Goal: Task Accomplishment & Management: Manage account settings

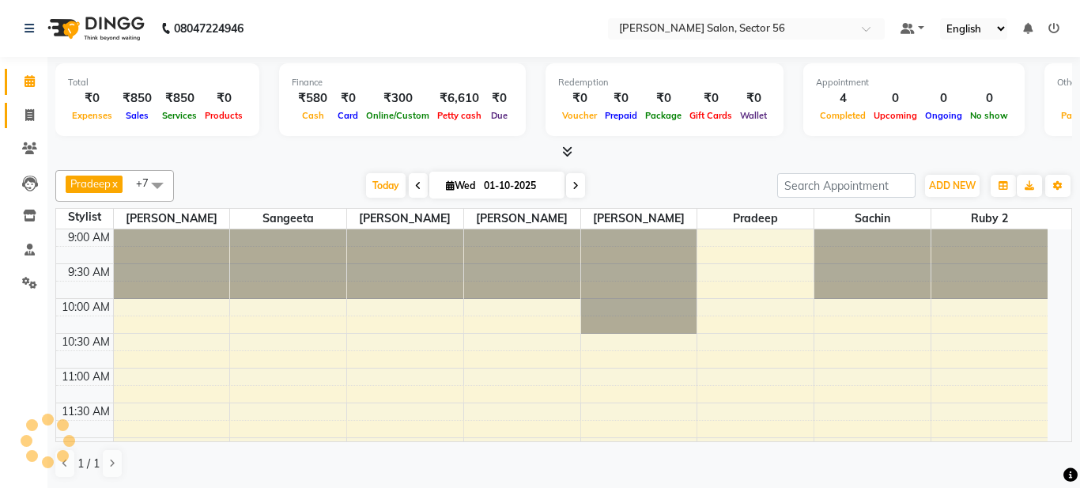
click at [34, 123] on span at bounding box center [30, 116] width 28 height 18
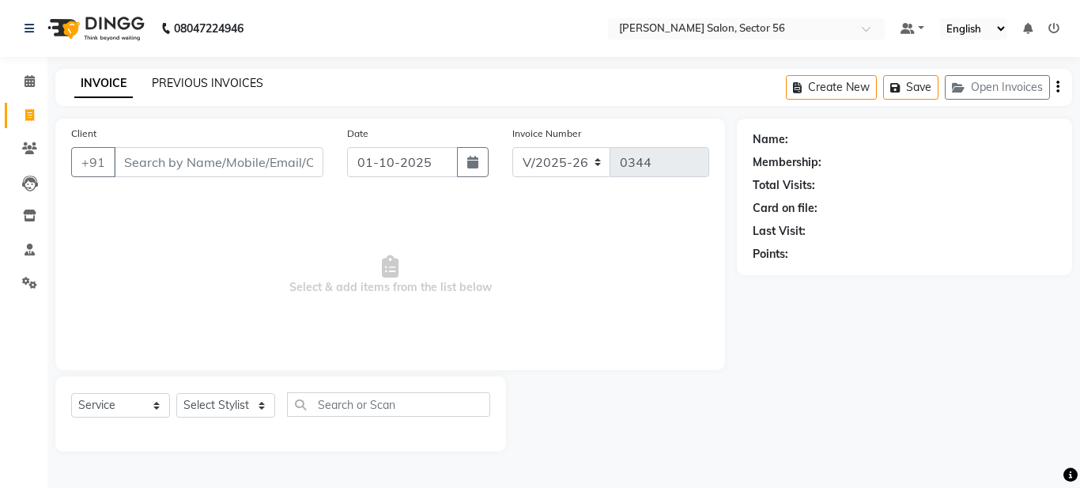
drag, startPoint x: 36, startPoint y: 123, endPoint x: 172, endPoint y: 84, distance: 140.6
click at [172, 84] on link "PREVIOUS INVOICES" at bounding box center [207, 83] width 111 height 14
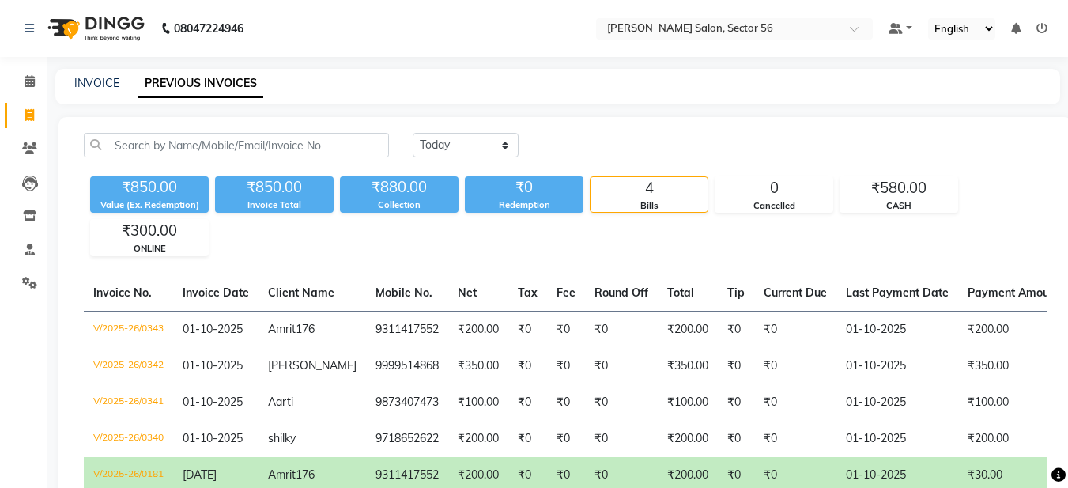
click at [70, 92] on div "INVOICE PREVIOUS INVOICES" at bounding box center [557, 87] width 1005 height 36
click at [77, 87] on link "INVOICE" at bounding box center [96, 83] width 45 height 14
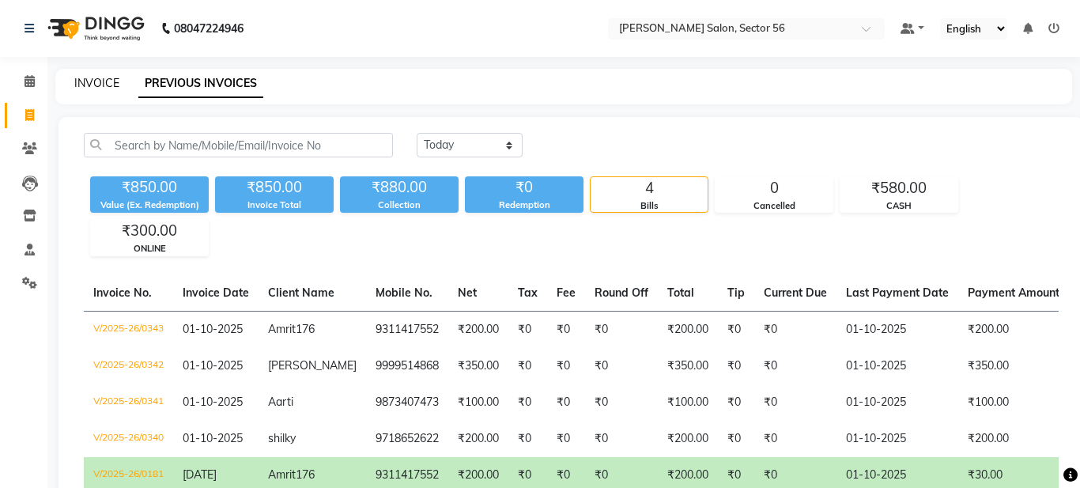
select select "service"
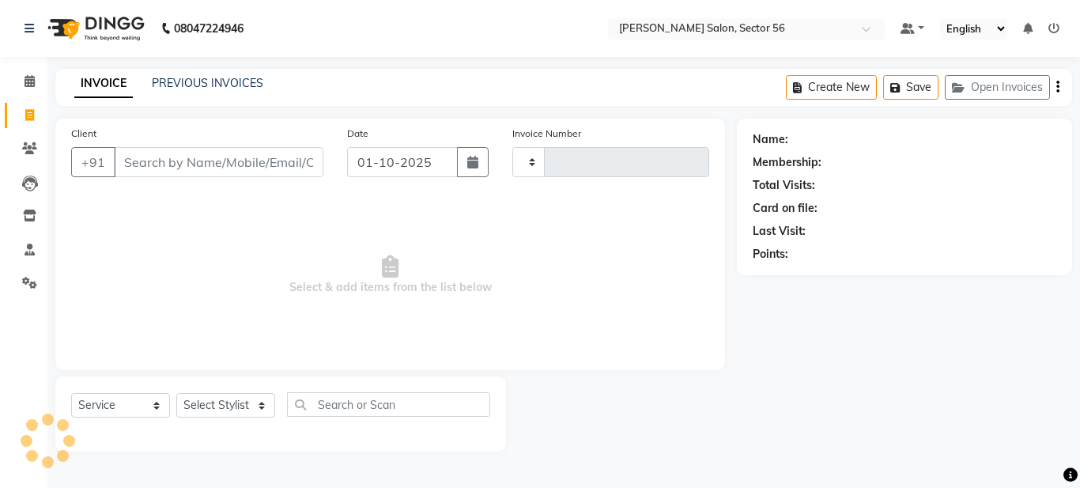
click at [82, 83] on link "INVOICE" at bounding box center [103, 84] width 59 height 28
type input "0344"
select select "9000"
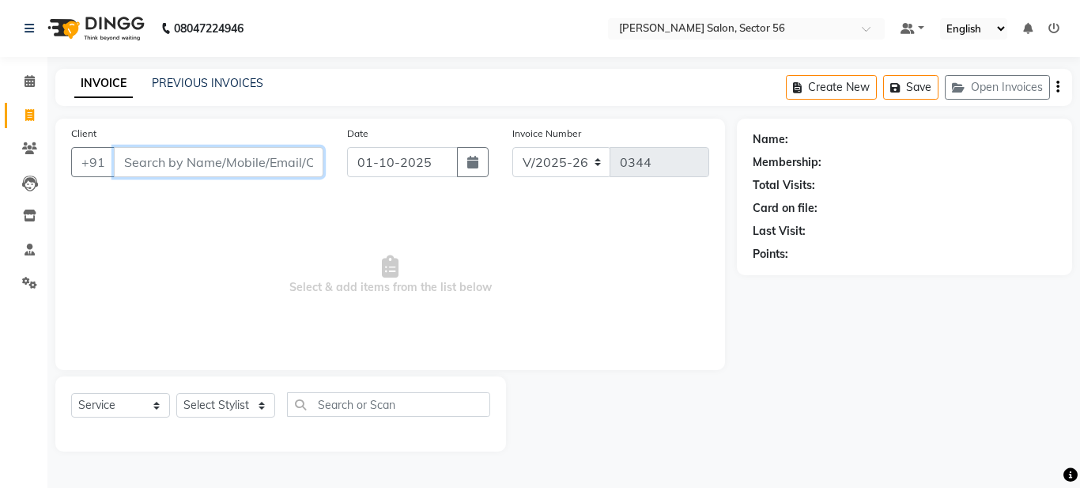
click at [128, 161] on input "Client" at bounding box center [219, 162] width 210 height 30
click at [150, 168] on input "Client" at bounding box center [219, 162] width 210 height 30
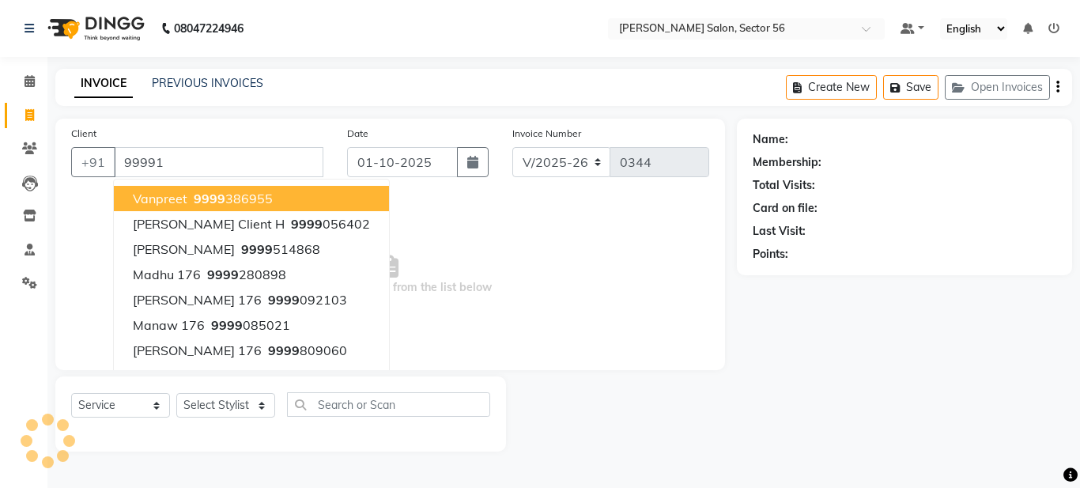
click at [363, 478] on div "08047224946 Select Location × Kashish Salon, Sector 56 Default Panel My Panel E…" at bounding box center [540, 244] width 1080 height 488
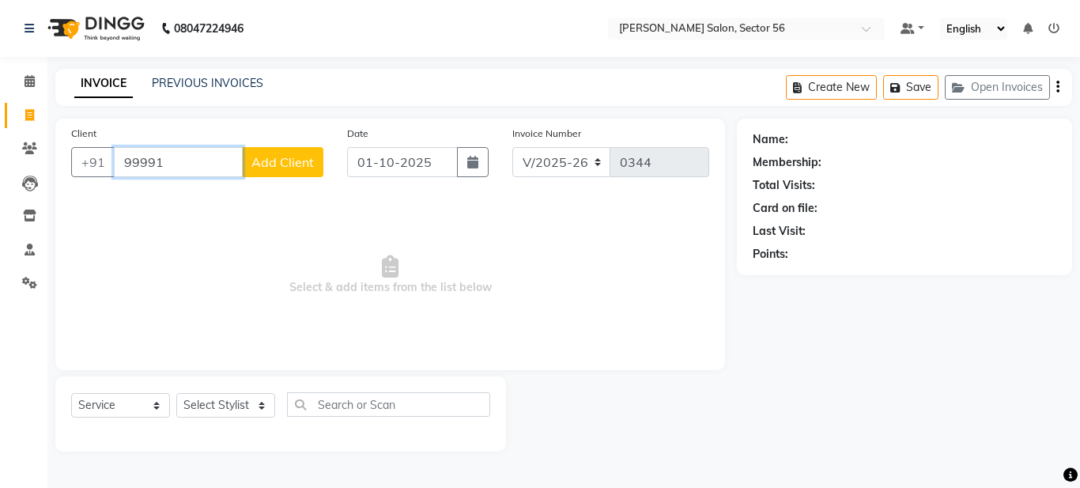
click at [160, 164] on input "99991" at bounding box center [178, 162] width 129 height 30
click at [186, 158] on input "99991432" at bounding box center [178, 162] width 129 height 30
type input "9999143268"
click at [269, 172] on button "Add Client" at bounding box center [282, 162] width 81 height 30
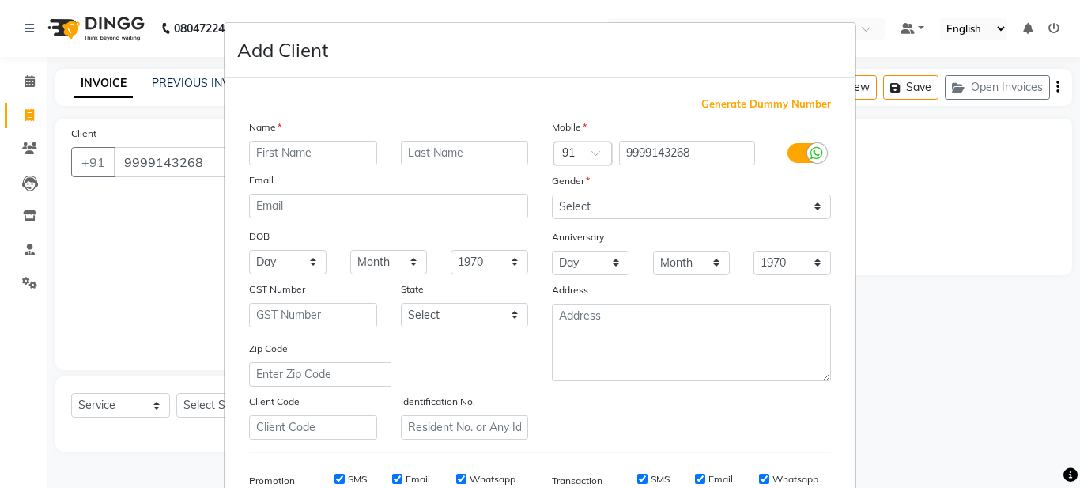
click at [290, 137] on div "Name" at bounding box center [388, 130] width 303 height 22
click at [293, 152] on input "text" at bounding box center [313, 153] width 128 height 25
drag, startPoint x: 319, startPoint y: 159, endPoint x: 310, endPoint y: 148, distance: 14.1
click at [314, 150] on input "text" at bounding box center [313, 153] width 128 height 25
type input "Shreya"
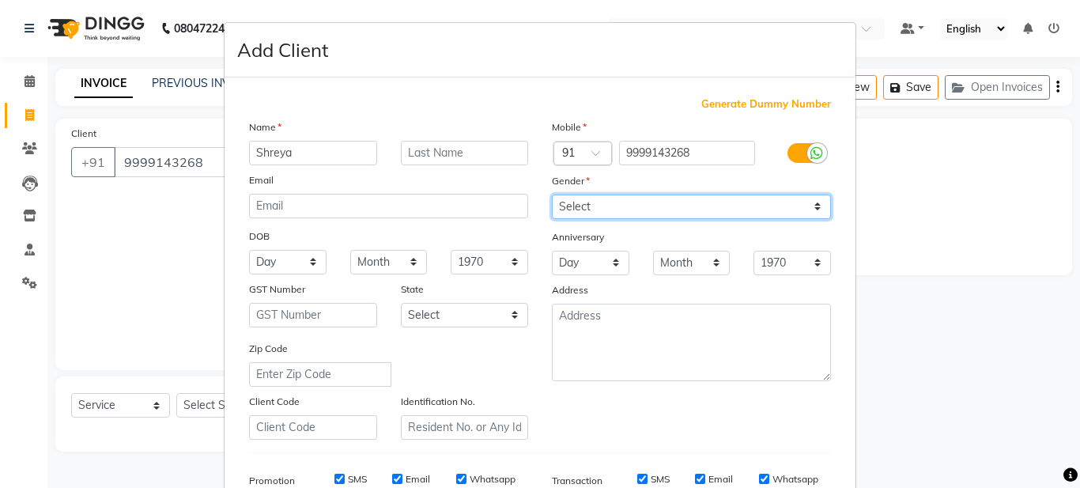
click at [610, 210] on select "Select Male Female Other Prefer Not To Say" at bounding box center [691, 207] width 279 height 25
select select "female"
click at [552, 195] on select "Select Male Female Other Prefer Not To Say" at bounding box center [691, 207] width 279 height 25
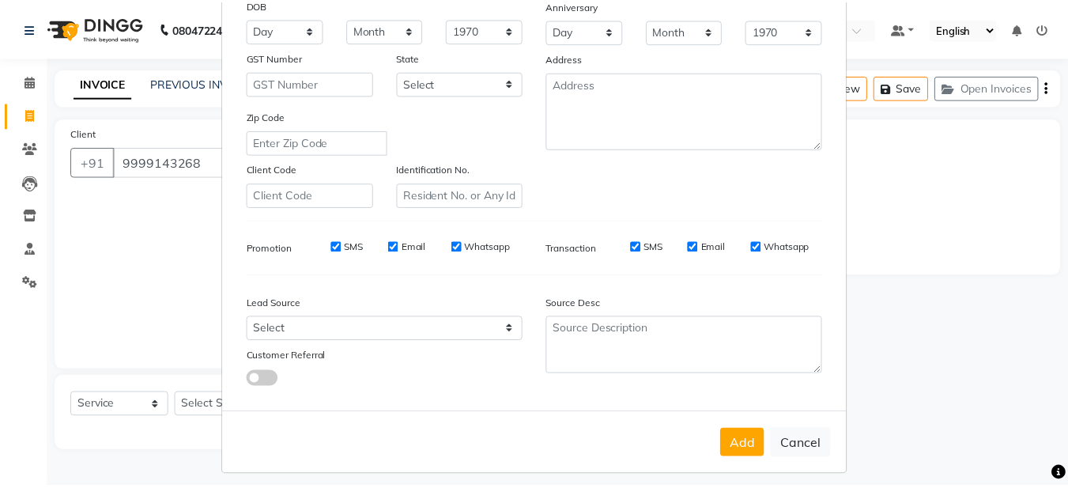
scroll to position [242, 0]
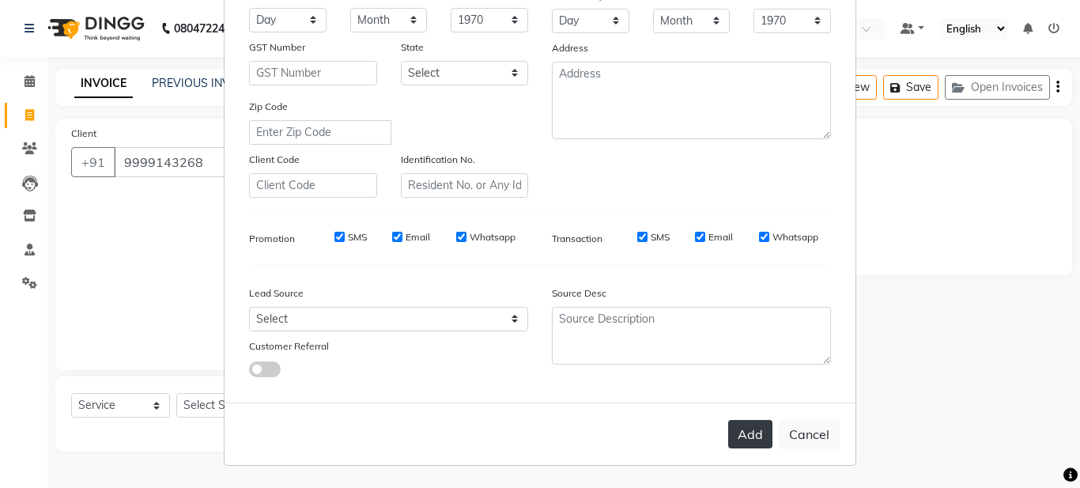
click at [759, 427] on button "Add" at bounding box center [750, 434] width 44 height 28
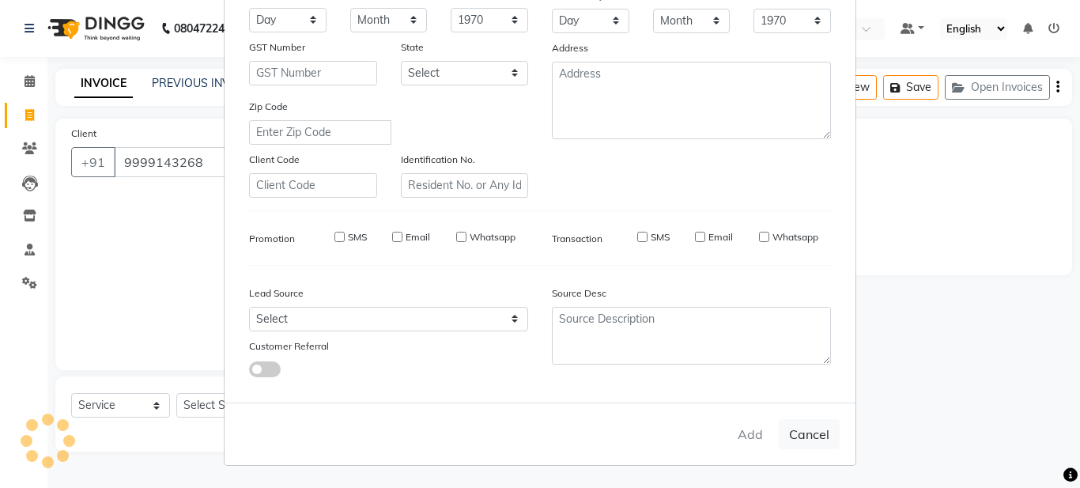
select select
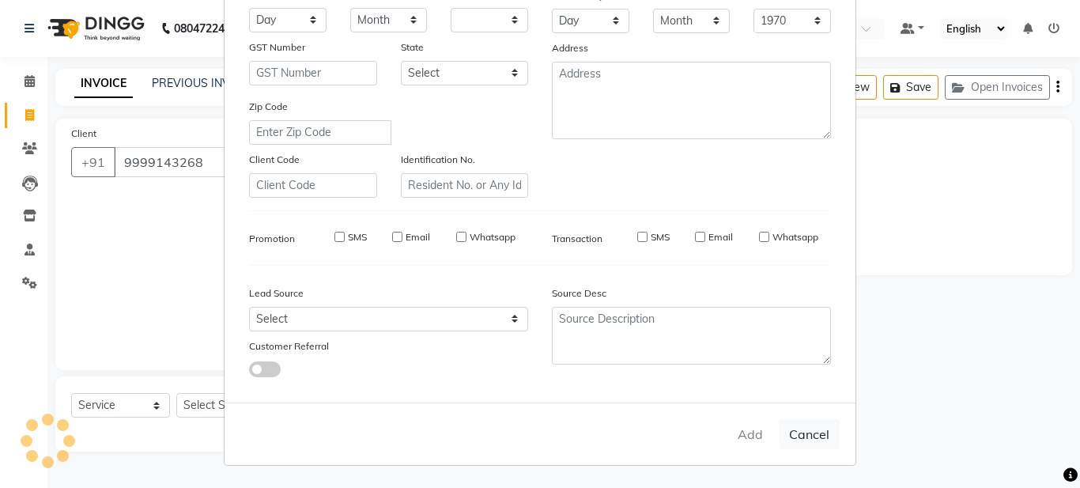
select select
checkbox input "false"
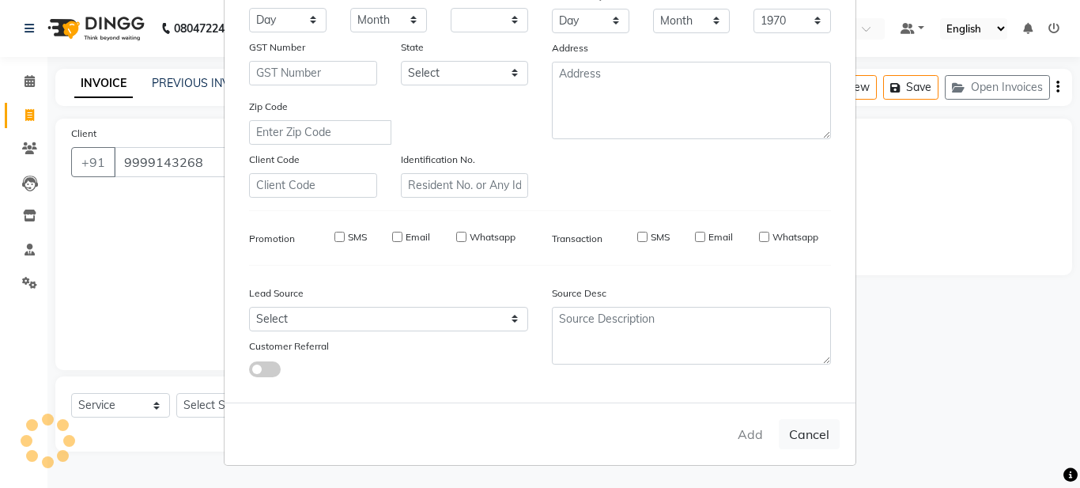
checkbox input "false"
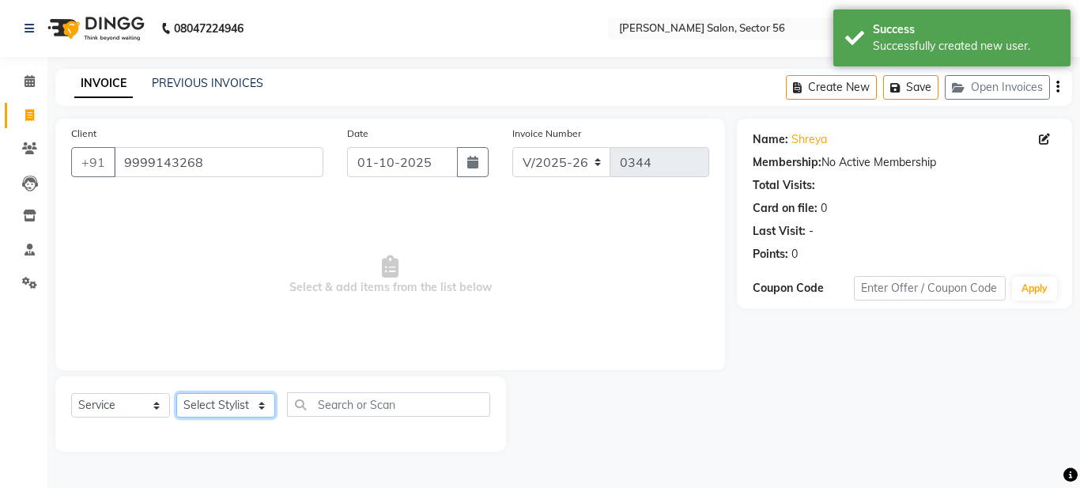
click at [225, 403] on select "Select Stylist Aadil Husain Joy Jyoty Mangal Mohamad Gulzar Neelam Pradeep Rosh…" at bounding box center [225, 405] width 99 height 25
select select "91305"
click at [176, 393] on select "Select Stylist Aadil Husain Joy Jyoty Mangal Mohamad Gulzar Neelam Pradeep Rosh…" at bounding box center [225, 405] width 99 height 25
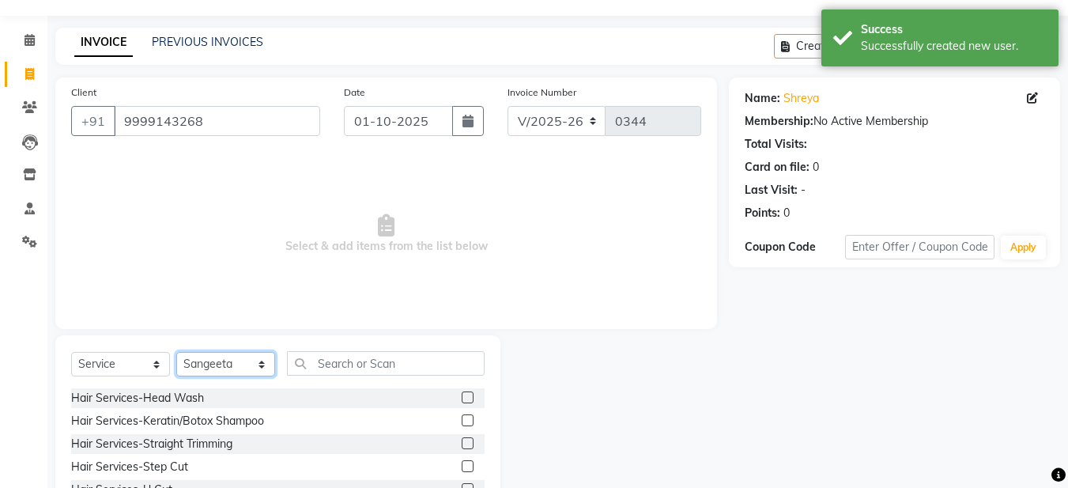
scroll to position [145, 0]
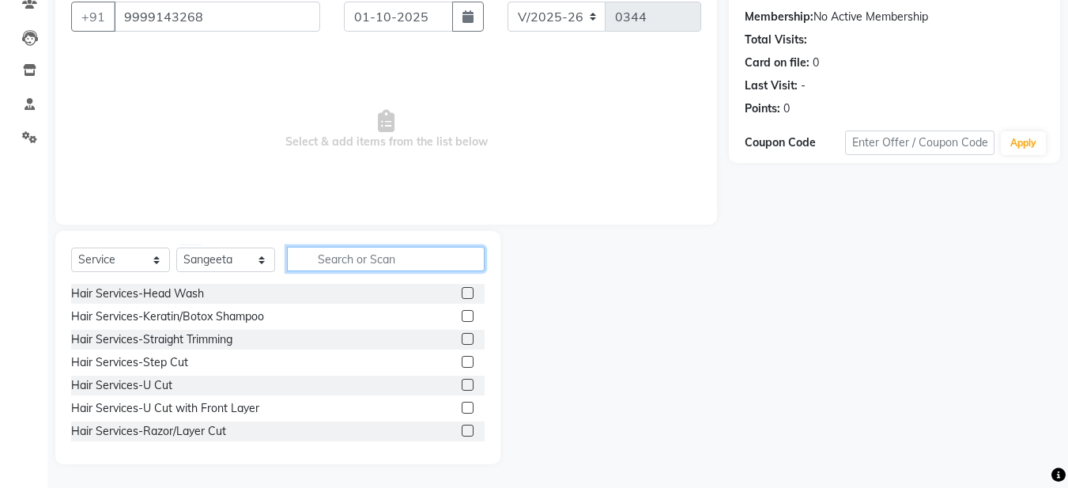
click at [308, 266] on input "text" at bounding box center [386, 259] width 198 height 25
drag, startPoint x: 311, startPoint y: 259, endPoint x: 324, endPoint y: 244, distance: 19.6
click at [312, 259] on input "text" at bounding box center [386, 259] width 198 height 25
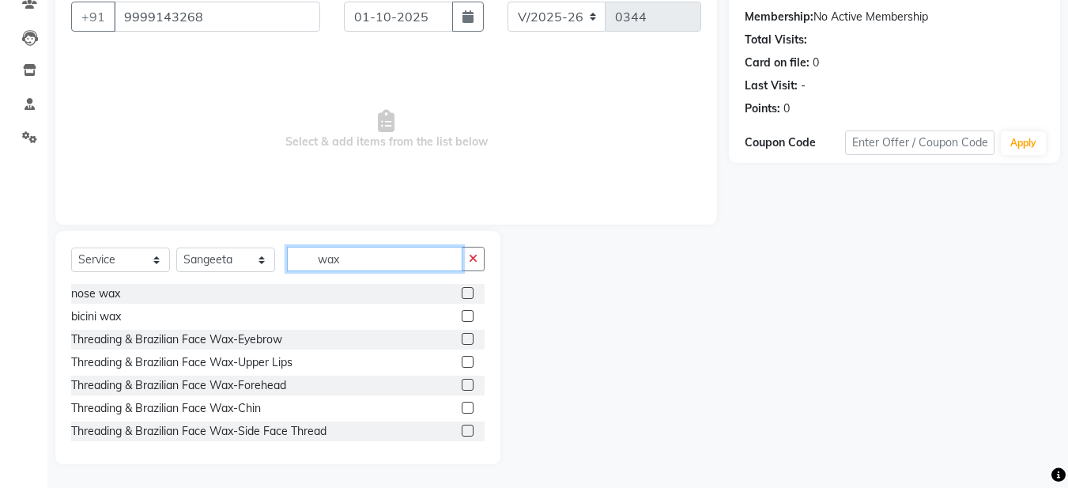
type input "wax"
click at [462, 342] on label at bounding box center [468, 339] width 12 height 12
click at [462, 342] on input "checkbox" at bounding box center [467, 339] width 10 height 10
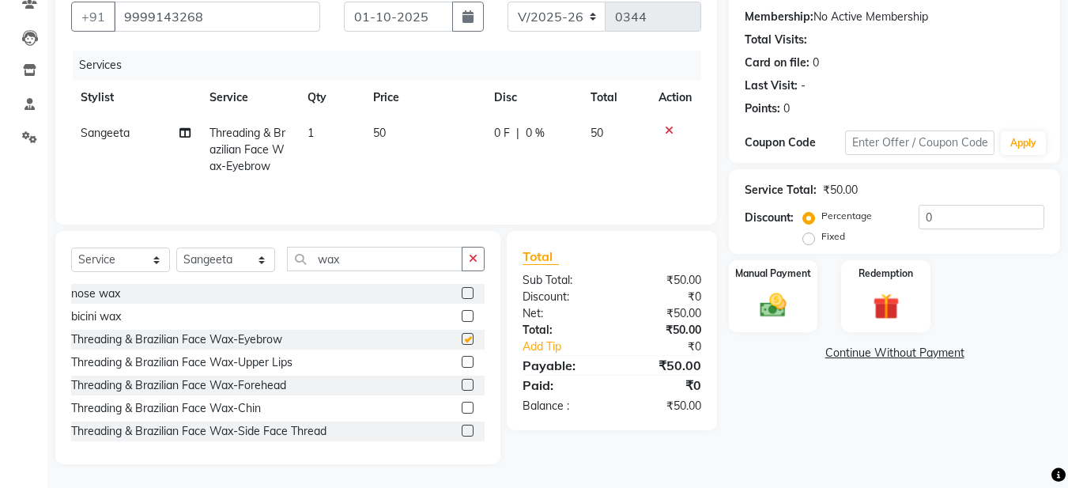
checkbox input "false"
click at [462, 364] on label at bounding box center [468, 362] width 12 height 12
click at [462, 364] on input "checkbox" at bounding box center [467, 362] width 10 height 10
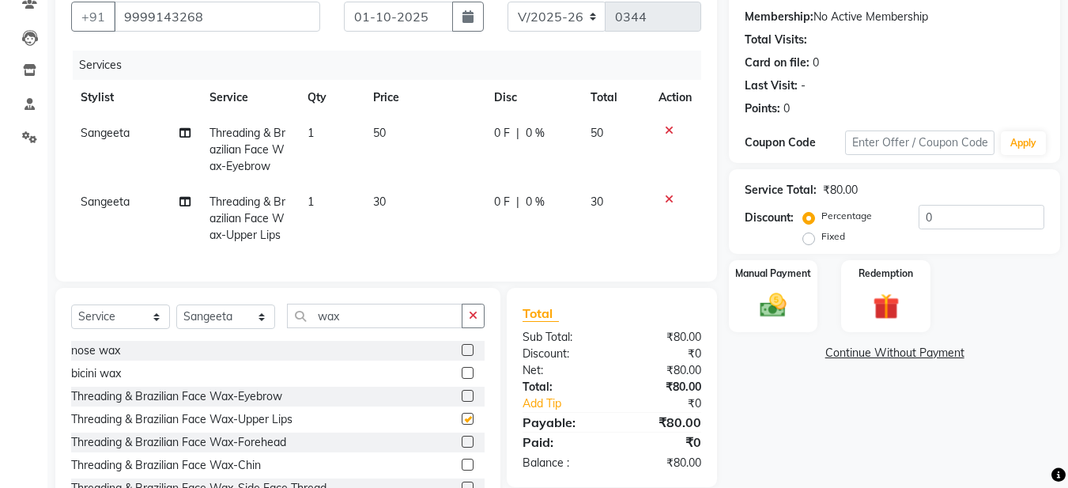
checkbox input "false"
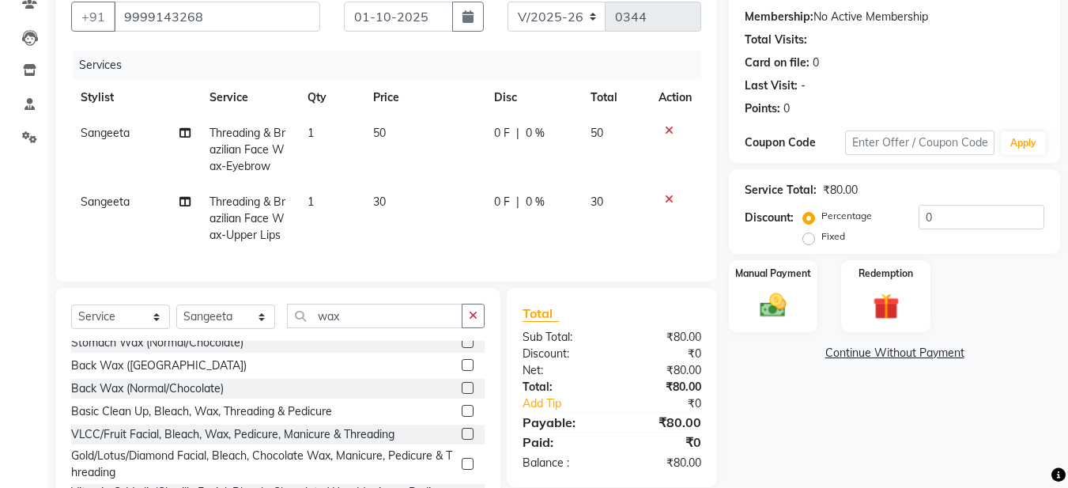
scroll to position [0, 0]
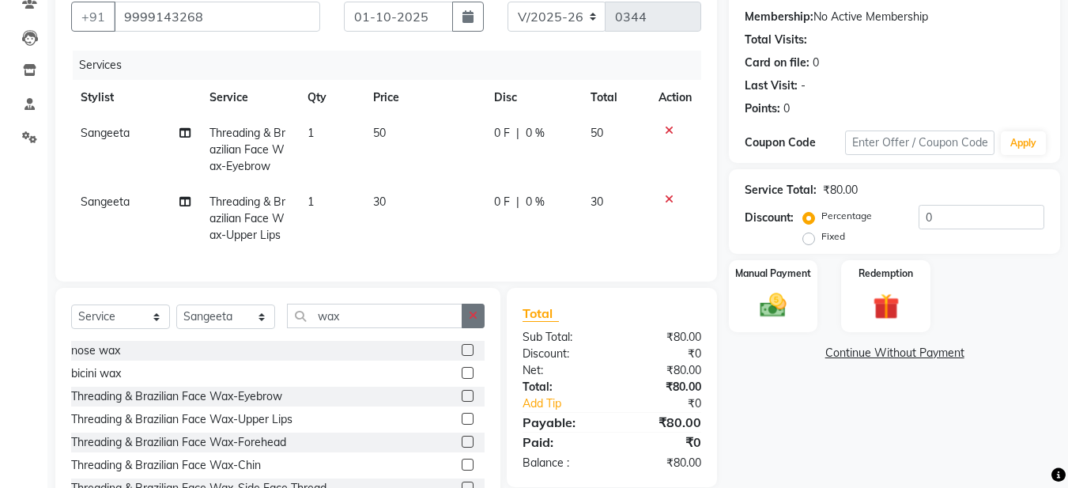
click at [470, 328] on button "button" at bounding box center [473, 316] width 23 height 25
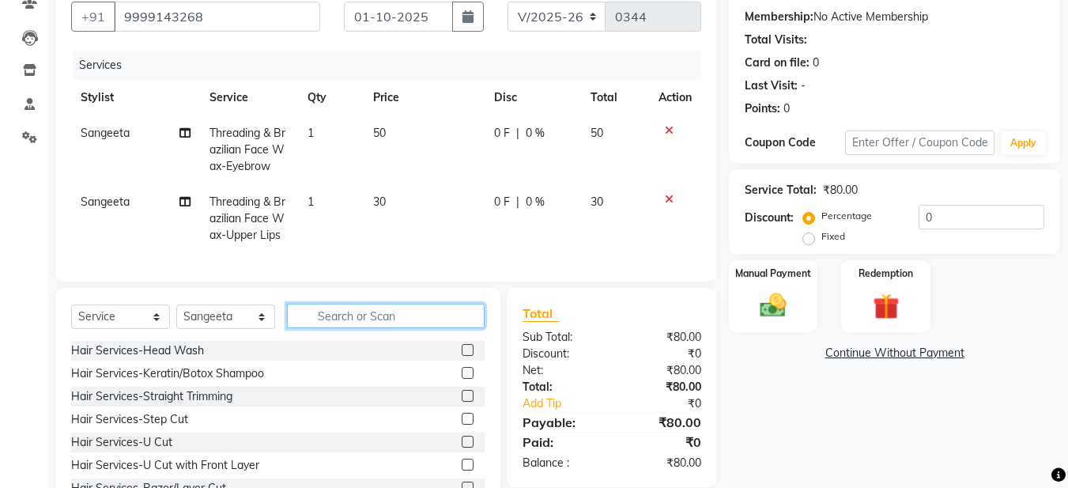
click at [379, 328] on input "text" at bounding box center [386, 316] width 198 height 25
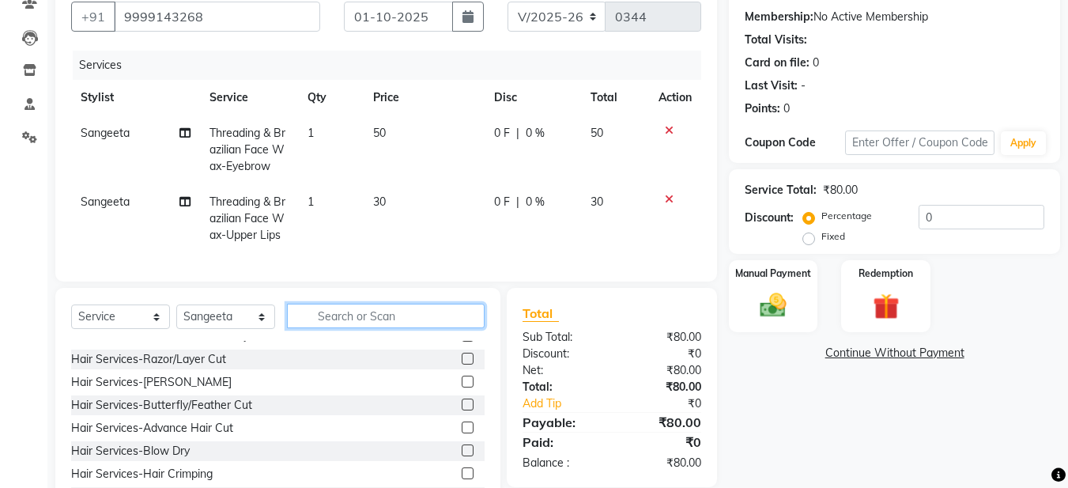
scroll to position [158, 0]
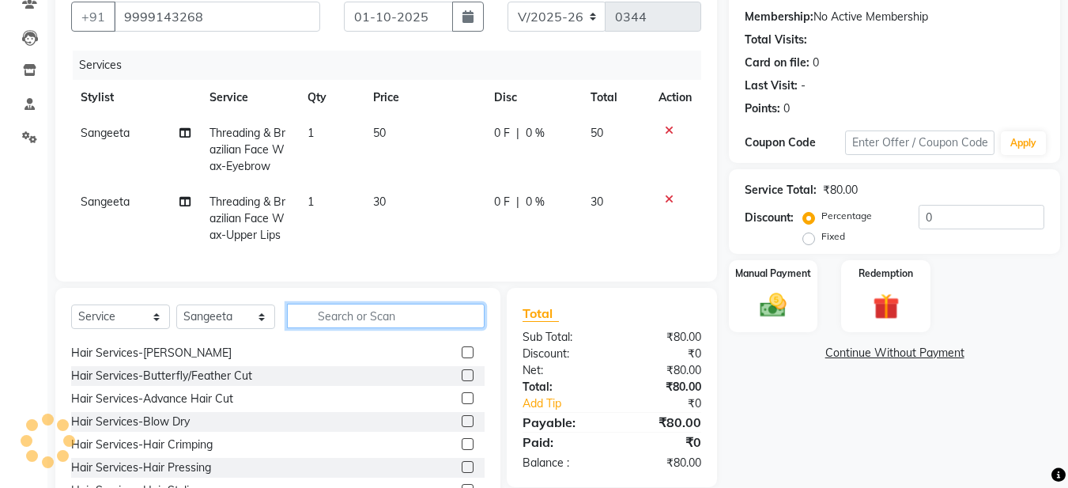
click at [355, 317] on input "text" at bounding box center [386, 316] width 198 height 25
click at [357, 328] on input "text" at bounding box center [386, 316] width 198 height 25
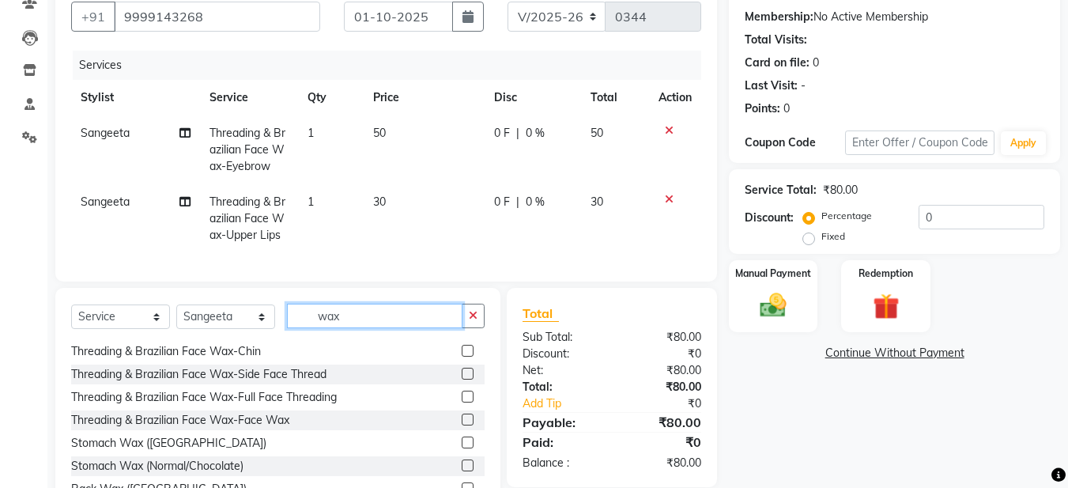
scroll to position [79, 0]
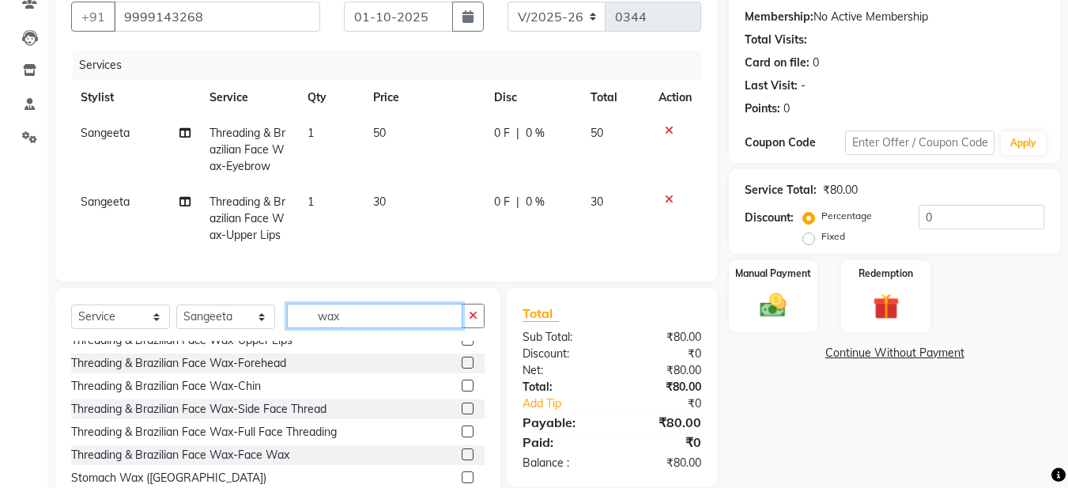
type input "wax"
click at [462, 414] on label at bounding box center [468, 408] width 12 height 12
click at [462, 414] on input "checkbox" at bounding box center [467, 409] width 10 height 10
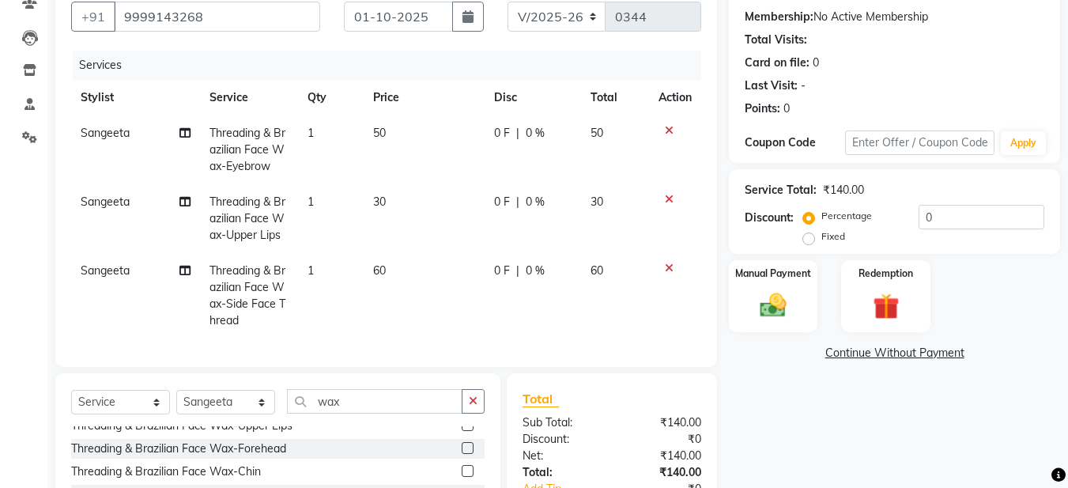
checkbox input "false"
click at [379, 266] on span "60" at bounding box center [379, 270] width 13 height 14
select select "91305"
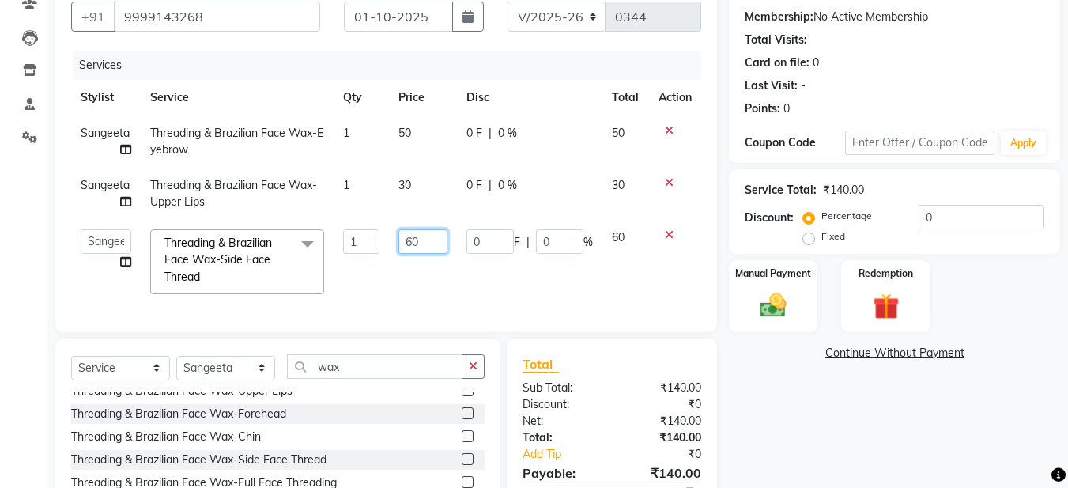
click at [411, 240] on input "60" at bounding box center [422, 241] width 49 height 25
type input "80"
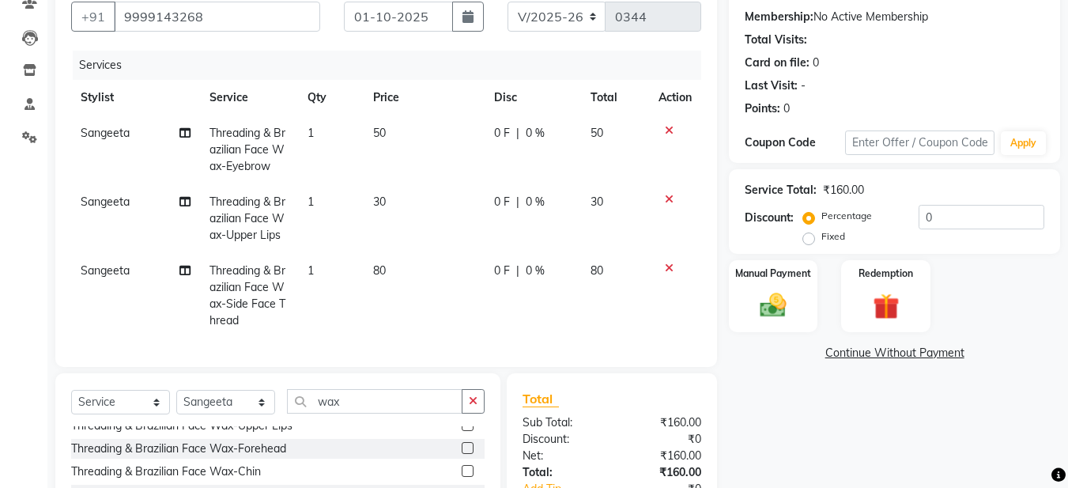
click at [424, 278] on td "80" at bounding box center [424, 295] width 121 height 85
select select "91305"
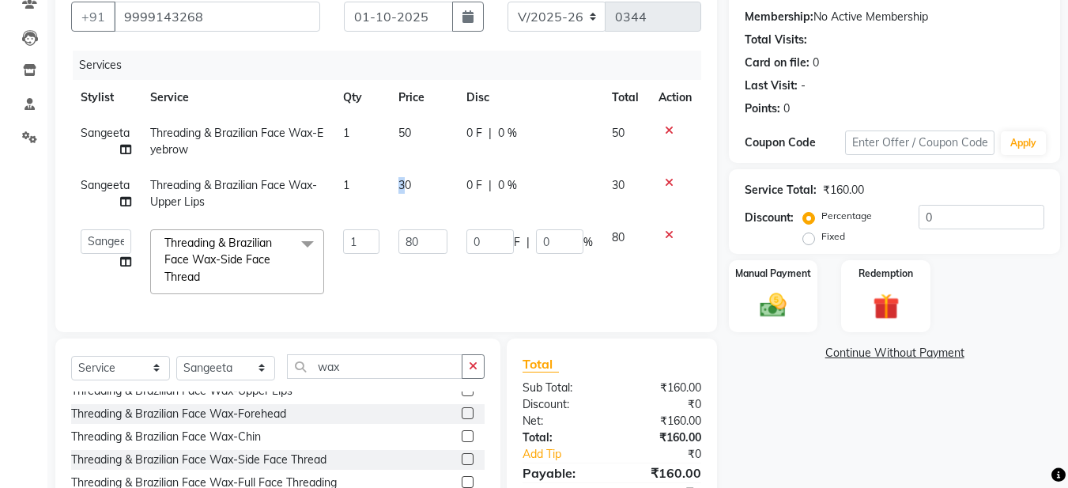
click at [401, 176] on td "30" at bounding box center [423, 194] width 68 height 52
select select "91305"
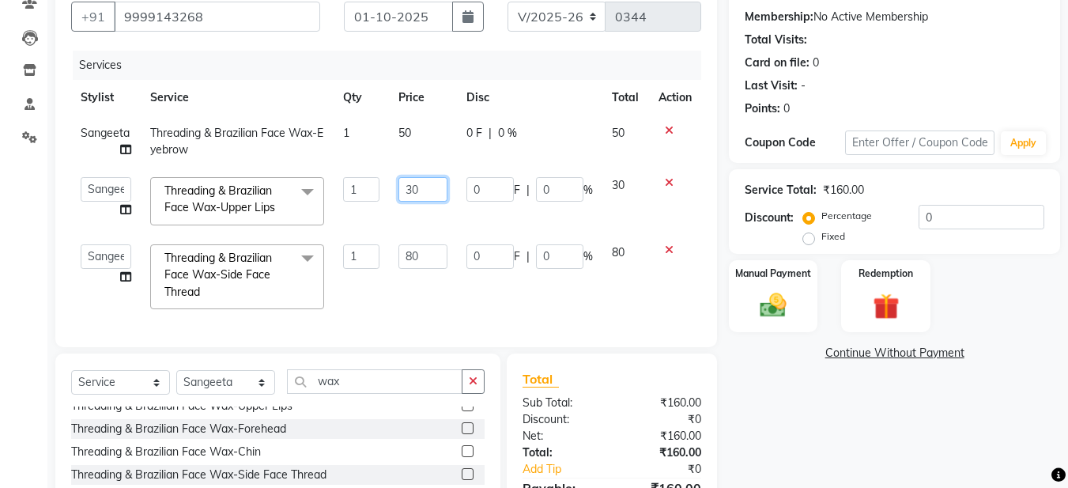
click at [414, 188] on input "30" at bounding box center [422, 189] width 49 height 25
type input "40"
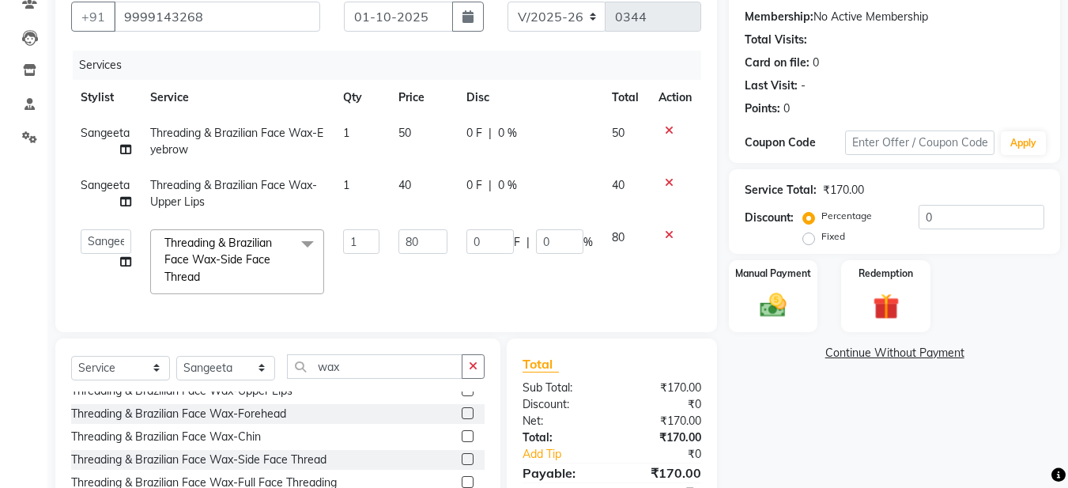
click at [368, 191] on td "1" at bounding box center [361, 194] width 55 height 52
select select "91305"
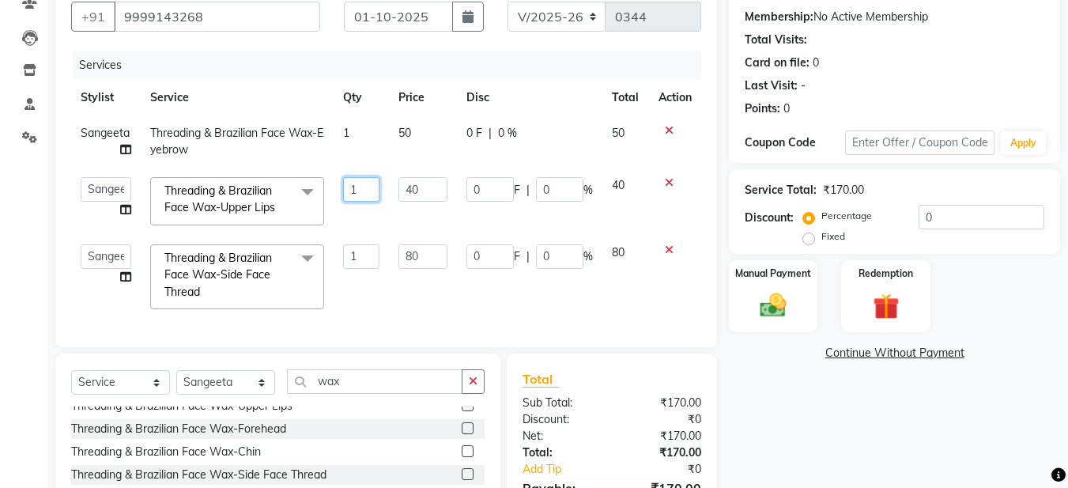
click at [355, 189] on input "1" at bounding box center [361, 189] width 36 height 25
click at [357, 189] on input "1" at bounding box center [361, 189] width 36 height 25
type input "2"
click at [353, 125] on td "1" at bounding box center [361, 141] width 55 height 52
select select "91305"
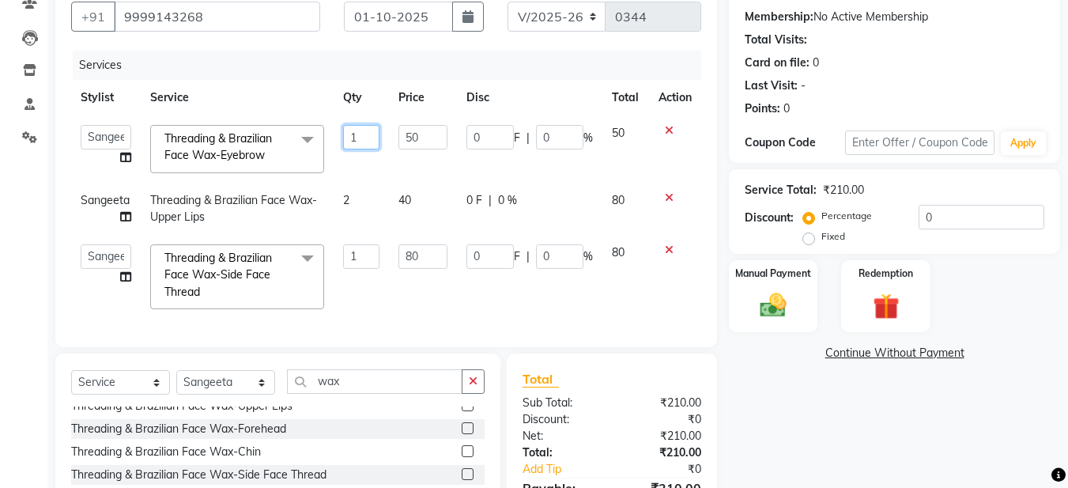
click at [362, 138] on input "1" at bounding box center [361, 137] width 36 height 25
type input "2"
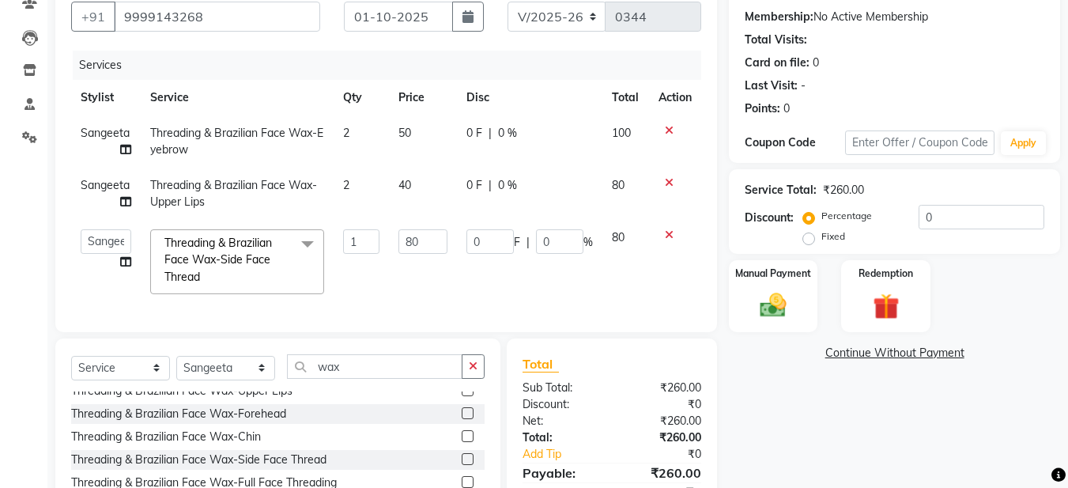
click at [441, 315] on div "Services Stylist Service Qty Price Disc Total Action Sangeeta Threading & Brazi…" at bounding box center [386, 184] width 630 height 266
click at [485, 261] on td "0 F | 0 %" at bounding box center [529, 262] width 145 height 84
click at [561, 289] on td "0 F | 0 %" at bounding box center [529, 262] width 145 height 84
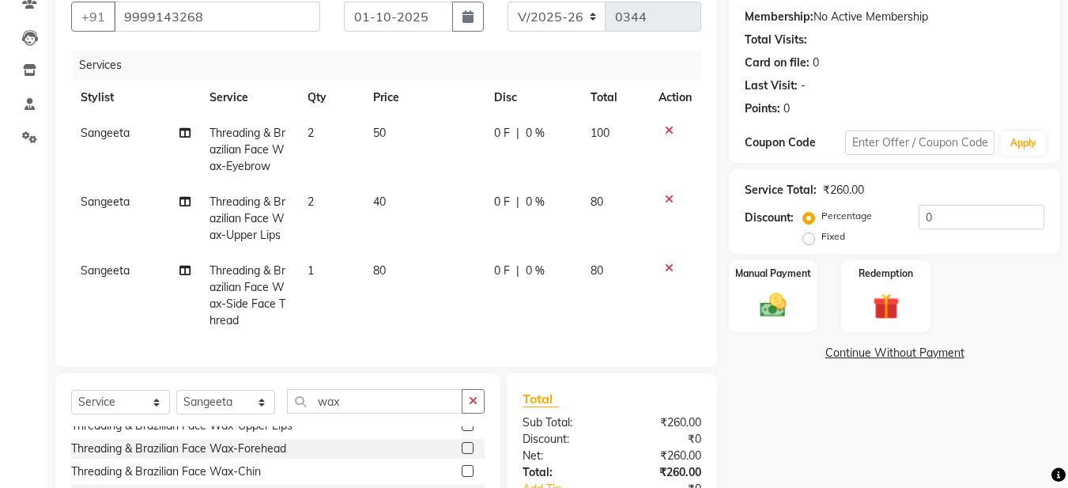
click at [304, 202] on td "2" at bounding box center [331, 218] width 66 height 69
select select "91305"
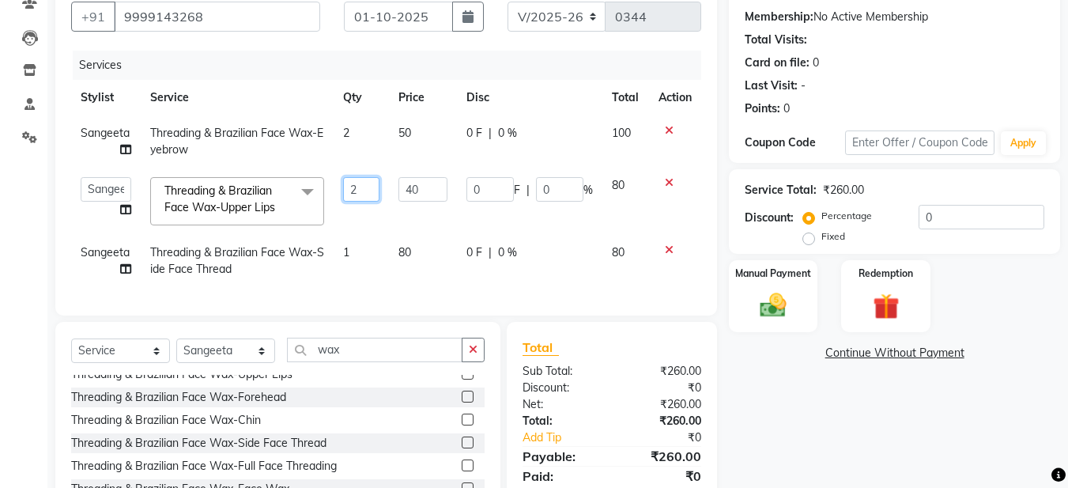
click at [357, 188] on input "2" at bounding box center [361, 189] width 36 height 25
type input "1"
click at [471, 285] on tr "Sangeeta Threading & Brazilian Face Wax-Side Face Thread 1 80 0 F | 0 % 80" at bounding box center [386, 261] width 630 height 52
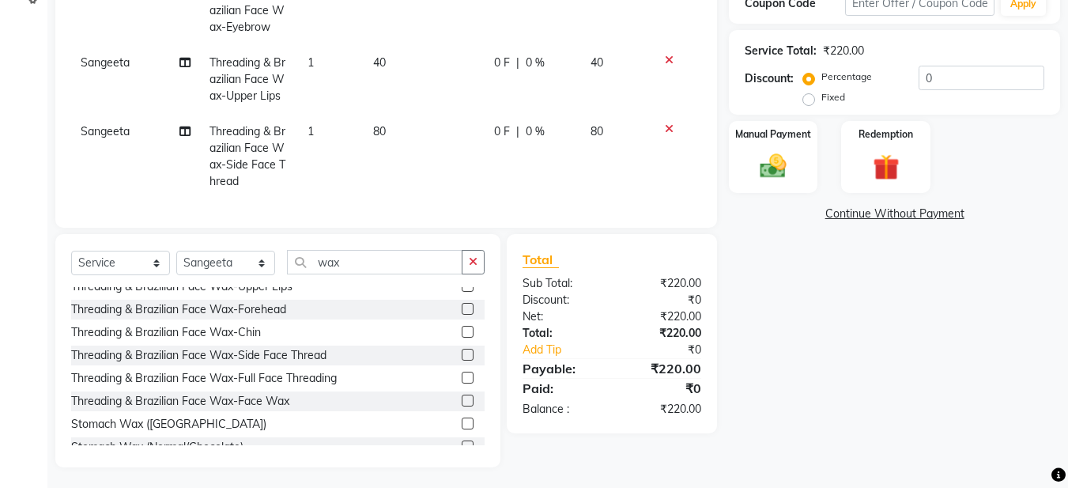
scroll to position [300, 0]
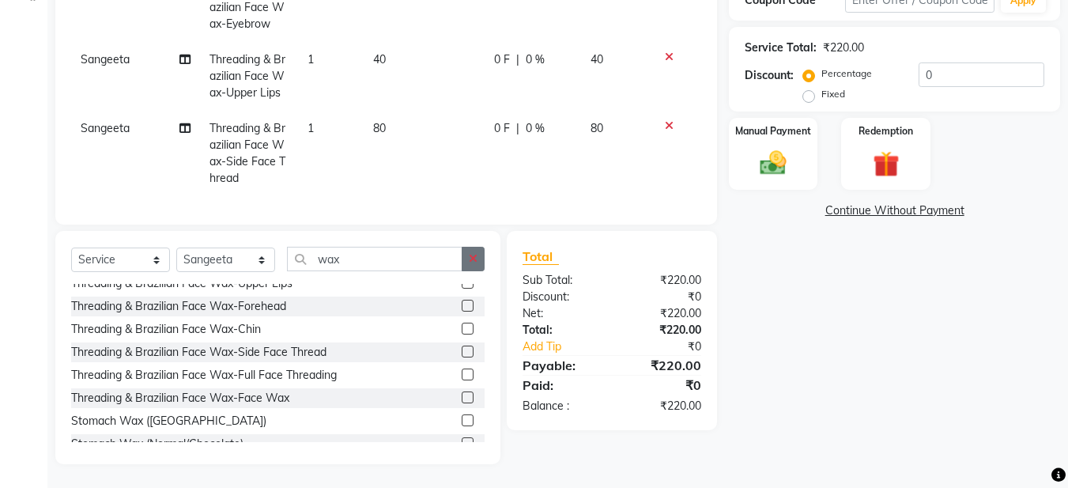
click at [467, 263] on button "button" at bounding box center [473, 259] width 23 height 25
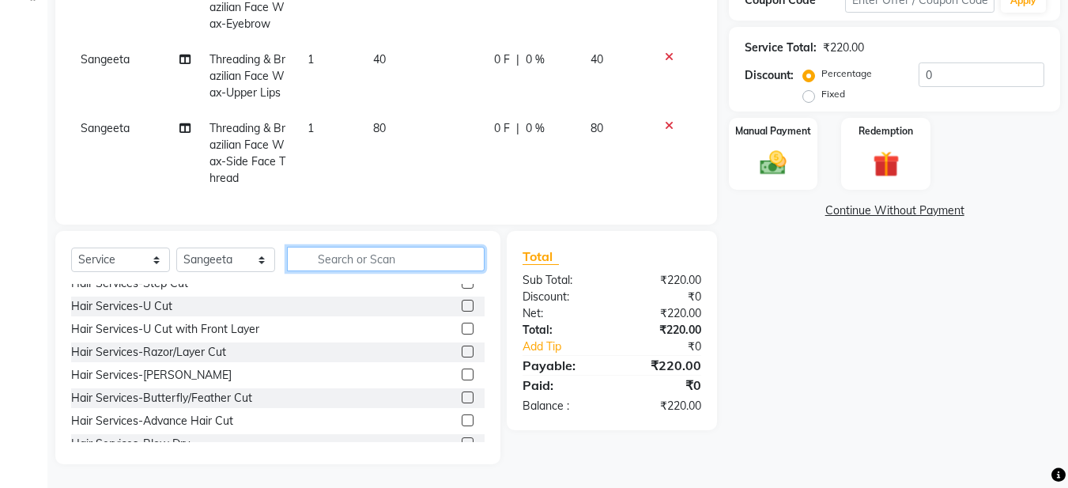
click at [395, 260] on input "text" at bounding box center [386, 259] width 198 height 25
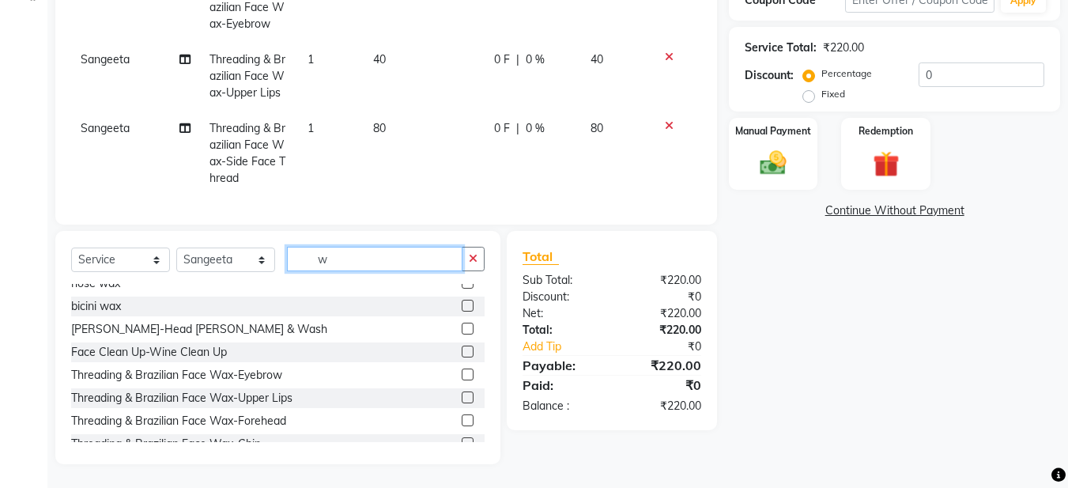
scroll to position [0, 0]
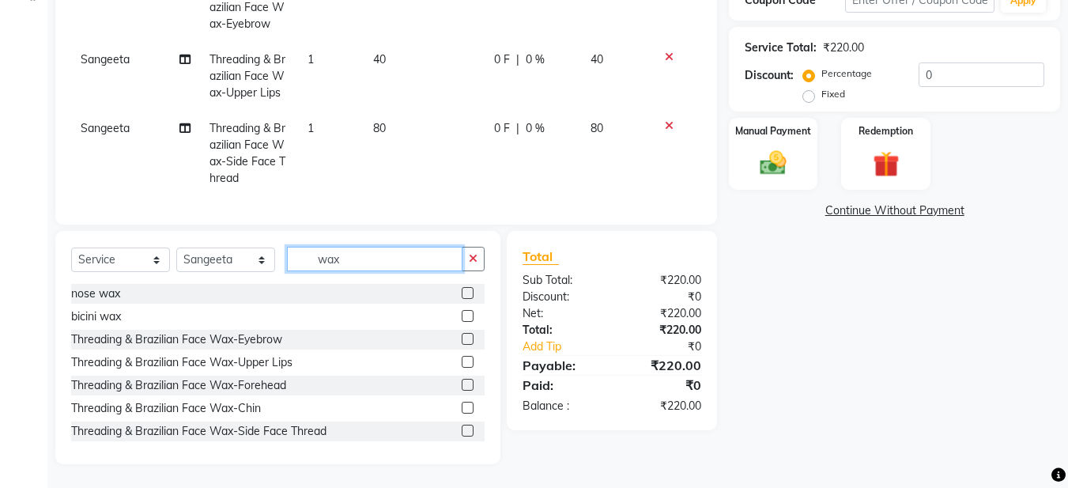
type input "wax"
click at [462, 361] on label at bounding box center [468, 362] width 12 height 12
click at [462, 361] on input "checkbox" at bounding box center [467, 362] width 10 height 10
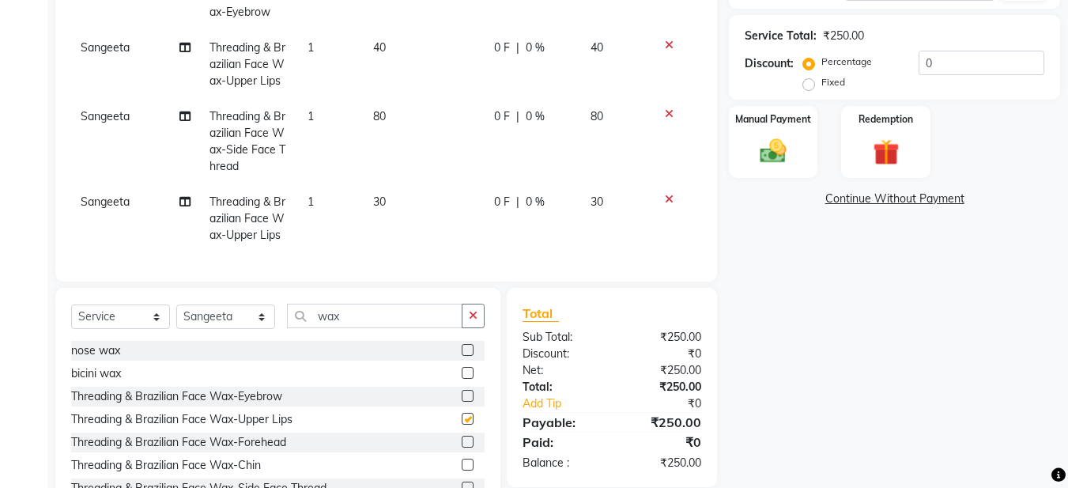
checkbox input "false"
click at [785, 140] on img at bounding box center [773, 151] width 44 height 32
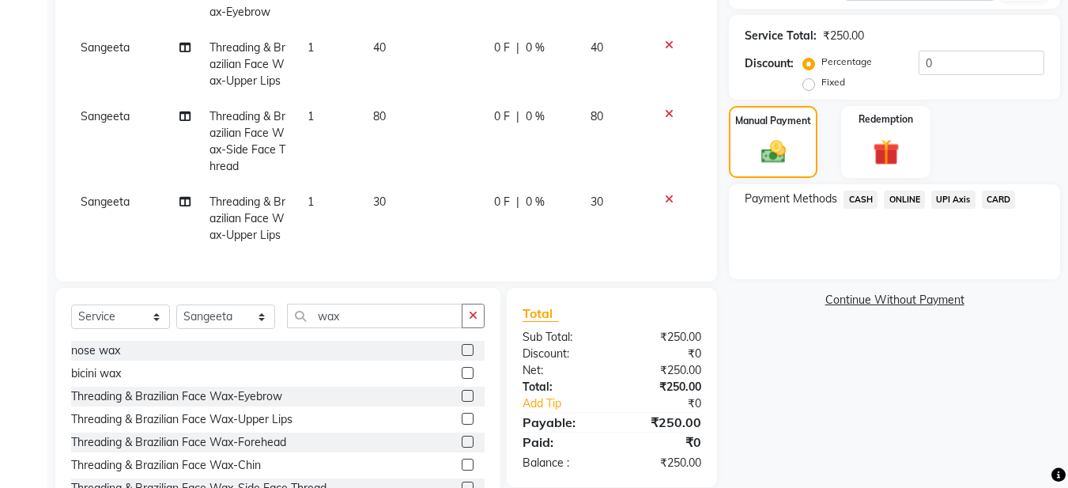
click at [904, 197] on span "ONLINE" at bounding box center [904, 200] width 41 height 18
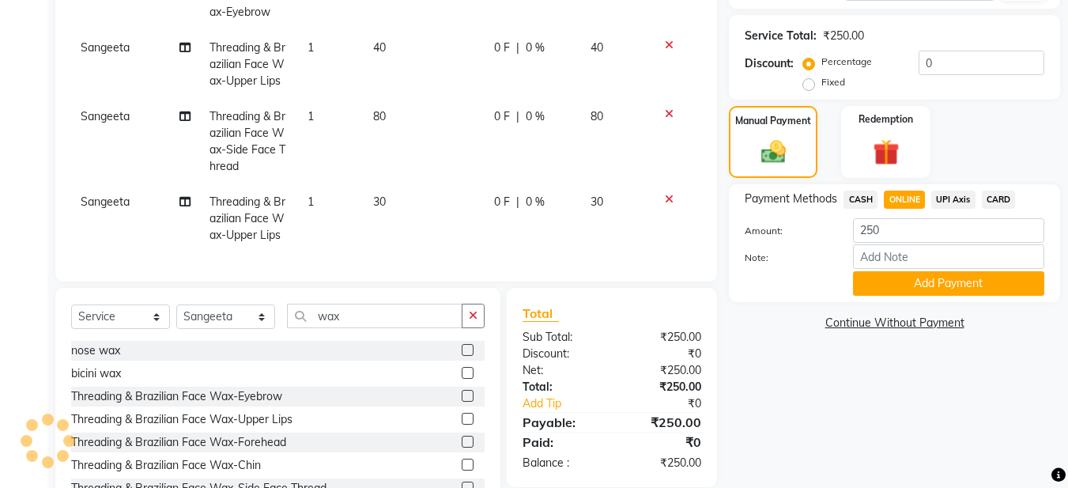
click at [973, 282] on button "Add Payment" at bounding box center [948, 283] width 191 height 25
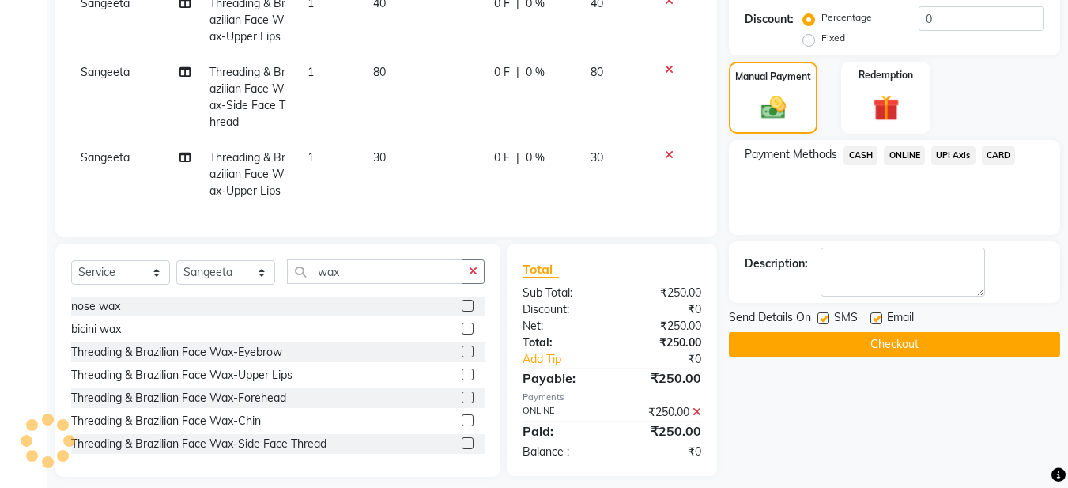
scroll to position [368, 0]
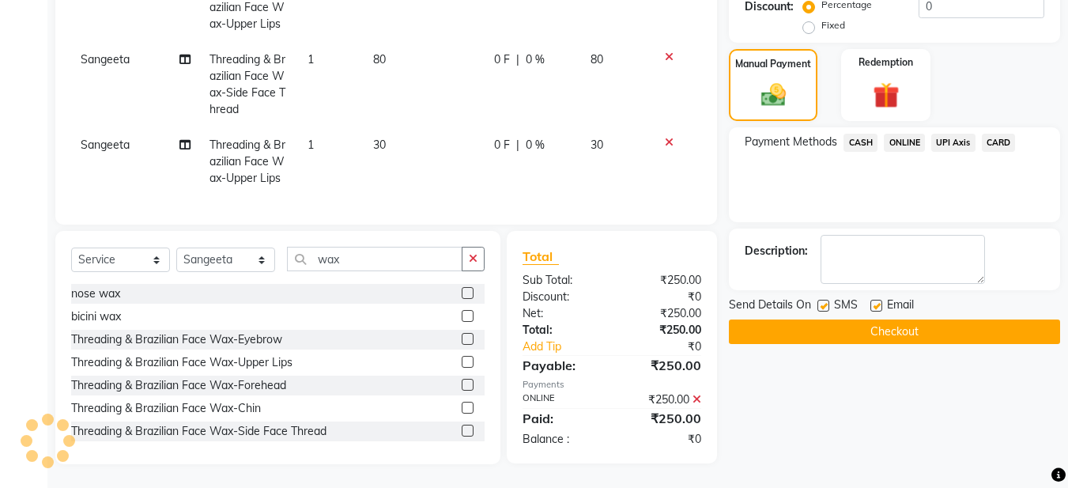
click at [877, 296] on div "Email" at bounding box center [899, 306] width 56 height 20
click at [880, 300] on label at bounding box center [877, 306] width 12 height 12
click at [880, 301] on input "checkbox" at bounding box center [876, 306] width 10 height 10
checkbox input "false"
click at [886, 319] on button "Checkout" at bounding box center [894, 331] width 331 height 25
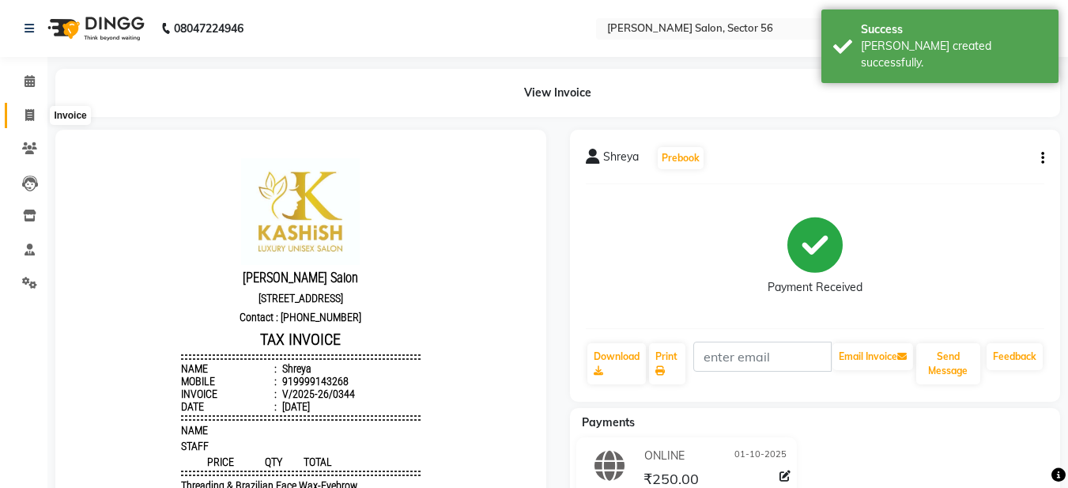
click at [36, 119] on span at bounding box center [30, 116] width 28 height 18
select select "service"
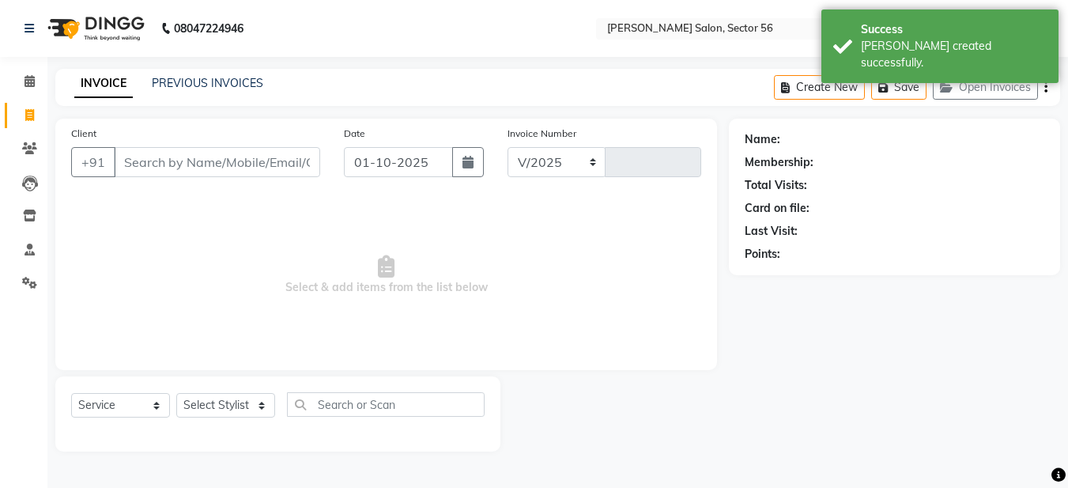
select select "9000"
type input "0345"
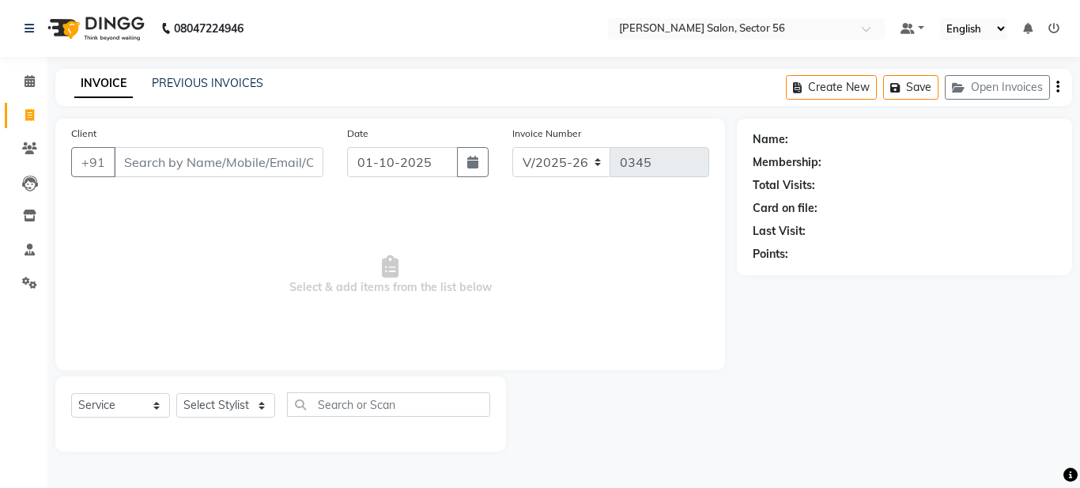
click at [153, 167] on input "Client" at bounding box center [219, 162] width 210 height 30
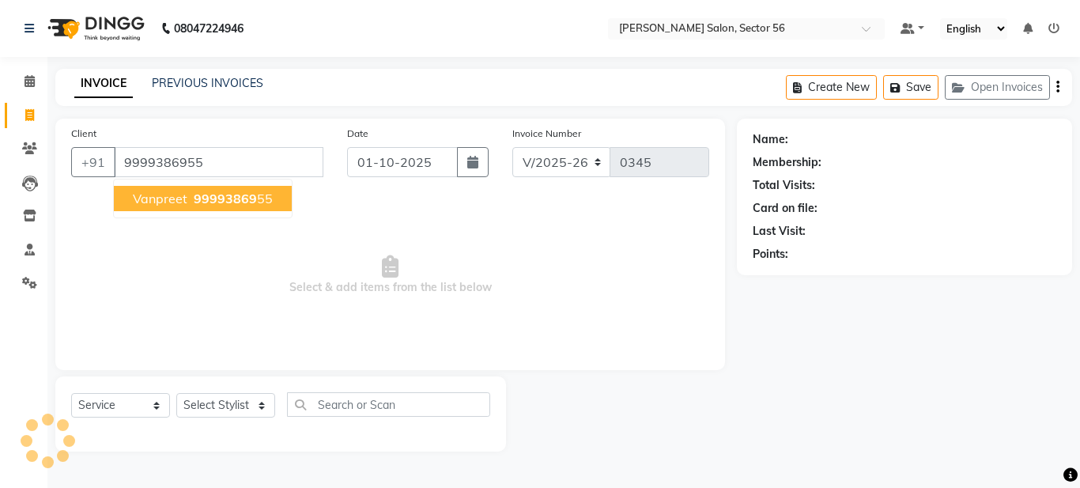
type input "9999386955"
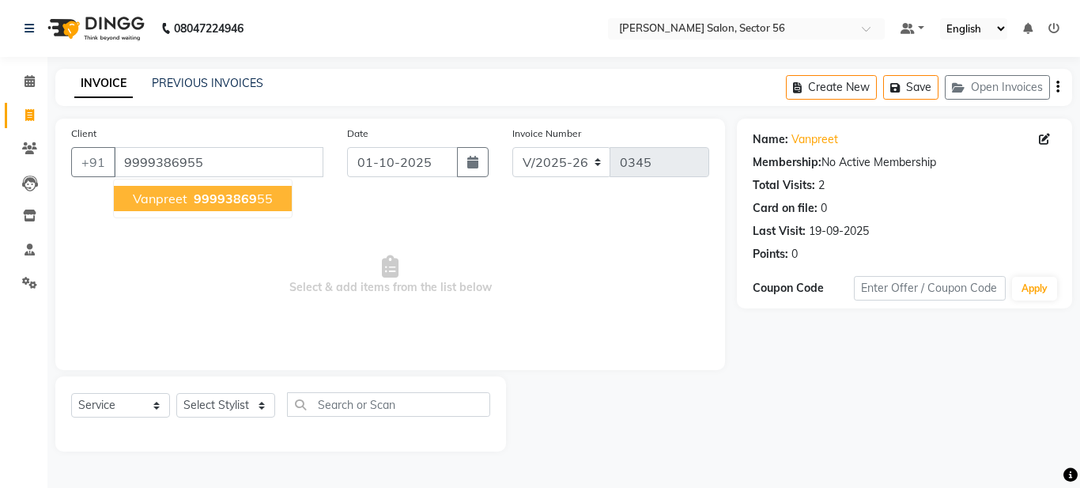
click at [168, 198] on span "vanpreet" at bounding box center [160, 199] width 55 height 16
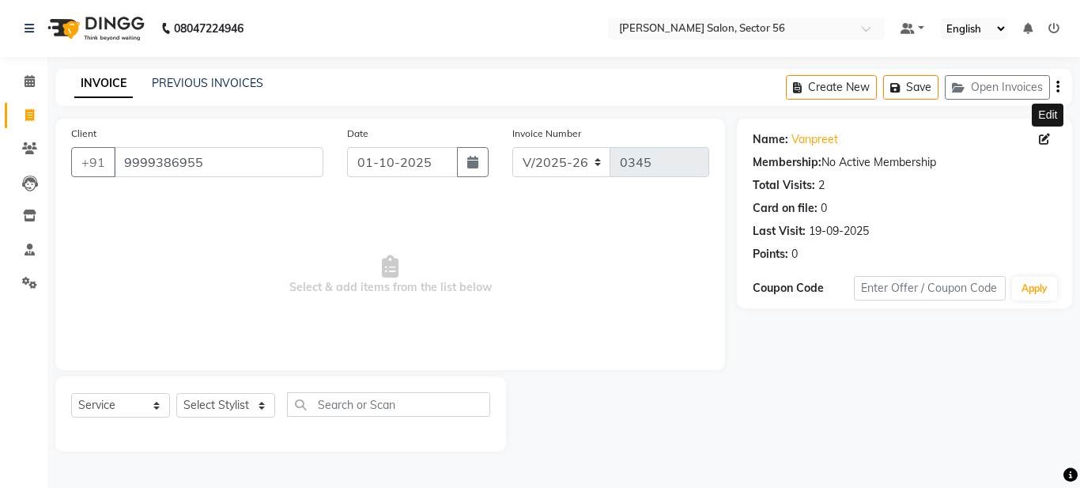
click at [1044, 138] on icon at bounding box center [1044, 139] width 11 height 11
select select "[DEMOGRAPHIC_DATA]"
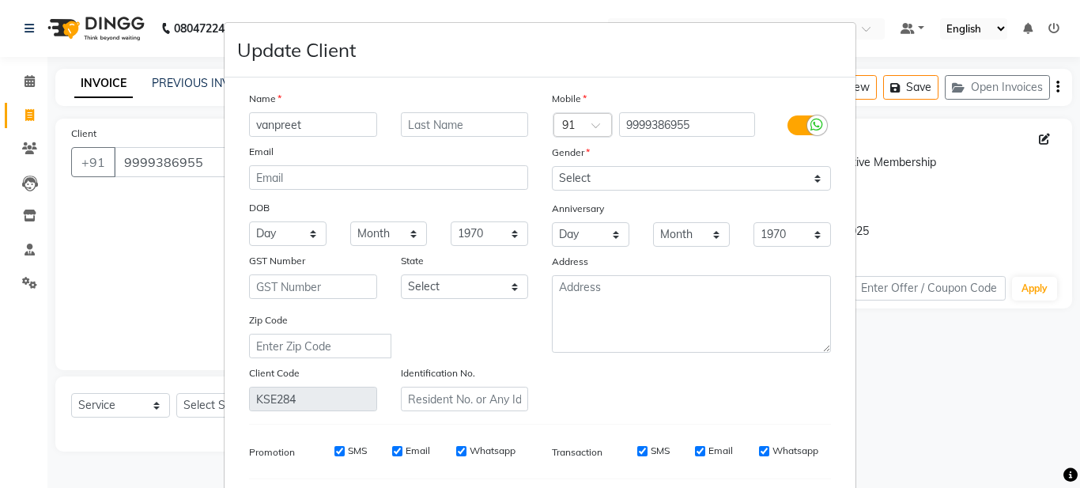
click at [252, 125] on input "vanpreet" at bounding box center [313, 124] width 128 height 25
click at [258, 125] on input "vanpreet" at bounding box center [313, 124] width 128 height 25
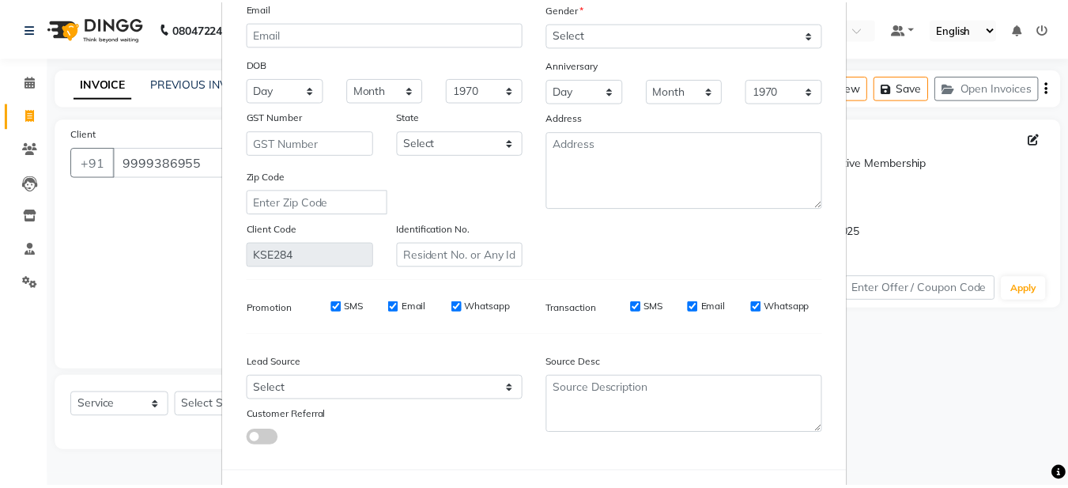
scroll to position [213, 0]
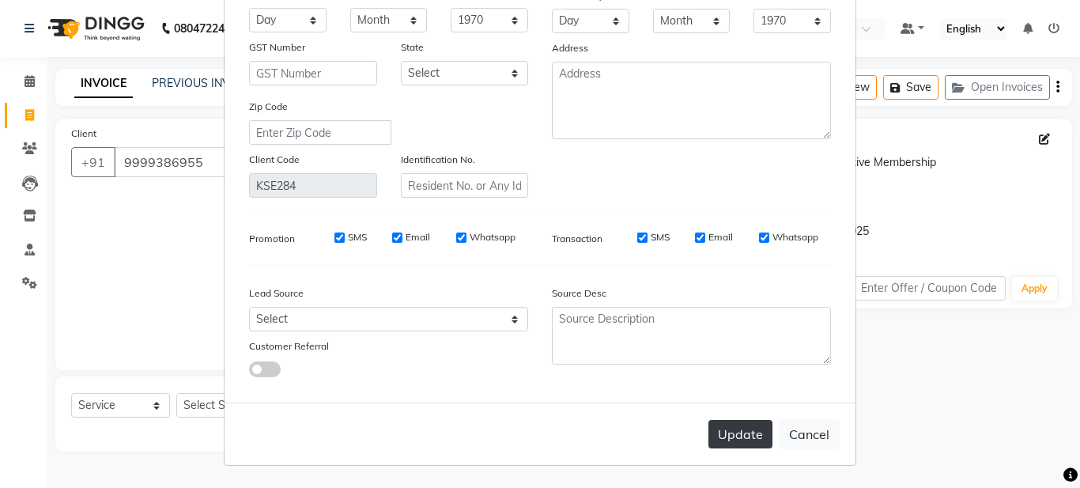
type input "[PERSON_NAME]"
click at [734, 433] on button "Update" at bounding box center [740, 434] width 64 height 28
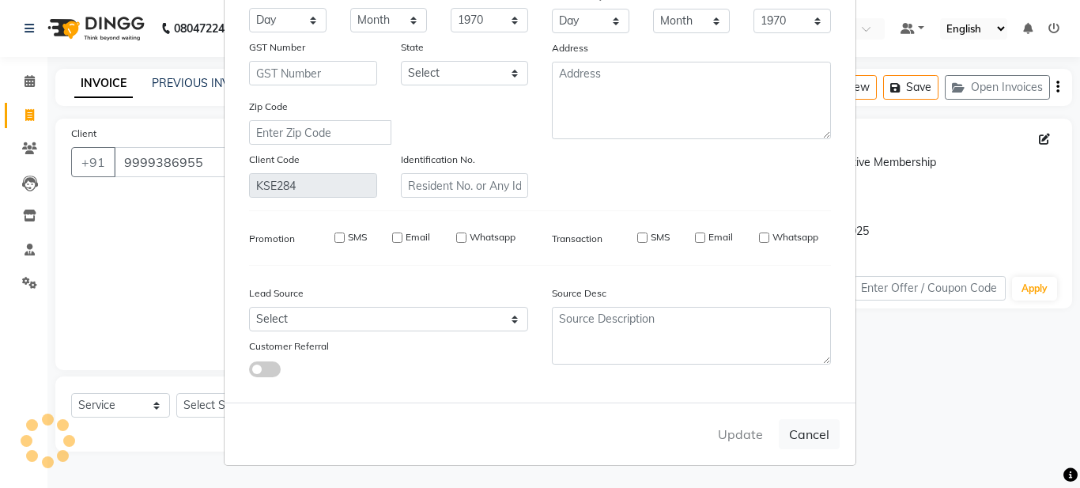
select select
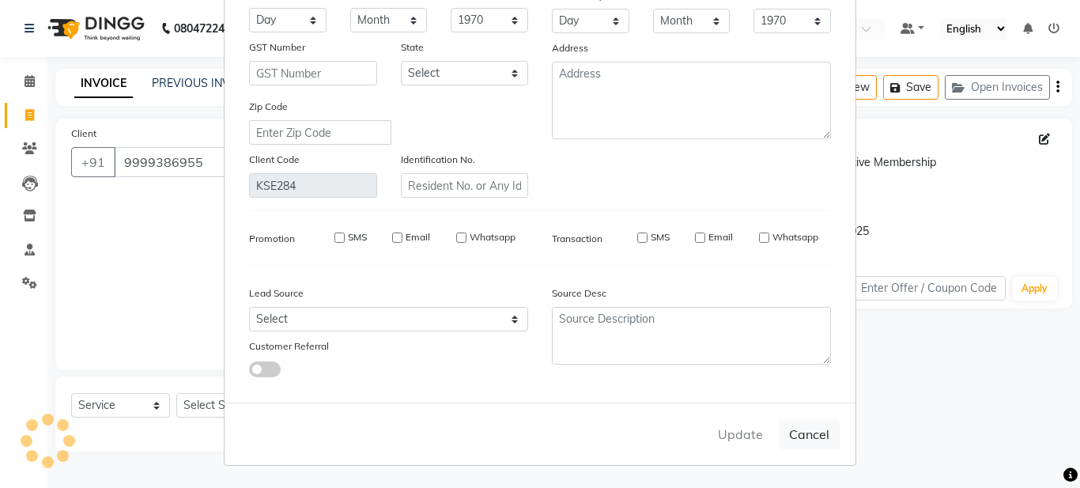
select select
checkbox input "false"
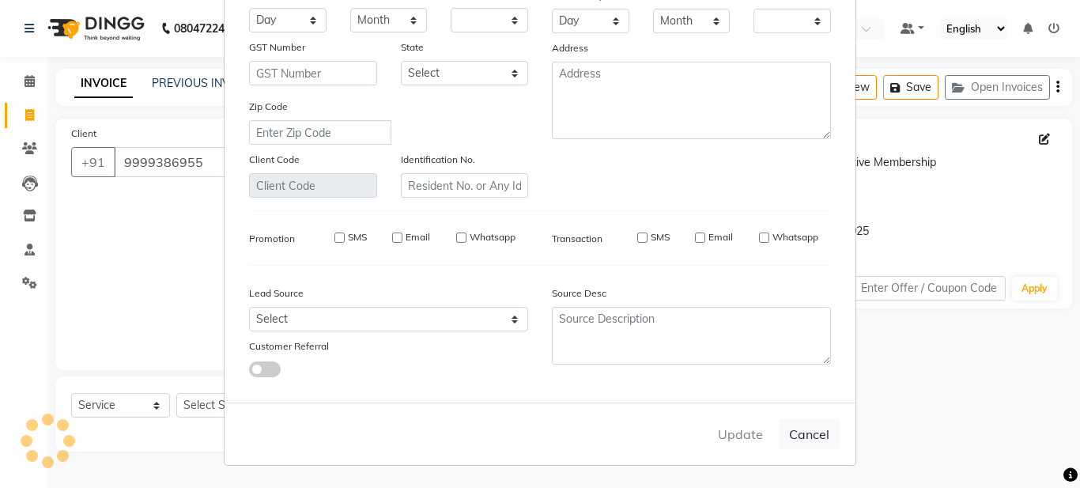
checkbox input "false"
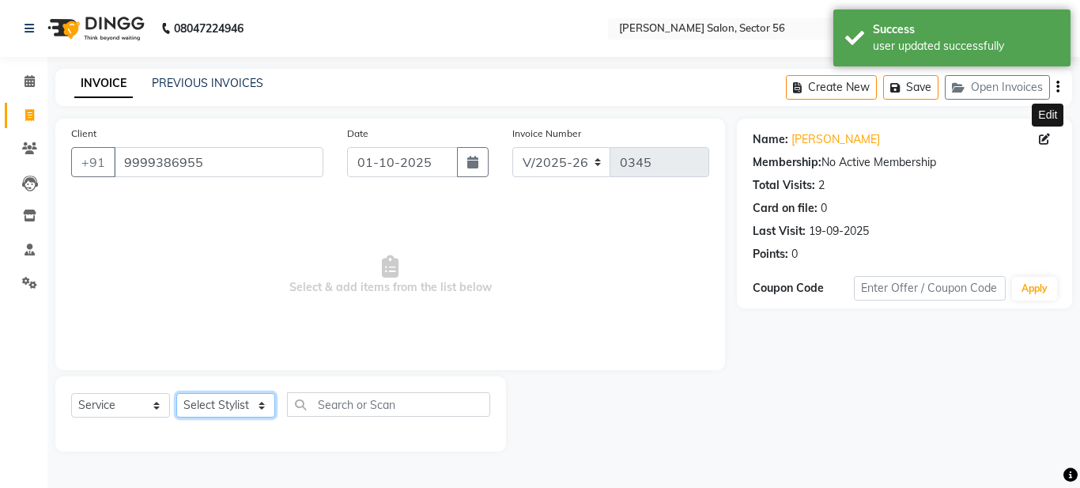
click at [247, 402] on select "Select Stylist [PERSON_NAME] [PERSON_NAME] [PERSON_NAME] [PERSON_NAME] [PERSON_…" at bounding box center [225, 405] width 99 height 25
select select "91305"
click at [176, 393] on select "Select Stylist [PERSON_NAME] [PERSON_NAME] [PERSON_NAME] [PERSON_NAME] [PERSON_…" at bounding box center [225, 405] width 99 height 25
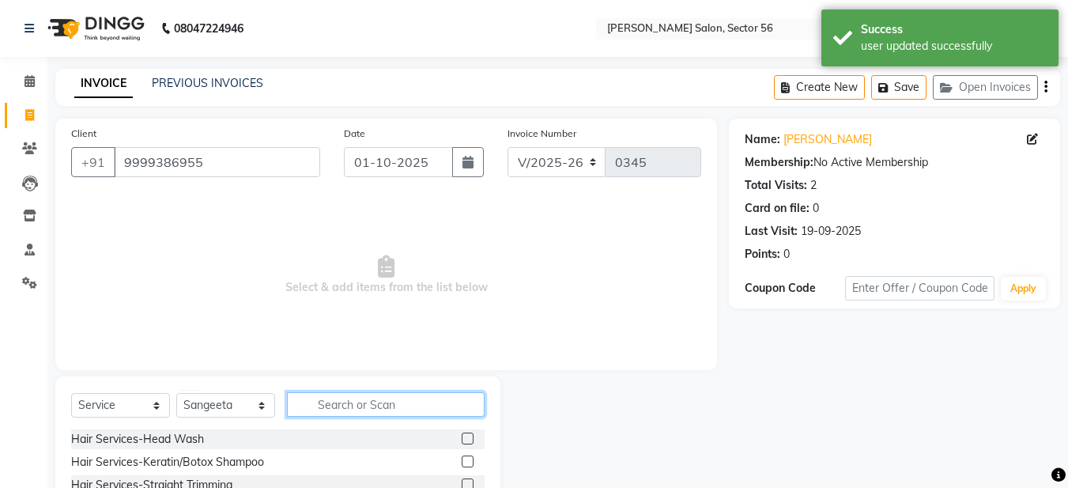
click at [357, 397] on input "text" at bounding box center [386, 404] width 198 height 25
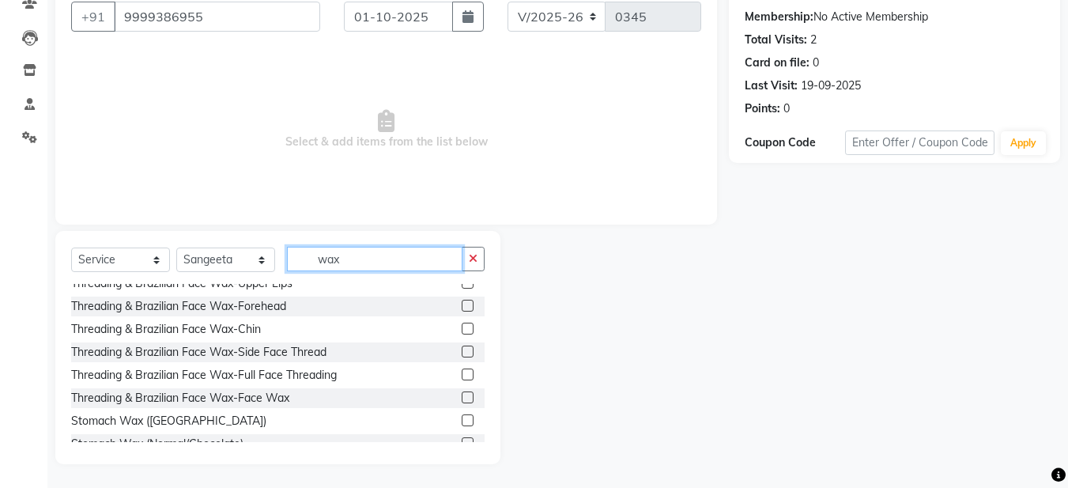
scroll to position [0, 0]
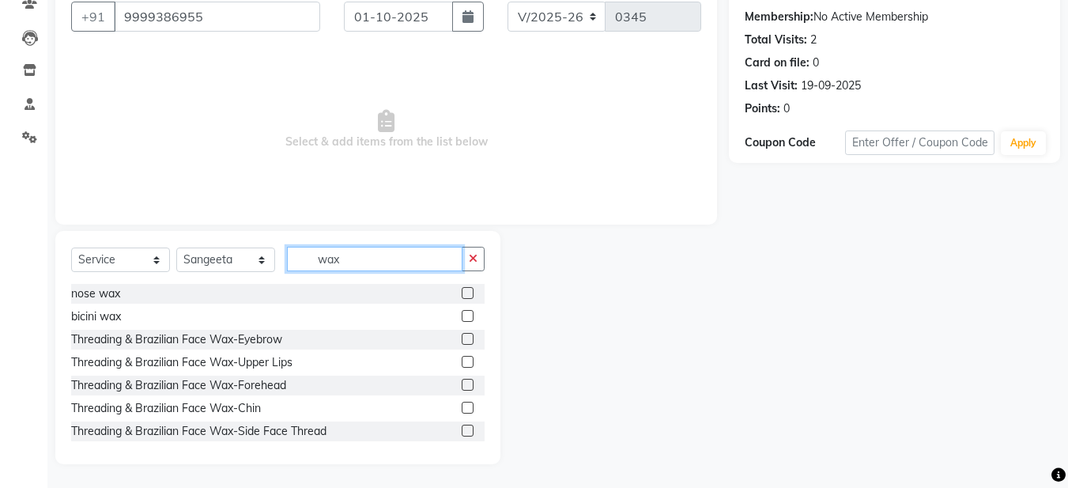
type input "wax"
click at [462, 334] on label at bounding box center [468, 339] width 12 height 12
click at [462, 334] on input "checkbox" at bounding box center [467, 339] width 10 height 10
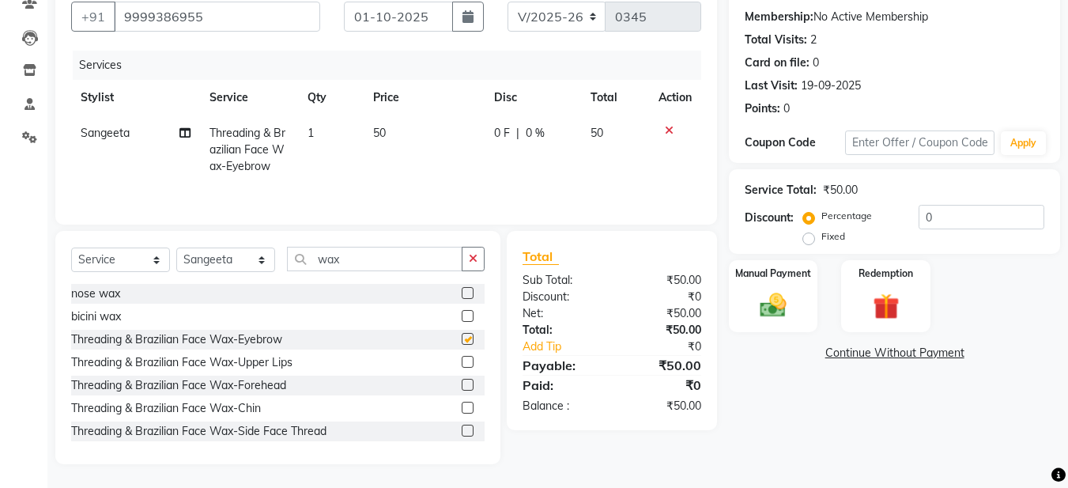
checkbox input "false"
click at [462, 361] on label at bounding box center [468, 362] width 12 height 12
click at [462, 361] on input "checkbox" at bounding box center [467, 362] width 10 height 10
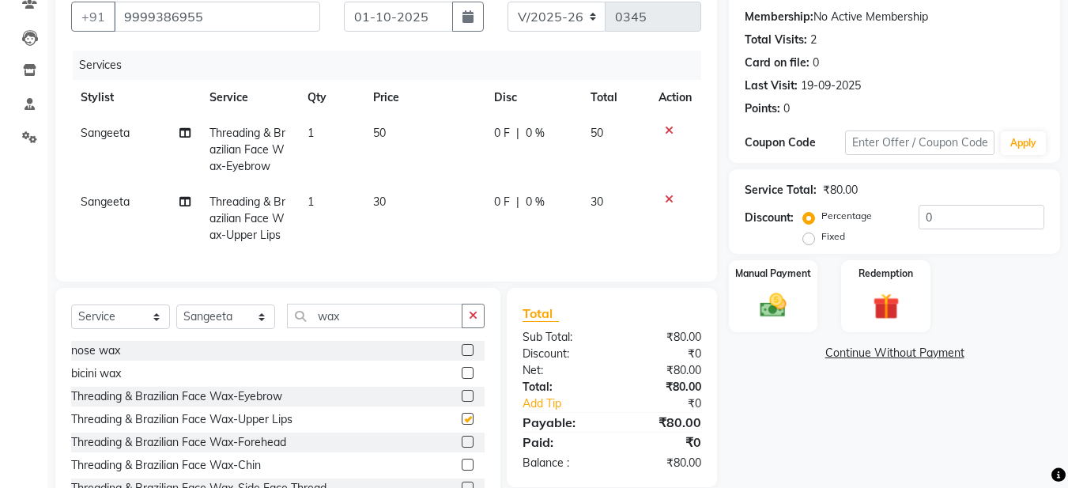
checkbox input "false"
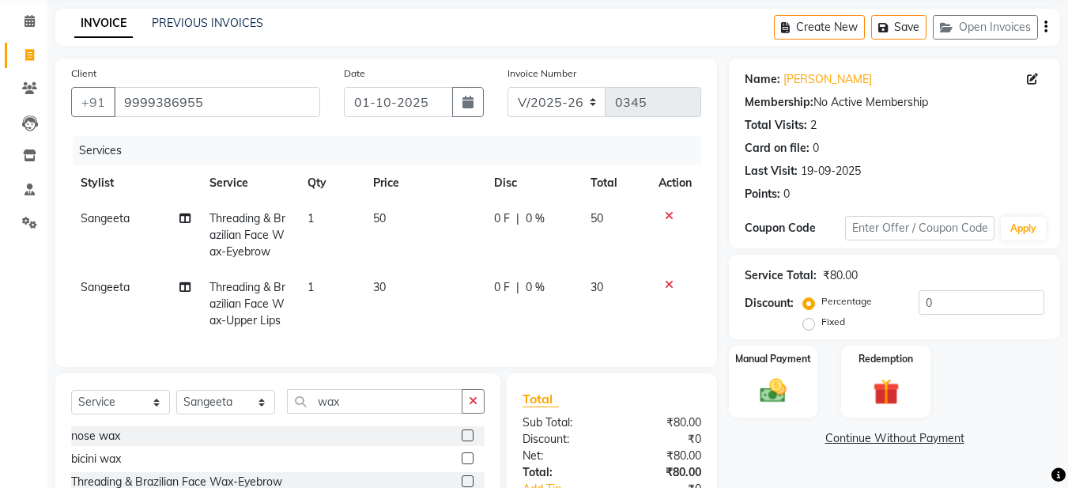
scroll to position [56, 0]
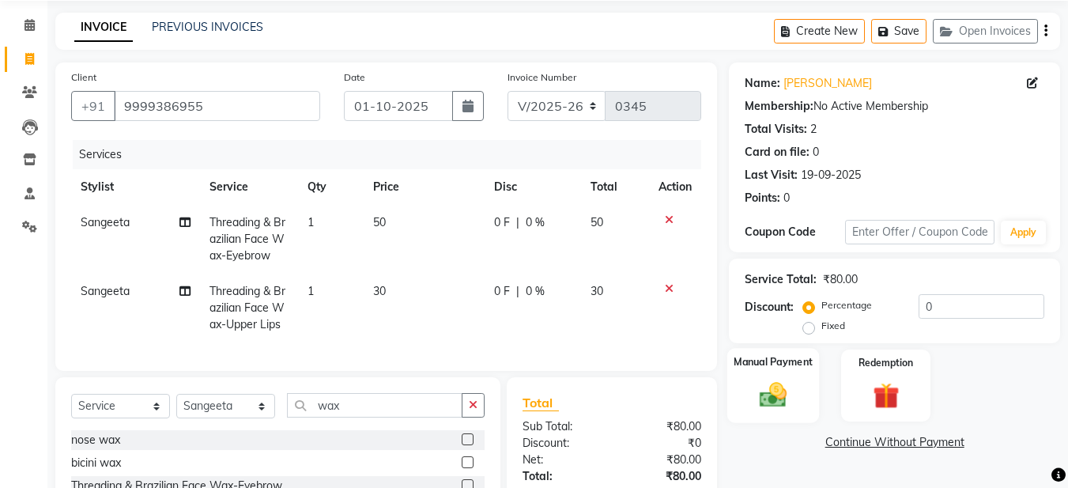
click at [772, 390] on img at bounding box center [773, 395] width 44 height 32
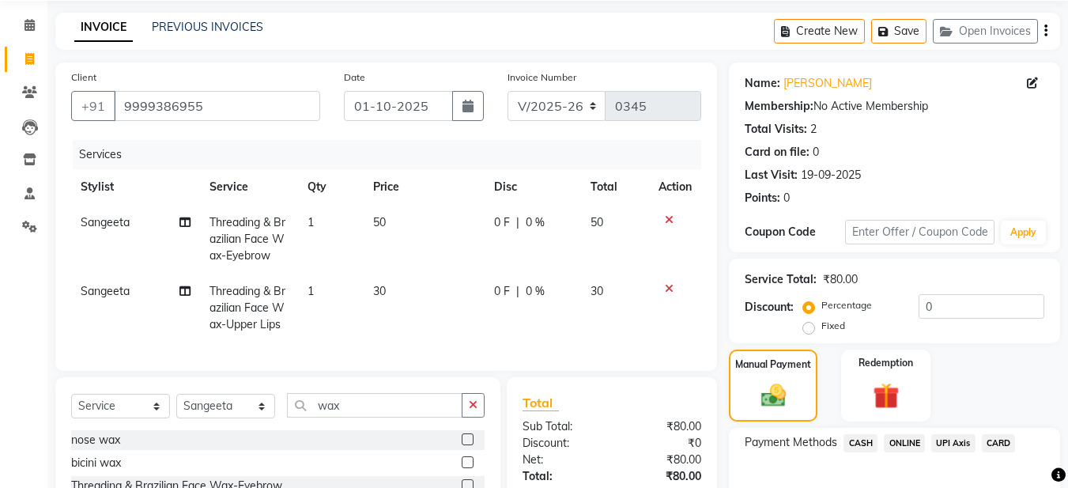
click at [908, 453] on div "ONLINE" at bounding box center [901, 444] width 47 height 21
click at [909, 444] on span "ONLINE" at bounding box center [904, 443] width 41 height 18
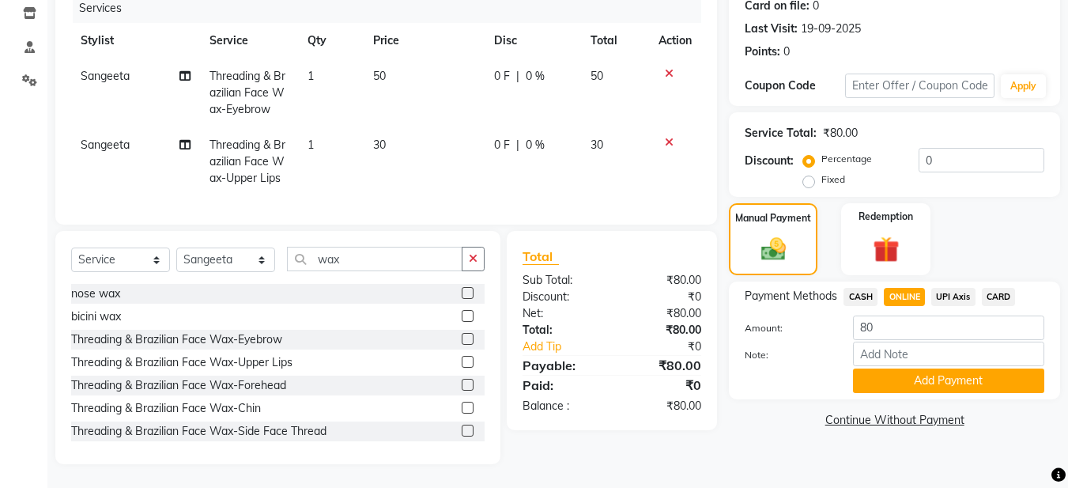
scroll to position [214, 0]
click at [919, 373] on button "Add Payment" at bounding box center [948, 380] width 191 height 25
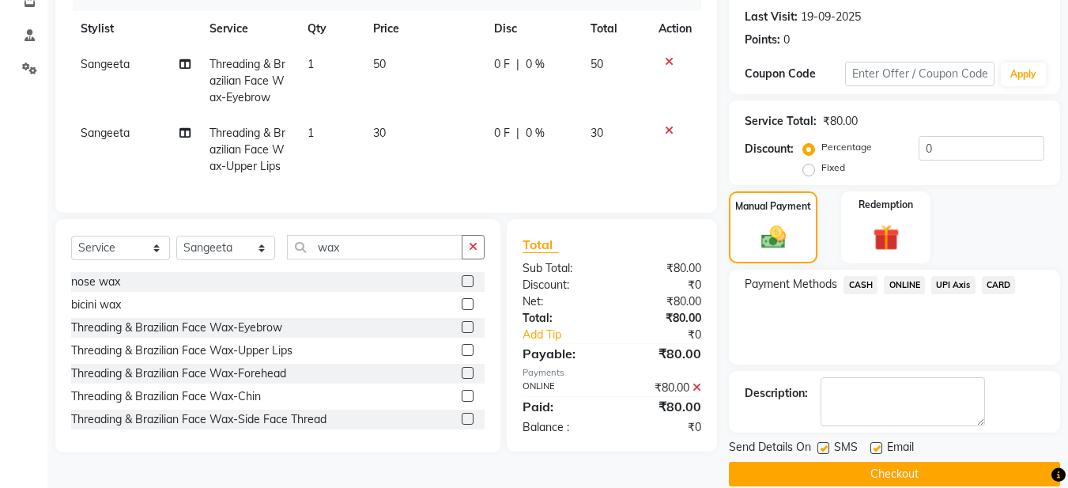
click at [878, 445] on label at bounding box center [877, 448] width 12 height 12
click at [878, 445] on input "checkbox" at bounding box center [876, 449] width 10 height 10
checkbox input "false"
click at [880, 472] on button "Checkout" at bounding box center [894, 474] width 331 height 25
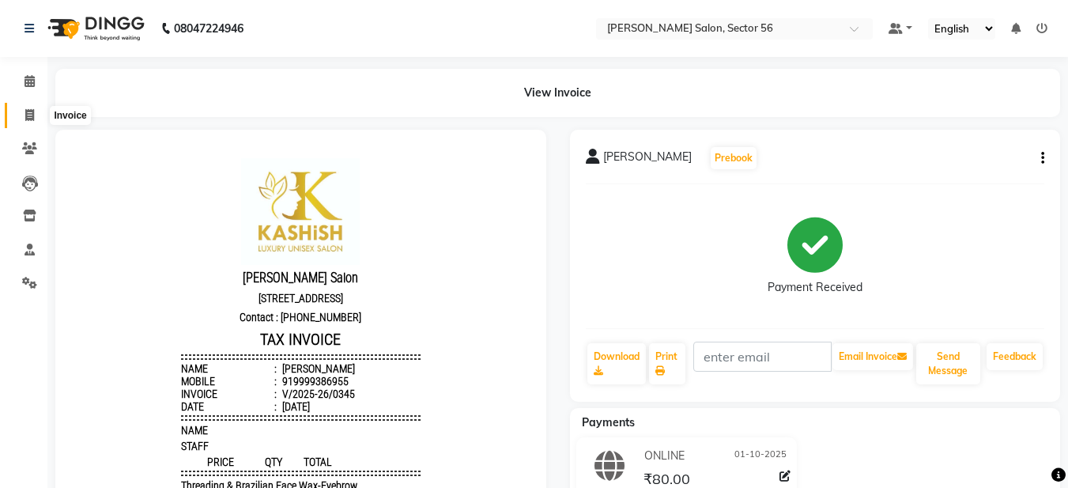
click at [23, 118] on span at bounding box center [30, 116] width 28 height 18
select select "service"
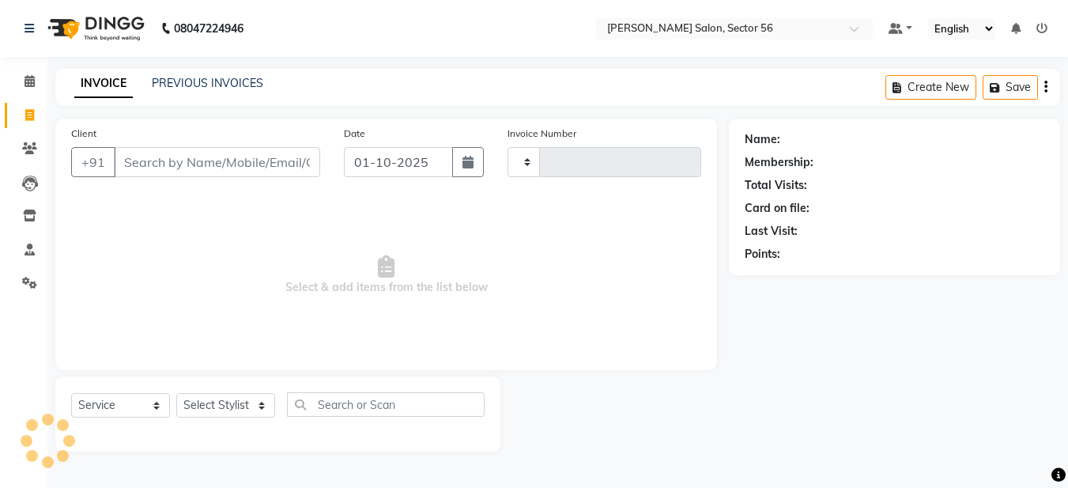
type input "0346"
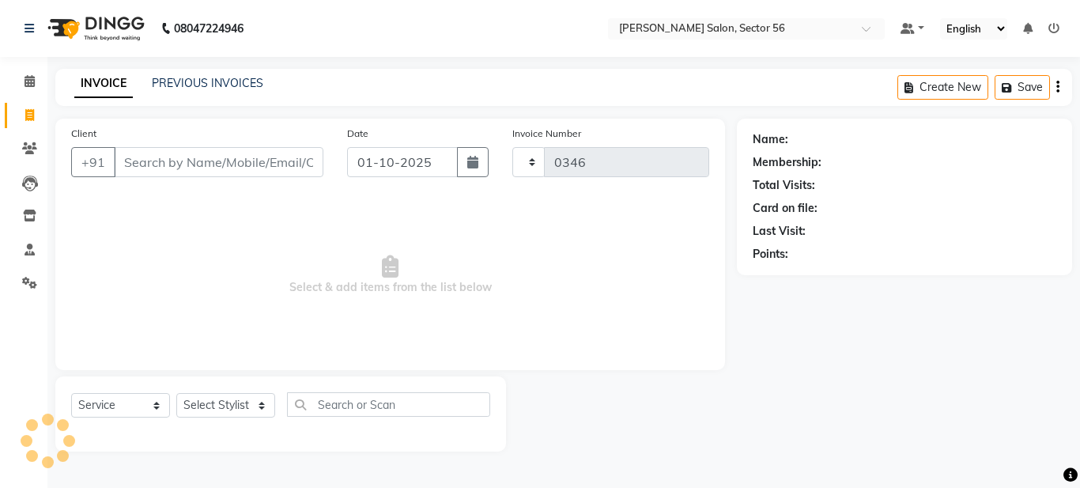
select select "9000"
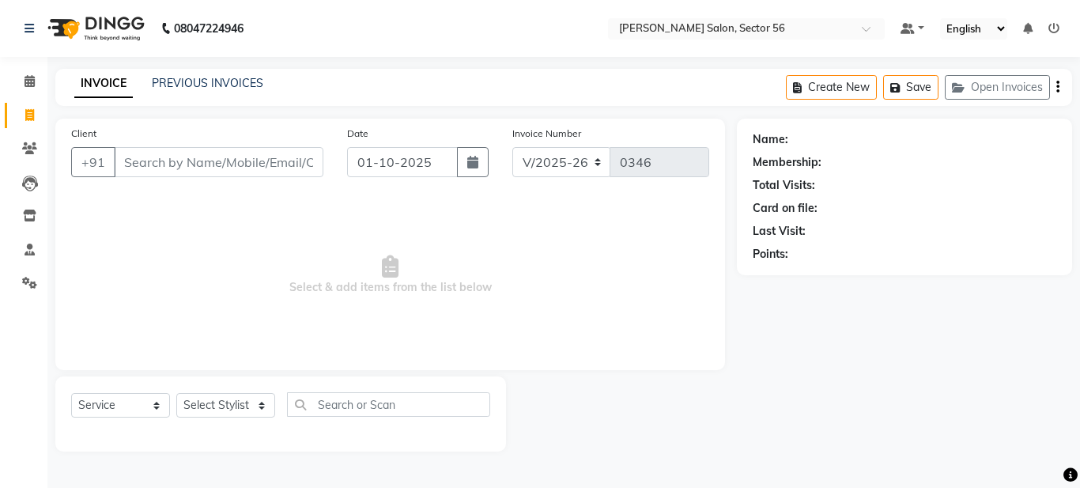
drag, startPoint x: 47, startPoint y: 217, endPoint x: 313, endPoint y: 52, distance: 313.1
click at [313, 52] on nav "08047224946 Select Location × Kashish Salon, Sector 56 Default Panel My Panel E…" at bounding box center [540, 28] width 1080 height 57
click at [171, 81] on link "PREVIOUS INVOICES" at bounding box center [207, 83] width 111 height 14
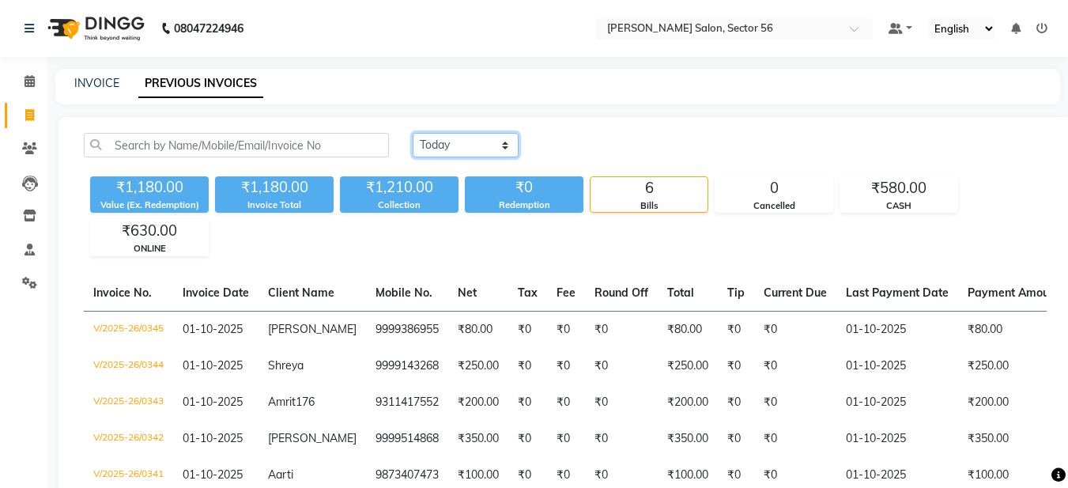
click at [493, 138] on select "[DATE] [DATE] Custom Range" at bounding box center [466, 145] width 106 height 25
select select "yesterday"
click at [413, 133] on select "[DATE] [DATE] Custom Range" at bounding box center [466, 145] width 106 height 25
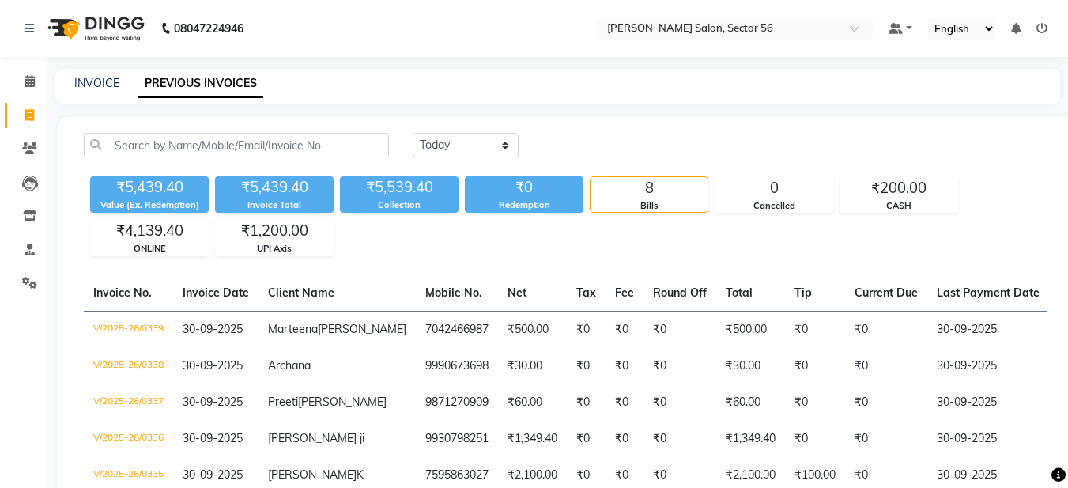
click at [472, 263] on div "Today Yesterday Custom Range ₹5,439.40 Value (Ex. Redemption) ₹5,439.40 Invoice…" at bounding box center [566, 391] width 1014 height 548
click at [89, 88] on link "INVOICE" at bounding box center [96, 83] width 45 height 14
select select "service"
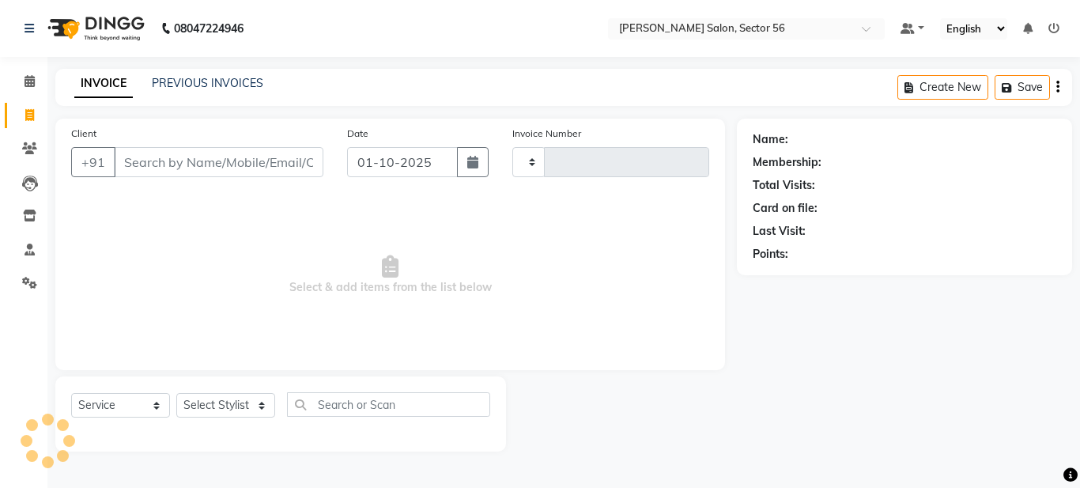
type input "0346"
select select "9000"
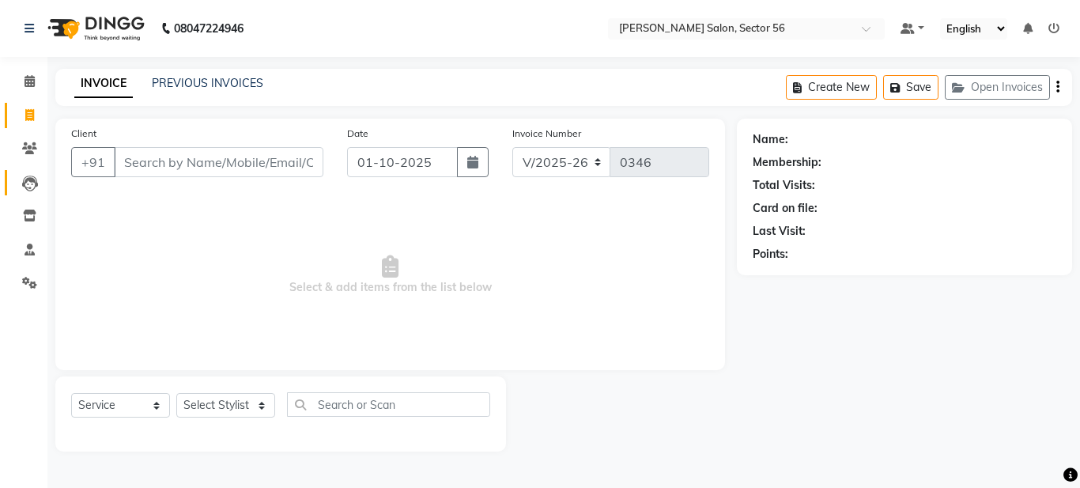
click at [27, 185] on icon at bounding box center [30, 184] width 16 height 16
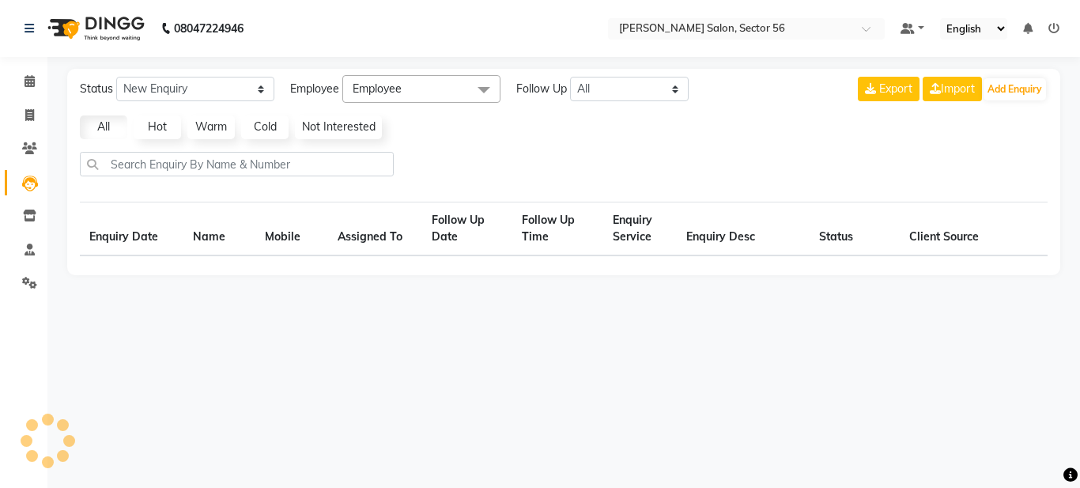
select select "10"
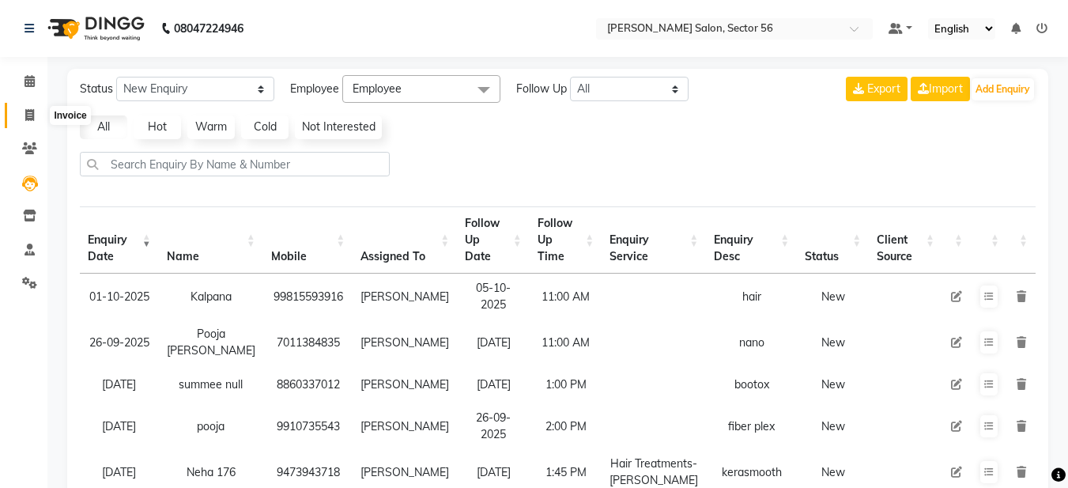
click at [30, 115] on icon at bounding box center [29, 115] width 9 height 12
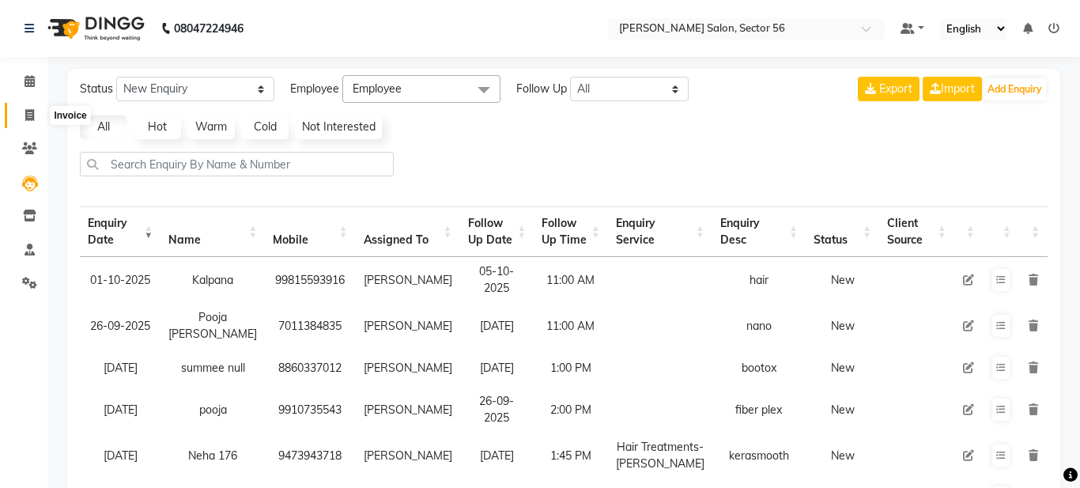
select select "service"
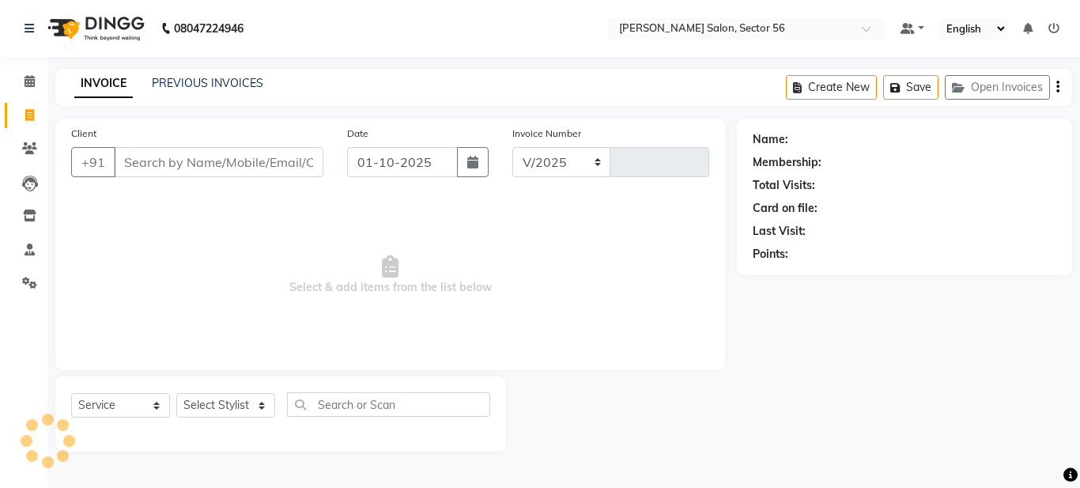
select select "9000"
type input "0346"
click at [169, 79] on link "PREVIOUS INVOICES" at bounding box center [207, 83] width 111 height 14
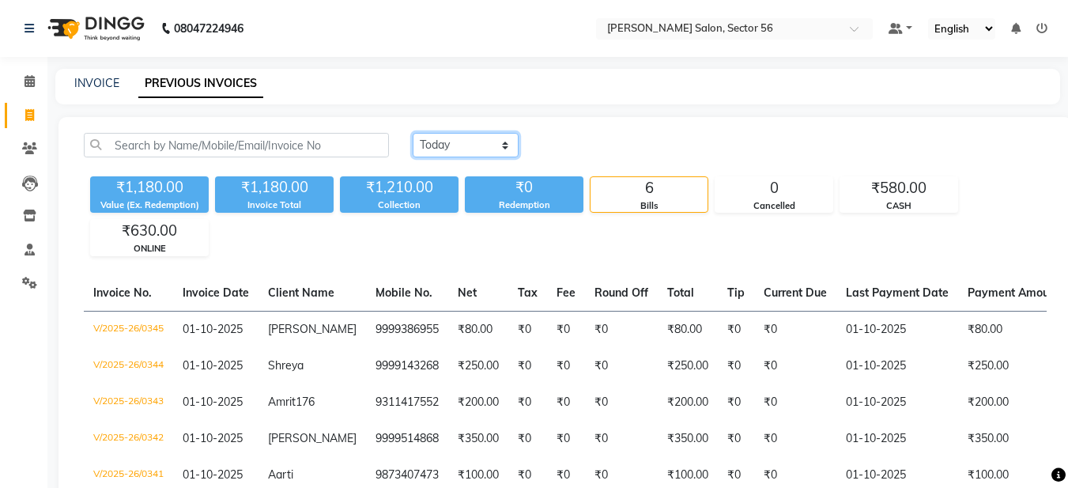
click at [438, 144] on select "[DATE] [DATE] Custom Range" at bounding box center [466, 145] width 106 height 25
select select "yesterday"
click at [413, 133] on select "[DATE] [DATE] Custom Range" at bounding box center [466, 145] width 106 height 25
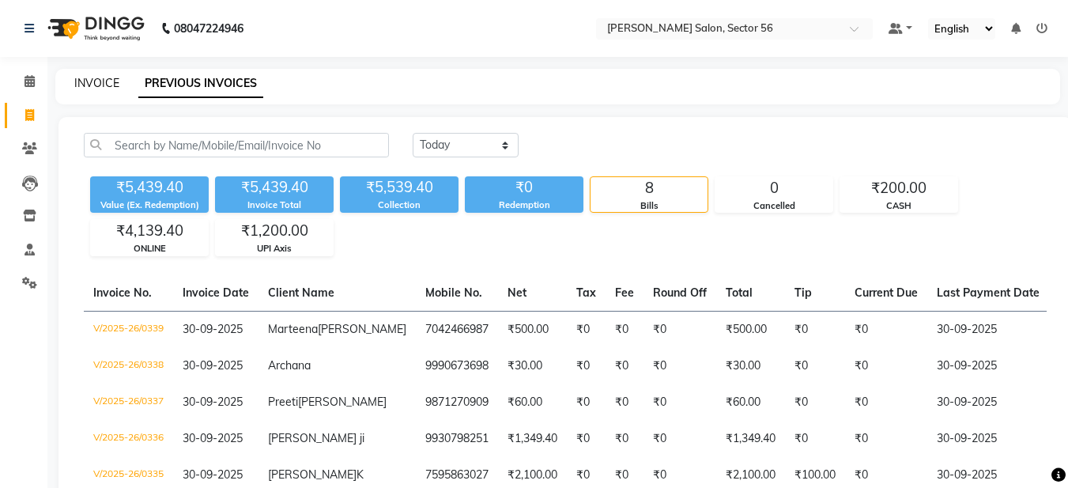
click at [107, 77] on link "INVOICE" at bounding box center [96, 83] width 45 height 14
select select "service"
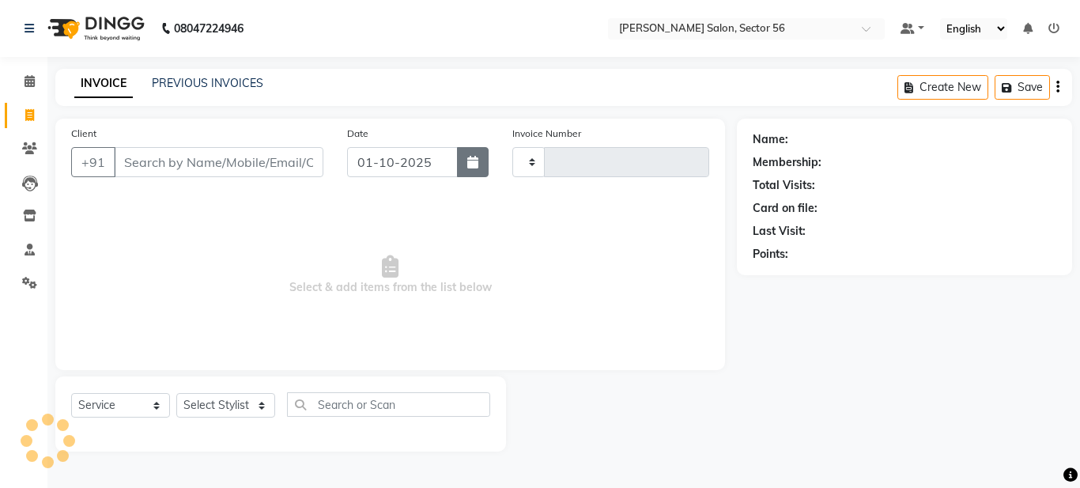
drag, startPoint x: 469, startPoint y: 169, endPoint x: 460, endPoint y: 170, distance: 8.7
click at [468, 170] on button "button" at bounding box center [473, 162] width 32 height 30
select select "10"
select select "2025"
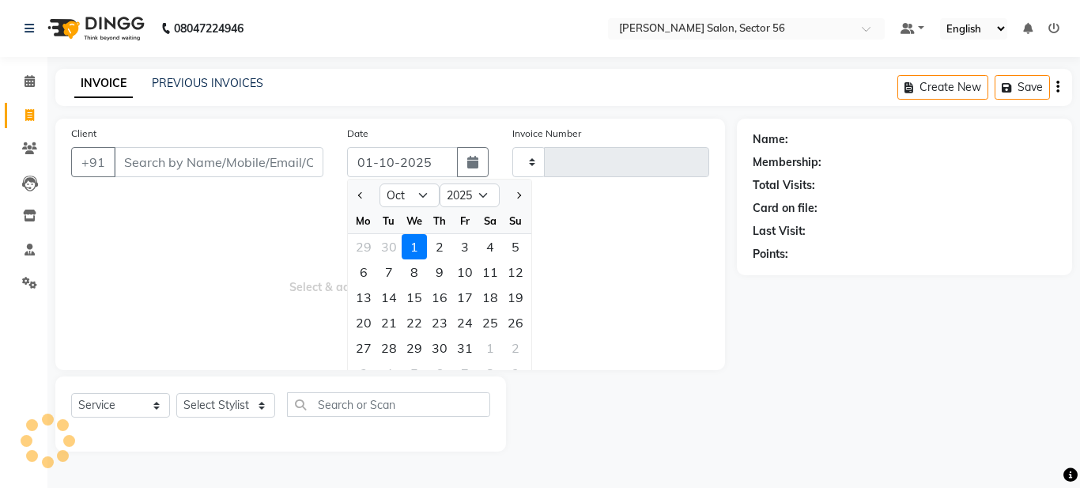
click at [414, 247] on div "1" at bounding box center [414, 246] width 25 height 25
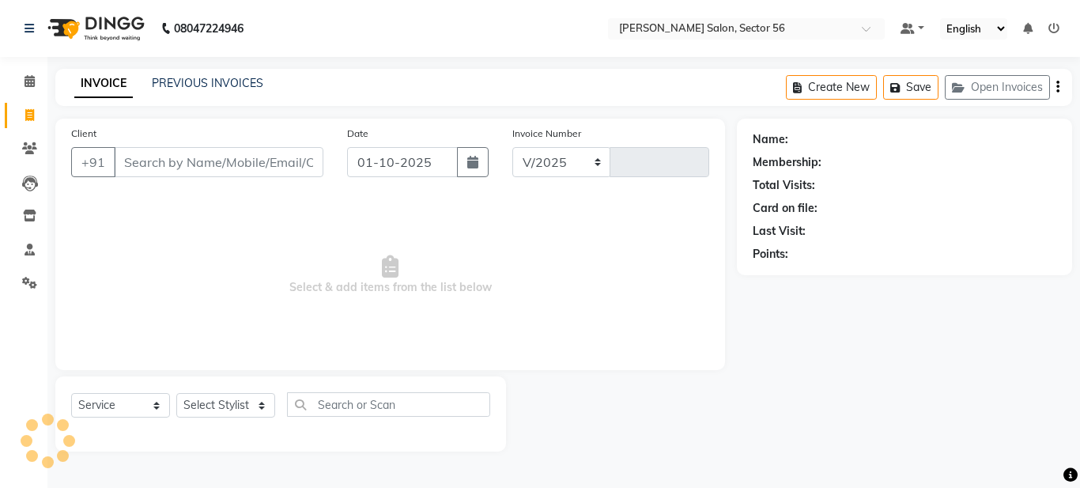
select select "9001"
type input "0346"
click at [213, 169] on input "Client" at bounding box center [219, 162] width 210 height 30
click at [463, 166] on button "button" at bounding box center [473, 162] width 32 height 30
select select "10"
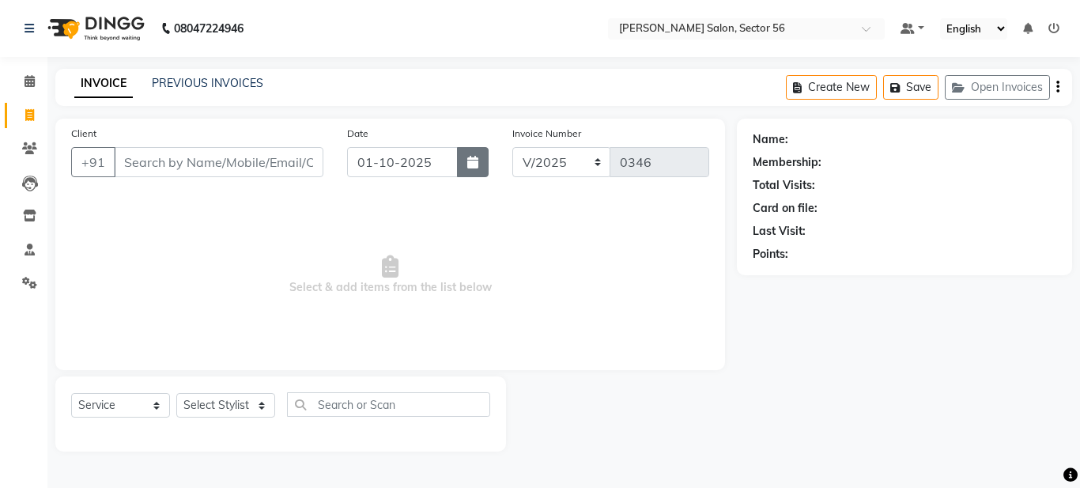
select select "2025"
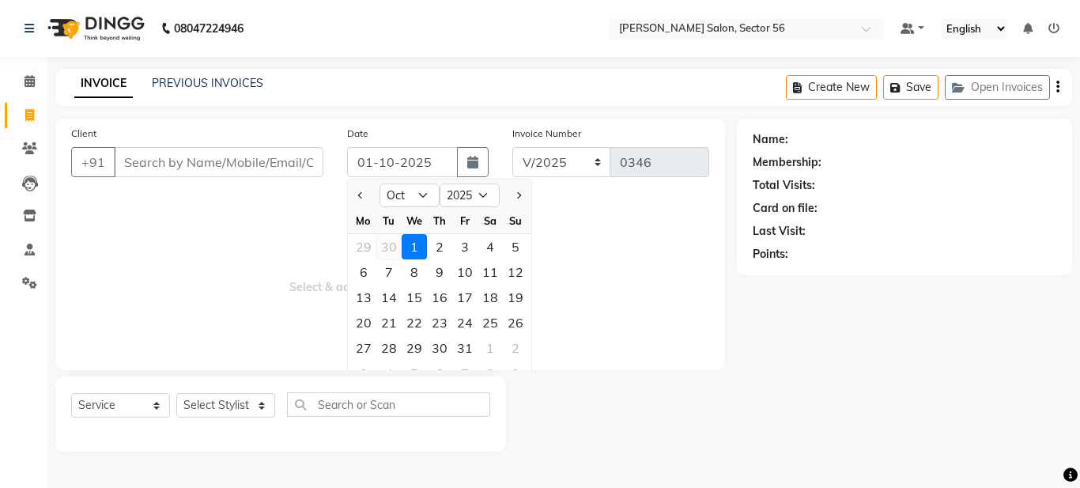
click at [393, 250] on div "30" at bounding box center [388, 246] width 25 height 25
type input "30-09-2025"
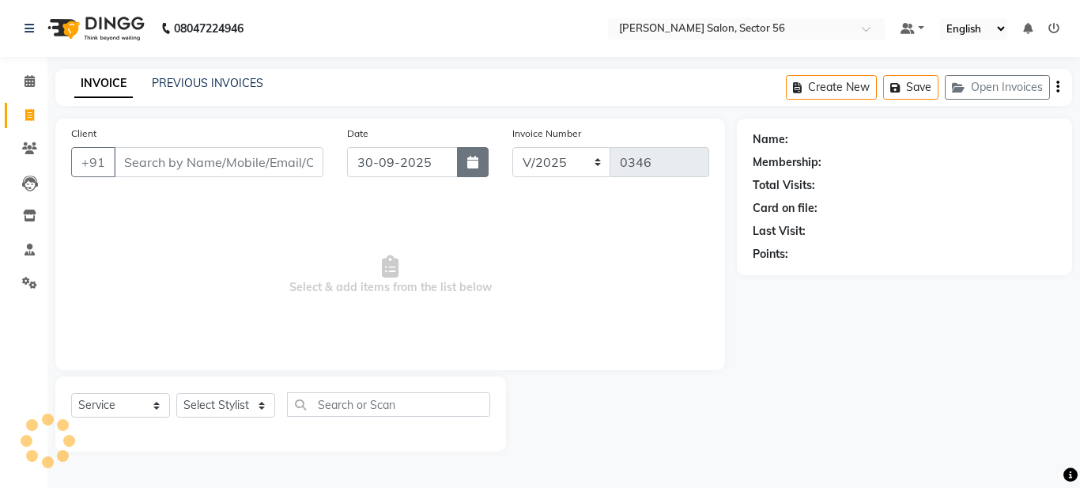
select select "9001"
click at [463, 156] on button "button" at bounding box center [473, 162] width 32 height 30
select select "9"
select select "2025"
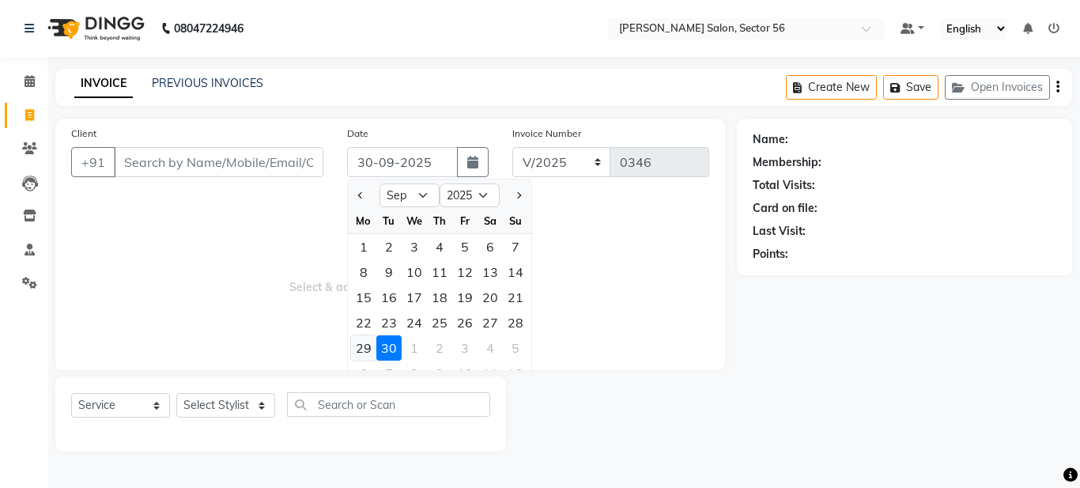
click at [369, 344] on div "29" at bounding box center [363, 347] width 25 height 25
type input "29-09-2025"
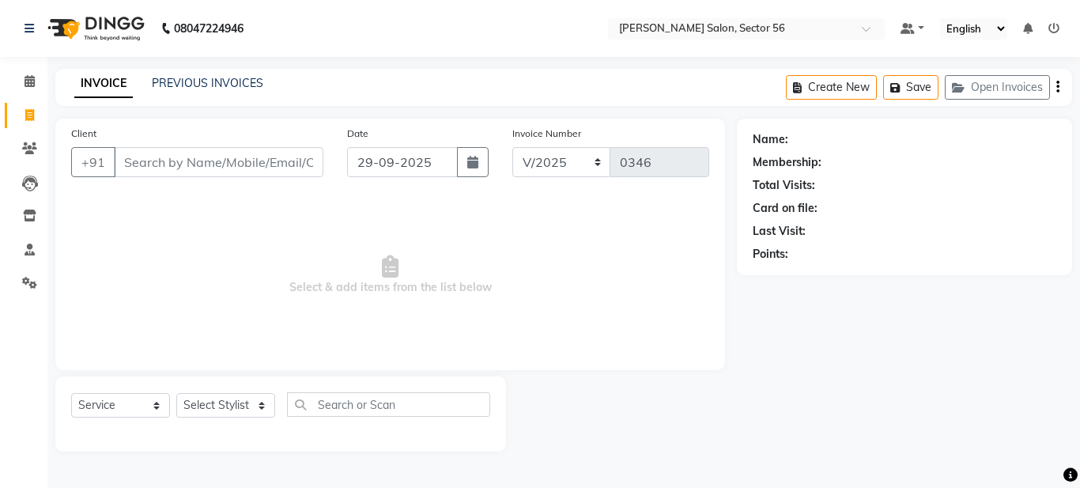
select select "9001"
click at [173, 79] on link "PREVIOUS INVOICES" at bounding box center [207, 83] width 111 height 14
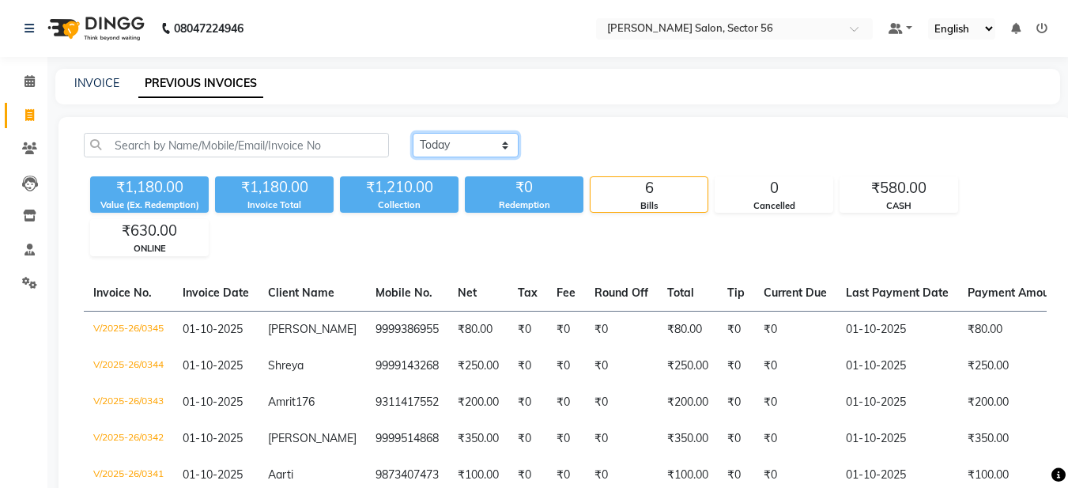
click at [465, 153] on select "[DATE] [DATE] Custom Range" at bounding box center [466, 145] width 106 height 25
select select "range"
click at [413, 133] on select "[DATE] [DATE] Custom Range" at bounding box center [466, 145] width 106 height 25
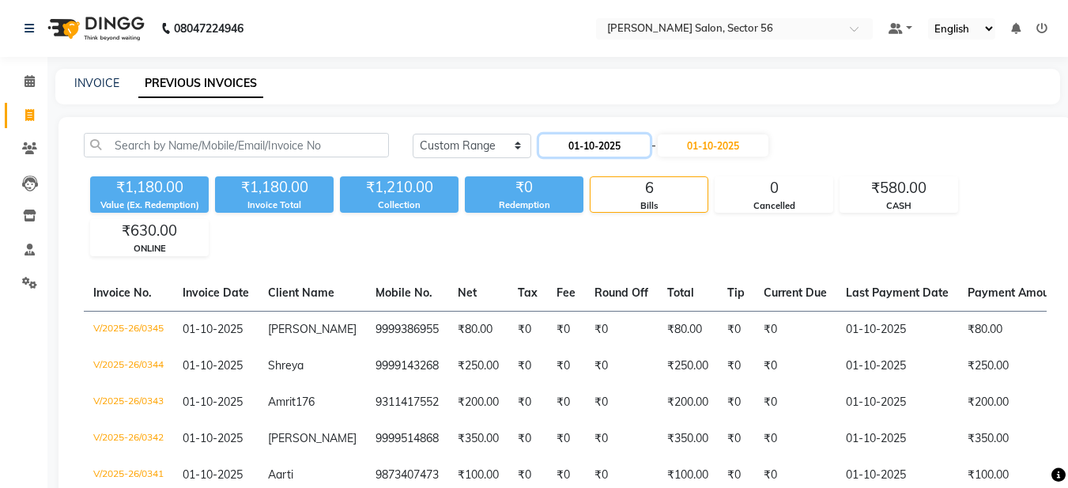
click at [594, 148] on input "01-10-2025" at bounding box center [594, 145] width 111 height 22
select select "10"
select select "2025"
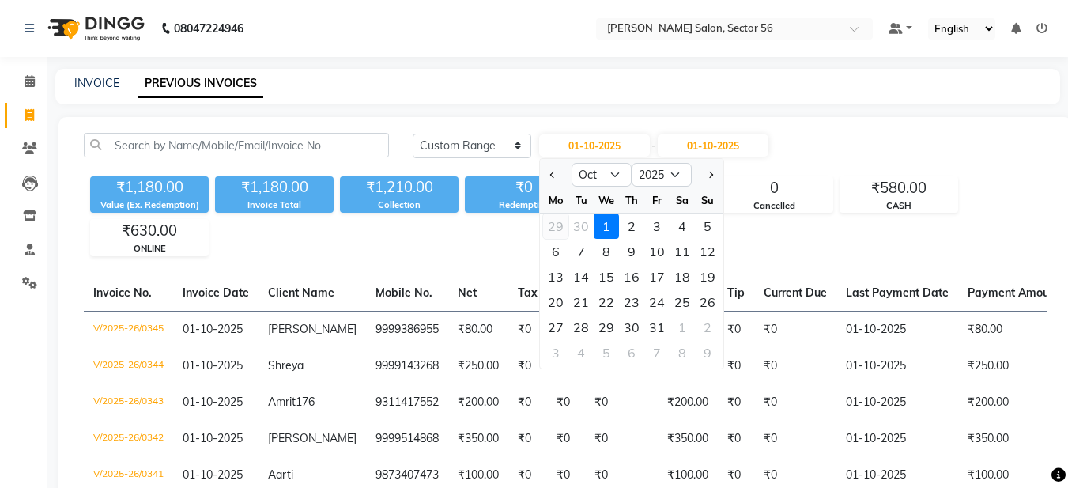
click at [557, 231] on div "29" at bounding box center [555, 225] width 25 height 25
type input "29-09-2025"
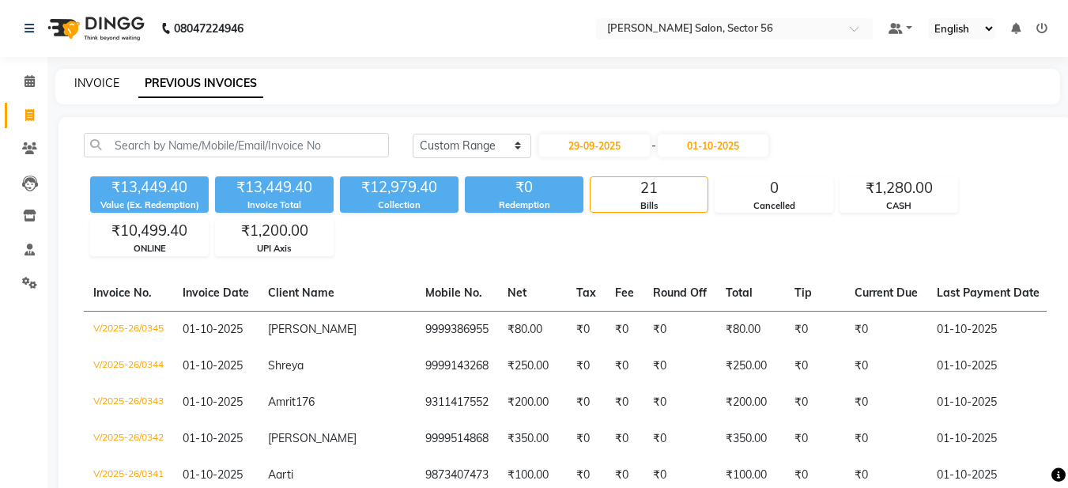
click at [101, 86] on link "INVOICE" at bounding box center [96, 83] width 45 height 14
select select "service"
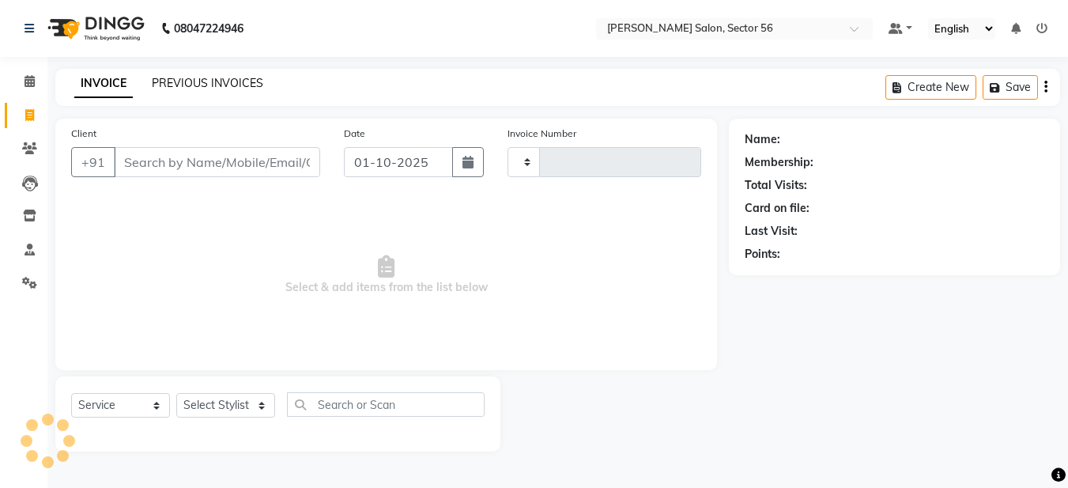
type input "0346"
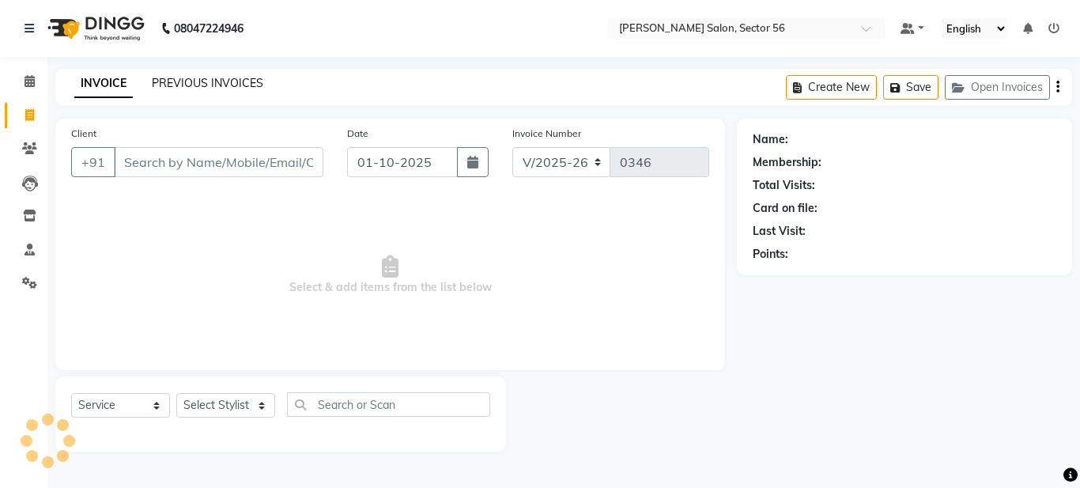
click at [184, 77] on link "PREVIOUS INVOICES" at bounding box center [207, 83] width 111 height 14
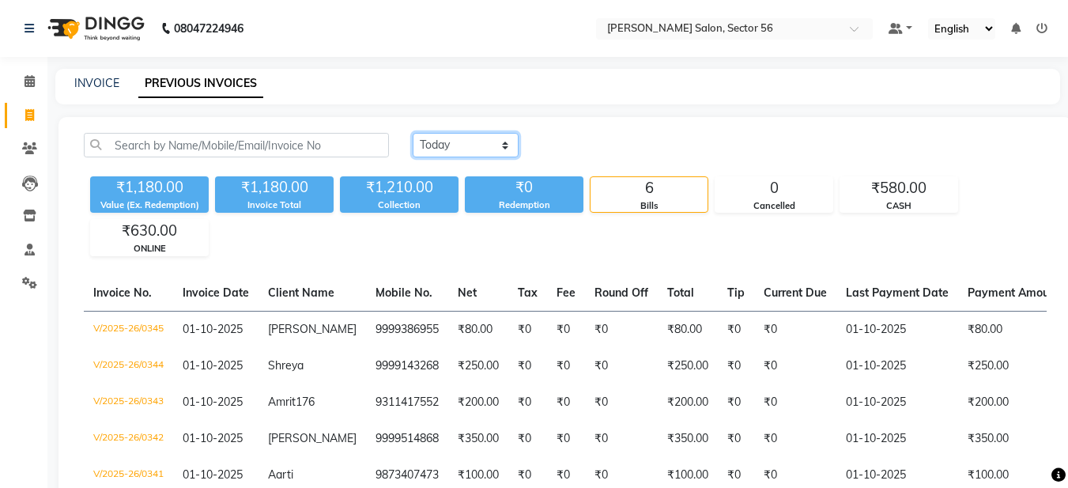
click at [442, 141] on select "[DATE] [DATE] Custom Range" at bounding box center [466, 145] width 106 height 25
select select "yesterday"
click at [413, 133] on select "[DATE] [DATE] Custom Range" at bounding box center [466, 145] width 106 height 25
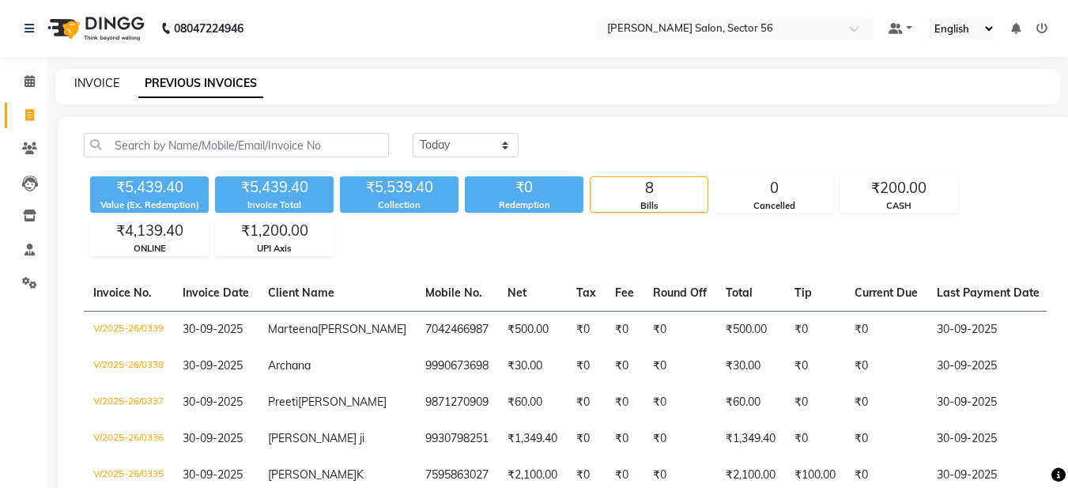
click at [90, 84] on link "INVOICE" at bounding box center [96, 83] width 45 height 14
select select "service"
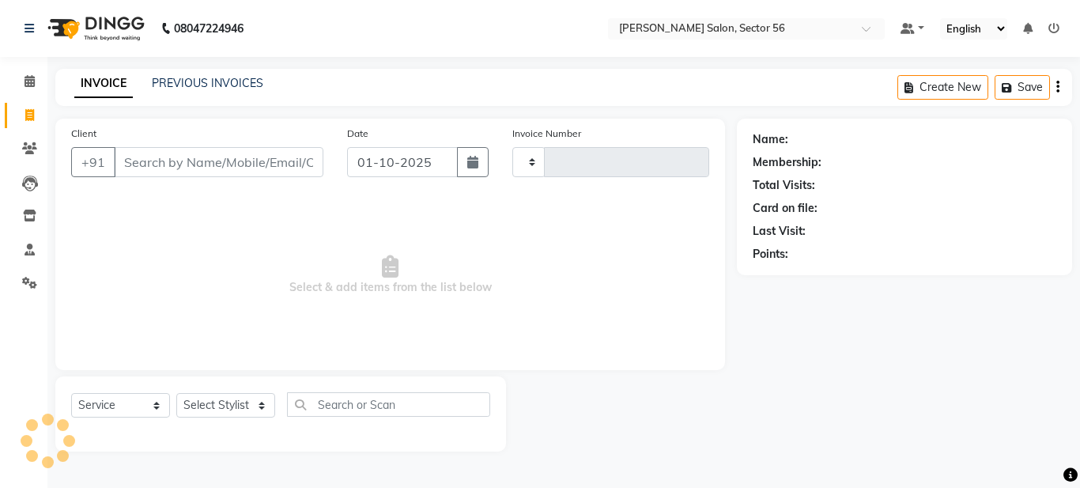
type input "0346"
select select "9000"
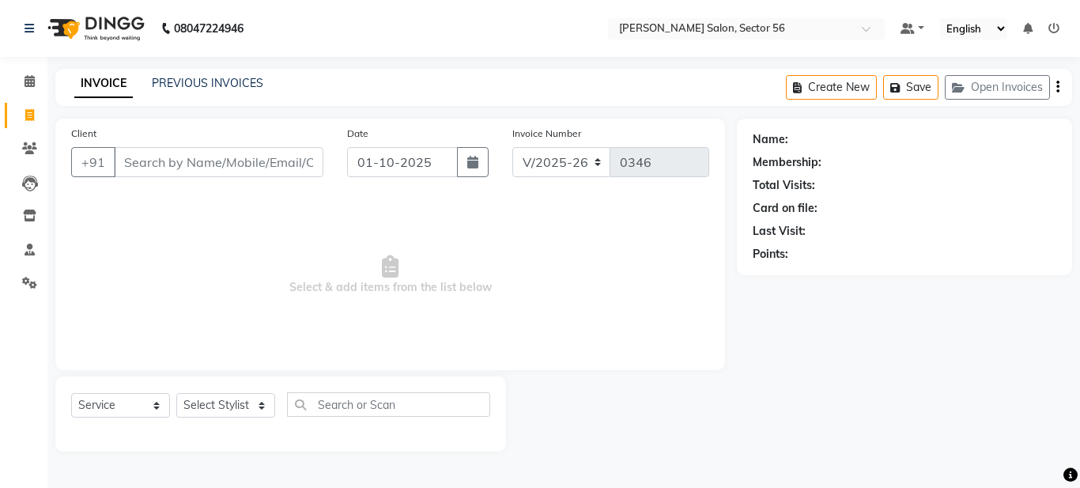
click at [164, 165] on input "Client" at bounding box center [219, 162] width 210 height 30
click at [130, 164] on input "alka mangala" at bounding box center [178, 162] width 129 height 30
type input "Alka mangala"
click at [259, 162] on span "Add Client" at bounding box center [282, 162] width 62 height 16
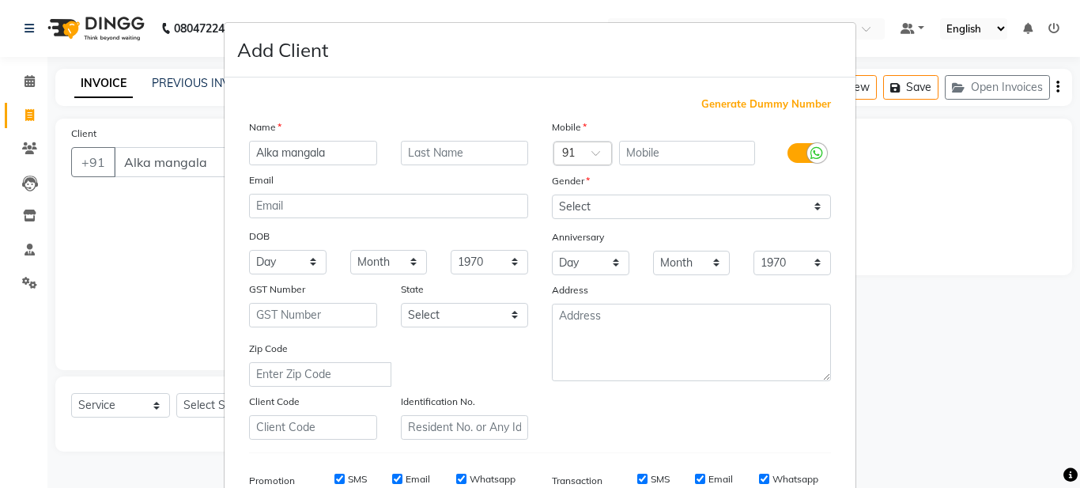
click at [742, 102] on span "Generate Dummy Number" at bounding box center [766, 104] width 130 height 16
type input "1394400000058"
checkbox input "false"
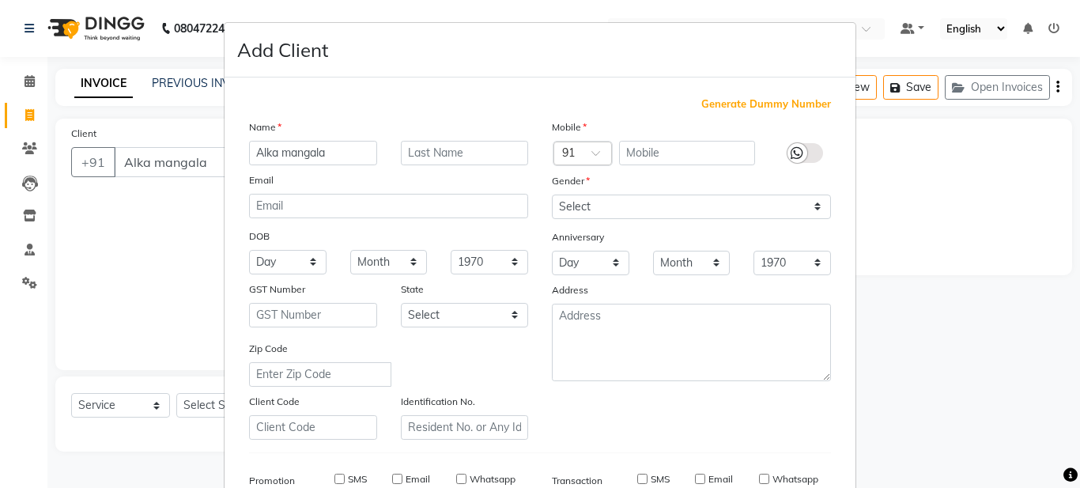
checkbox input "false"
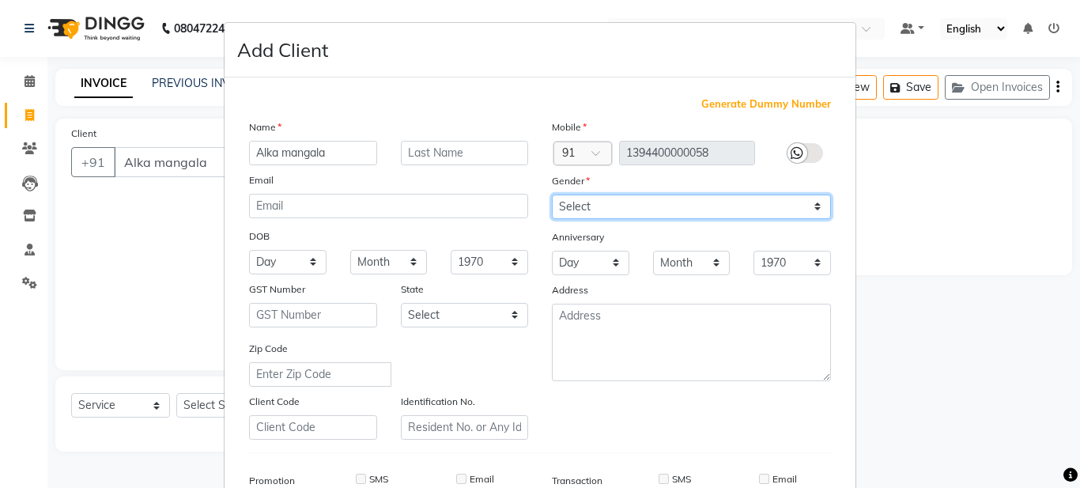
click at [674, 206] on select "Select [DEMOGRAPHIC_DATA] [DEMOGRAPHIC_DATA] Other Prefer Not To Say" at bounding box center [691, 207] width 279 height 25
select select "[DEMOGRAPHIC_DATA]"
click at [552, 195] on select "Select [DEMOGRAPHIC_DATA] [DEMOGRAPHIC_DATA] Other Prefer Not To Say" at bounding box center [691, 207] width 279 height 25
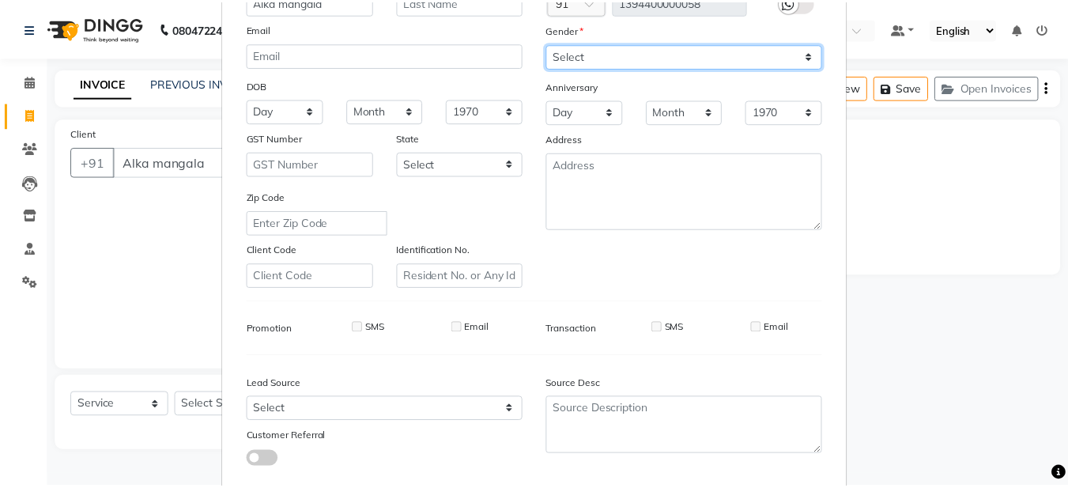
scroll to position [242, 0]
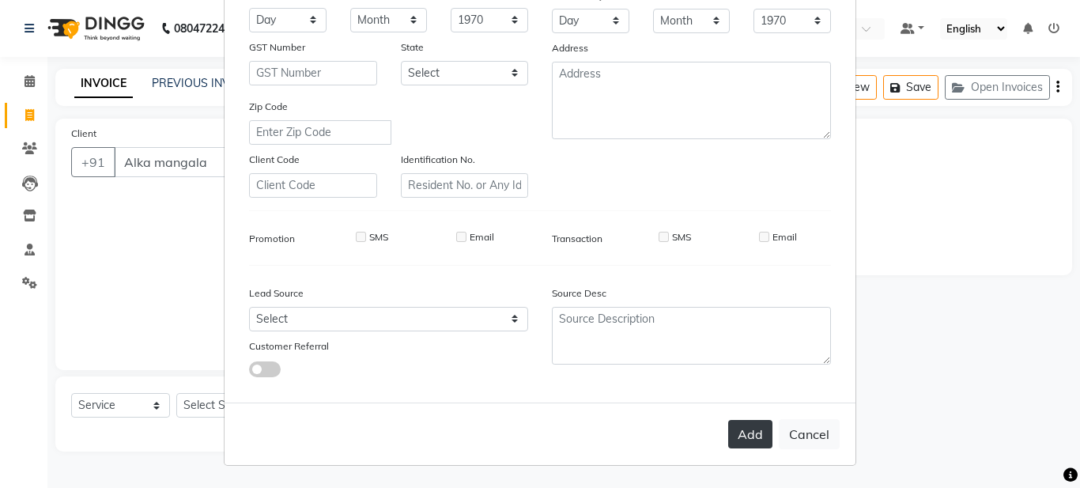
click at [751, 440] on button "Add" at bounding box center [750, 434] width 44 height 28
type input "1394400000058"
select select
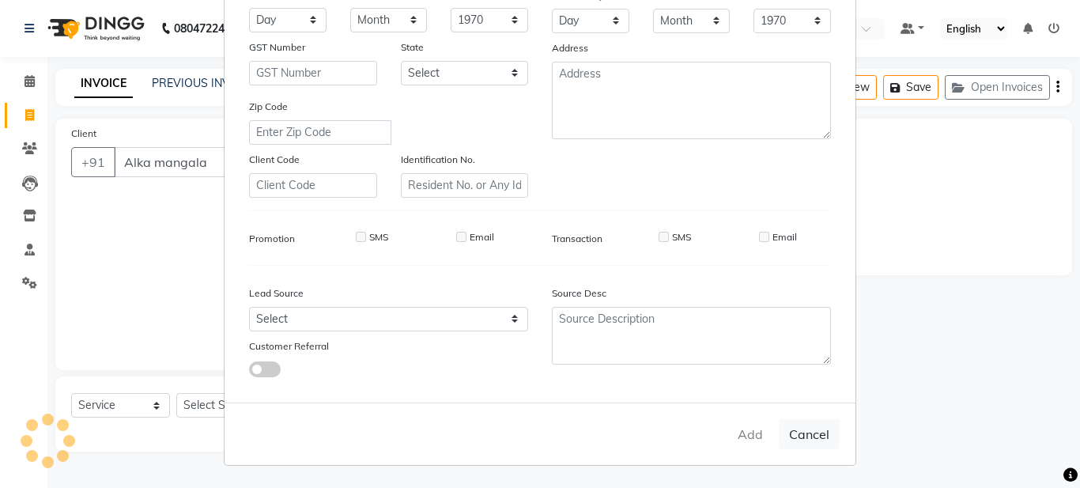
select select
checkbox input "false"
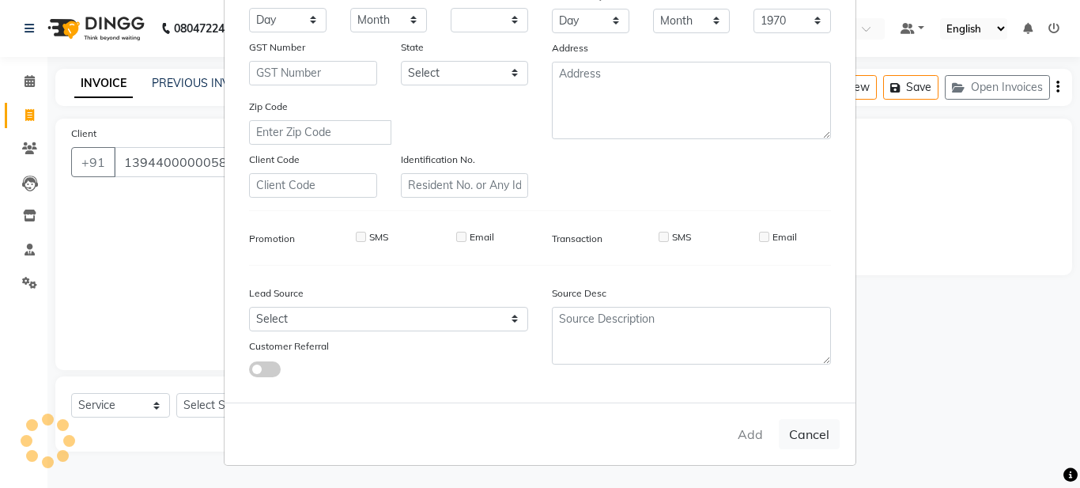
checkbox input "false"
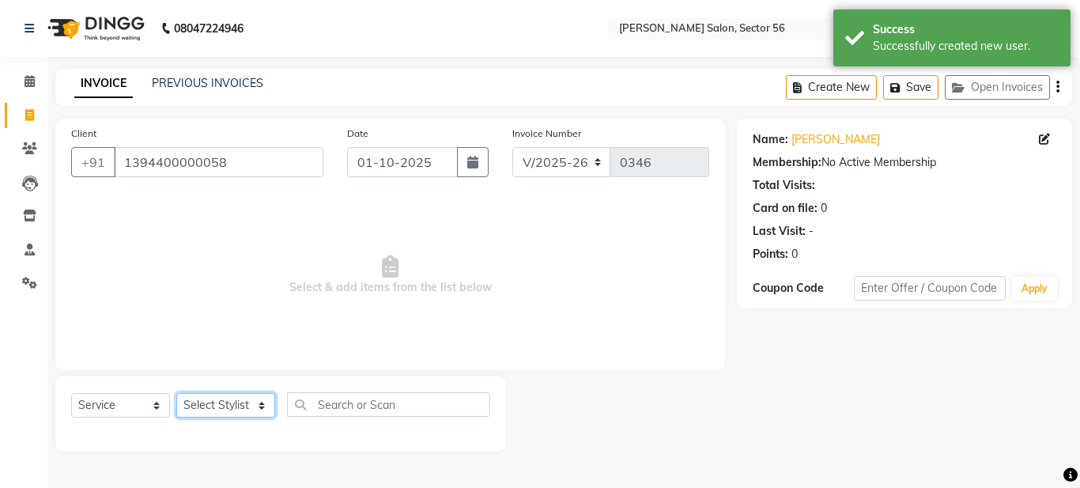
click at [247, 400] on select "Select Stylist [PERSON_NAME] [PERSON_NAME] [PERSON_NAME] [PERSON_NAME] [PERSON_…" at bounding box center [225, 405] width 99 height 25
select select "91305"
click at [176, 393] on select "Select Stylist [PERSON_NAME] [PERSON_NAME] [PERSON_NAME] [PERSON_NAME] [PERSON_…" at bounding box center [225, 405] width 99 height 25
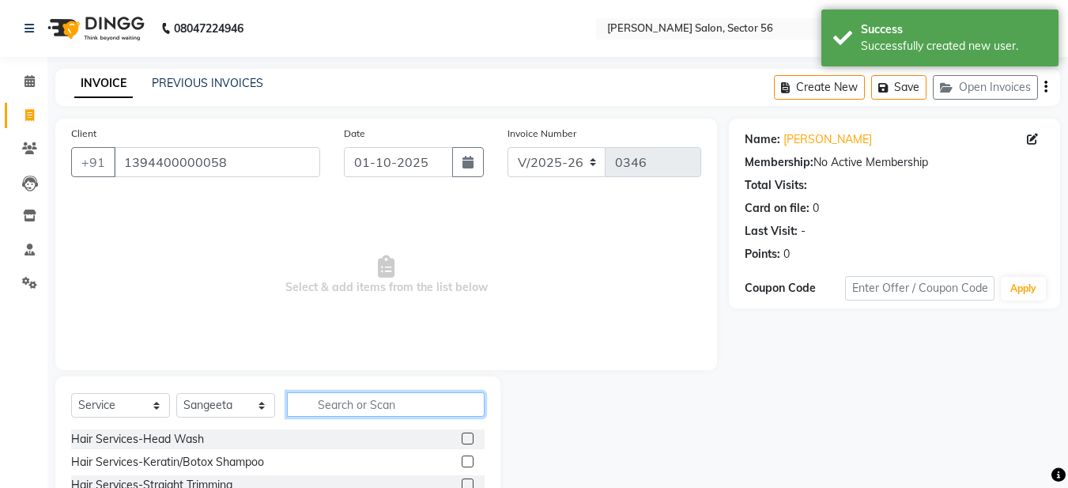
click at [317, 408] on input "text" at bounding box center [386, 404] width 198 height 25
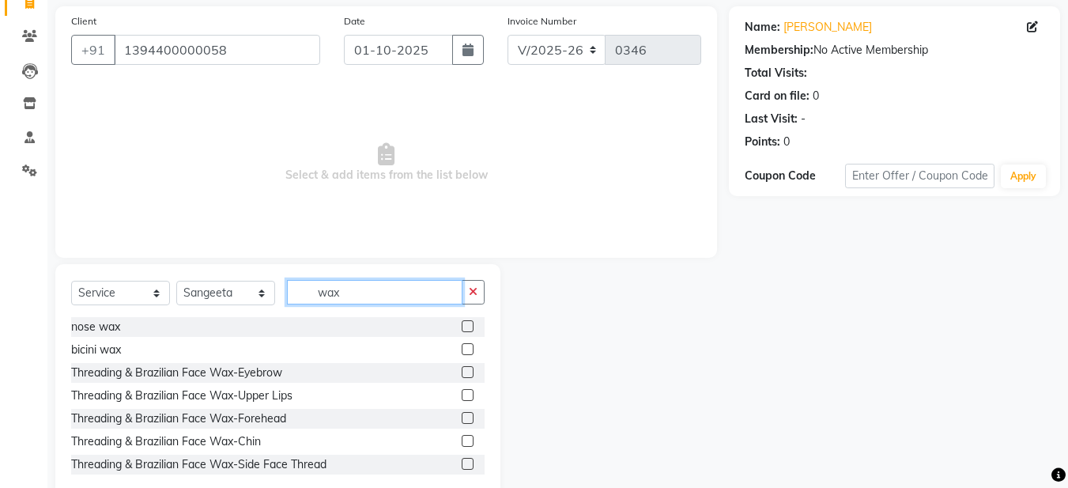
scroll to position [145, 0]
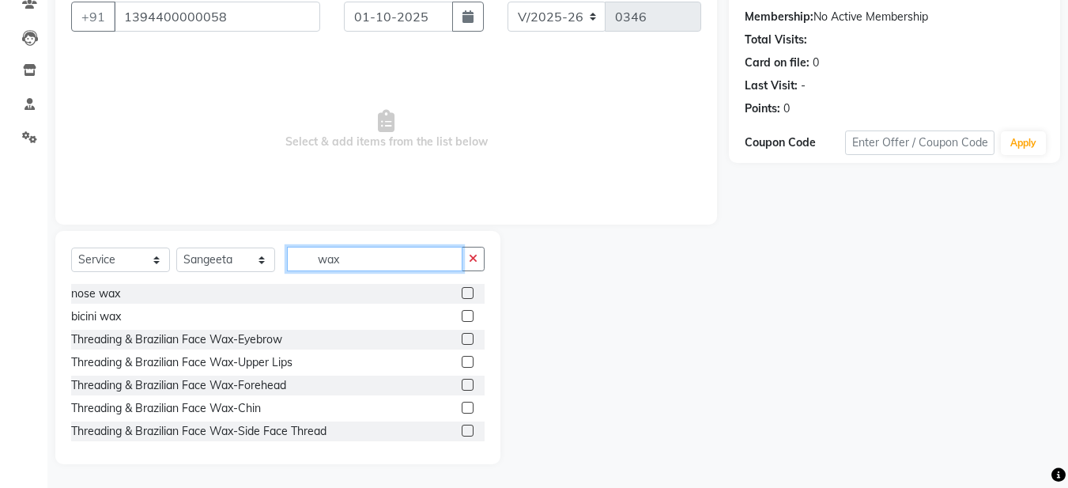
type input "wax"
click at [462, 338] on label at bounding box center [468, 339] width 12 height 12
click at [462, 338] on input "checkbox" at bounding box center [467, 339] width 10 height 10
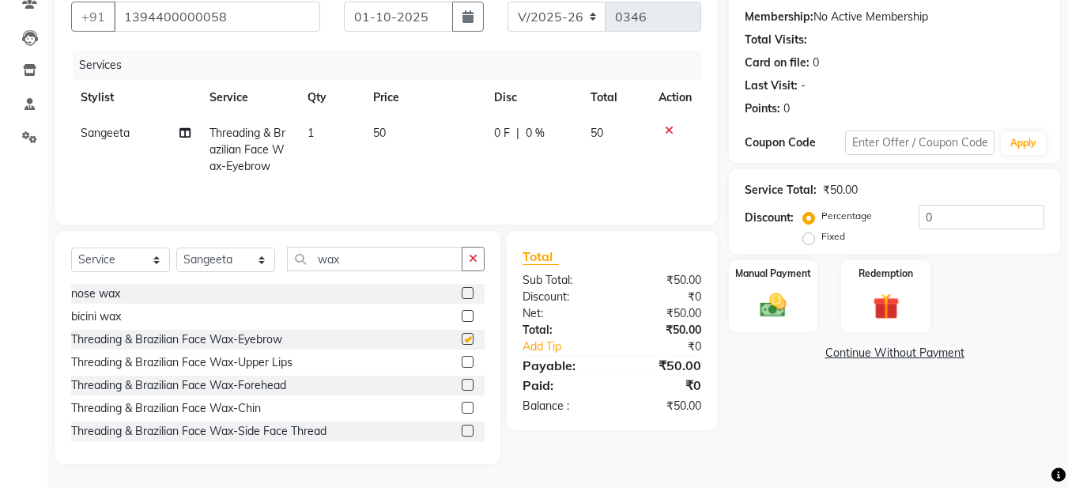
checkbox input "false"
click at [462, 363] on label at bounding box center [468, 362] width 12 height 12
click at [462, 363] on input "checkbox" at bounding box center [467, 362] width 10 height 10
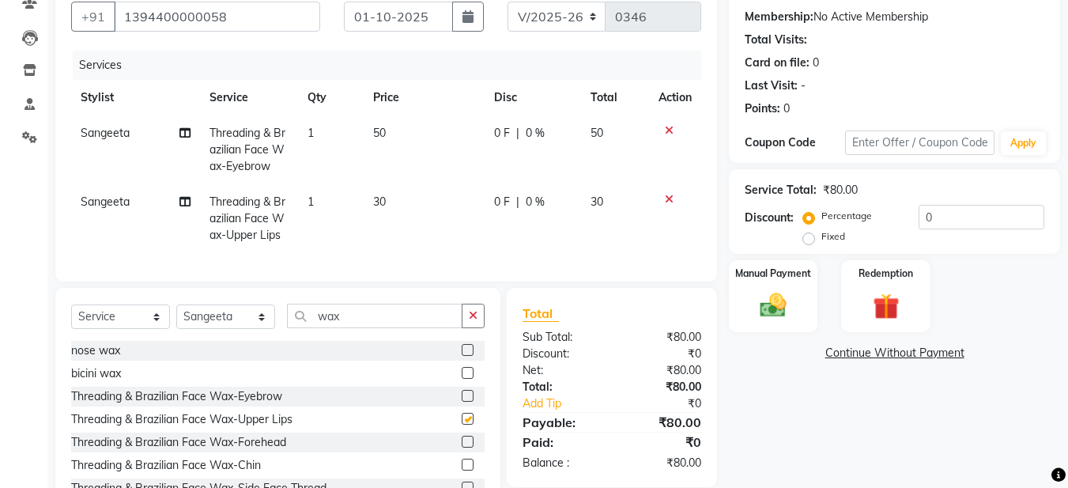
checkbox input "false"
click at [462, 448] on label at bounding box center [468, 442] width 12 height 12
click at [462, 448] on input "checkbox" at bounding box center [467, 442] width 10 height 10
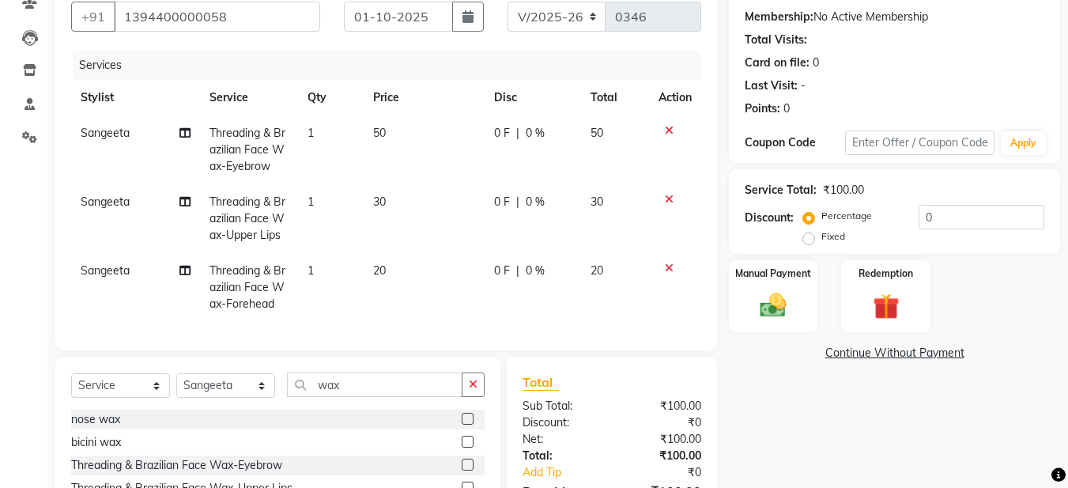
checkbox input "false"
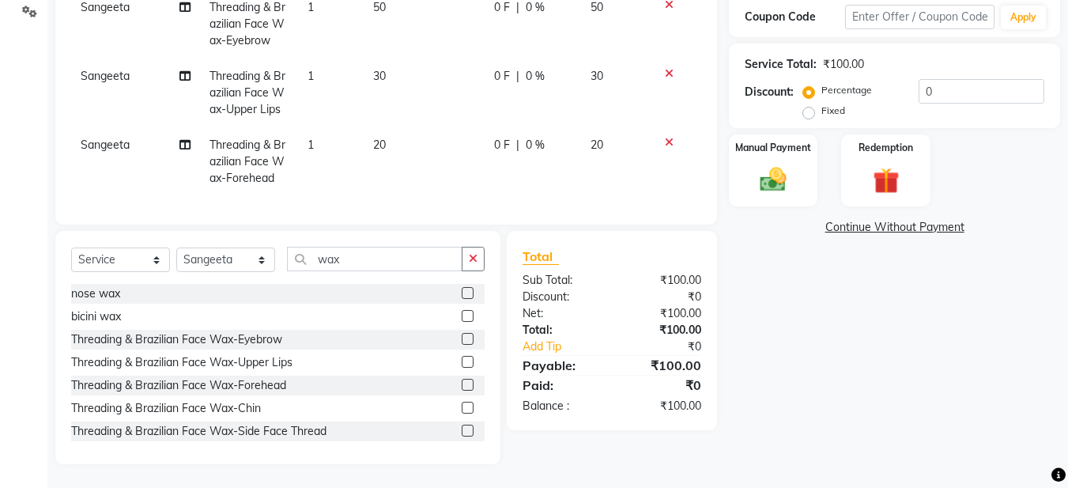
scroll to position [283, 0]
click at [670, 136] on td at bounding box center [675, 161] width 52 height 69
click at [668, 137] on icon at bounding box center [669, 142] width 9 height 11
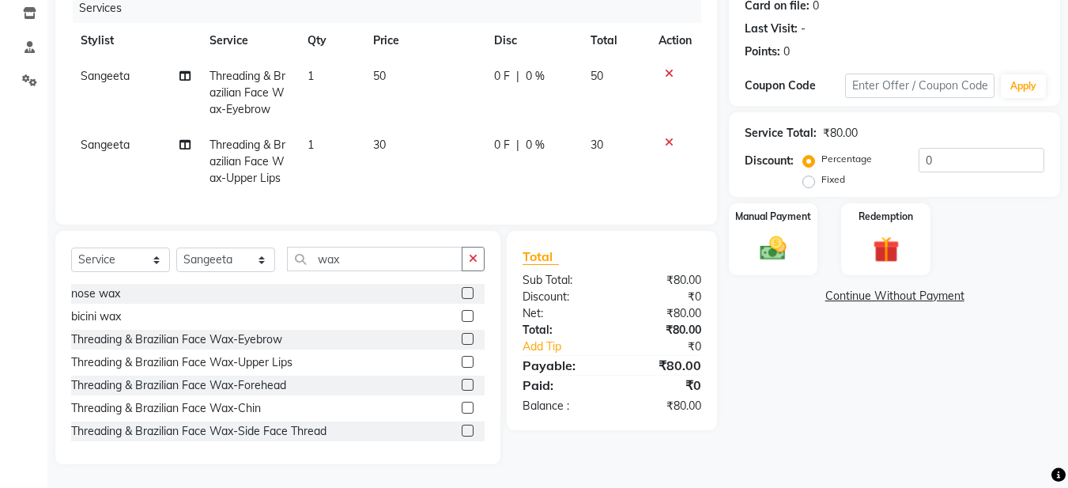
scroll to position [214, 0]
click at [769, 249] on img at bounding box center [773, 248] width 44 height 32
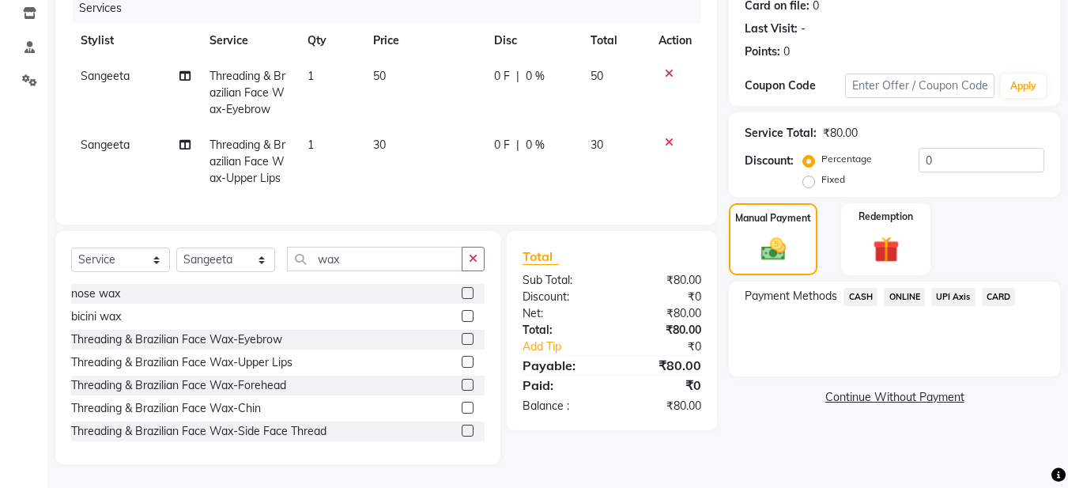
click at [863, 288] on span "CASH" at bounding box center [861, 297] width 34 height 18
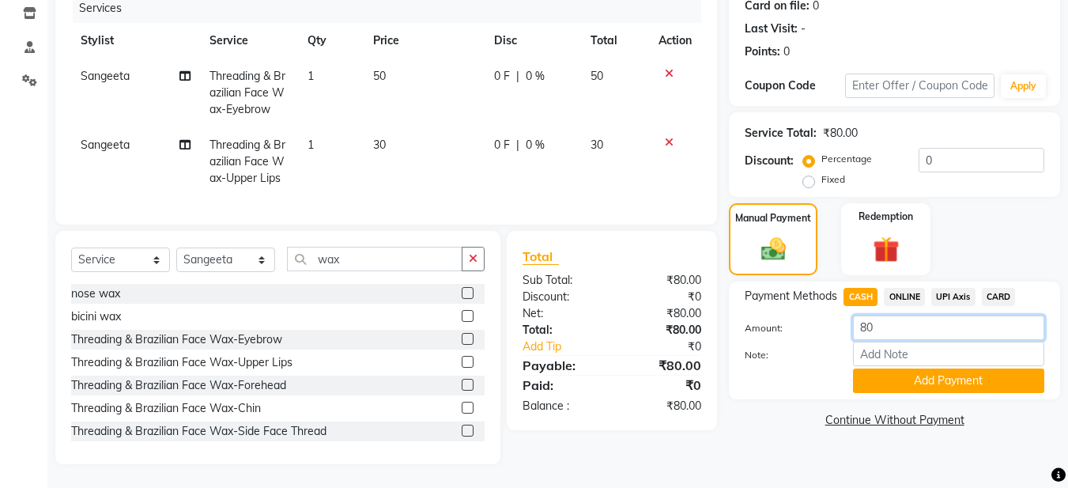
click at [882, 320] on input "80" at bounding box center [948, 327] width 191 height 25
type input "8"
type input "100"
click at [922, 368] on button "Add Payment" at bounding box center [948, 380] width 191 height 25
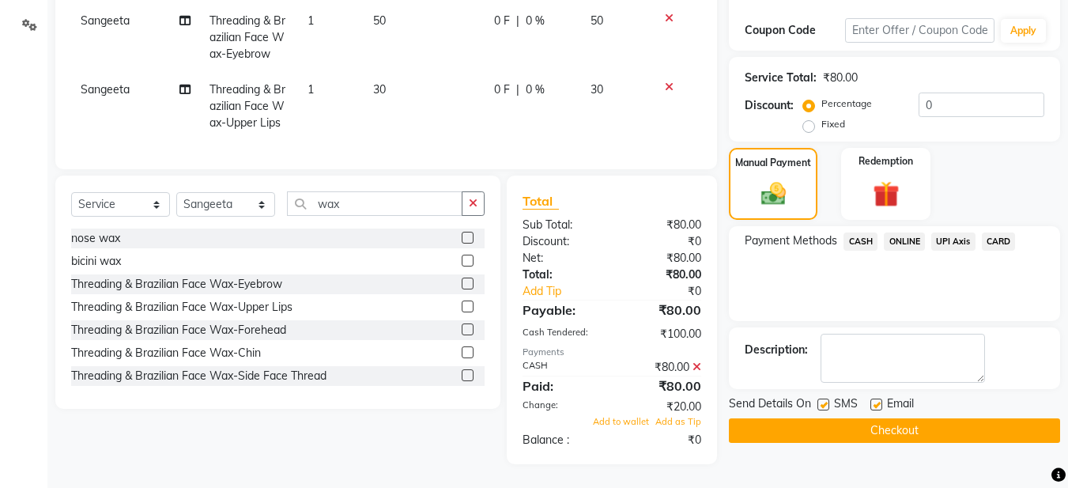
scroll to position [270, 0]
click at [881, 398] on label at bounding box center [877, 404] width 12 height 12
click at [881, 400] on input "checkbox" at bounding box center [876, 405] width 10 height 10
checkbox input "false"
click at [861, 418] on button "Checkout" at bounding box center [894, 430] width 331 height 25
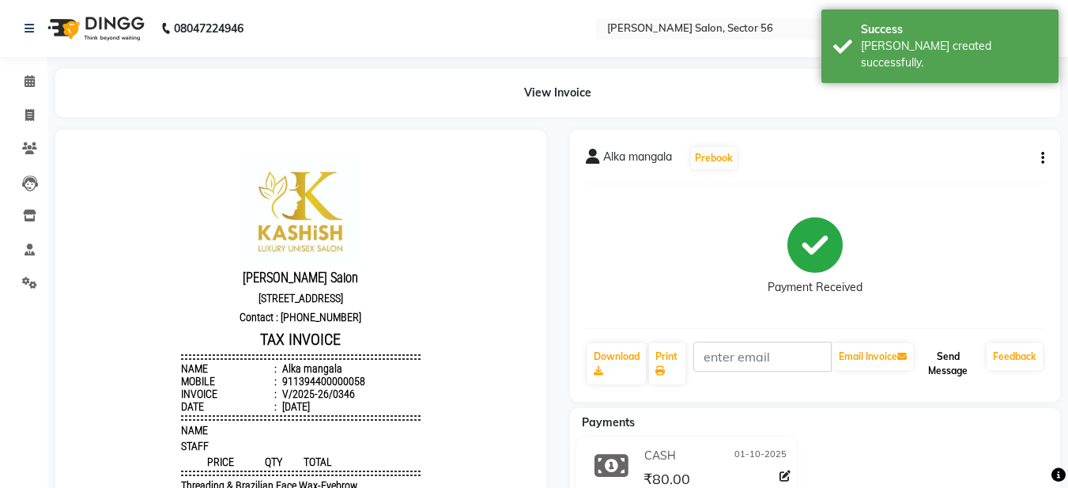
click at [933, 364] on button "Send Message" at bounding box center [948, 363] width 64 height 41
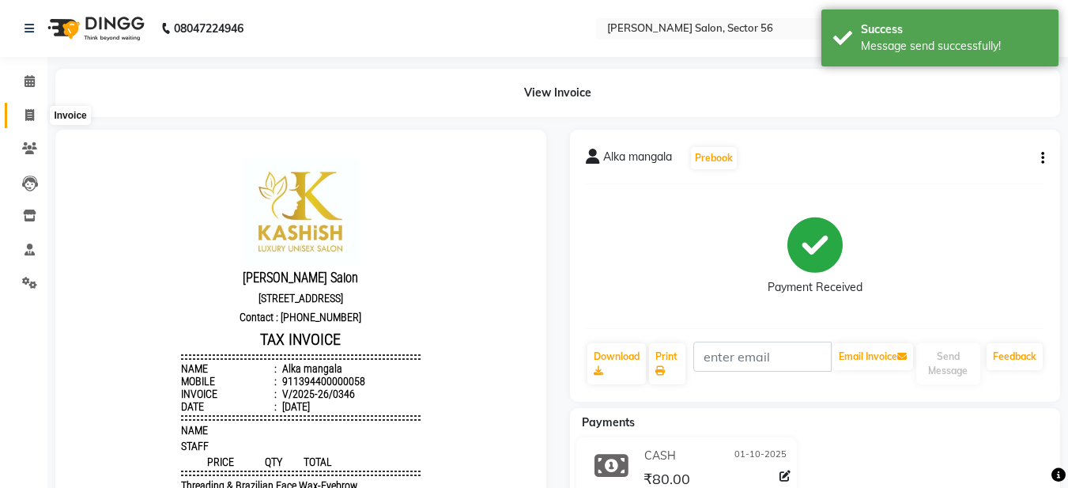
click at [26, 121] on span at bounding box center [30, 116] width 28 height 18
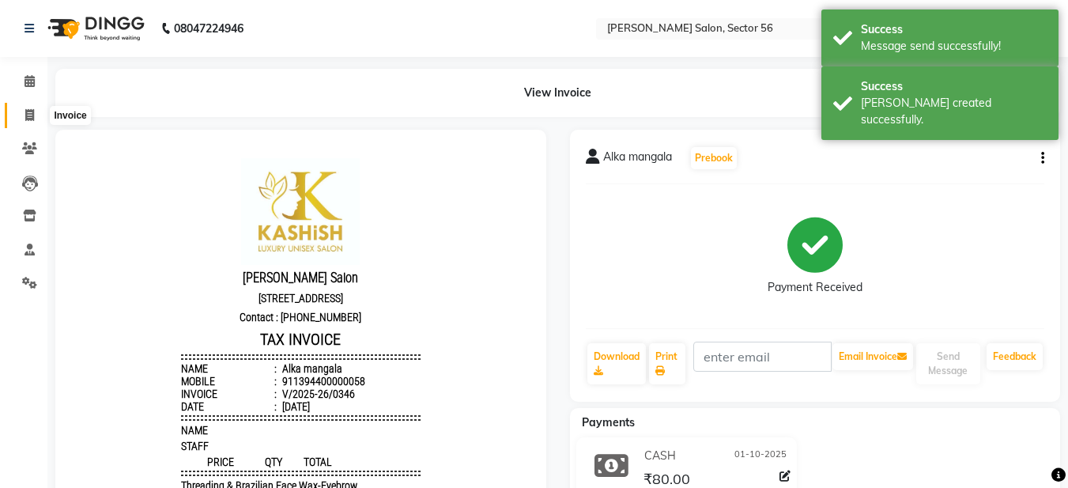
select select "service"
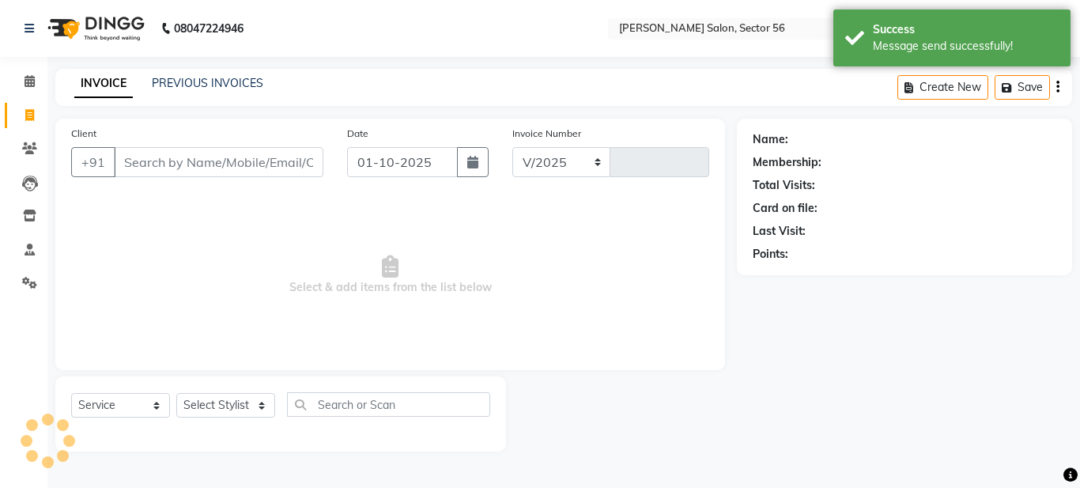
select select "9000"
type input "0347"
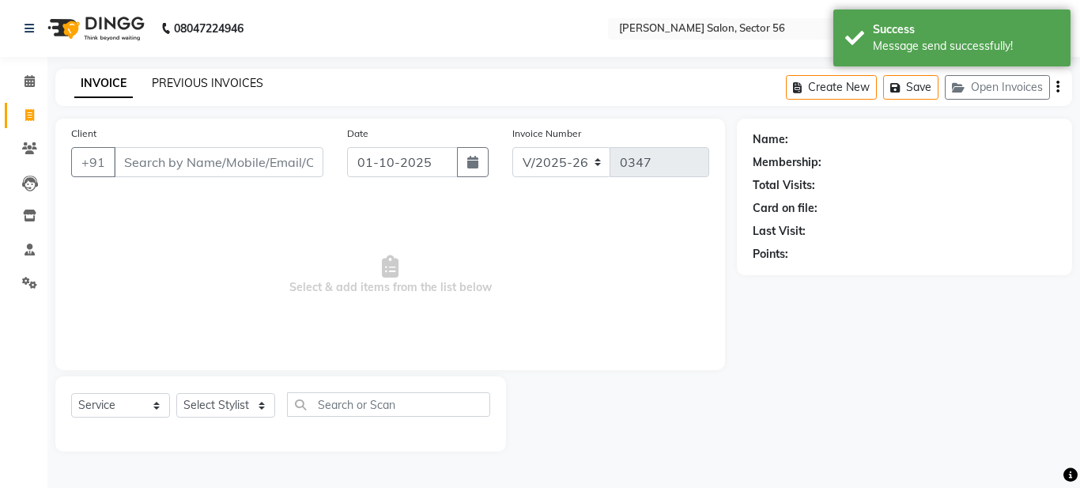
click at [193, 83] on link "PREVIOUS INVOICES" at bounding box center [207, 83] width 111 height 14
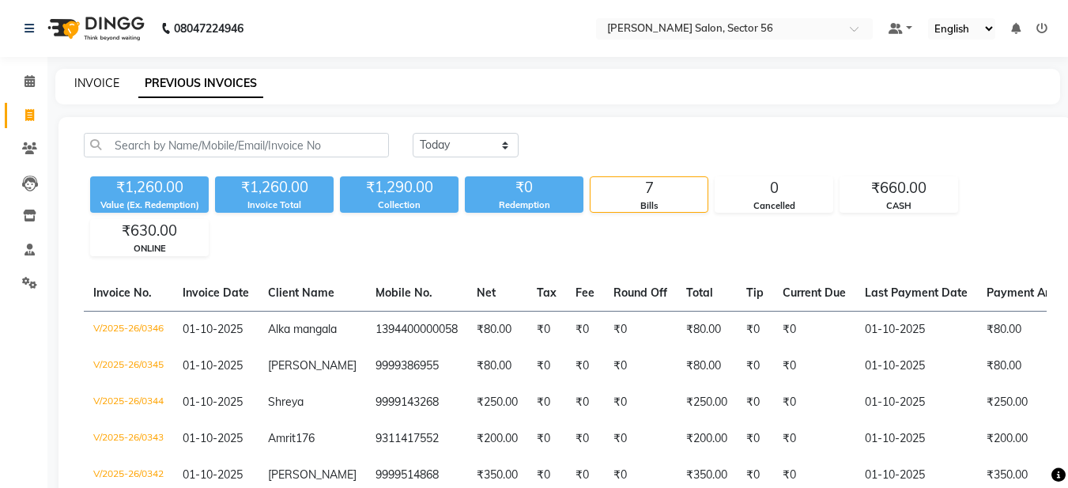
click at [82, 80] on link "INVOICE" at bounding box center [96, 83] width 45 height 14
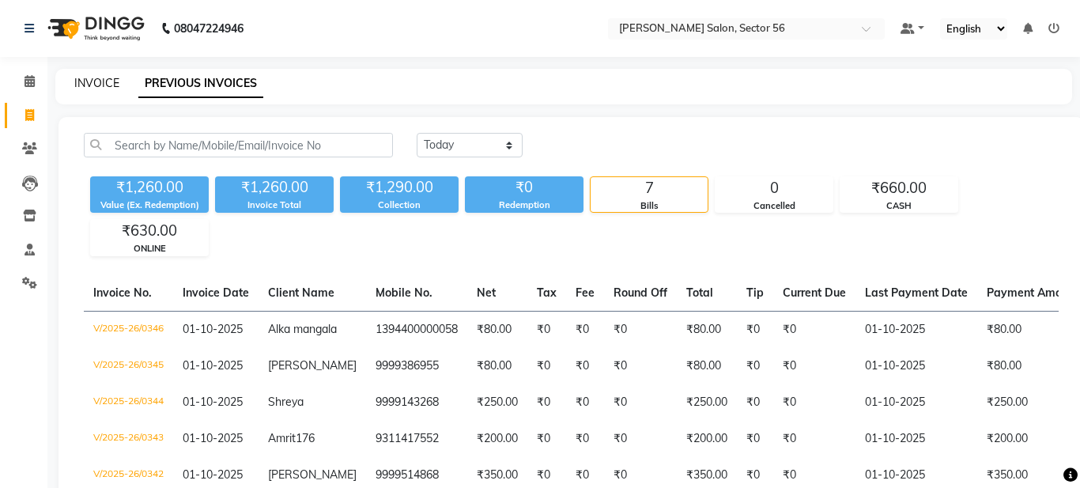
select select "service"
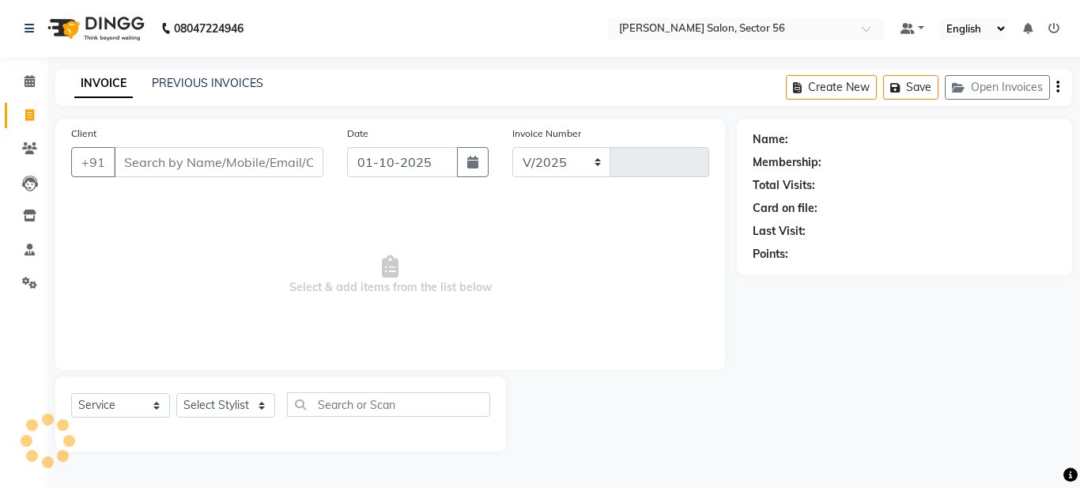
select select "9000"
type input "0347"
click at [233, 78] on link "PREVIOUS INVOICES" at bounding box center [207, 83] width 111 height 14
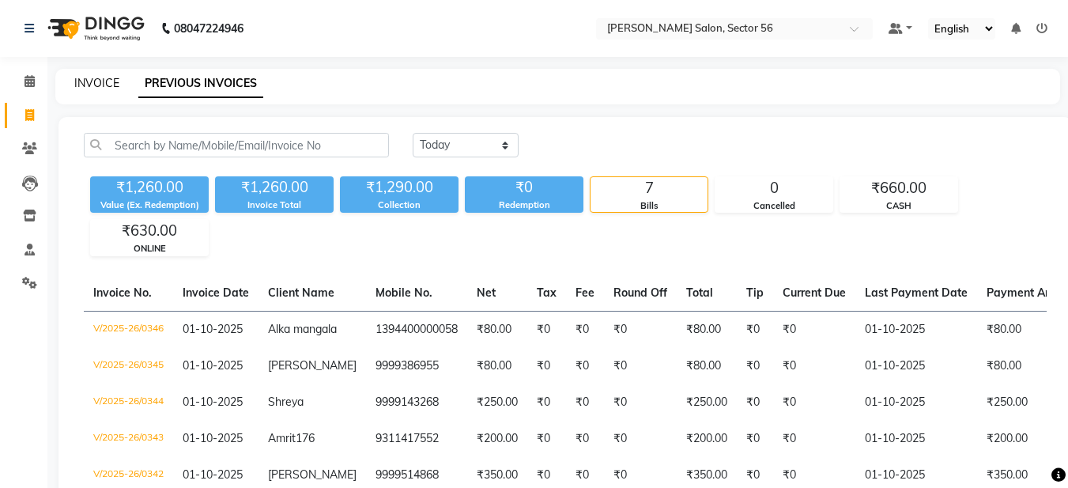
click at [94, 76] on link "INVOICE" at bounding box center [96, 83] width 45 height 14
select select "service"
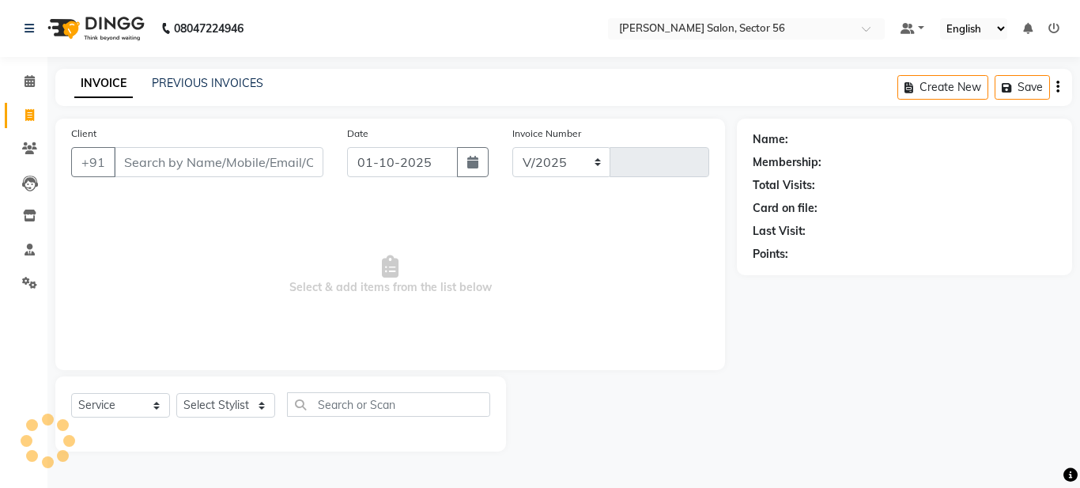
select select "9000"
type input "0347"
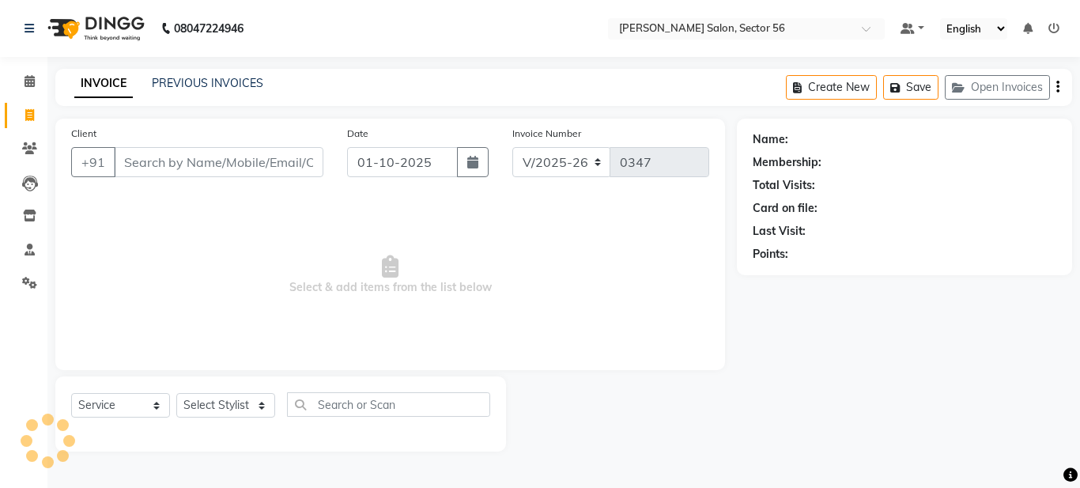
click at [159, 153] on input "Client" at bounding box center [219, 162] width 210 height 30
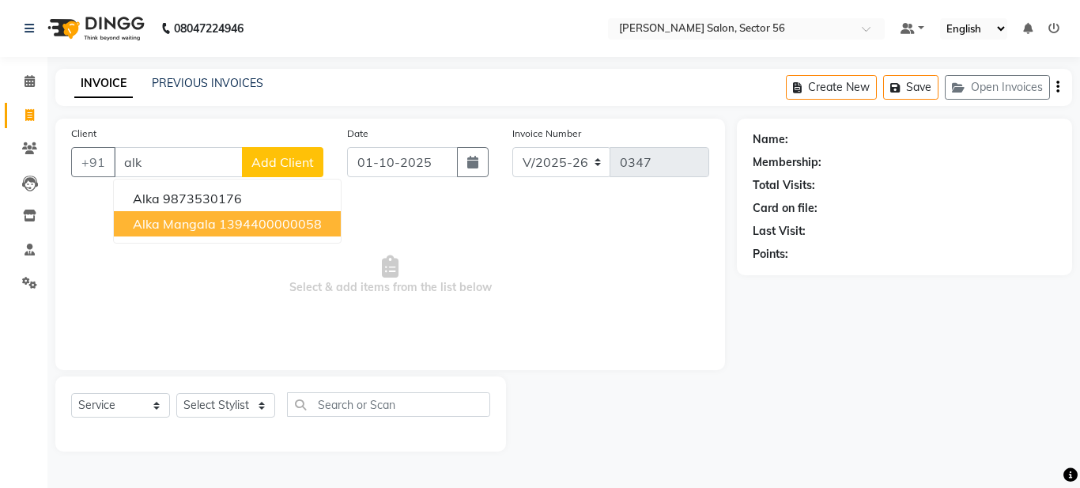
click at [234, 215] on button "Alka mangala 1394400000058" at bounding box center [227, 223] width 227 height 25
type input "1394400000058"
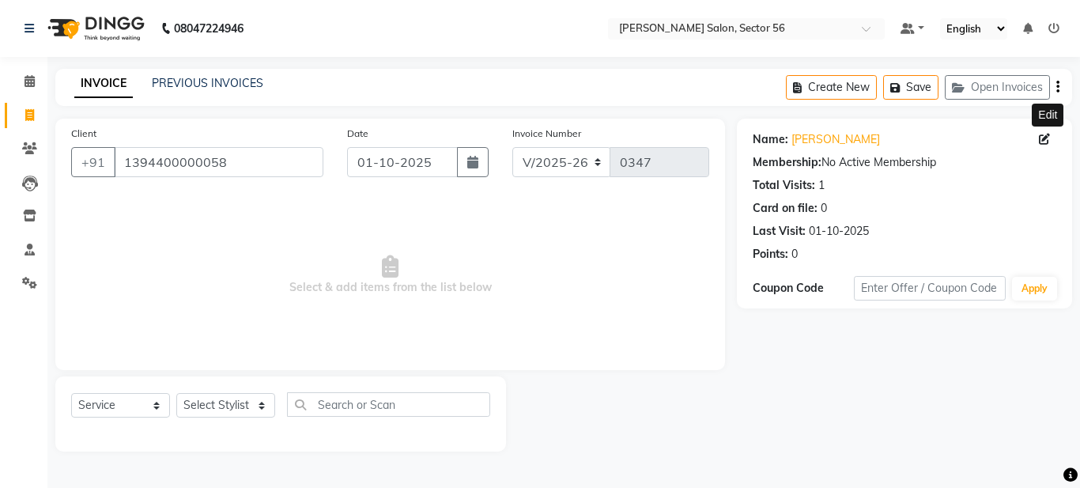
click at [1039, 137] on icon at bounding box center [1044, 139] width 11 height 11
select select "[DEMOGRAPHIC_DATA]"
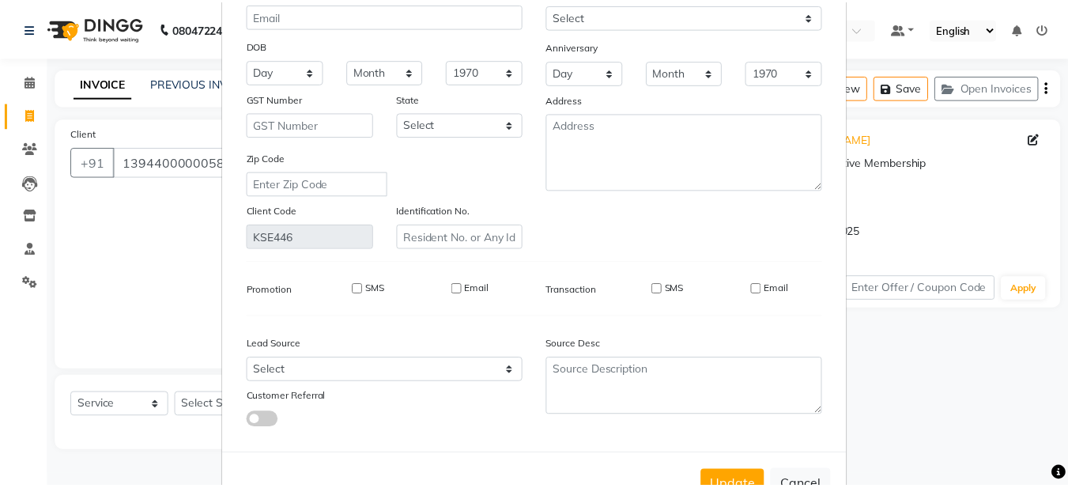
scroll to position [213, 0]
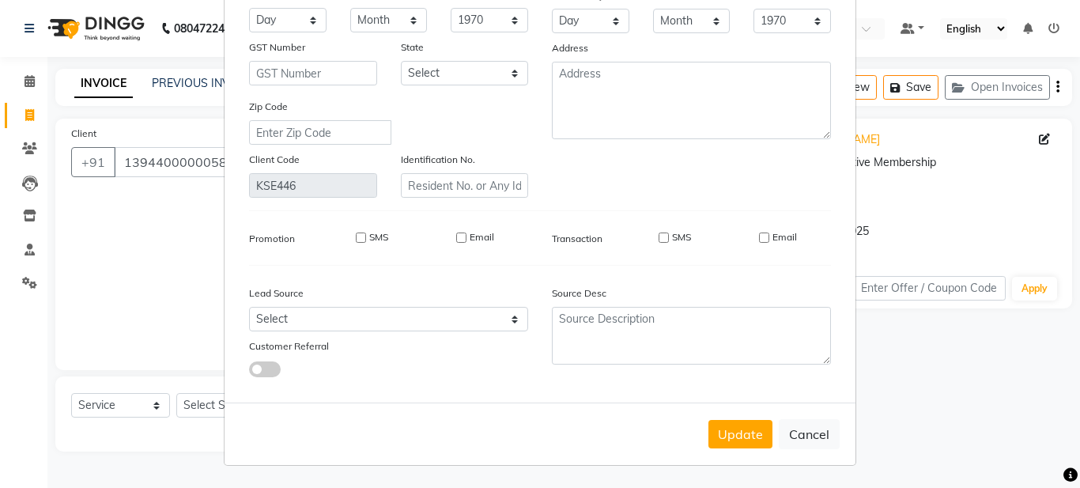
click at [974, 385] on ngb-modal-window "Update Client Name Alka mangala Email DOB Day 01 02 03 04 05 06 07 08 09 10 11 …" at bounding box center [540, 244] width 1080 height 488
click at [799, 432] on button "Cancel" at bounding box center [809, 434] width 61 height 30
select select
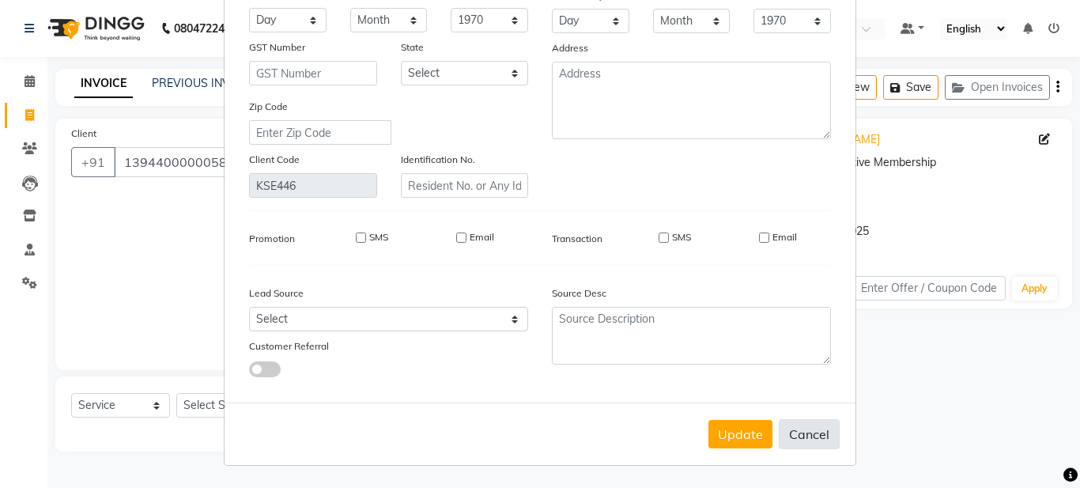
select select
checkbox input "false"
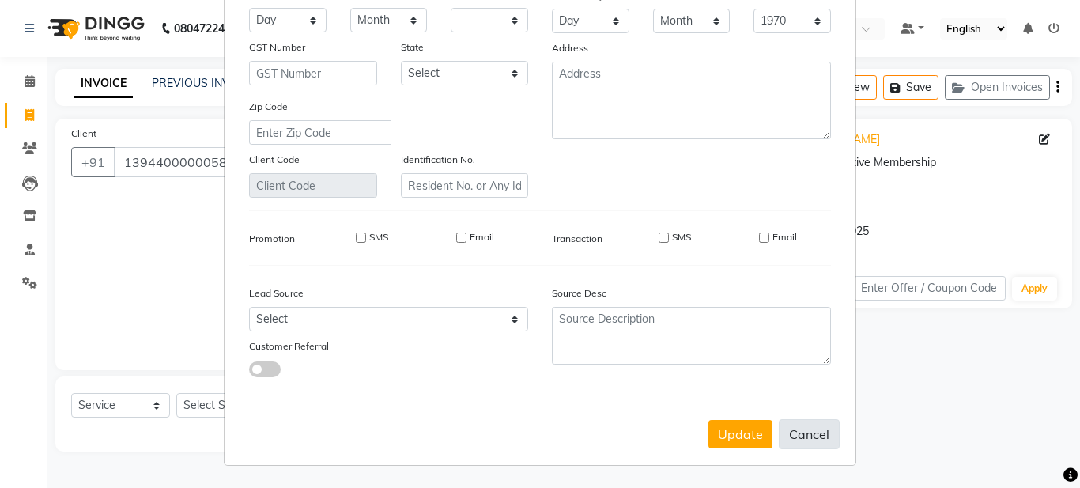
checkbox input "false"
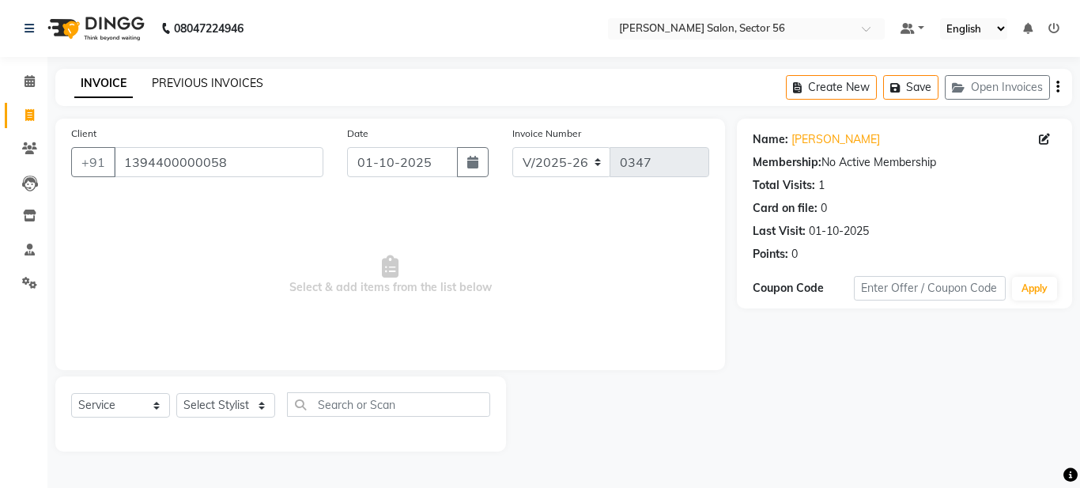
click at [181, 82] on link "PREVIOUS INVOICES" at bounding box center [207, 83] width 111 height 14
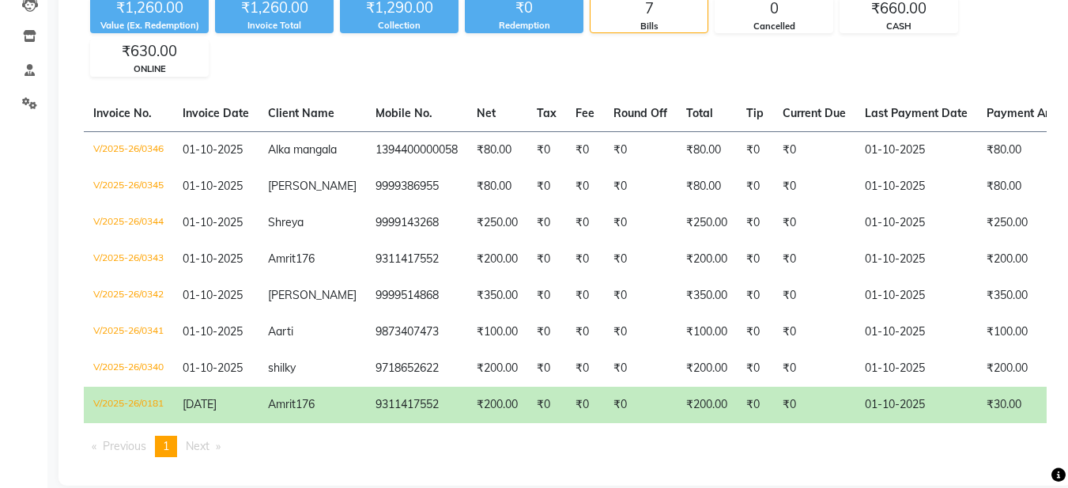
scroll to position [228, 0]
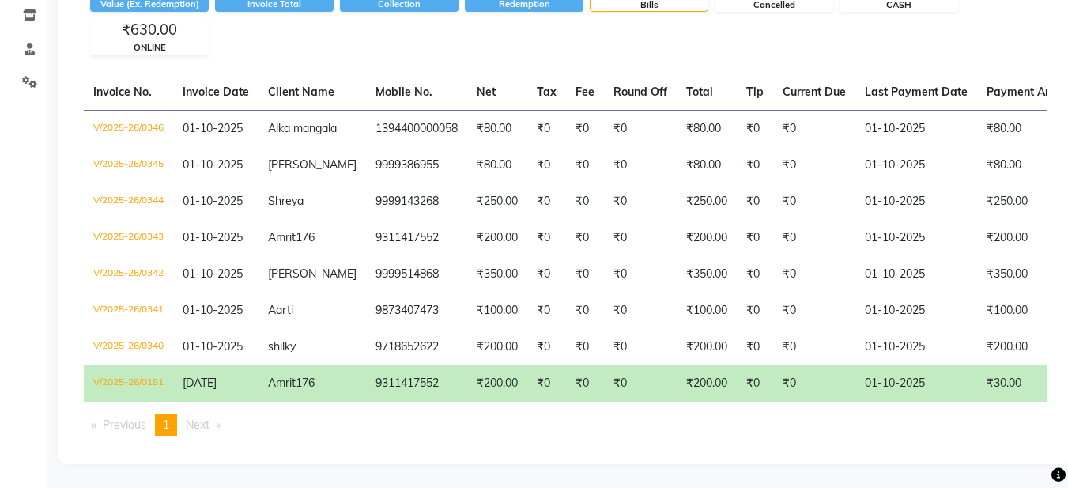
click at [1029, 400] on div "Invoice No. Invoice Date Client Name Mobile No. Net Tax Fee Round Off Total Tip…" at bounding box center [565, 261] width 982 height 374
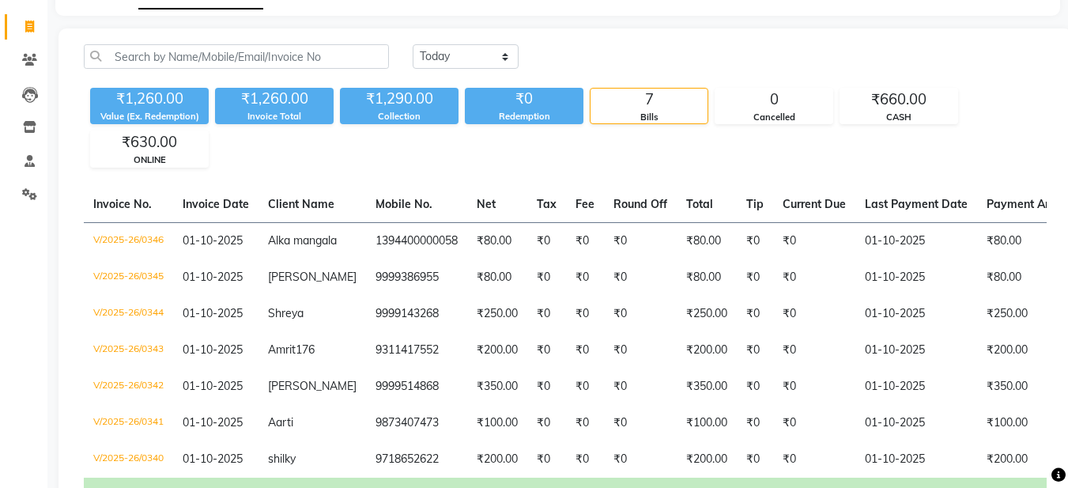
scroll to position [0, 0]
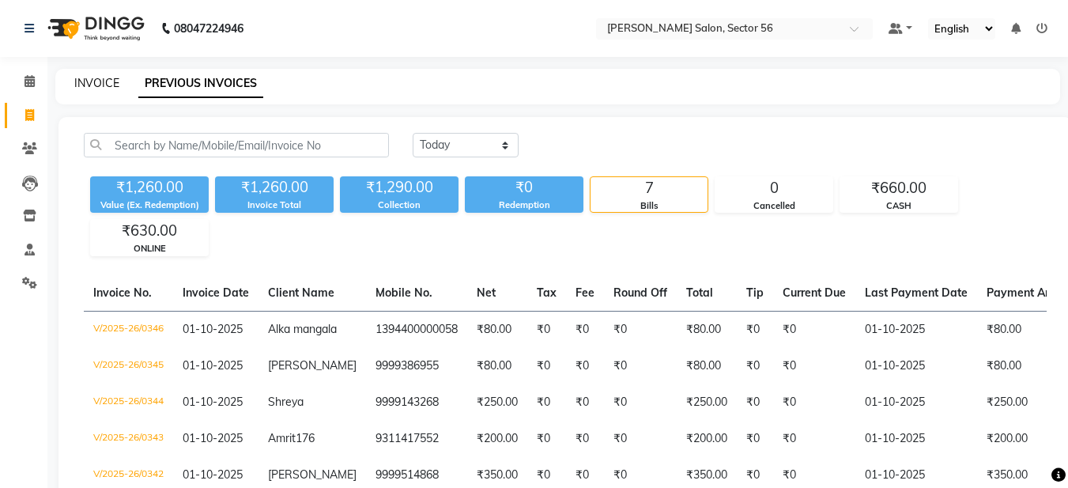
click at [107, 88] on link "INVOICE" at bounding box center [96, 83] width 45 height 14
select select "service"
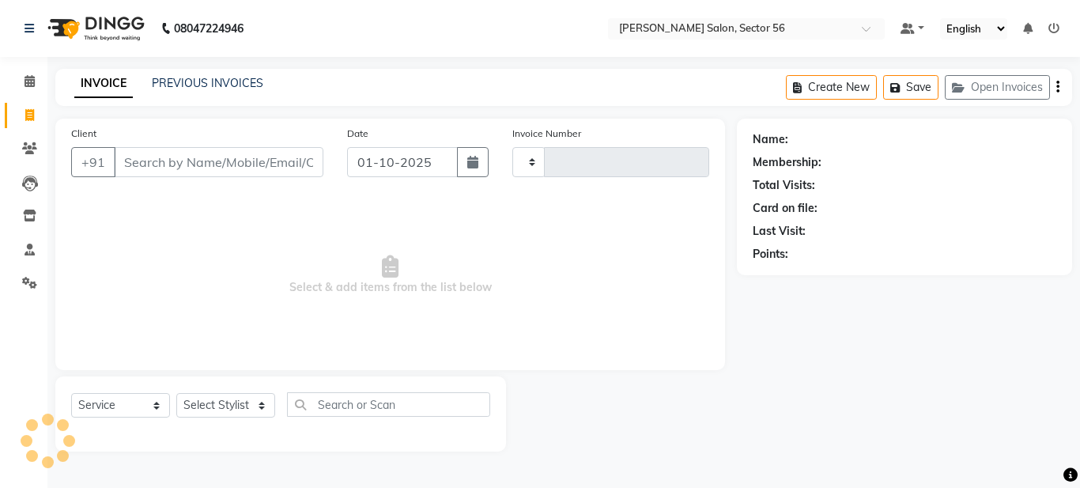
type input "0347"
select select "9000"
click at [161, 154] on input "Client" at bounding box center [219, 162] width 210 height 30
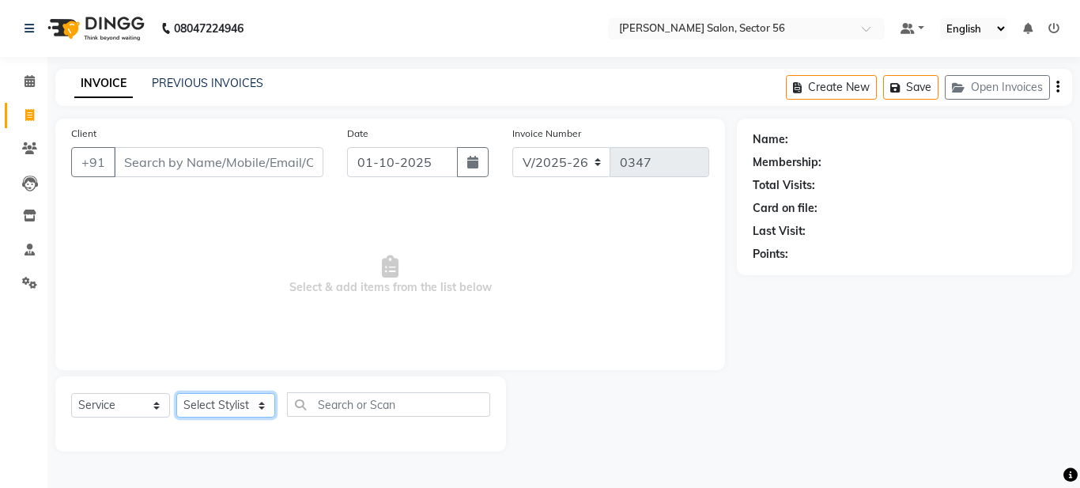
click at [255, 400] on select "Select Stylist [PERSON_NAME] [PERSON_NAME] [PERSON_NAME] [PERSON_NAME] [PERSON_…" at bounding box center [225, 405] width 99 height 25
select select "91305"
click at [176, 393] on select "Select Stylist [PERSON_NAME] [PERSON_NAME] [PERSON_NAME] [PERSON_NAME] [PERSON_…" at bounding box center [225, 405] width 99 height 25
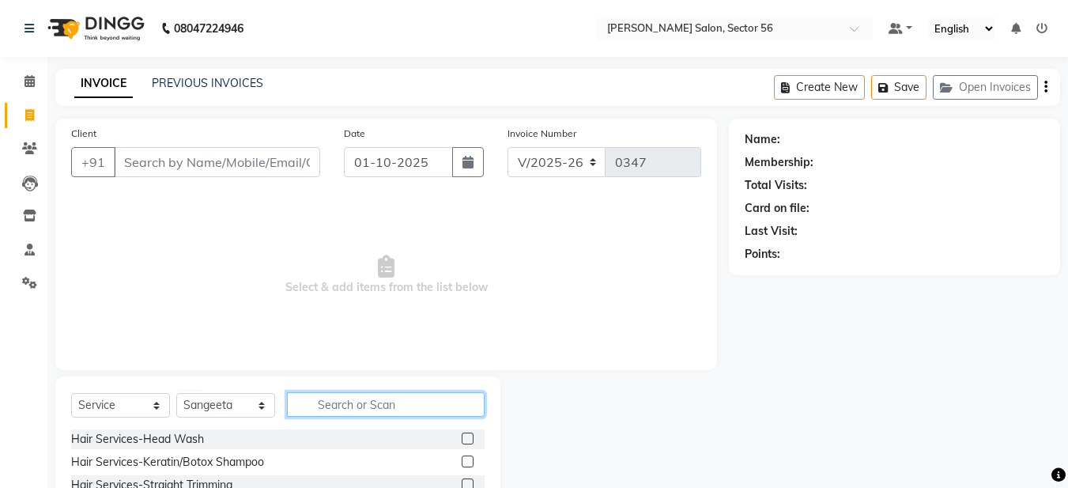
click at [341, 400] on input "text" at bounding box center [386, 404] width 198 height 25
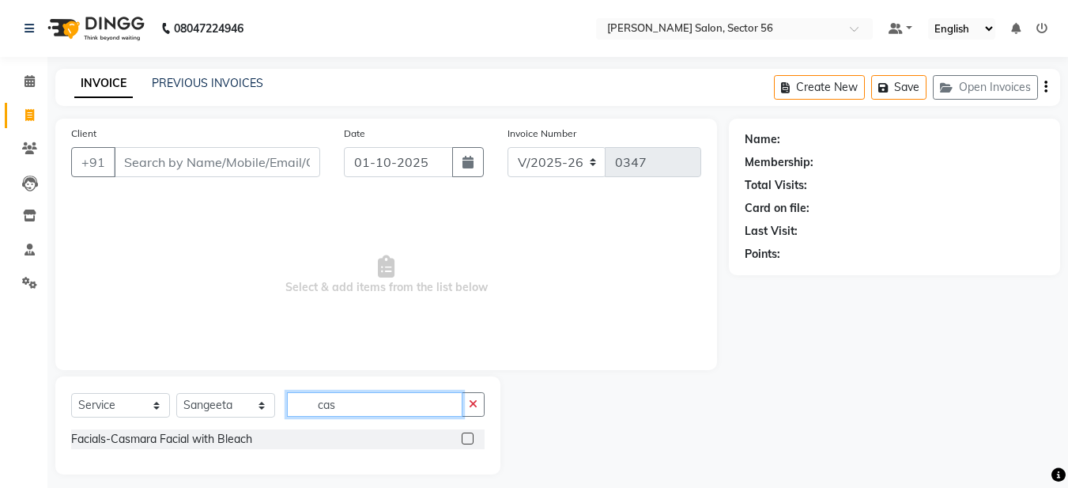
type input "cas"
click at [464, 438] on label at bounding box center [468, 438] width 12 height 12
click at [464, 438] on input "checkbox" at bounding box center [467, 439] width 10 height 10
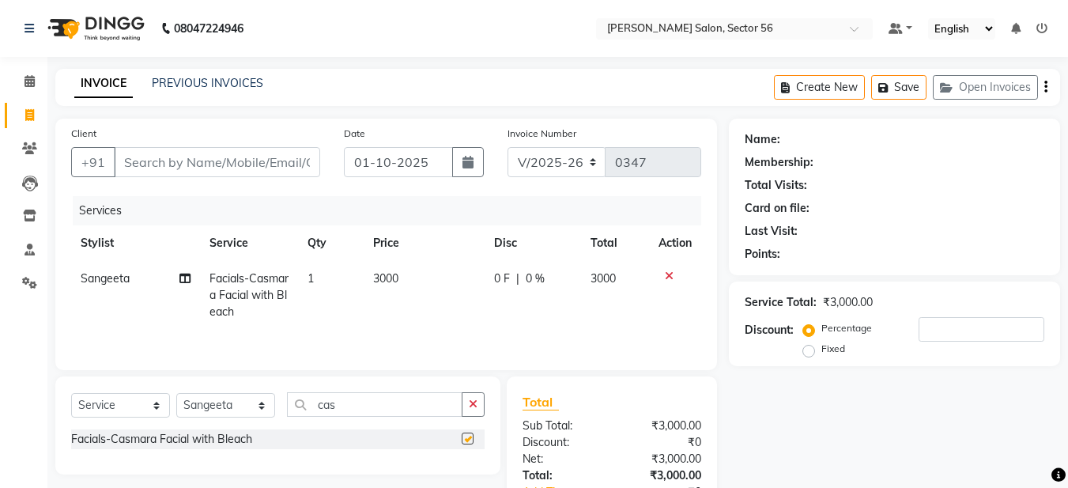
checkbox input "false"
click at [476, 402] on icon "button" at bounding box center [473, 403] width 9 height 11
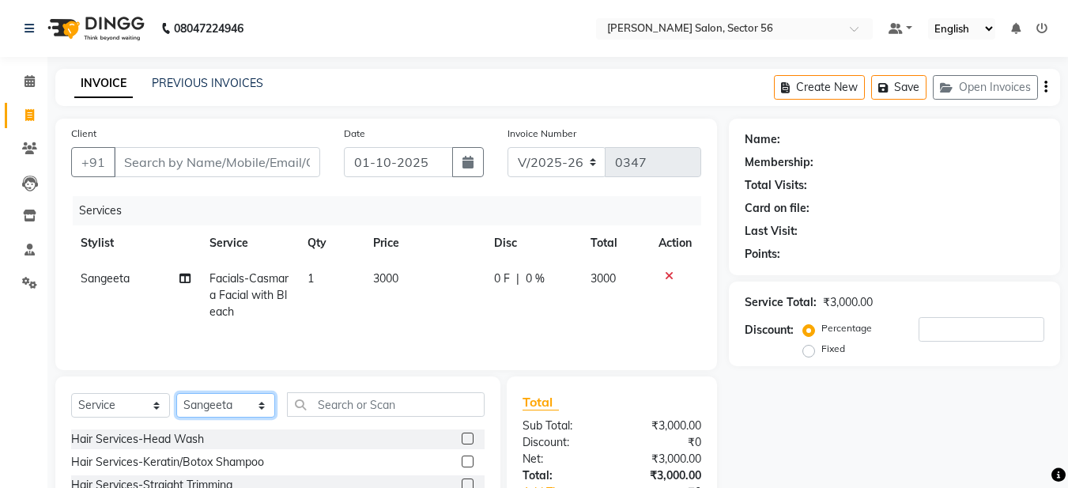
click at [247, 404] on select "Select Stylist [PERSON_NAME] [PERSON_NAME] [PERSON_NAME] [PERSON_NAME] [PERSON_…" at bounding box center [225, 405] width 99 height 25
select select "91308"
click at [176, 393] on select "Select Stylist [PERSON_NAME] [PERSON_NAME] [PERSON_NAME] [PERSON_NAME] [PERSON_…" at bounding box center [225, 405] width 99 height 25
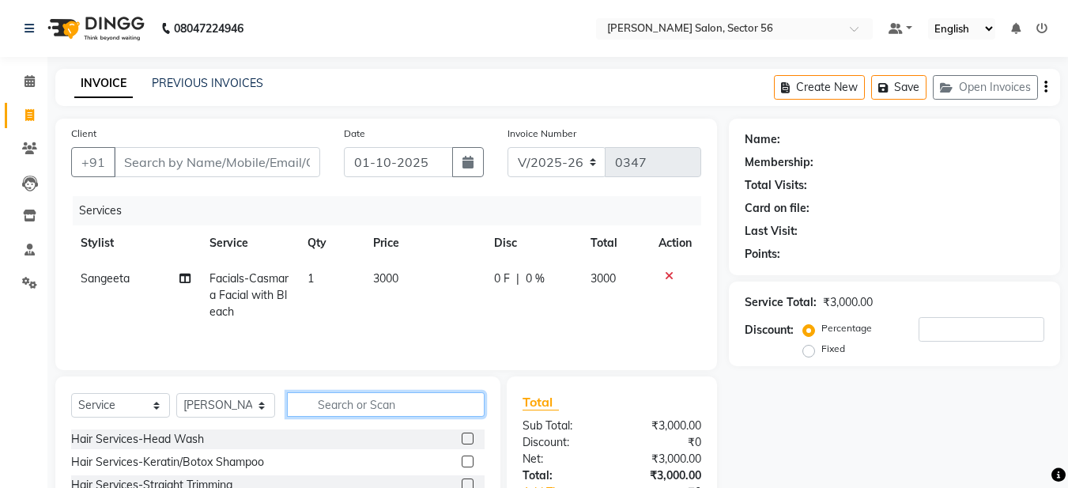
click at [316, 400] on input "text" at bounding box center [386, 404] width 198 height 25
click at [463, 459] on div at bounding box center [473, 462] width 23 height 20
click at [462, 461] on label at bounding box center [468, 461] width 12 height 12
click at [462, 461] on input "checkbox" at bounding box center [467, 462] width 10 height 10
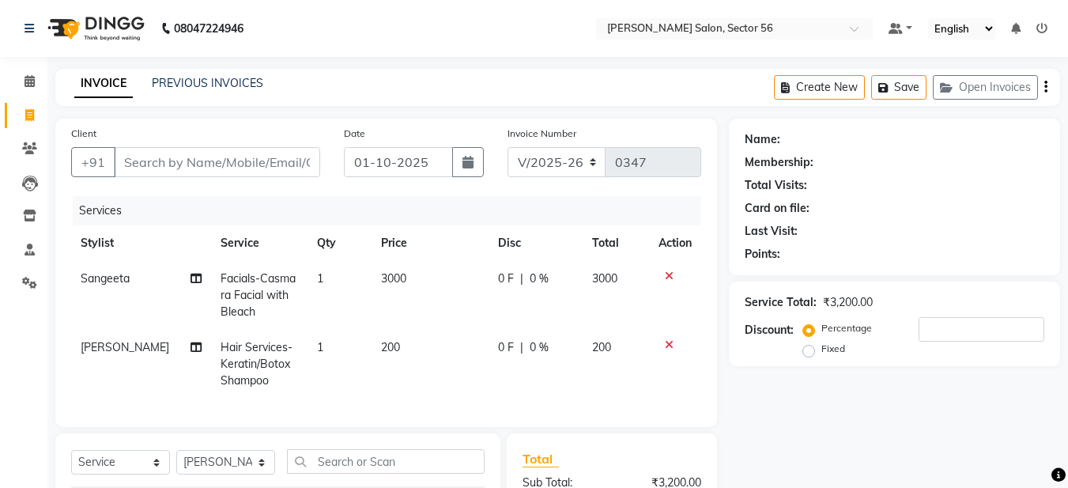
checkbox input "false"
click at [904, 89] on button "Save" at bounding box center [898, 87] width 55 height 25
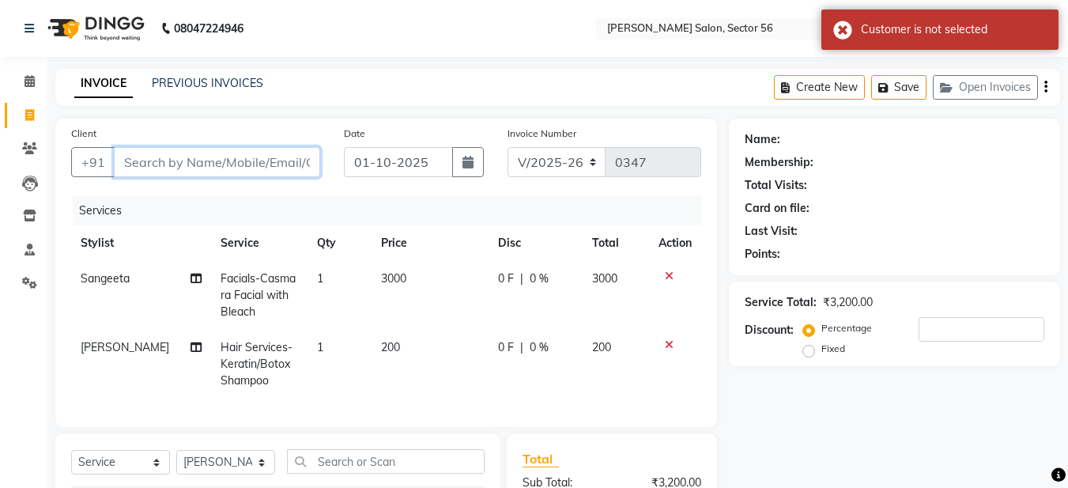
click at [197, 164] on input "Client" at bounding box center [217, 162] width 206 height 30
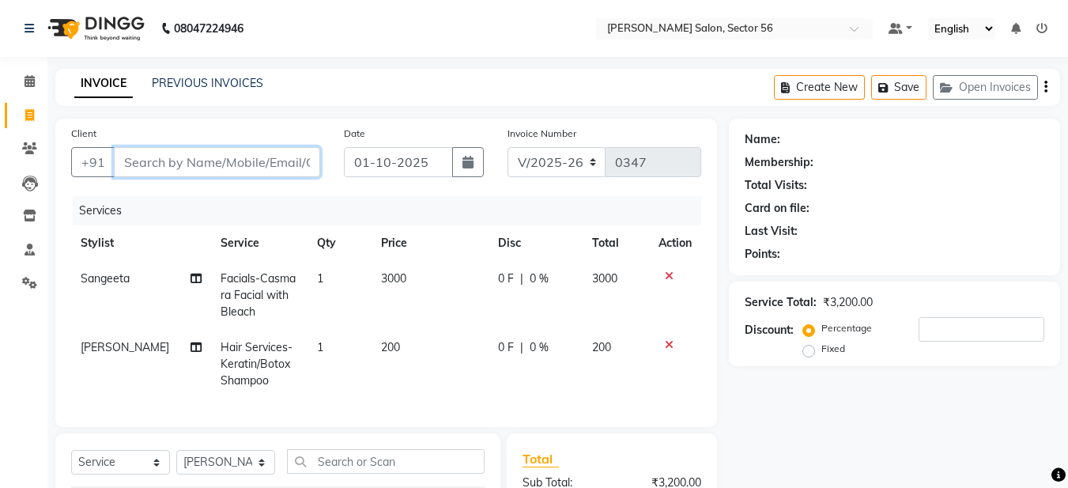
type input "d"
type input "0"
click at [133, 164] on input "dr nidhi" at bounding box center [177, 162] width 126 height 30
click at [149, 163] on input "Dr nidhi" at bounding box center [177, 162] width 126 height 30
type input "Dr [PERSON_NAME]"
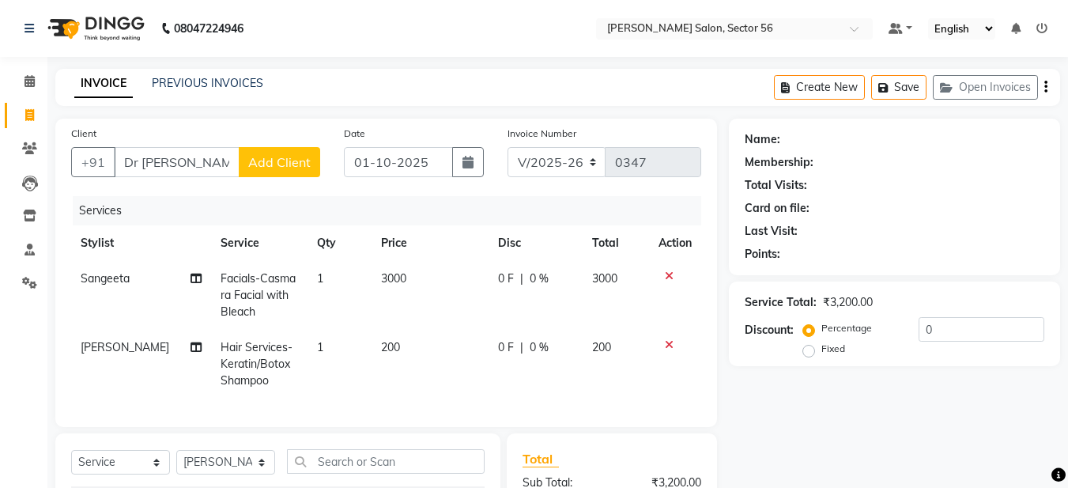
drag, startPoint x: 274, startPoint y: 175, endPoint x: 283, endPoint y: 162, distance: 15.4
click at [283, 162] on button "Add Client" at bounding box center [279, 162] width 81 height 30
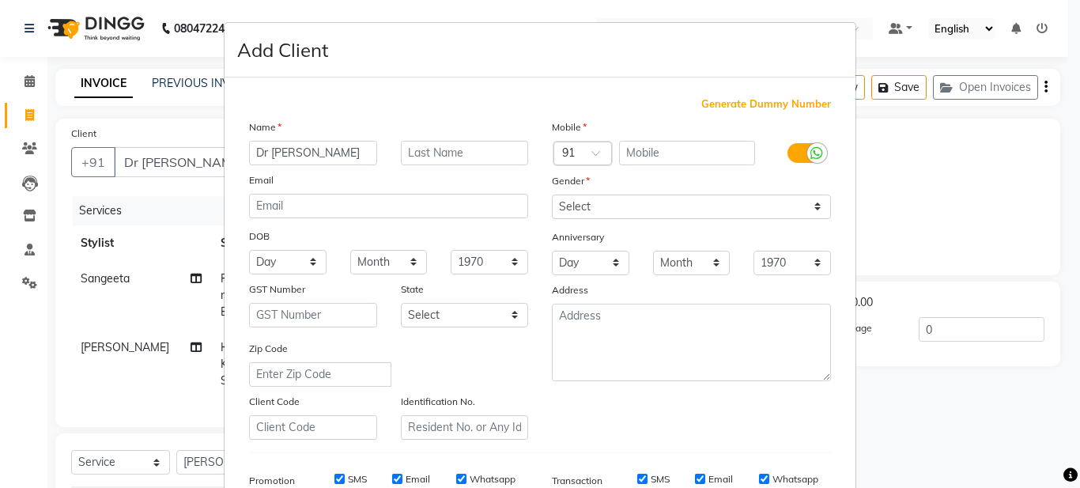
drag, startPoint x: 715, startPoint y: 97, endPoint x: 682, endPoint y: 116, distance: 38.2
click at [708, 104] on span "Generate Dummy Number" at bounding box center [766, 104] width 130 height 16
type input "1394400000059"
checkbox input "false"
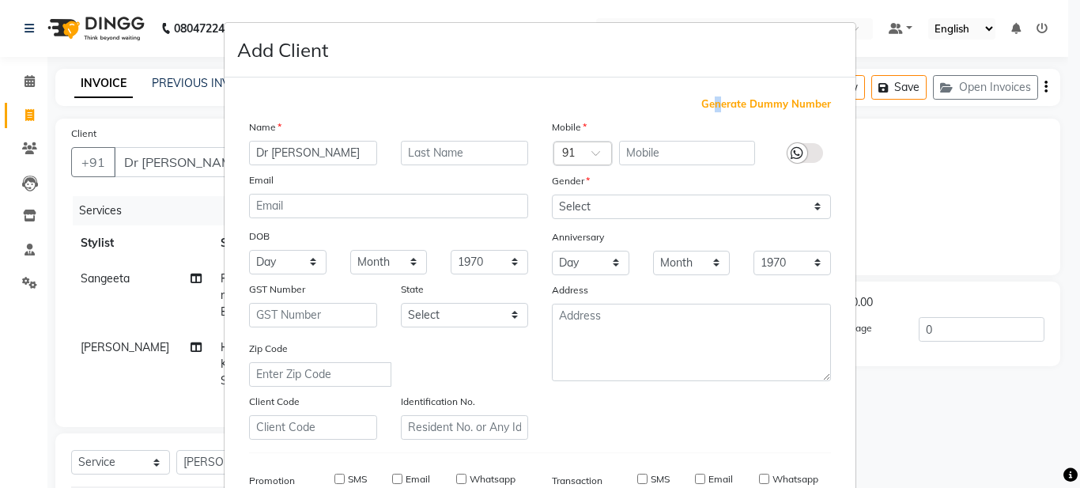
checkbox input "false"
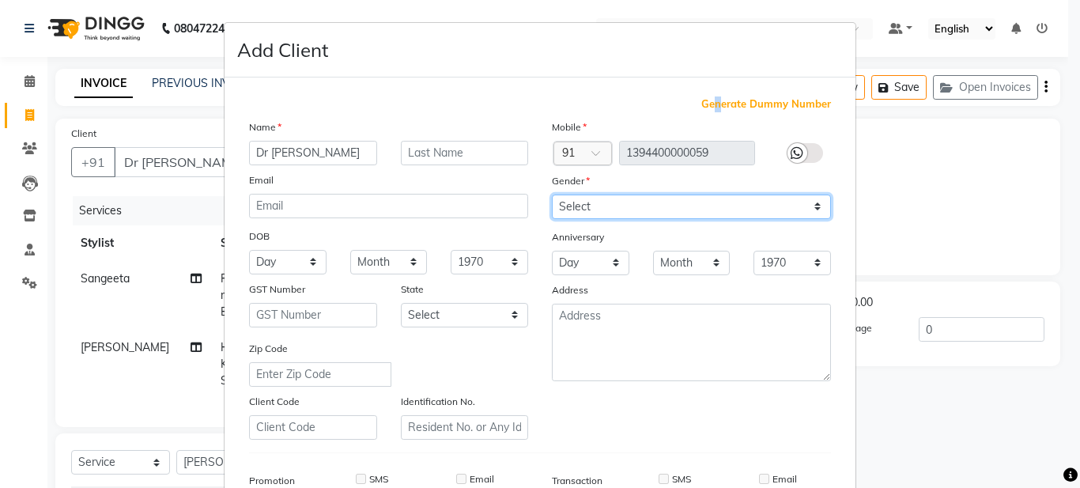
click at [666, 212] on select "Select [DEMOGRAPHIC_DATA] [DEMOGRAPHIC_DATA] Other Prefer Not To Say" at bounding box center [691, 207] width 279 height 25
select select "[DEMOGRAPHIC_DATA]"
click at [552, 195] on select "Select [DEMOGRAPHIC_DATA] [DEMOGRAPHIC_DATA] Other Prefer Not To Say" at bounding box center [691, 207] width 279 height 25
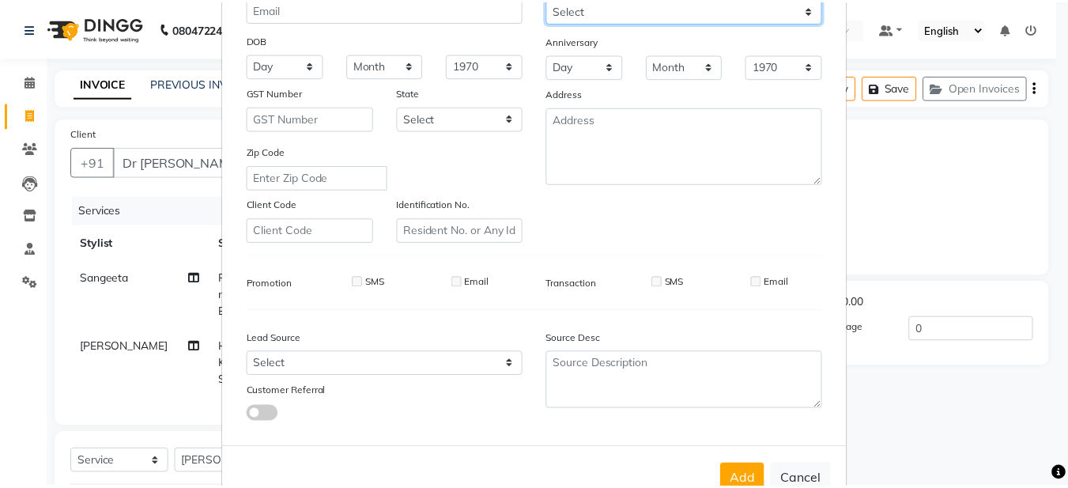
scroll to position [242, 0]
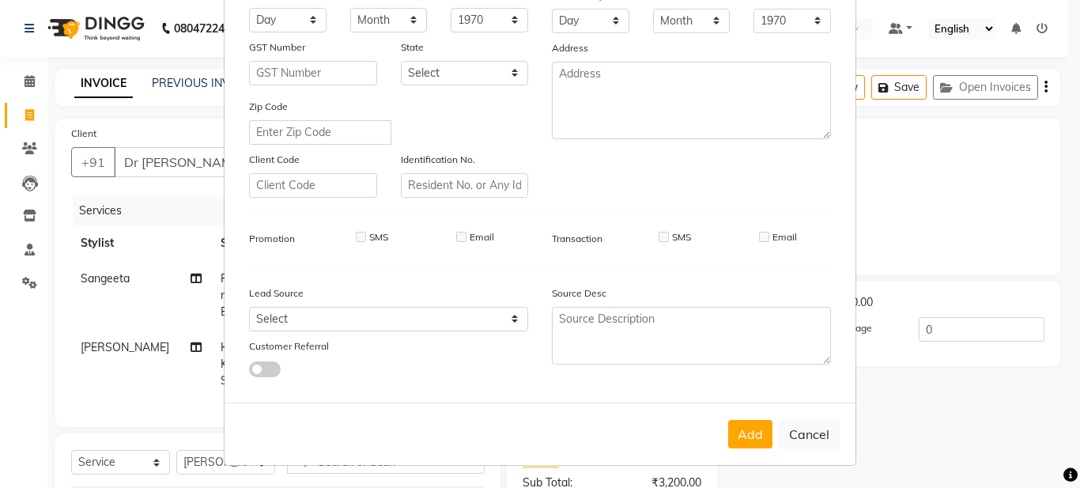
click at [752, 430] on button "Add" at bounding box center [750, 434] width 44 height 28
type input "1394400000059"
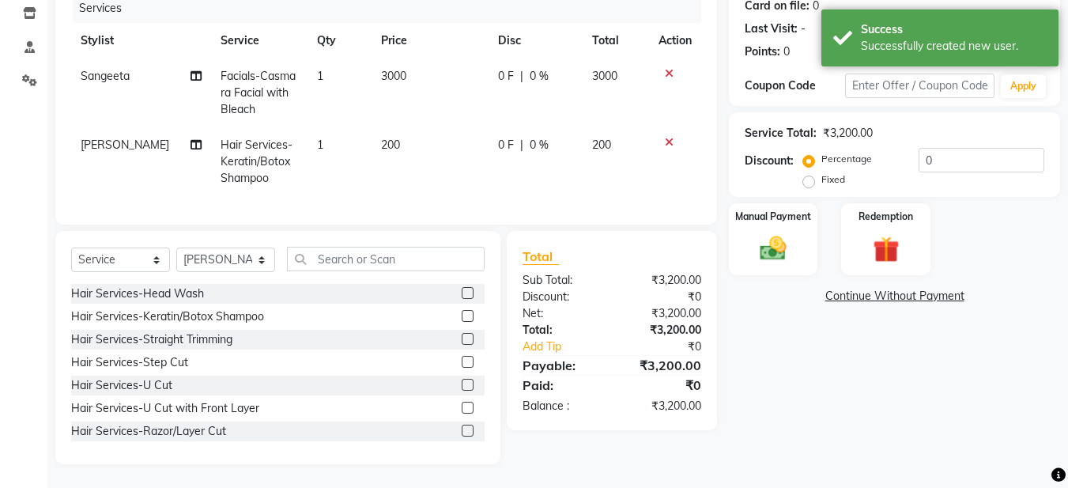
scroll to position [214, 0]
click at [764, 232] on img at bounding box center [773, 248] width 44 height 32
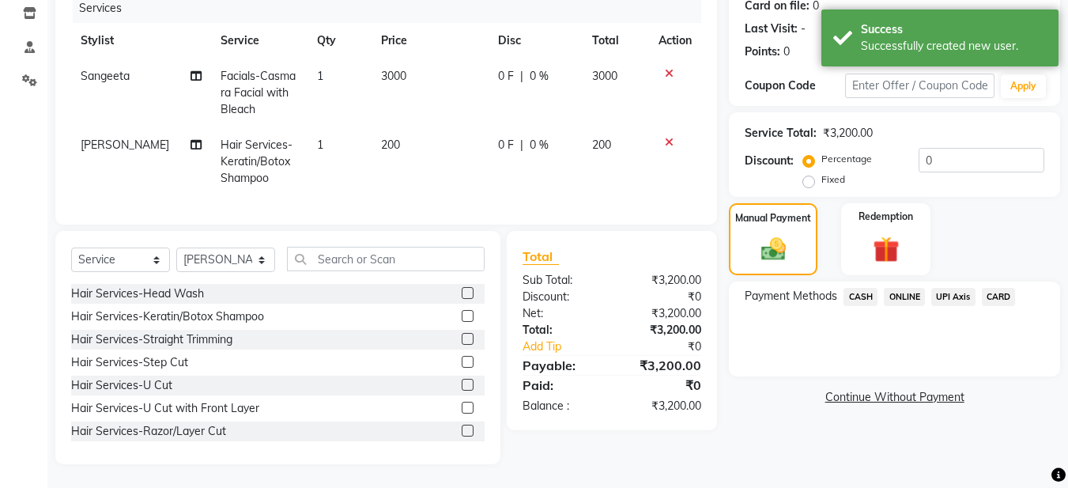
click at [903, 288] on span "ONLINE" at bounding box center [904, 297] width 41 height 18
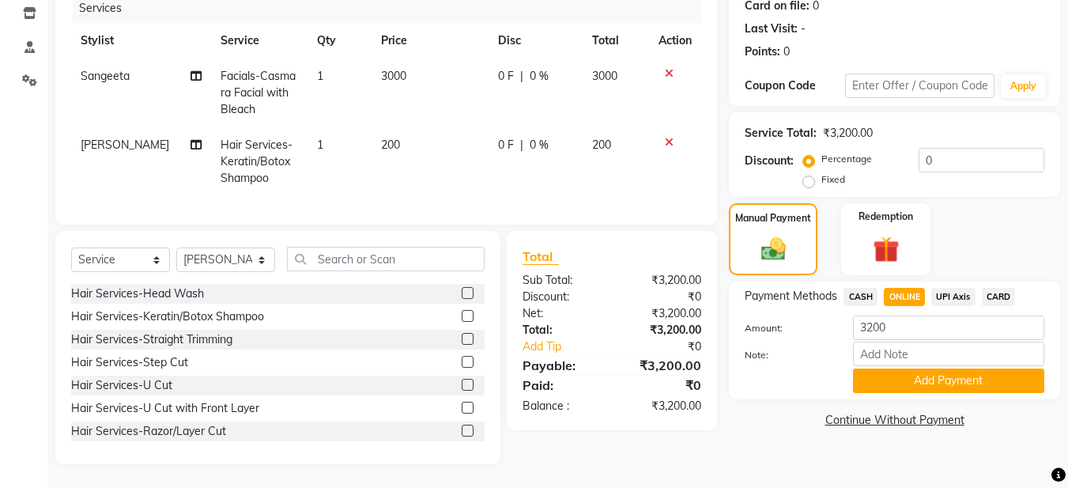
click at [936, 368] on button "Add Payment" at bounding box center [948, 380] width 191 height 25
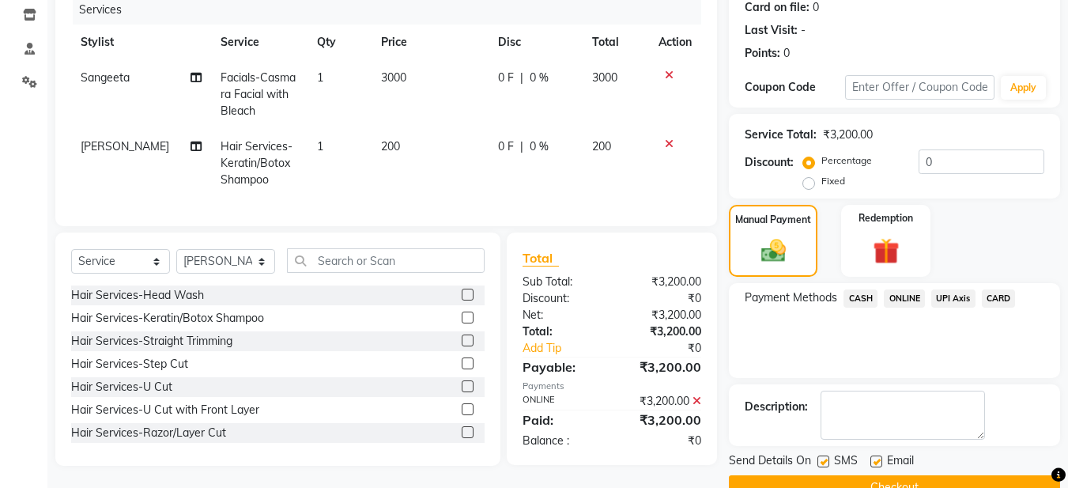
scroll to position [236, 0]
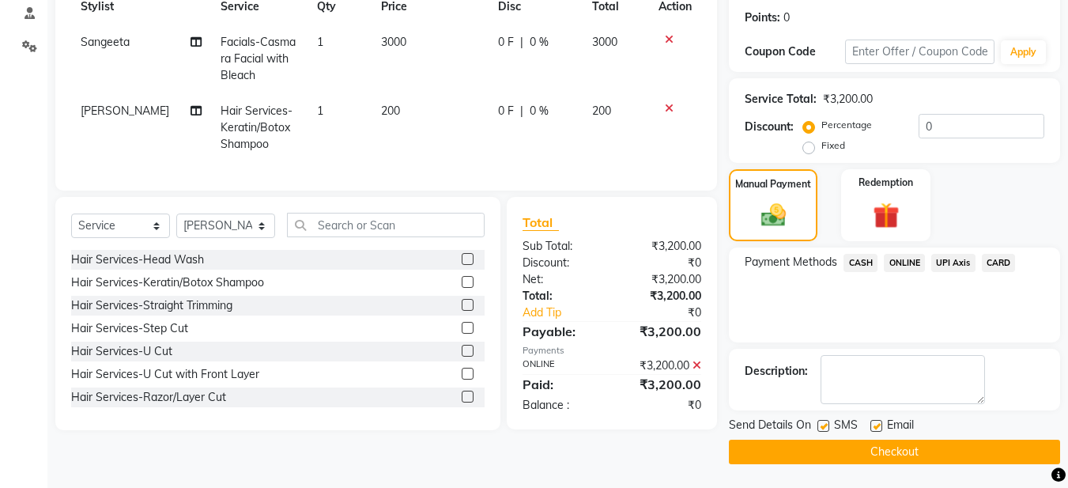
click at [876, 425] on label at bounding box center [877, 426] width 12 height 12
click at [876, 425] on input "checkbox" at bounding box center [876, 426] width 10 height 10
checkbox input "false"
click at [828, 429] on label at bounding box center [824, 426] width 12 height 12
click at [828, 429] on input "checkbox" at bounding box center [823, 426] width 10 height 10
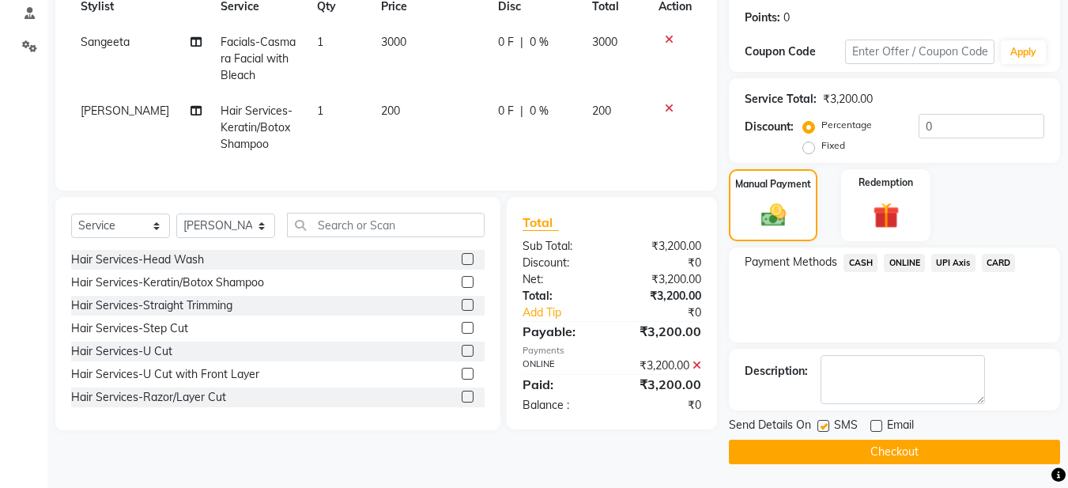
checkbox input "false"
click at [847, 453] on button "Checkout" at bounding box center [894, 452] width 331 height 25
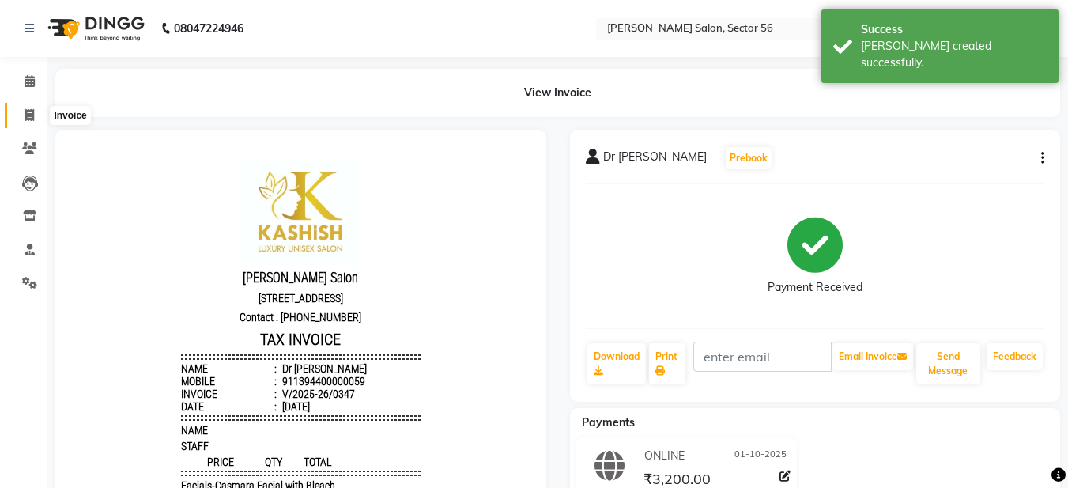
click at [25, 115] on span at bounding box center [30, 116] width 28 height 18
select select "service"
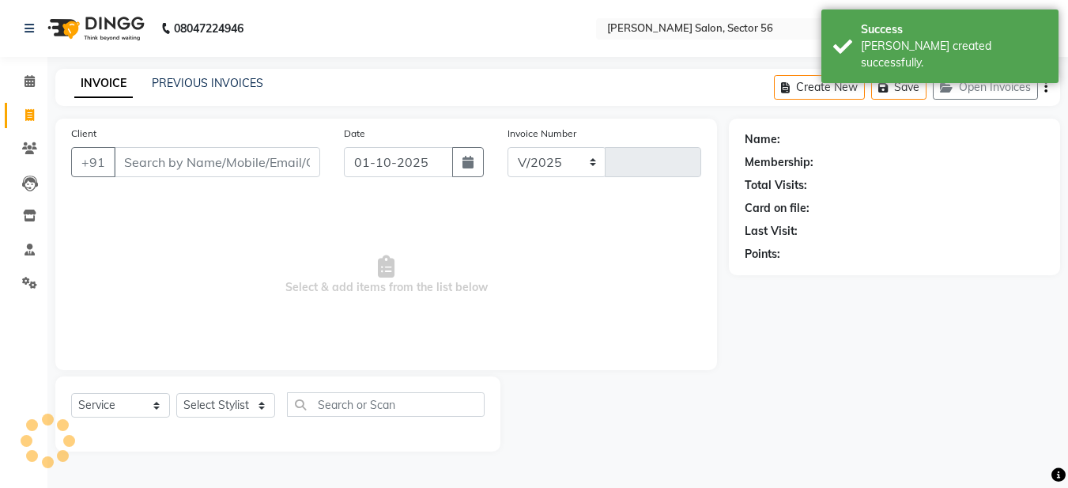
select select "9000"
type input "0348"
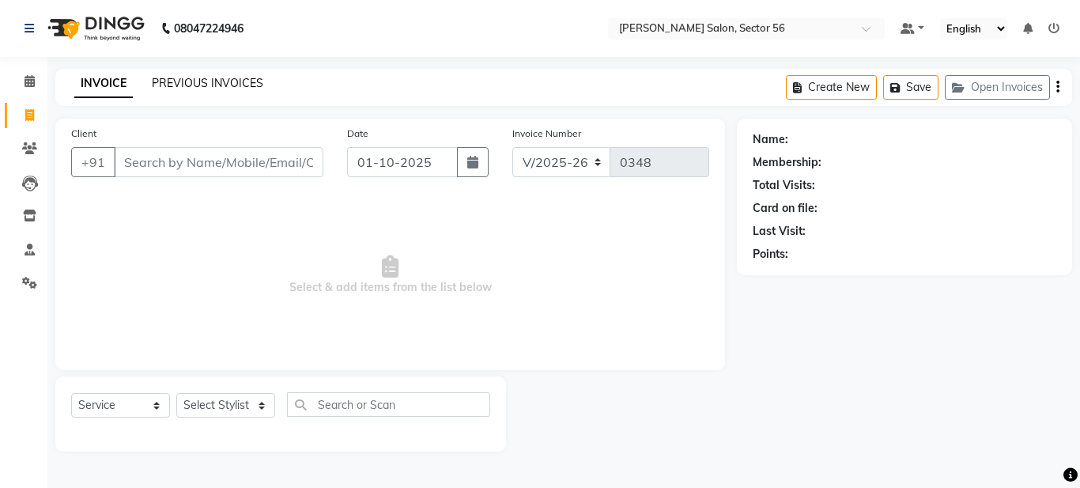
click at [204, 84] on link "PREVIOUS INVOICES" at bounding box center [207, 83] width 111 height 14
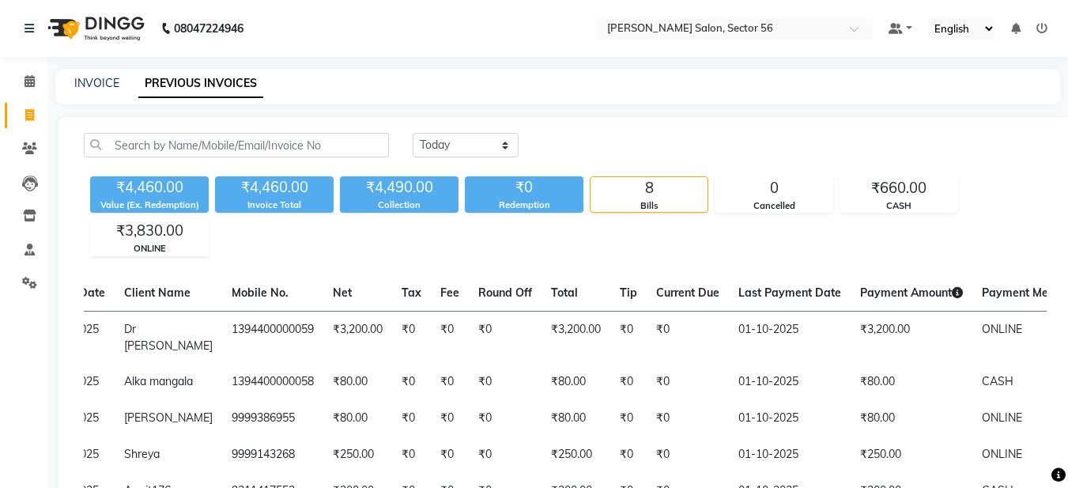
click at [101, 72] on div "INVOICE PREVIOUS INVOICES" at bounding box center [557, 87] width 1005 height 36
click at [93, 82] on link "INVOICE" at bounding box center [96, 83] width 45 height 14
select select "service"
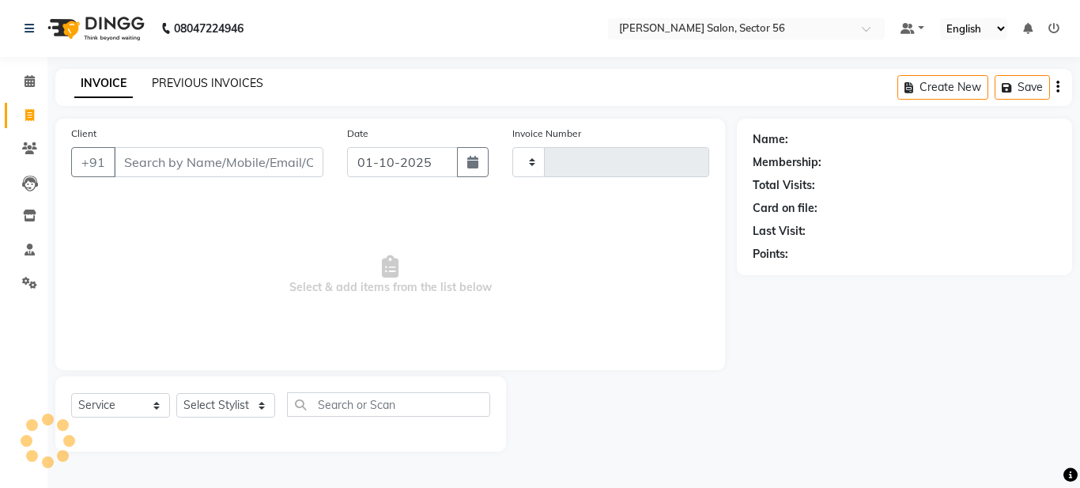
type input "0348"
select select "9000"
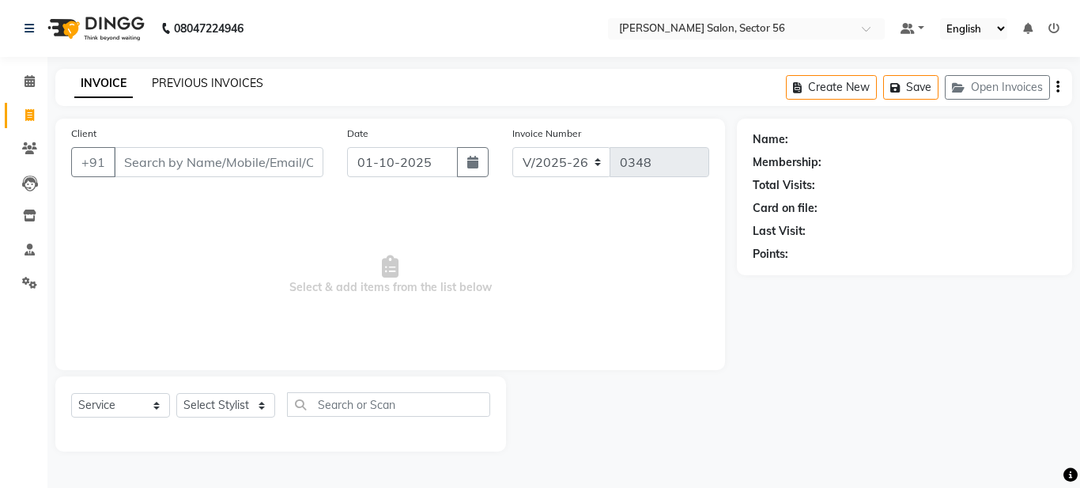
click at [216, 82] on link "PREVIOUS INVOICES" at bounding box center [207, 83] width 111 height 14
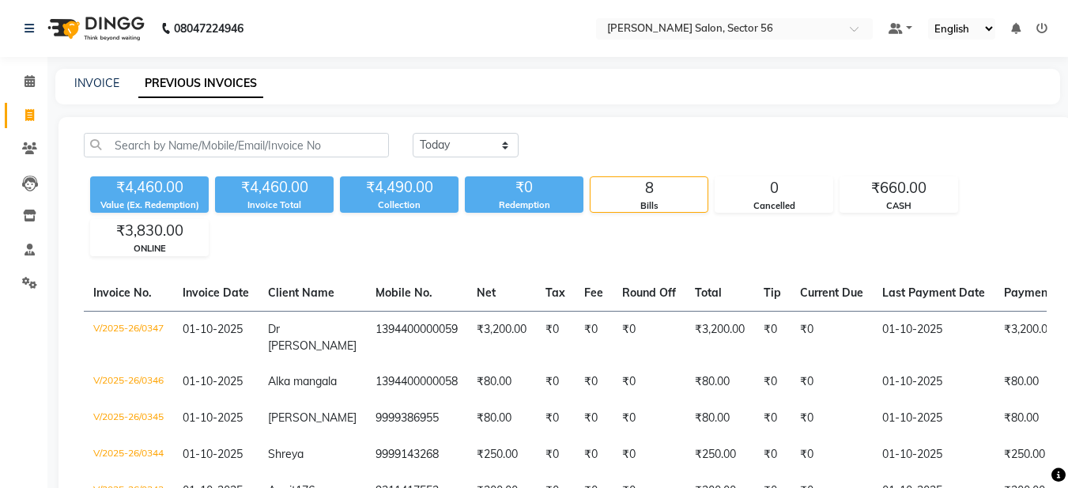
click at [96, 75] on div "INVOICE" at bounding box center [96, 83] width 45 height 17
click at [103, 81] on link "INVOICE" at bounding box center [96, 83] width 45 height 14
select select "service"
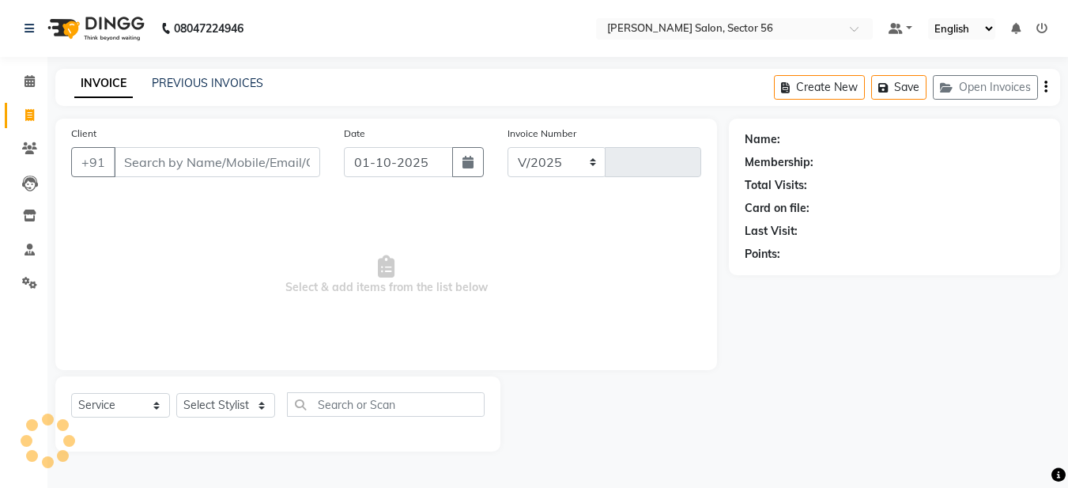
select select "9000"
type input "0348"
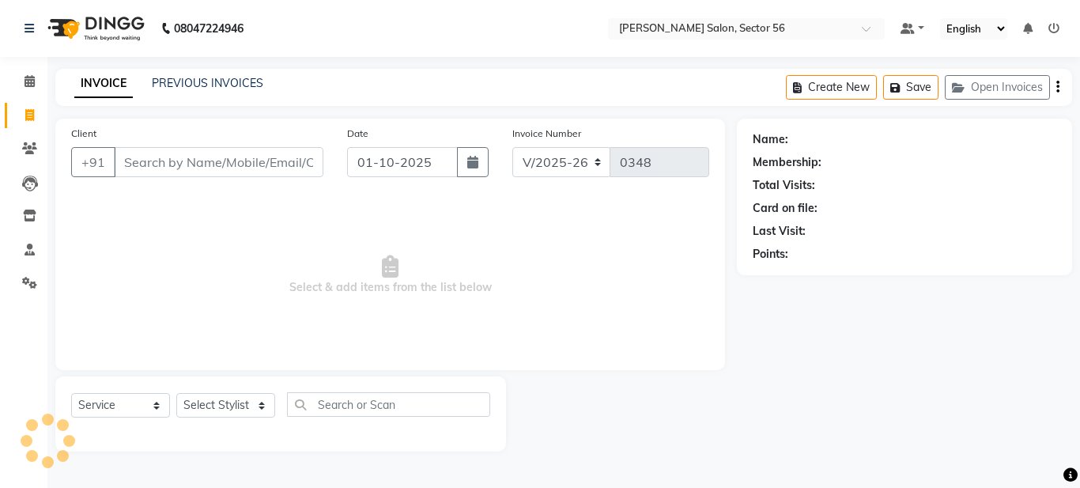
drag, startPoint x: 130, startPoint y: 161, endPoint x: 142, endPoint y: 154, distance: 12.7
click at [132, 161] on input "Client" at bounding box center [219, 162] width 210 height 30
click at [161, 85] on link "PREVIOUS INVOICES" at bounding box center [207, 83] width 111 height 14
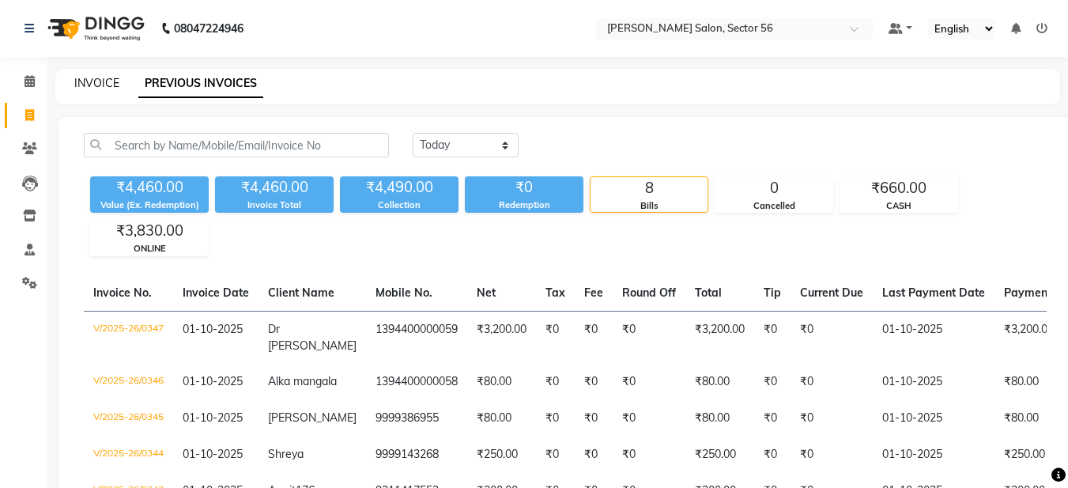
click at [93, 87] on link "INVOICE" at bounding box center [96, 83] width 45 height 14
select select "9000"
select select "service"
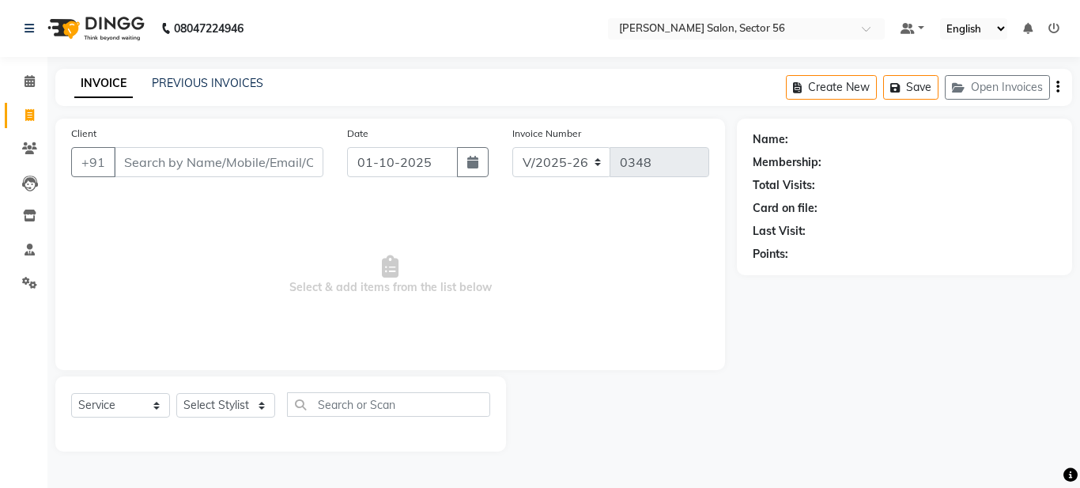
click at [140, 157] on input "Client" at bounding box center [219, 162] width 210 height 30
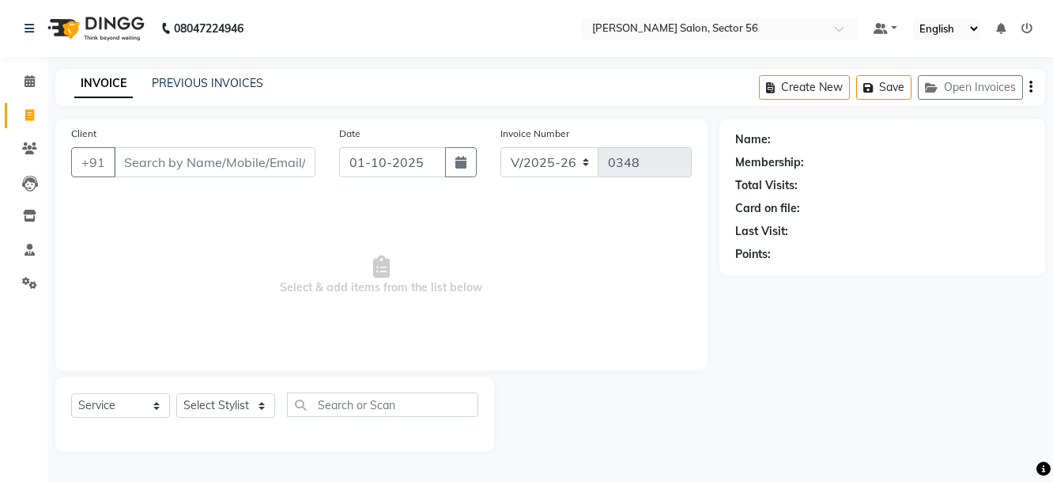
click at [779, 407] on div "Name: Membership: Total Visits: Card on file: Last Visit: Points:" at bounding box center [888, 285] width 338 height 333
click at [859, 422] on div "Name: Membership: Total Visits: Card on file: Last Visit: Points:" at bounding box center [888, 285] width 338 height 333
click at [871, 430] on div "Name: Membership: Total Visits: Card on file: Last Visit: Points:" at bounding box center [888, 285] width 338 height 333
click at [6, 119] on link "Invoice" at bounding box center [24, 116] width 38 height 26
select select "service"
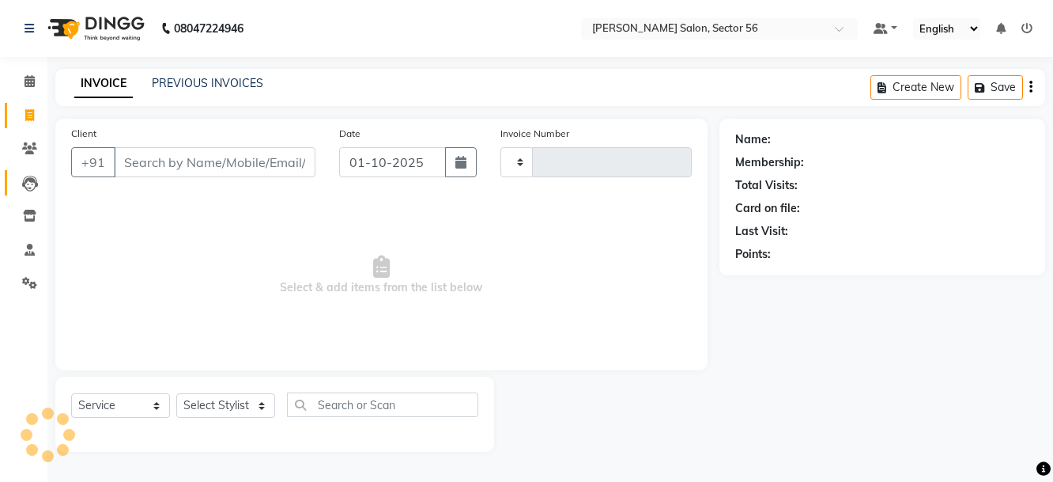
type input "0348"
select select "9000"
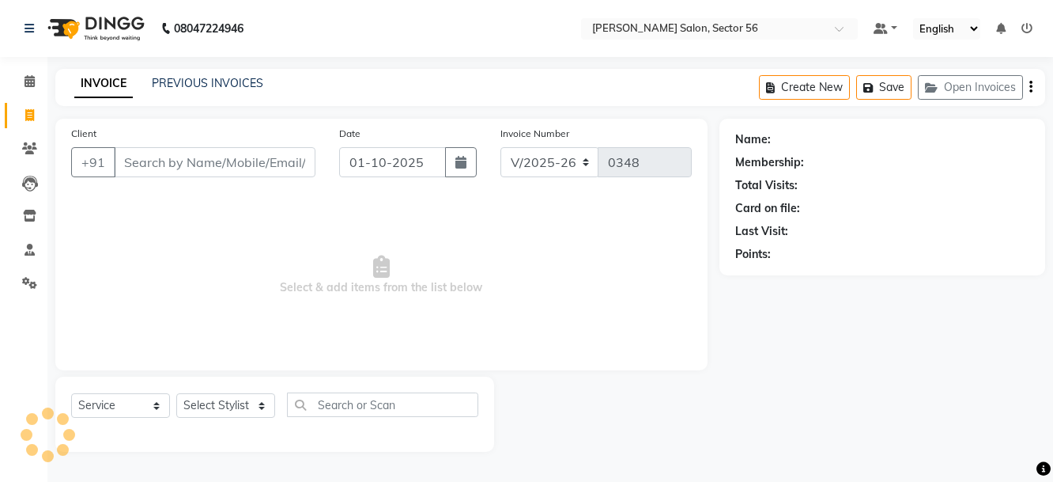
click at [7, 110] on link "Invoice" at bounding box center [24, 116] width 38 height 26
select select "9000"
select select "service"
click at [3, 110] on li "Invoice" at bounding box center [23, 116] width 47 height 34
click at [4, 110] on li "Invoice" at bounding box center [23, 116] width 47 height 34
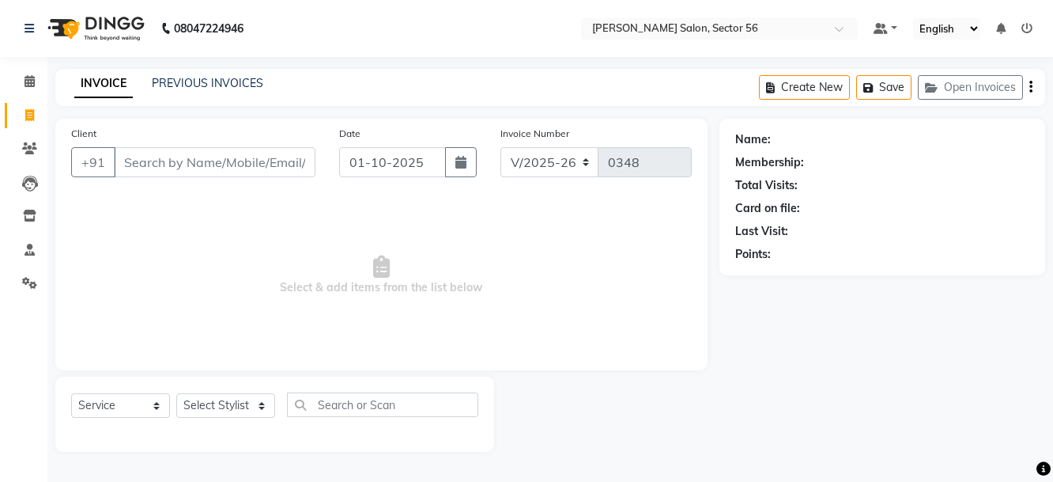
click at [6, 114] on link "Invoice" at bounding box center [24, 116] width 38 height 26
select select "service"
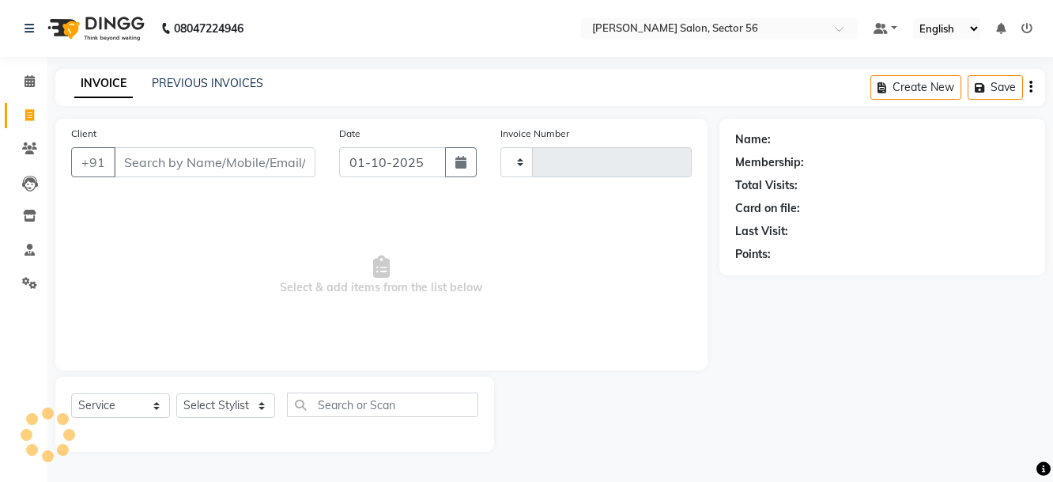
type input "0348"
select select "9000"
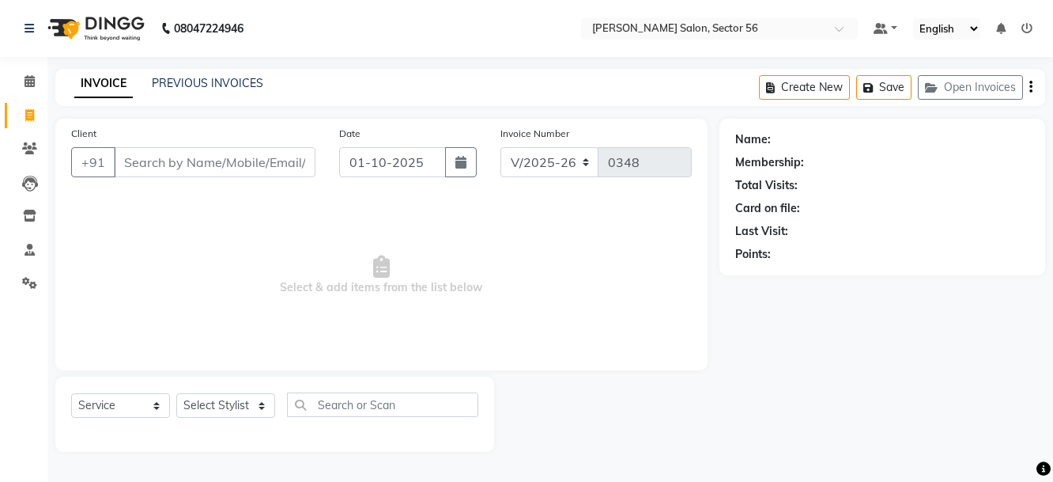
click at [115, 464] on main "INVOICE PREVIOUS INVOICES Create New Save Open Invoices Client +91 Date 01-10-2…" at bounding box center [550, 272] width 1006 height 406
drag, startPoint x: 750, startPoint y: 414, endPoint x: 757, endPoint y: 406, distance: 11.2
drag, startPoint x: 761, startPoint y: 409, endPoint x: 674, endPoint y: 448, distance: 95.5
click at [673, 448] on main "INVOICE PREVIOUS INVOICES Create New Save Open Invoices Client +91 Date 01-10-2…" at bounding box center [550, 272] width 1006 height 406
click at [4, 113] on li "Invoice" at bounding box center [23, 116] width 47 height 34
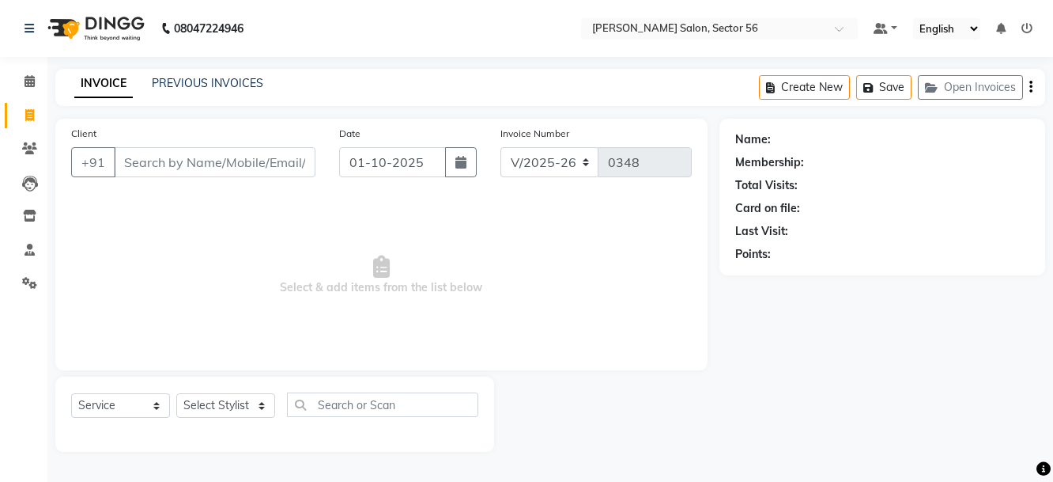
click at [4, 113] on li "Invoice" at bounding box center [23, 116] width 47 height 34
click at [4, 112] on li "Invoice" at bounding box center [23, 116] width 47 height 34
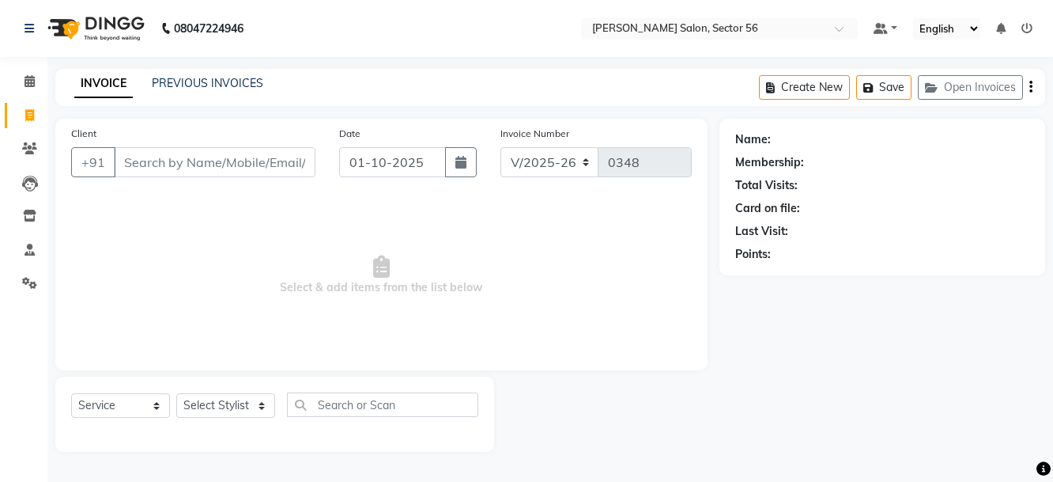
click at [4, 112] on li "Invoice" at bounding box center [23, 116] width 47 height 34
click at [7, 119] on li "Invoice" at bounding box center [23, 116] width 47 height 34
click at [891, 325] on div "Name: Membership: Total Visits: Card on file: Last Visit: Points:" at bounding box center [888, 285] width 338 height 333
click at [833, 23] on div at bounding box center [719, 30] width 277 height 16
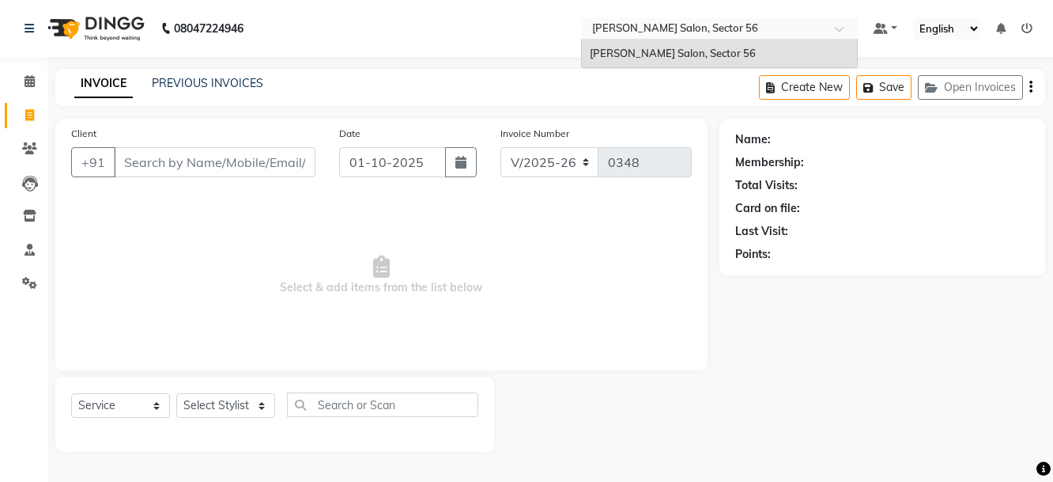
click at [610, 20] on div "Select Location × Kashish Salon, Sector 56" at bounding box center [719, 28] width 277 height 21
click at [602, 27] on input "text" at bounding box center [703, 30] width 229 height 16
click at [602, 60] on div "[PERSON_NAME] Salon, Sector 56" at bounding box center [719, 54] width 275 height 28
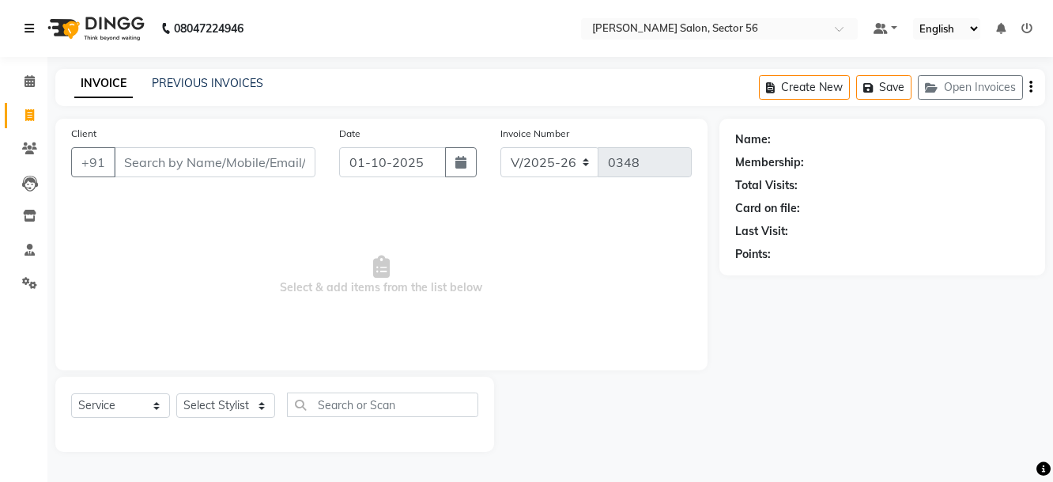
click at [25, 20] on link at bounding box center [33, 28] width 16 height 44
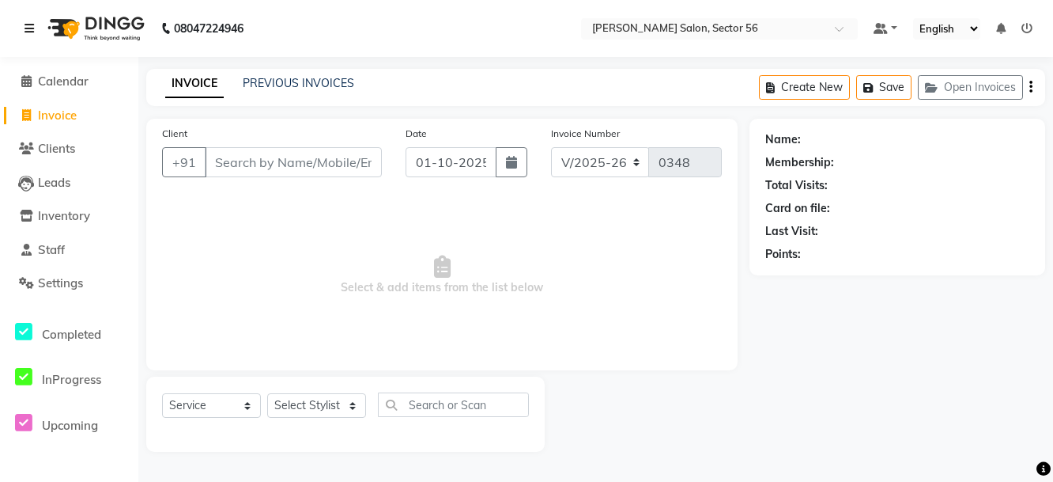
click at [29, 27] on icon at bounding box center [29, 28] width 9 height 11
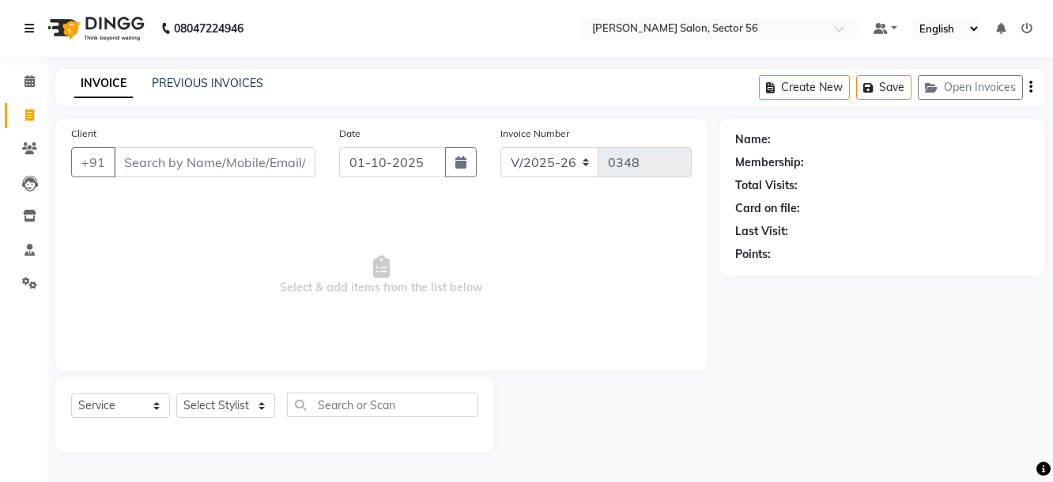
click at [29, 27] on icon at bounding box center [29, 28] width 9 height 11
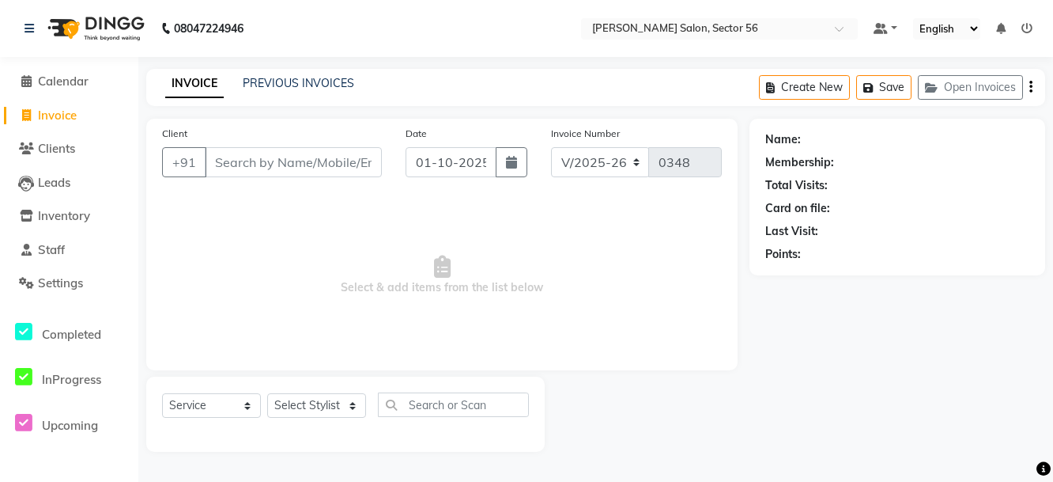
click at [6, 114] on link "Invoice" at bounding box center [69, 116] width 130 height 18
select select "service"
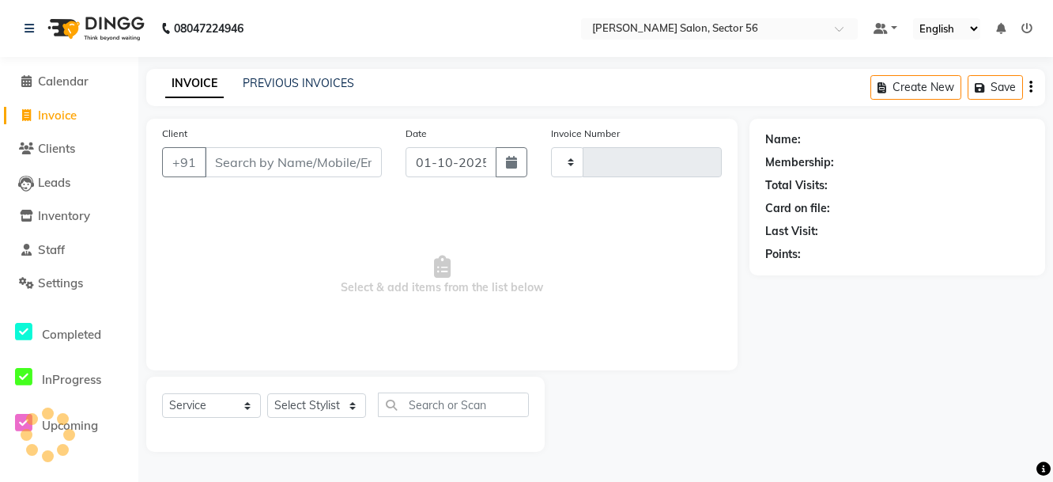
type input "0348"
select select "9000"
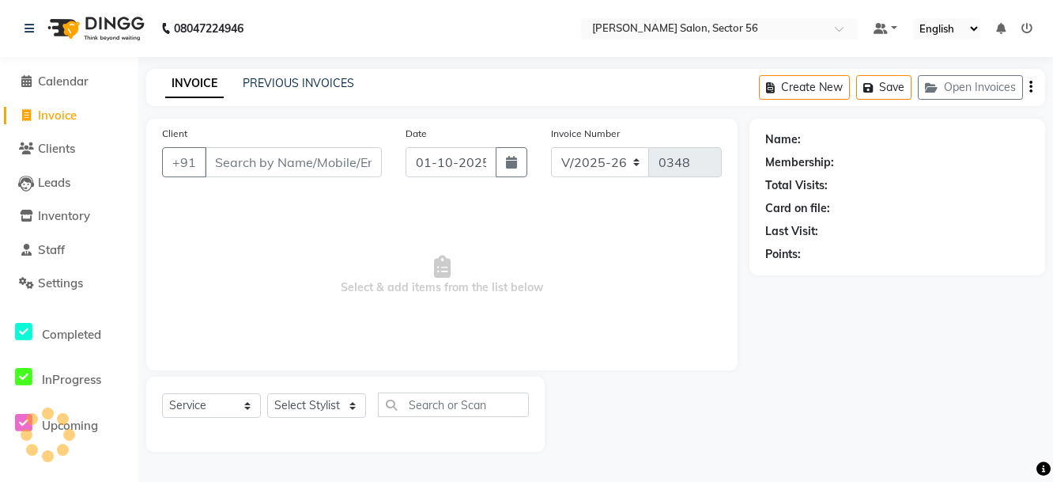
click at [6, 114] on link "Invoice" at bounding box center [69, 116] width 130 height 18
select select "service"
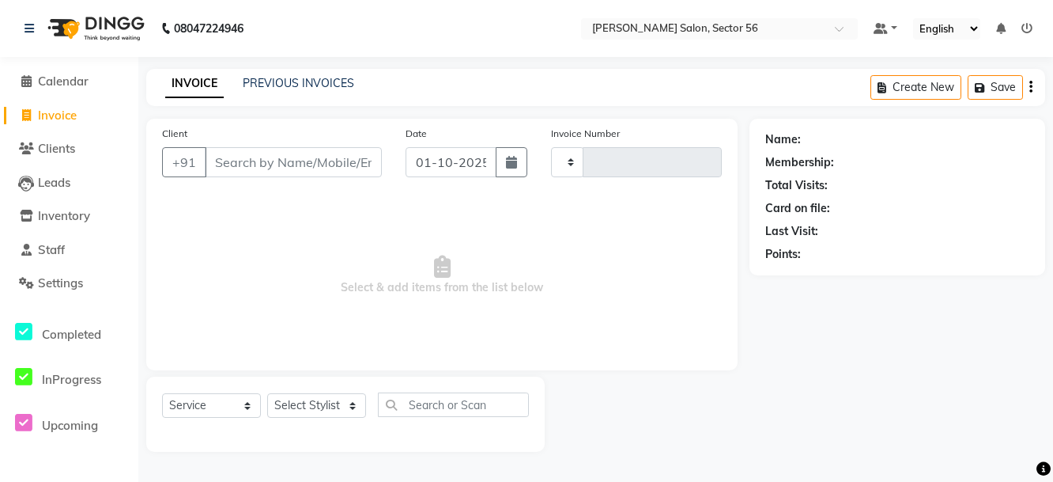
click at [2, 114] on li "Invoice" at bounding box center [69, 116] width 138 height 34
type input "0348"
click at [2, 114] on li "Invoice" at bounding box center [69, 116] width 138 height 34
select select "9000"
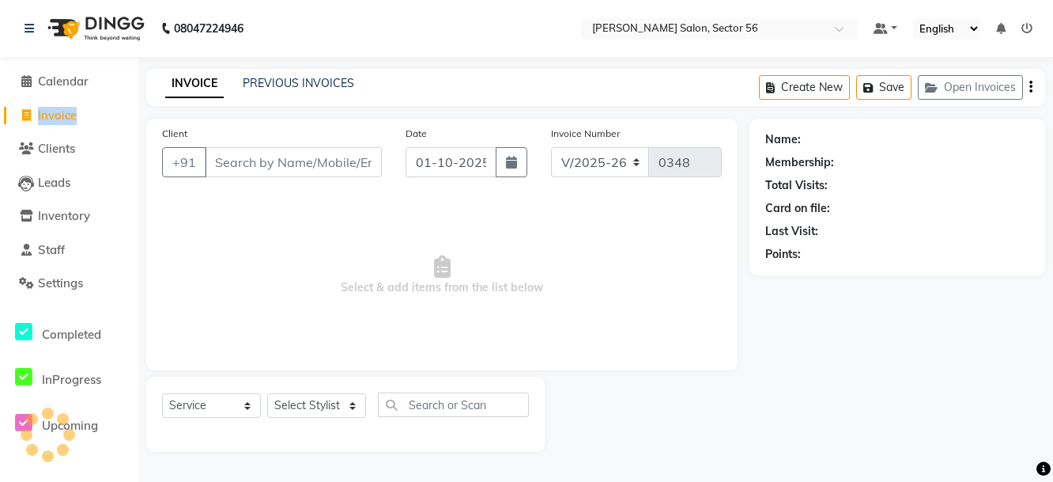
click at [2, 114] on li "Invoice" at bounding box center [69, 116] width 138 height 34
click at [872, 452] on main "INVOICE PREVIOUS INVOICES Create New Save Open Invoices Client +91 Date 01-10-2…" at bounding box center [595, 272] width 915 height 406
click at [885, 455] on main "INVOICE PREVIOUS INVOICES Create New Save Open Invoices Client +91 Date 01-10-2…" at bounding box center [595, 272] width 915 height 406
click at [663, 369] on div "Client +91 Date 01-10-2025 Invoice Number V/2025 V/2025-26 0348 Select & add it…" at bounding box center [441, 244] width 591 height 251
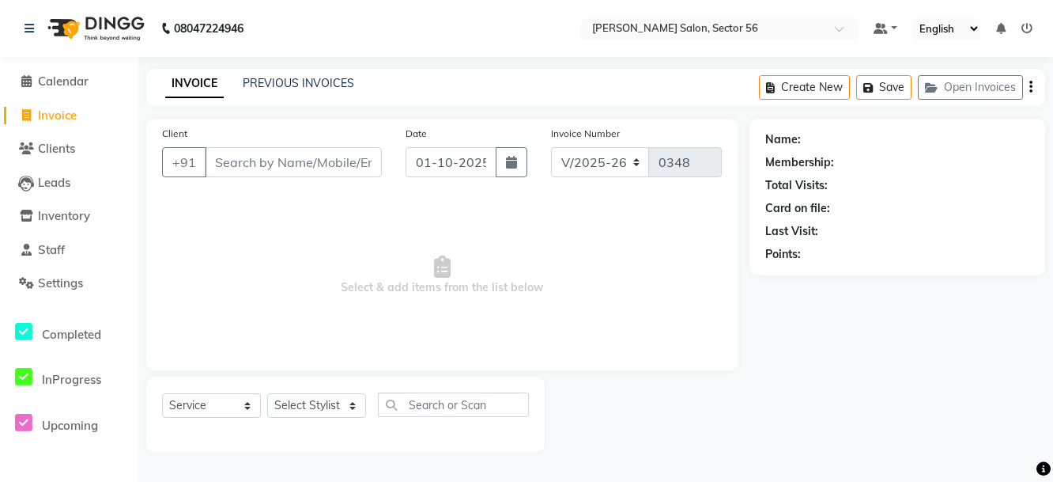
click at [663, 369] on div "Client +91 Date 01-10-2025 Invoice Number V/2025 V/2025-26 0348 Select & add it…" at bounding box center [441, 244] width 591 height 251
click at [451, 468] on main "INVOICE PREVIOUS INVOICES Create New Save Open Invoices Client +91 Date 01-10-2…" at bounding box center [595, 272] width 915 height 406
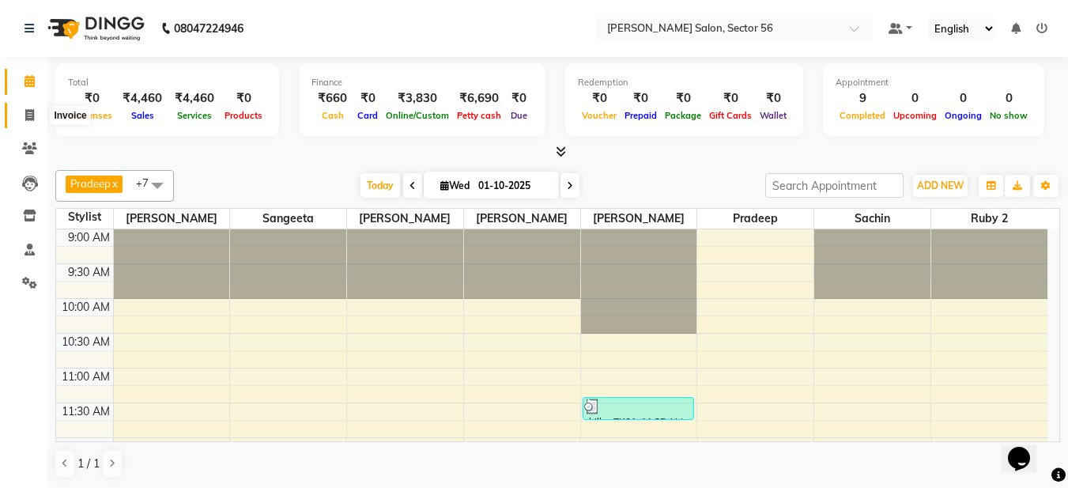
click at [33, 118] on icon at bounding box center [29, 115] width 9 height 12
select select "service"
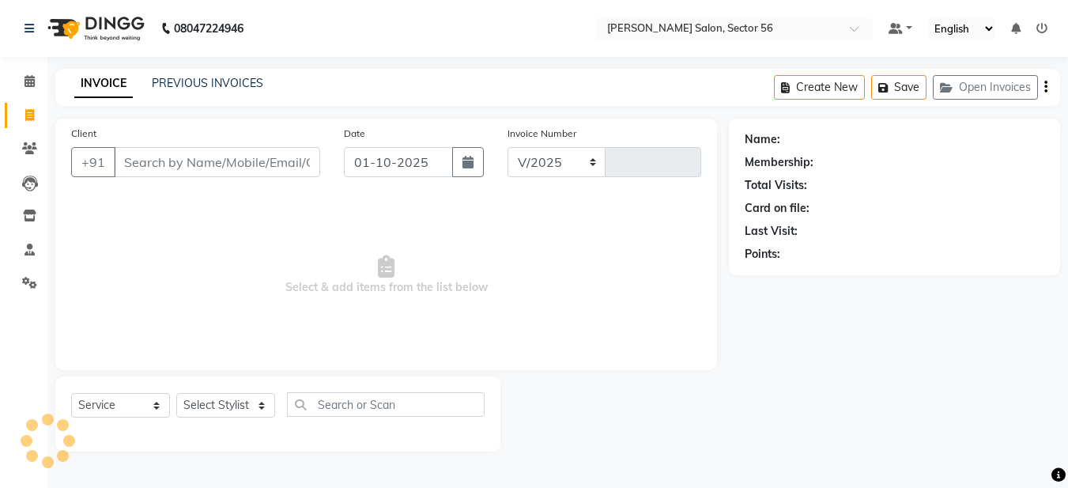
select select "9000"
type input "0348"
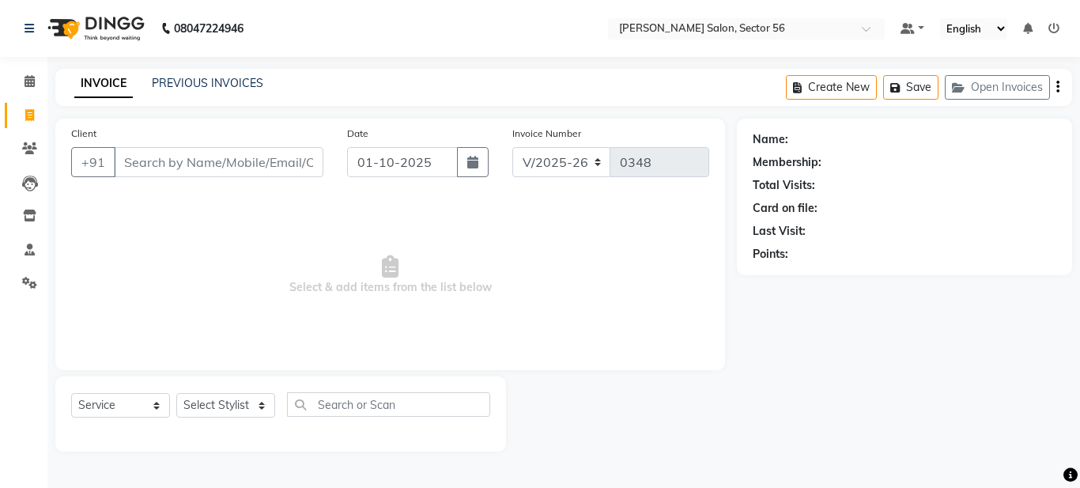
click at [138, 160] on input "Client" at bounding box center [219, 162] width 210 height 30
click at [145, 164] on input "Client" at bounding box center [219, 162] width 210 height 30
type input "8041765795"
click at [259, 159] on span "Add Client" at bounding box center [282, 162] width 62 height 16
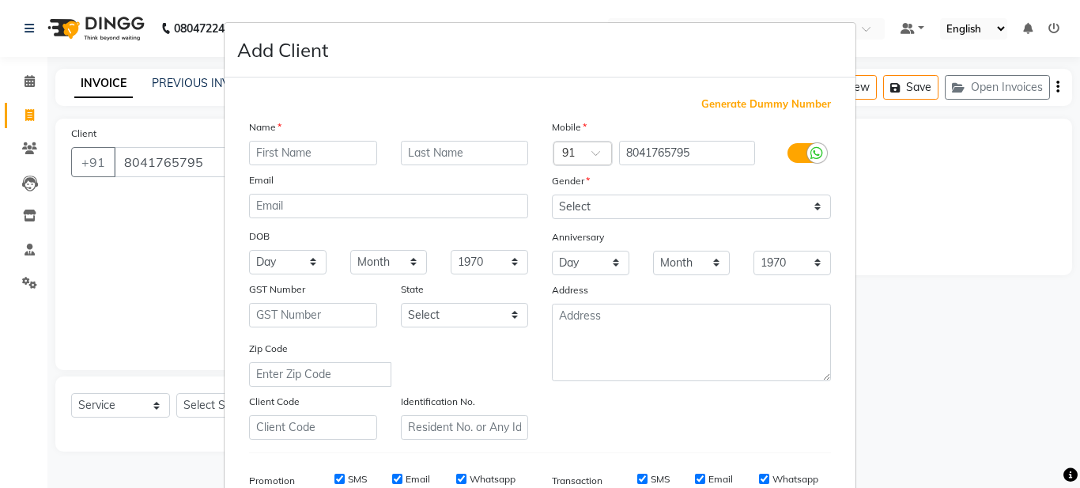
click at [262, 151] on input "text" at bounding box center [313, 153] width 128 height 25
click at [270, 154] on input "text" at bounding box center [313, 153] width 128 height 25
click at [249, 158] on input "text" at bounding box center [313, 153] width 128 height 25
click at [255, 149] on input "text" at bounding box center [313, 153] width 128 height 25
click at [606, 205] on select "Select [DEMOGRAPHIC_DATA] [DEMOGRAPHIC_DATA] Other Prefer Not To Say" at bounding box center [691, 207] width 279 height 25
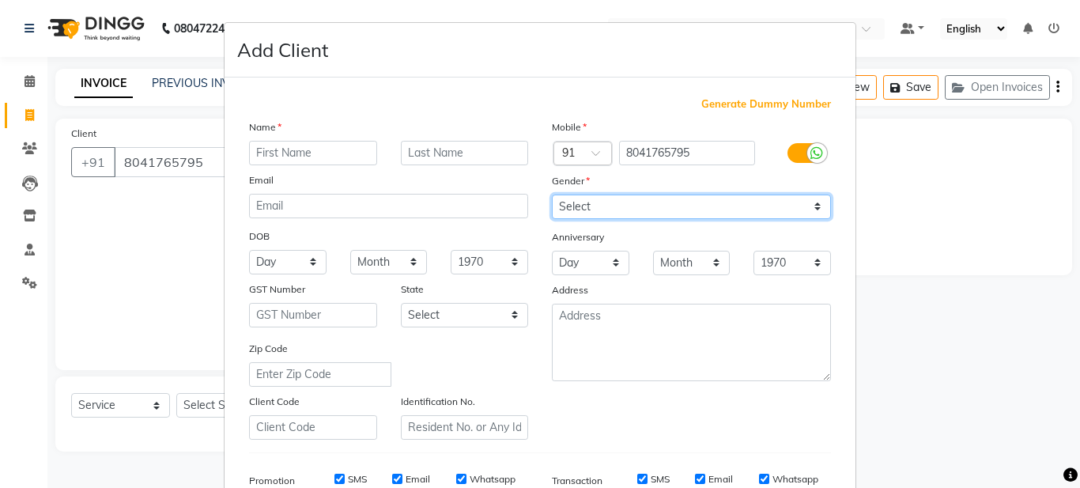
select select "[DEMOGRAPHIC_DATA]"
click at [552, 195] on select "Select Male Female Other Prefer Not To Say" at bounding box center [691, 207] width 279 height 25
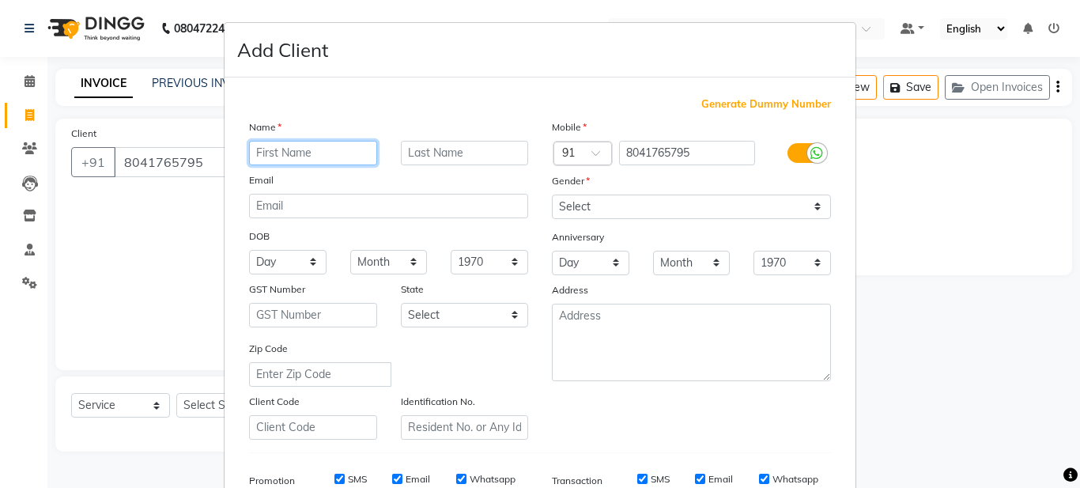
click at [300, 152] on input "text" at bounding box center [313, 153] width 128 height 25
type input "a"
type input "Arti"
click at [436, 154] on input "text" at bounding box center [465, 153] width 128 height 25
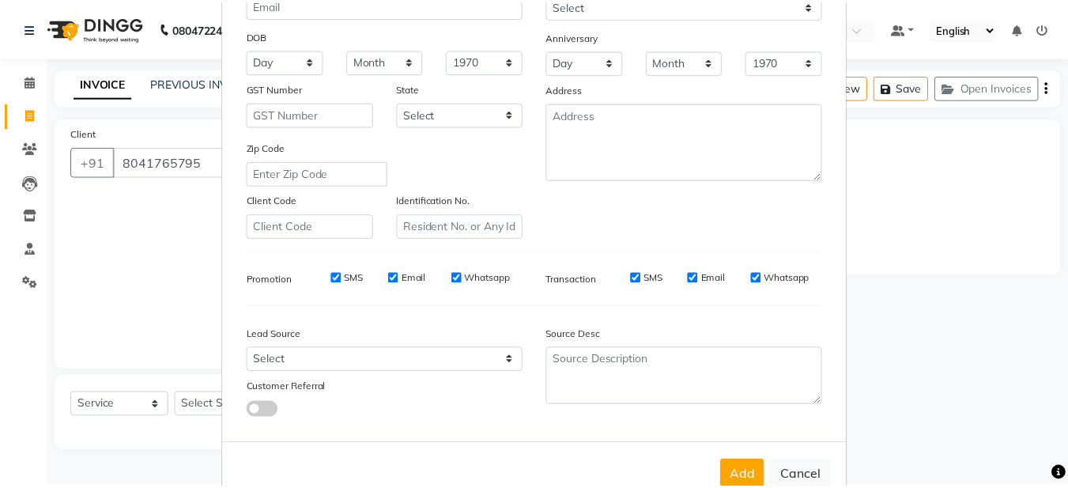
scroll to position [242, 0]
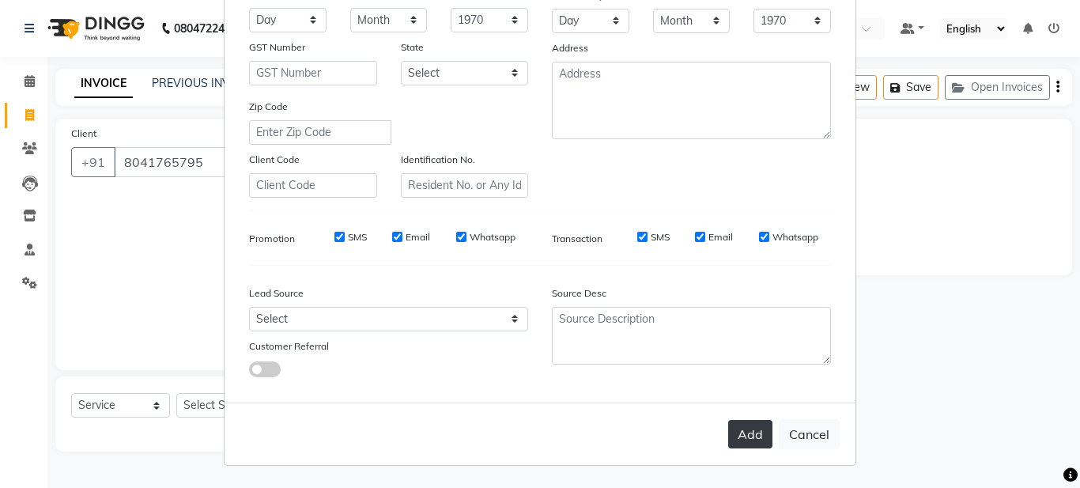
type input "senia"
click at [738, 446] on button "Add" at bounding box center [750, 434] width 44 height 28
select select
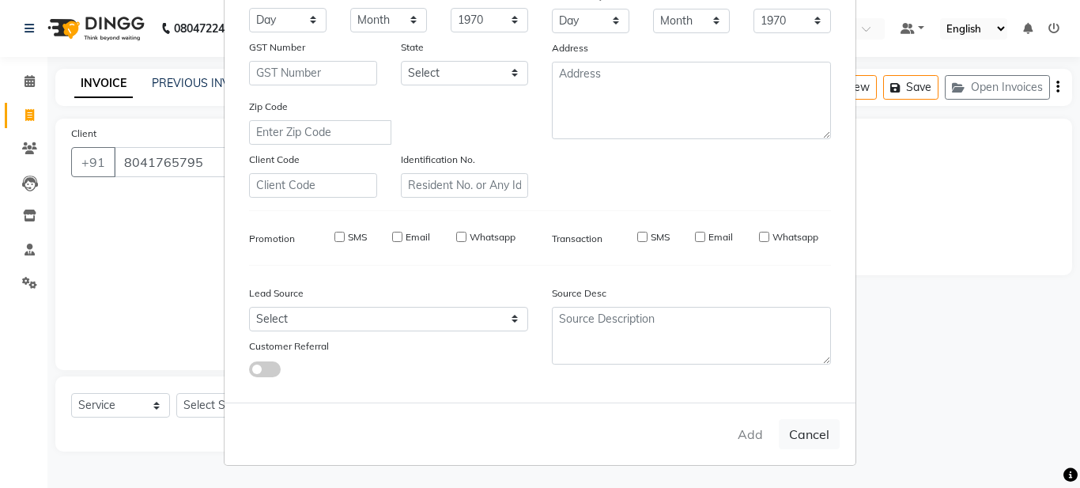
select select
checkbox input "false"
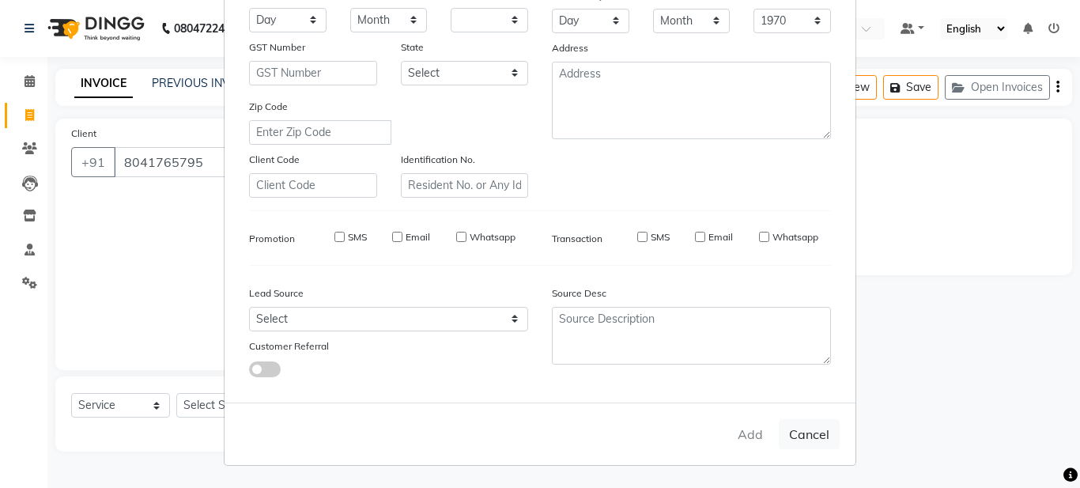
checkbox input "false"
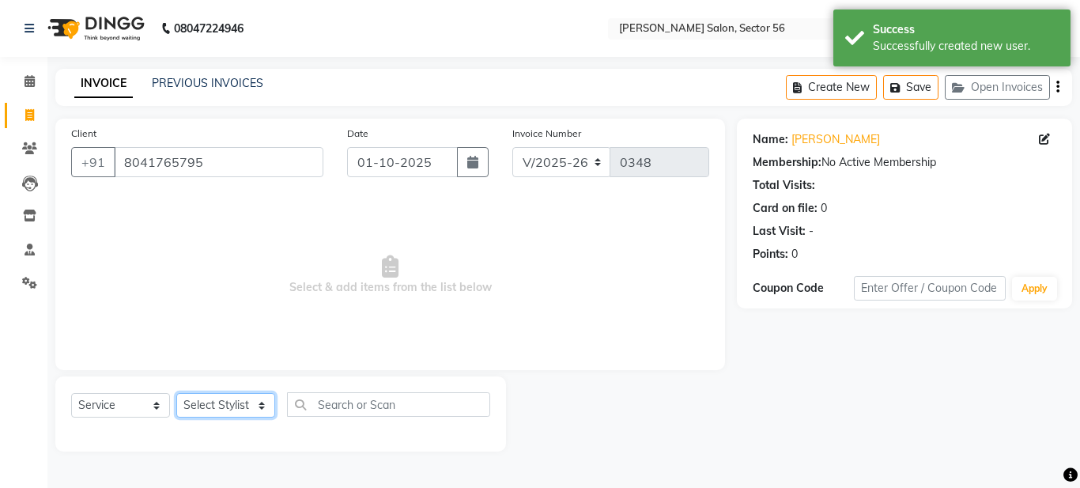
click at [259, 402] on select "Select Stylist Aadil Husain Joy Jyoty Mangal Mohamad Gulzar Neelam Pradeep Rosh…" at bounding box center [225, 405] width 99 height 25
select select "91305"
click at [176, 393] on select "Select Stylist Aadil Husain Joy Jyoty Mangal Mohamad Gulzar Neelam Pradeep Rosh…" at bounding box center [225, 405] width 99 height 25
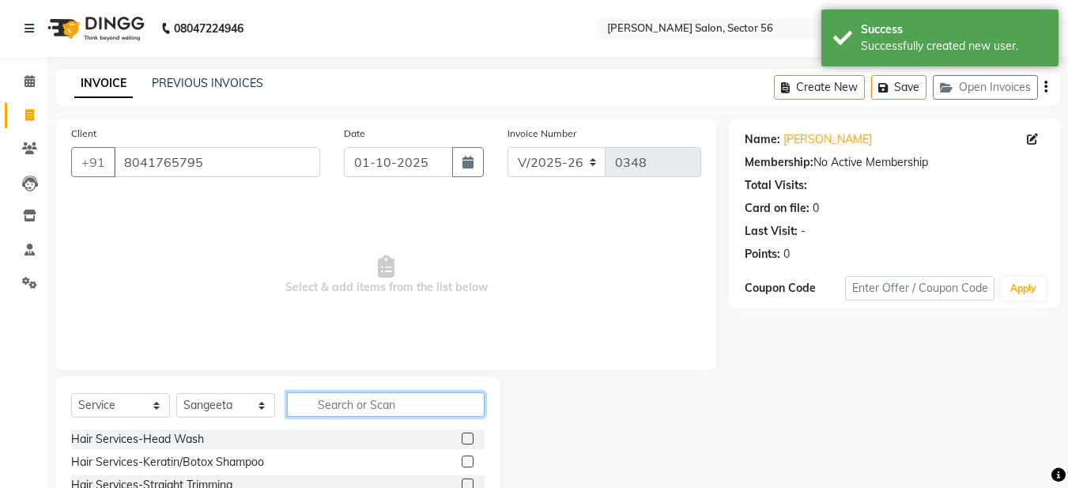
click at [316, 409] on input "text" at bounding box center [386, 404] width 198 height 25
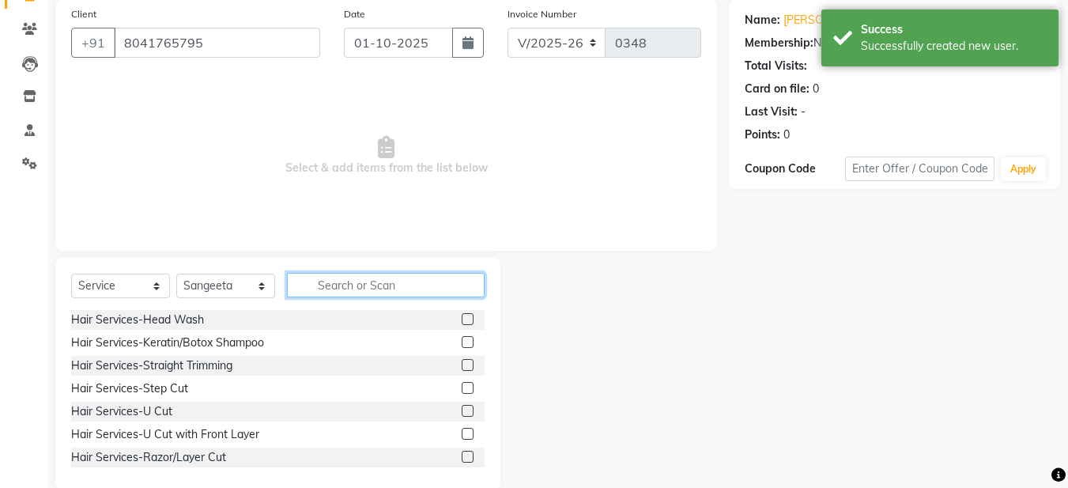
scroll to position [145, 0]
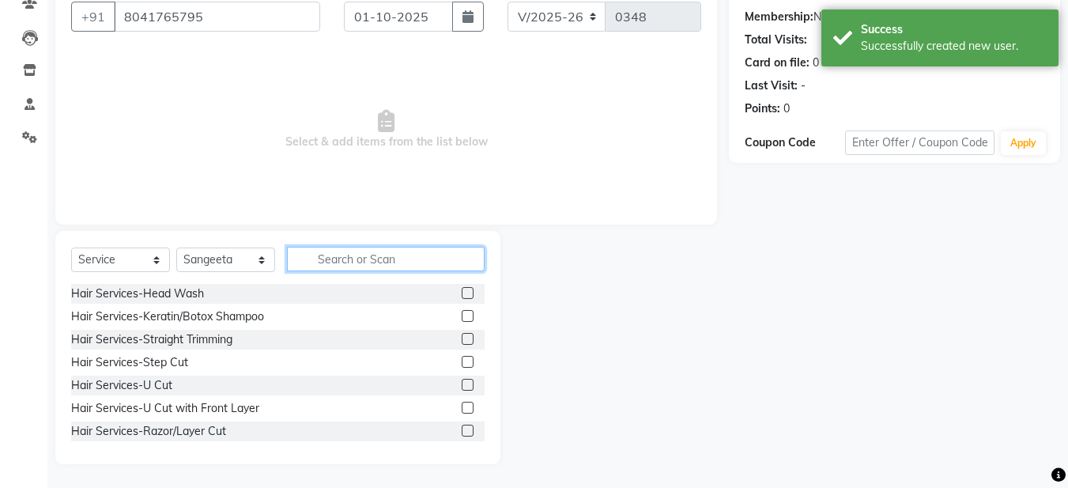
click at [322, 262] on input "text" at bounding box center [386, 259] width 198 height 25
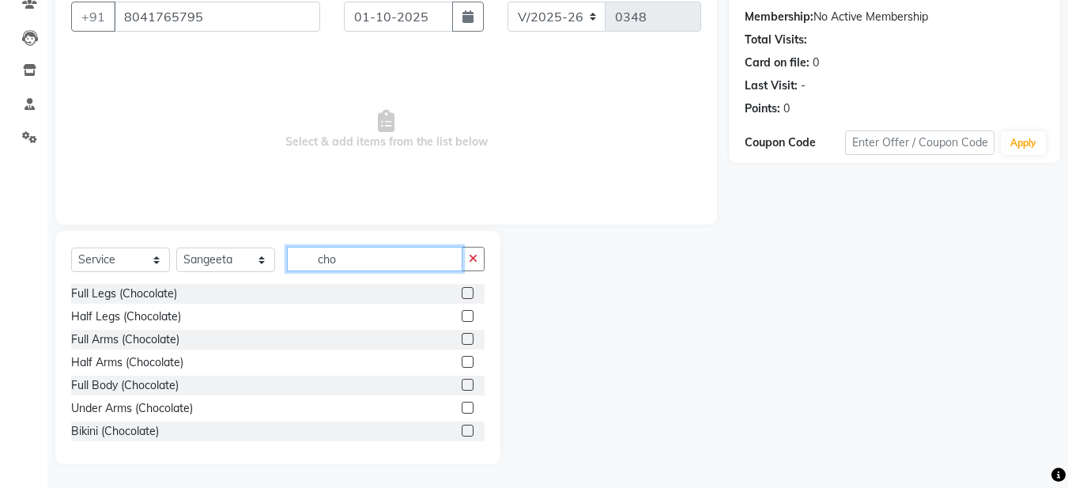
type input "cho"
click at [462, 293] on label at bounding box center [468, 293] width 12 height 12
click at [462, 293] on input "checkbox" at bounding box center [467, 294] width 10 height 10
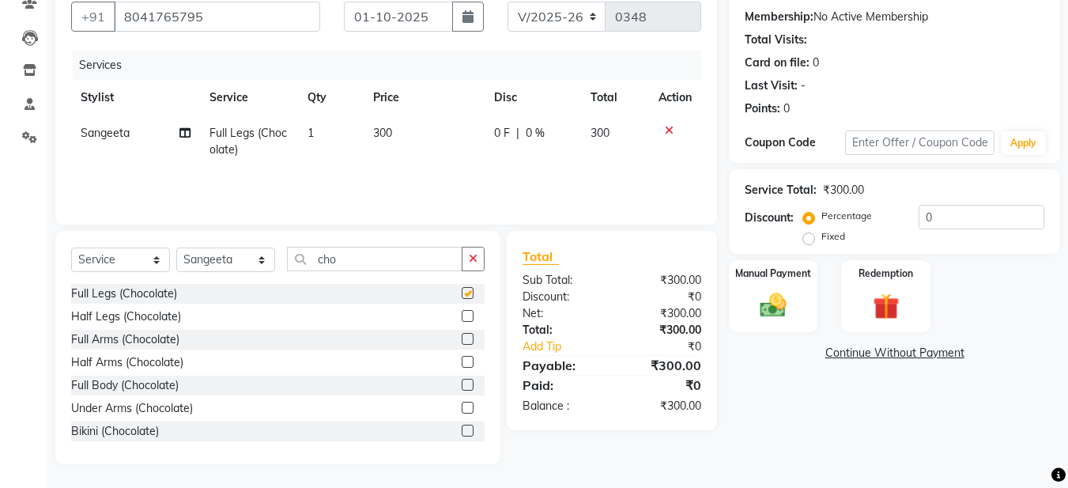
checkbox input "false"
click at [462, 339] on label at bounding box center [468, 339] width 12 height 12
click at [462, 339] on input "checkbox" at bounding box center [467, 339] width 10 height 10
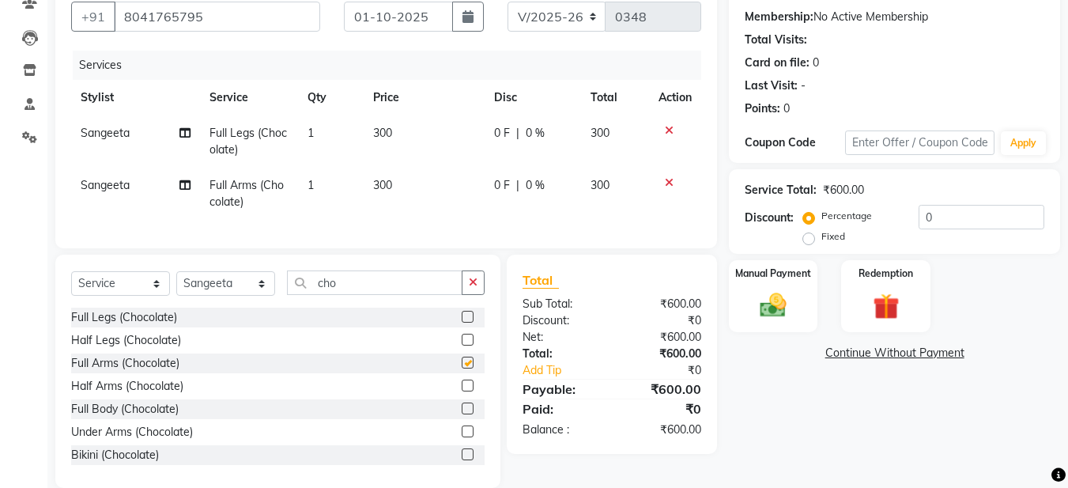
checkbox input "false"
click at [468, 288] on button "button" at bounding box center [473, 282] width 23 height 25
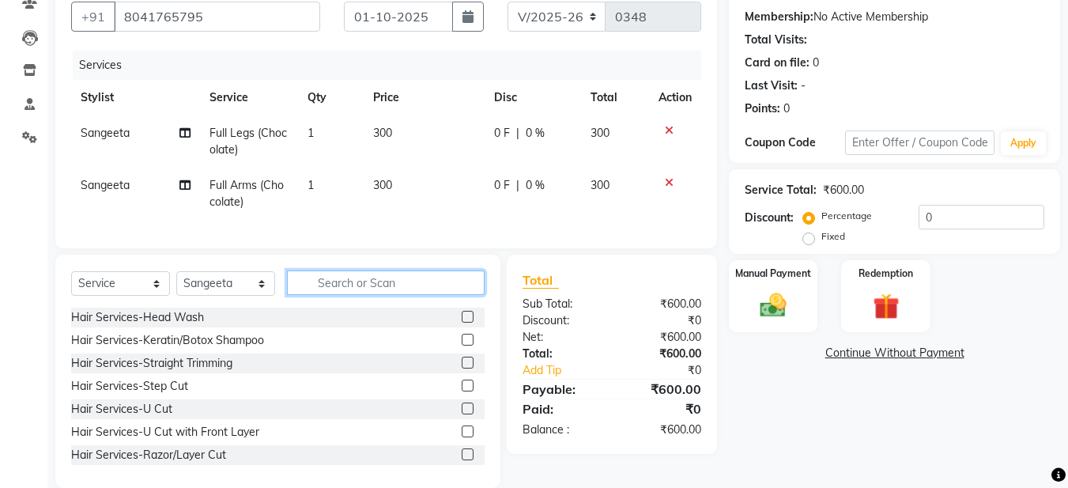
drag, startPoint x: 328, startPoint y: 285, endPoint x: 331, endPoint y: 258, distance: 27.1
click at [331, 258] on div "Client +91 8041765795 Date 01-10-2025 Invoice Number V/2025 V/2025-26 0348 Serv…" at bounding box center [385, 230] width 685 height 515
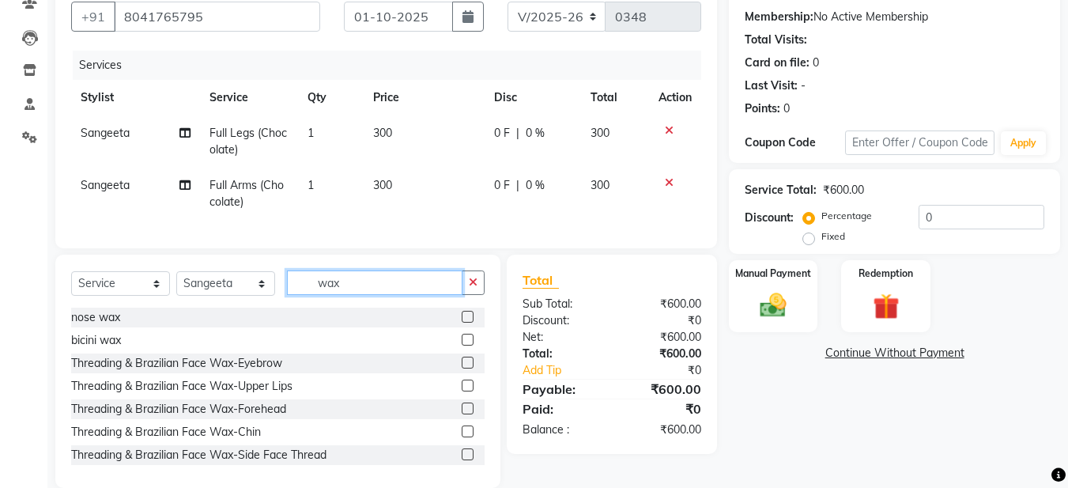
type input "wax"
click at [462, 368] on label at bounding box center [468, 363] width 12 height 12
click at [462, 368] on input "checkbox" at bounding box center [467, 363] width 10 height 10
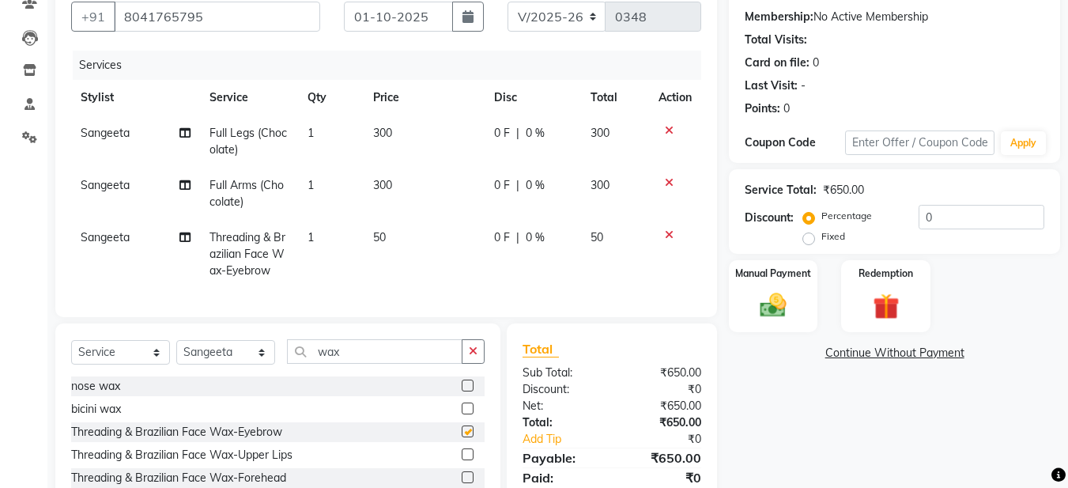
checkbox input "false"
click at [462, 460] on label at bounding box center [468, 454] width 12 height 12
click at [462, 460] on input "checkbox" at bounding box center [467, 455] width 10 height 10
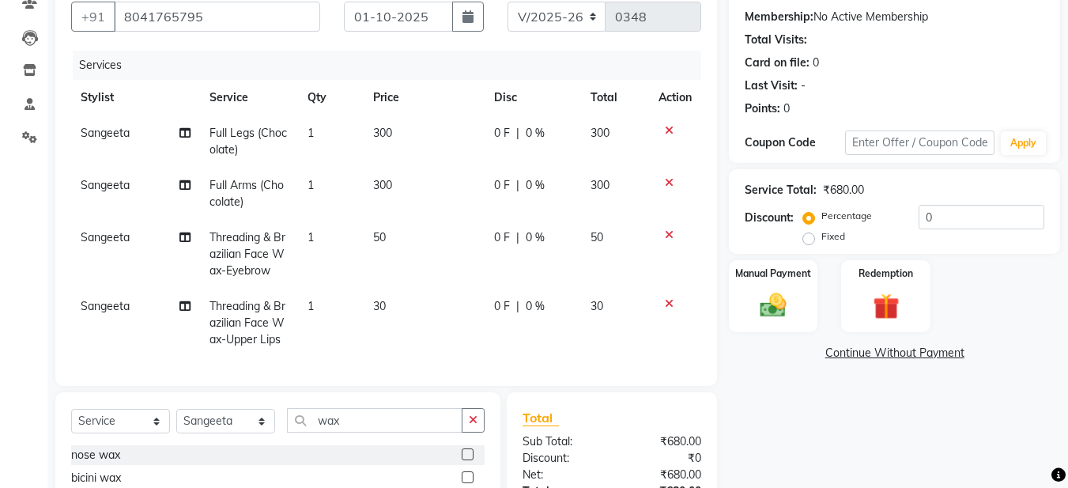
checkbox input "false"
click at [380, 301] on span "30" at bounding box center [379, 306] width 13 height 14
select select "91305"
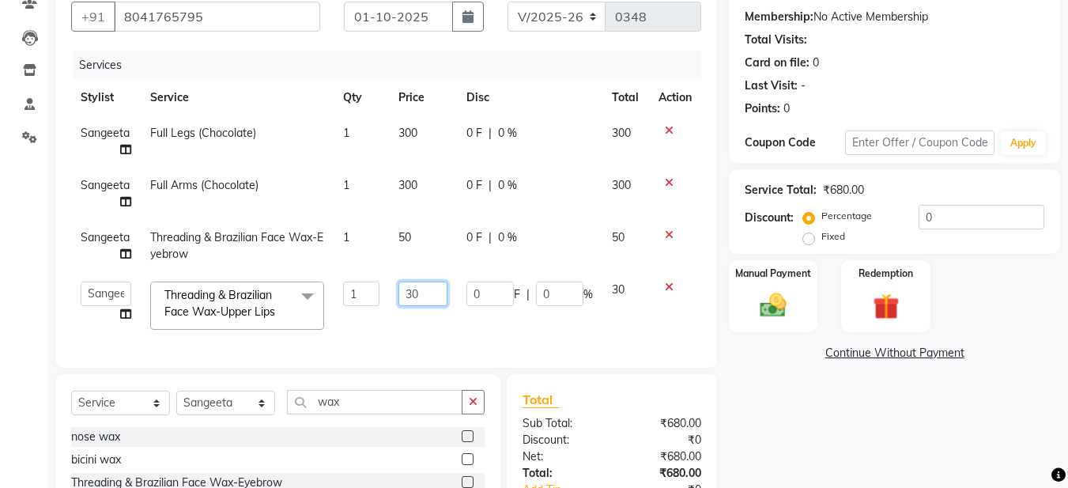
click at [410, 297] on input "30" at bounding box center [422, 293] width 49 height 25
type input "40"
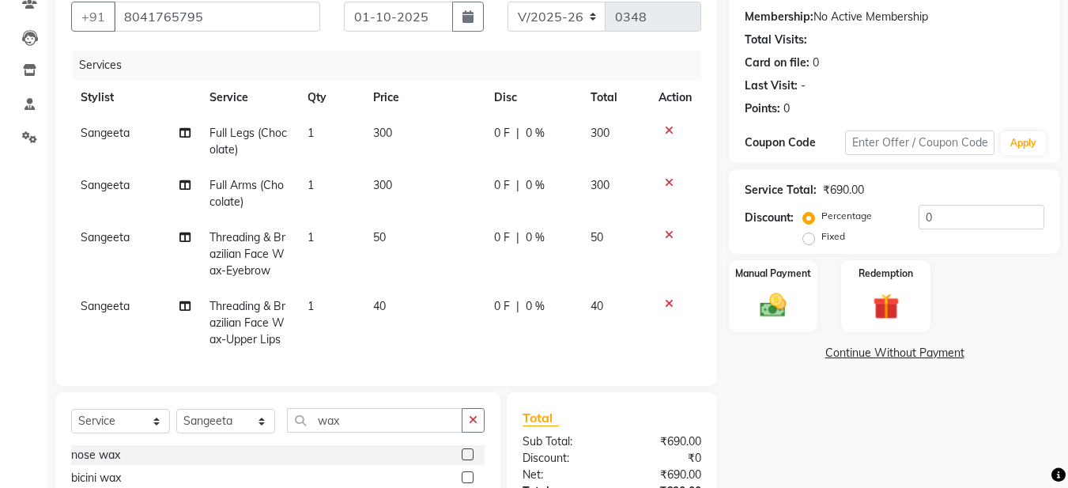
click at [438, 330] on td "40" at bounding box center [424, 323] width 121 height 69
select select "91305"
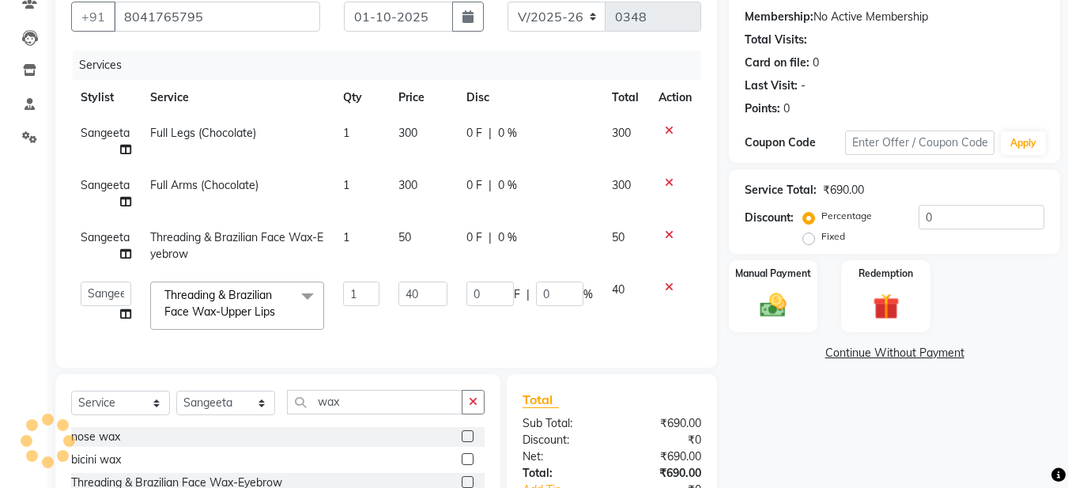
click at [821, 241] on label "Fixed" at bounding box center [833, 236] width 24 height 14
click at [806, 241] on input "Fixed" at bounding box center [811, 236] width 11 height 11
radio input "true"
click at [937, 219] on input "0" at bounding box center [982, 217] width 126 height 25
type input "4"
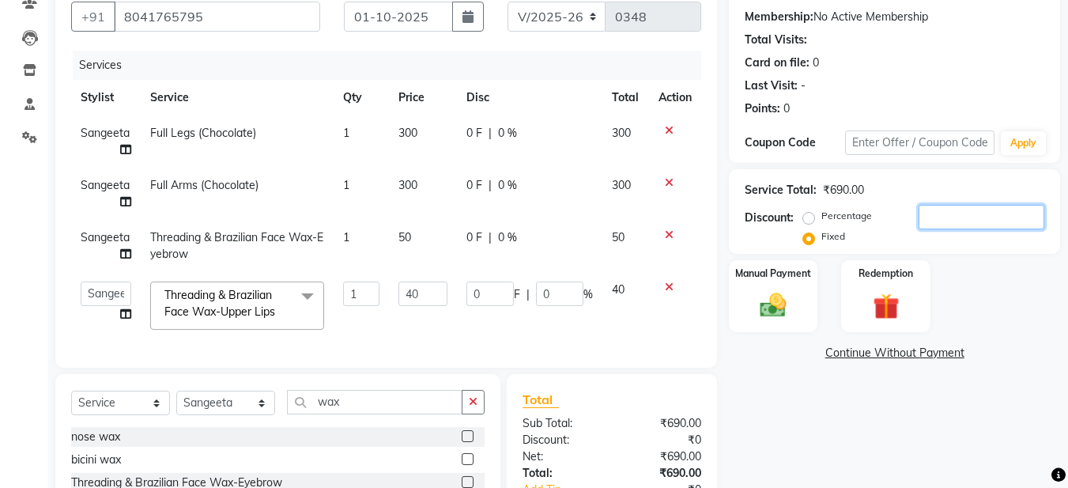
type input "0.23"
type input "0.57"
type input "40"
type input "2.32"
type input "5.8"
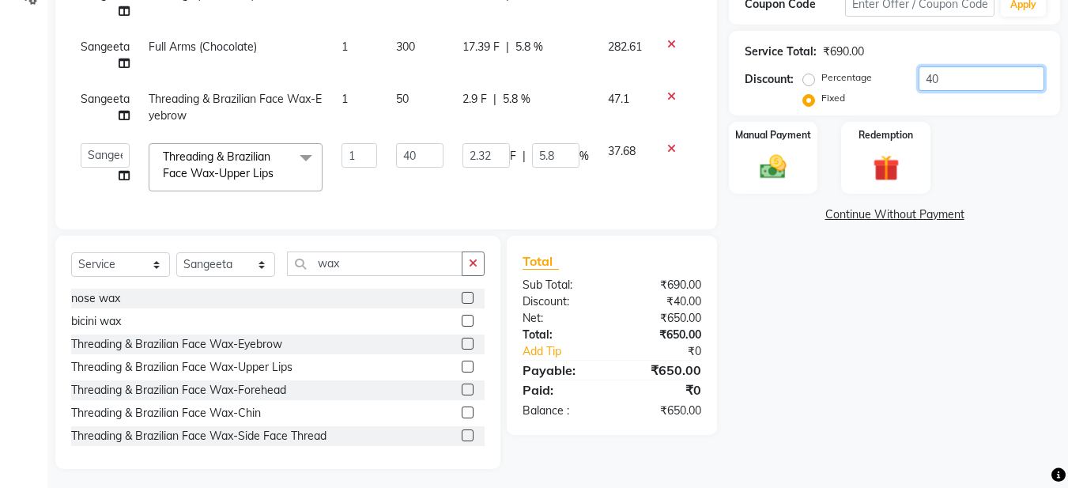
scroll to position [300, 0]
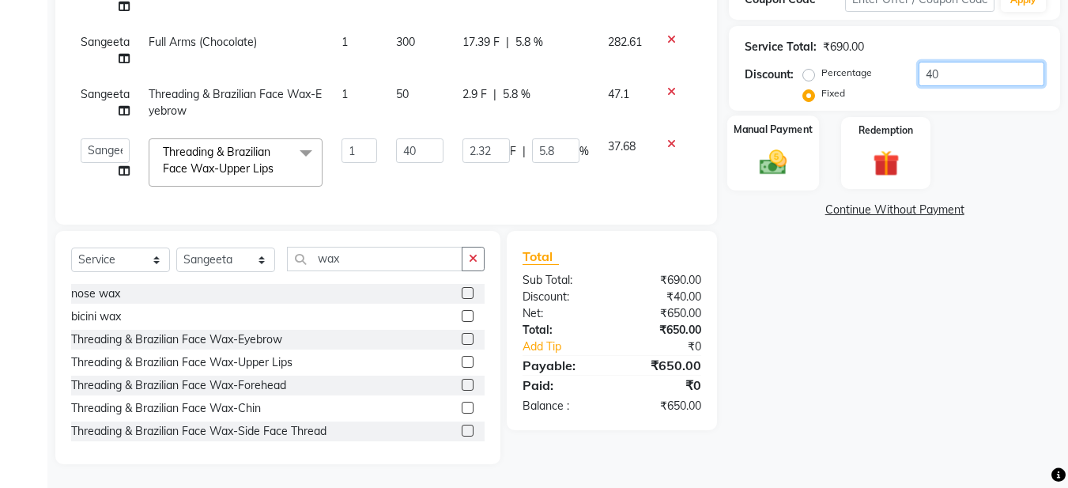
type input "40"
click at [769, 165] on img at bounding box center [773, 162] width 44 height 32
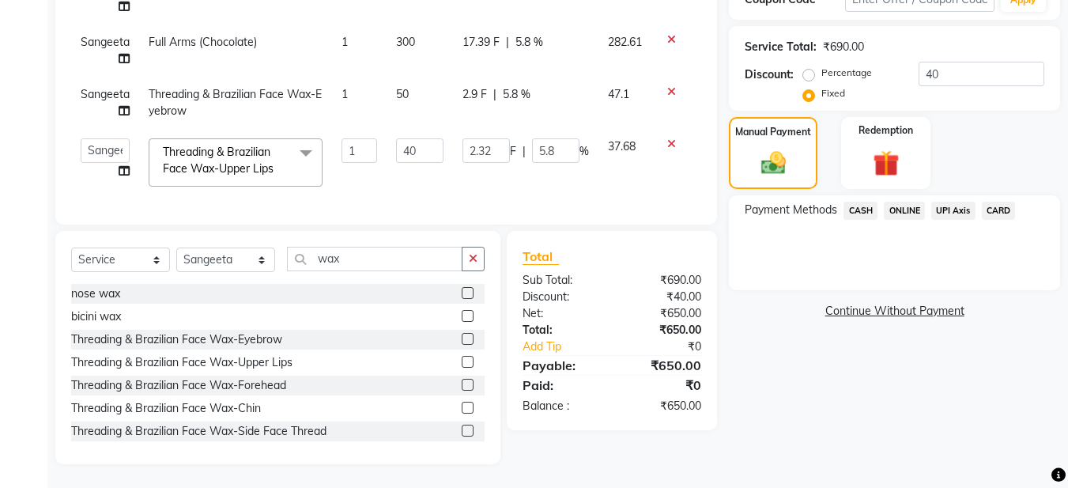
click at [897, 202] on span "ONLINE" at bounding box center [904, 211] width 41 height 18
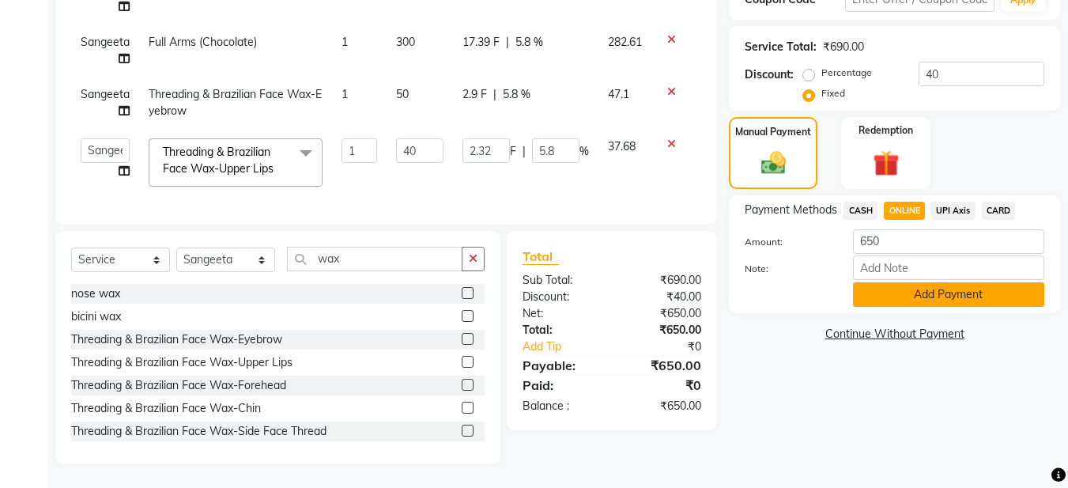
click at [907, 282] on button "Add Payment" at bounding box center [948, 294] width 191 height 25
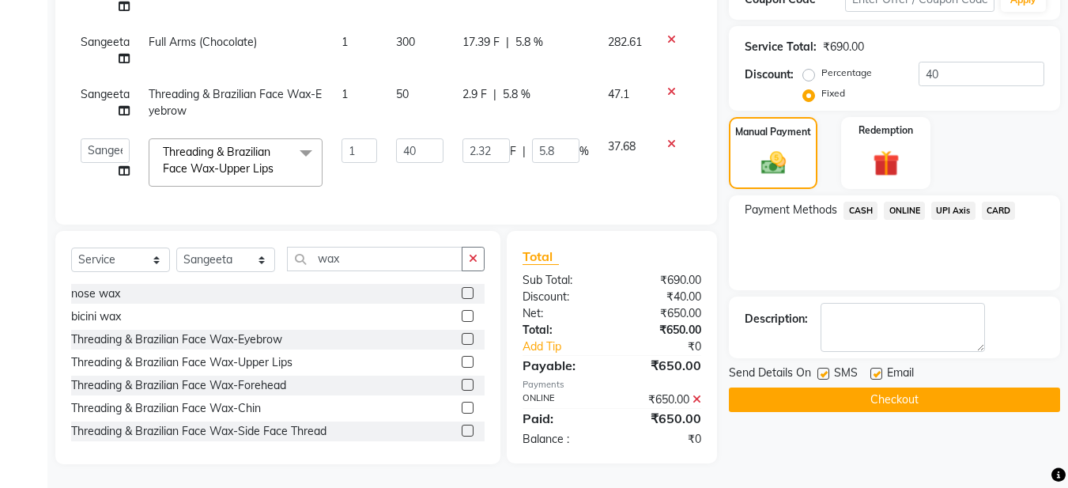
click at [876, 368] on label at bounding box center [877, 374] width 12 height 12
click at [876, 369] on input "checkbox" at bounding box center [876, 374] width 10 height 10
checkbox input "false"
click at [828, 387] on button "Checkout" at bounding box center [894, 399] width 331 height 25
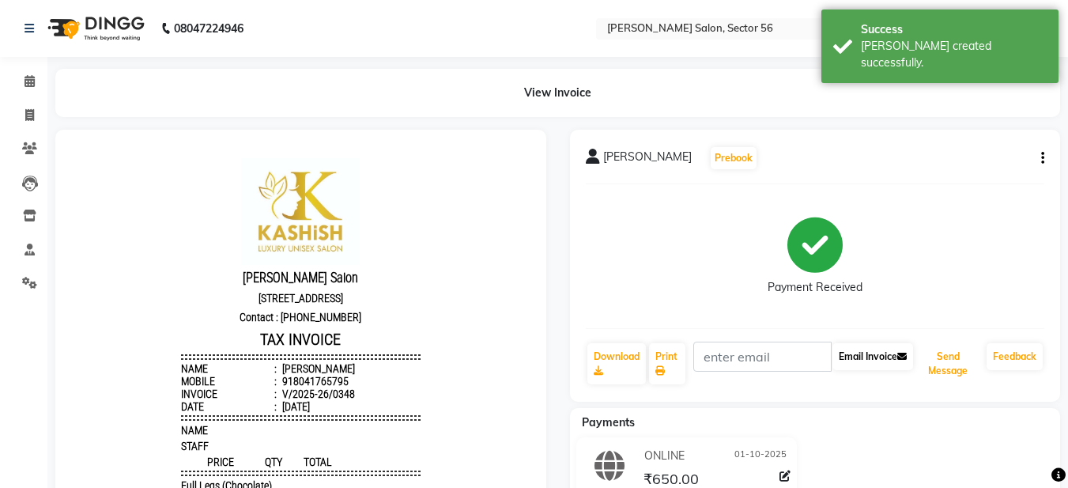
drag, startPoint x: 939, startPoint y: 345, endPoint x: 886, endPoint y: 358, distance: 54.7
click at [938, 345] on button "Send Message" at bounding box center [948, 363] width 64 height 41
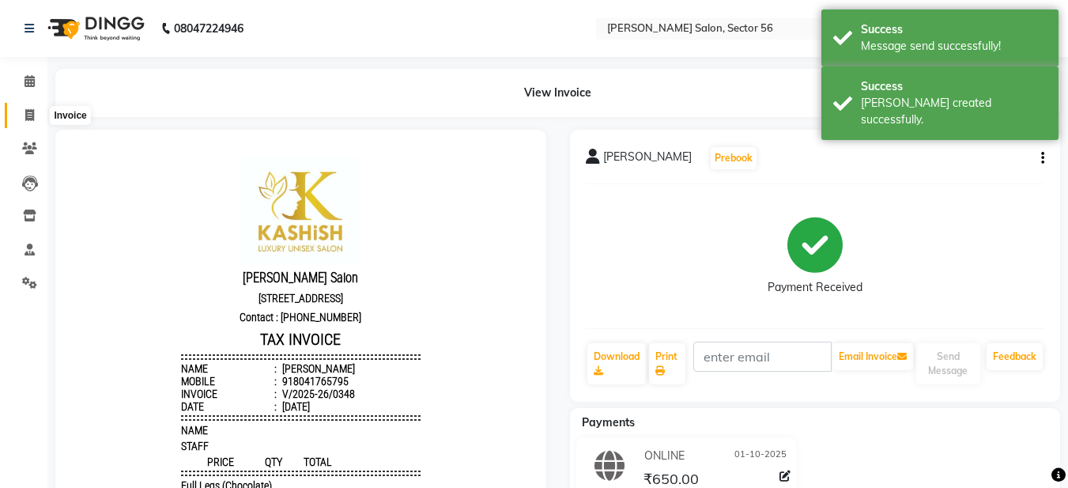
click at [24, 118] on span at bounding box center [30, 116] width 28 height 18
select select "service"
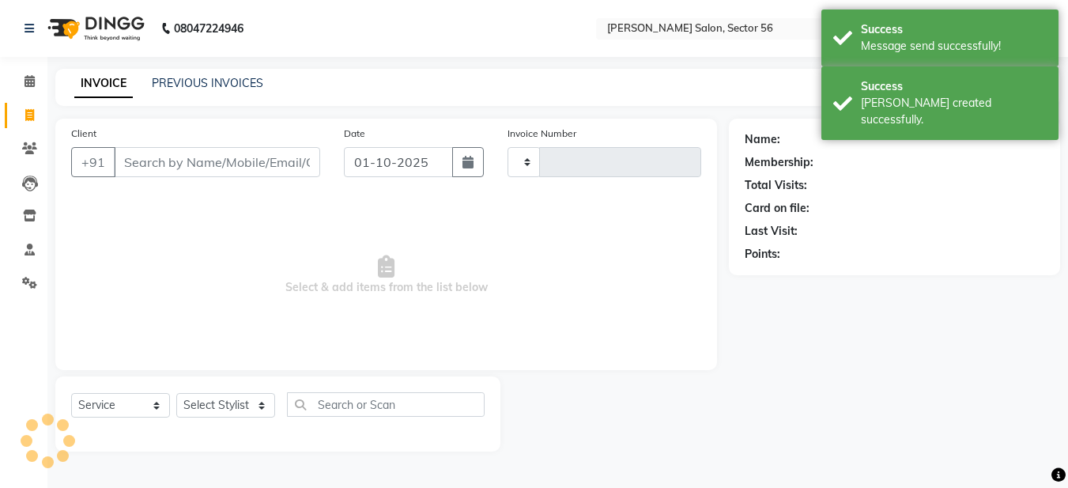
type input "0349"
select select "9000"
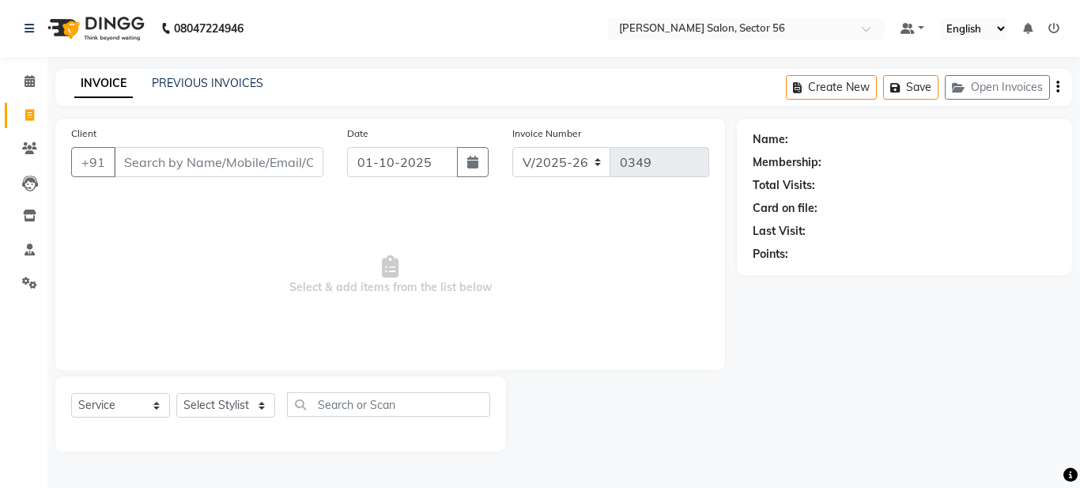
click at [0, 206] on ul "Calendar Invoice Clients Leads Inventory Staff Settings Completed InProgress Up…" at bounding box center [23, 187] width 47 height 244
drag, startPoint x: 0, startPoint y: 222, endPoint x: 162, endPoint y: 156, distance: 175.2
click at [162, 156] on input "Client" at bounding box center [219, 162] width 210 height 30
click at [206, 75] on div "PREVIOUS INVOICES" at bounding box center [207, 83] width 111 height 17
click at [206, 83] on link "PREVIOUS INVOICES" at bounding box center [207, 83] width 111 height 14
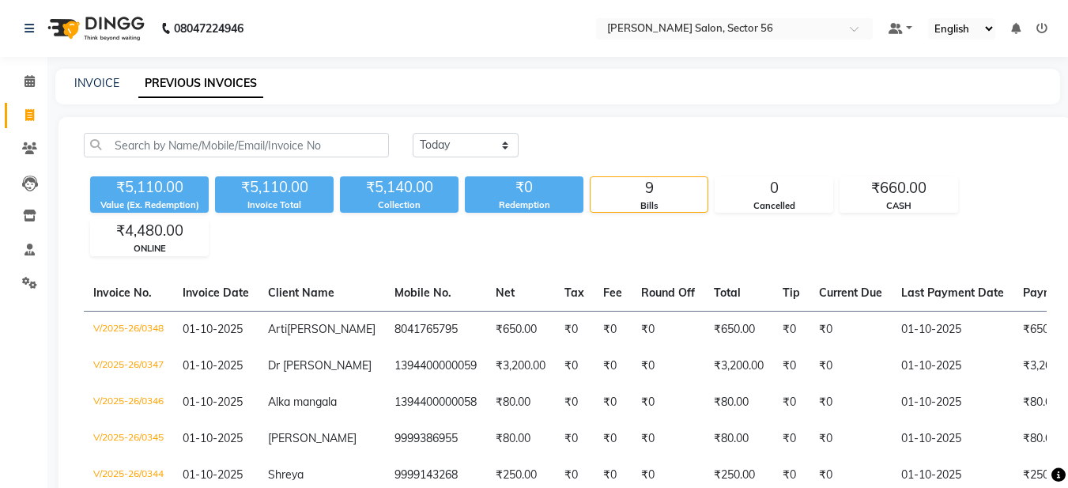
click at [87, 91] on div "INVOICE" at bounding box center [96, 83] width 45 height 17
click at [93, 78] on link "INVOICE" at bounding box center [96, 83] width 45 height 14
select select "service"
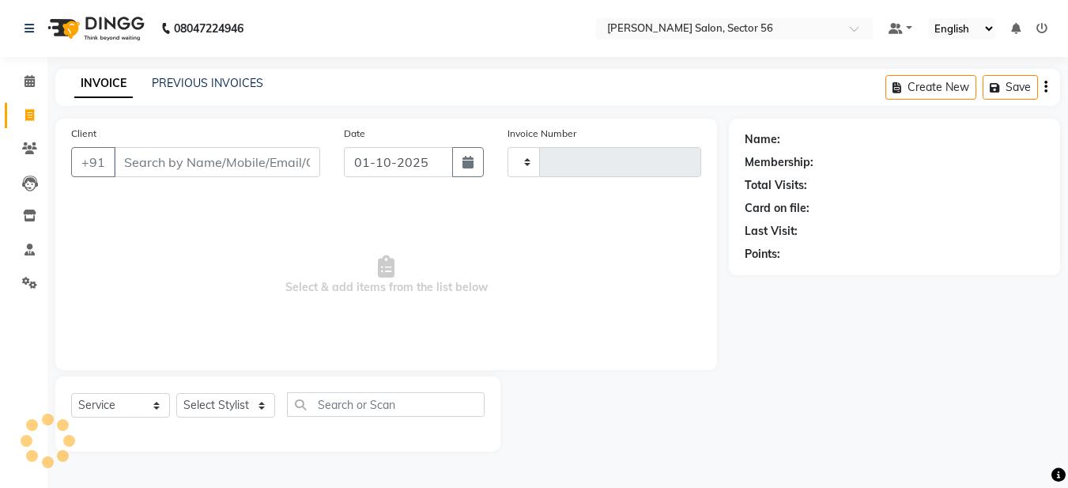
type input "0349"
select select "9000"
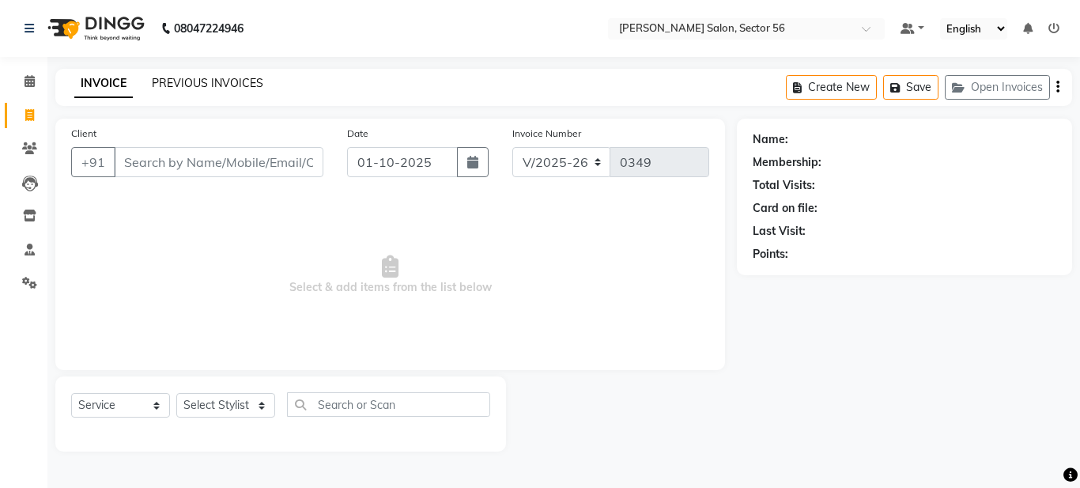
click at [191, 86] on link "PREVIOUS INVOICES" at bounding box center [207, 83] width 111 height 14
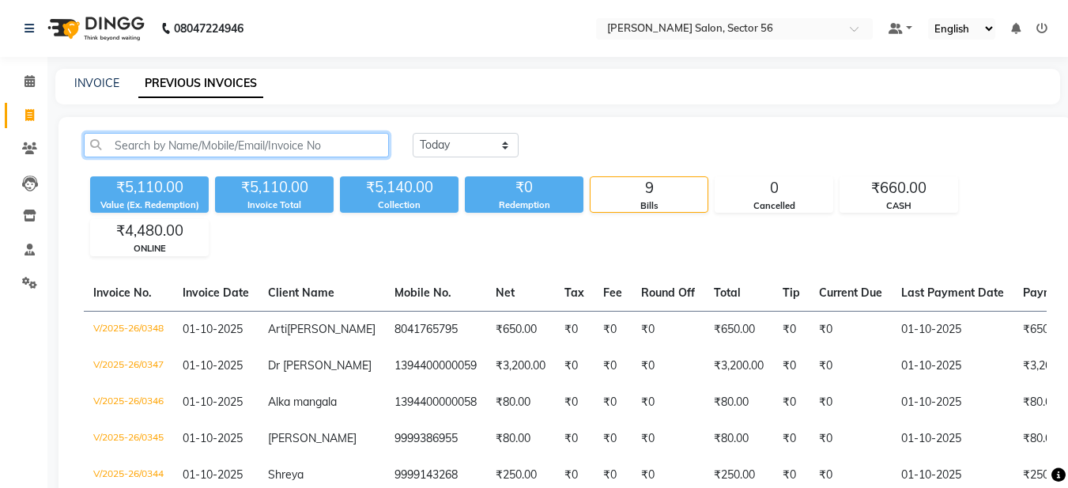
click at [126, 146] on input "text" at bounding box center [236, 145] width 305 height 25
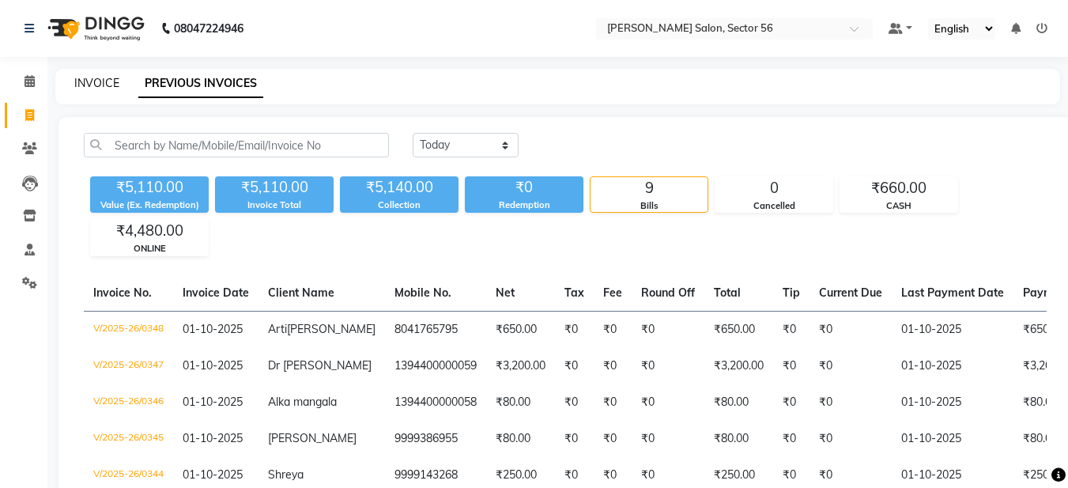
click at [93, 89] on link "INVOICE" at bounding box center [96, 83] width 45 height 14
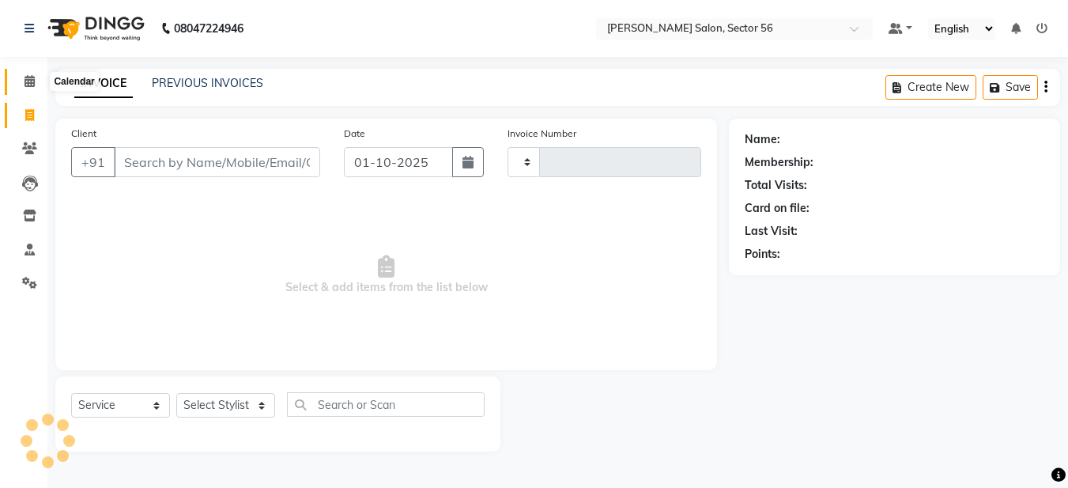
click at [12, 85] on link "Calendar" at bounding box center [24, 82] width 38 height 26
click at [32, 80] on icon at bounding box center [30, 81] width 10 height 12
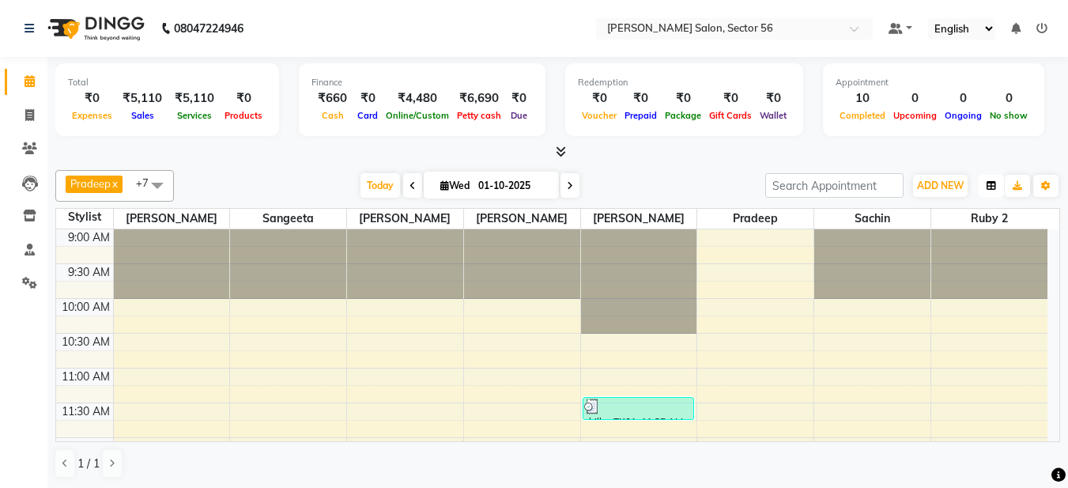
click at [986, 182] on button "button" at bounding box center [991, 186] width 25 height 22
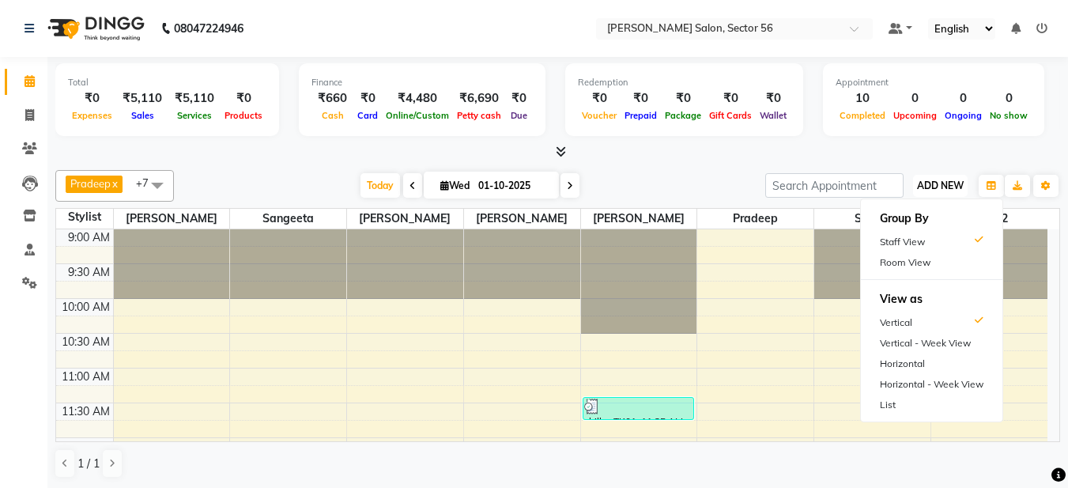
click at [943, 178] on button "ADD NEW Toggle Dropdown" at bounding box center [940, 186] width 55 height 22
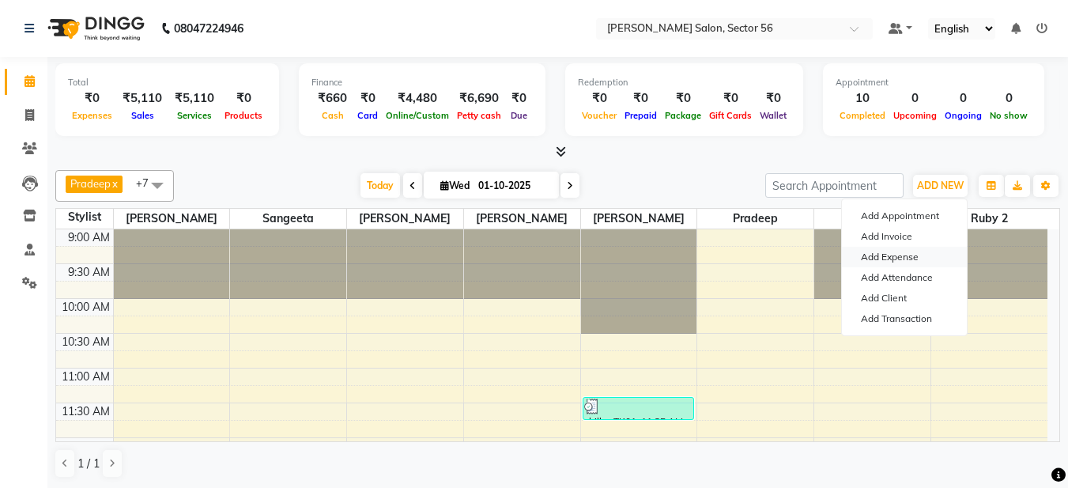
click at [902, 255] on link "Add Expense" at bounding box center [904, 257] width 125 height 21
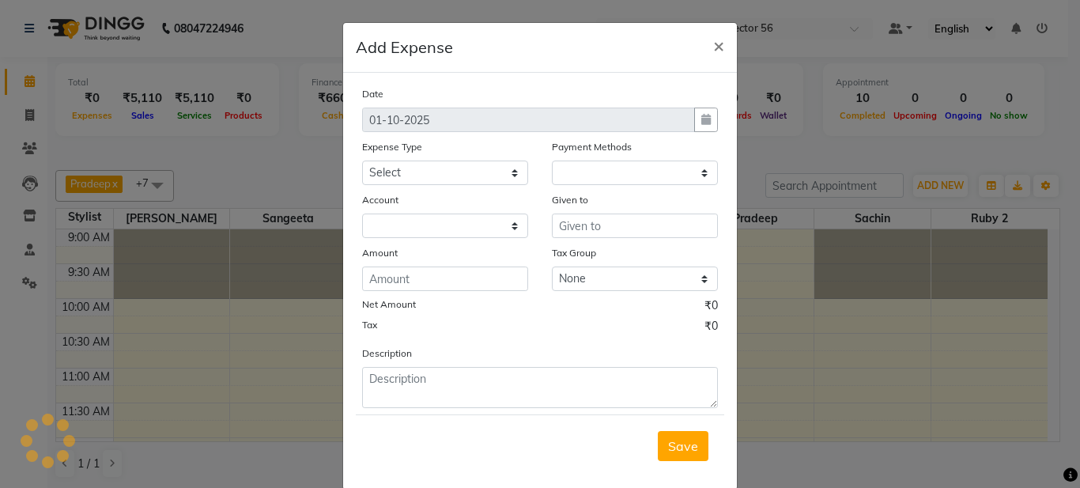
select select "1"
select select "8247"
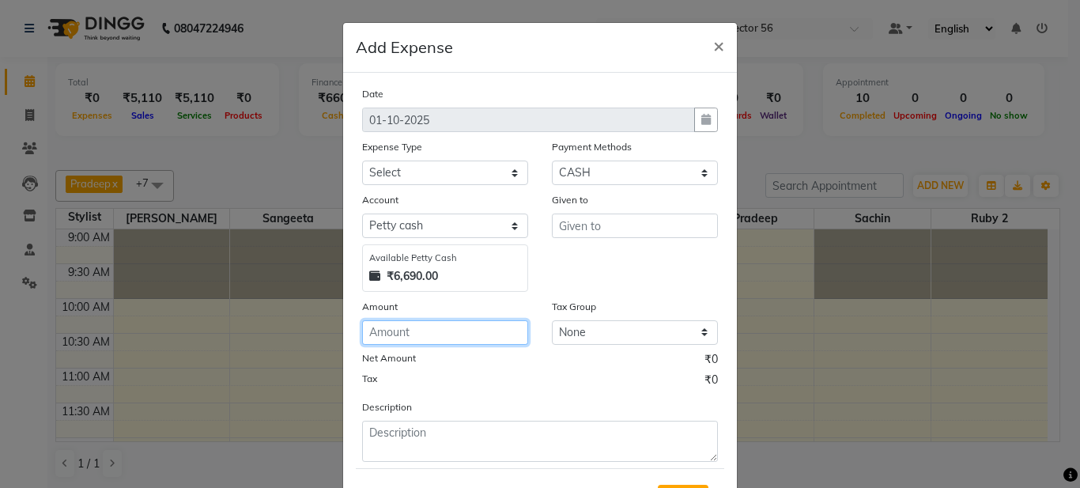
click at [406, 326] on input "number" at bounding box center [445, 332] width 166 height 25
drag, startPoint x: 294, startPoint y: 350, endPoint x: 301, endPoint y: 338, distance: 13.8
click at [296, 349] on ngb-modal-window "Add Expense × Date 01-10-2025 Expense Type Select Advance Salary Bank charges C…" at bounding box center [540, 244] width 1080 height 488
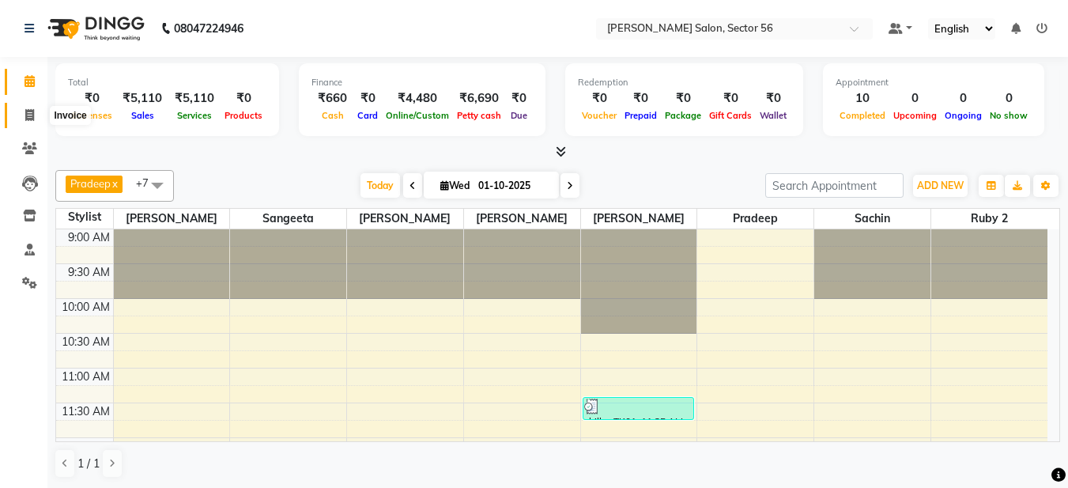
click at [28, 122] on span at bounding box center [30, 116] width 28 height 18
select select "9000"
select select "service"
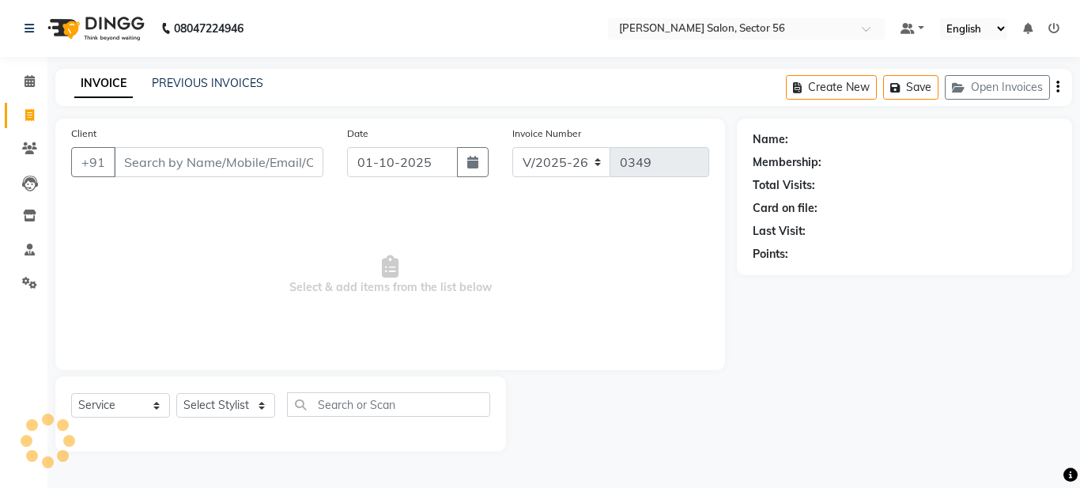
click at [153, 162] on input "Client" at bounding box center [219, 162] width 210 height 30
click at [32, 289] on span at bounding box center [30, 283] width 28 height 18
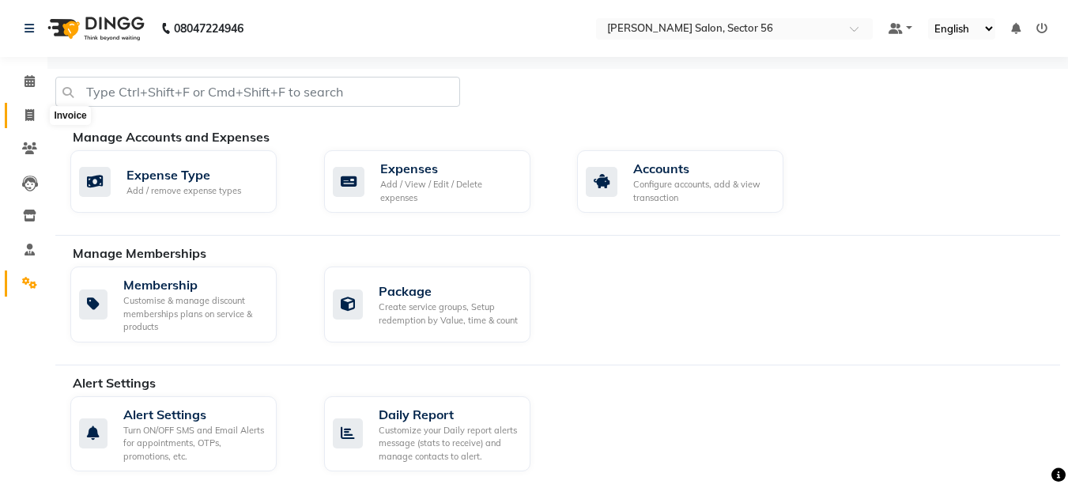
click at [25, 123] on span at bounding box center [30, 116] width 28 height 18
select select "service"
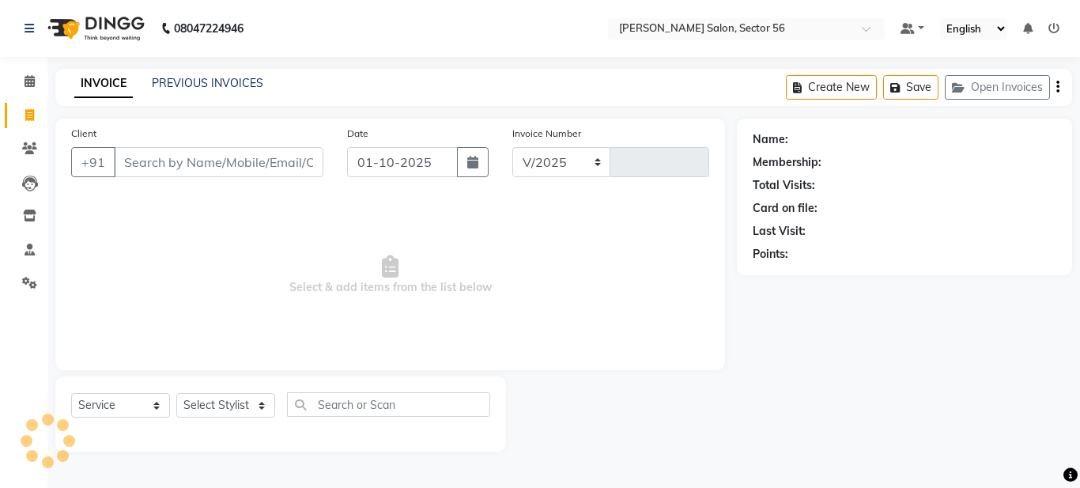
select select "9000"
type input "0349"
click at [168, 81] on link "PREVIOUS INVOICES" at bounding box center [207, 83] width 111 height 14
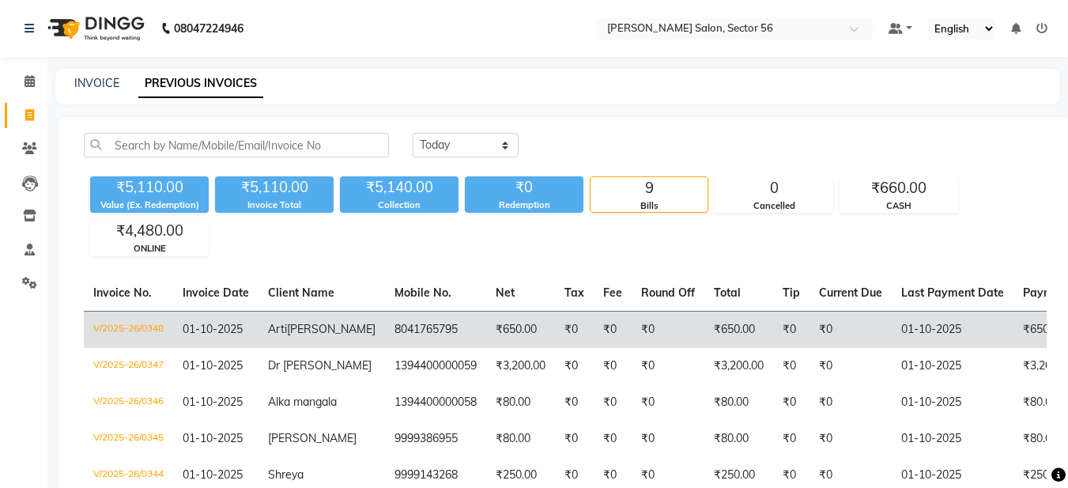
click at [259, 330] on td "01-10-2025" at bounding box center [215, 329] width 85 height 37
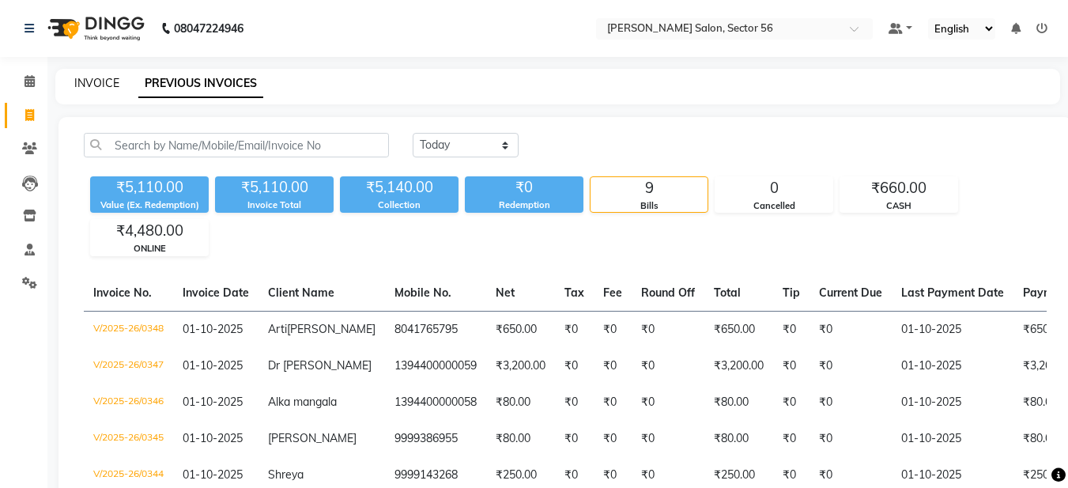
click at [100, 82] on link "INVOICE" at bounding box center [96, 83] width 45 height 14
select select "service"
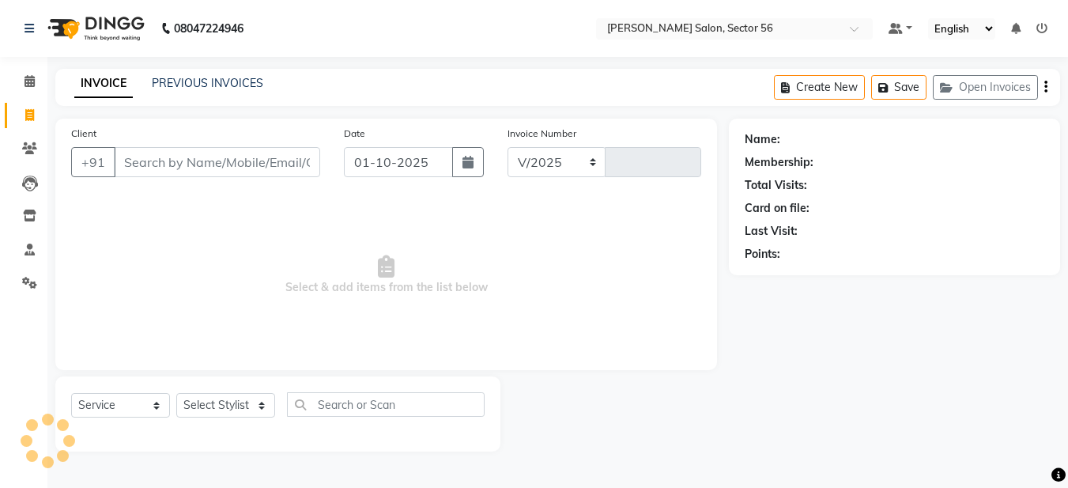
select select "9000"
type input "0349"
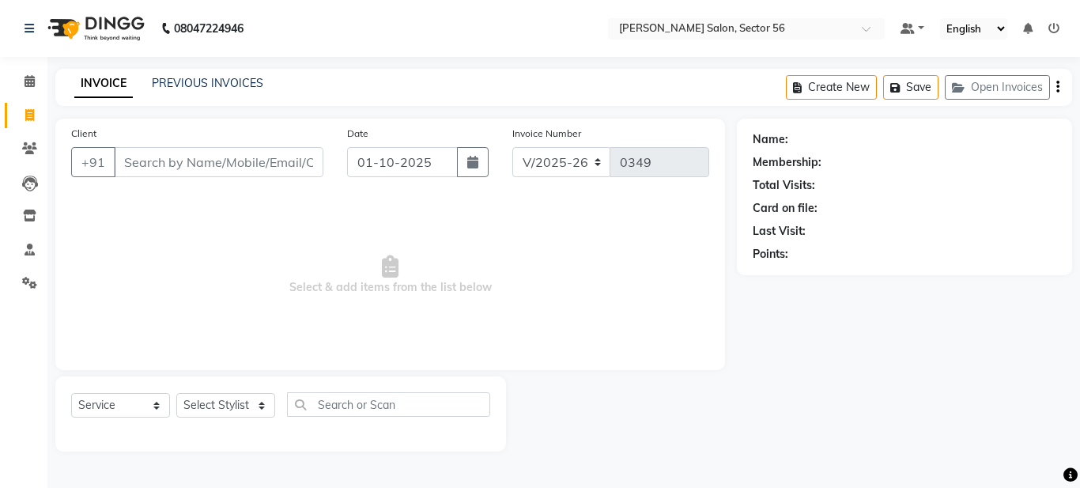
click at [130, 161] on input "Client" at bounding box center [219, 162] width 210 height 30
click at [149, 165] on input "Client" at bounding box center [219, 162] width 210 height 30
click at [134, 166] on input "Client" at bounding box center [219, 162] width 210 height 30
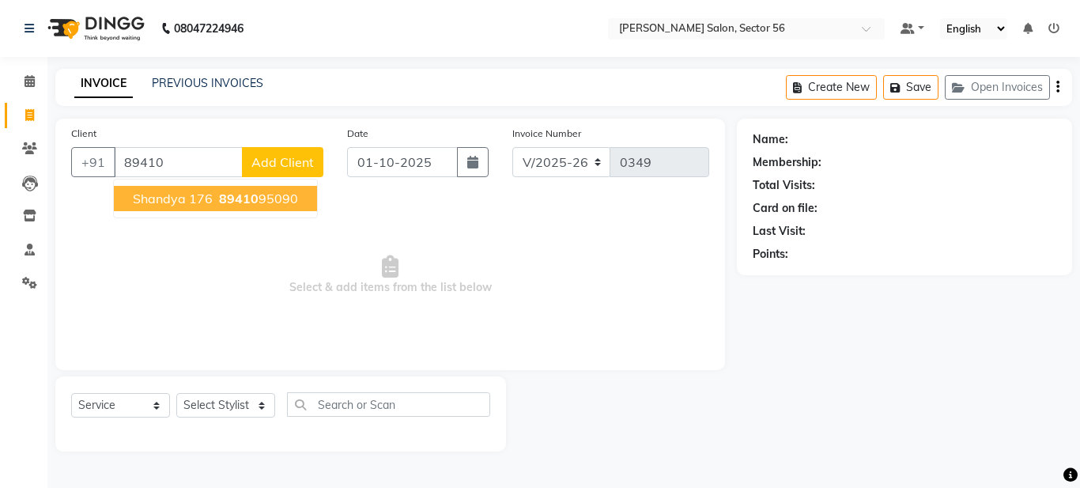
click at [163, 198] on span "Shandya 176" at bounding box center [173, 199] width 80 height 16
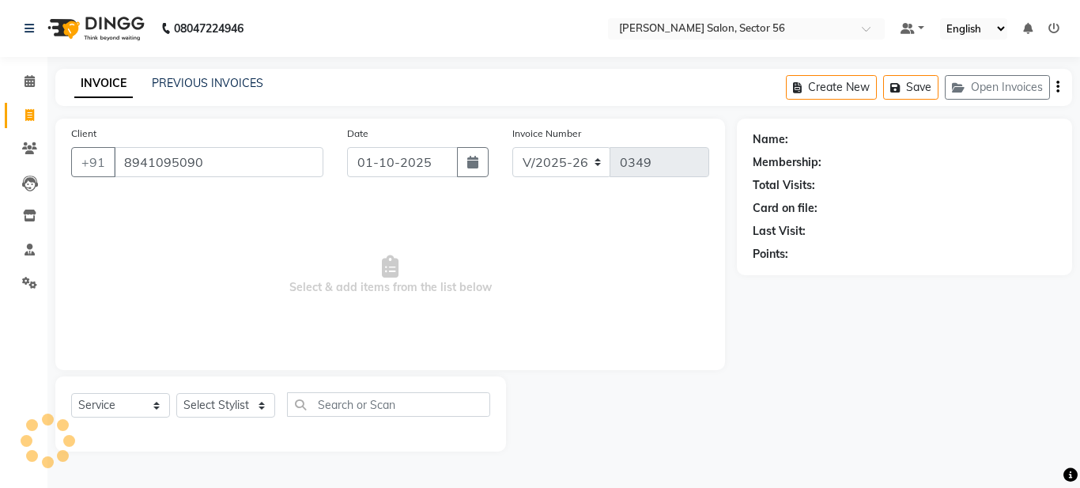
type input "8941095090"
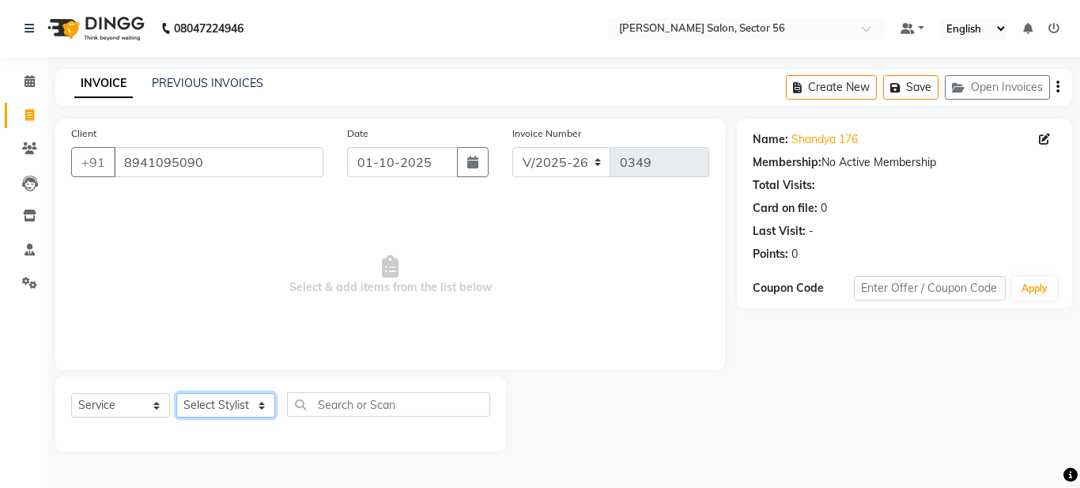
click at [233, 411] on select "Select Stylist [PERSON_NAME] [PERSON_NAME] [PERSON_NAME] [PERSON_NAME] [PERSON_…" at bounding box center [225, 405] width 99 height 25
select select "93435"
click at [176, 393] on select "Select Stylist [PERSON_NAME] [PERSON_NAME] [PERSON_NAME] [PERSON_NAME] [PERSON_…" at bounding box center [225, 405] width 99 height 25
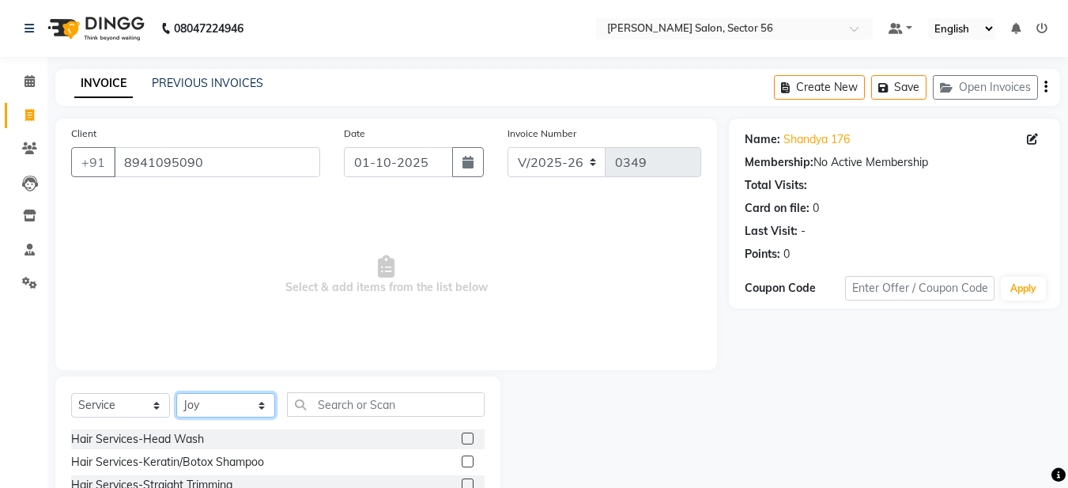
scroll to position [145, 0]
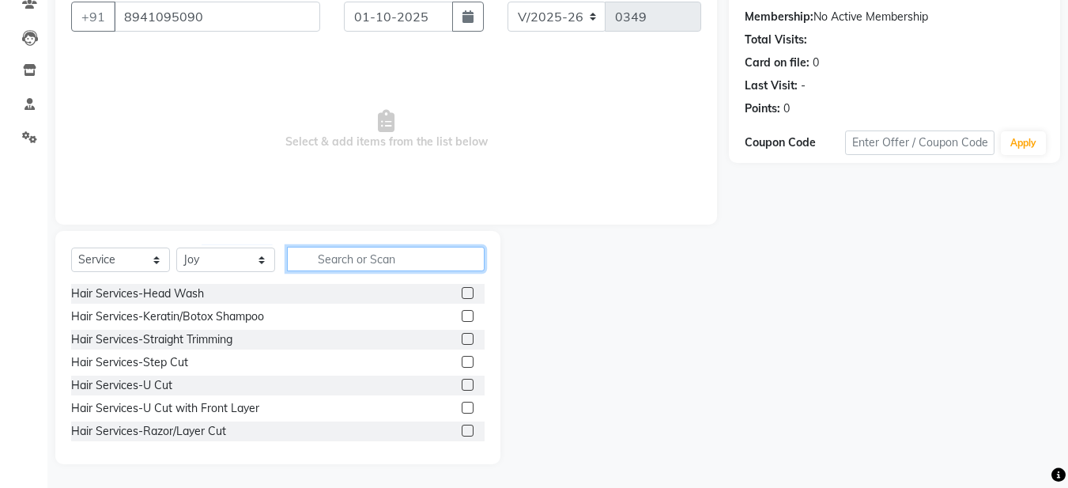
click at [345, 259] on input "text" at bounding box center [386, 259] width 198 height 25
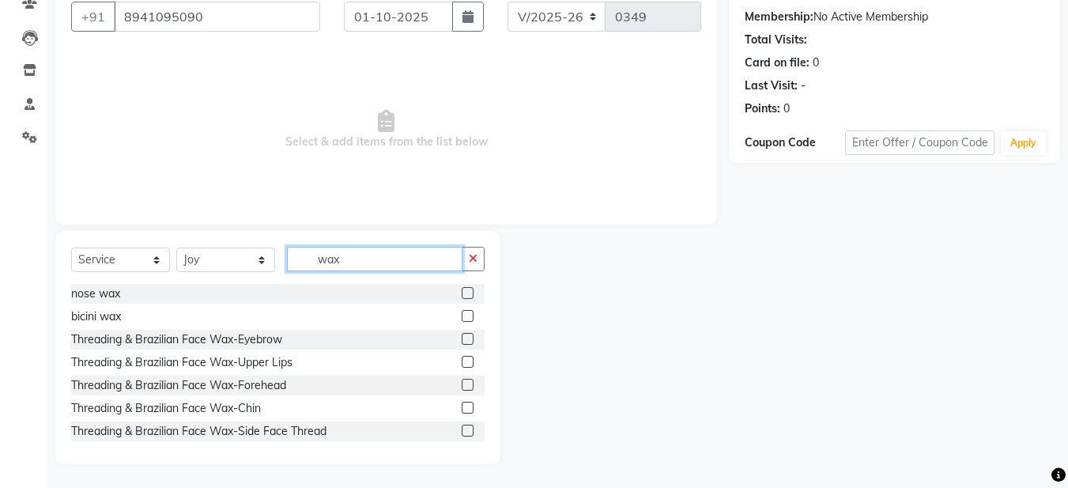
type input "wax"
click at [462, 338] on div at bounding box center [473, 340] width 23 height 20
click at [462, 340] on label at bounding box center [468, 339] width 12 height 12
click at [462, 340] on input "checkbox" at bounding box center [467, 339] width 10 height 10
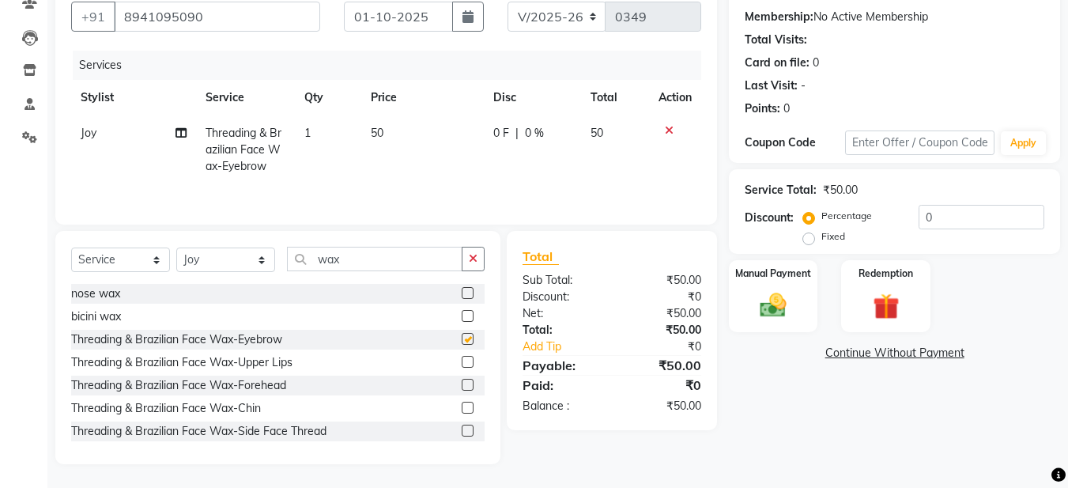
checkbox input "false"
click at [462, 362] on label at bounding box center [468, 362] width 12 height 12
click at [462, 362] on input "checkbox" at bounding box center [467, 362] width 10 height 10
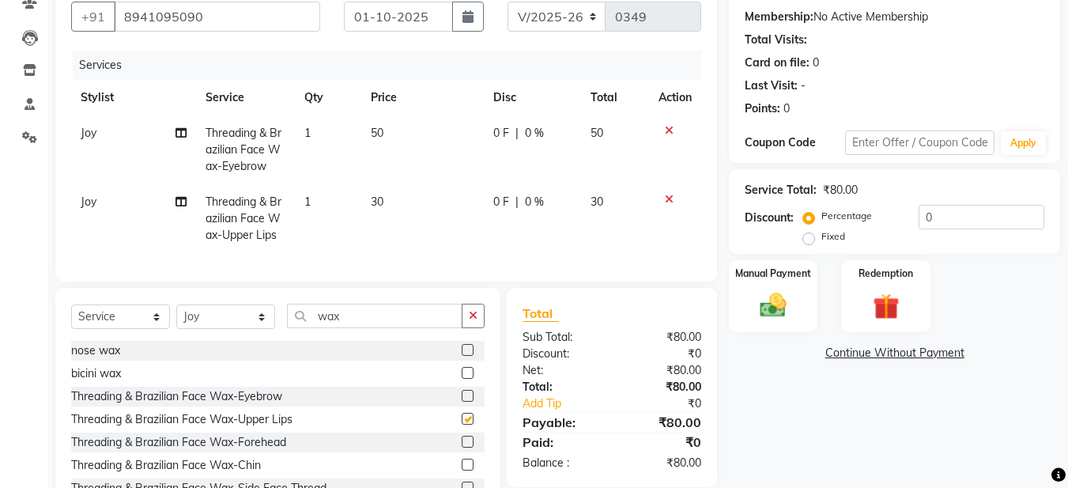
checkbox input "false"
click at [462, 470] on label at bounding box center [468, 465] width 12 height 12
click at [462, 470] on input "checkbox" at bounding box center [467, 465] width 10 height 10
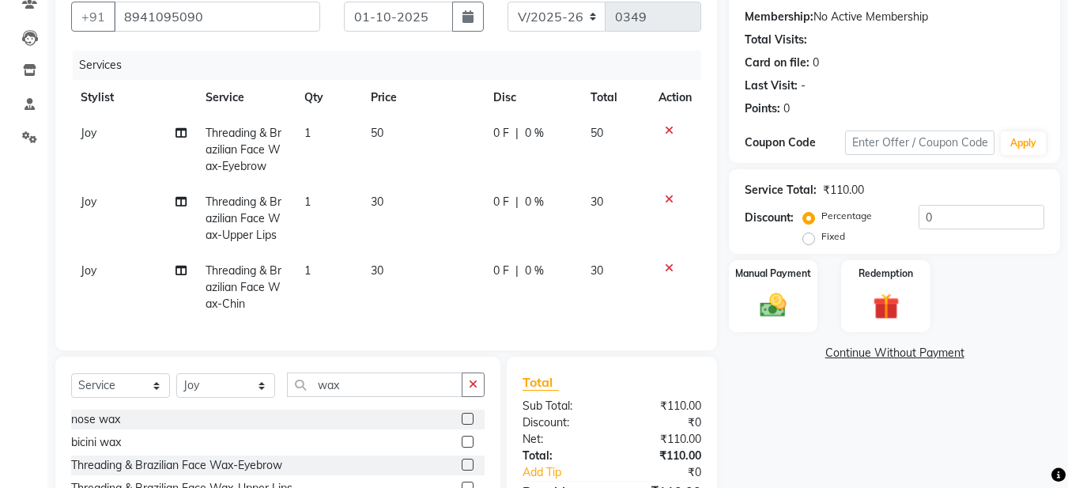
checkbox input "false"
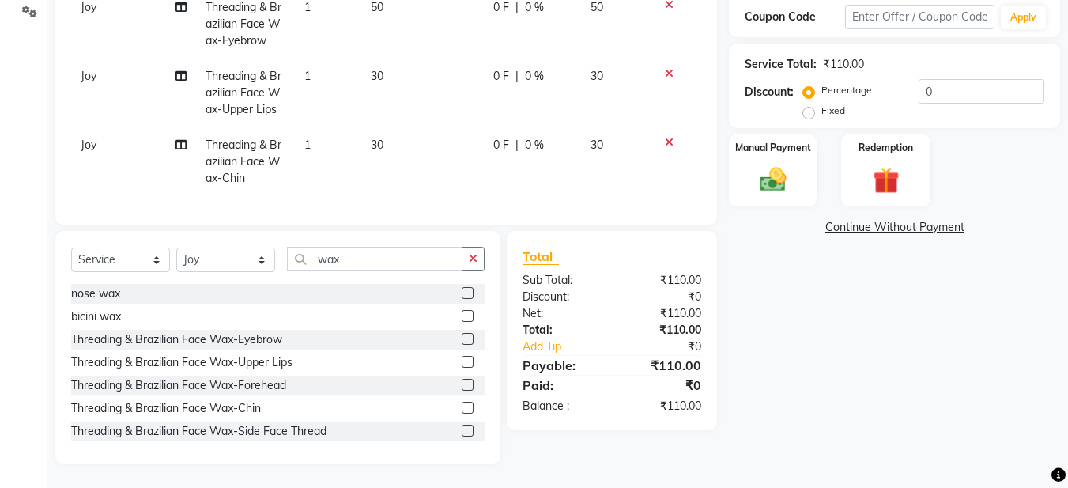
scroll to position [283, 0]
click at [667, 137] on icon at bounding box center [669, 142] width 9 height 11
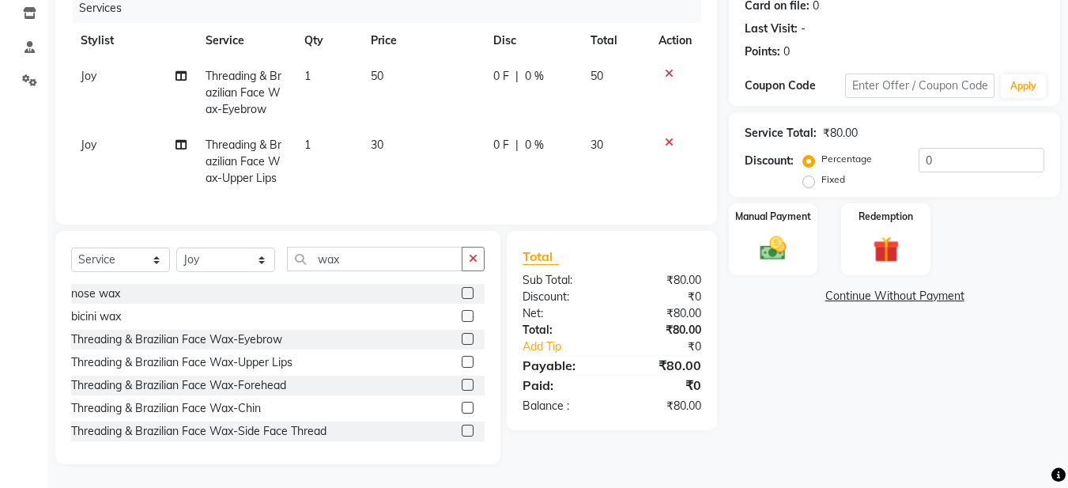
scroll to position [214, 0]
click at [462, 385] on label at bounding box center [468, 385] width 12 height 12
click at [462, 385] on input "checkbox" at bounding box center [467, 385] width 10 height 10
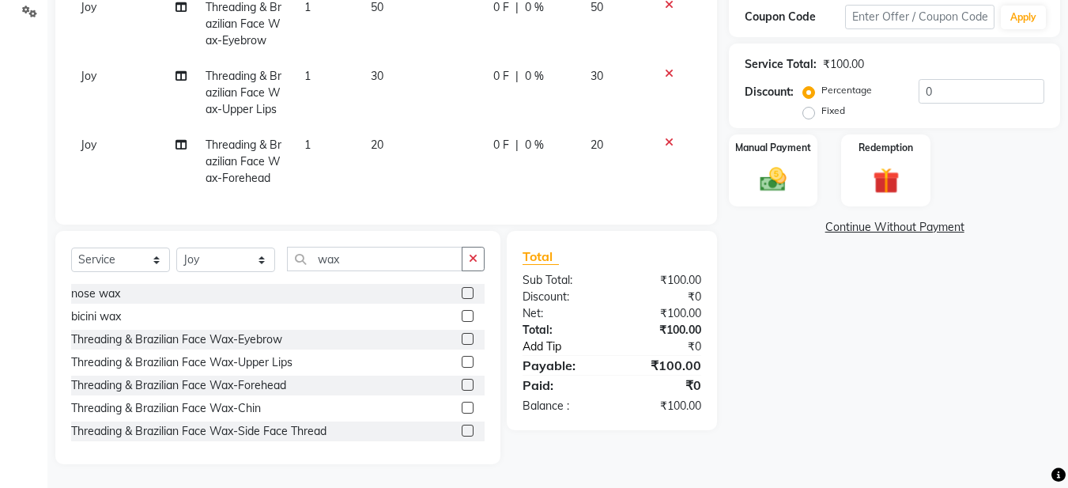
checkbox input "false"
click at [773, 172] on img at bounding box center [773, 180] width 44 height 32
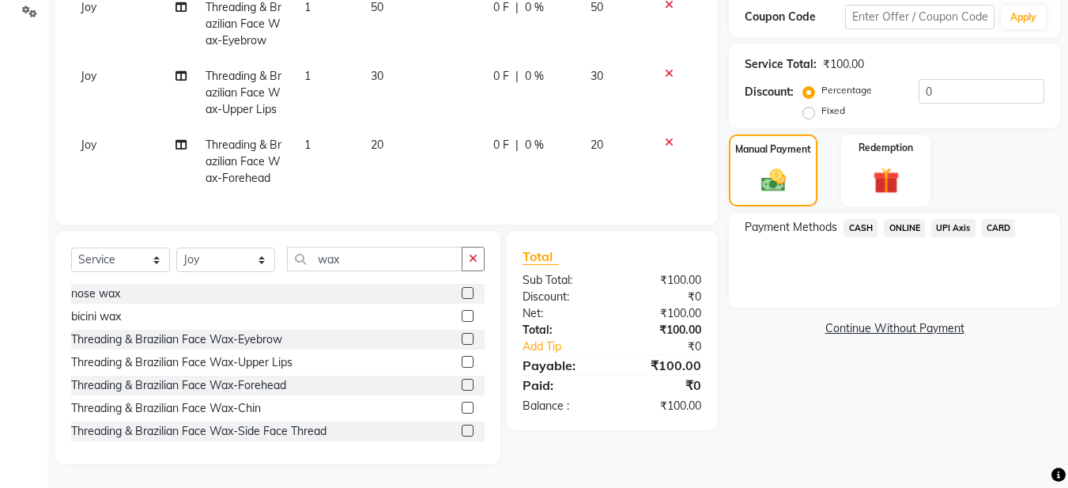
click at [900, 219] on span "ONLINE" at bounding box center [904, 228] width 41 height 18
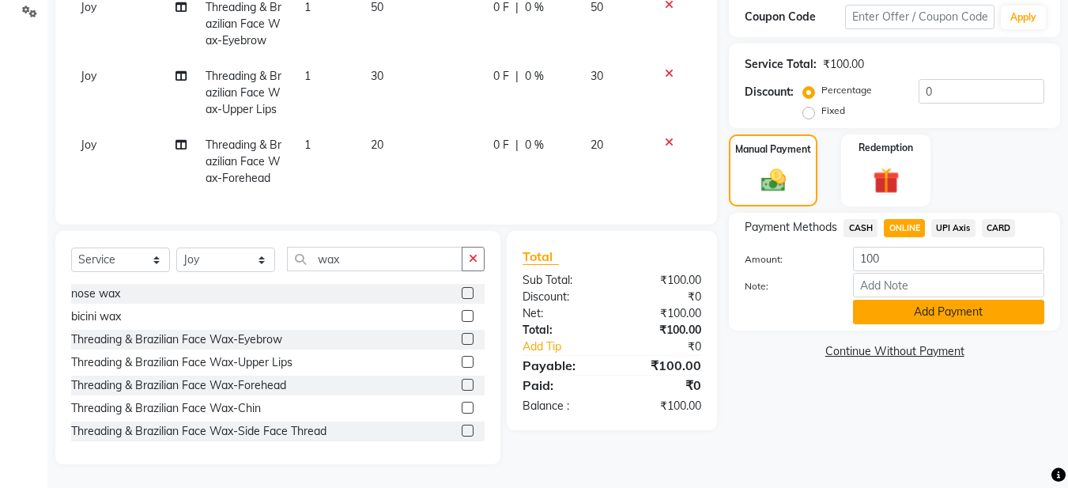
click at [905, 306] on button "Add Payment" at bounding box center [948, 312] width 191 height 25
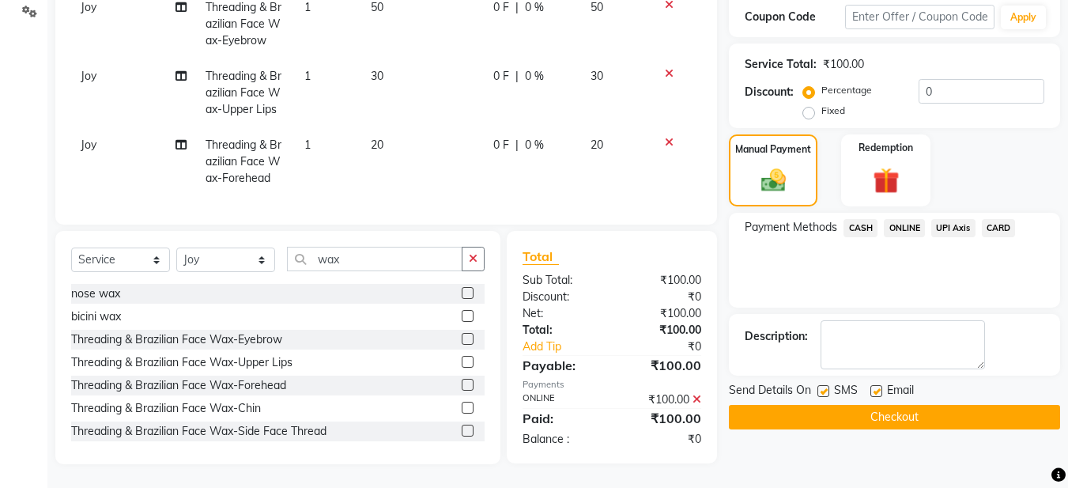
click at [881, 385] on label at bounding box center [877, 391] width 12 height 12
click at [881, 387] on input "checkbox" at bounding box center [876, 392] width 10 height 10
checkbox input "false"
click at [872, 405] on button "Checkout" at bounding box center [894, 417] width 331 height 25
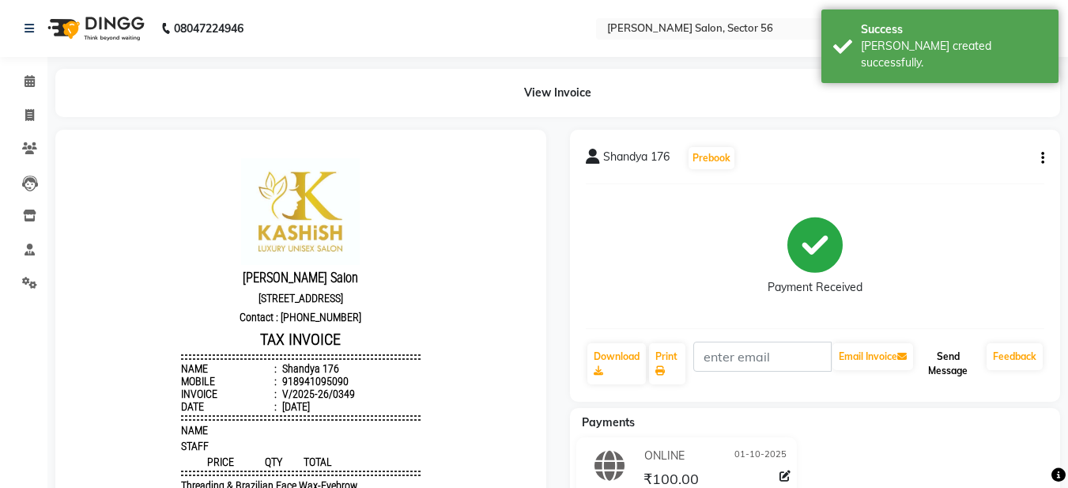
click at [954, 364] on button "Send Message" at bounding box center [948, 363] width 64 height 41
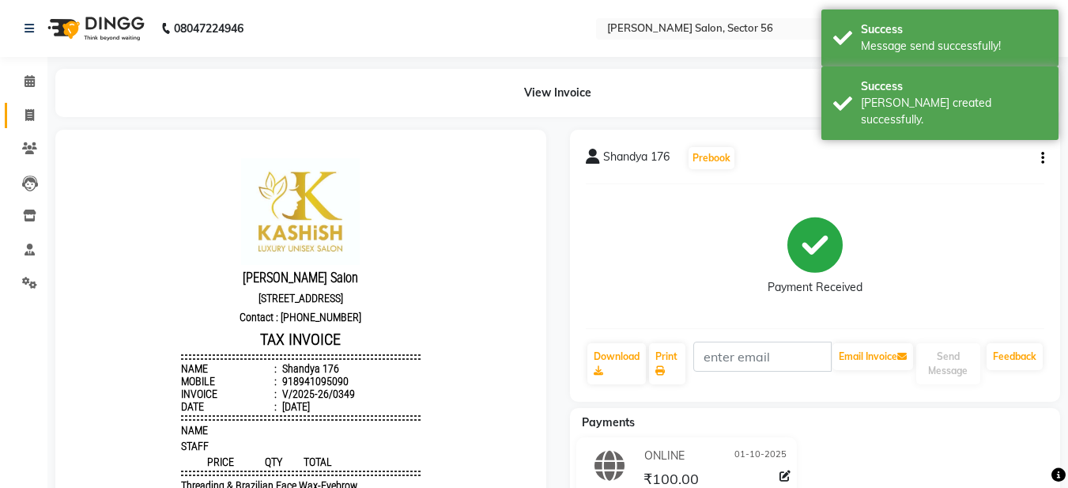
click at [31, 124] on link "Invoice" at bounding box center [24, 116] width 38 height 26
select select "service"
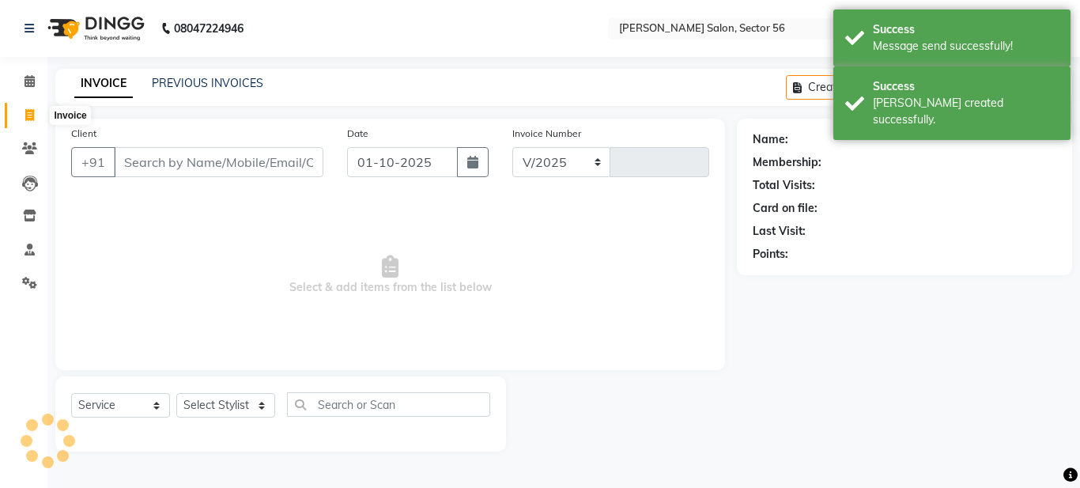
select select "9000"
type input "0350"
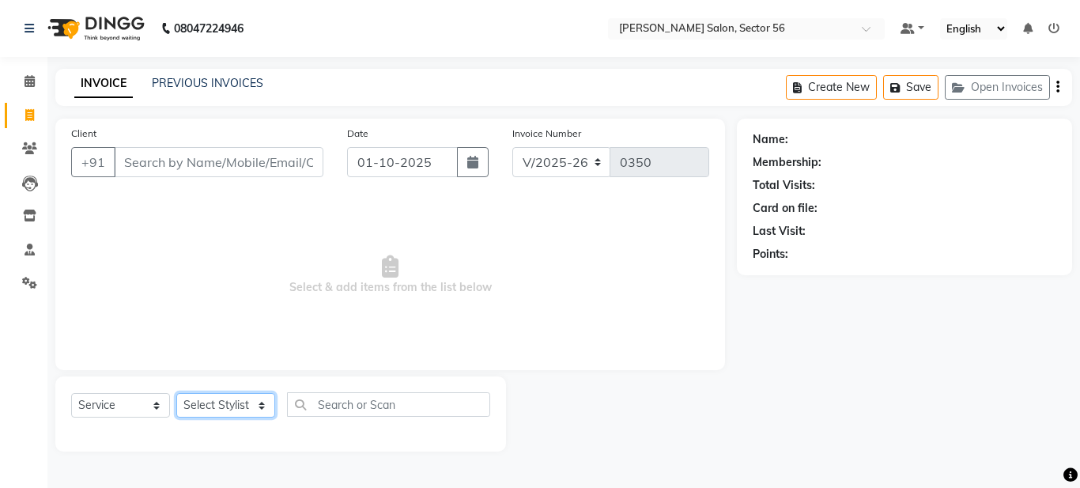
click at [226, 414] on select "Select Stylist [PERSON_NAME] [PERSON_NAME] [PERSON_NAME] [PERSON_NAME] [PERSON_…" at bounding box center [225, 405] width 99 height 25
select select "91305"
click at [176, 393] on select "Select Stylist [PERSON_NAME] [PERSON_NAME] [PERSON_NAME] [PERSON_NAME] [PERSON_…" at bounding box center [225, 405] width 99 height 25
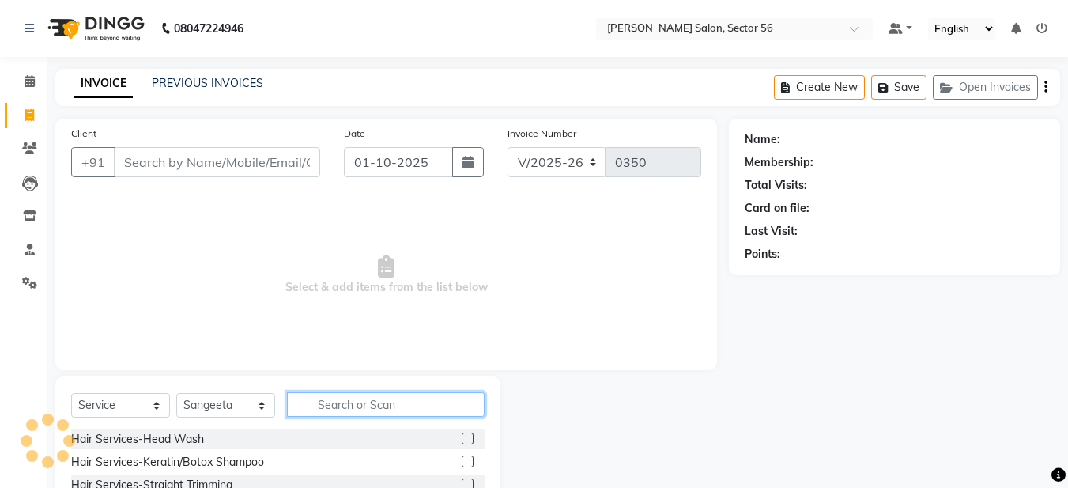
click at [307, 405] on input "text" at bounding box center [386, 404] width 198 height 25
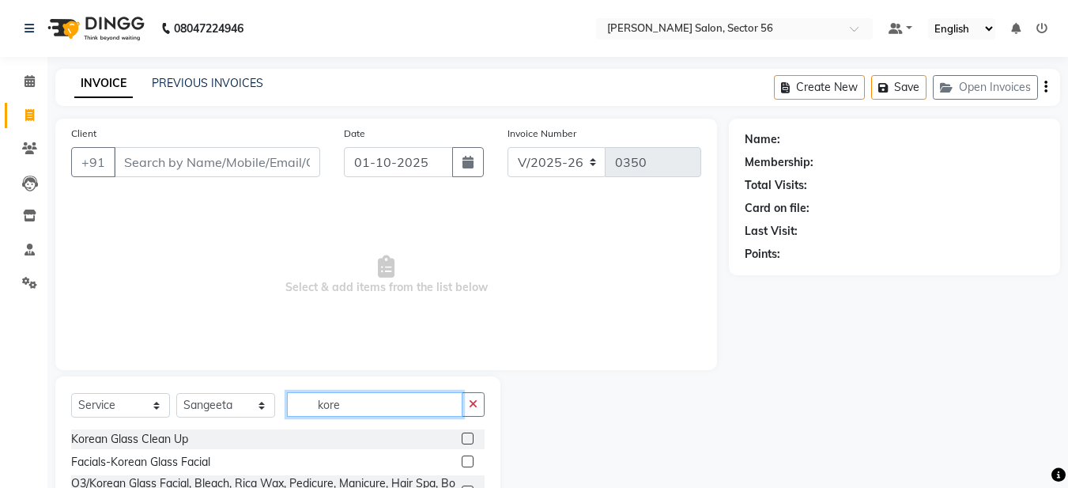
type input "kore"
click at [464, 463] on label at bounding box center [468, 461] width 12 height 12
click at [464, 463] on input "checkbox" at bounding box center [467, 462] width 10 height 10
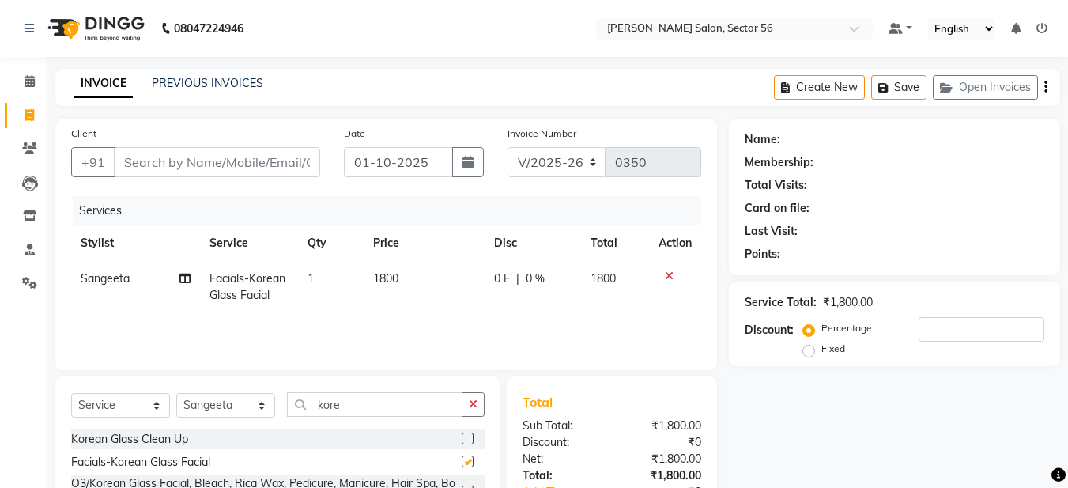
checkbox input "false"
click at [674, 279] on div at bounding box center [675, 275] width 33 height 11
click at [665, 275] on icon at bounding box center [669, 275] width 9 height 11
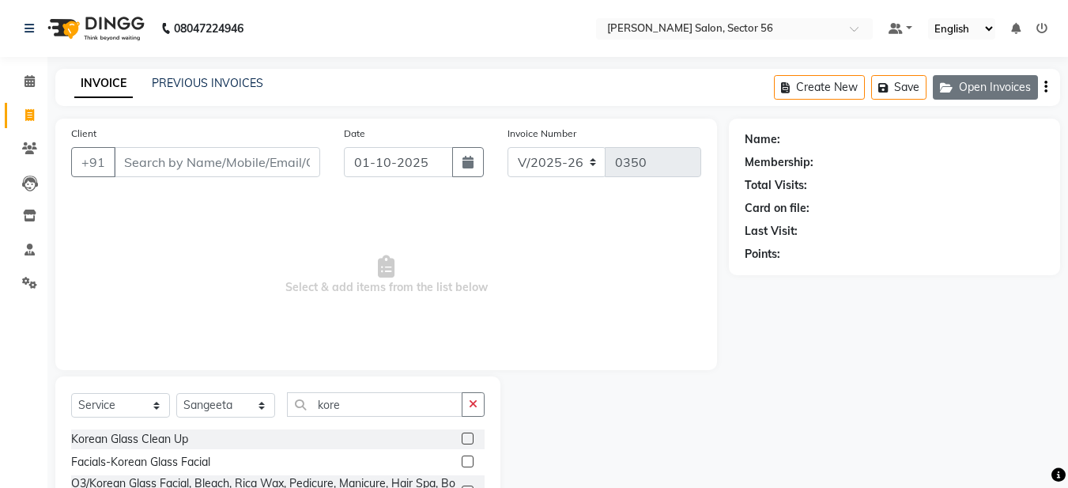
click at [990, 90] on button "Open Invoices" at bounding box center [985, 87] width 105 height 25
drag, startPoint x: 960, startPoint y: 95, endPoint x: 968, endPoint y: 82, distance: 14.9
click at [968, 82] on button "Open Invoices" at bounding box center [985, 87] width 105 height 25
click at [949, 86] on icon "button" at bounding box center [949, 87] width 19 height 11
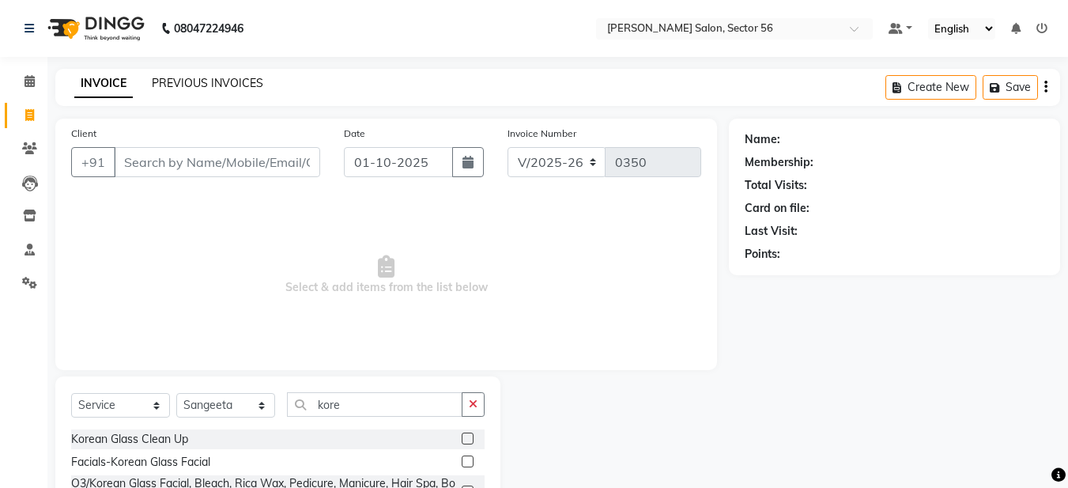
click at [189, 76] on link "PREVIOUS INVOICES" at bounding box center [207, 83] width 111 height 14
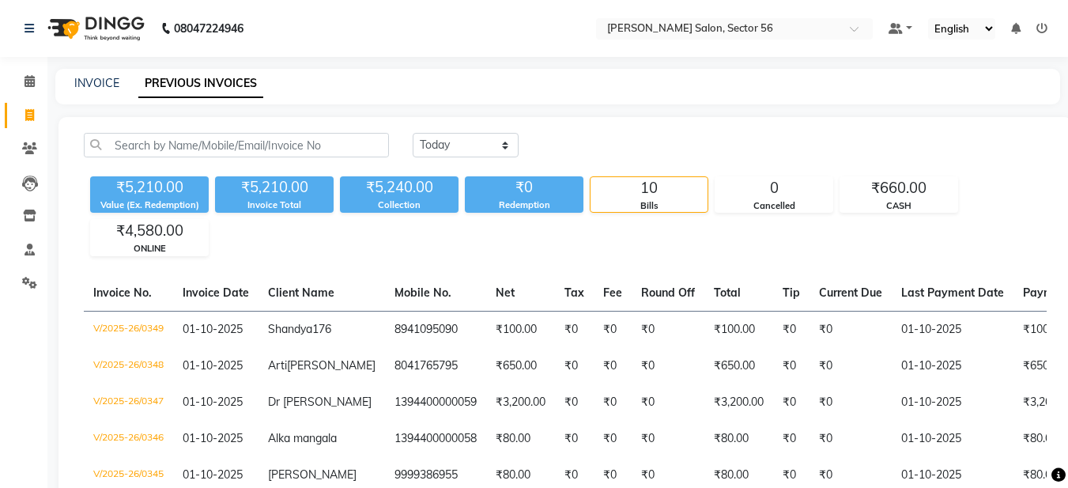
click at [84, 72] on div "INVOICE PREVIOUS INVOICES" at bounding box center [557, 87] width 1005 height 36
click at [87, 84] on link "INVOICE" at bounding box center [96, 83] width 45 height 14
select select "9000"
select select "service"
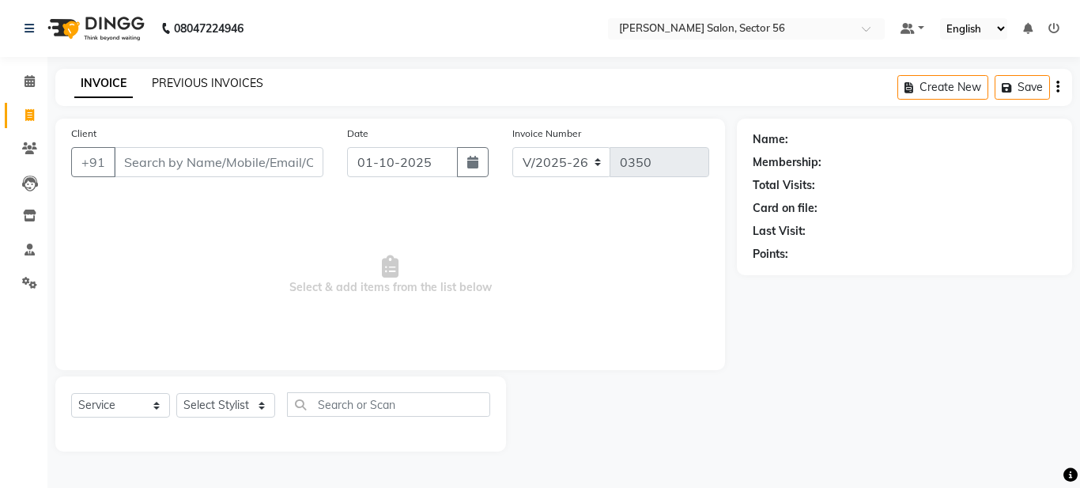
click at [155, 83] on link "PREVIOUS INVOICES" at bounding box center [207, 83] width 111 height 14
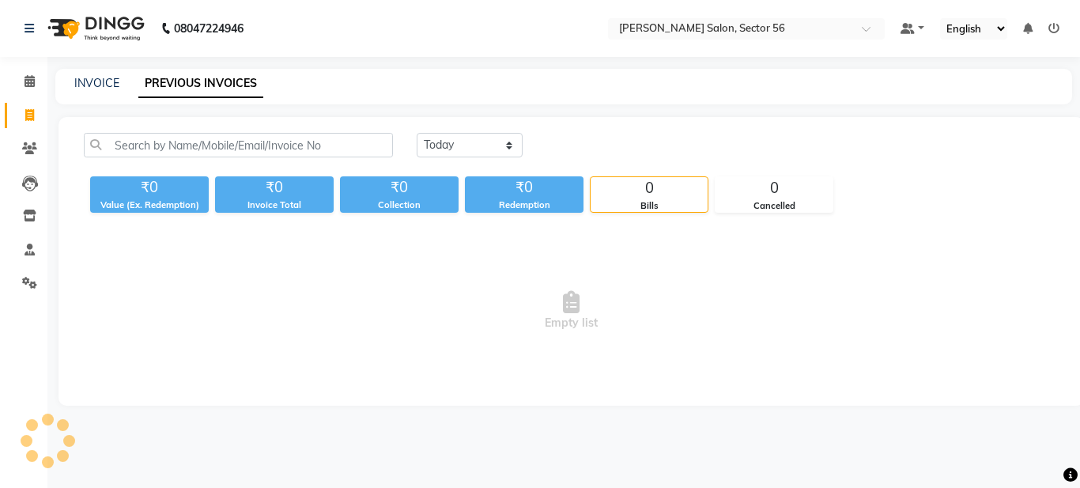
click at [106, 90] on div "INVOICE" at bounding box center [96, 83] width 45 height 17
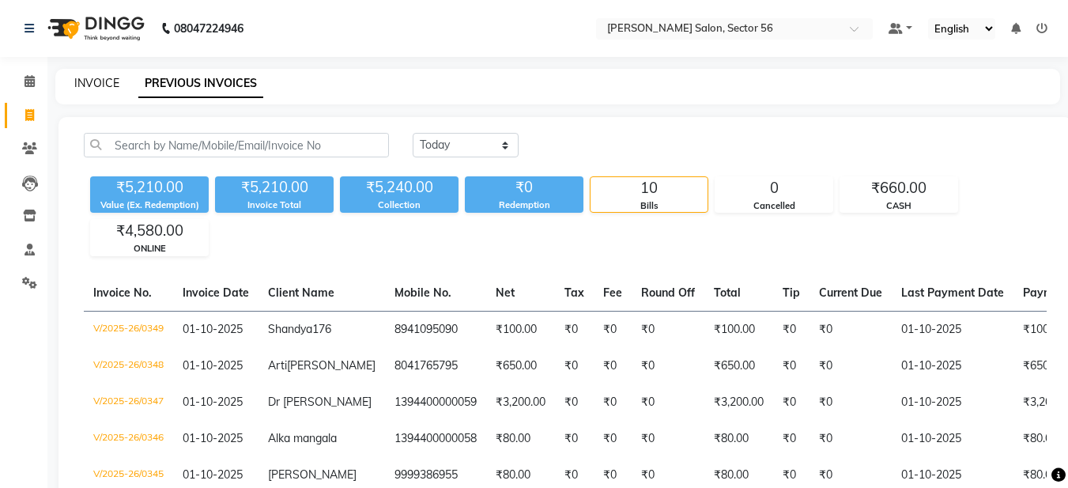
click at [100, 84] on link "INVOICE" at bounding box center [96, 83] width 45 height 14
select select "service"
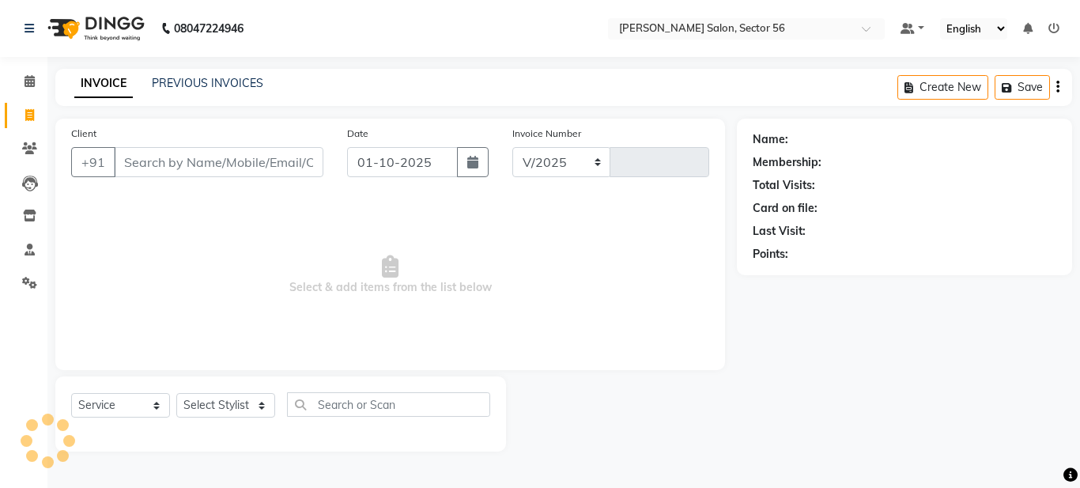
select select "9000"
type input "0350"
click at [134, 165] on input "Client" at bounding box center [219, 162] width 210 height 30
type input "s"
click at [139, 163] on input "Client" at bounding box center [219, 162] width 210 height 30
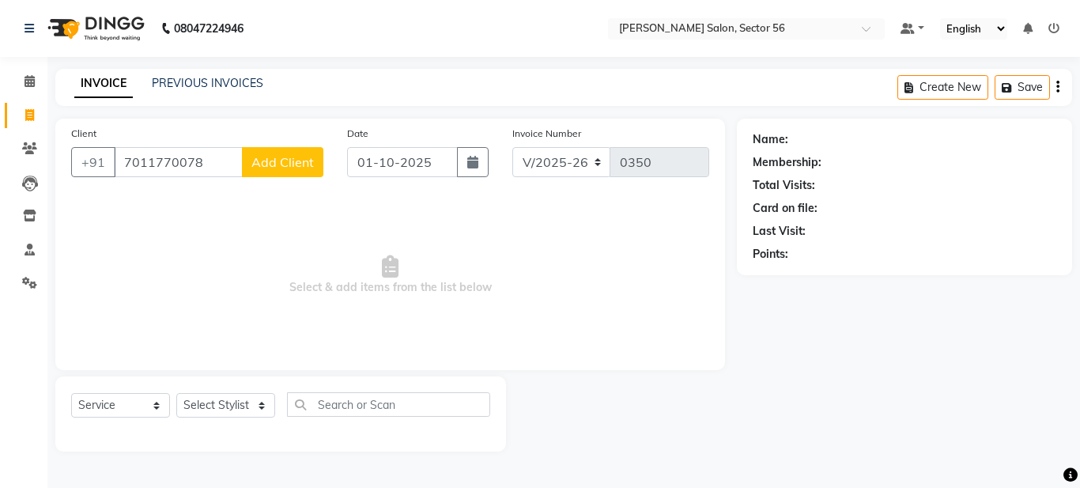
type input "7011770078"
click at [289, 160] on span "Add Client" at bounding box center [282, 162] width 62 height 16
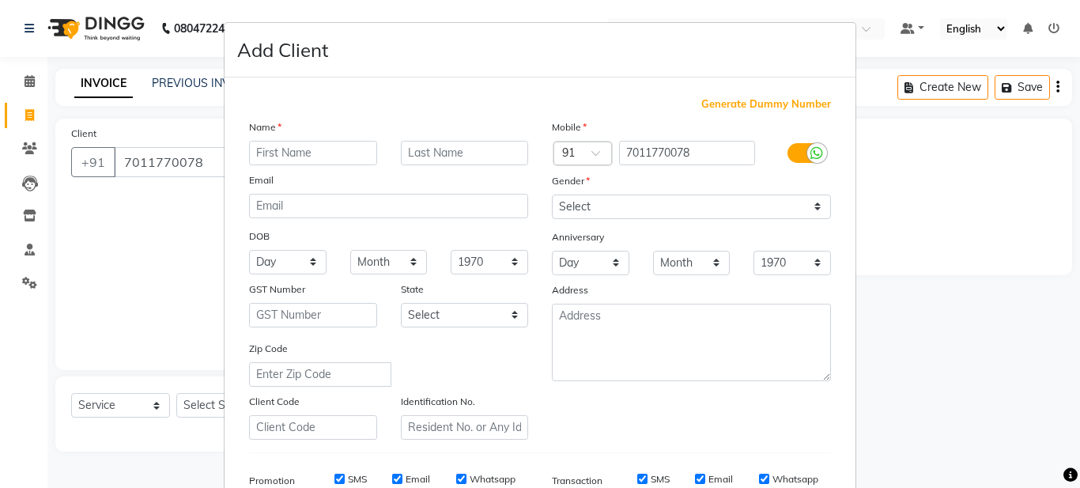
click at [284, 153] on input "text" at bounding box center [313, 153] width 128 height 25
click at [256, 154] on input "sashi" at bounding box center [313, 153] width 128 height 25
type input "Sjiashi"
click at [428, 151] on input "text" at bounding box center [465, 153] width 128 height 25
type input "ji"
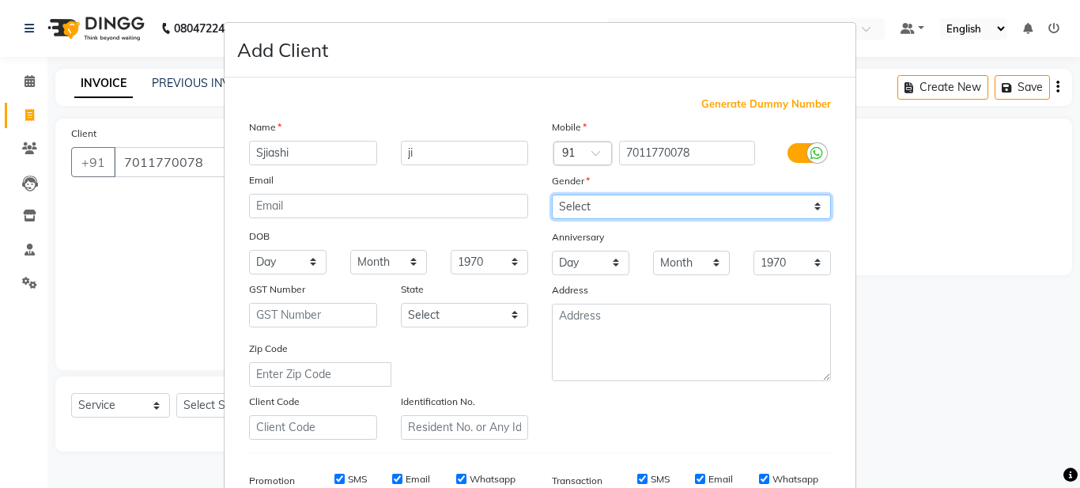
click at [645, 205] on select "Select [DEMOGRAPHIC_DATA] [DEMOGRAPHIC_DATA] Other Prefer Not To Say" at bounding box center [691, 207] width 279 height 25
select select "[DEMOGRAPHIC_DATA]"
click at [552, 195] on select "Select [DEMOGRAPHIC_DATA] [DEMOGRAPHIC_DATA] Other Prefer Not To Say" at bounding box center [691, 207] width 279 height 25
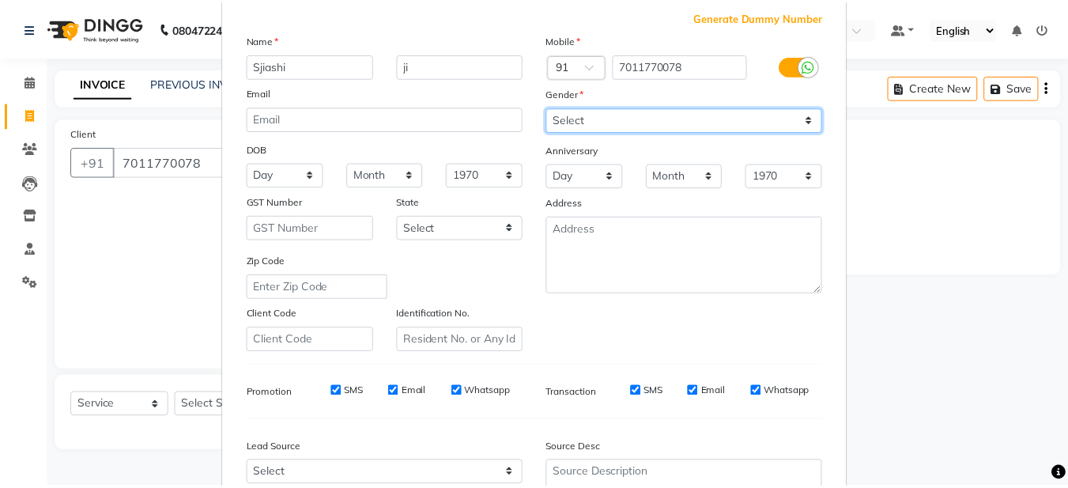
scroll to position [242, 0]
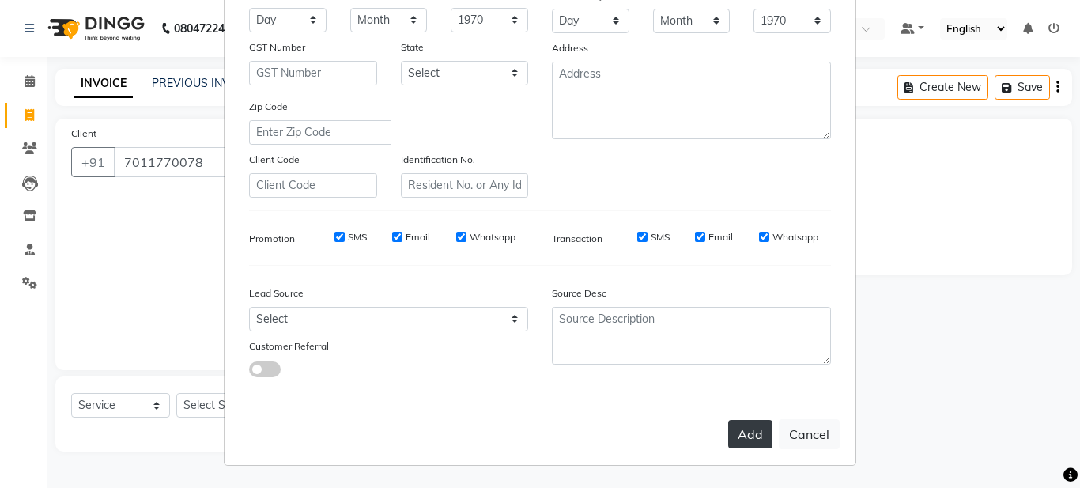
click at [750, 439] on button "Add" at bounding box center [750, 434] width 44 height 28
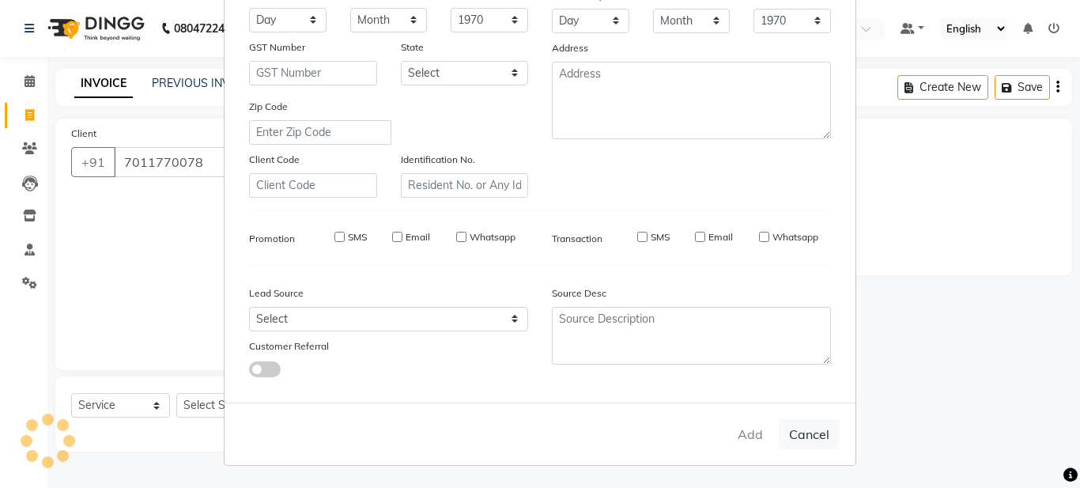
select select
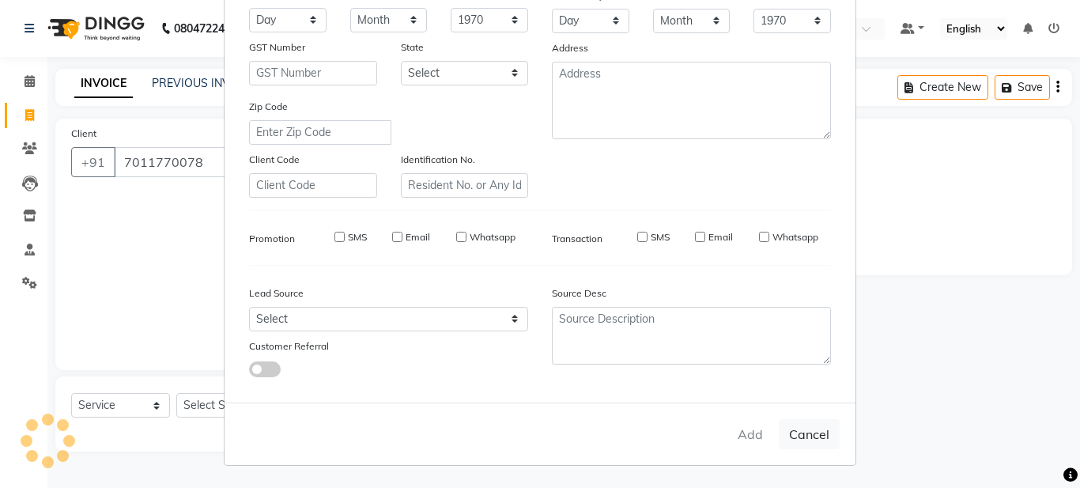
select select
checkbox input "false"
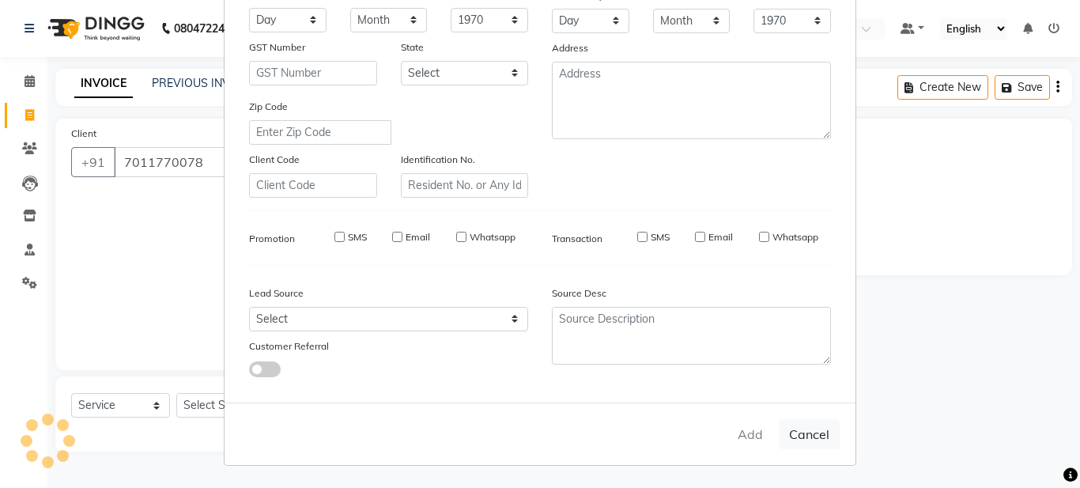
checkbox input "false"
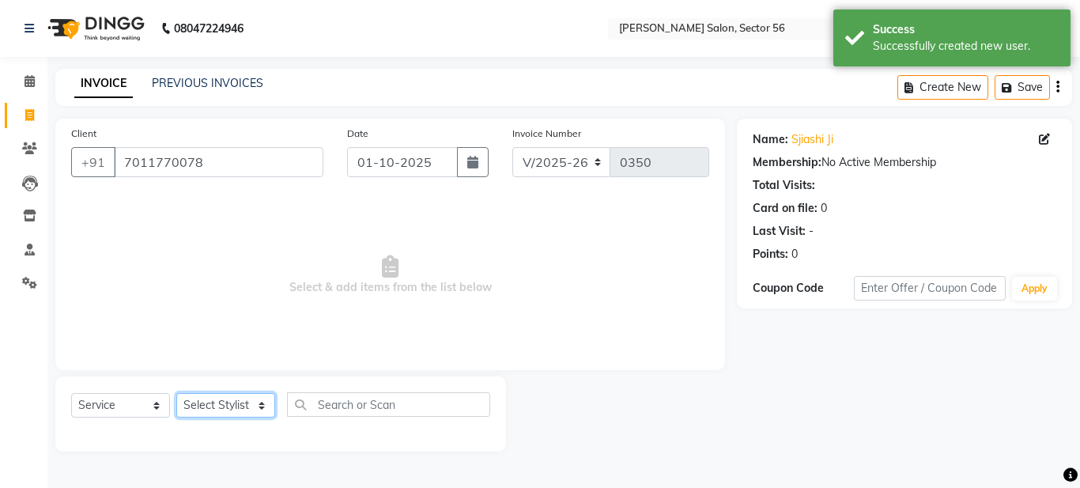
click at [228, 408] on select "Select Stylist [PERSON_NAME] [PERSON_NAME] [PERSON_NAME] [PERSON_NAME] [PERSON_…" at bounding box center [225, 405] width 99 height 25
select select "92594"
click at [176, 393] on select "Select Stylist [PERSON_NAME] [PERSON_NAME] [PERSON_NAME] [PERSON_NAME] [PERSON_…" at bounding box center [225, 405] width 99 height 25
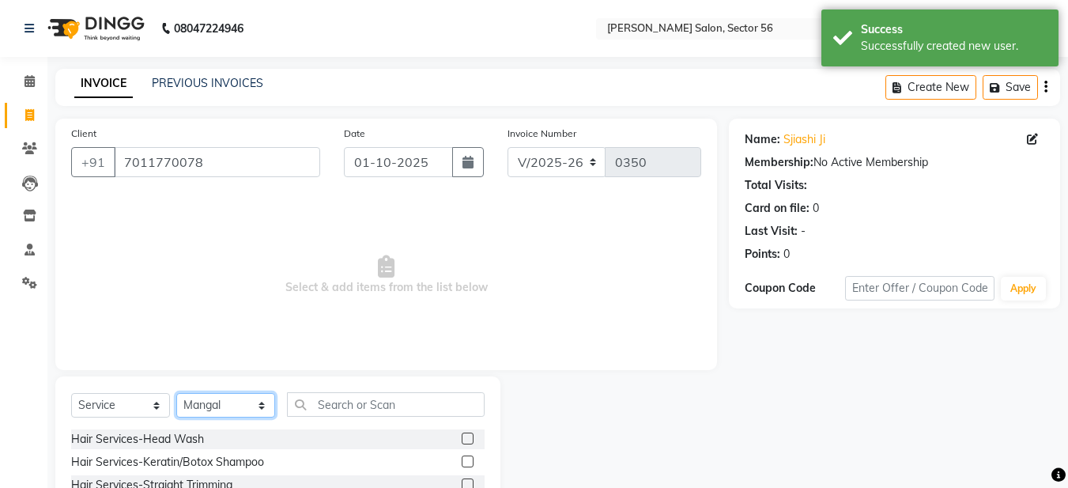
scroll to position [145, 0]
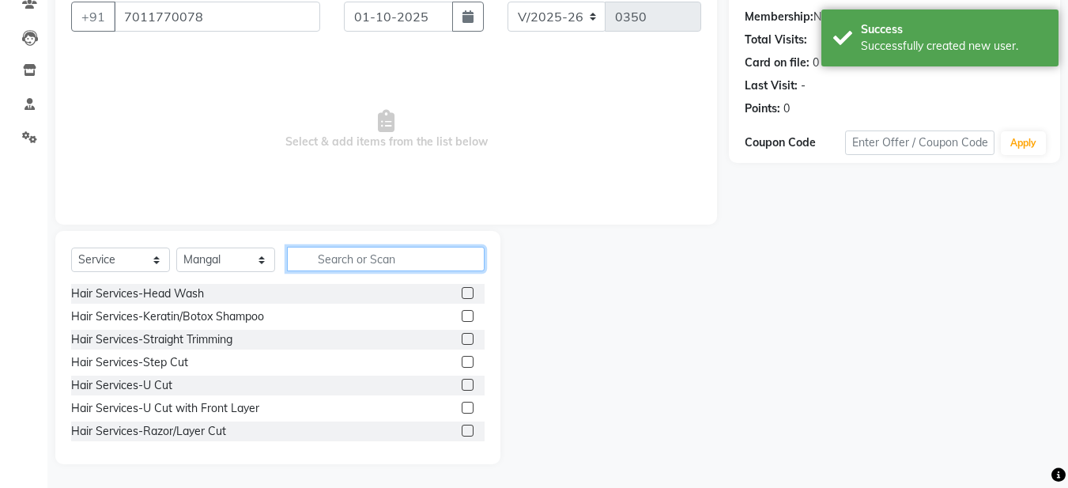
click at [352, 262] on input "text" at bounding box center [386, 259] width 198 height 25
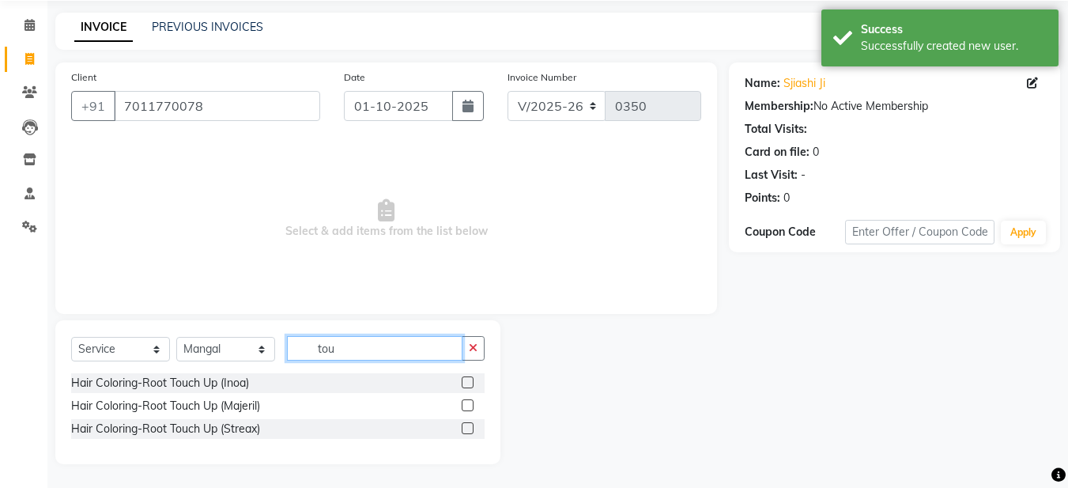
scroll to position [56, 0]
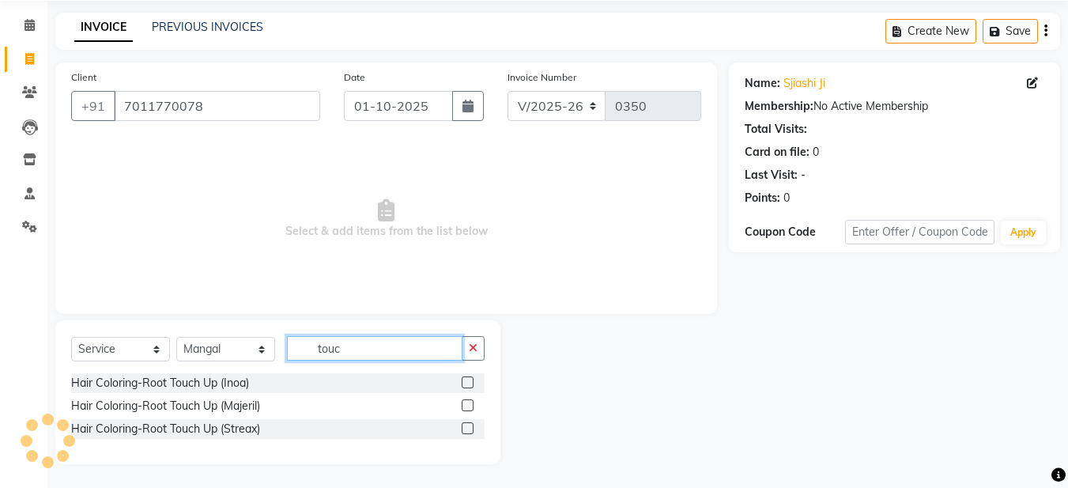
type input "touc"
click at [465, 384] on label at bounding box center [468, 382] width 12 height 12
click at [465, 384] on input "checkbox" at bounding box center [467, 383] width 10 height 10
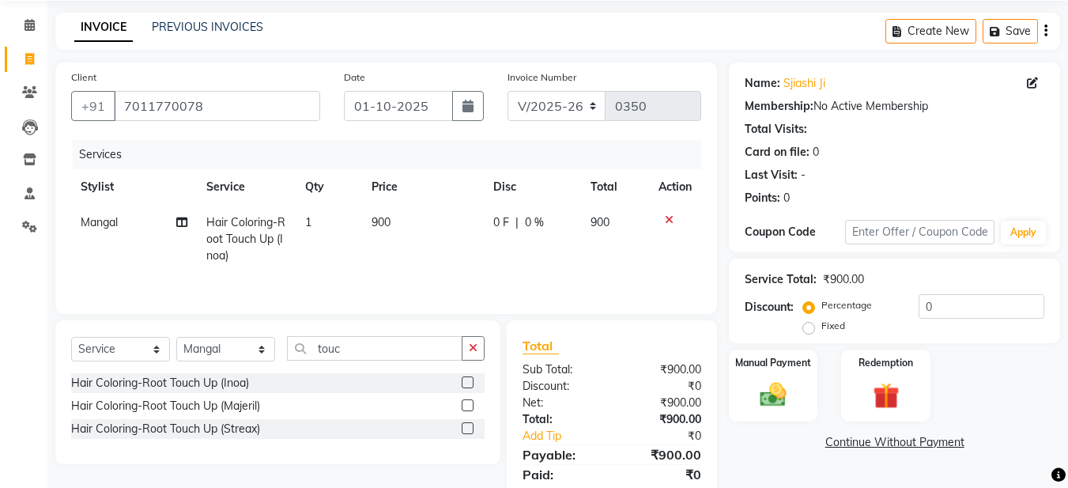
click at [466, 383] on label at bounding box center [468, 382] width 12 height 12
click at [466, 383] on input "checkbox" at bounding box center [467, 383] width 10 height 10
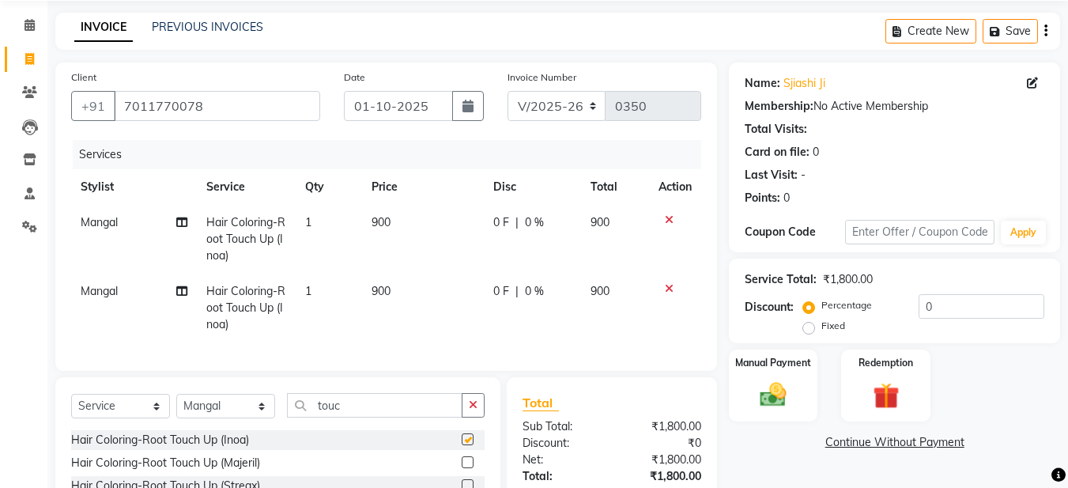
checkbox input "false"
drag, startPoint x: 478, startPoint y: 417, endPoint x: 353, endPoint y: 428, distance: 124.6
click at [476, 410] on icon "button" at bounding box center [473, 404] width 9 height 11
click at [102, 289] on span "Mangal" at bounding box center [99, 291] width 37 height 14
select select "92594"
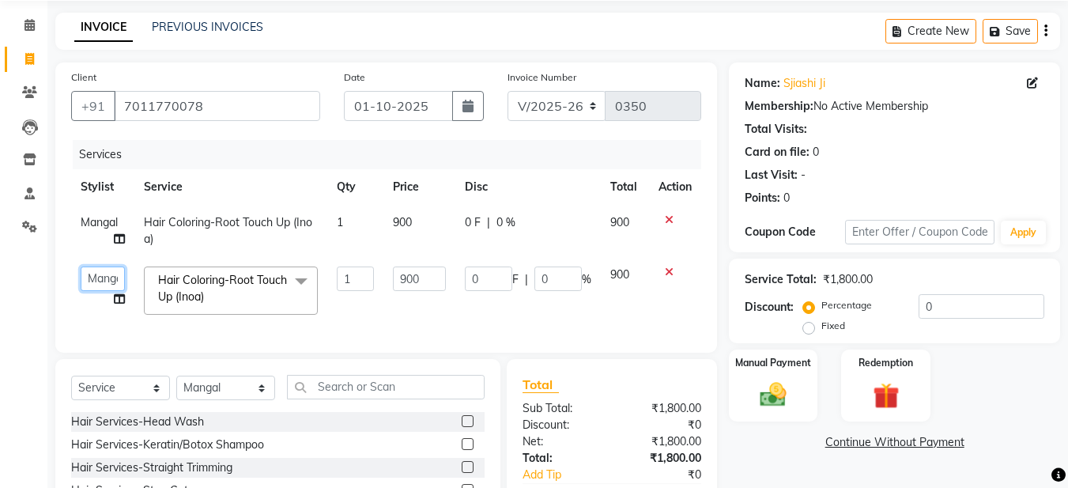
click at [106, 284] on select "[PERSON_NAME] [PERSON_NAME] [PERSON_NAME] [PERSON_NAME] [PERSON_NAME] [PERSON_N…" at bounding box center [103, 278] width 44 height 25
select select "91302"
click at [668, 221] on icon at bounding box center [669, 219] width 9 height 11
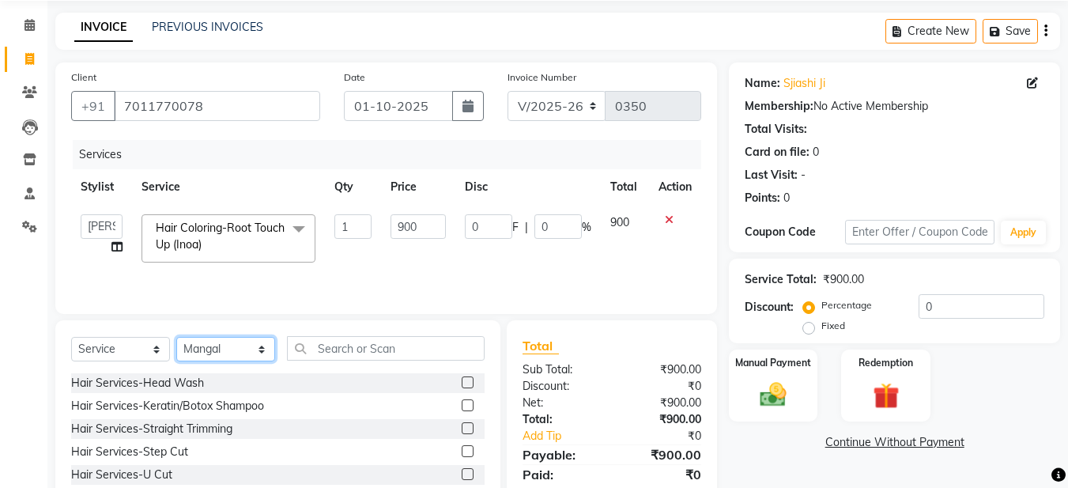
click at [244, 340] on select "Select Stylist [PERSON_NAME] [PERSON_NAME] [PERSON_NAME] [PERSON_NAME] [PERSON_…" at bounding box center [225, 349] width 99 height 25
select select "91308"
click at [176, 337] on select "Select Stylist [PERSON_NAME] [PERSON_NAME] [PERSON_NAME] [PERSON_NAME] [PERSON_…" at bounding box center [225, 349] width 99 height 25
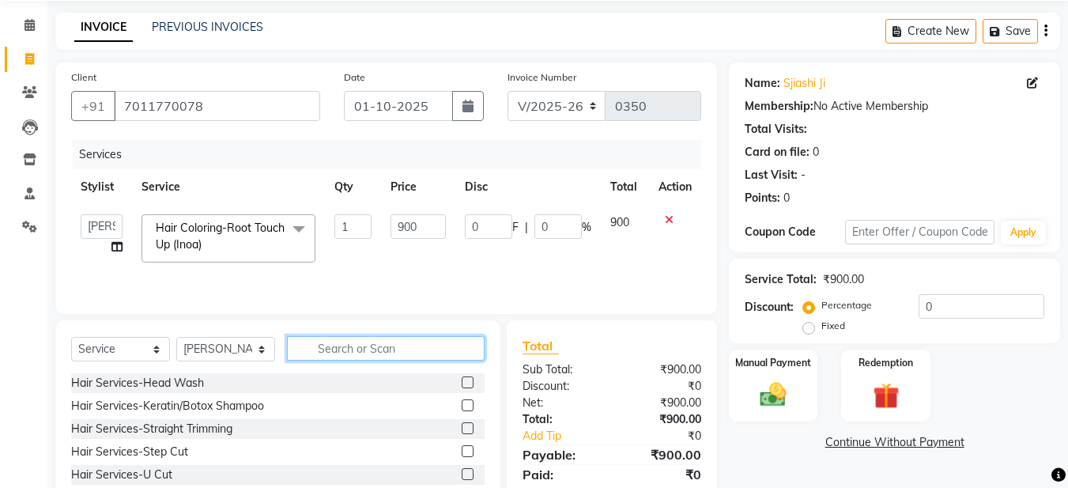
click at [332, 347] on input "text" at bounding box center [386, 348] width 198 height 25
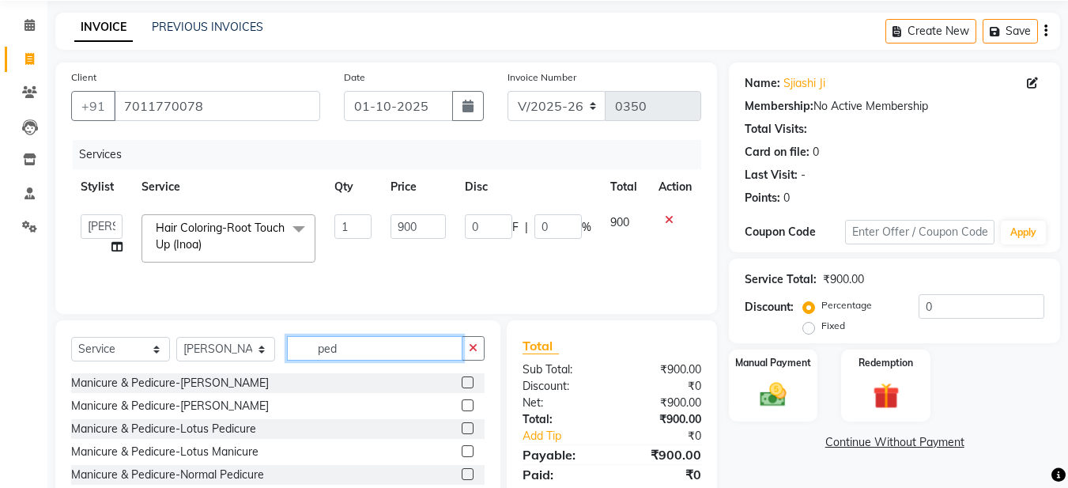
type input "ped"
click at [462, 470] on label at bounding box center [468, 474] width 12 height 12
click at [462, 470] on input "checkbox" at bounding box center [467, 475] width 10 height 10
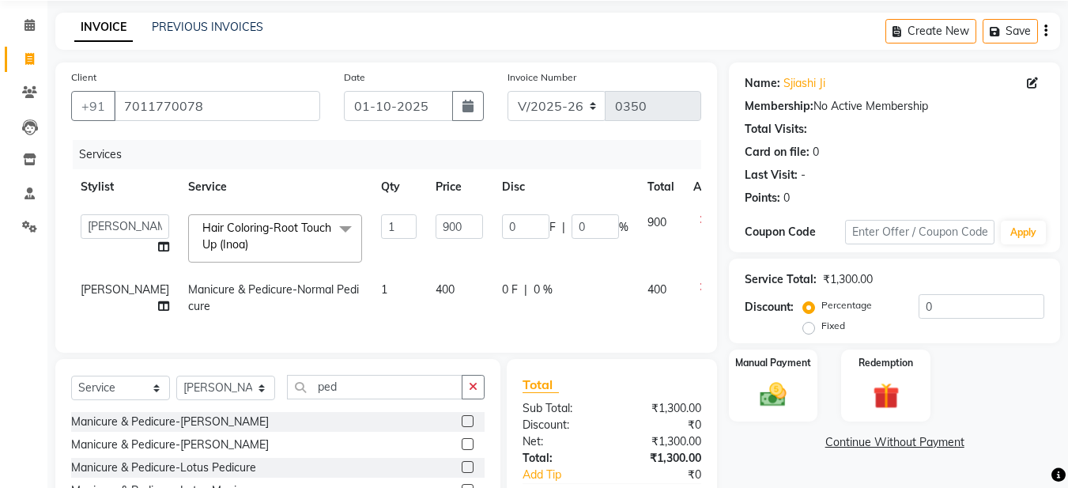
checkbox input "false"
click at [800, 330] on div "Discount: Percentage Fixed 0" at bounding box center [895, 315] width 300 height 43
click at [935, 299] on input "0" at bounding box center [982, 306] width 126 height 25
type input "01"
type input "9"
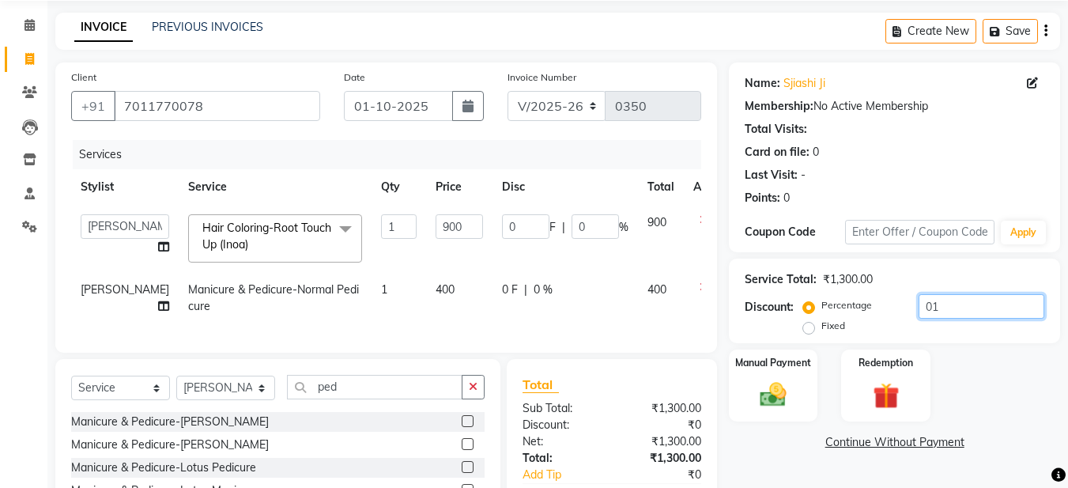
type input "1"
type input "010"
type input "90"
type input "10"
type input "0100"
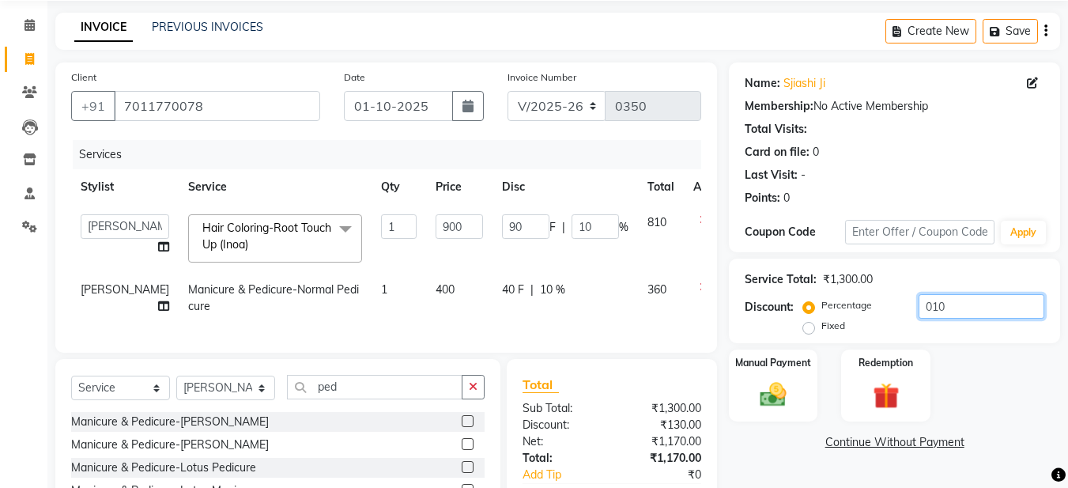
type input "900"
type input "100"
click at [930, 304] on input "0100" at bounding box center [982, 306] width 126 height 25
type input "100"
drag, startPoint x: 936, startPoint y: 349, endPoint x: 971, endPoint y: 278, distance: 78.5
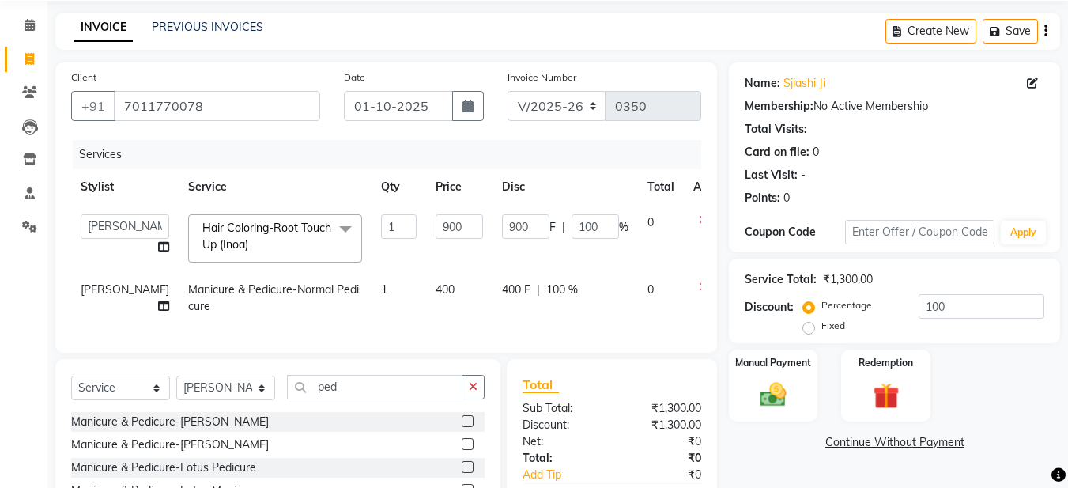
click at [970, 281] on div "Name: Sjiashi Ji Membership: No Active Membership Total Visits: Card on file: 0…" at bounding box center [900, 327] width 343 height 530
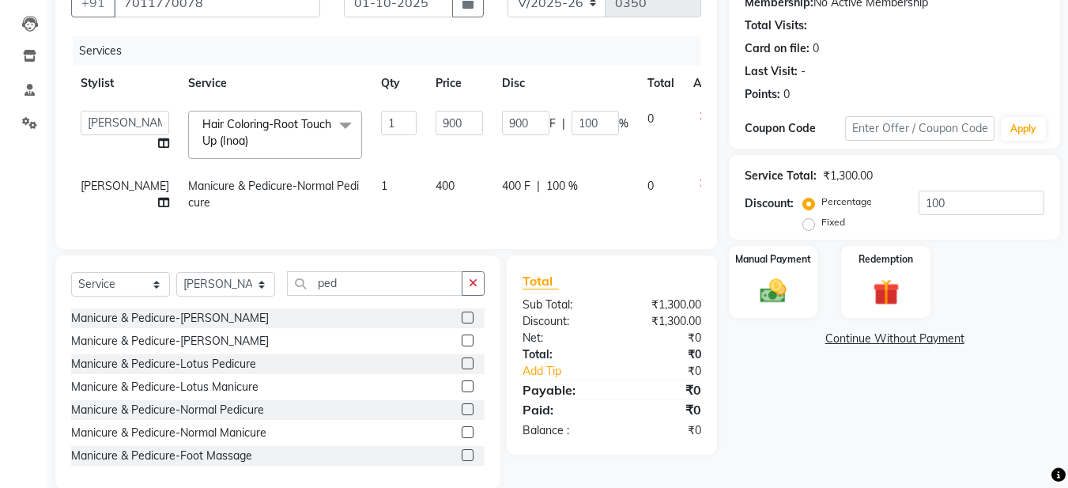
scroll to position [196, 0]
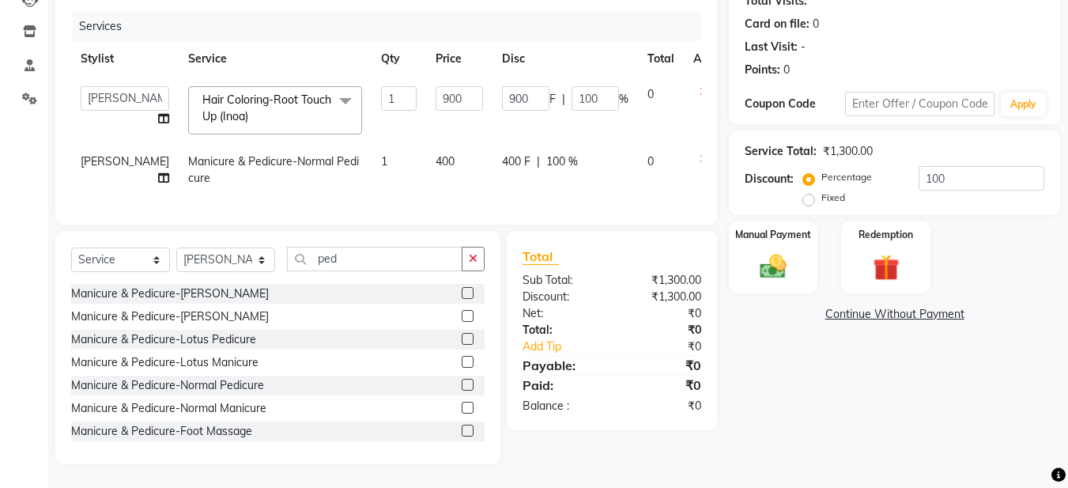
drag, startPoint x: 776, startPoint y: 423, endPoint x: 787, endPoint y: 422, distance: 11.1
click at [777, 421] on div "Name: Sjiashi Ji Membership: No Active Membership Total Visits: Card on file: 0…" at bounding box center [900, 199] width 343 height 530
click at [779, 254] on img at bounding box center [773, 267] width 44 height 32
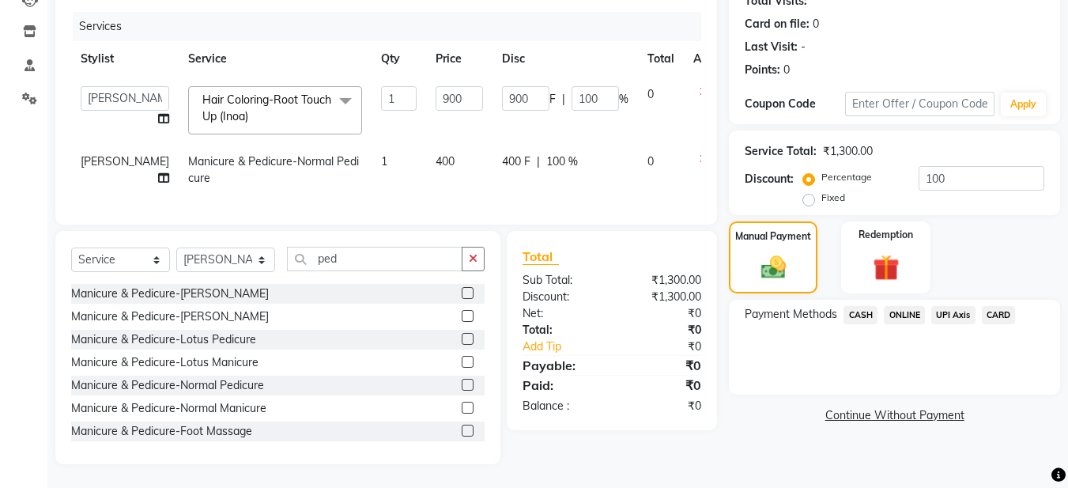
click at [857, 306] on span "CASH" at bounding box center [861, 315] width 34 height 18
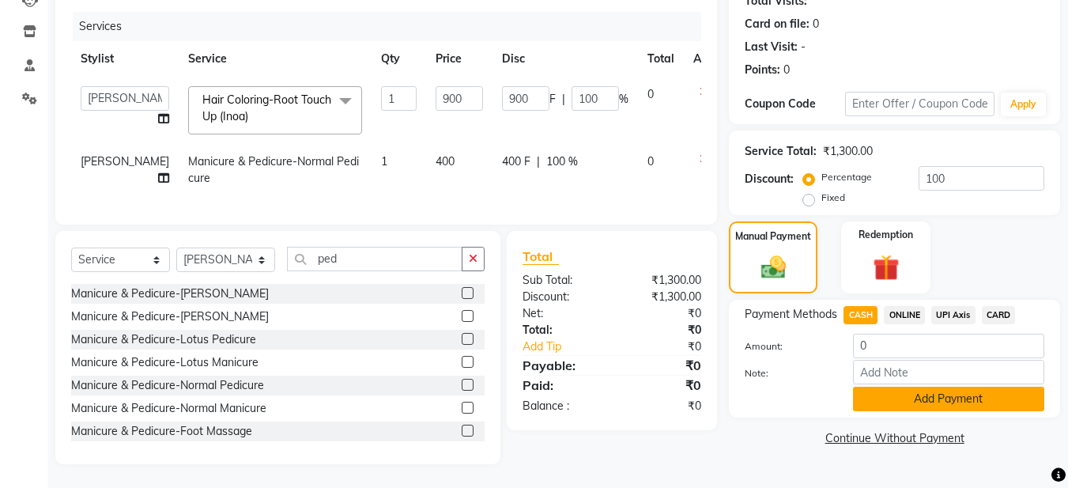
click at [896, 392] on button "Add Payment" at bounding box center [948, 399] width 191 height 25
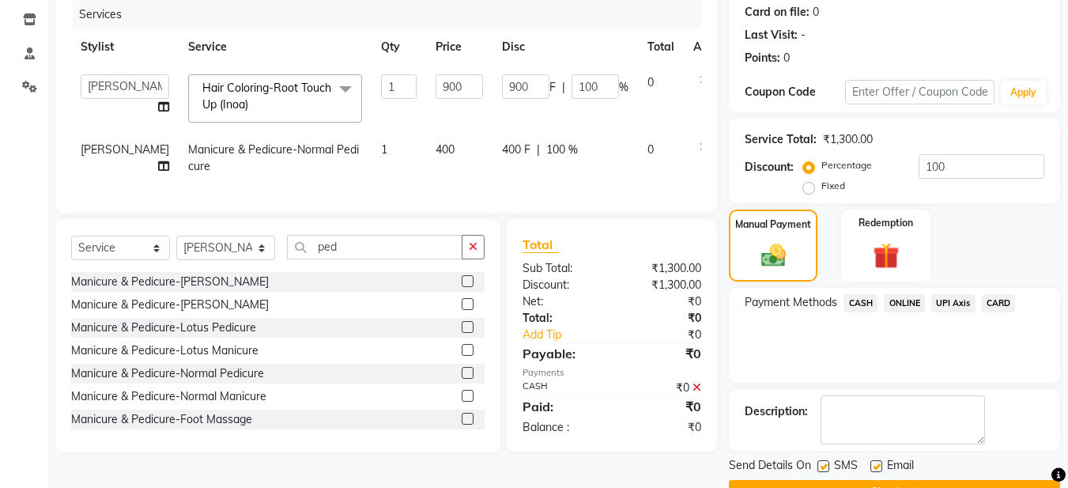
click at [853, 304] on span "CASH" at bounding box center [861, 303] width 34 height 18
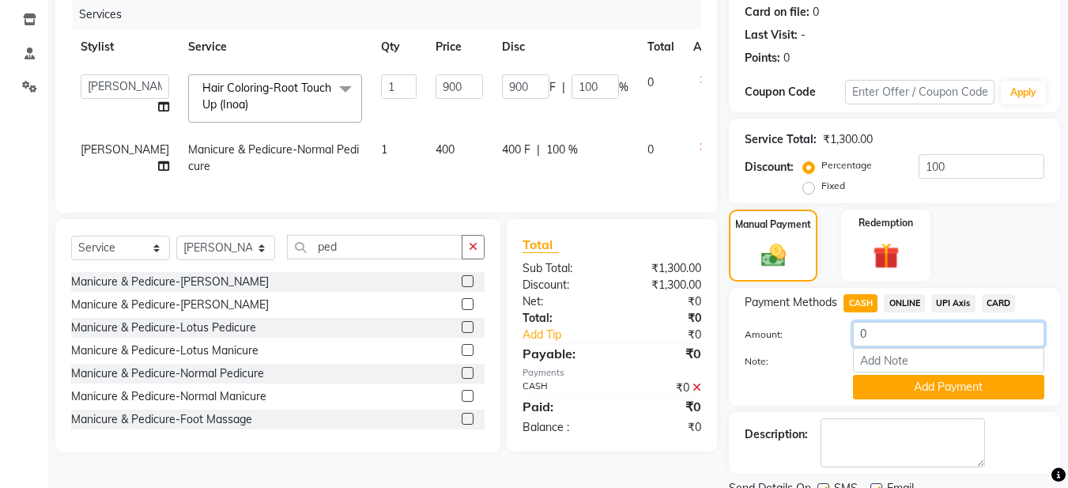
click at [866, 334] on input "0" at bounding box center [948, 334] width 191 height 25
type input "1200"
click at [975, 379] on button "Add Payment" at bounding box center [948, 387] width 191 height 25
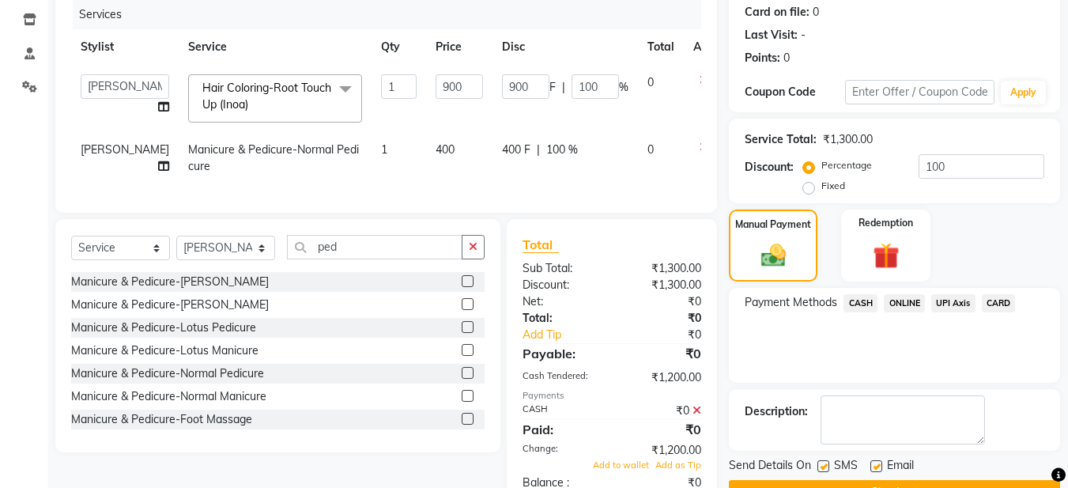
scroll to position [251, 0]
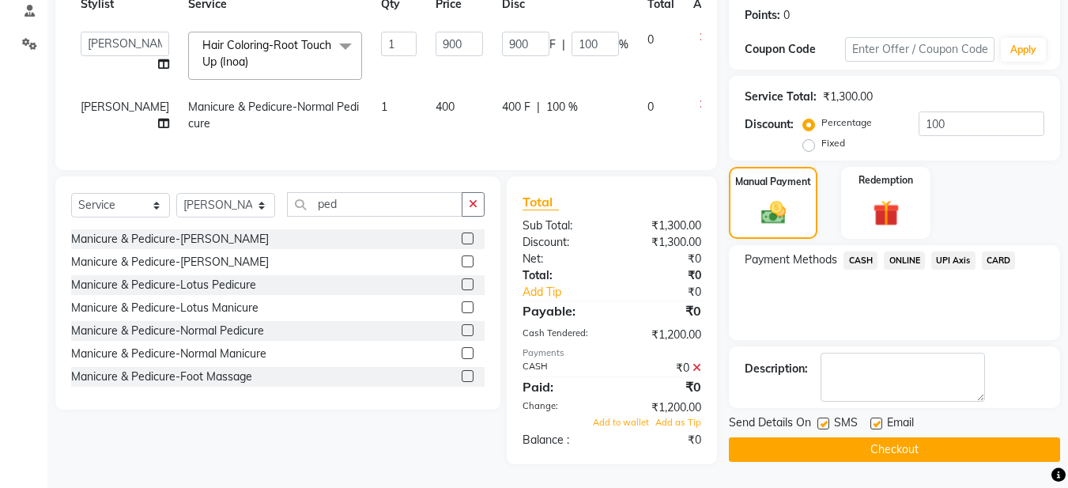
click at [878, 417] on label at bounding box center [877, 423] width 12 height 12
click at [878, 419] on input "checkbox" at bounding box center [876, 424] width 10 height 10
checkbox input "false"
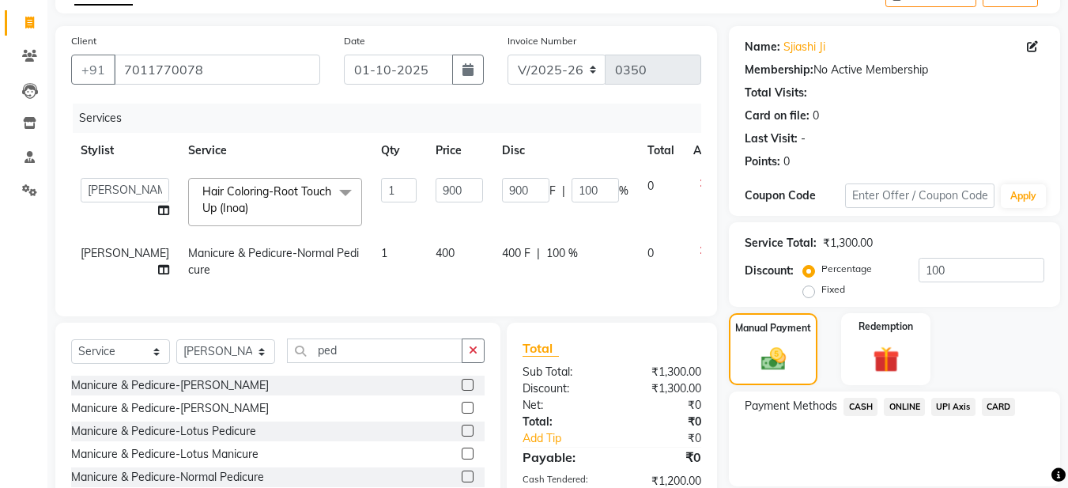
scroll to position [0, 0]
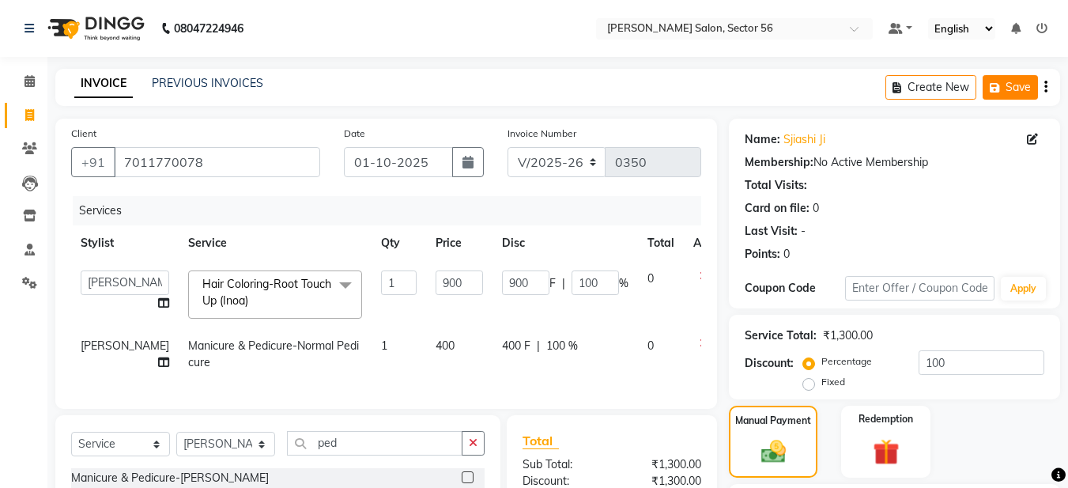
click at [996, 82] on icon "button" at bounding box center [998, 87] width 16 height 11
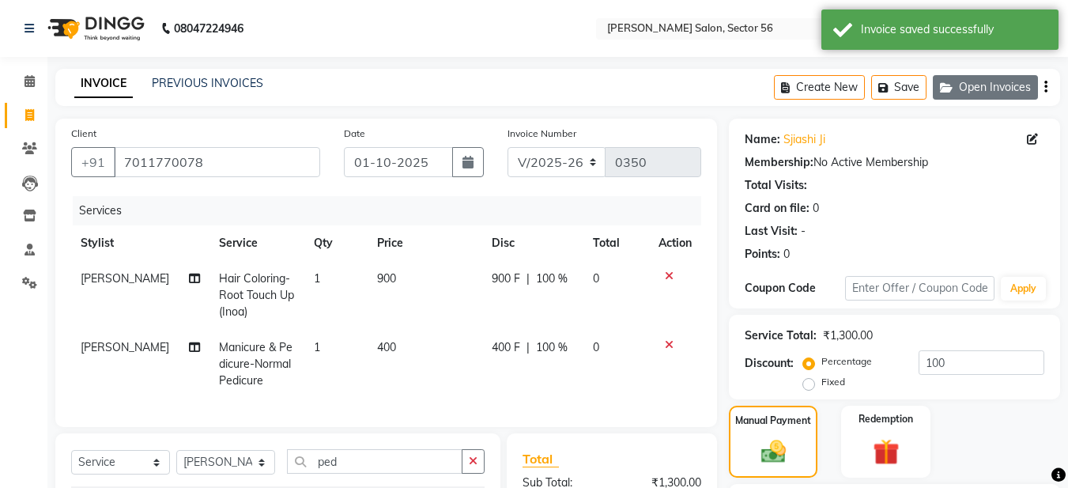
click at [972, 88] on button "Open Invoices" at bounding box center [985, 87] width 105 height 25
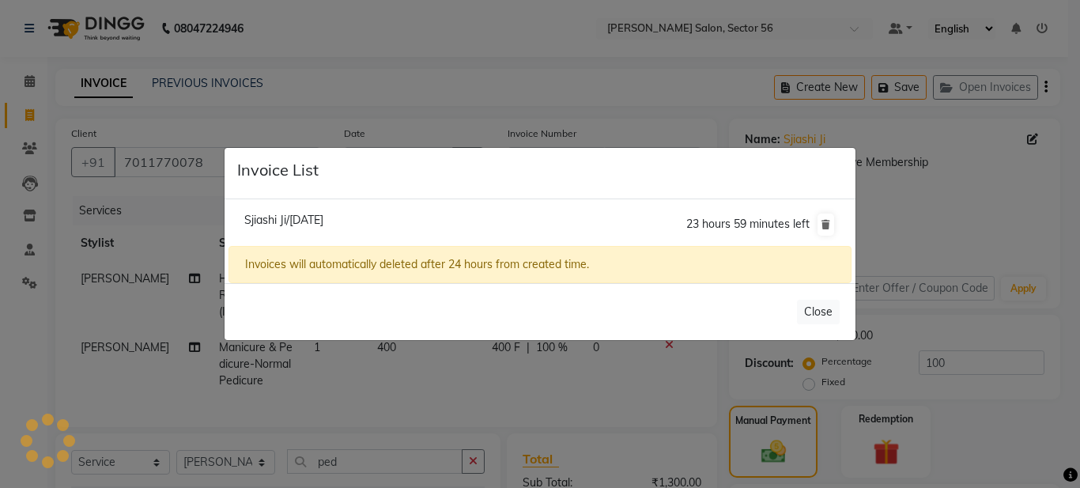
click at [323, 218] on span "Sjiashi Ji/01 October 2025" at bounding box center [283, 220] width 79 height 14
type input "100"
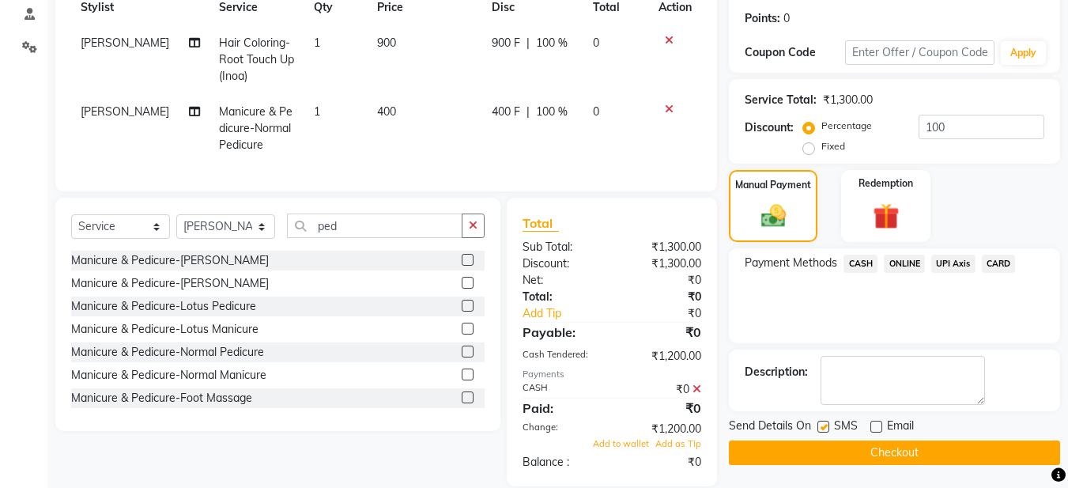
scroll to position [270, 0]
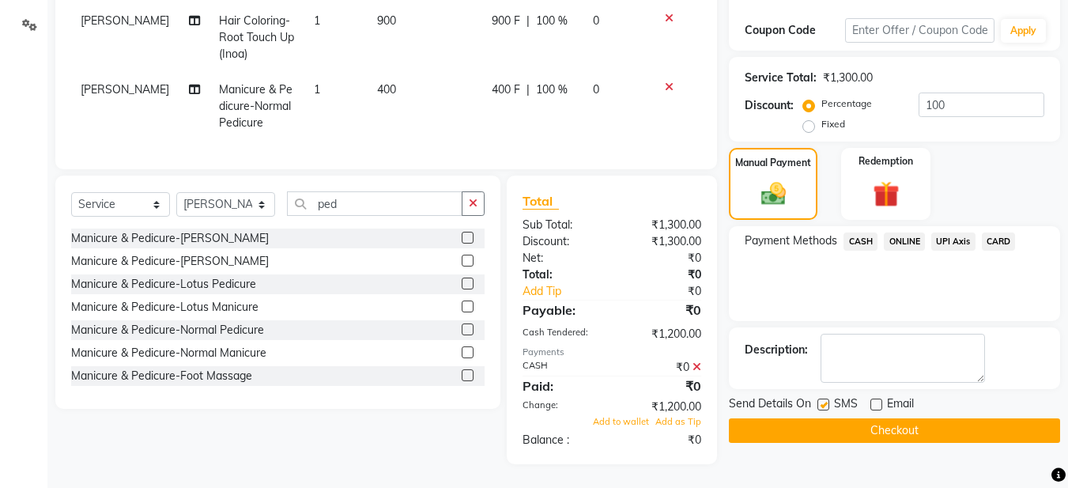
select select
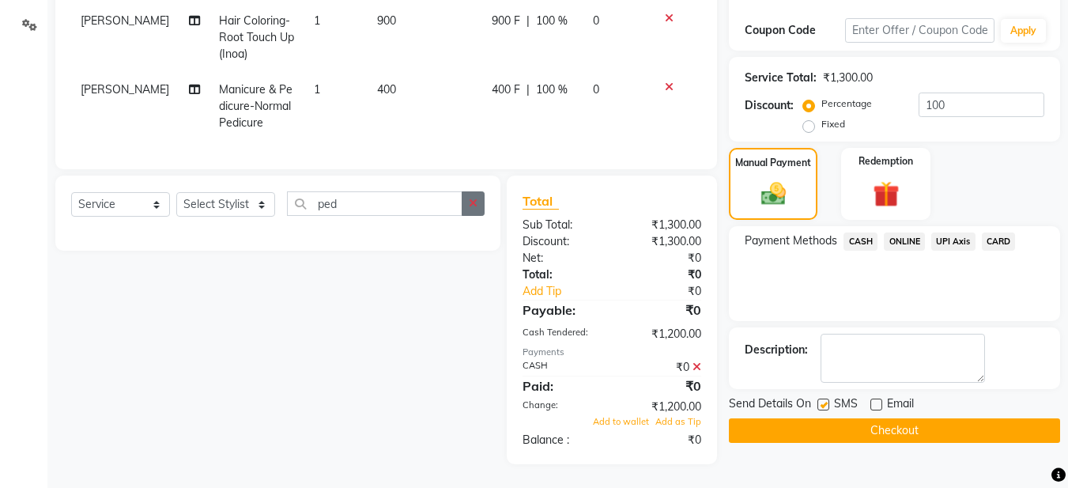
click at [479, 204] on button "button" at bounding box center [473, 203] width 23 height 25
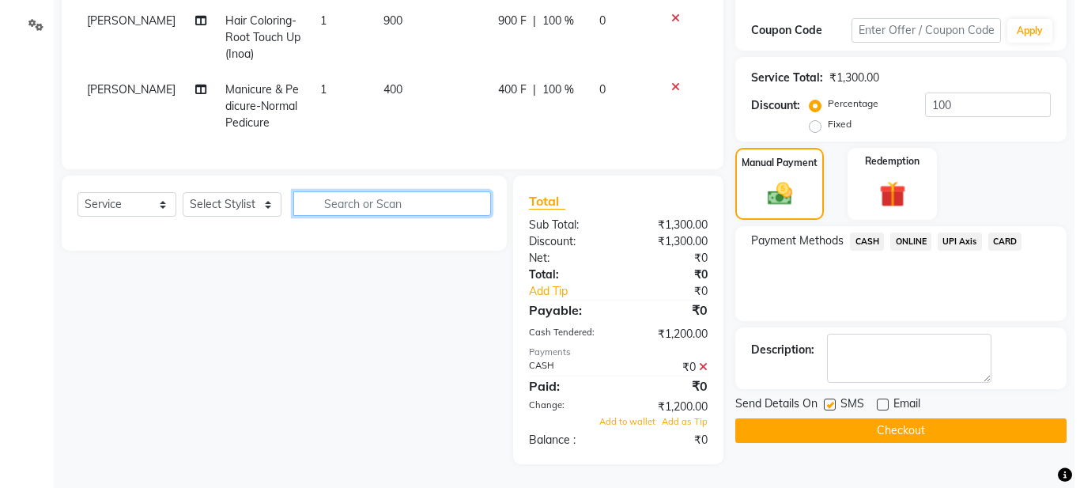
scroll to position [0, 0]
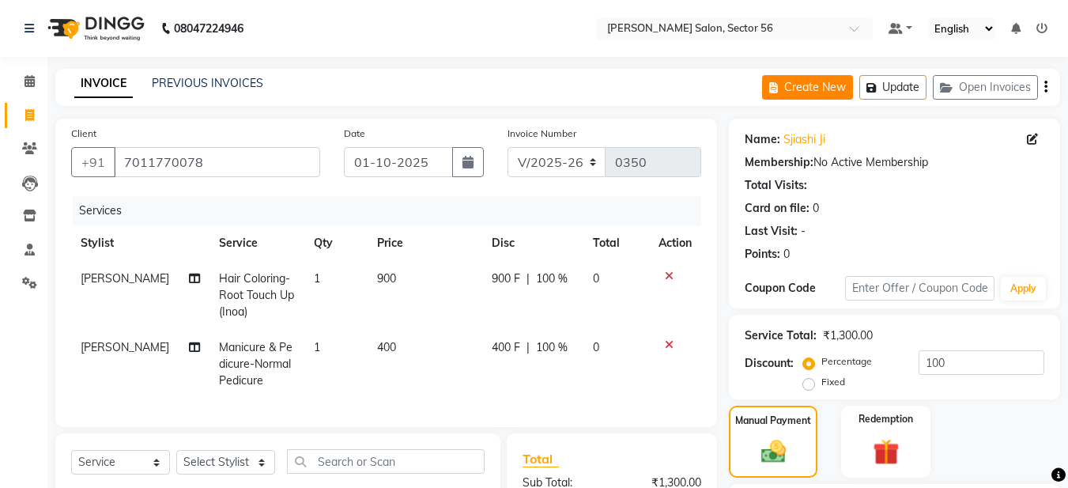
click at [802, 81] on button "Create New" at bounding box center [807, 87] width 91 height 25
select select "service"
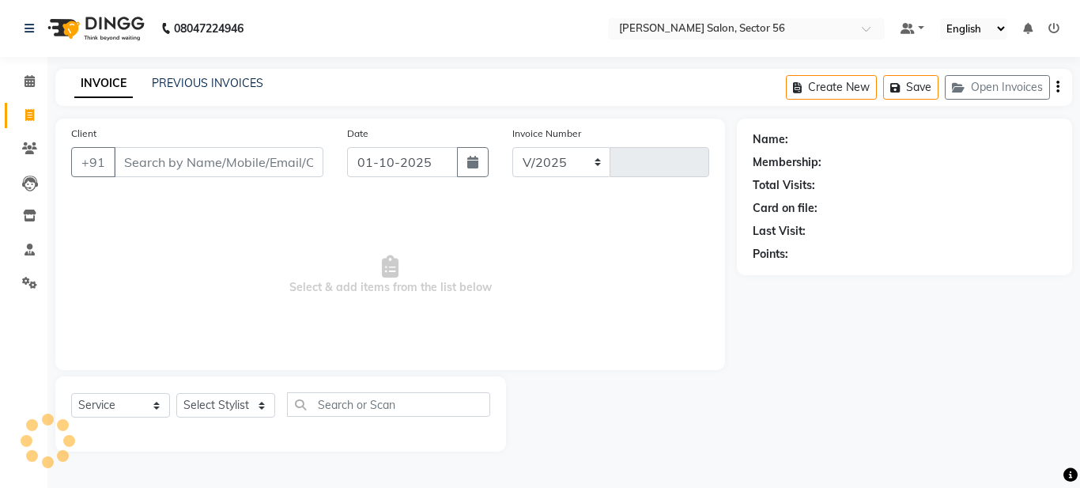
select select "9000"
type input "0350"
drag, startPoint x: 292, startPoint y: 163, endPoint x: 323, endPoint y: 153, distance: 32.3
click at [322, 153] on input "Client" at bounding box center [219, 162] width 210 height 30
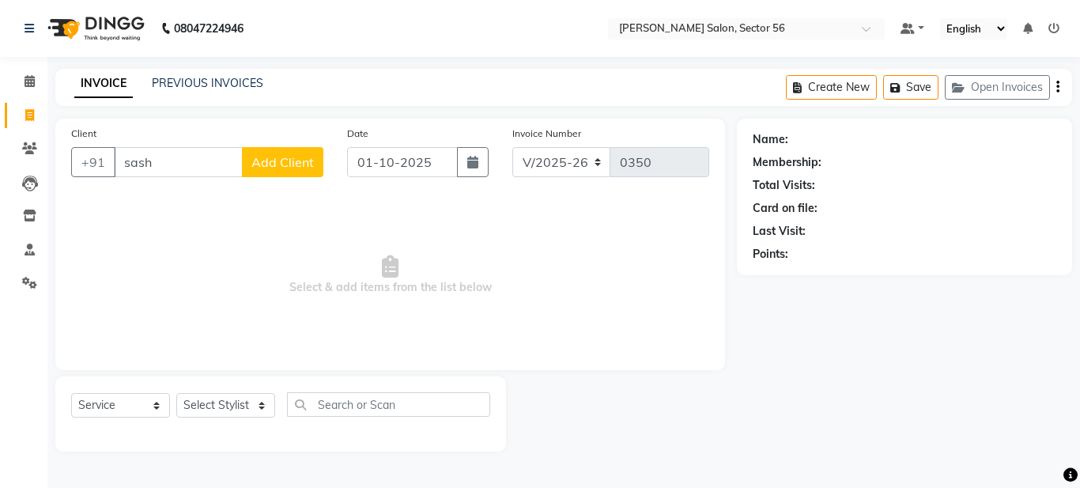
click at [175, 164] on input "sash" at bounding box center [178, 162] width 129 height 30
type input "s"
drag, startPoint x: 171, startPoint y: 172, endPoint x: 142, endPoint y: 172, distance: 28.5
click at [168, 172] on input "sas" at bounding box center [178, 162] width 129 height 30
type input "s"
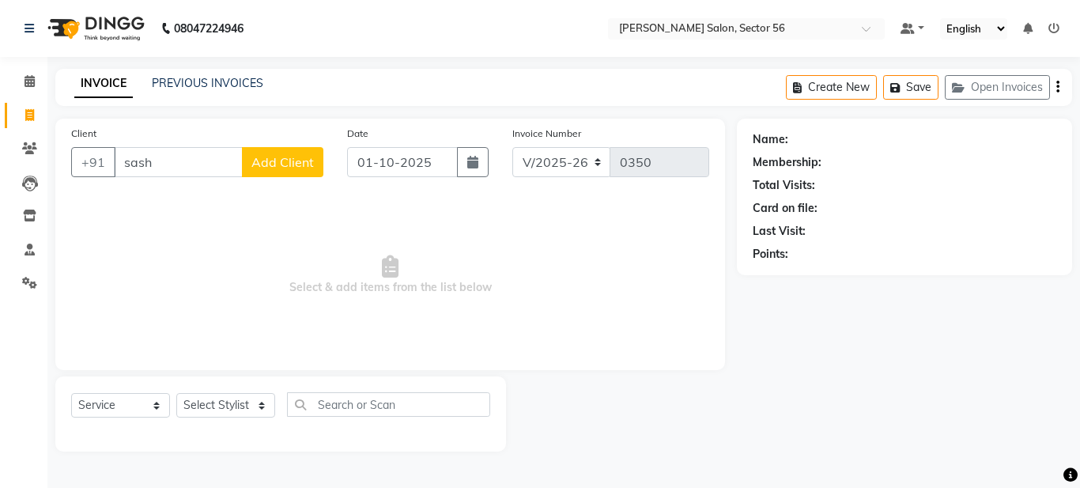
click at [157, 158] on input "sash" at bounding box center [178, 162] width 129 height 30
type input "s"
click at [165, 162] on input "Sash" at bounding box center [178, 162] width 129 height 30
type input "S"
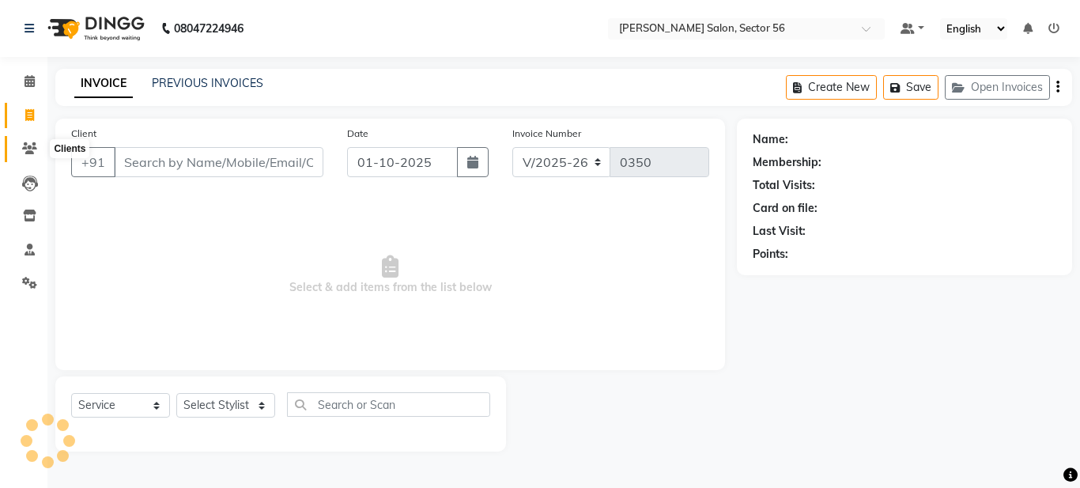
click at [21, 152] on span at bounding box center [30, 149] width 28 height 18
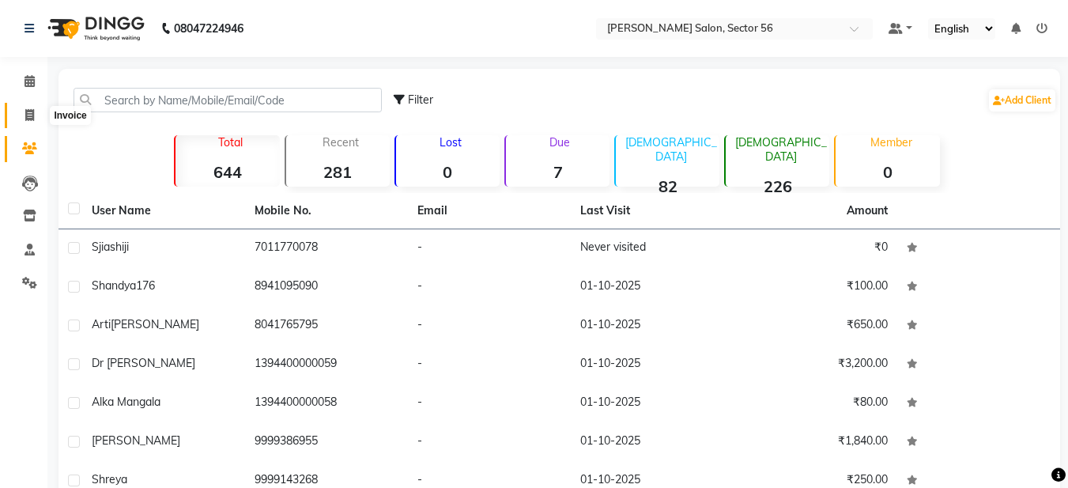
click at [31, 123] on span at bounding box center [30, 116] width 28 height 18
select select "service"
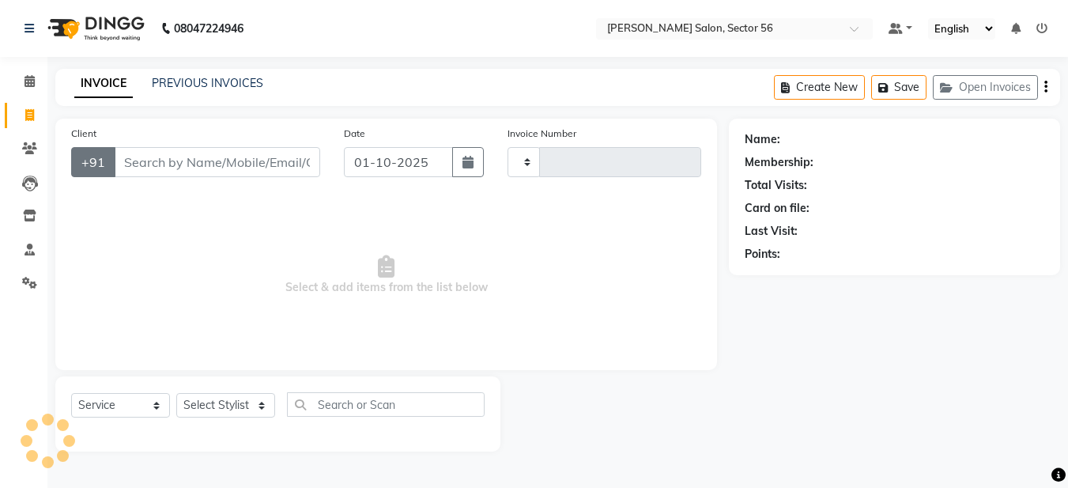
type input "0350"
select select "9000"
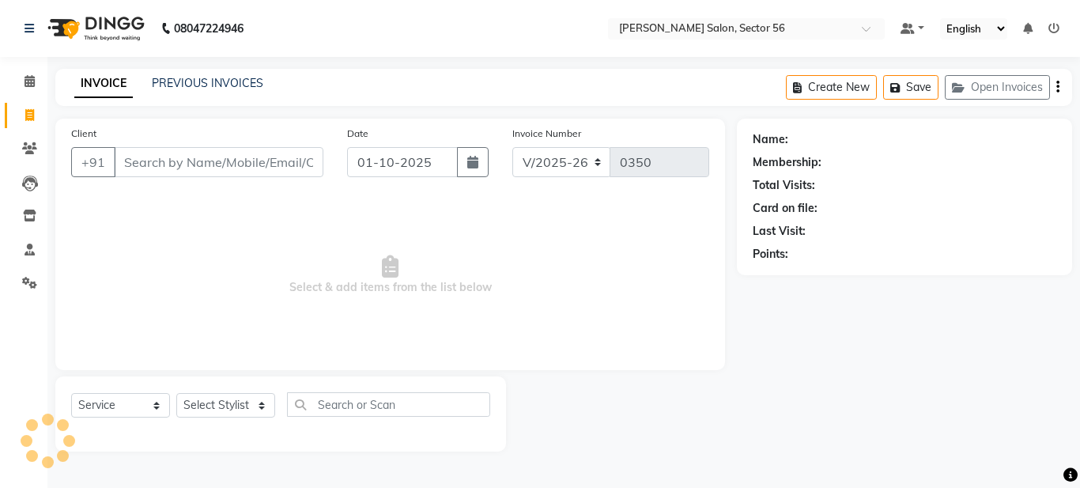
click at [225, 161] on input "Client" at bounding box center [219, 162] width 210 height 30
type input "s"
click at [989, 85] on button "Open Invoices" at bounding box center [997, 87] width 105 height 25
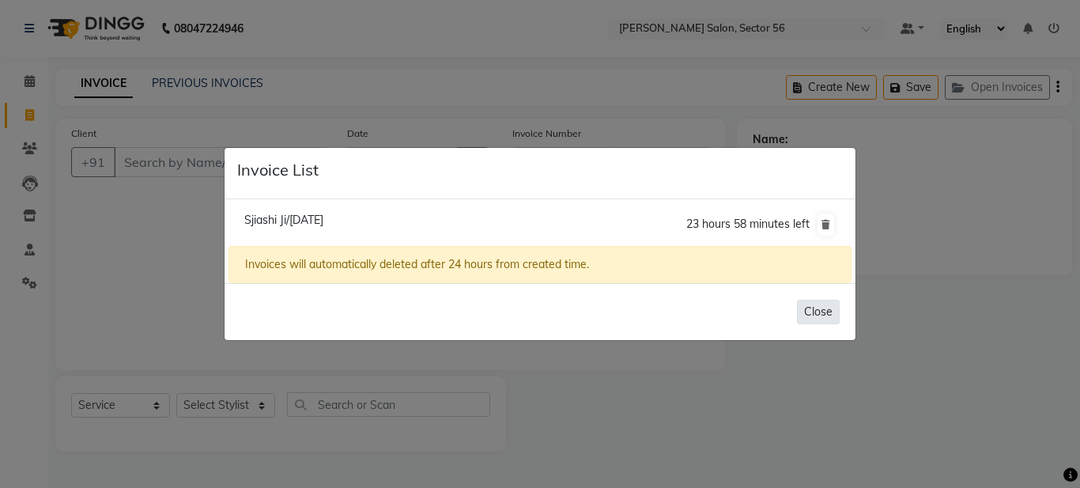
click at [811, 313] on button "Close" at bounding box center [818, 312] width 43 height 25
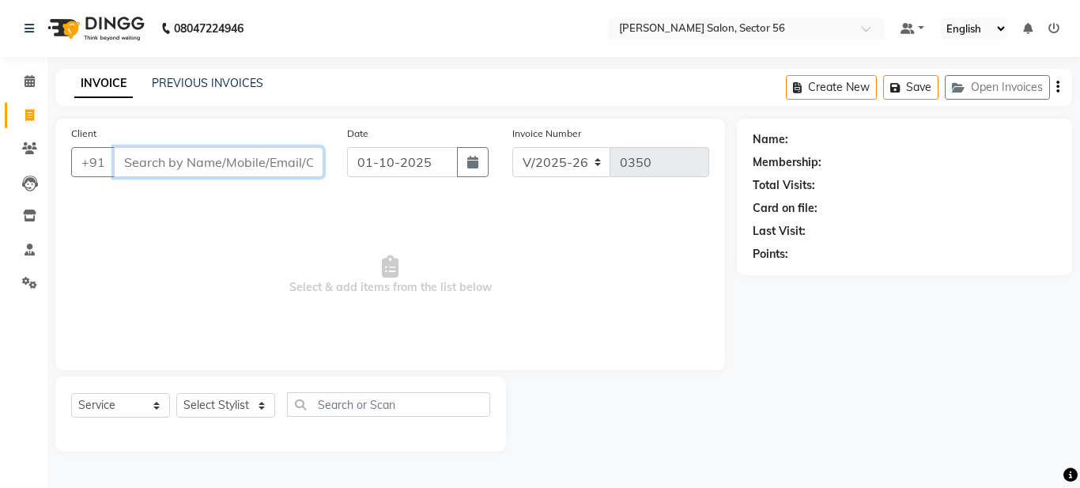
drag, startPoint x: 125, startPoint y: 155, endPoint x: 137, endPoint y: 157, distance: 12.1
click at [136, 157] on input "Client" at bounding box center [219, 162] width 210 height 30
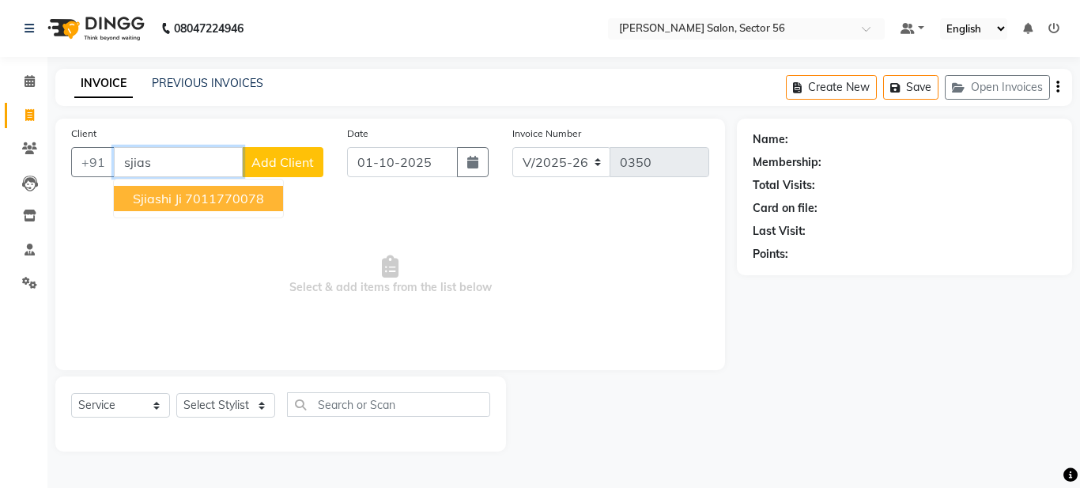
click at [191, 200] on ngb-highlight "7011770078" at bounding box center [224, 199] width 79 height 16
type input "7011770078"
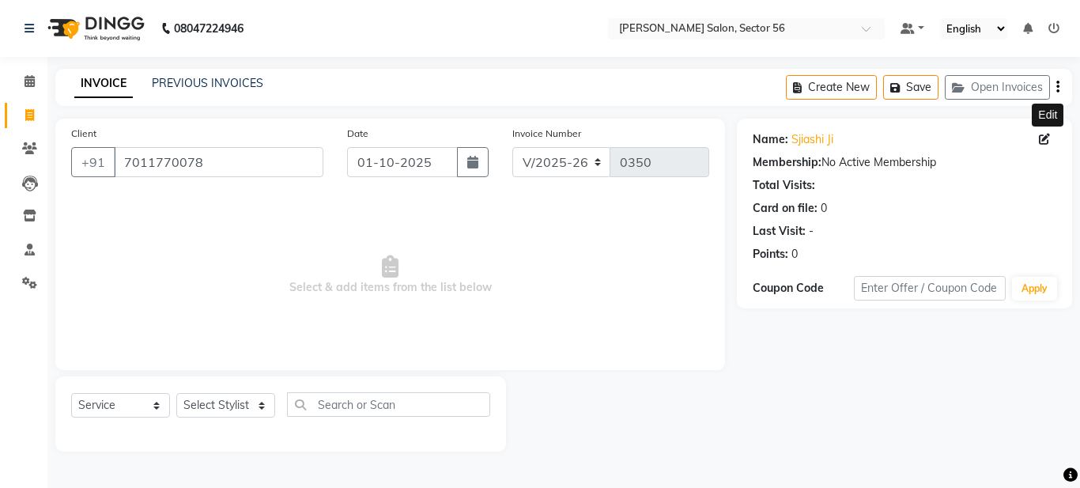
click at [1043, 138] on icon at bounding box center [1044, 139] width 11 height 11
select select "[DEMOGRAPHIC_DATA]"
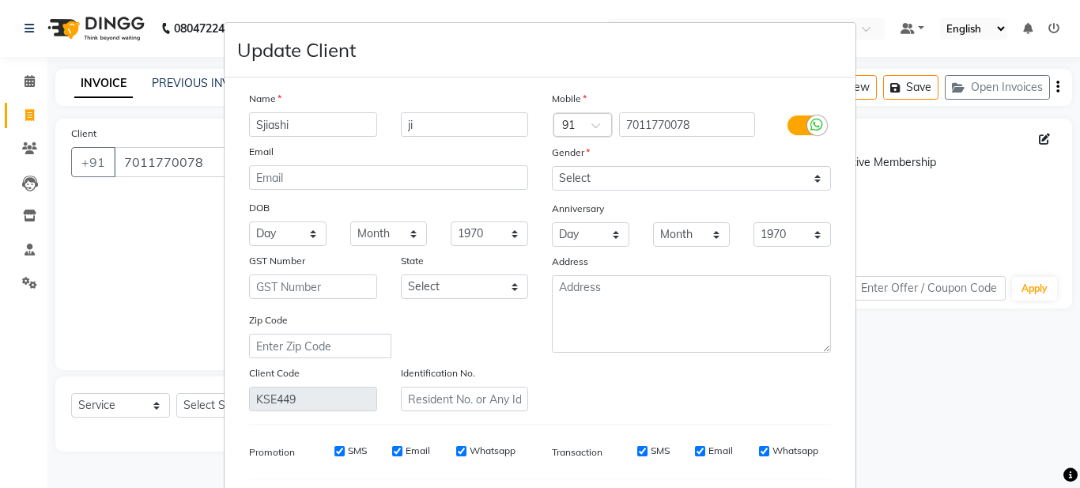
click at [293, 123] on input "Sjiashi" at bounding box center [313, 124] width 128 height 25
type input "S"
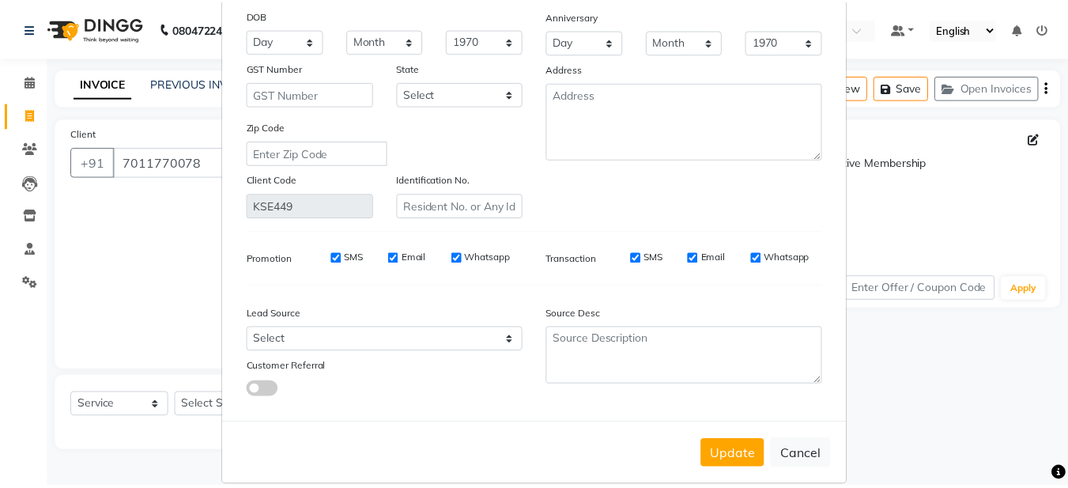
scroll to position [213, 0]
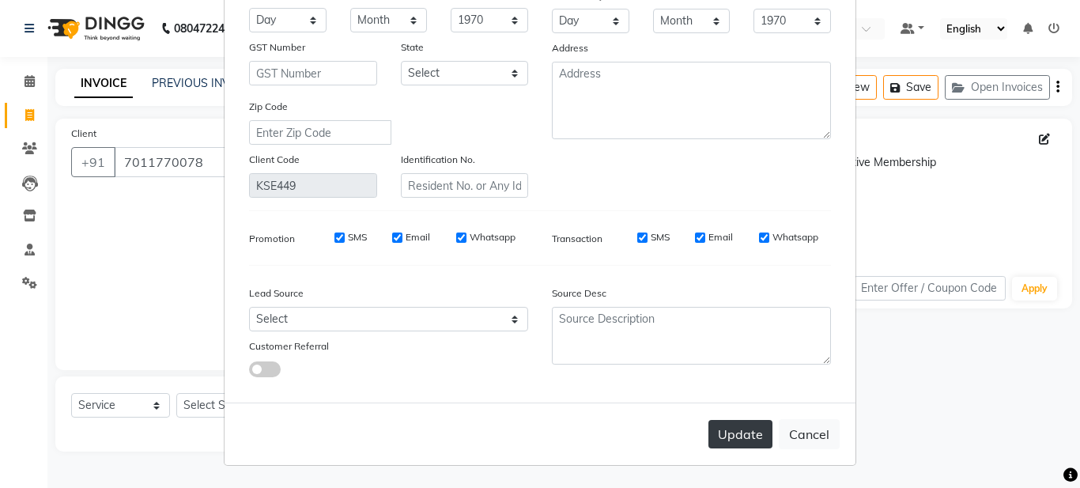
type input "Sashi"
click at [723, 438] on button "Update" at bounding box center [740, 434] width 64 height 28
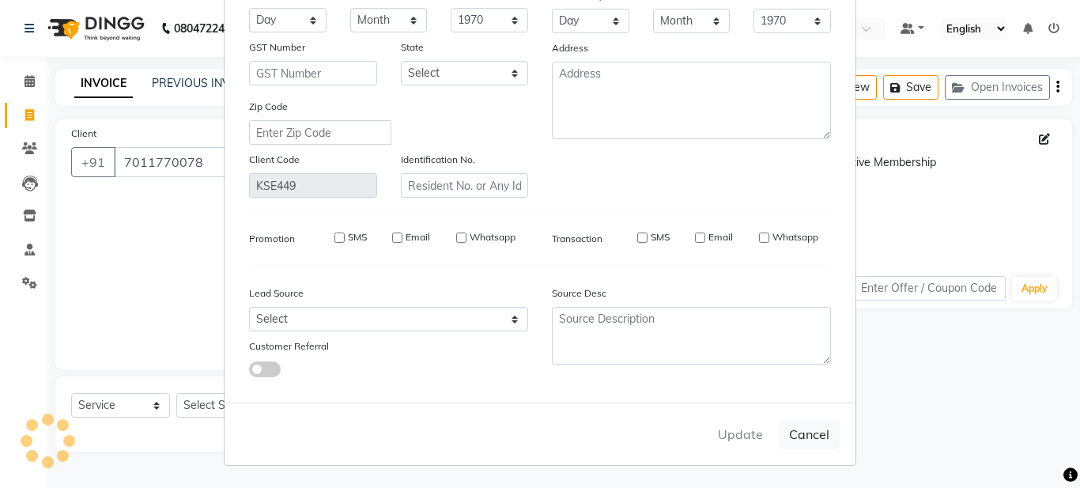
select select
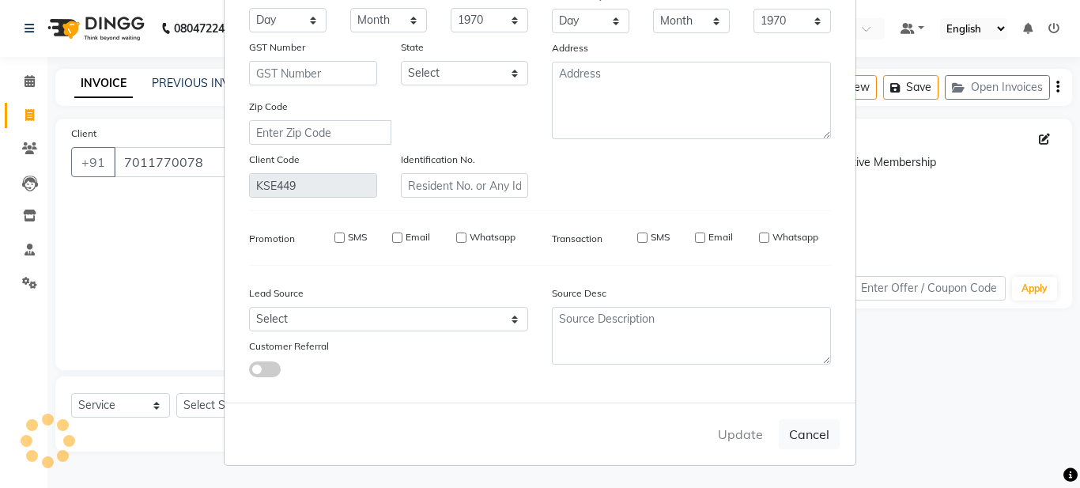
select select
checkbox input "false"
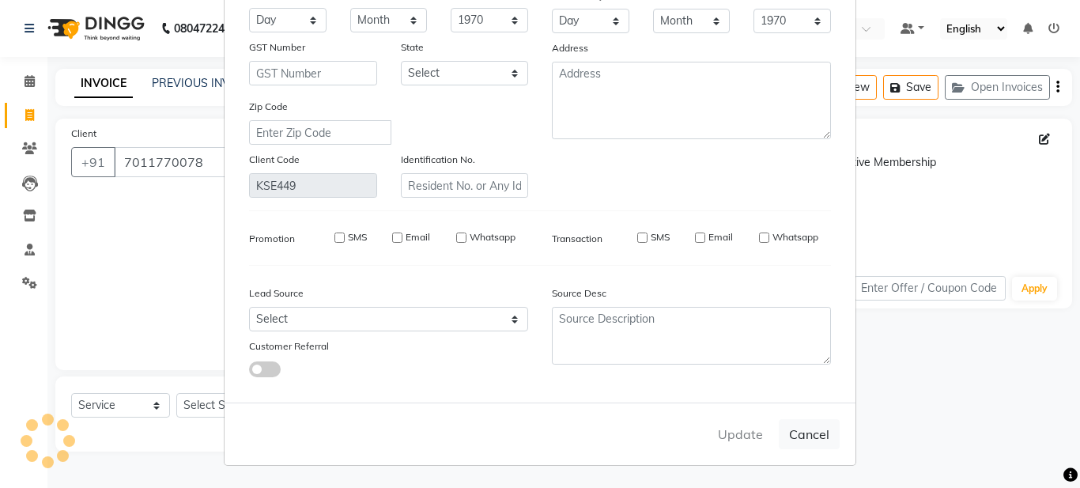
checkbox input "false"
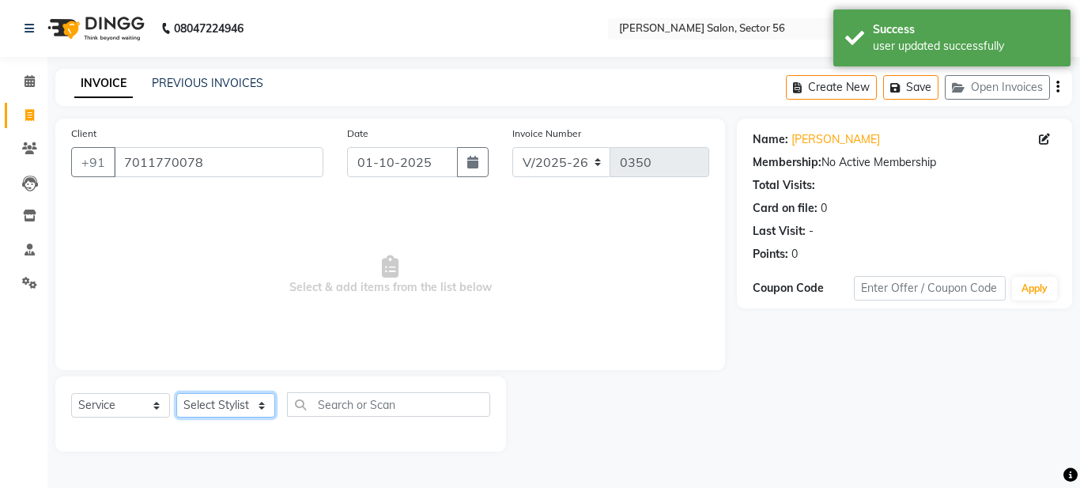
click at [262, 405] on select "Select Stylist [PERSON_NAME] [PERSON_NAME] [PERSON_NAME] [PERSON_NAME] [PERSON_…" at bounding box center [225, 405] width 99 height 25
select select "91302"
click at [176, 393] on select "Select Stylist [PERSON_NAME] [PERSON_NAME] [PERSON_NAME] [PERSON_NAME] [PERSON_…" at bounding box center [225, 405] width 99 height 25
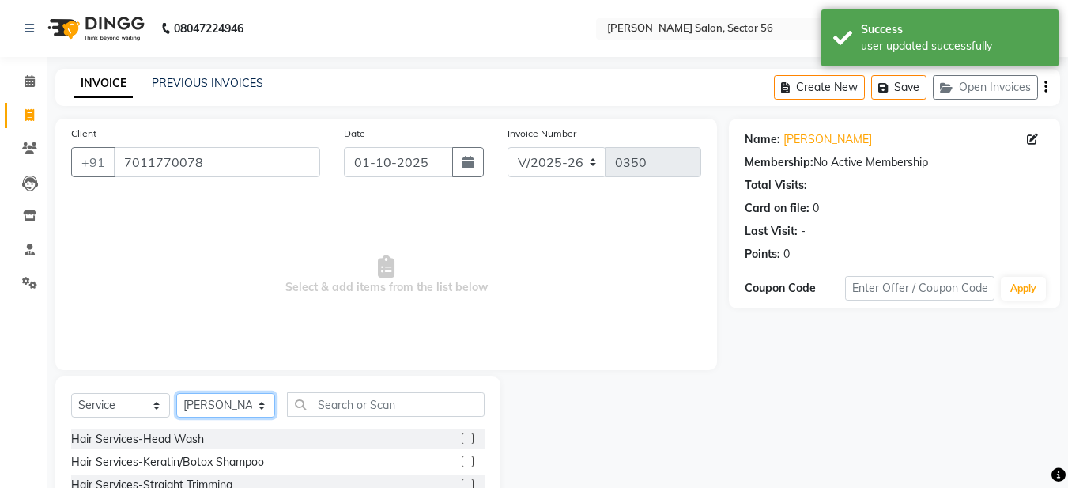
scroll to position [145, 0]
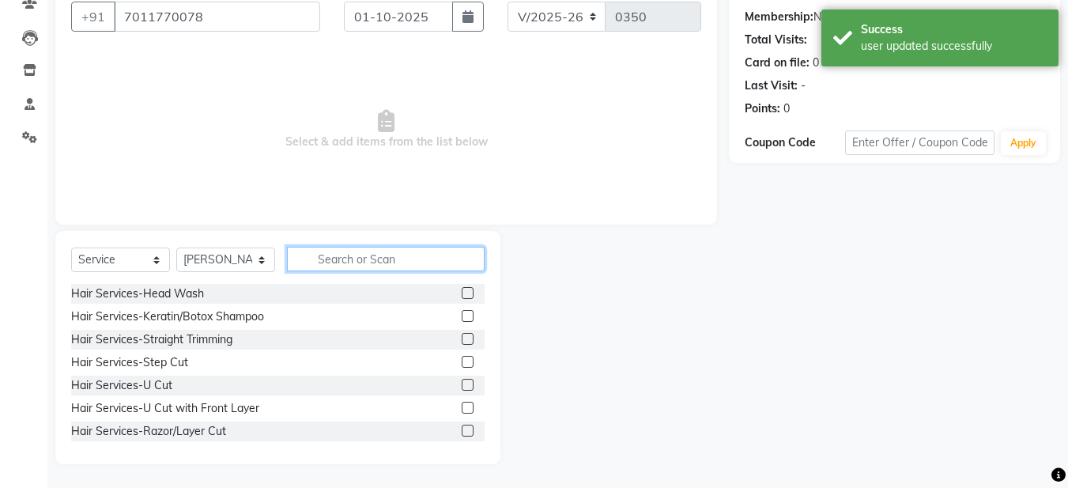
click at [374, 260] on input "text" at bounding box center [386, 259] width 198 height 25
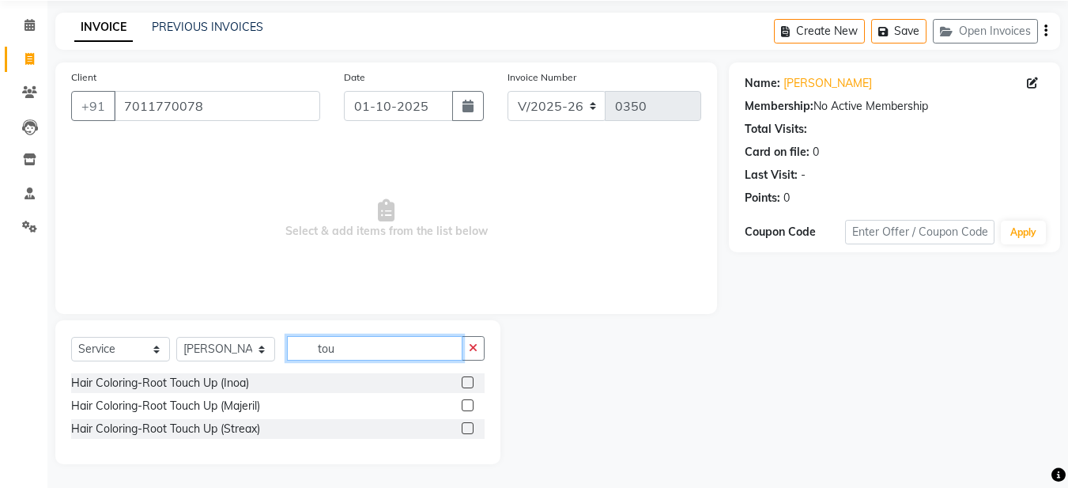
scroll to position [56, 0]
type input "tou"
click at [466, 378] on label at bounding box center [468, 382] width 12 height 12
click at [466, 378] on input "checkbox" at bounding box center [467, 383] width 10 height 10
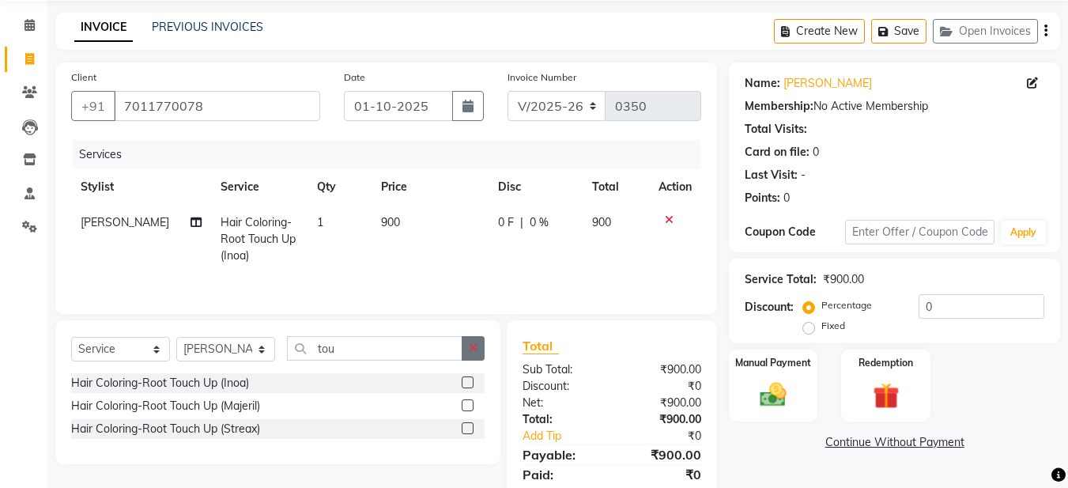
checkbox input "false"
click at [472, 353] on icon "button" at bounding box center [473, 347] width 9 height 11
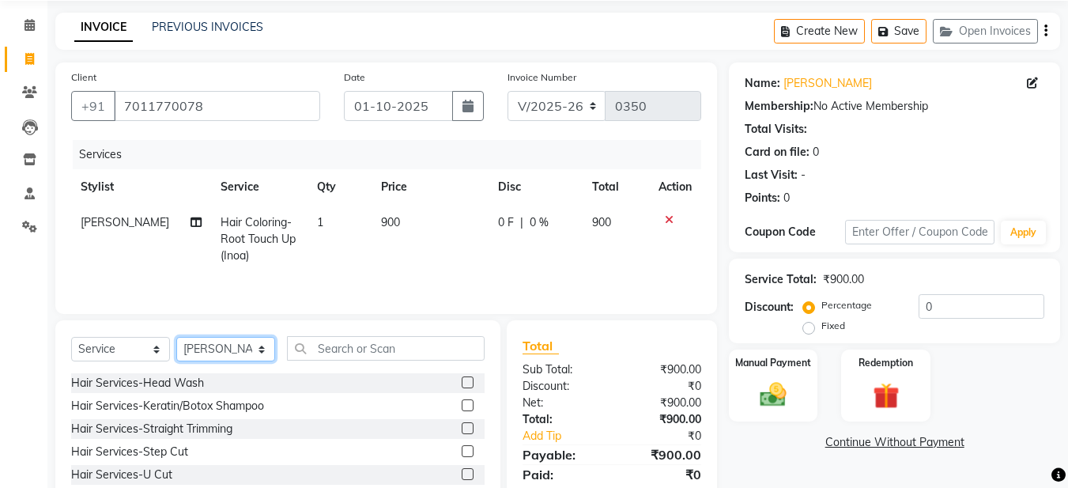
click at [246, 351] on select "Select Stylist [PERSON_NAME] [PERSON_NAME] [PERSON_NAME] [PERSON_NAME] [PERSON_…" at bounding box center [225, 349] width 99 height 25
select select "91308"
click at [176, 337] on select "Select Stylist [PERSON_NAME] [PERSON_NAME] [PERSON_NAME] [PERSON_NAME] [PERSON_…" at bounding box center [225, 349] width 99 height 25
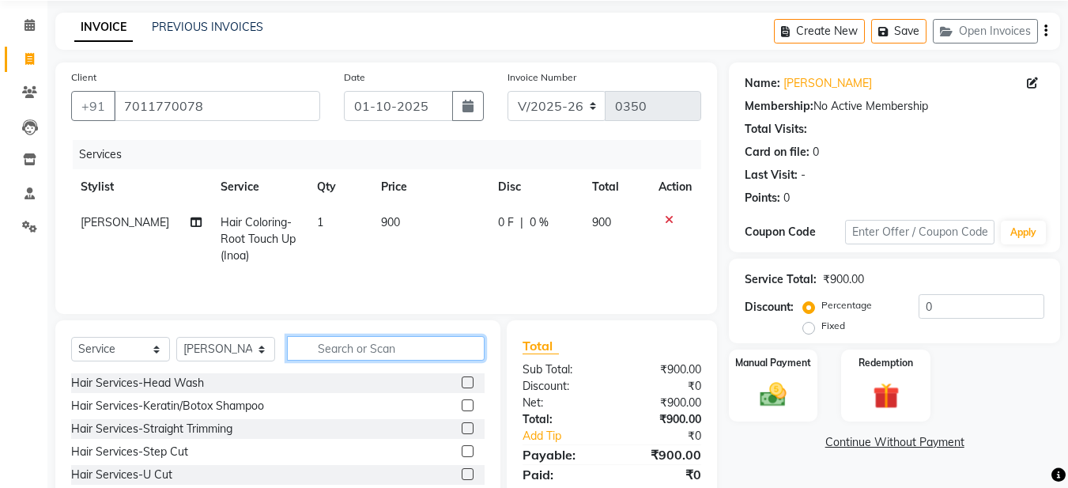
click at [375, 339] on input "text" at bounding box center [386, 348] width 198 height 25
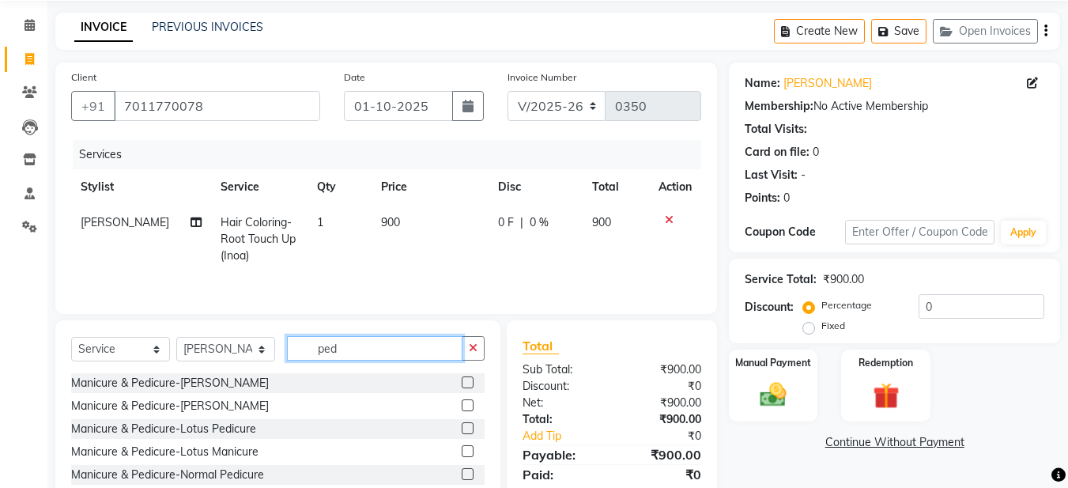
type input "ped"
click at [448, 479] on div "Manicure & Pedicure-Normal Pedicure" at bounding box center [278, 475] width 414 height 20
click at [462, 474] on label at bounding box center [468, 474] width 12 height 12
click at [462, 474] on input "checkbox" at bounding box center [467, 475] width 10 height 10
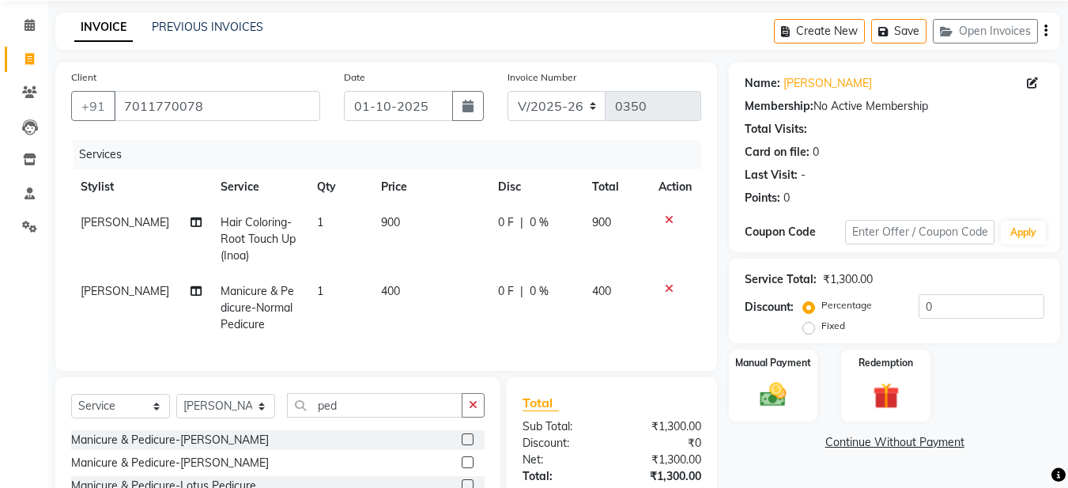
checkbox input "false"
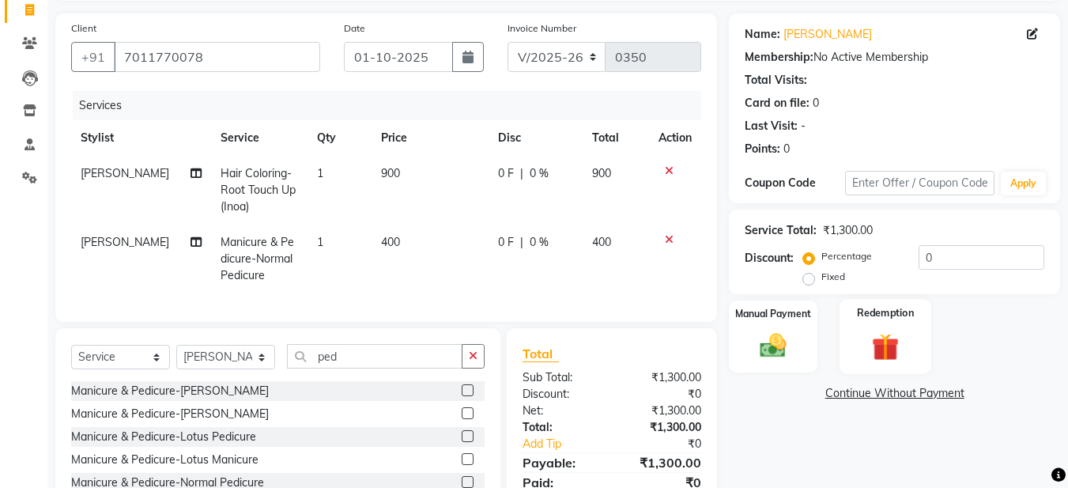
scroll to position [214, 0]
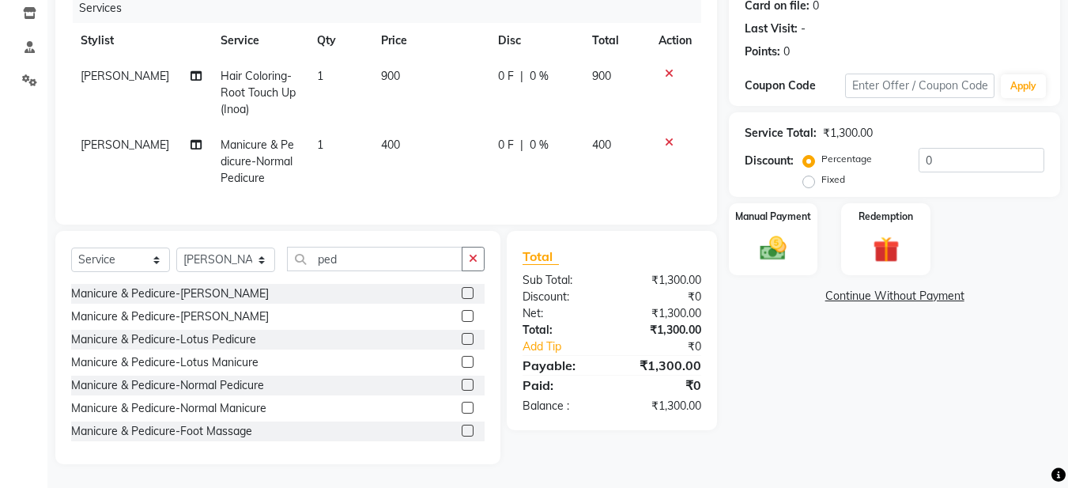
click at [821, 172] on label "Fixed" at bounding box center [833, 179] width 24 height 14
click at [808, 174] on input "Fixed" at bounding box center [811, 179] width 11 height 11
radio input "true"
click at [951, 148] on input "0" at bounding box center [982, 160] width 126 height 25
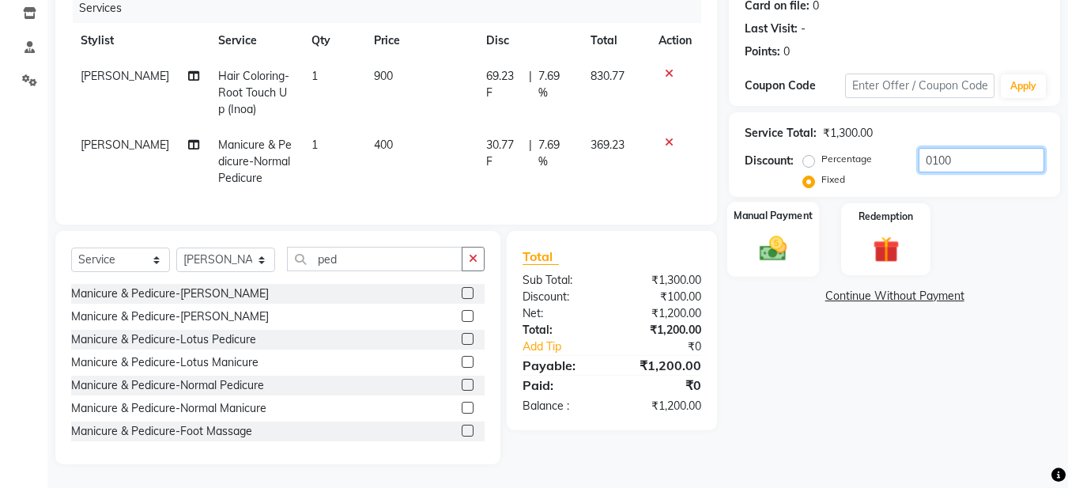
type input "0100"
click at [772, 246] on img at bounding box center [773, 248] width 44 height 32
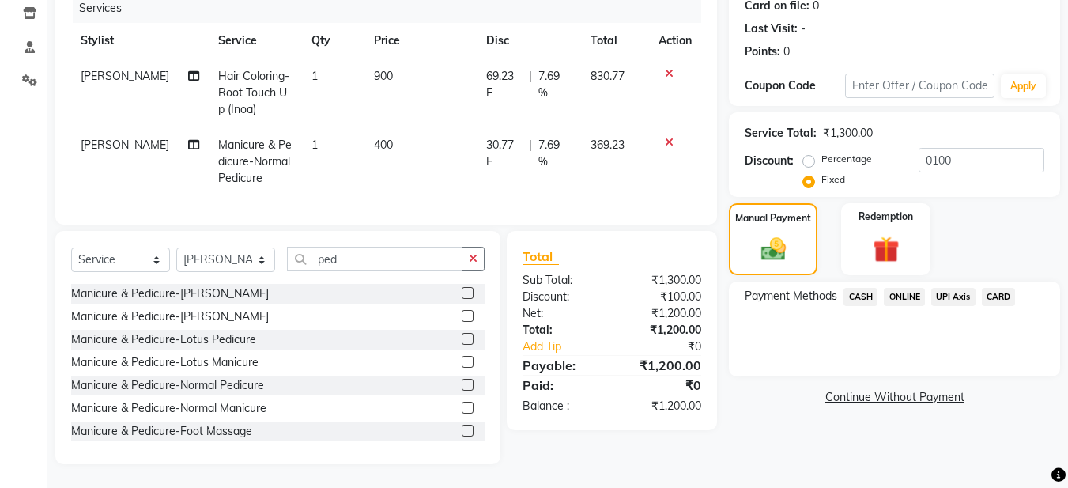
click at [854, 288] on span "CASH" at bounding box center [861, 297] width 34 height 18
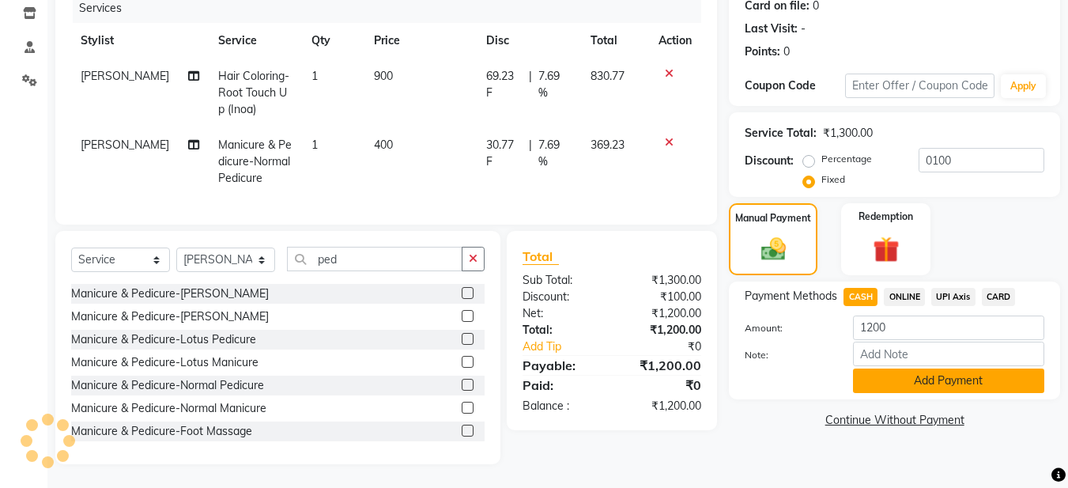
click at [884, 372] on button "Add Payment" at bounding box center [948, 380] width 191 height 25
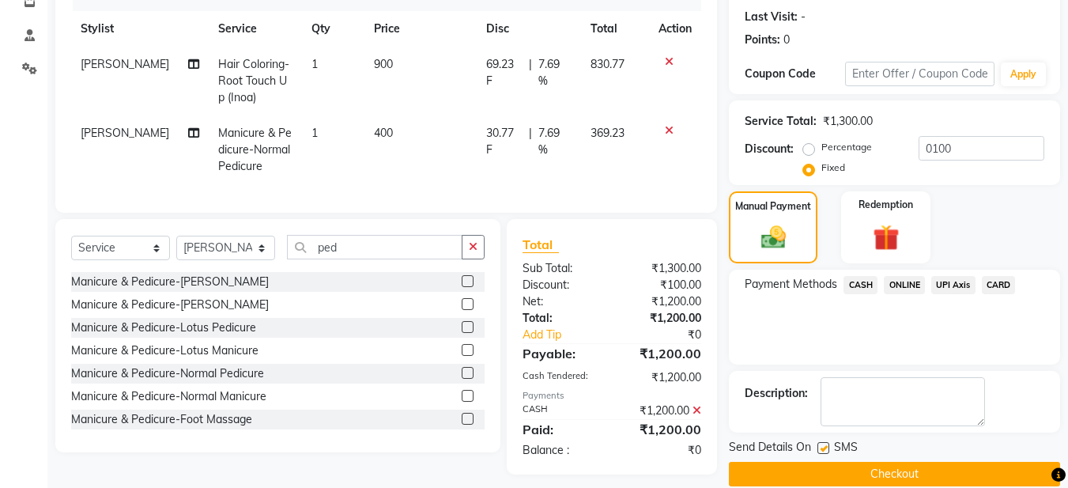
click at [805, 471] on button "Checkout" at bounding box center [894, 474] width 331 height 25
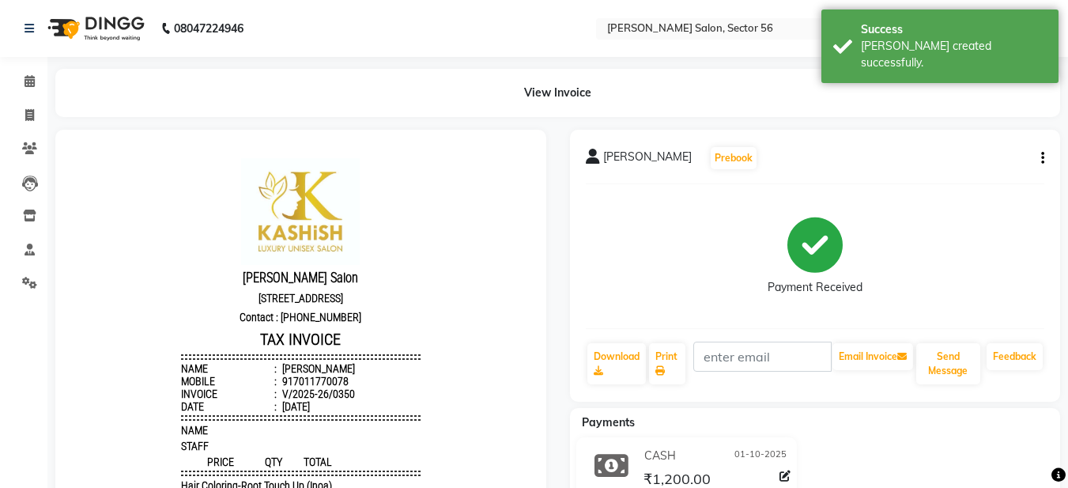
click at [938, 367] on div "Send Message" at bounding box center [948, 364] width 67 height 44
click at [35, 113] on span at bounding box center [30, 116] width 28 height 18
select select "service"
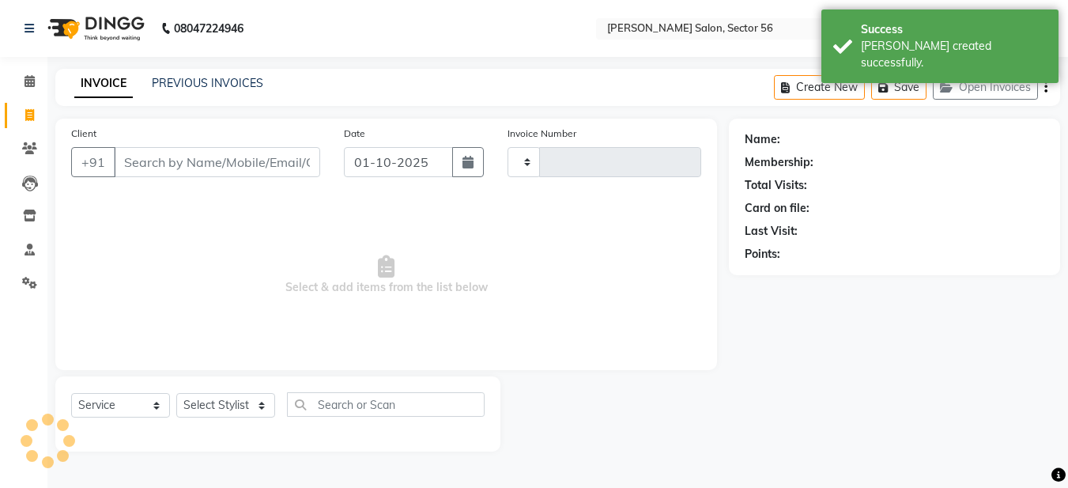
type input "0351"
select select "9000"
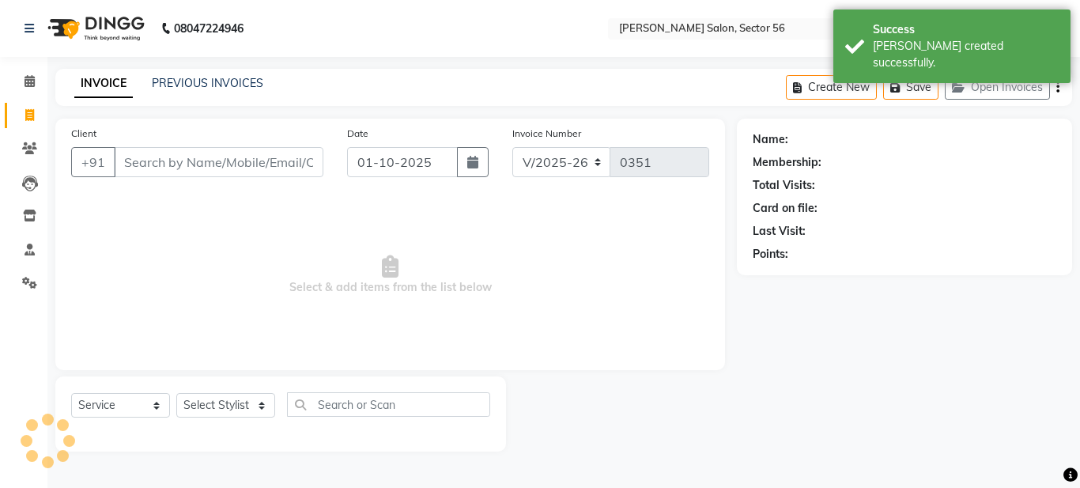
click at [164, 160] on input "Client" at bounding box center [219, 162] width 210 height 30
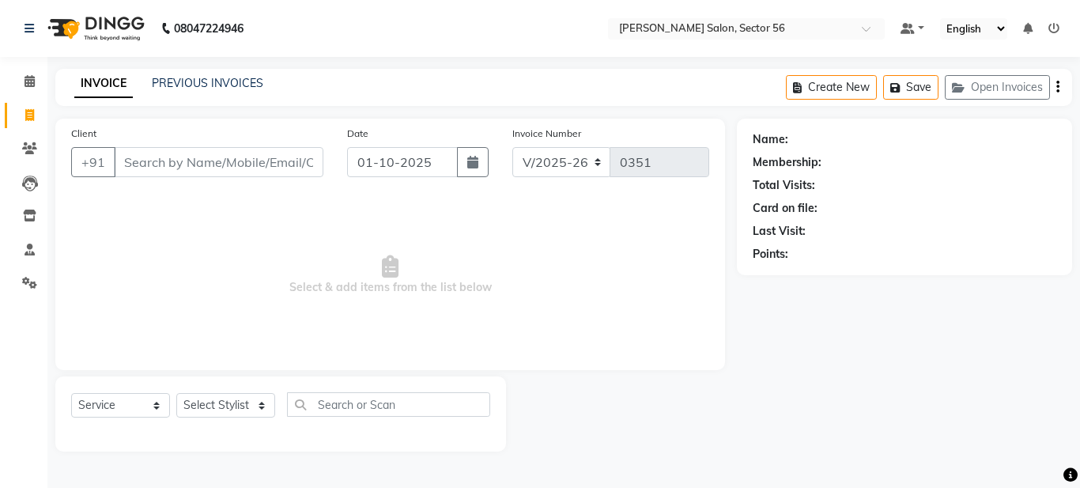
click at [165, 164] on input "Client" at bounding box center [219, 162] width 210 height 30
click at [130, 162] on input "Client" at bounding box center [219, 162] width 210 height 30
click at [191, 85] on link "PREVIOUS INVOICES" at bounding box center [207, 83] width 111 height 14
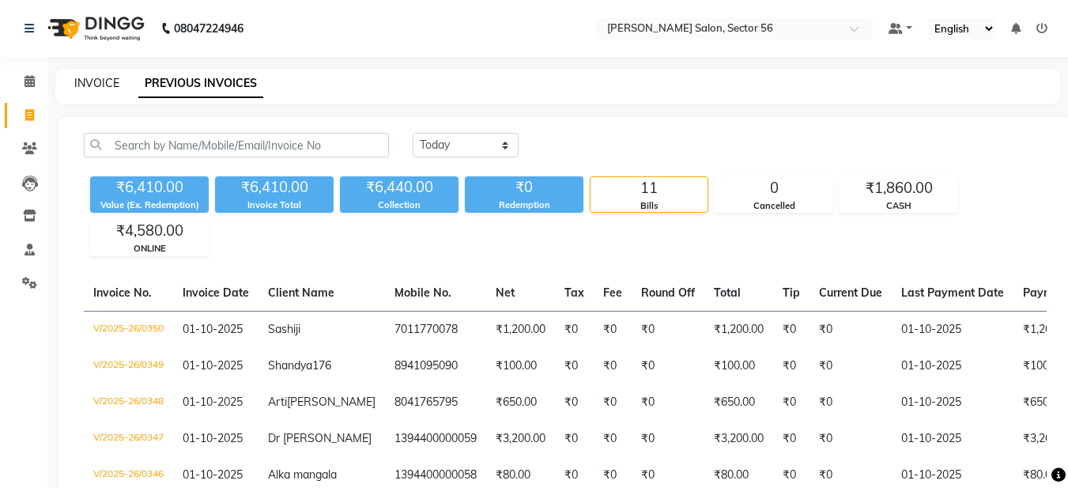
click at [107, 81] on link "INVOICE" at bounding box center [96, 83] width 45 height 14
select select "service"
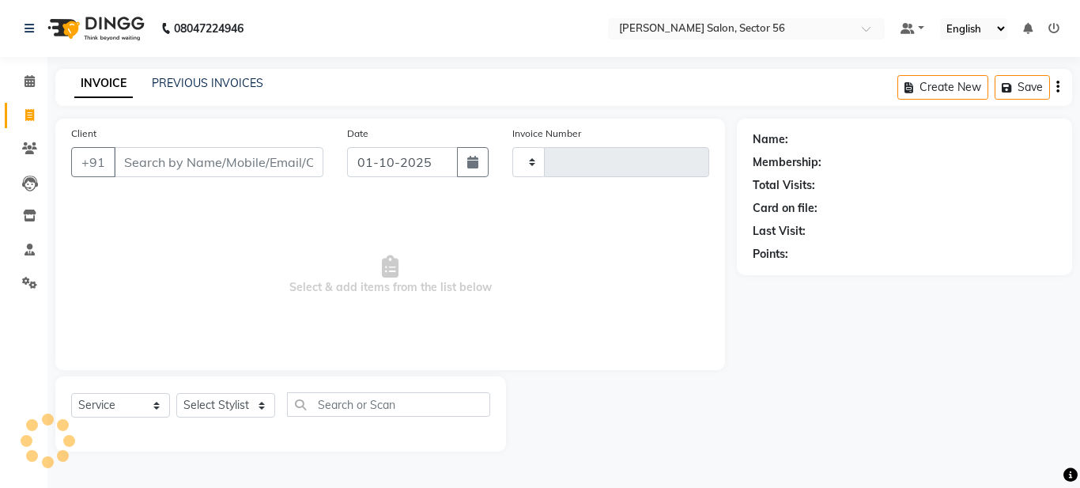
type input "0351"
select select "9000"
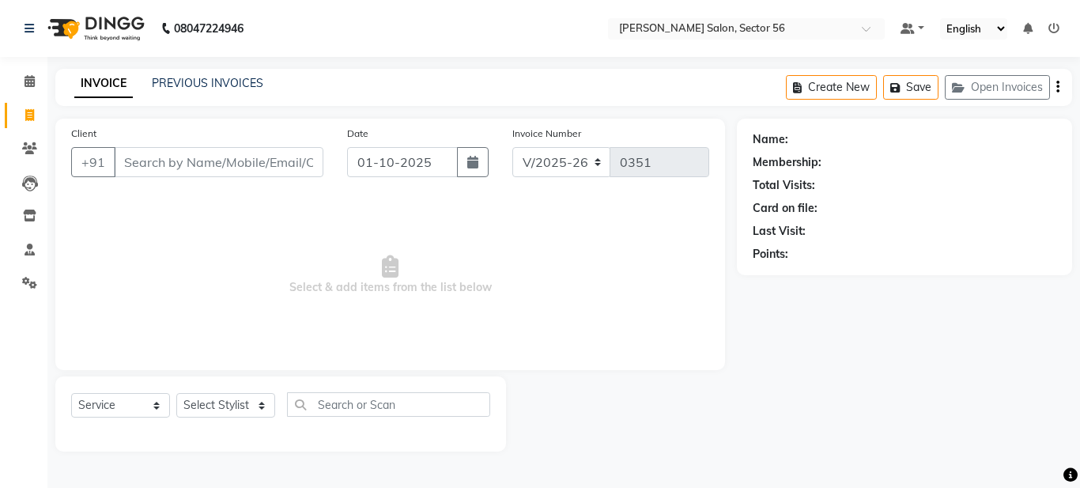
click at [141, 172] on input "Client" at bounding box center [219, 162] width 210 height 30
type input "sivani"
click at [289, 164] on span "Add Client" at bounding box center [282, 162] width 62 height 16
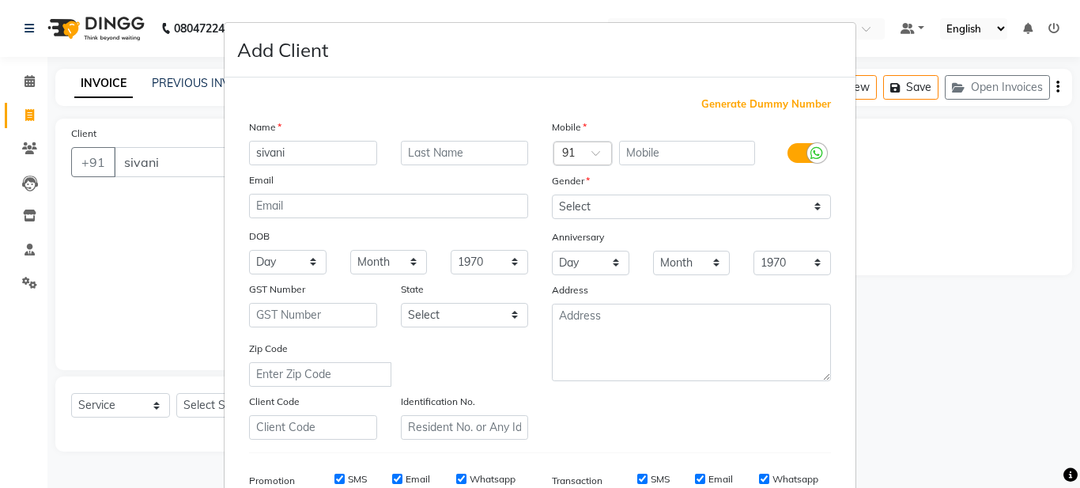
click at [745, 100] on span "Generate Dummy Number" at bounding box center [766, 104] width 130 height 16
type input "1394400000060"
checkbox input "false"
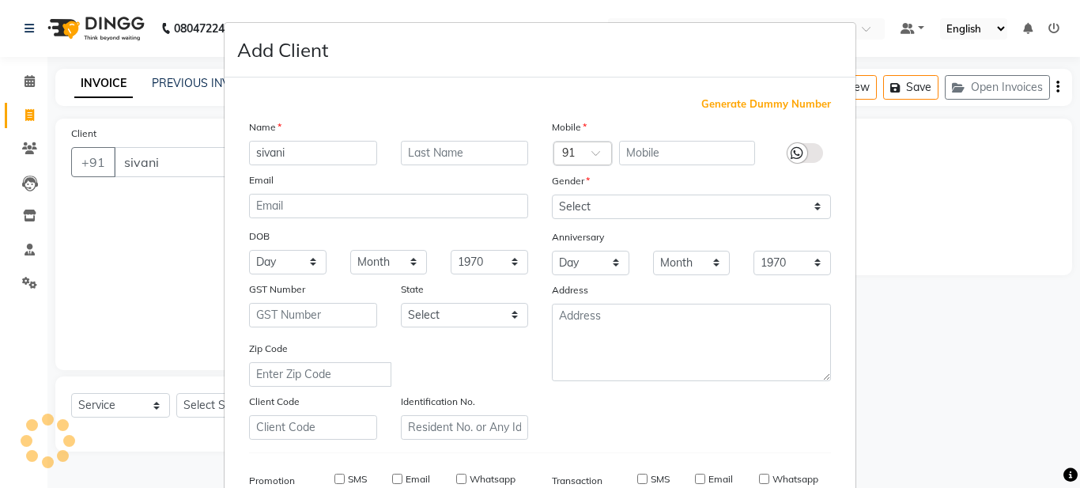
checkbox input "false"
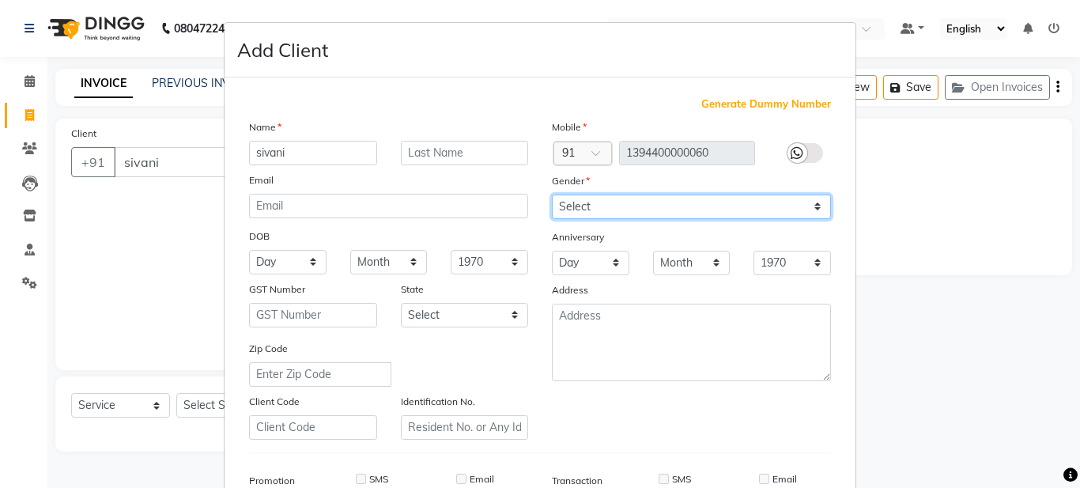
click at [621, 198] on select "Select [DEMOGRAPHIC_DATA] [DEMOGRAPHIC_DATA] Other Prefer Not To Say" at bounding box center [691, 207] width 279 height 25
select select "[DEMOGRAPHIC_DATA]"
click at [552, 195] on select "Select [DEMOGRAPHIC_DATA] [DEMOGRAPHIC_DATA] Other Prefer Not To Say" at bounding box center [691, 207] width 279 height 25
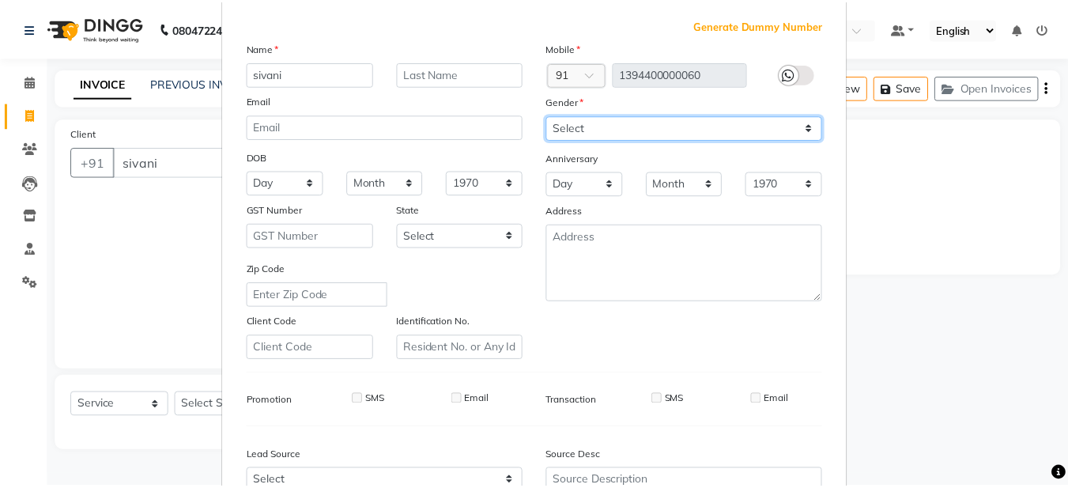
scroll to position [242, 0]
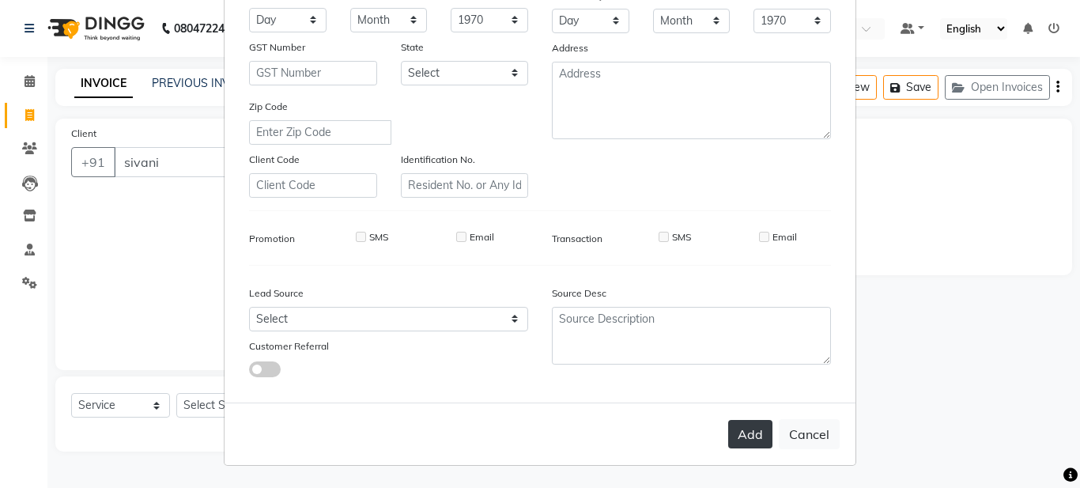
click at [741, 447] on button "Add" at bounding box center [750, 434] width 44 height 28
type input "1394400000060"
select select
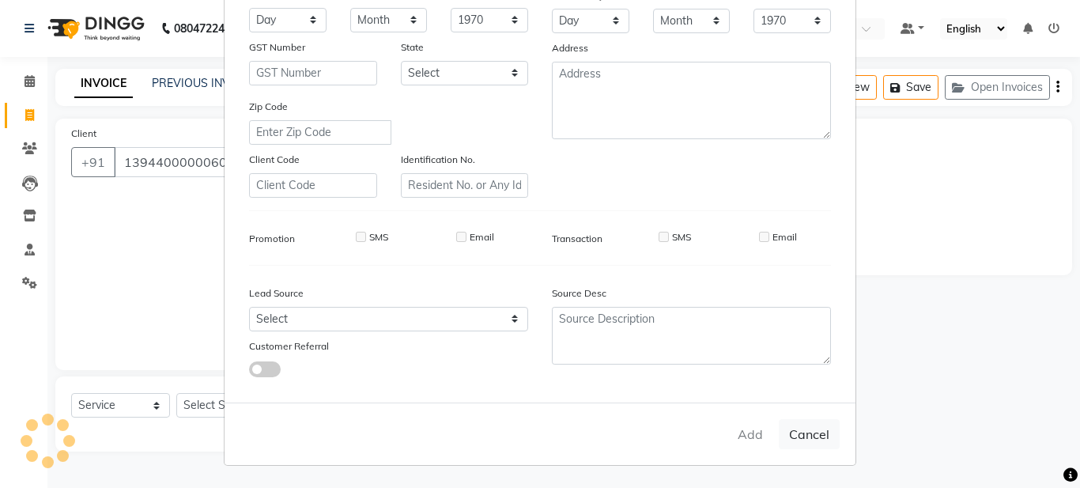
select select
checkbox input "false"
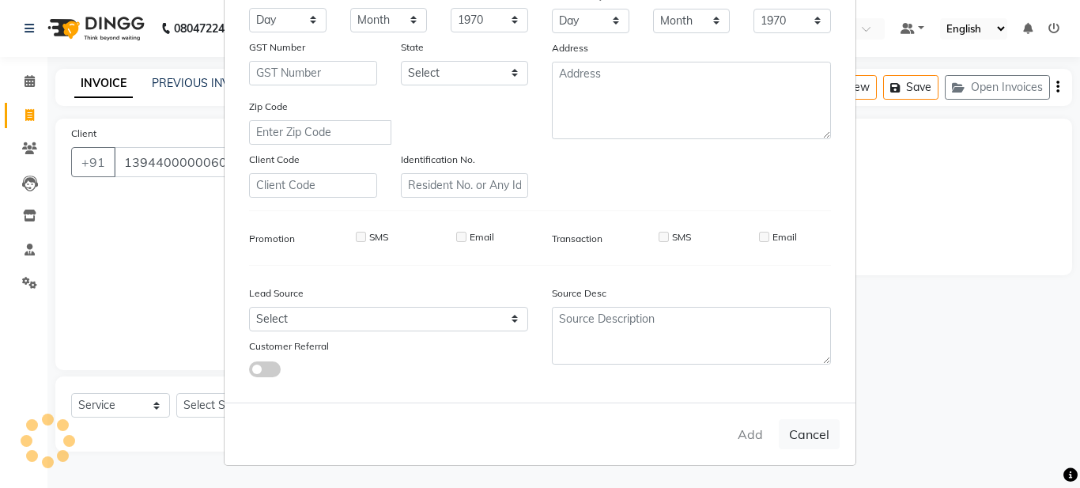
checkbox input "false"
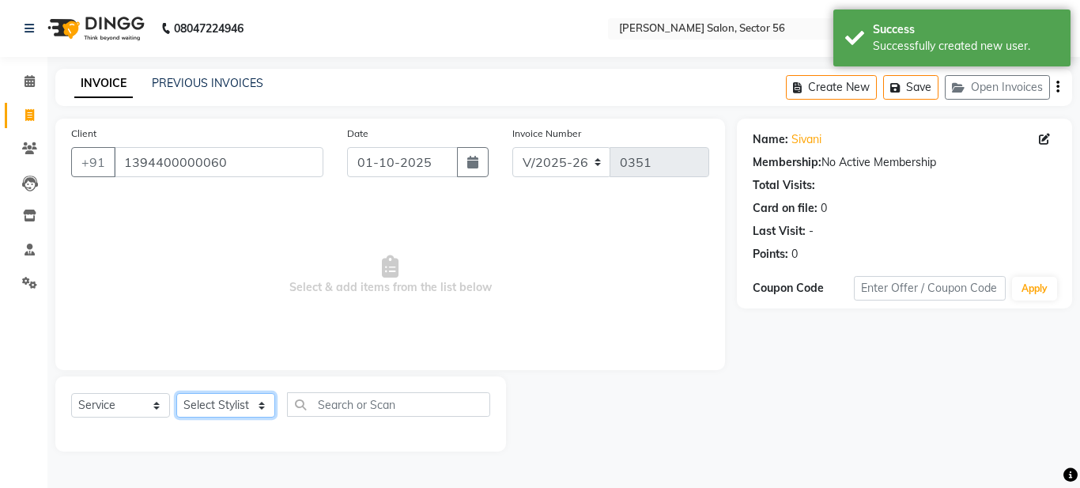
drag, startPoint x: 236, startPoint y: 411, endPoint x: 232, endPoint y: 403, distance: 8.8
click at [232, 403] on select "Select Stylist [PERSON_NAME] [PERSON_NAME] [PERSON_NAME] [PERSON_NAME] [PERSON_…" at bounding box center [225, 405] width 99 height 25
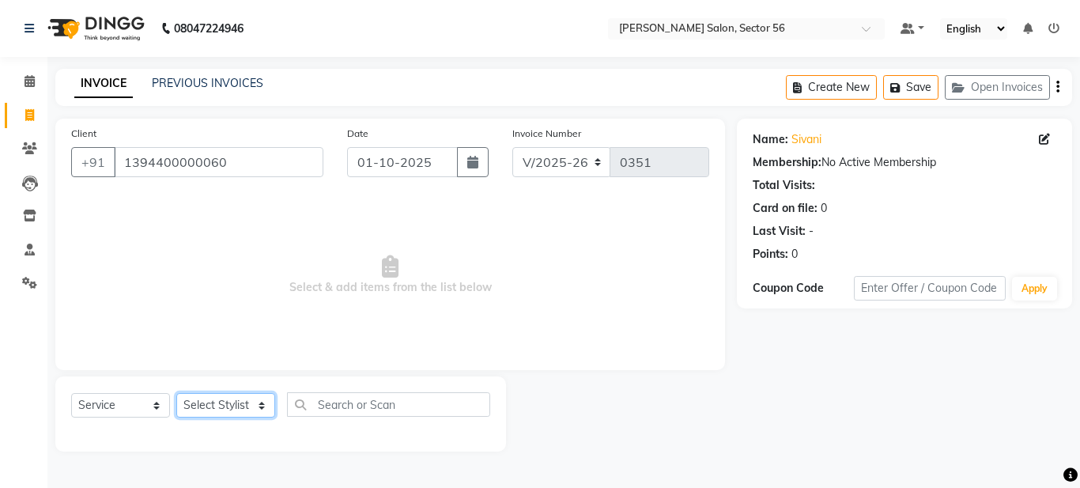
select select "92427"
click at [176, 393] on select "Select Stylist [PERSON_NAME] [PERSON_NAME] [PERSON_NAME] [PERSON_NAME] [PERSON_…" at bounding box center [225, 405] width 99 height 25
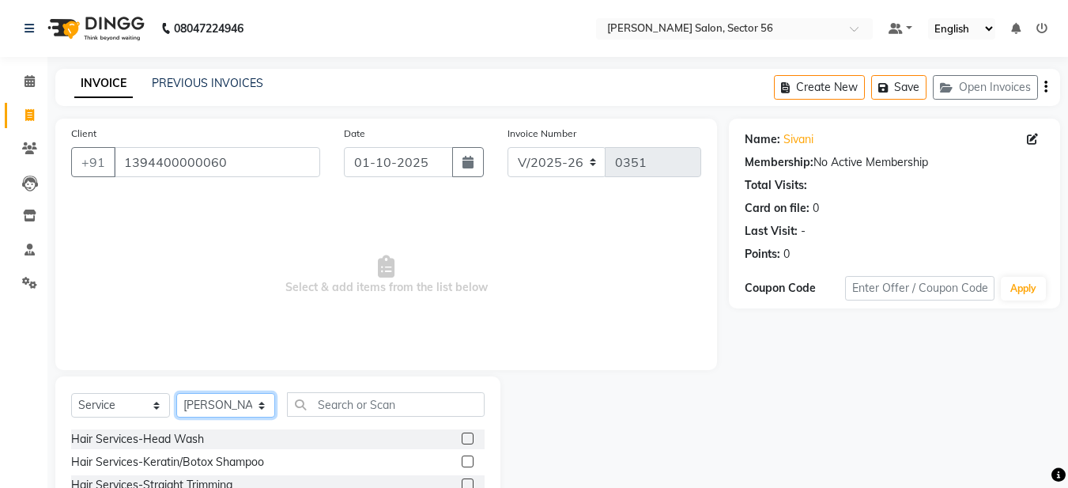
scroll to position [145, 0]
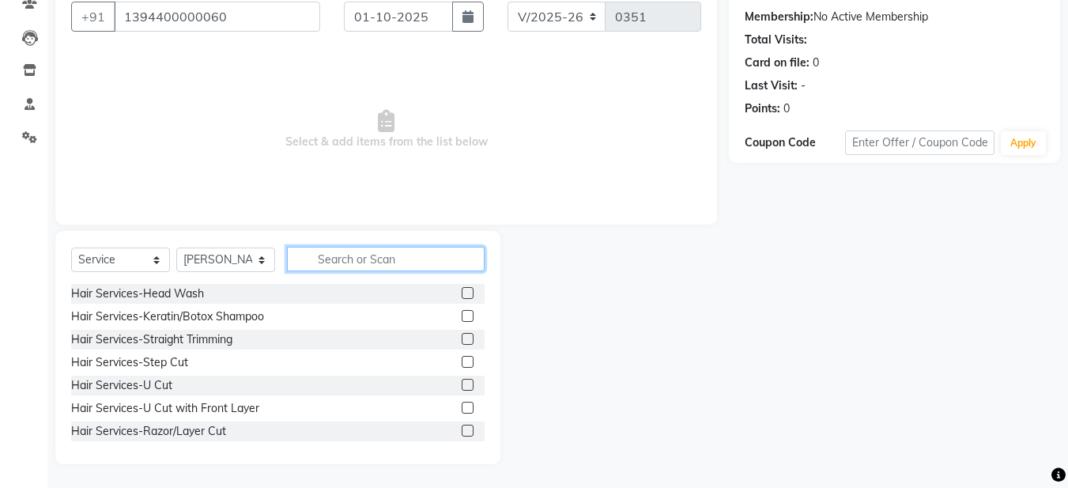
click at [333, 261] on input "text" at bounding box center [386, 259] width 198 height 25
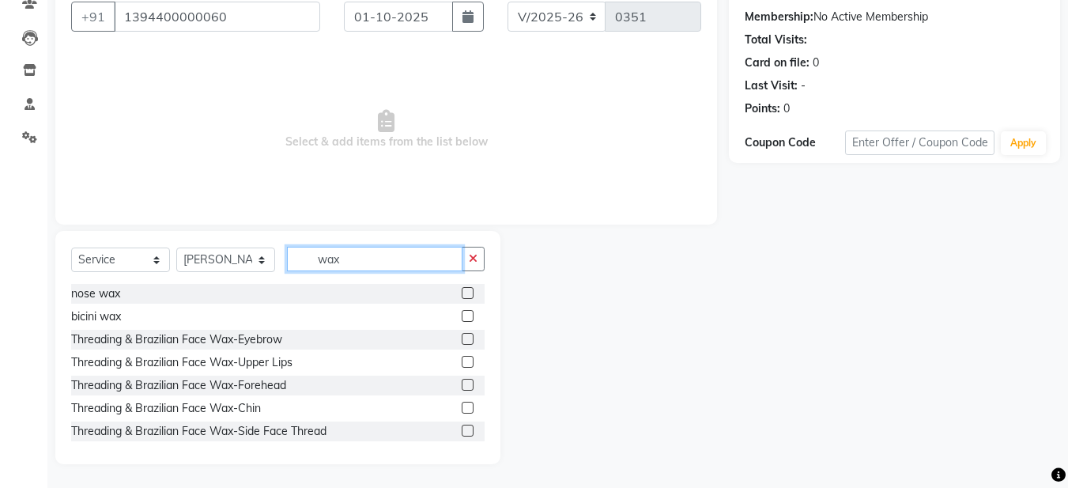
type input "wax"
click at [462, 334] on label at bounding box center [468, 339] width 12 height 12
click at [462, 334] on input "checkbox" at bounding box center [467, 339] width 10 height 10
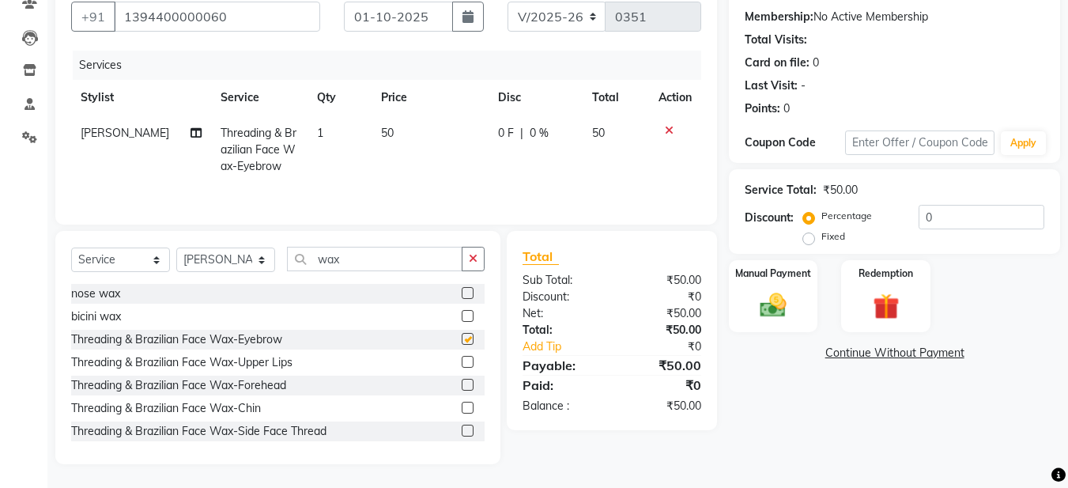
checkbox input "false"
click at [462, 358] on label at bounding box center [468, 362] width 12 height 12
click at [462, 358] on input "checkbox" at bounding box center [467, 362] width 10 height 10
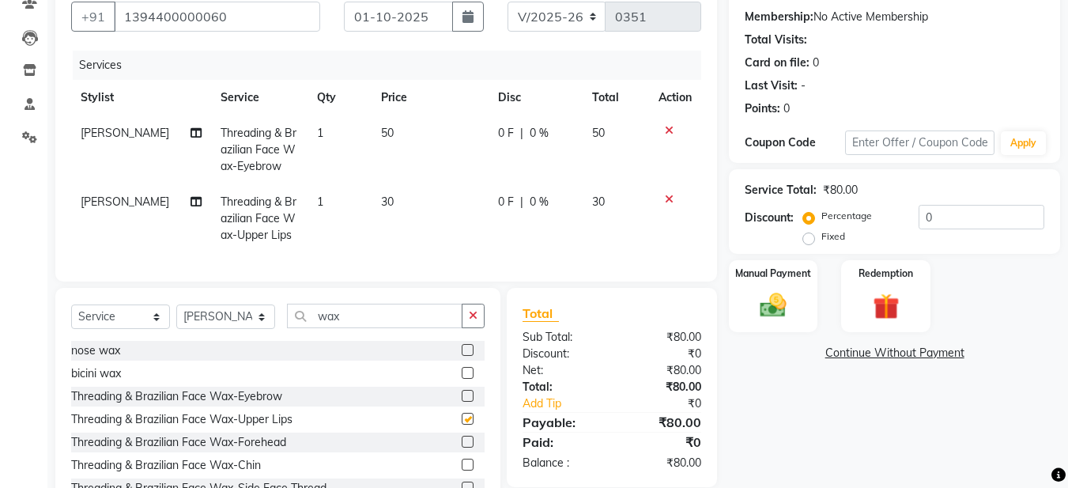
checkbox input "false"
click at [784, 318] on img at bounding box center [773, 305] width 44 height 32
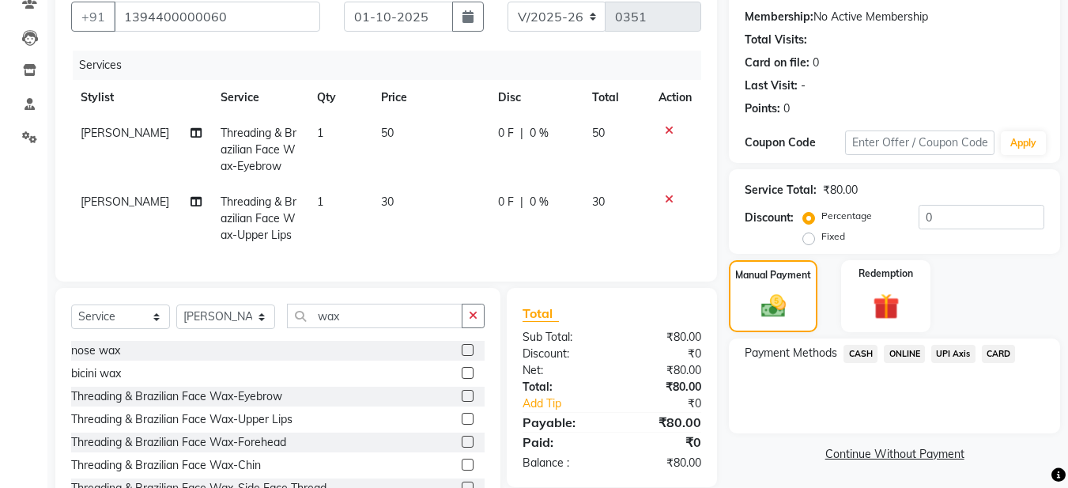
click at [904, 352] on span "ONLINE" at bounding box center [904, 354] width 41 height 18
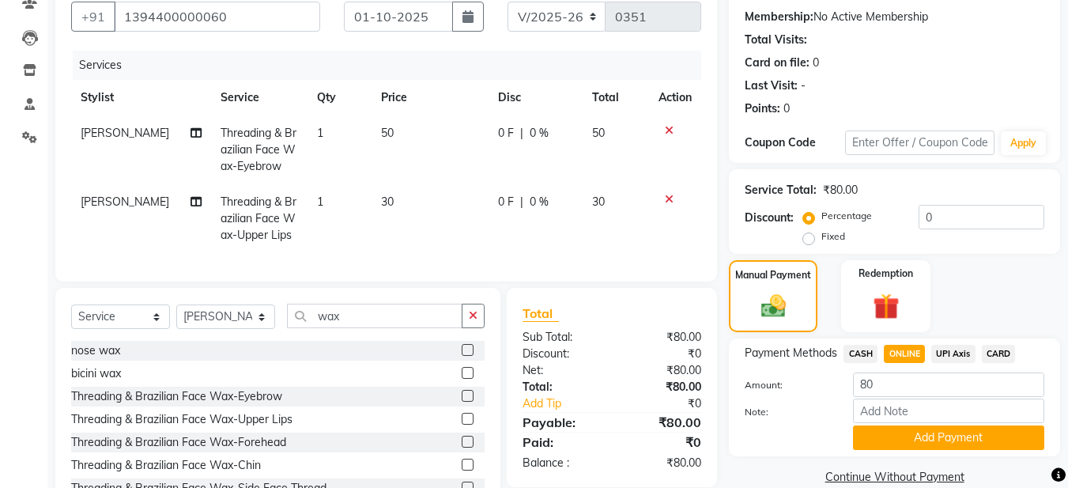
scroll to position [214, 0]
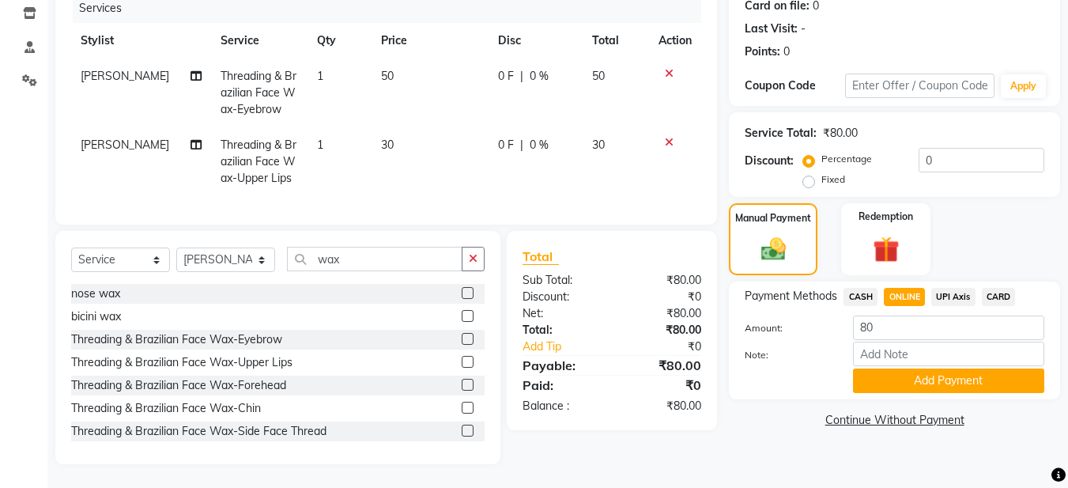
click at [821, 172] on label "Fixed" at bounding box center [833, 179] width 24 height 14
click at [810, 174] on input "Fixed" at bounding box center [811, 179] width 11 height 11
radio input "true"
drag, startPoint x: 939, startPoint y: 150, endPoint x: 940, endPoint y: 141, distance: 9.6
click at [940, 148] on input "0" at bounding box center [982, 160] width 126 height 25
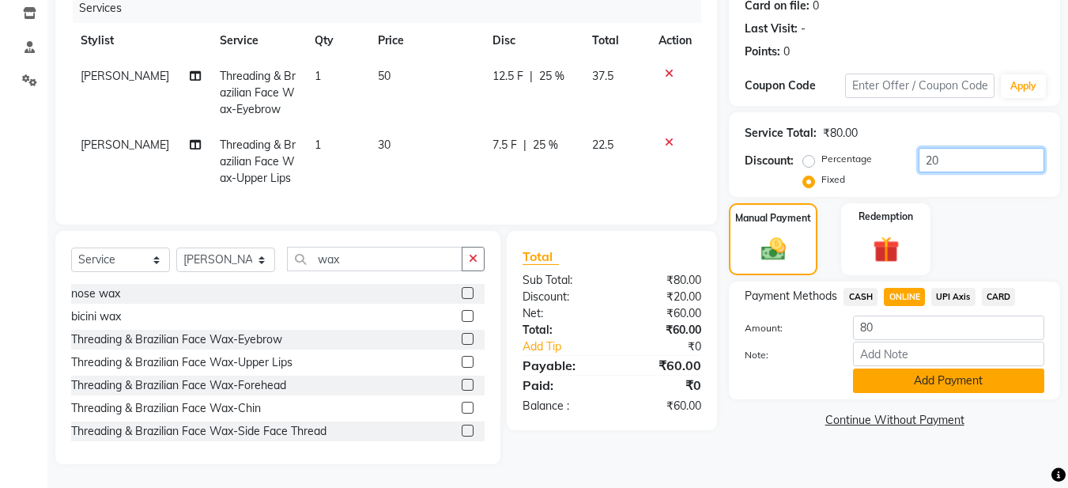
type input "20"
click at [927, 372] on button "Add Payment" at bounding box center [948, 380] width 191 height 25
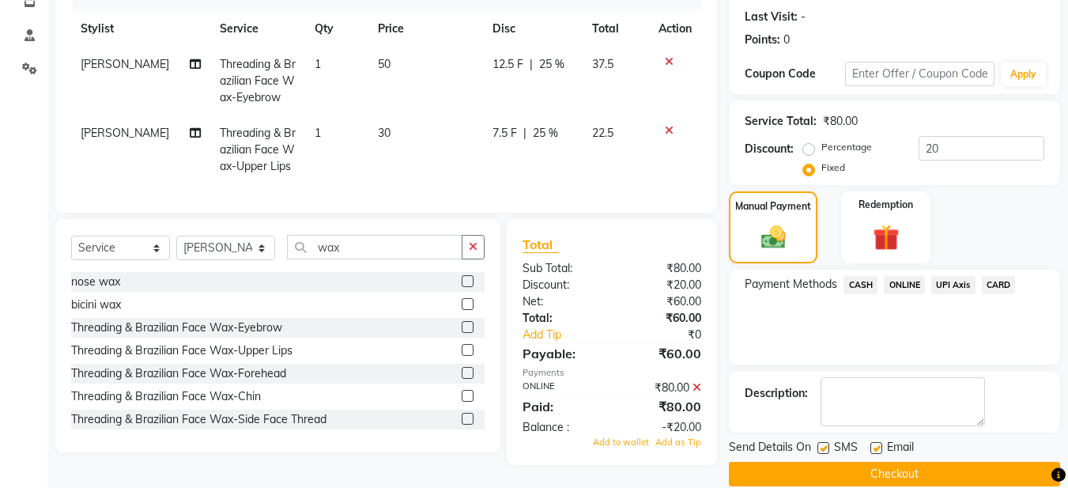
scroll to position [236, 0]
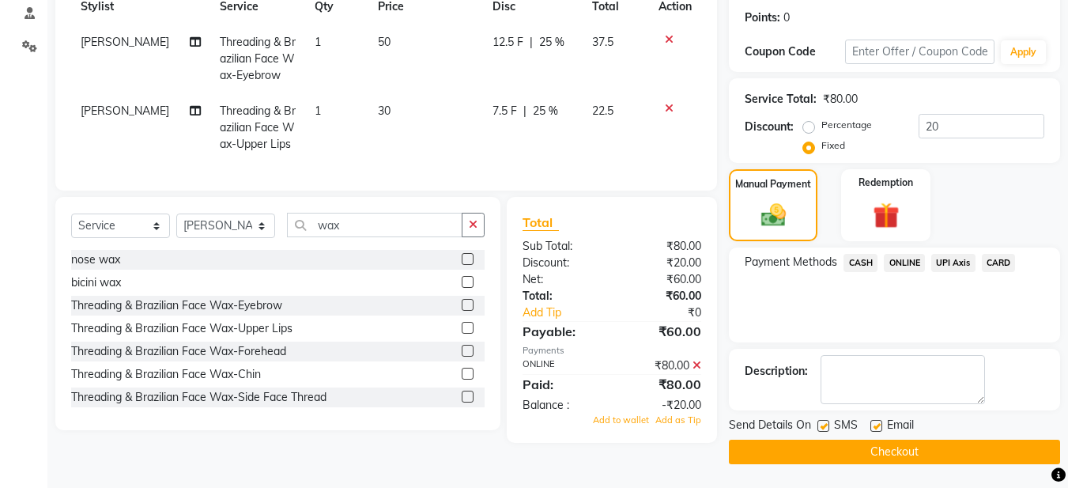
click at [882, 421] on div "Email" at bounding box center [899, 427] width 56 height 20
click at [879, 427] on label at bounding box center [877, 426] width 12 height 12
click at [879, 427] on input "checkbox" at bounding box center [876, 426] width 10 height 10
checkbox input "false"
click at [849, 453] on button "Checkout" at bounding box center [894, 452] width 331 height 25
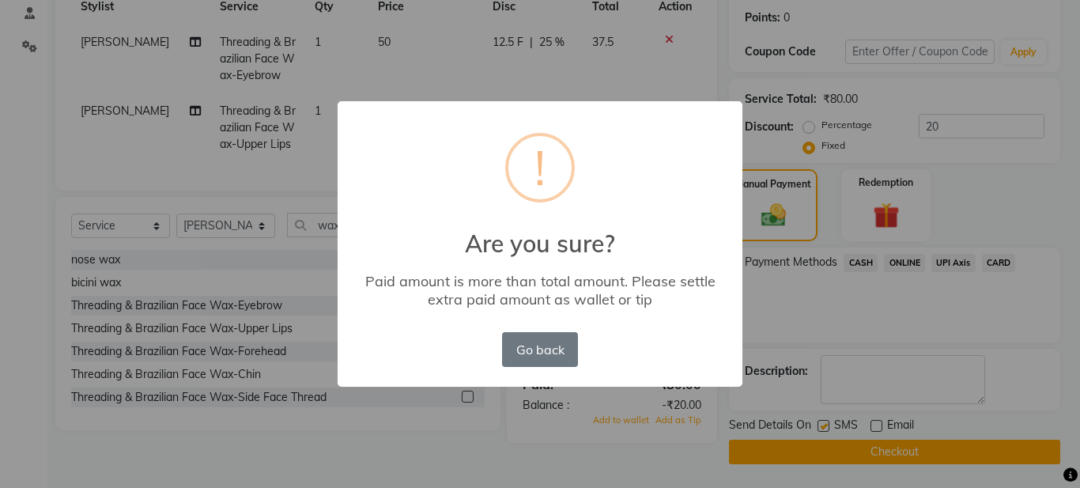
click at [861, 136] on div "× ! Are you sure? Paid amount is more than total amount. Please settle extra pa…" at bounding box center [540, 244] width 1080 height 488
click at [536, 340] on button "Go back" at bounding box center [540, 349] width 76 height 35
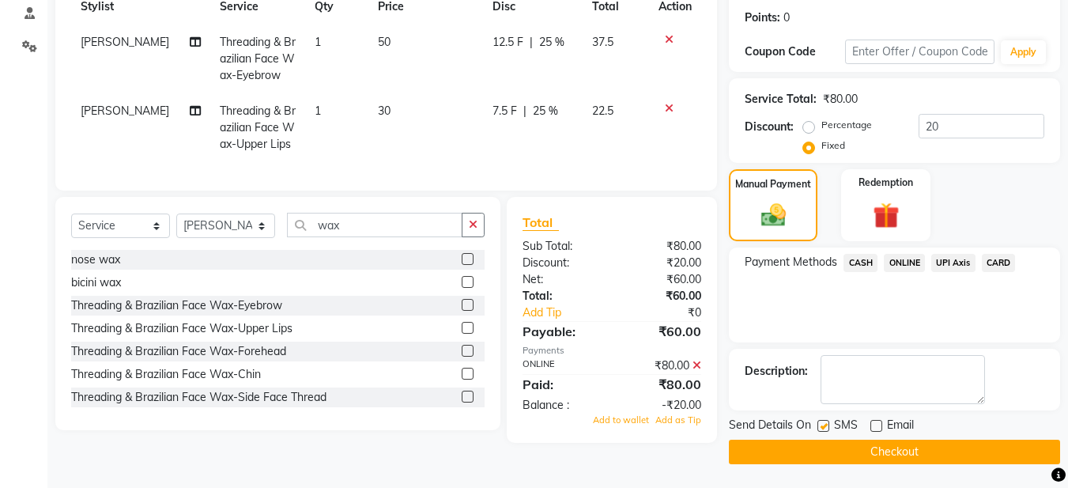
click at [780, 440] on button "Checkout" at bounding box center [894, 452] width 331 height 25
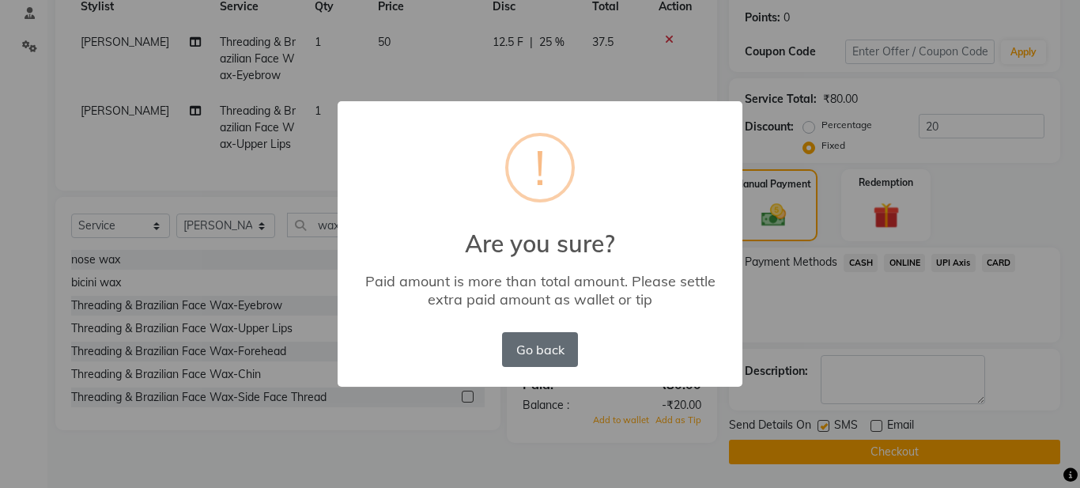
click at [539, 347] on button "Go back" at bounding box center [540, 349] width 76 height 35
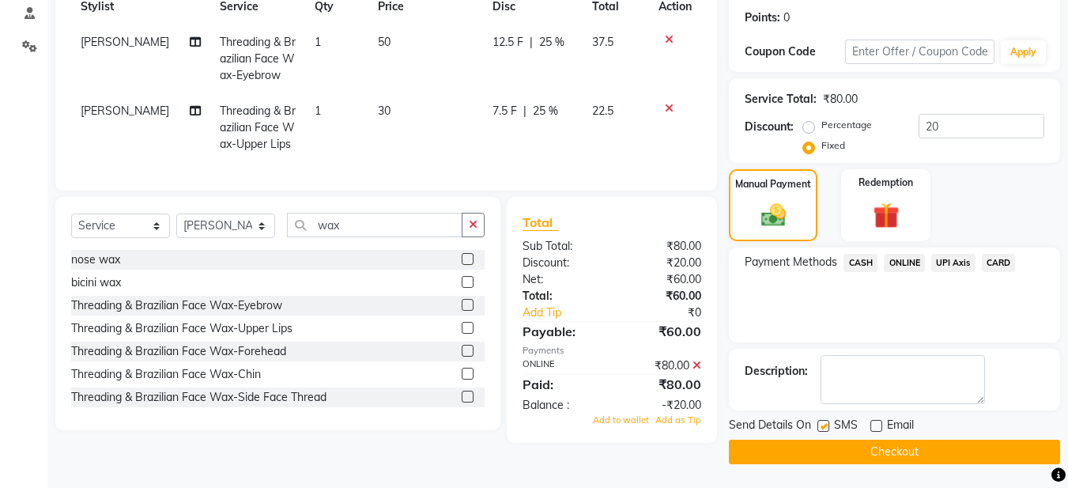
click at [700, 371] on icon at bounding box center [697, 365] width 9 height 11
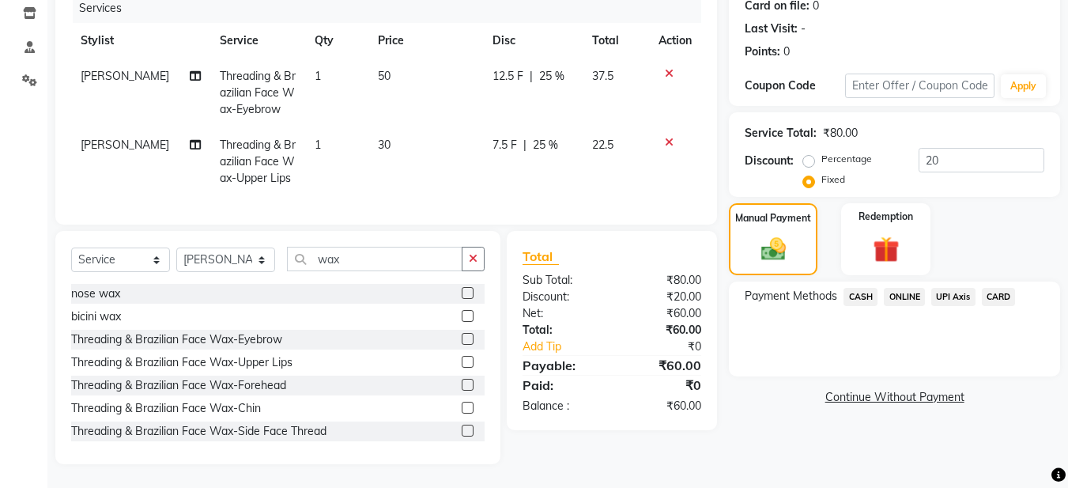
click at [891, 288] on span "ONLINE" at bounding box center [904, 297] width 41 height 18
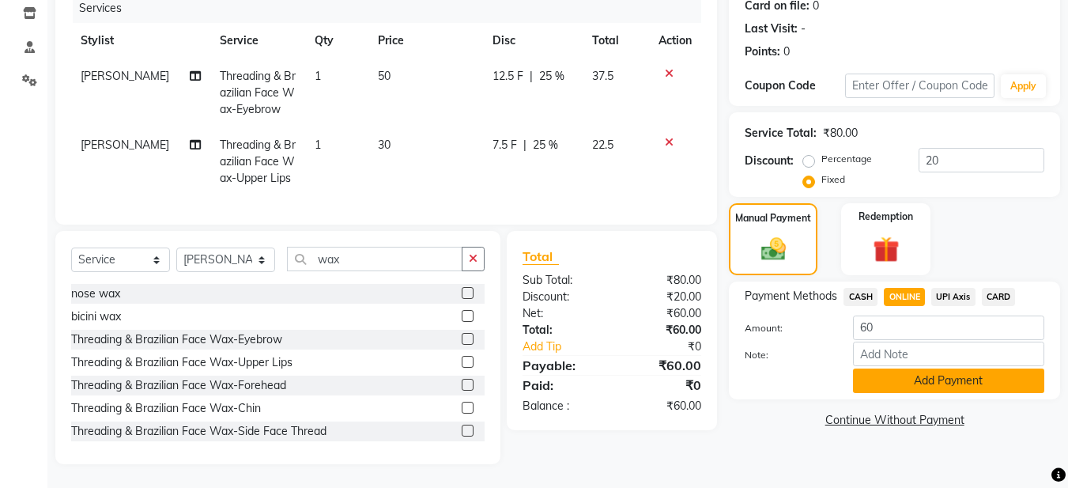
click at [890, 372] on button "Add Payment" at bounding box center [948, 380] width 191 height 25
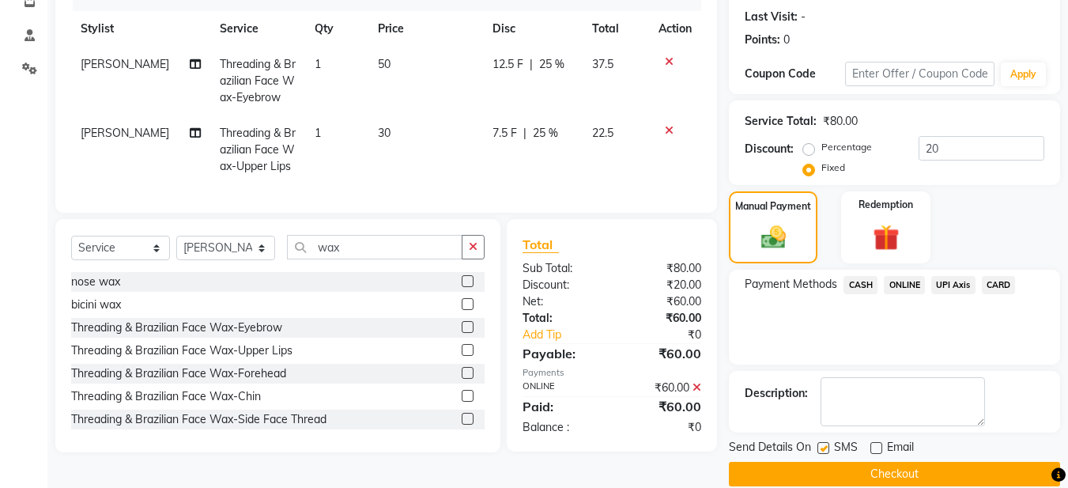
click at [834, 473] on button "Checkout" at bounding box center [894, 474] width 331 height 25
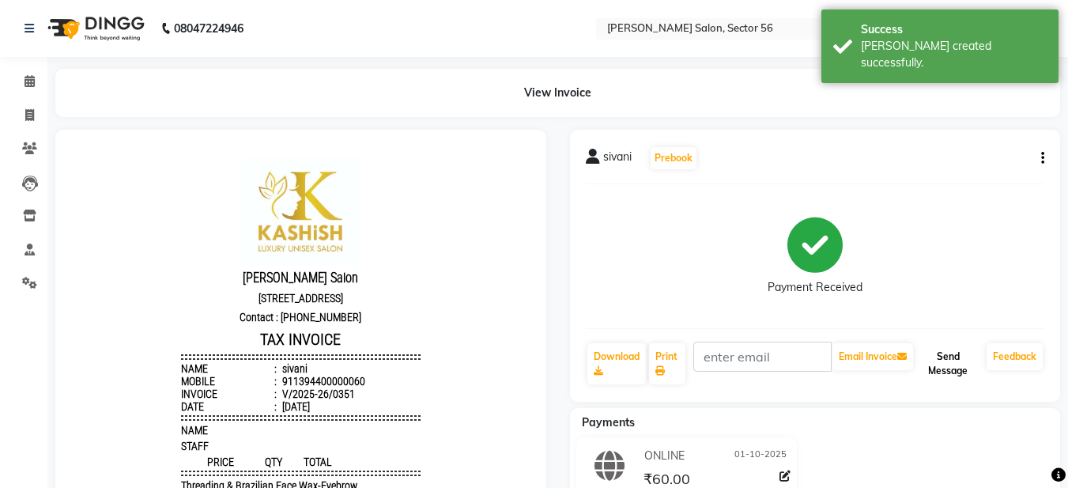
click at [937, 356] on button "Send Message" at bounding box center [948, 363] width 64 height 41
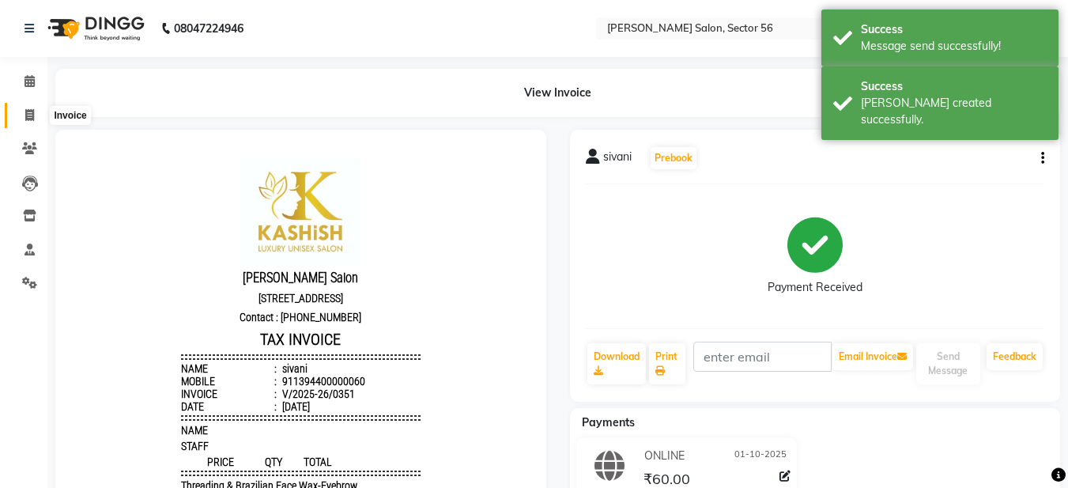
click at [32, 118] on icon at bounding box center [29, 115] width 9 height 12
select select "service"
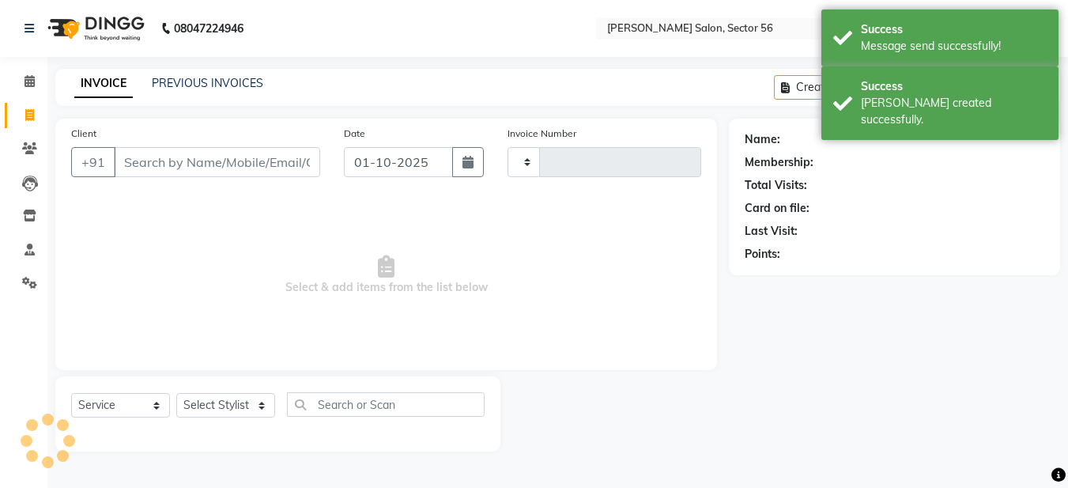
type input "0352"
select select "9000"
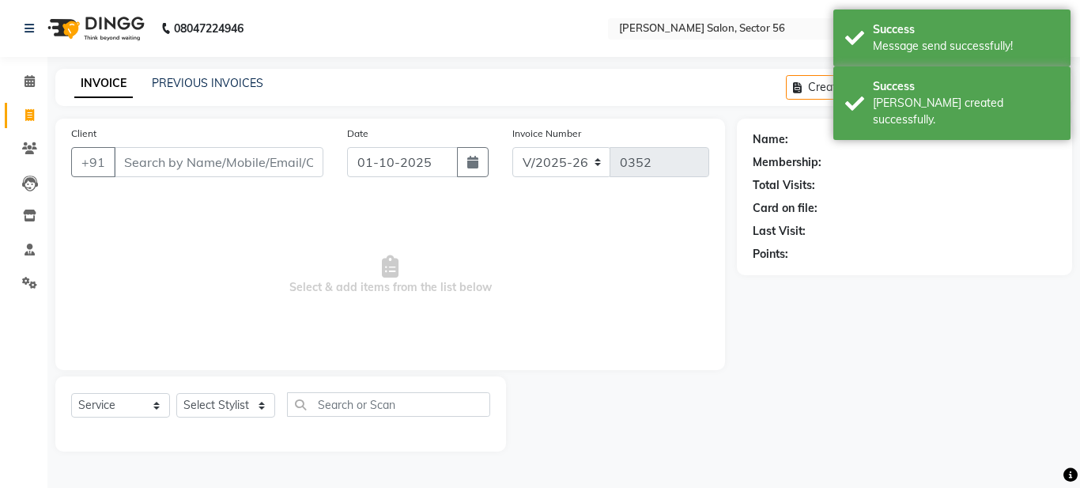
click at [153, 162] on input "Client" at bounding box center [219, 162] width 210 height 30
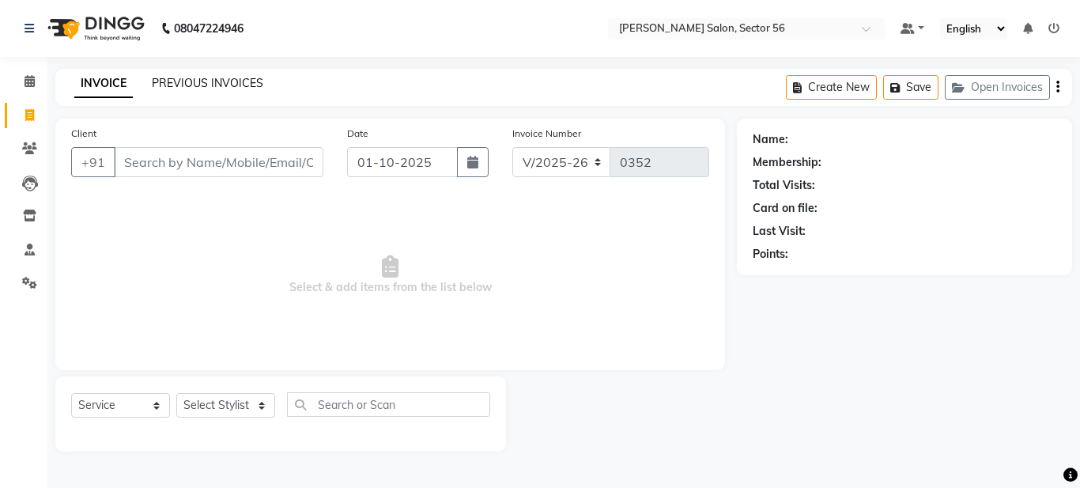
click at [194, 77] on link "PREVIOUS INVOICES" at bounding box center [207, 83] width 111 height 14
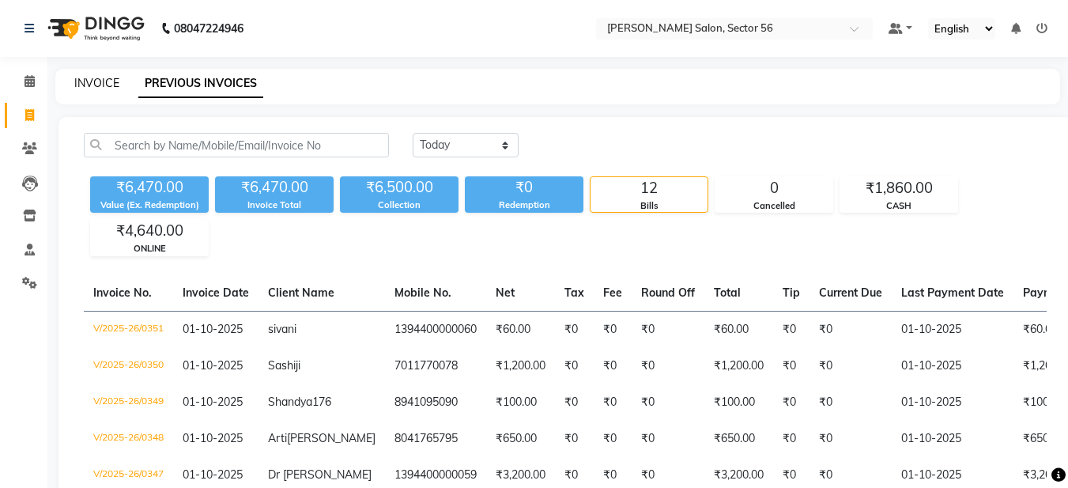
click at [107, 77] on link "INVOICE" at bounding box center [96, 83] width 45 height 14
select select "service"
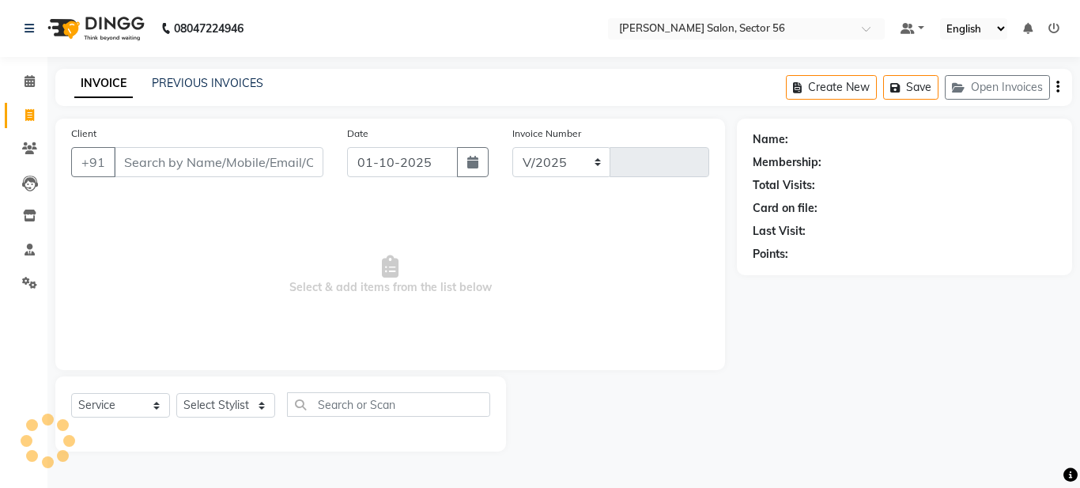
select select "9000"
type input "0352"
click at [191, 82] on link "PREVIOUS INVOICES" at bounding box center [207, 83] width 111 height 14
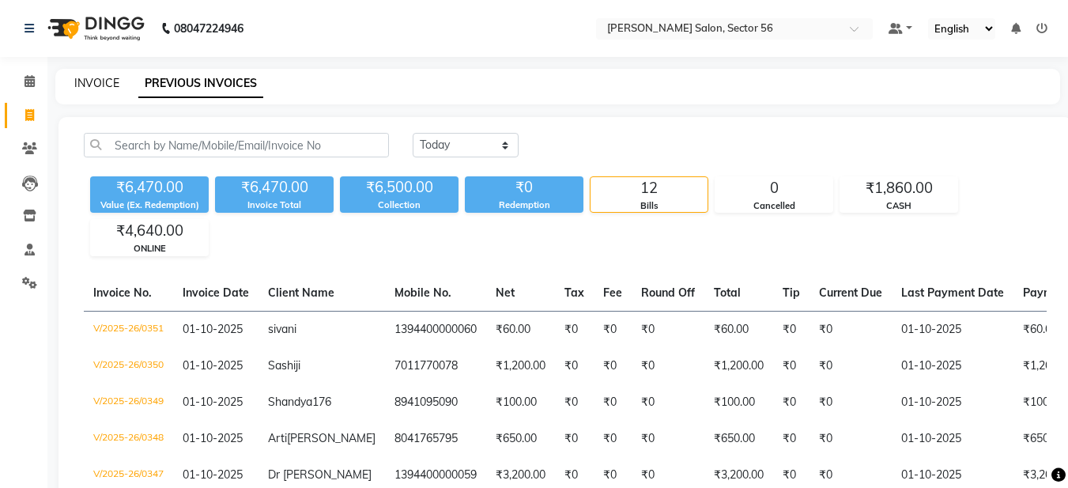
click at [102, 83] on link "INVOICE" at bounding box center [96, 83] width 45 height 14
select select "service"
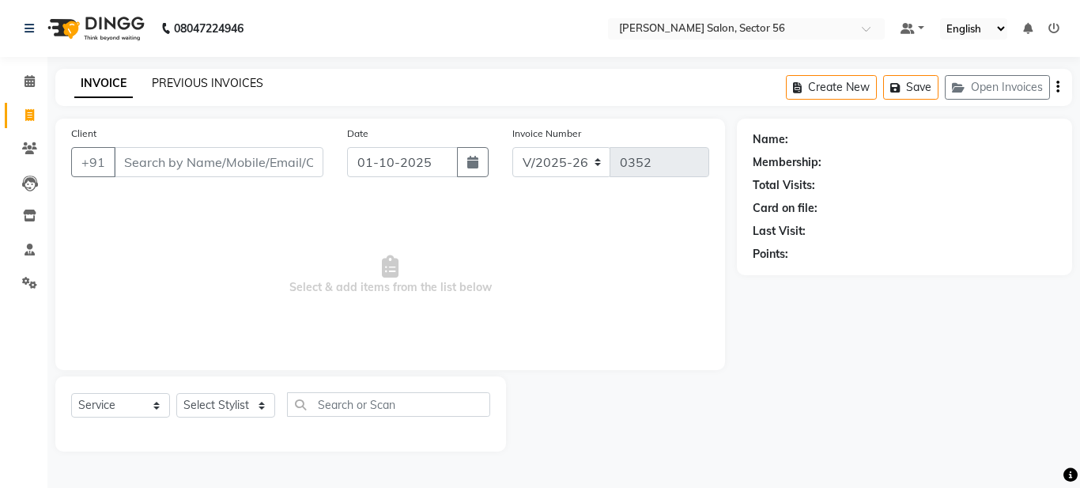
drag, startPoint x: 198, startPoint y: 73, endPoint x: 197, endPoint y: 85, distance: 12.0
click at [198, 81] on div "INVOICE PREVIOUS INVOICES Create New Save Open Invoices" at bounding box center [563, 87] width 1017 height 37
click at [191, 93] on div "INVOICE PREVIOUS INVOICES Create New Save Open Invoices" at bounding box center [563, 87] width 1017 height 37
click at [187, 88] on link "PREVIOUS INVOICES" at bounding box center [207, 83] width 111 height 14
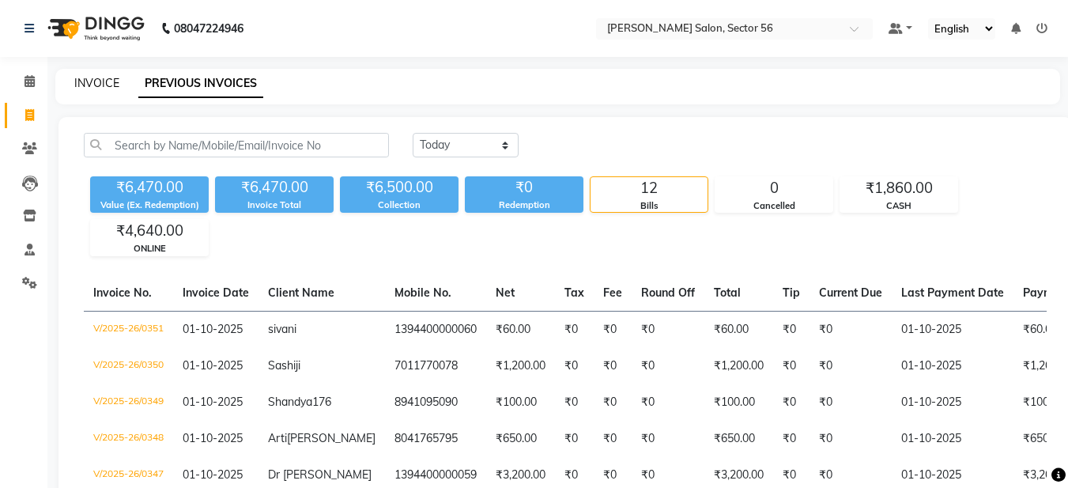
click at [81, 81] on link "INVOICE" at bounding box center [96, 83] width 45 height 14
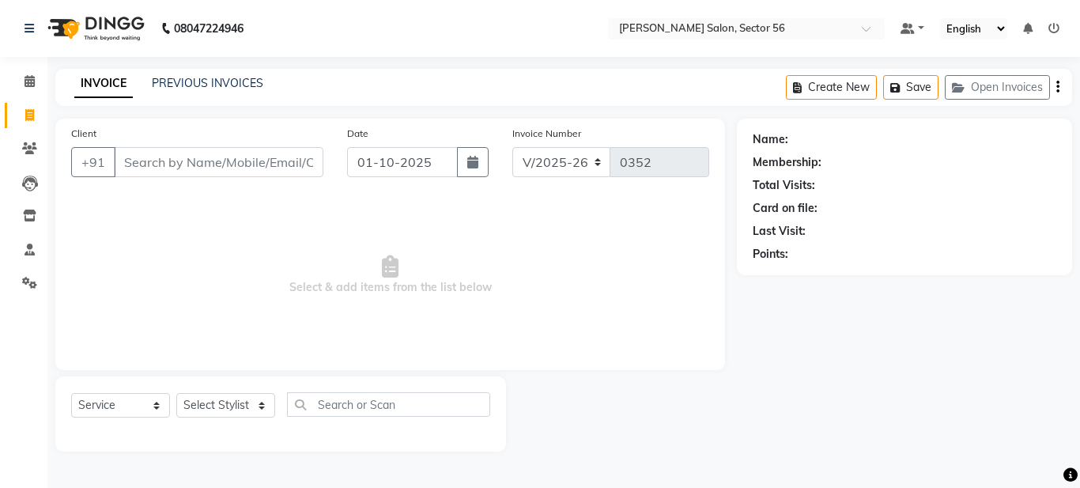
click at [187, 161] on input "Client" at bounding box center [219, 162] width 210 height 30
click at [138, 168] on input "Client" at bounding box center [219, 162] width 210 height 30
click at [178, 85] on link "PREVIOUS INVOICES" at bounding box center [207, 83] width 111 height 14
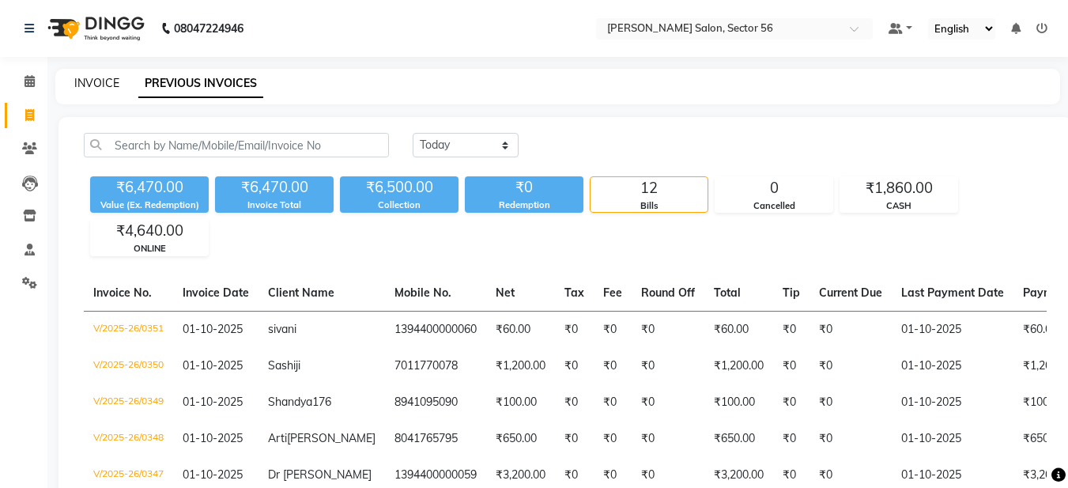
click at [81, 88] on link "INVOICE" at bounding box center [96, 83] width 45 height 14
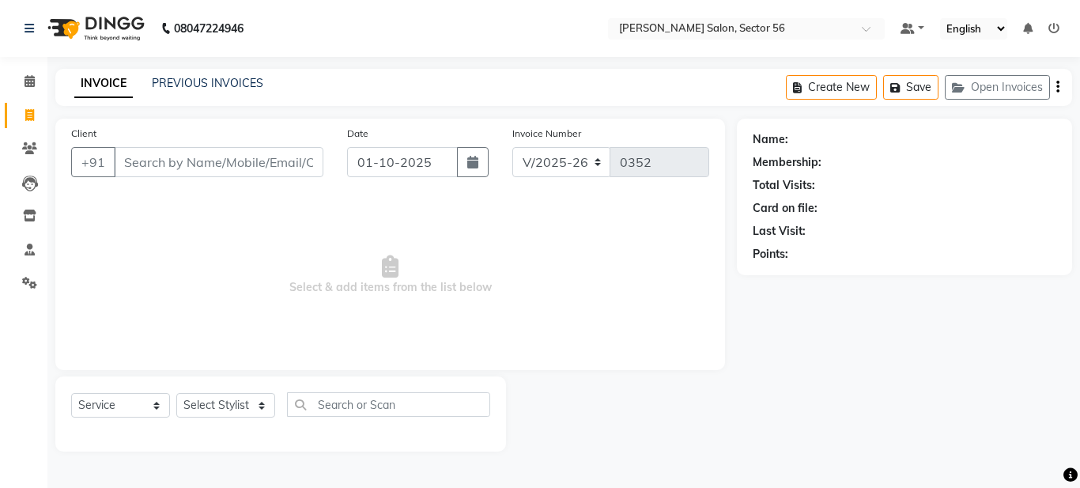
click at [159, 159] on input "Client" at bounding box center [219, 162] width 210 height 30
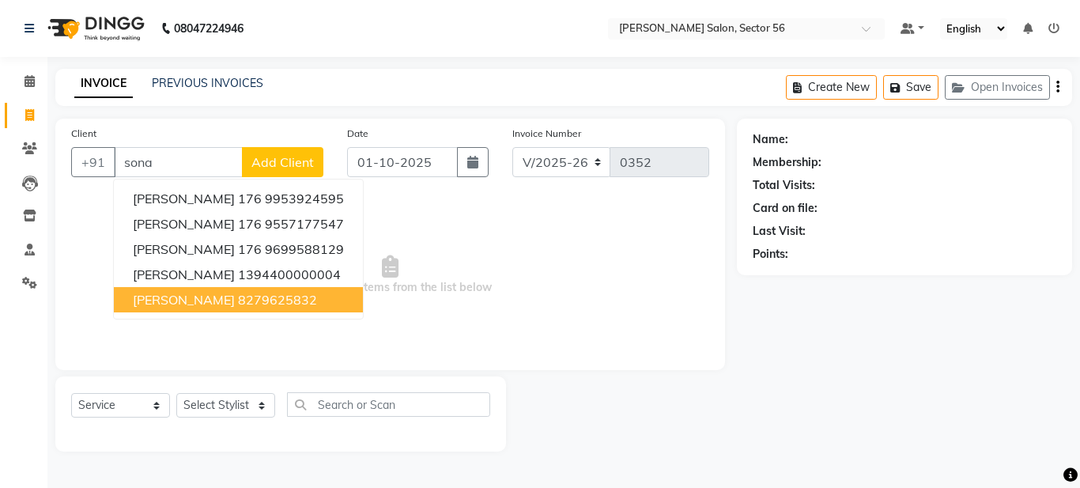
click at [241, 293] on ngb-highlight "8279625832" at bounding box center [277, 300] width 79 height 16
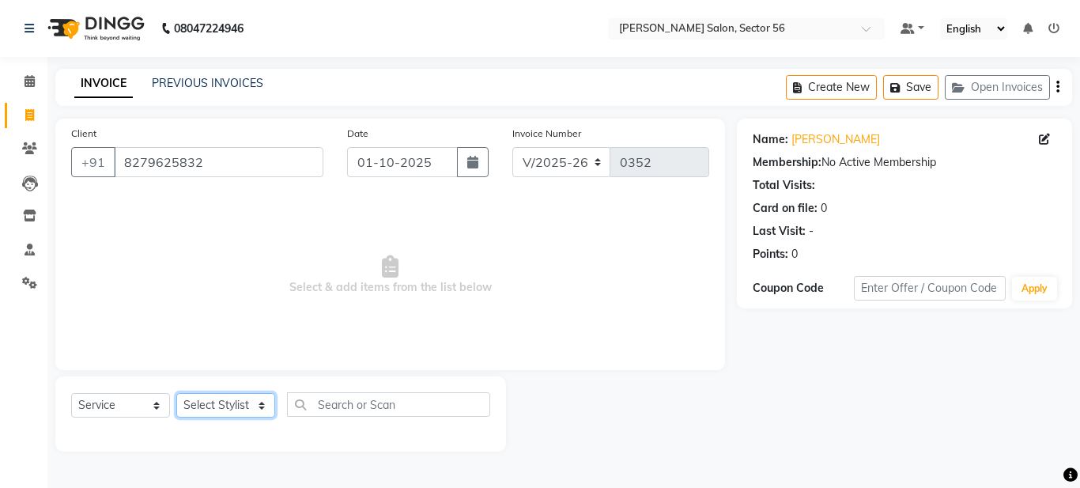
click at [221, 410] on select "Select Stylist [PERSON_NAME] [PERSON_NAME] [PERSON_NAME] [PERSON_NAME] [PERSON_…" at bounding box center [225, 405] width 99 height 25
click at [176, 393] on select "Select Stylist [PERSON_NAME] [PERSON_NAME] [PERSON_NAME] [PERSON_NAME] [PERSON_…" at bounding box center [225, 405] width 99 height 25
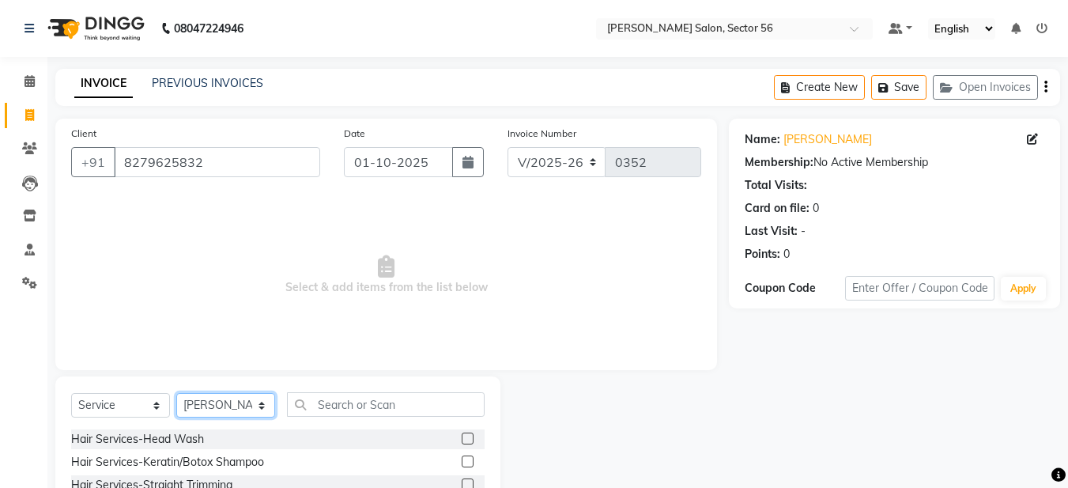
scroll to position [145, 0]
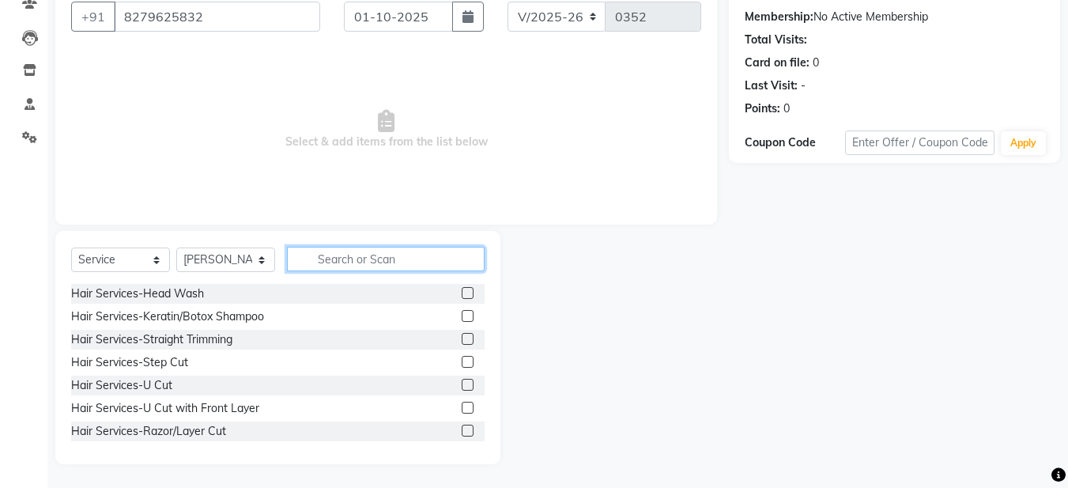
click at [361, 258] on input "text" at bounding box center [386, 259] width 198 height 25
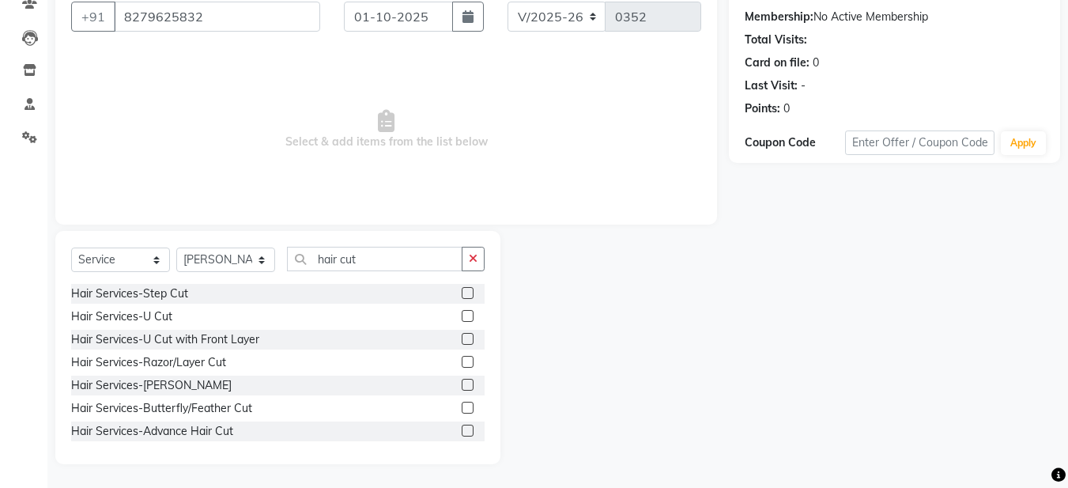
drag, startPoint x: 476, startPoint y: 255, endPoint x: 457, endPoint y: 259, distance: 19.4
click at [465, 255] on button "button" at bounding box center [473, 259] width 23 height 25
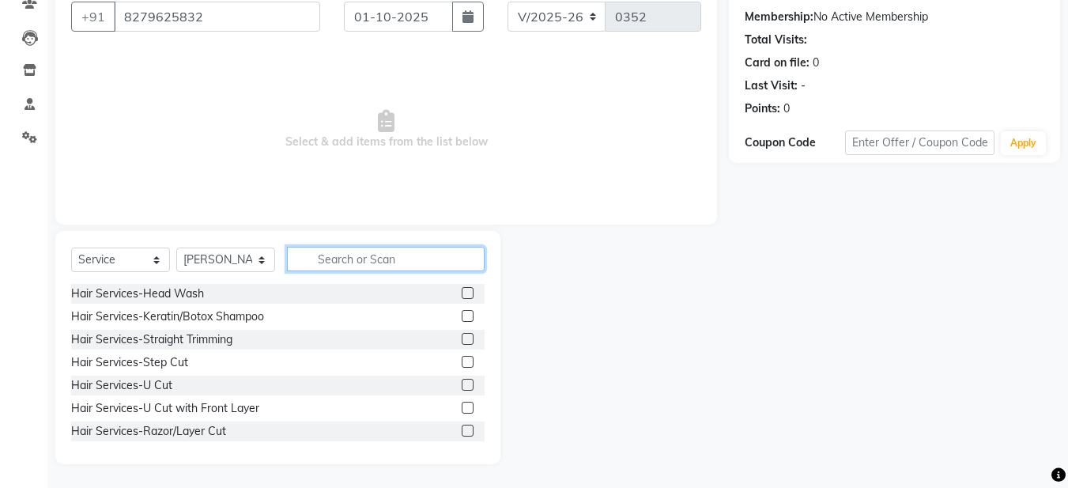
click at [361, 255] on input "text" at bounding box center [386, 259] width 198 height 25
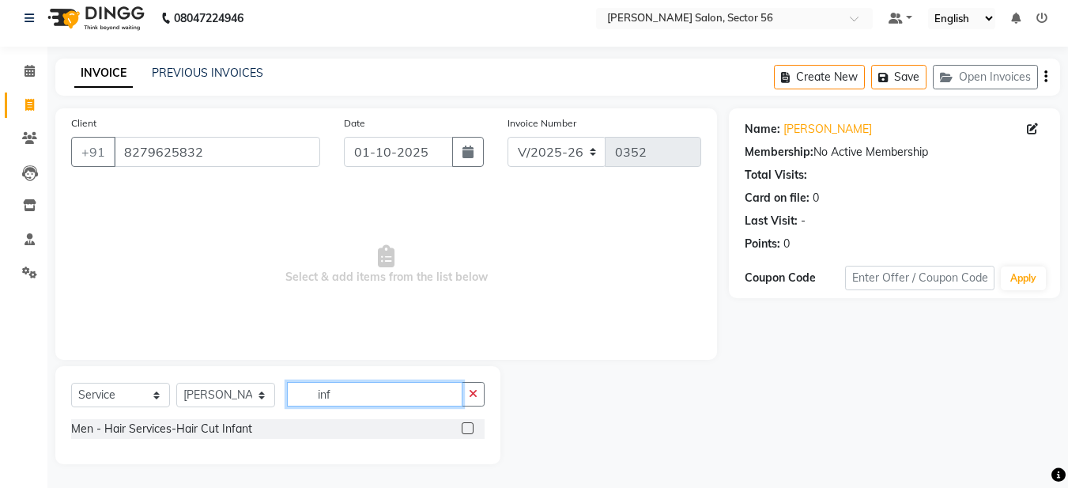
scroll to position [10, 0]
drag, startPoint x: 473, startPoint y: 387, endPoint x: 414, endPoint y: 387, distance: 59.3
click at [471, 387] on button "button" at bounding box center [473, 394] width 23 height 25
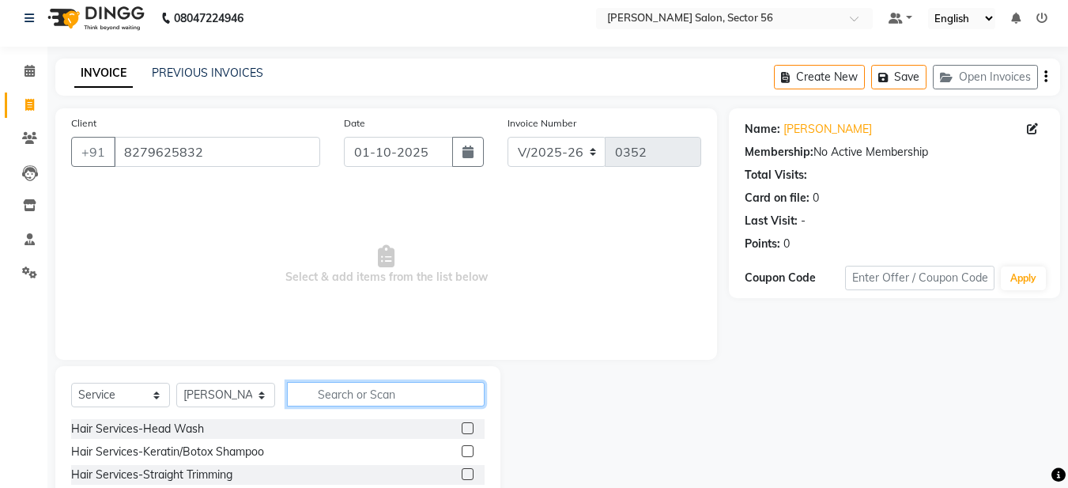
click at [322, 396] on input "text" at bounding box center [386, 394] width 198 height 25
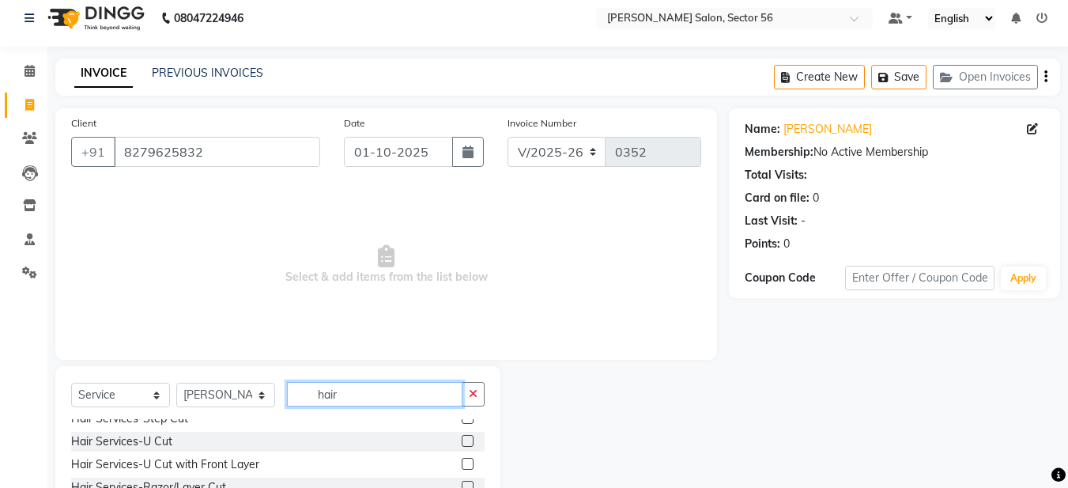
scroll to position [0, 0]
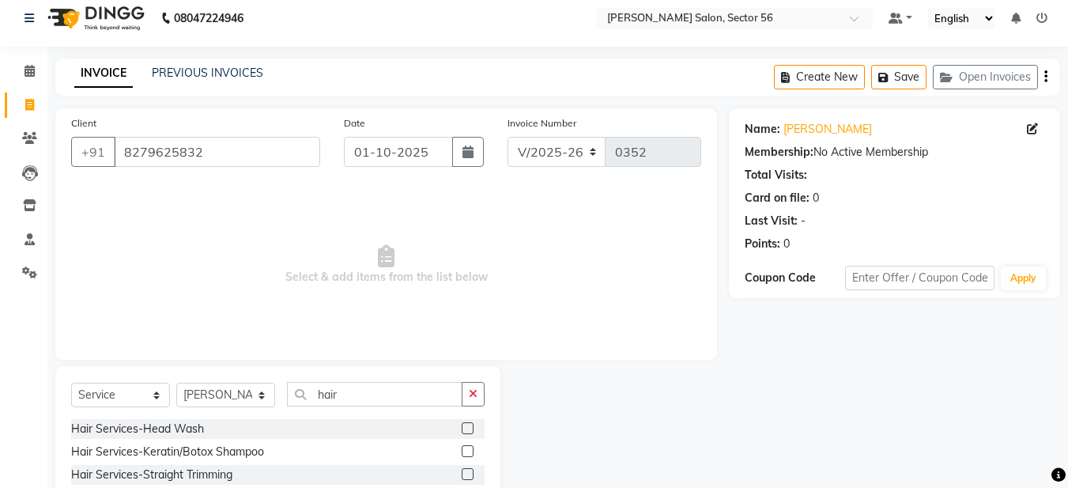
click at [449, 474] on div "Hair Services-Straight Trimming" at bounding box center [278, 475] width 414 height 20
click at [462, 473] on label at bounding box center [468, 474] width 12 height 12
click at [462, 473] on input "checkbox" at bounding box center [467, 475] width 10 height 10
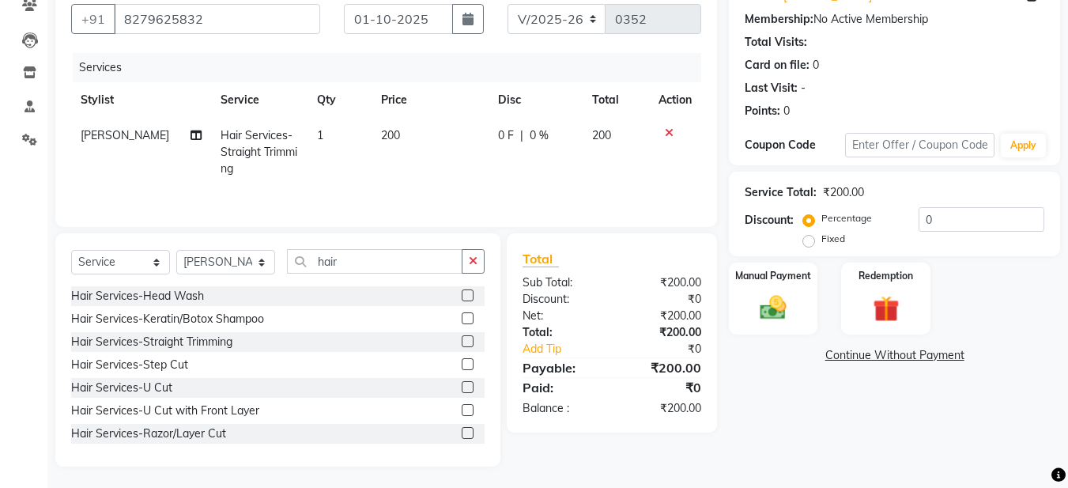
scroll to position [145, 0]
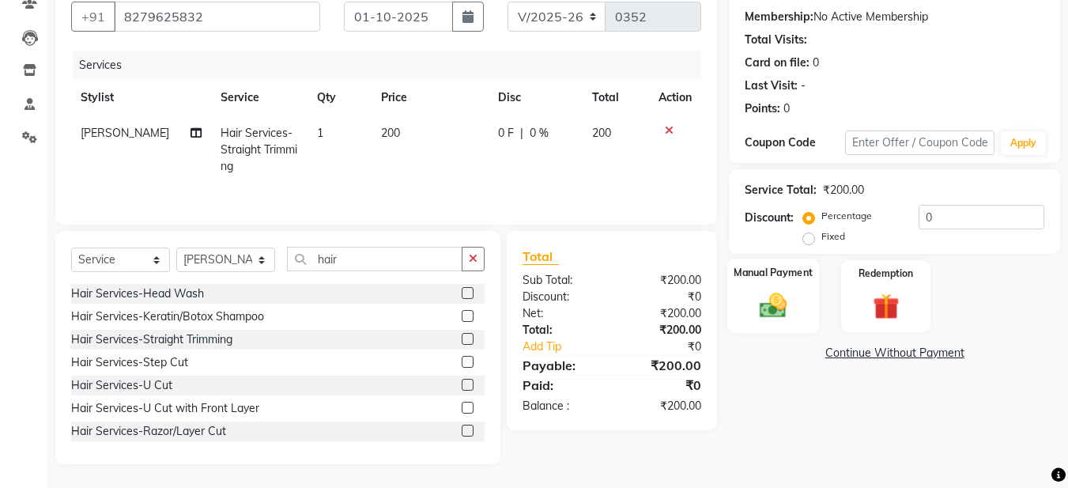
click at [776, 311] on img at bounding box center [773, 305] width 44 height 32
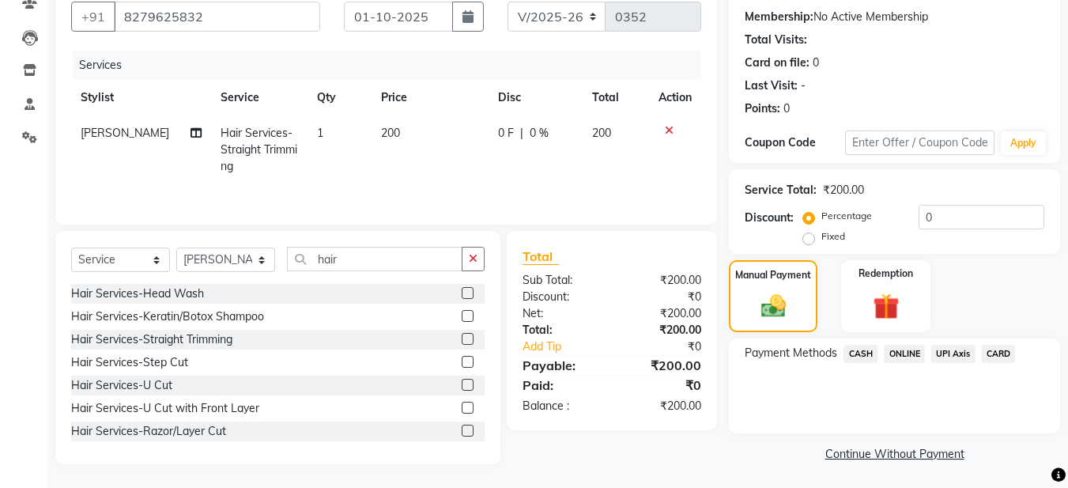
click at [863, 354] on span "CASH" at bounding box center [861, 354] width 34 height 18
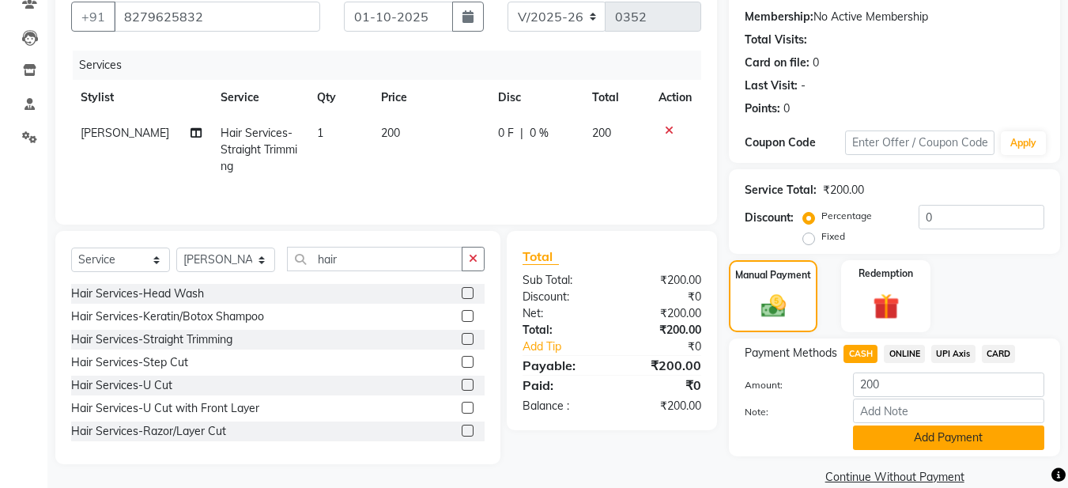
click at [897, 438] on button "Add Payment" at bounding box center [948, 437] width 191 height 25
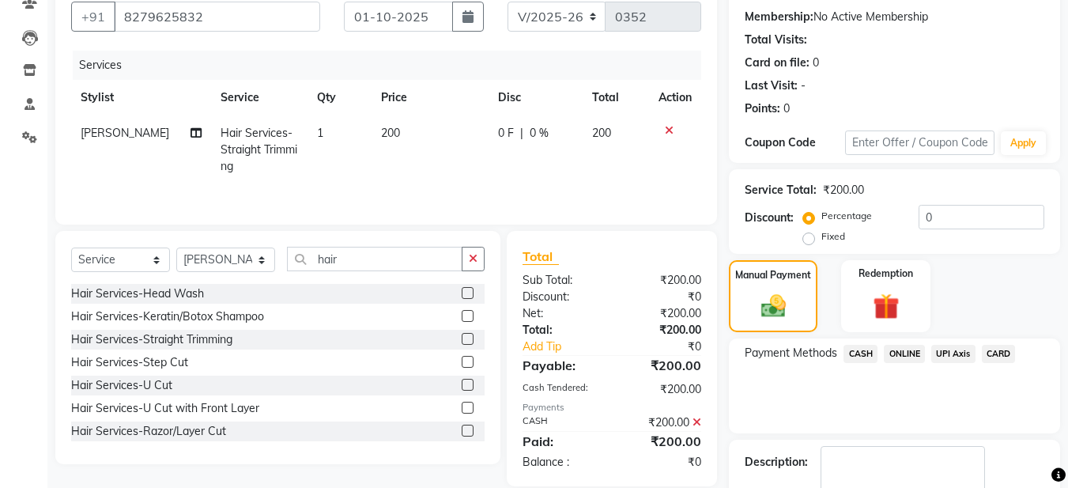
scroll to position [236, 0]
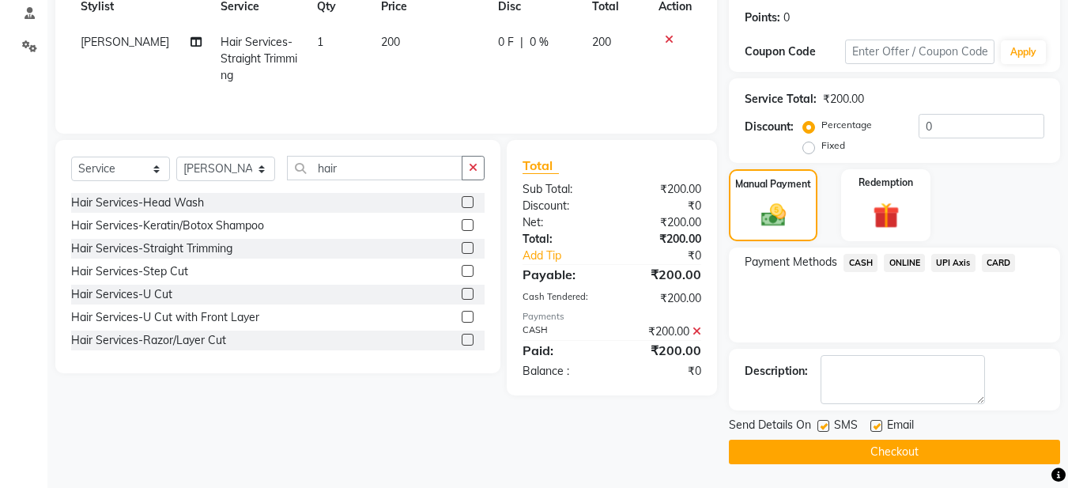
click at [875, 422] on label at bounding box center [877, 426] width 12 height 12
click at [875, 422] on input "checkbox" at bounding box center [876, 426] width 10 height 10
click at [864, 450] on button "Checkout" at bounding box center [894, 452] width 331 height 25
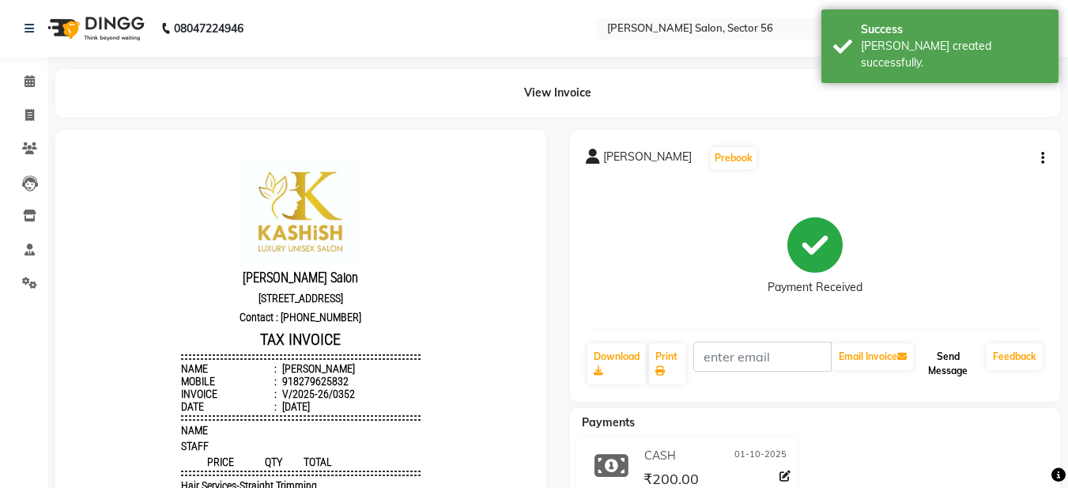
click at [961, 371] on button "Send Message" at bounding box center [948, 363] width 64 height 41
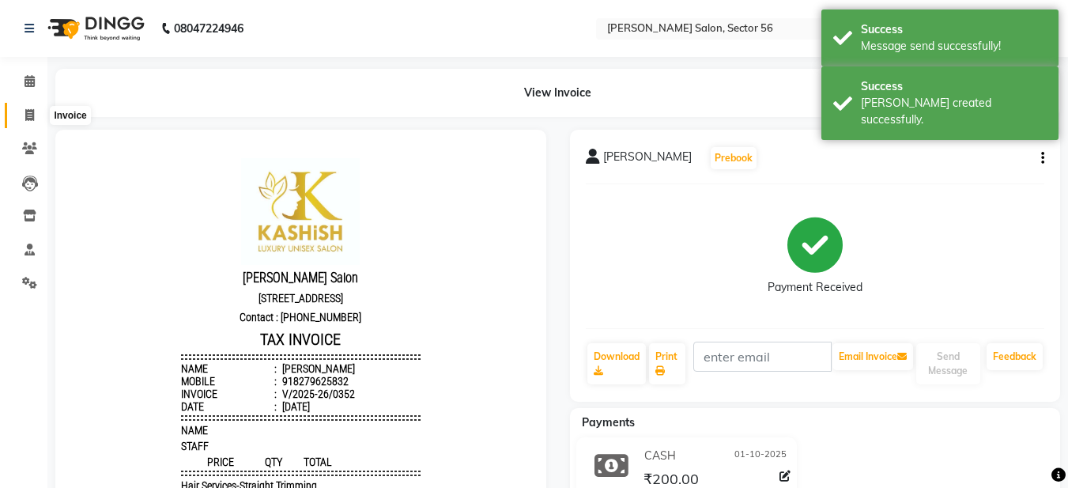
click at [25, 119] on icon at bounding box center [29, 115] width 9 height 12
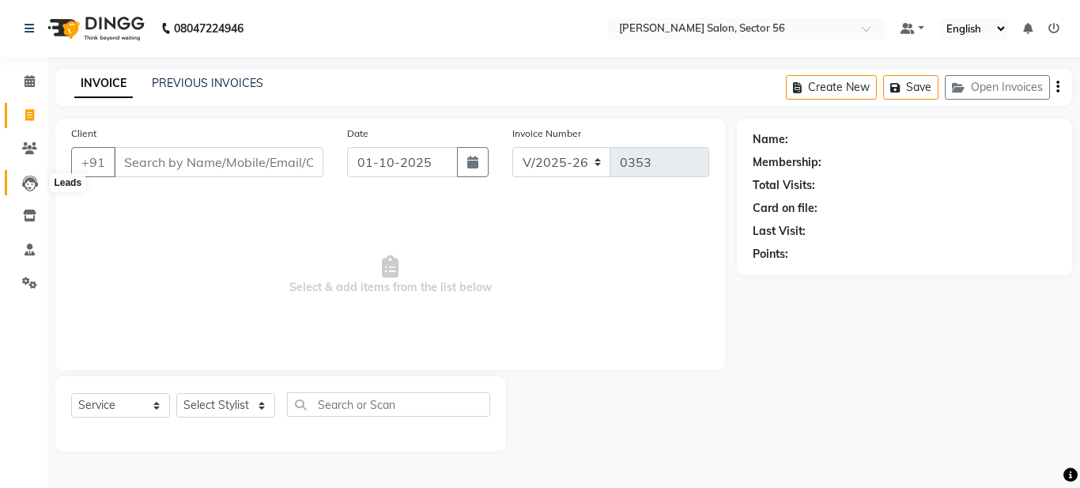
click at [31, 180] on icon at bounding box center [30, 184] width 16 height 16
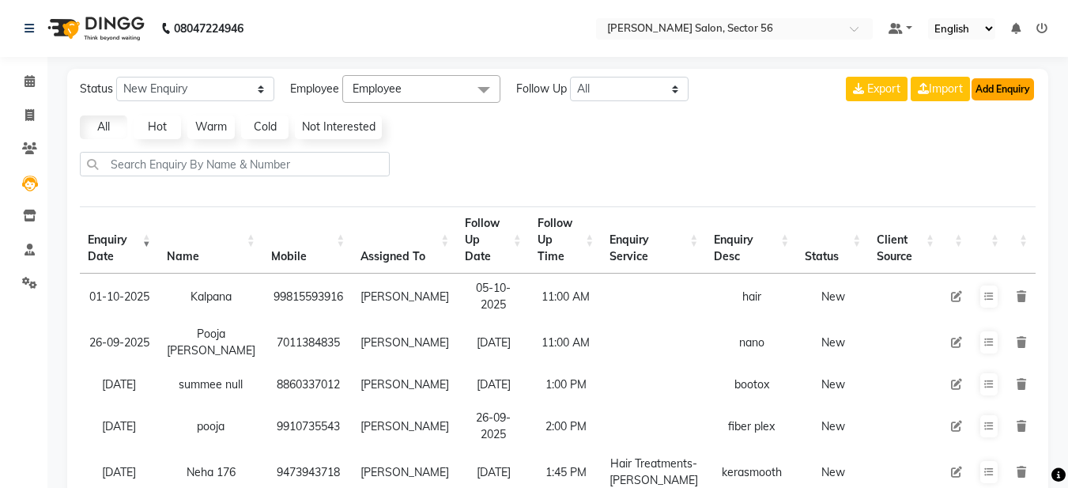
click at [995, 92] on button "Add Enquiry" at bounding box center [1003, 89] width 62 height 22
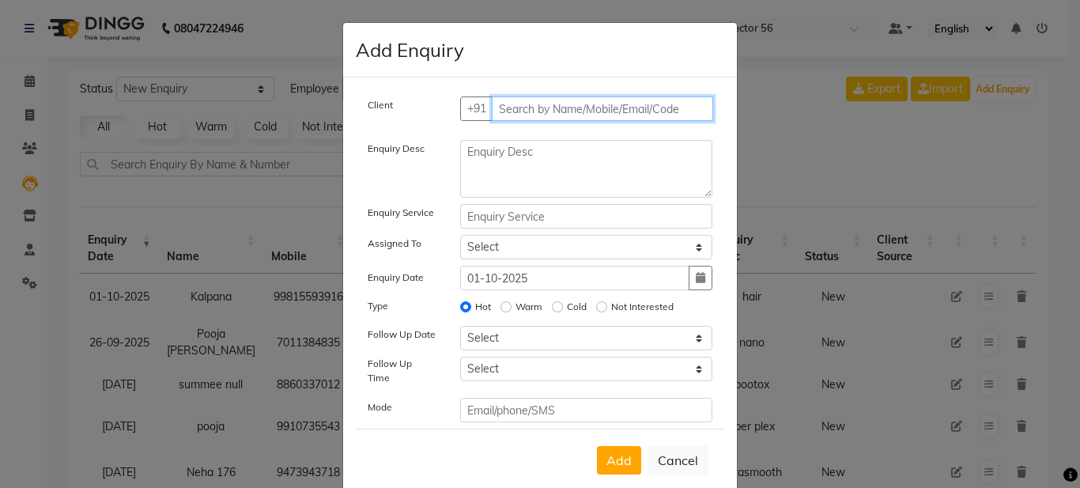
click at [523, 112] on input "text" at bounding box center [603, 108] width 222 height 25
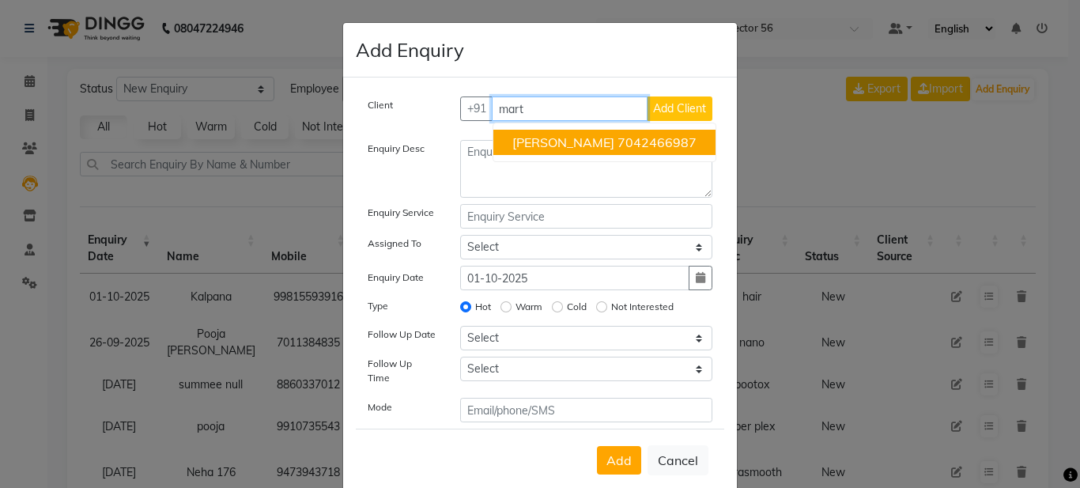
click at [554, 141] on span "[PERSON_NAME]" at bounding box center [563, 142] width 102 height 16
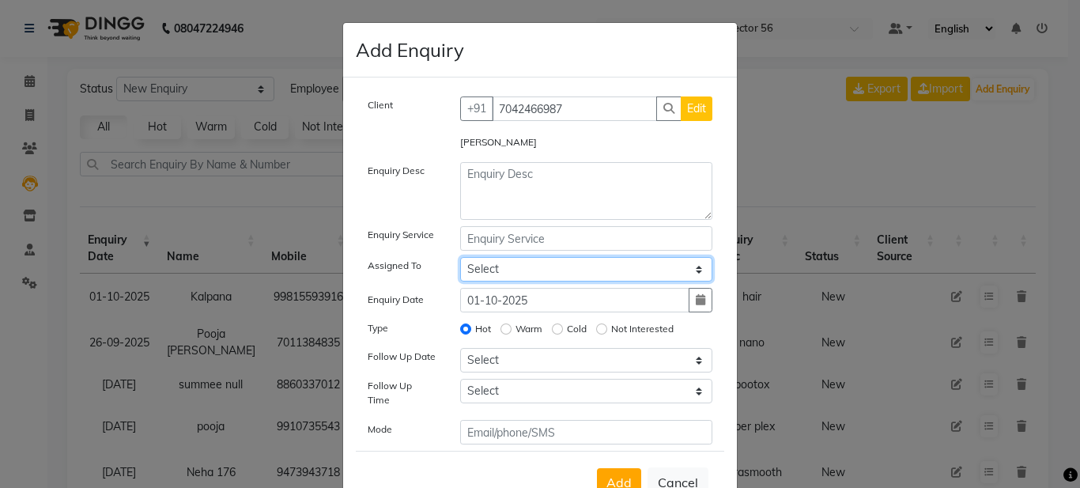
click at [494, 271] on select "Select Aadil Husain Joy Jyoty Mangal Mohamad Gulzar Neelam Pradeep Roshan Thapa…" at bounding box center [586, 269] width 253 height 25
click at [460, 257] on select "Select Aadil Husain Joy Jyoty Mangal Mohamad Gulzar Neelam Pradeep Roshan Thapa…" at bounding box center [586, 269] width 253 height 25
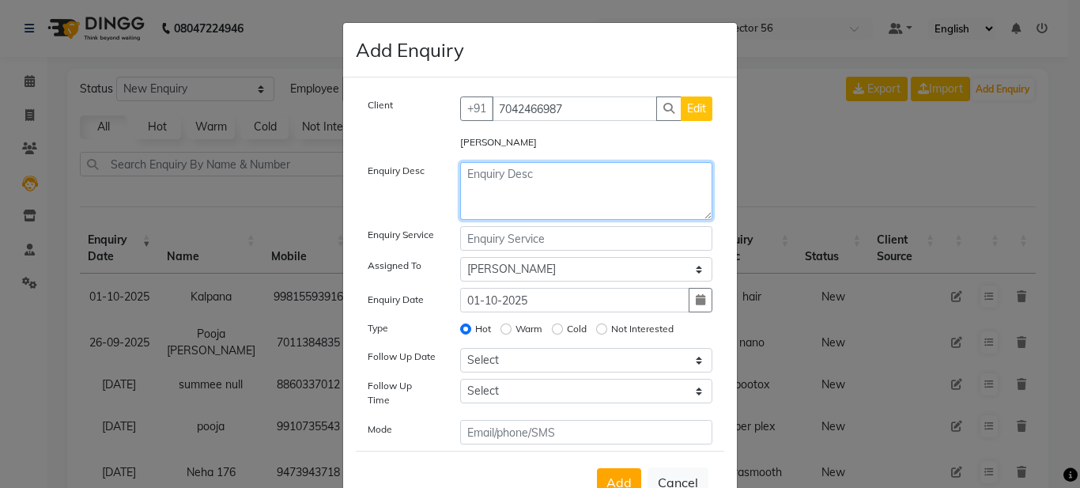
click at [489, 199] on textarea at bounding box center [586, 191] width 253 height 58
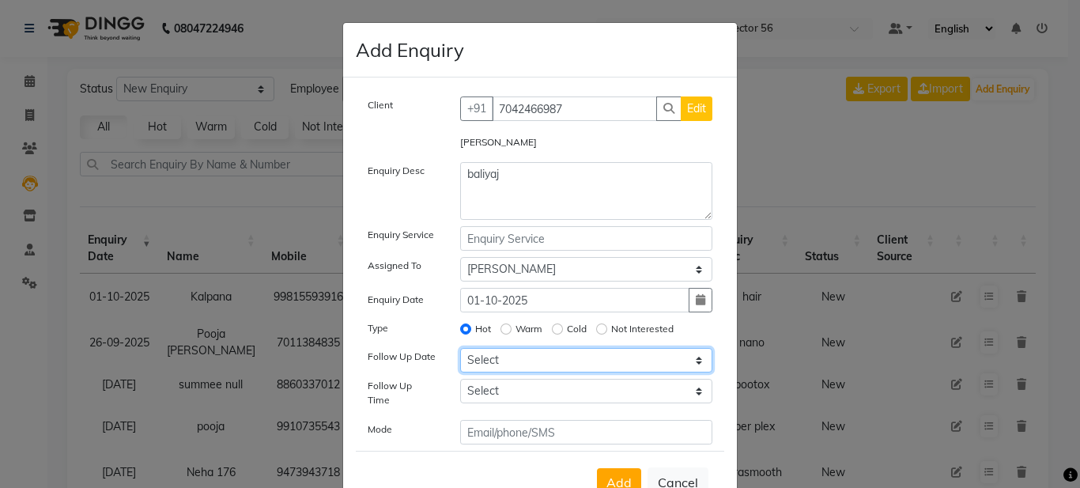
click at [506, 353] on select "Select Today Tomorrow In 2 days (Friday) In 3 days (Saturday) In 4 days (Sunday…" at bounding box center [586, 360] width 253 height 25
click at [460, 348] on select "Select Today Tomorrow In 2 days (Friday) In 3 days (Saturday) In 4 days (Sunday…" at bounding box center [586, 360] width 253 height 25
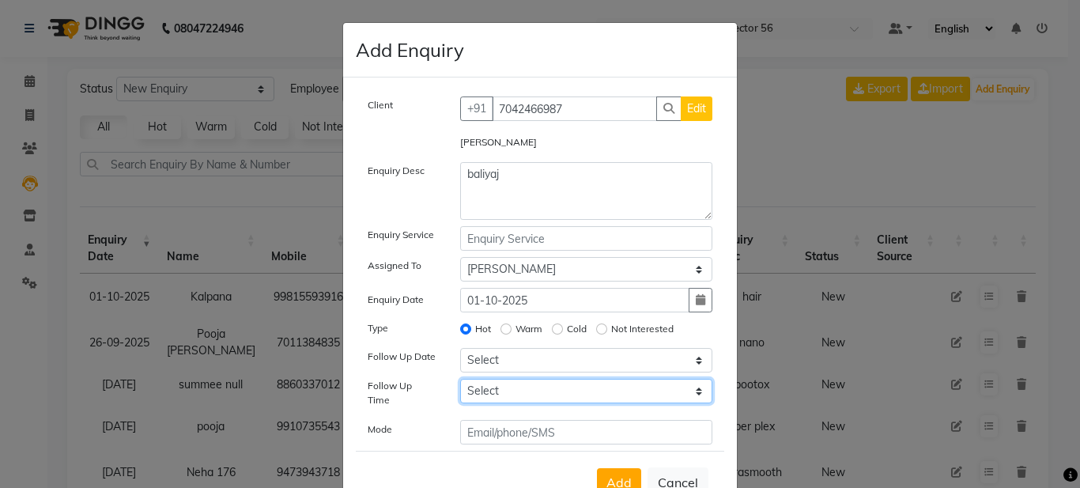
click at [500, 390] on select "Select 07:00 AM 07:15 AM 07:30 AM 07:45 AM 08:00 AM 08:15 AM 08:30 AM 08:45 AM …" at bounding box center [586, 391] width 253 height 25
click at [460, 379] on select "Select 07:00 AM 07:15 AM 07:30 AM 07:45 AM 08:00 AM 08:15 AM 08:30 AM 08:45 AM …" at bounding box center [586, 391] width 253 height 25
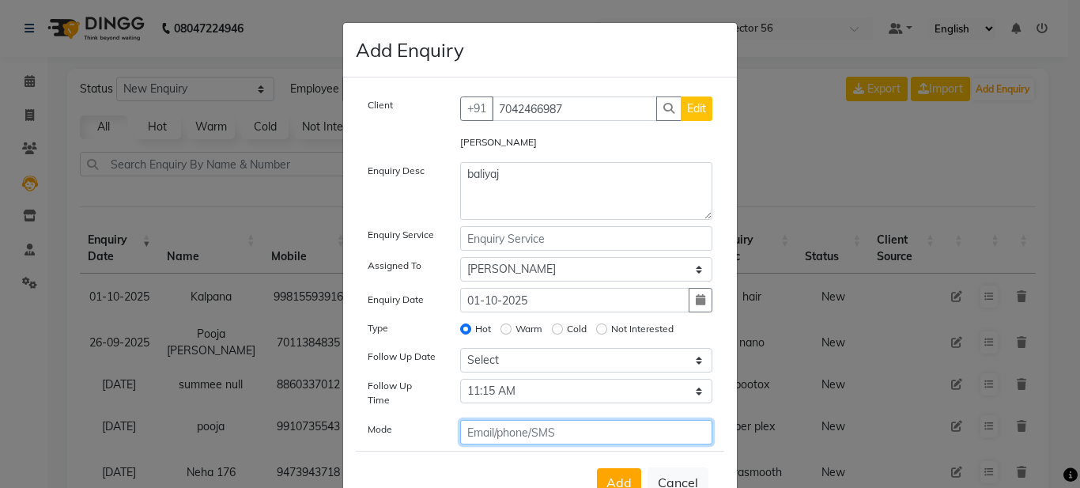
drag, startPoint x: 517, startPoint y: 414, endPoint x: 518, endPoint y: 421, distance: 7.9
click at [517, 420] on input "text" at bounding box center [586, 432] width 253 height 25
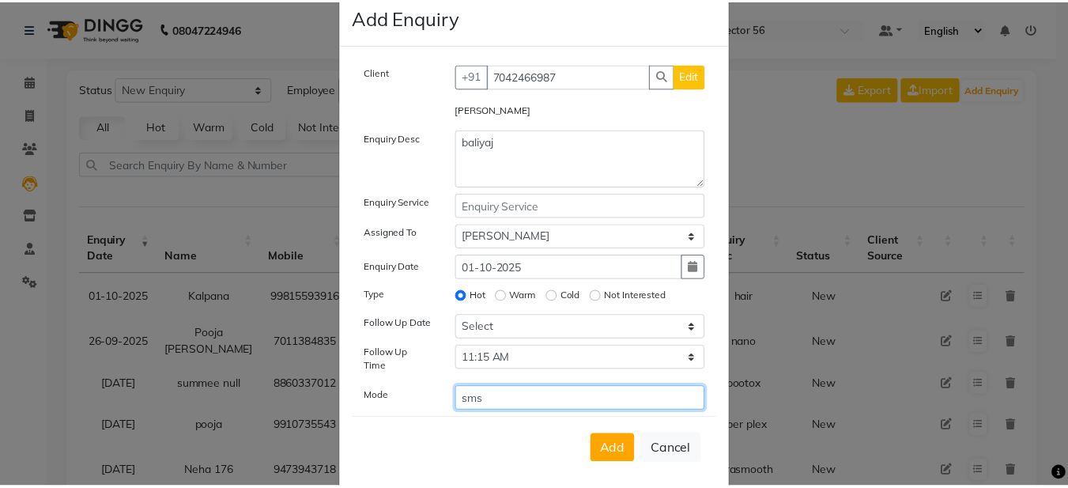
scroll to position [51, 0]
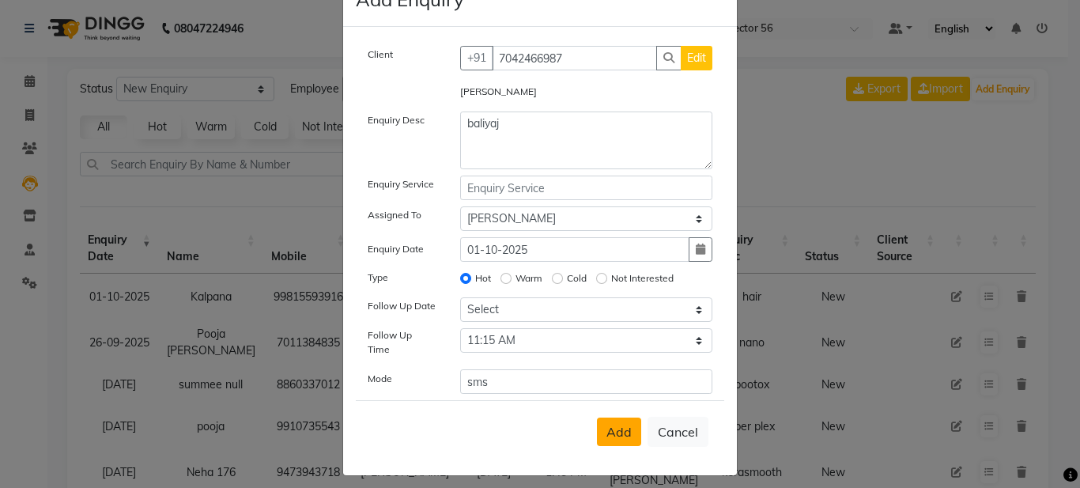
click at [618, 424] on span "Add" at bounding box center [618, 432] width 25 height 16
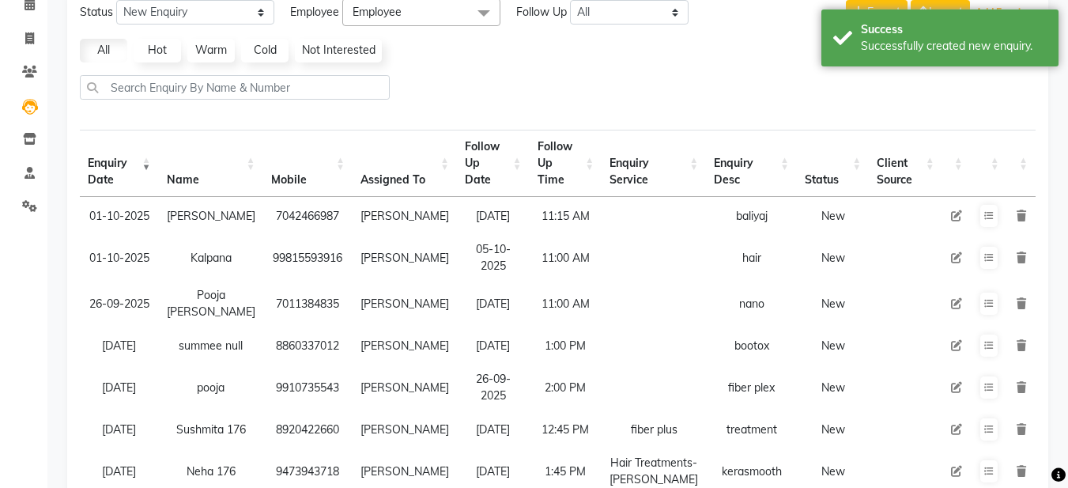
scroll to position [0, 0]
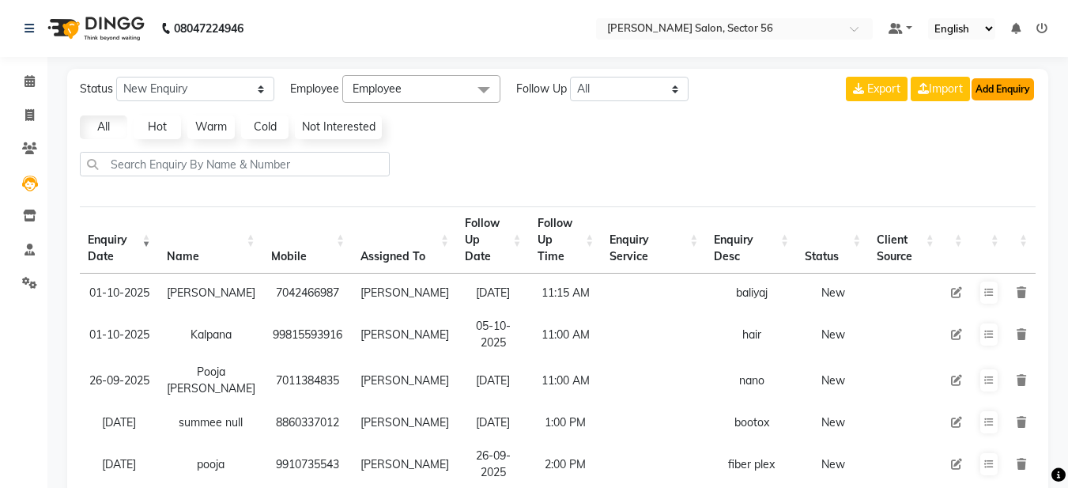
click at [1010, 85] on button "Add Enquiry" at bounding box center [1003, 89] width 62 height 22
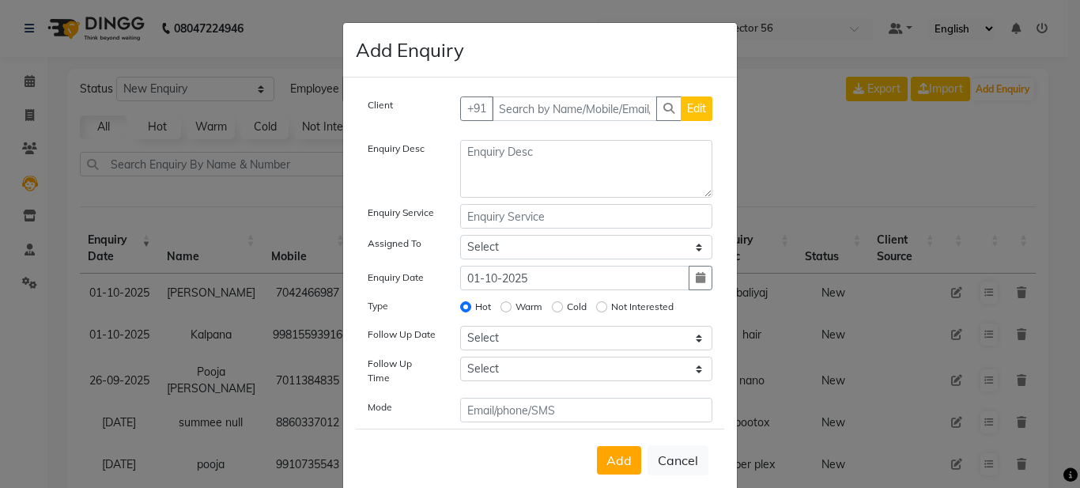
click at [181, 183] on ngb-modal-window "Add Enquiry Client +91 Edit Enquiry Desc Enquiry Service Assigned To Select Aad…" at bounding box center [540, 244] width 1080 height 488
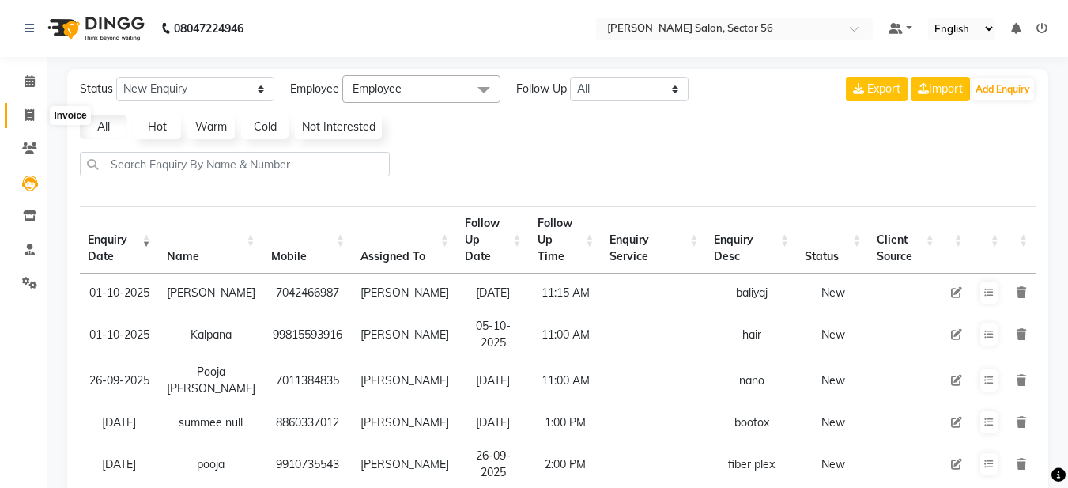
click at [22, 119] on span at bounding box center [30, 116] width 28 height 18
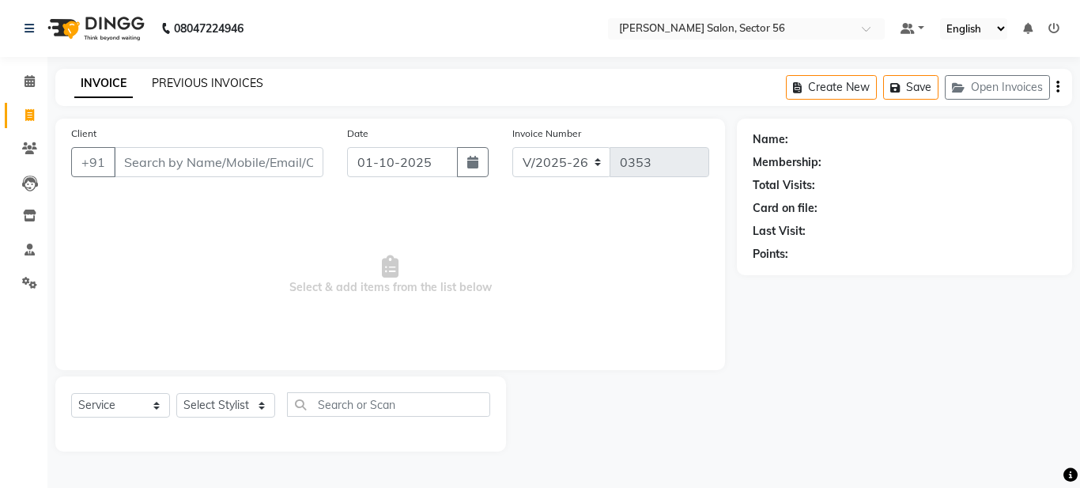
click at [178, 84] on link "PREVIOUS INVOICES" at bounding box center [207, 83] width 111 height 14
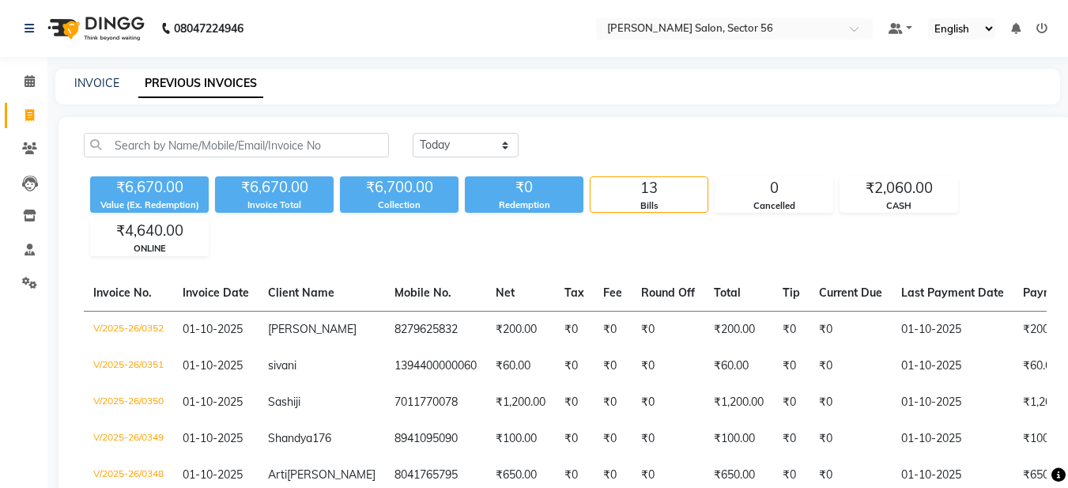
click at [88, 93] on div "INVOICE PREVIOUS INVOICES" at bounding box center [557, 87] width 1005 height 36
click at [93, 77] on link "INVOICE" at bounding box center [96, 83] width 45 height 14
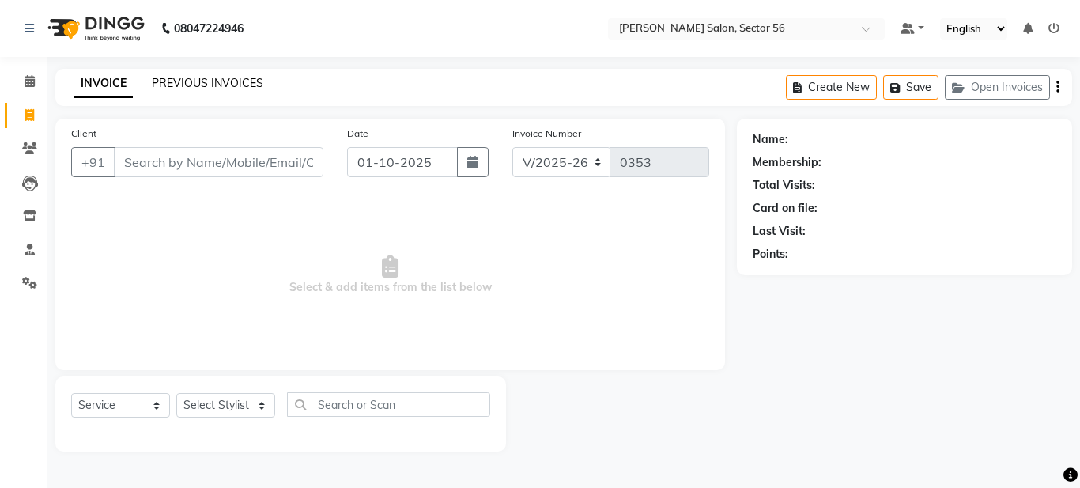
click at [172, 87] on link "PREVIOUS INVOICES" at bounding box center [207, 83] width 111 height 14
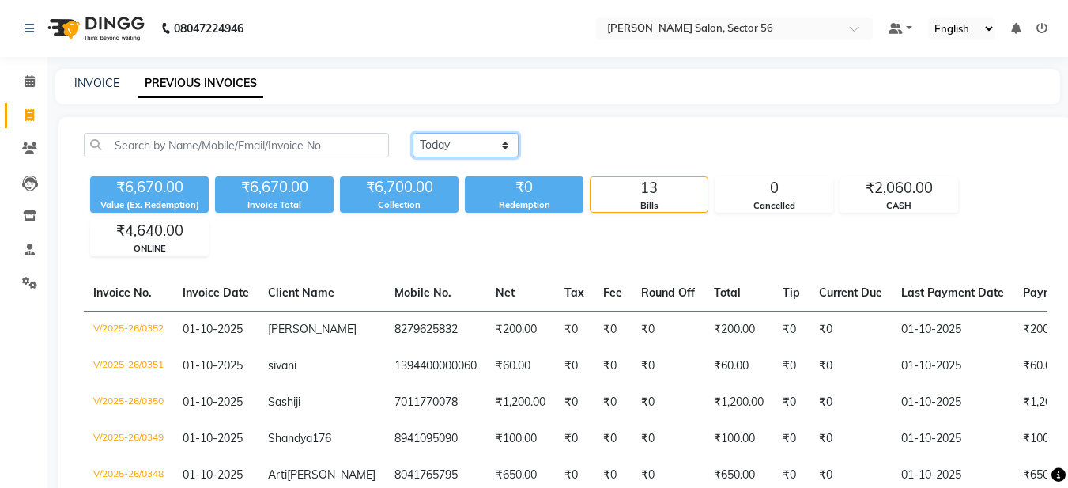
click at [464, 140] on select "[DATE] [DATE] Custom Range" at bounding box center [466, 145] width 106 height 25
click at [112, 74] on div "INVOICE PREVIOUS INVOICES" at bounding box center [557, 87] width 1005 height 36
click at [112, 84] on link "INVOICE" at bounding box center [96, 83] width 45 height 14
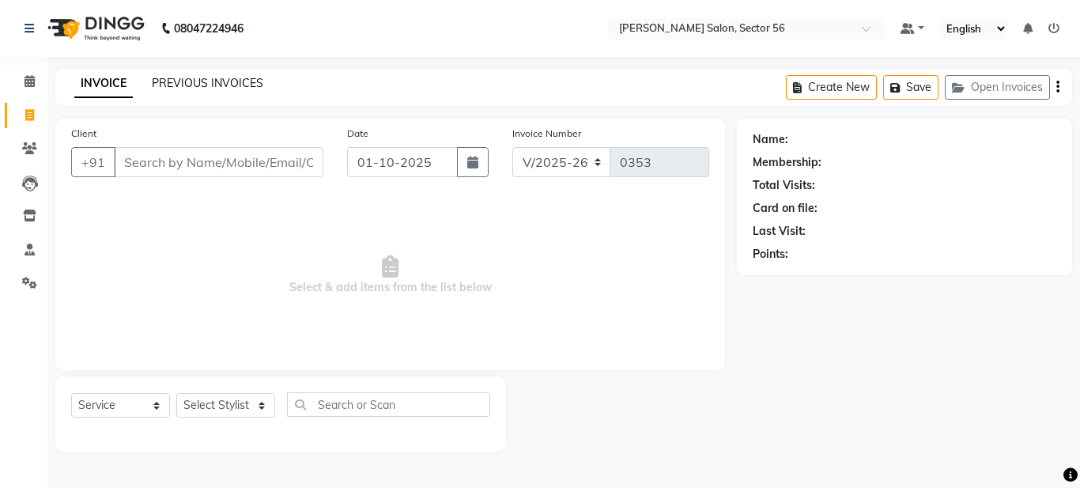
click at [170, 81] on link "PREVIOUS INVOICES" at bounding box center [207, 83] width 111 height 14
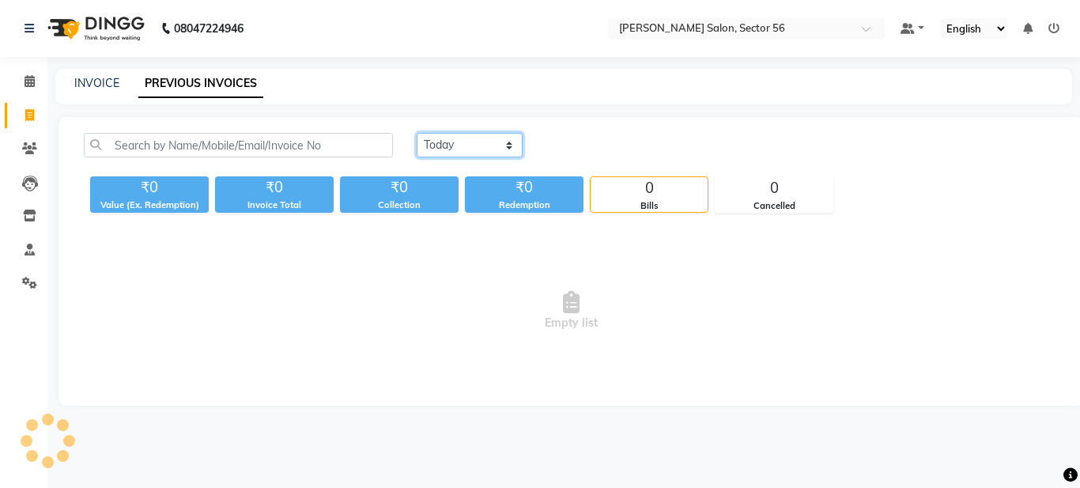
click at [473, 135] on select "[DATE] [DATE] Custom Range" at bounding box center [470, 145] width 106 height 25
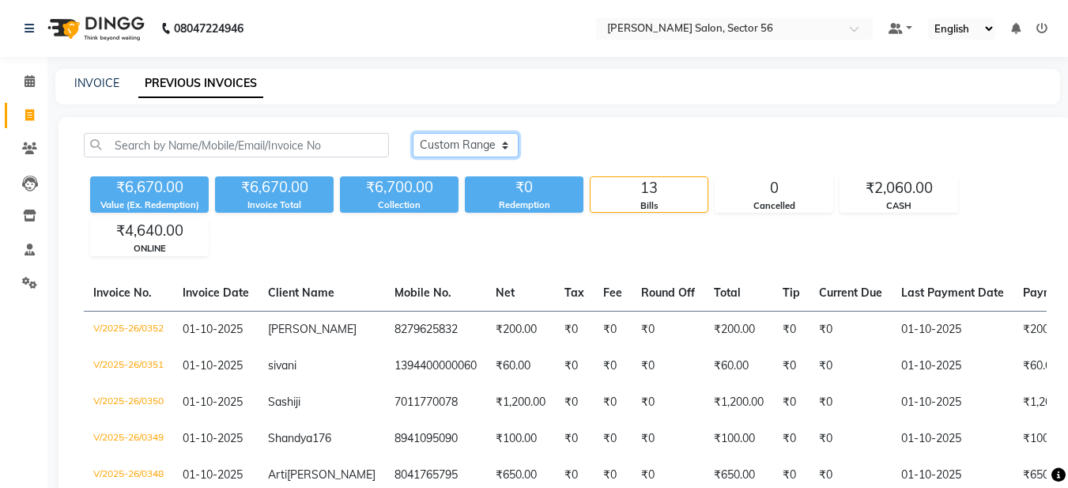
click at [413, 133] on select "[DATE] [DATE] Custom Range" at bounding box center [466, 145] width 106 height 25
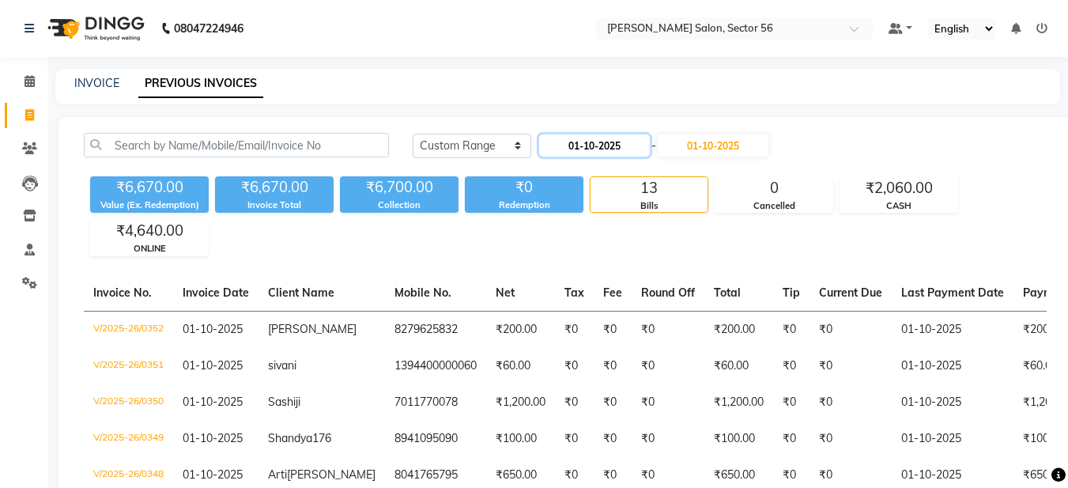
click at [597, 145] on input "01-10-2025" at bounding box center [594, 145] width 111 height 22
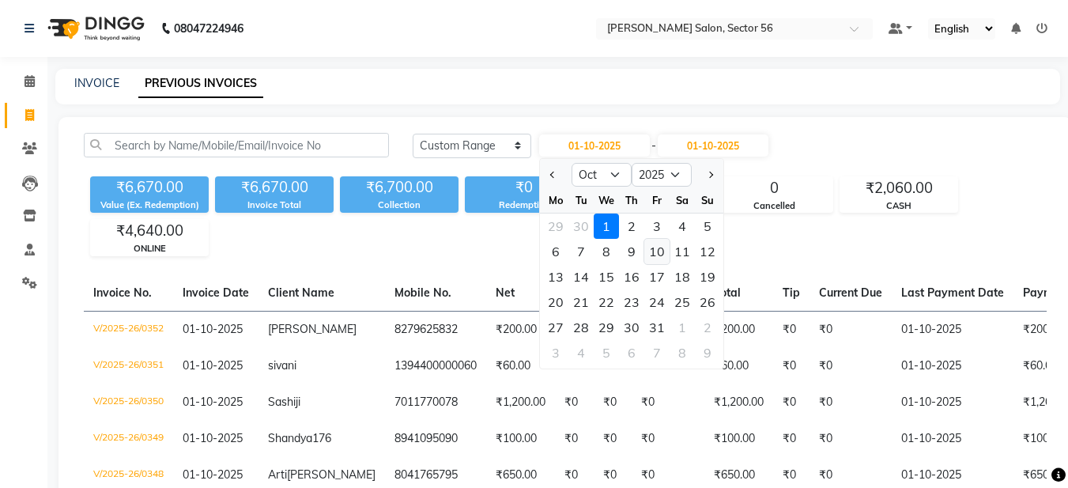
click at [657, 251] on div "10" at bounding box center [656, 251] width 25 height 25
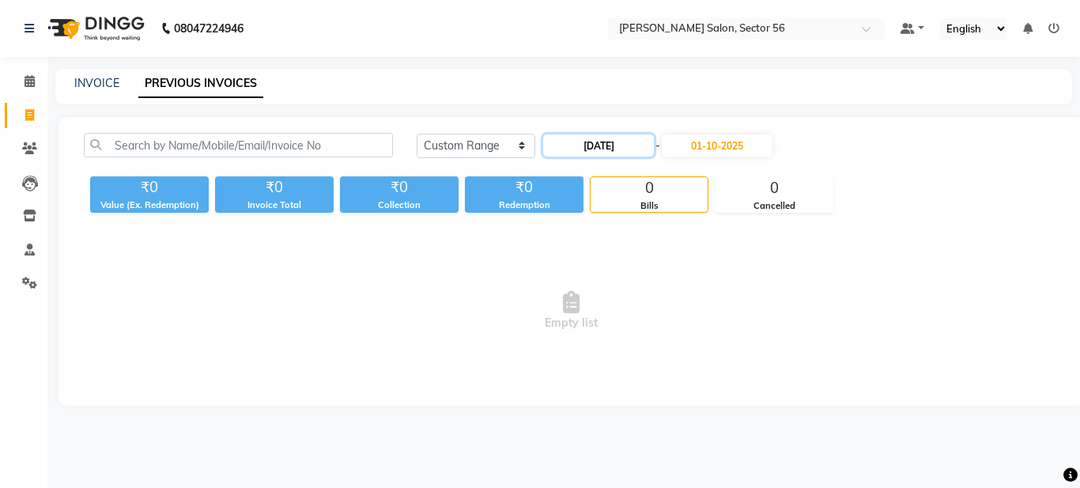
click at [591, 153] on input "10-10-2025" at bounding box center [598, 145] width 111 height 22
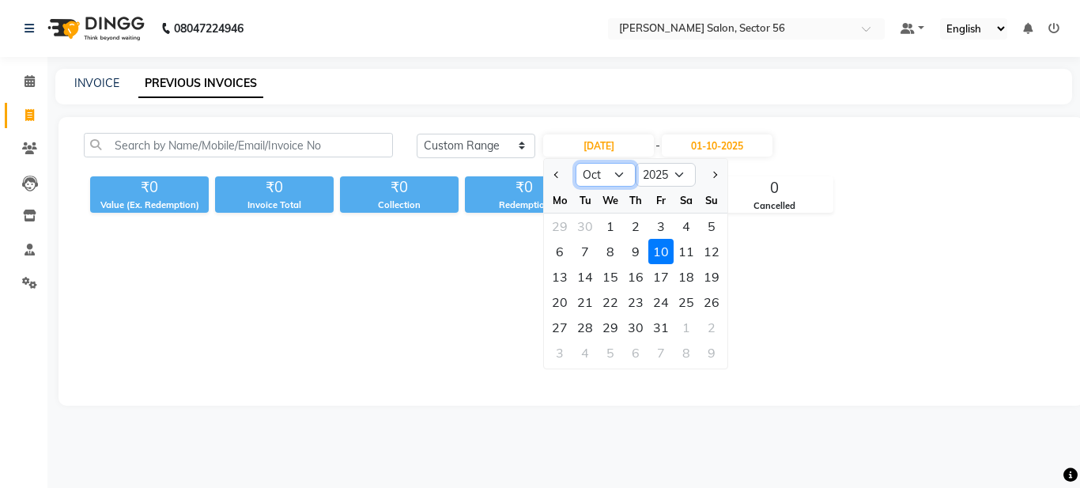
click at [602, 170] on select "Jan Feb Mar Apr May Jun [DATE] Aug Sep Oct Nov Dec" at bounding box center [606, 175] width 60 height 24
click at [576, 163] on select "Jan Feb Mar Apr May Jun [DATE] Aug Sep Oct Nov Dec" at bounding box center [606, 175] width 60 height 24
click at [614, 252] on div "10" at bounding box center [610, 251] width 25 height 25
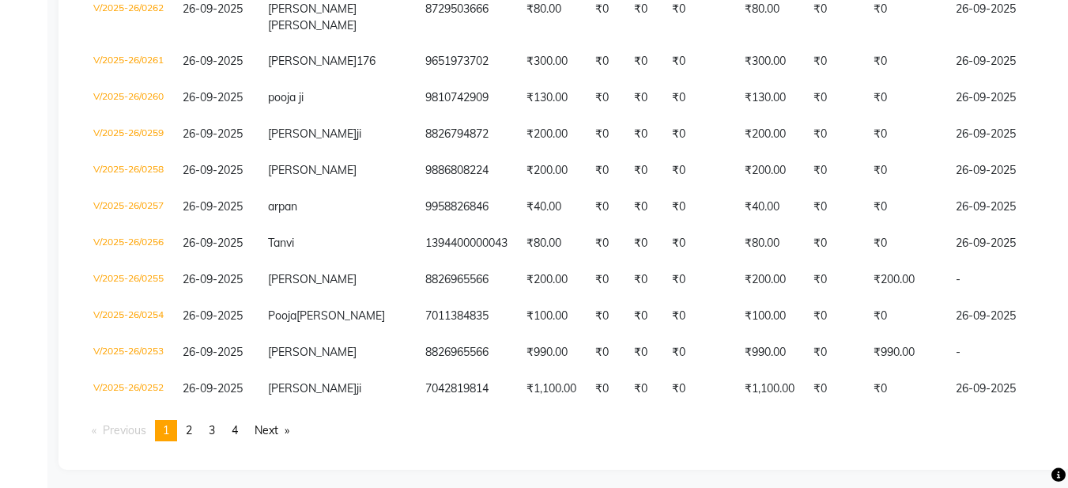
scroll to position [3956, 0]
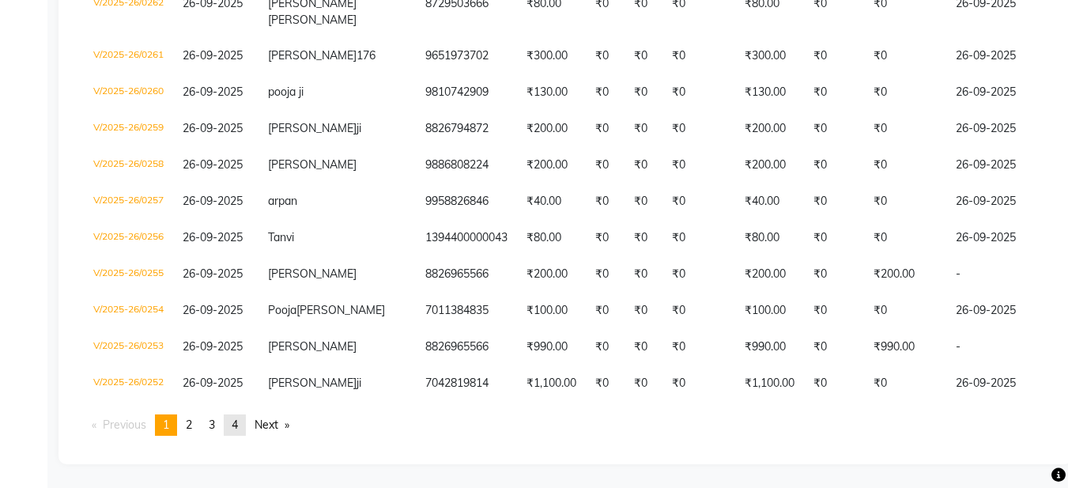
click at [246, 421] on link "page 4" at bounding box center [235, 424] width 22 height 21
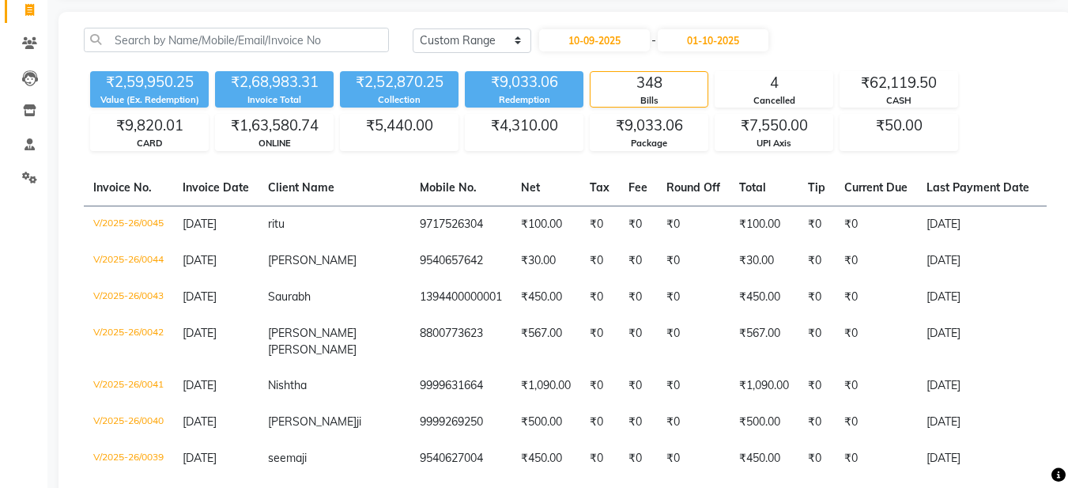
scroll to position [26, 0]
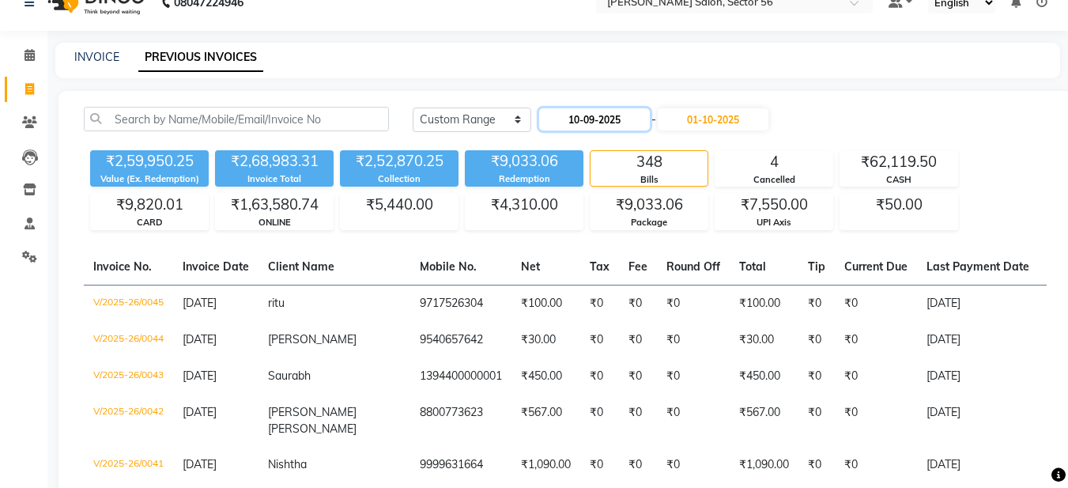
click at [598, 120] on input "10-09-2025" at bounding box center [594, 119] width 111 height 22
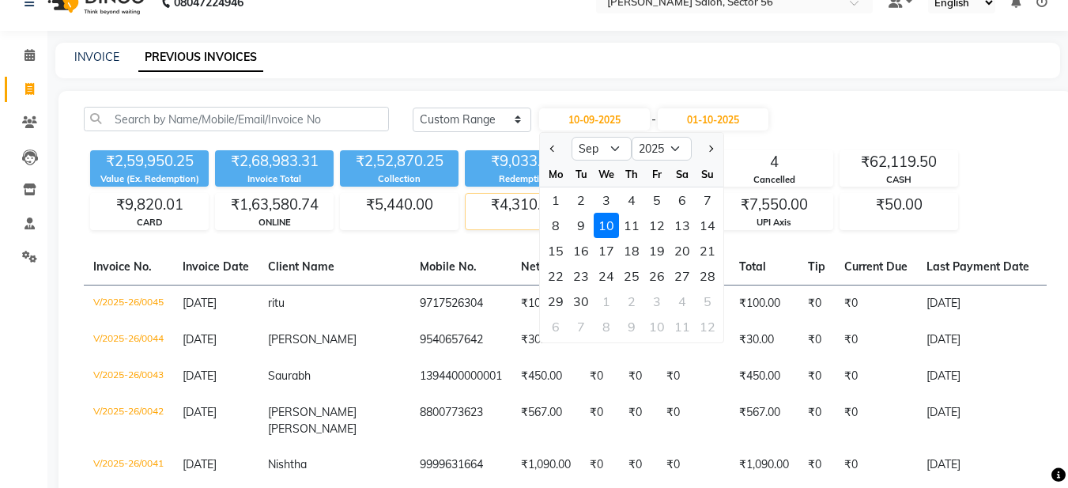
click at [555, 222] on div "8" at bounding box center [555, 225] width 25 height 25
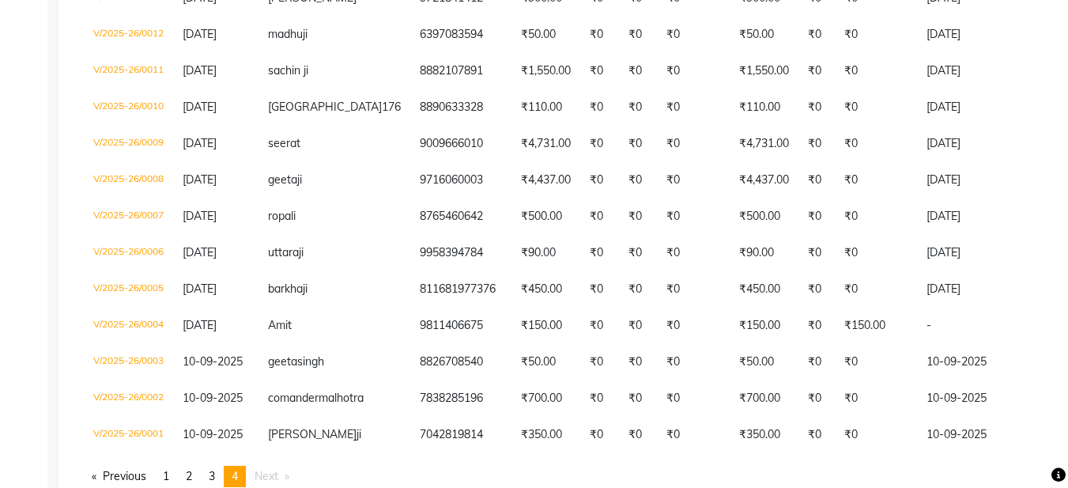
scroll to position [1924, 0]
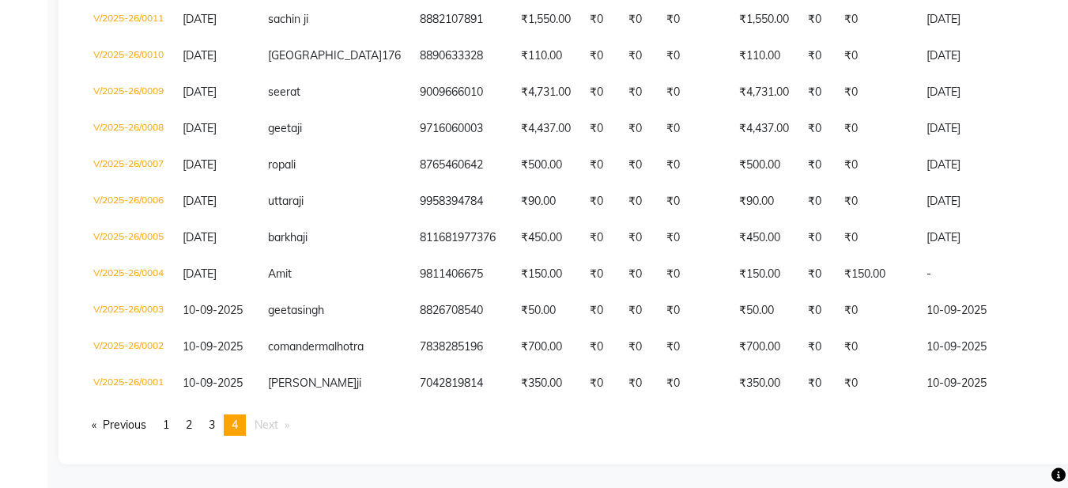
click at [238, 419] on span "4" at bounding box center [235, 424] width 6 height 14
click at [232, 419] on li "You're on page 4" at bounding box center [235, 424] width 22 height 21
click at [218, 432] on link "page 3" at bounding box center [212, 424] width 22 height 21
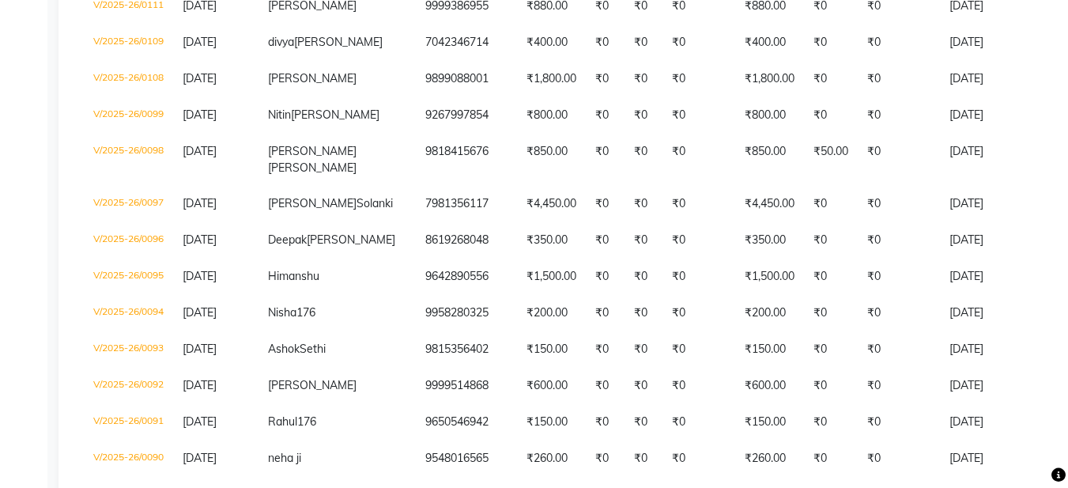
click at [218, 295] on td "18-09-2025" at bounding box center [215, 277] width 85 height 36
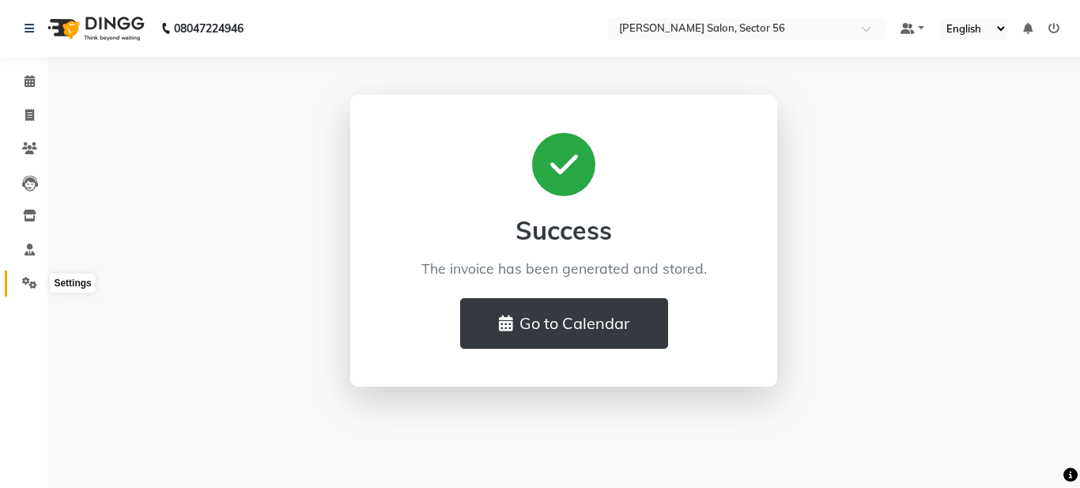
click at [17, 283] on span at bounding box center [30, 283] width 28 height 18
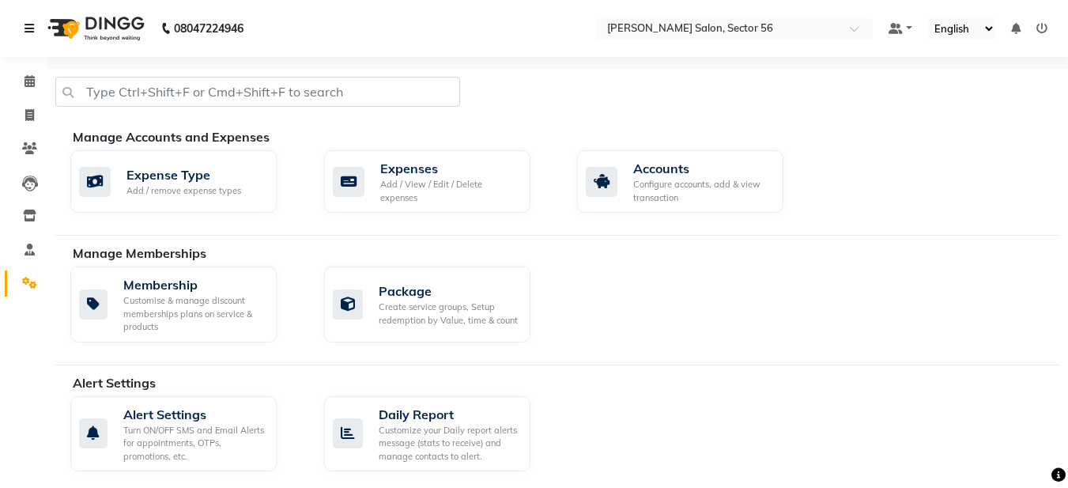
click at [32, 28] on icon at bounding box center [29, 28] width 9 height 11
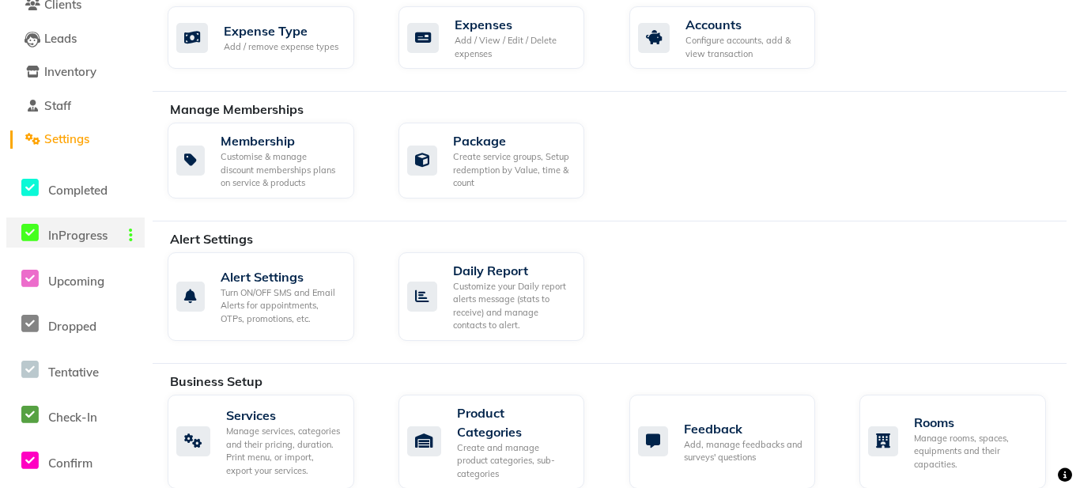
scroll to position [316, 0]
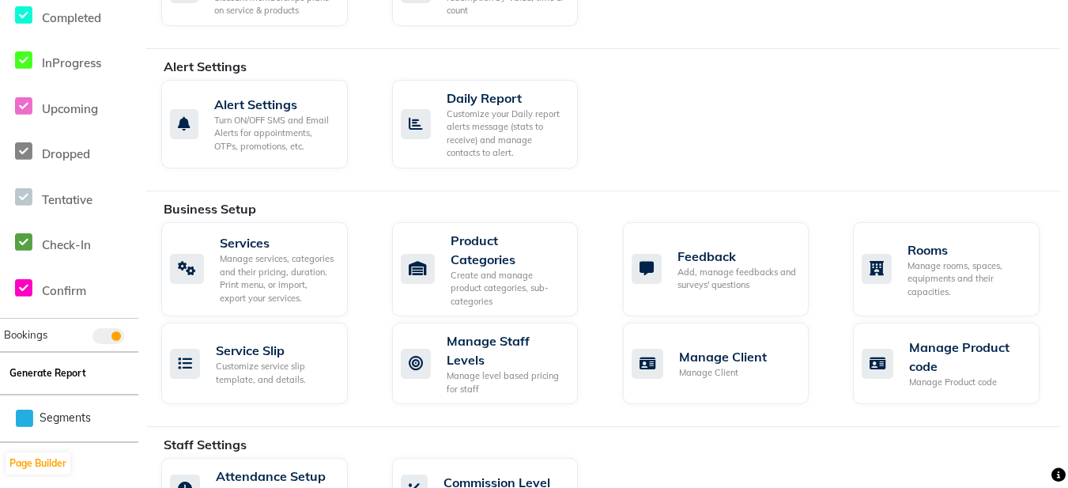
click at [37, 372] on button "Generate Report" at bounding box center [48, 373] width 85 height 22
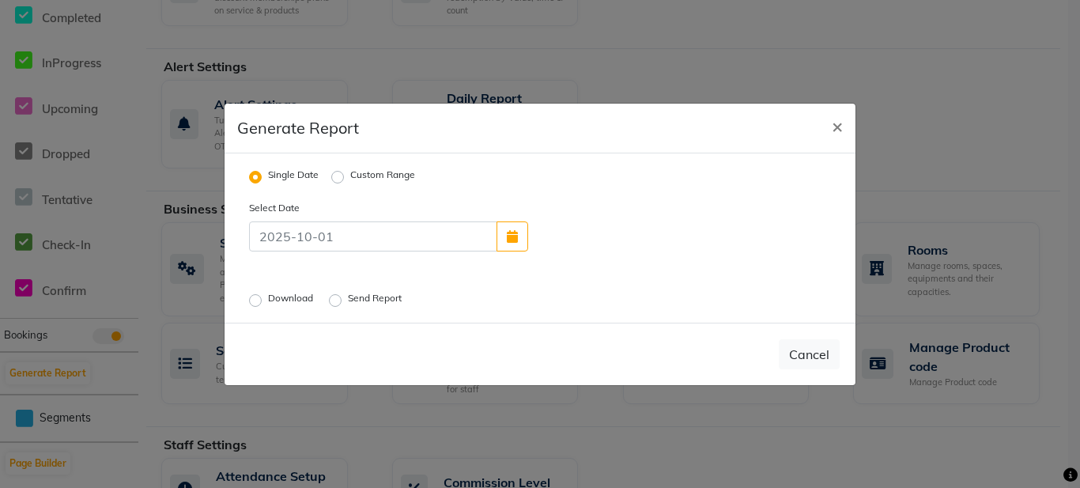
click at [268, 295] on label "Download" at bounding box center [292, 300] width 48 height 19
click at [252, 295] on input "Download" at bounding box center [257, 299] width 11 height 11
radio input "true"
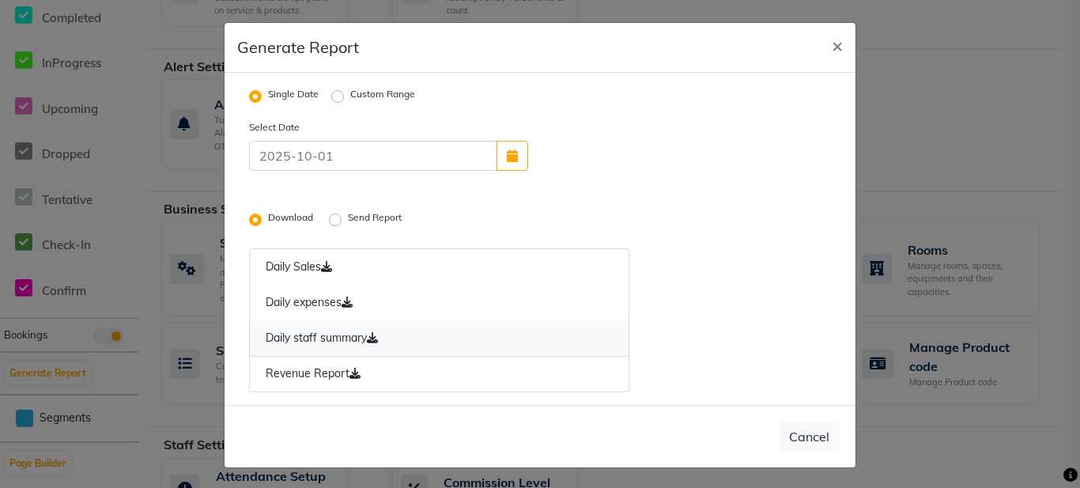
click at [369, 341] on icon at bounding box center [372, 337] width 11 height 11
drag, startPoint x: 671, startPoint y: 303, endPoint x: 614, endPoint y: 340, distance: 68.0
drag, startPoint x: 614, startPoint y: 340, endPoint x: 367, endPoint y: 339, distance: 247.5
click at [367, 339] on icon at bounding box center [372, 337] width 11 height 11
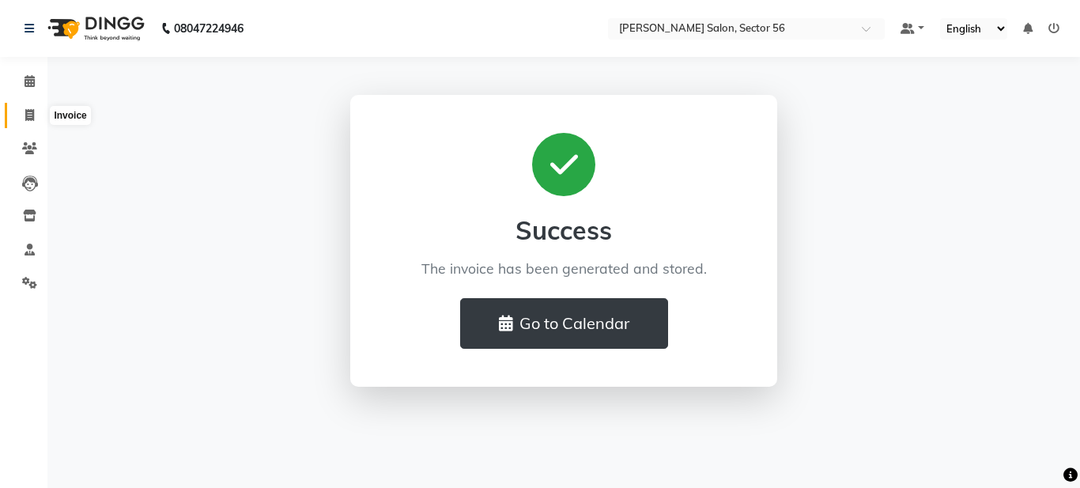
click at [27, 108] on span at bounding box center [30, 116] width 28 height 18
click at [35, 115] on span at bounding box center [30, 116] width 28 height 18
select select "service"
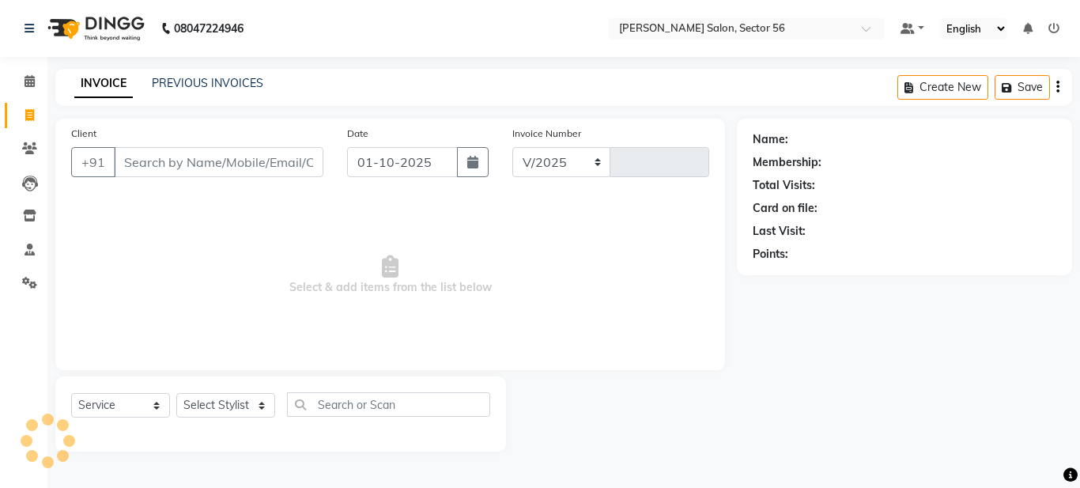
select select "9000"
type input "0353"
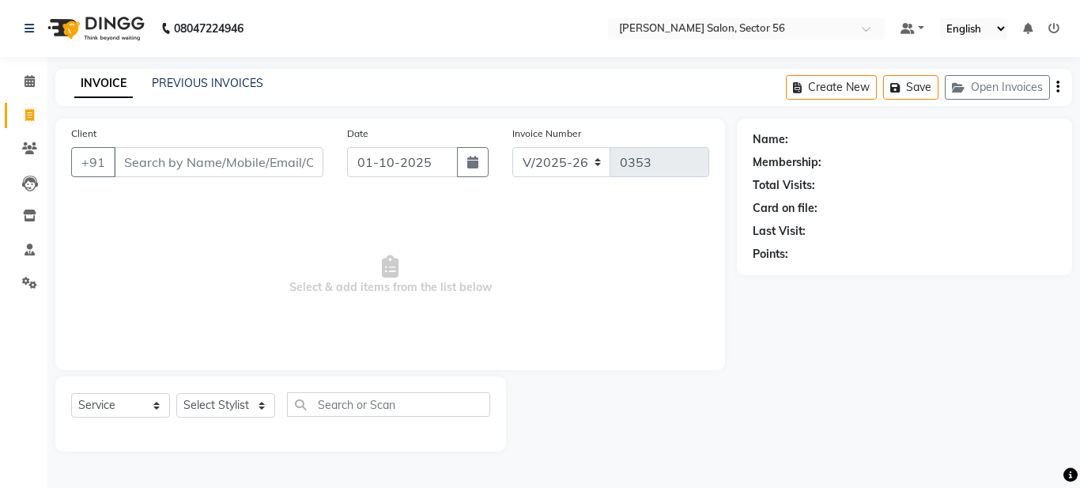
click at [180, 90] on div "PREVIOUS INVOICES" at bounding box center [207, 83] width 111 height 17
click at [180, 87] on link "PREVIOUS INVOICES" at bounding box center [207, 83] width 111 height 14
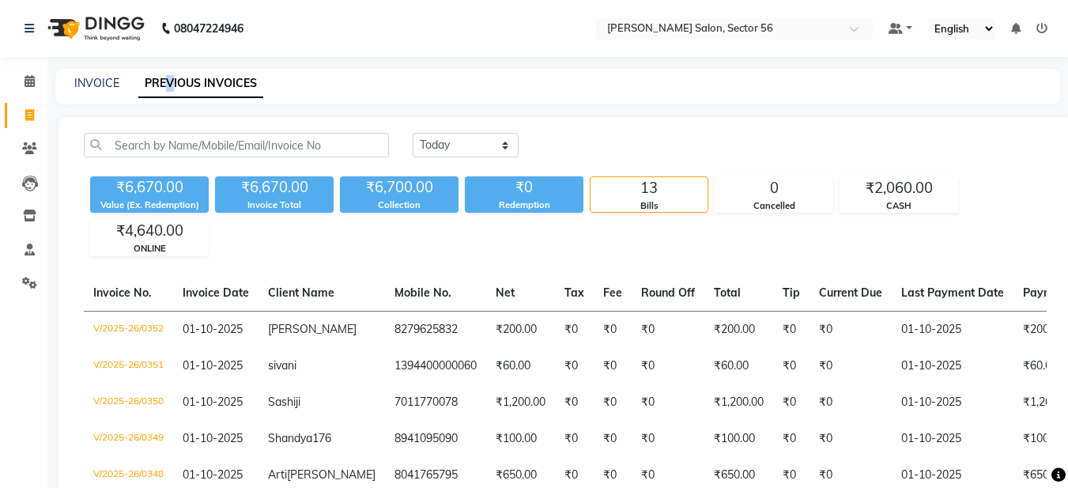
click at [170, 89] on link "PREVIOUS INVOICES" at bounding box center [200, 84] width 125 height 28
click at [92, 83] on link "INVOICE" at bounding box center [96, 83] width 45 height 14
select select "service"
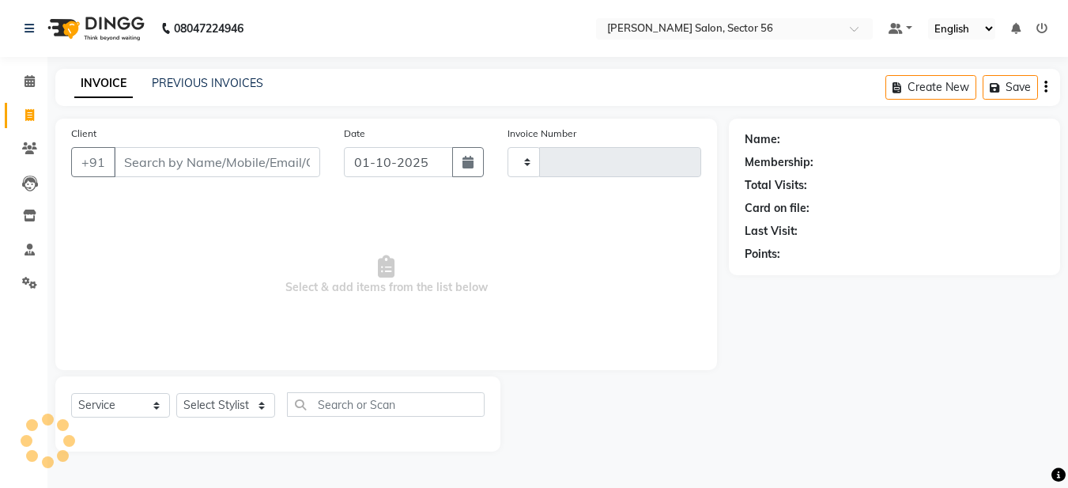
type input "0353"
select select "9000"
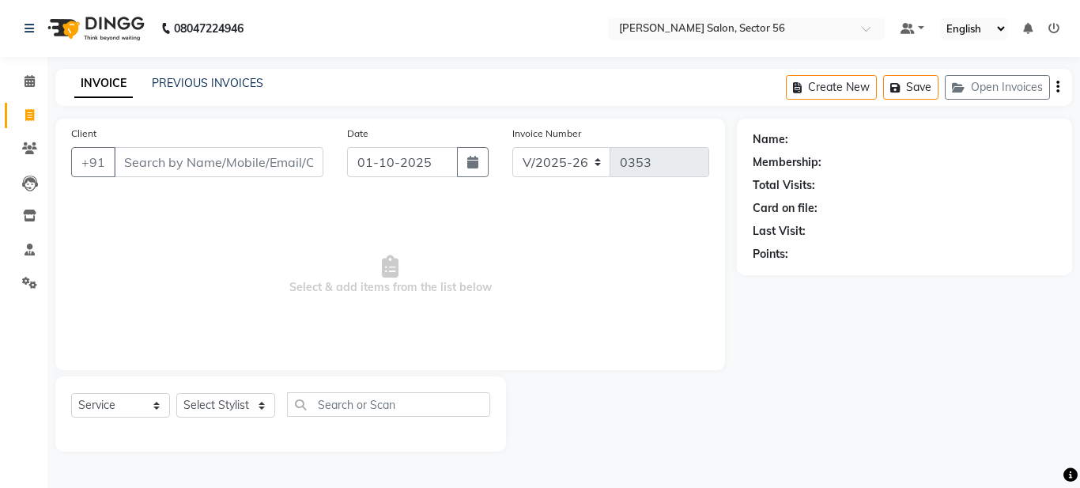
click at [124, 162] on input "Client" at bounding box center [219, 162] width 210 height 30
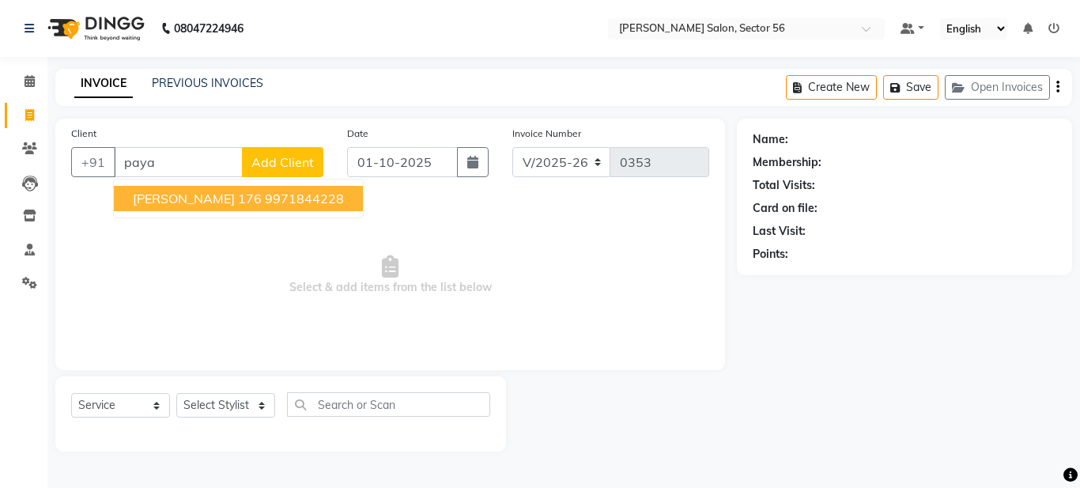
click at [265, 201] on ngb-highlight "9971844228" at bounding box center [304, 199] width 79 height 16
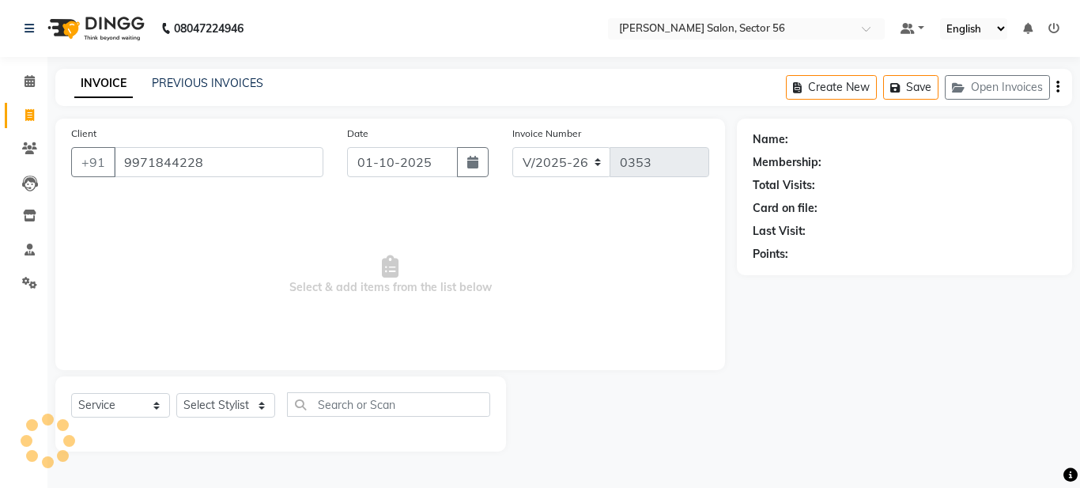
type input "9971844228"
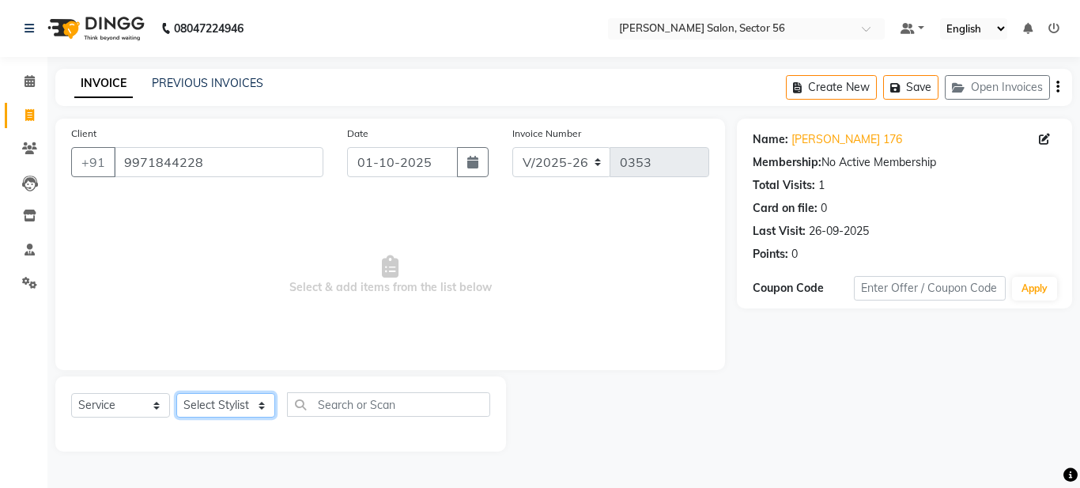
click at [243, 404] on select "Select Stylist [PERSON_NAME] [PERSON_NAME] [PERSON_NAME] [PERSON_NAME] [PERSON_…" at bounding box center [225, 405] width 99 height 25
select select "91302"
click at [176, 393] on select "Select Stylist [PERSON_NAME] [PERSON_NAME] [PERSON_NAME] [PERSON_NAME] [PERSON_…" at bounding box center [225, 405] width 99 height 25
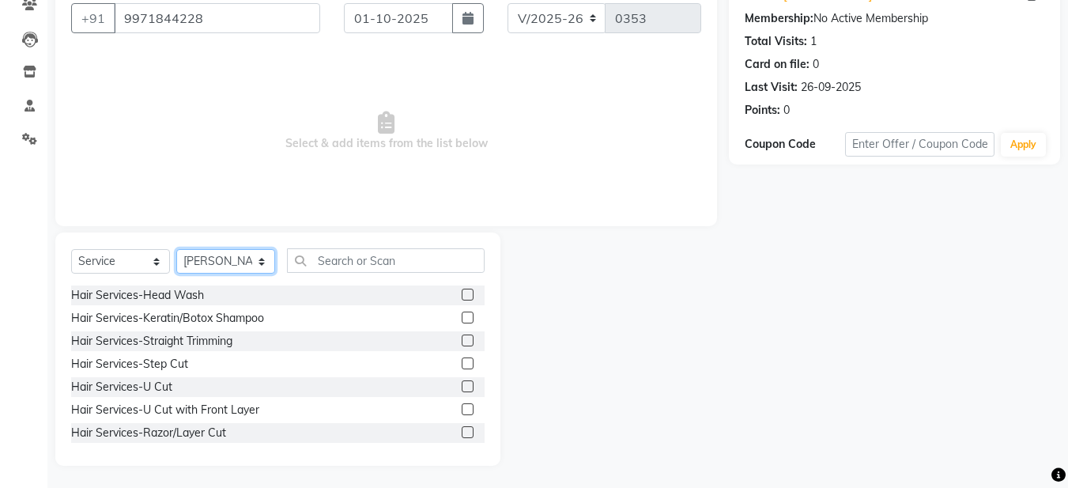
scroll to position [145, 0]
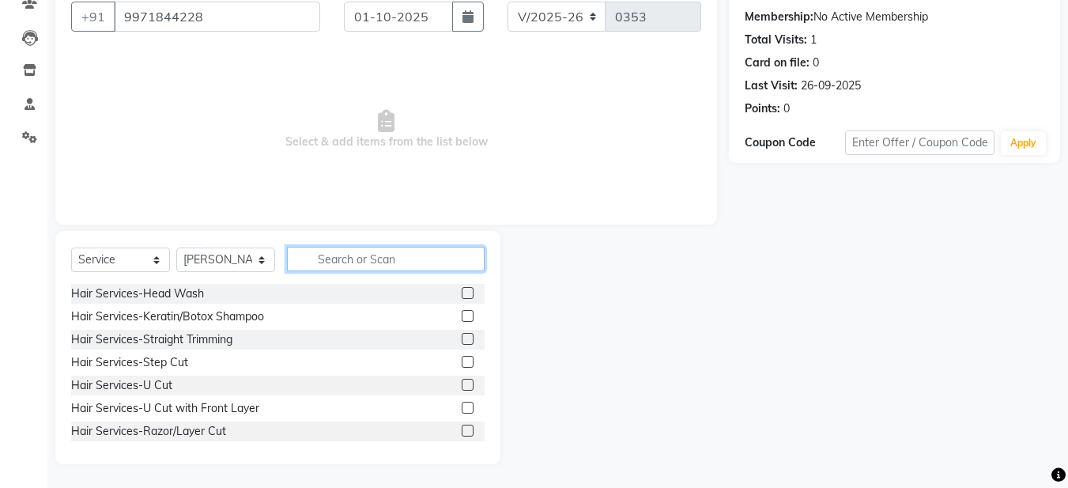
click at [319, 261] on input "text" at bounding box center [386, 259] width 198 height 25
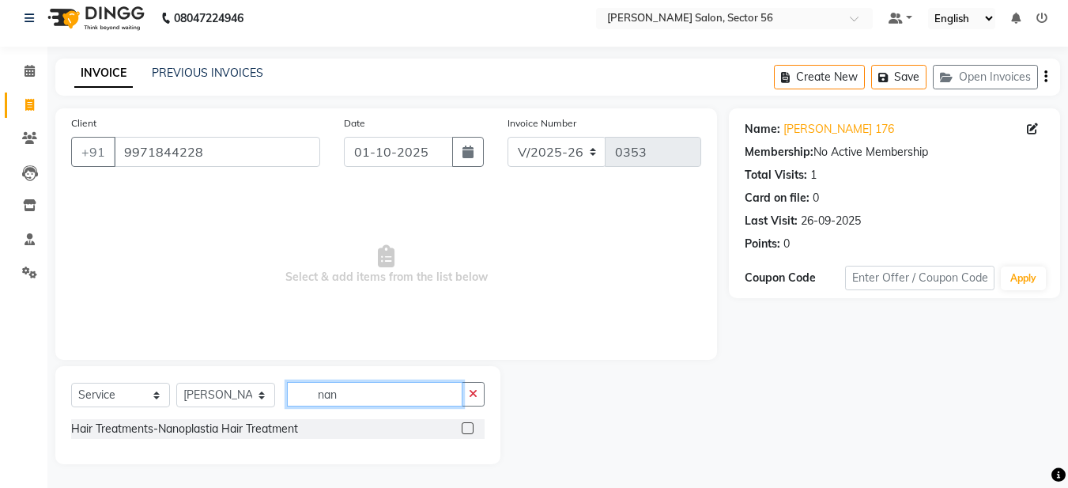
scroll to position [10, 0]
type input "nano"
click at [466, 432] on label at bounding box center [468, 428] width 12 height 12
click at [466, 432] on input "checkbox" at bounding box center [467, 429] width 10 height 10
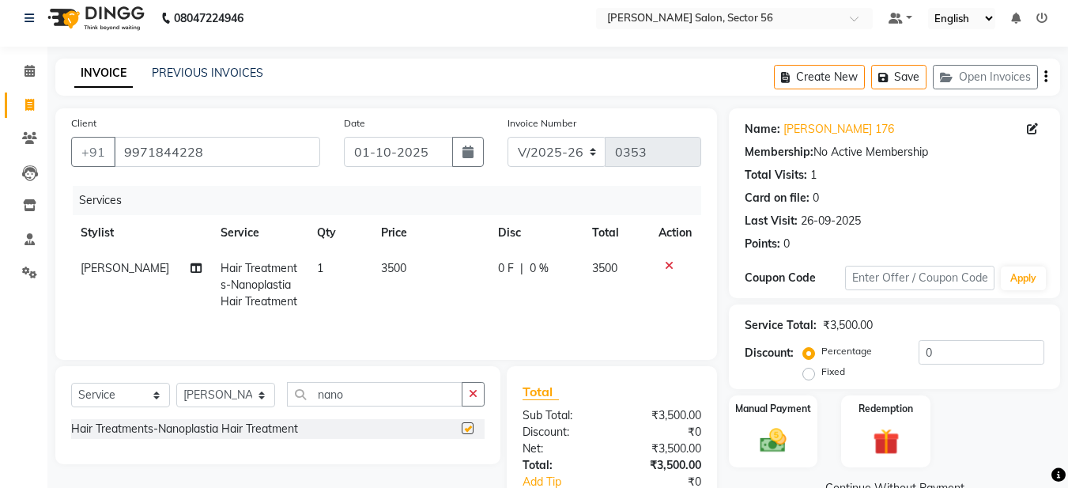
checkbox input "false"
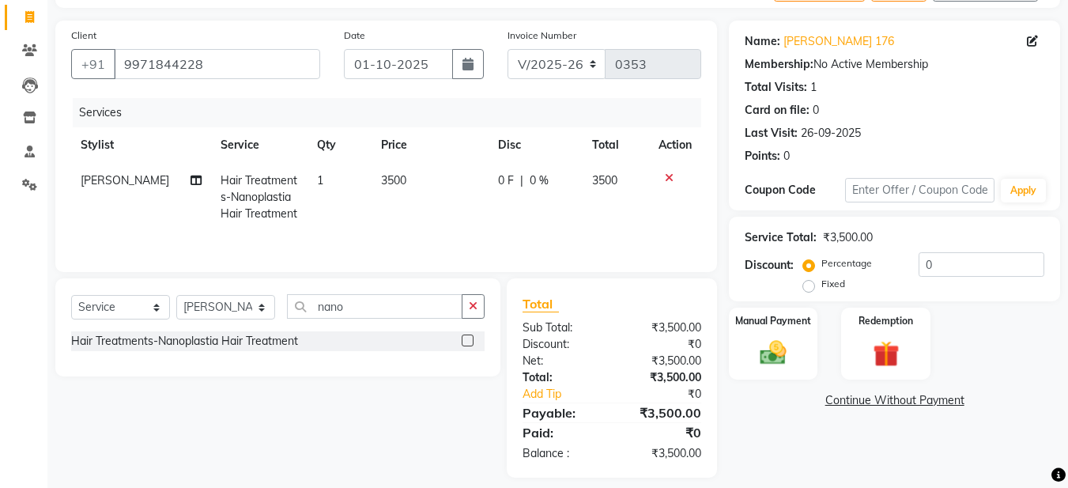
scroll to position [111, 0]
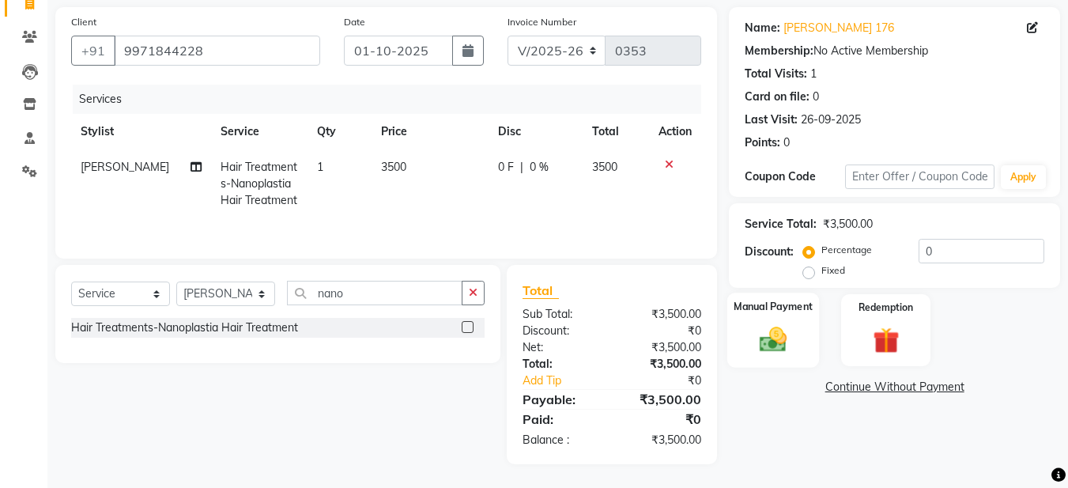
click at [775, 343] on img at bounding box center [773, 339] width 44 height 32
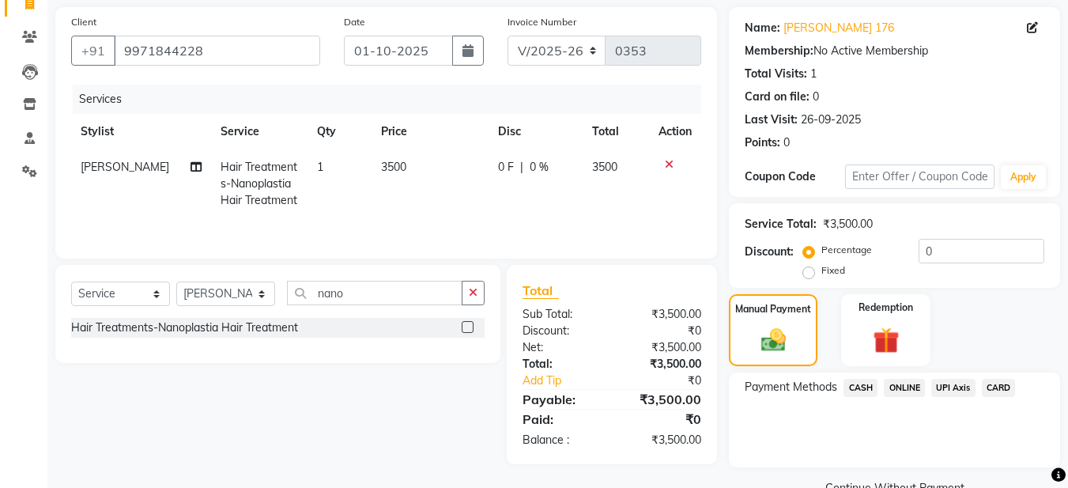
click at [898, 385] on span "ONLINE" at bounding box center [904, 388] width 41 height 18
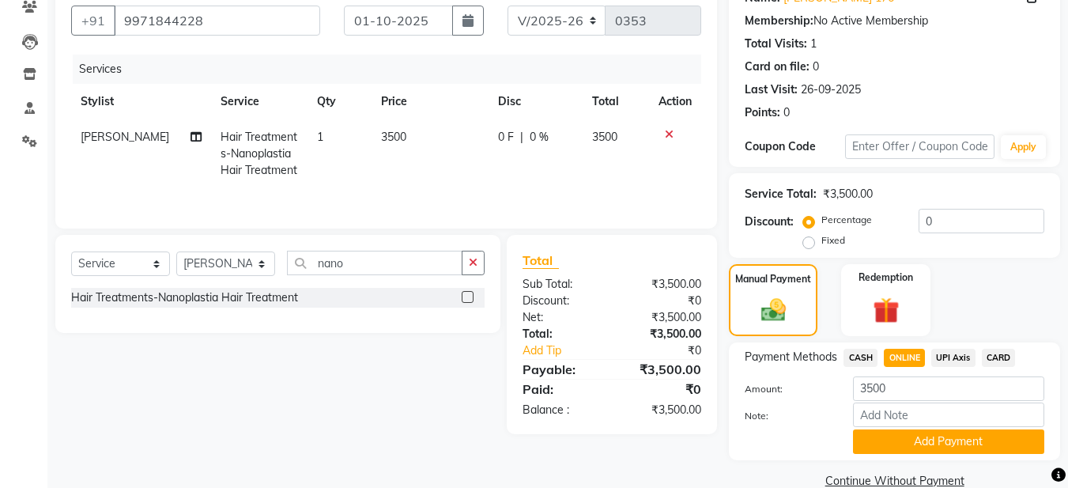
scroll to position [170, 0]
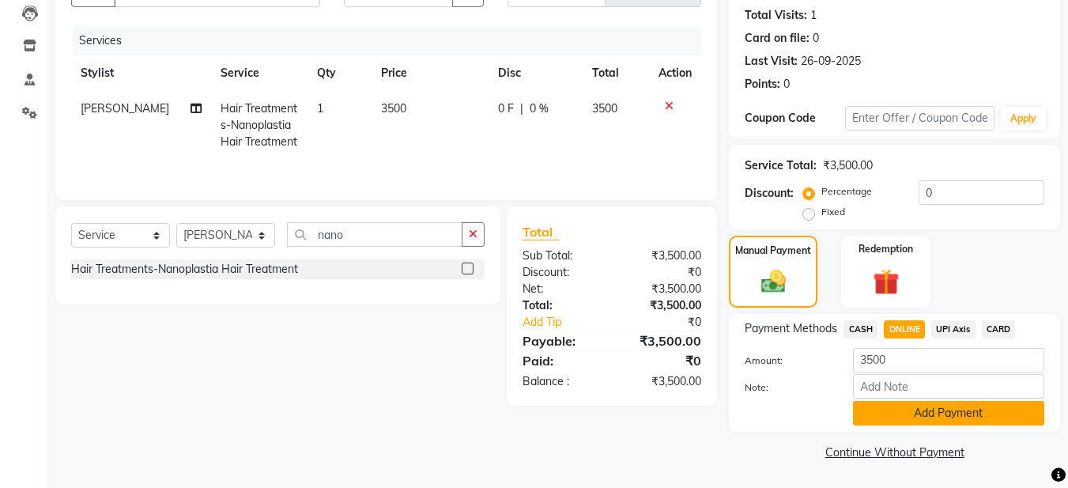
click at [941, 415] on button "Add Payment" at bounding box center [948, 413] width 191 height 25
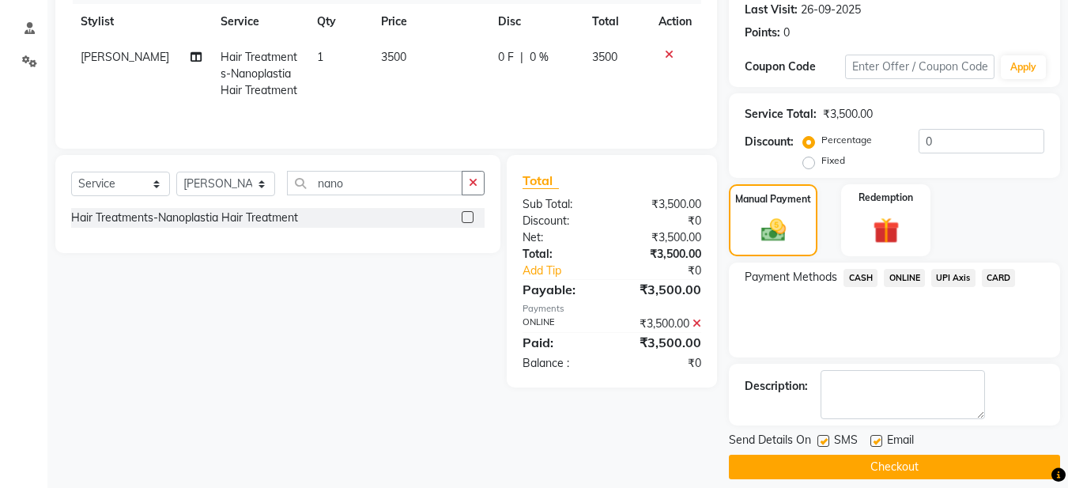
scroll to position [236, 0]
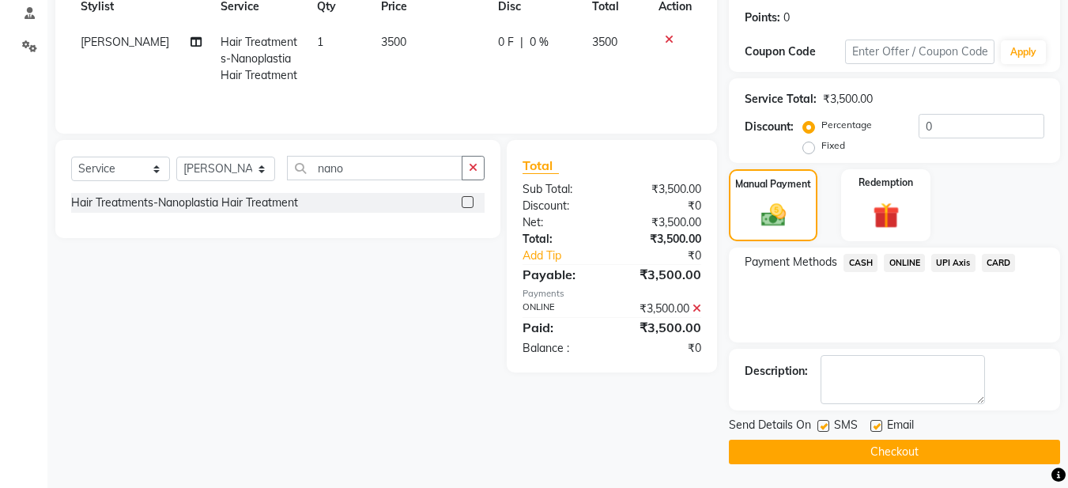
click at [877, 429] on label at bounding box center [877, 426] width 12 height 12
click at [877, 429] on input "checkbox" at bounding box center [876, 426] width 10 height 10
checkbox input "false"
click at [766, 455] on button "Checkout" at bounding box center [894, 452] width 331 height 25
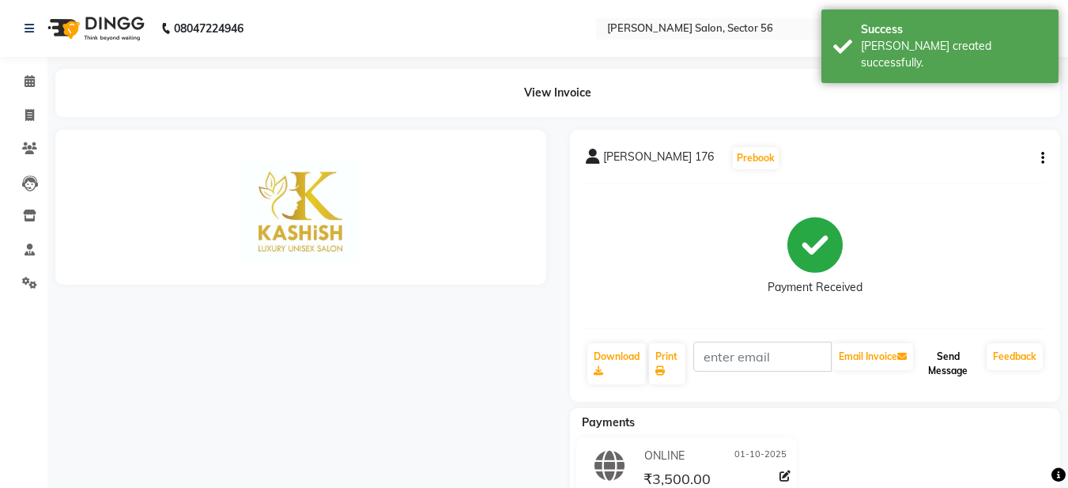
click at [954, 370] on button "Send Message" at bounding box center [948, 363] width 64 height 41
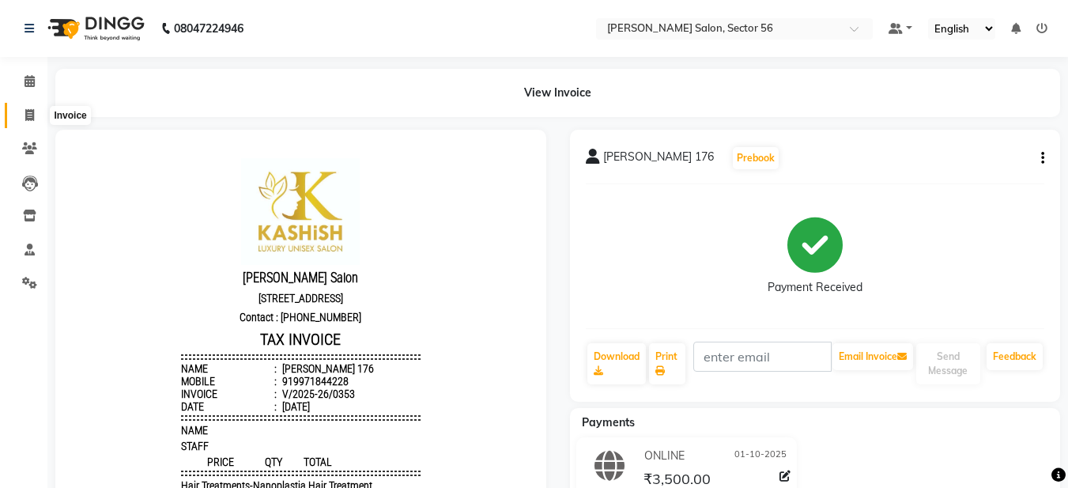
click at [29, 119] on icon at bounding box center [29, 115] width 9 height 12
select select "service"
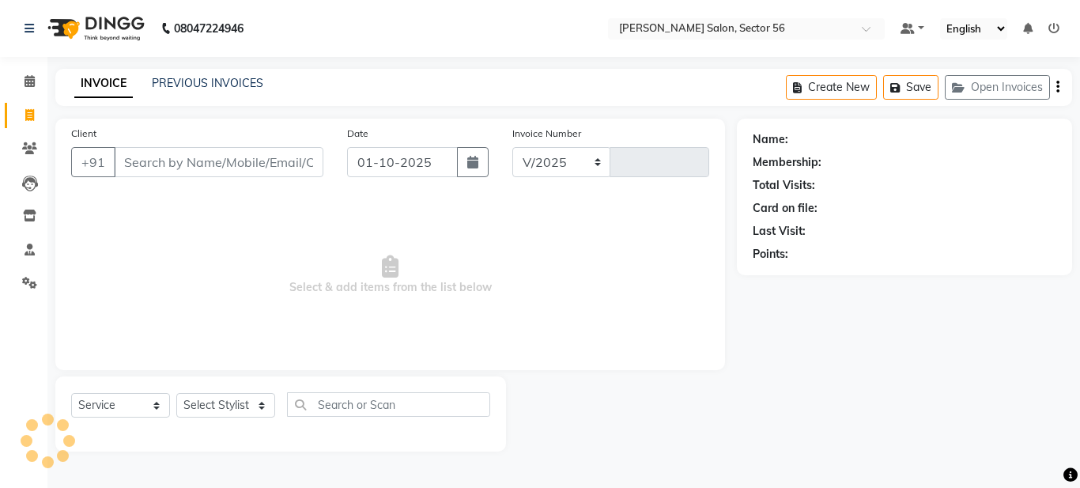
select select "9000"
type input "0354"
click at [195, 77] on link "PREVIOUS INVOICES" at bounding box center [207, 83] width 111 height 14
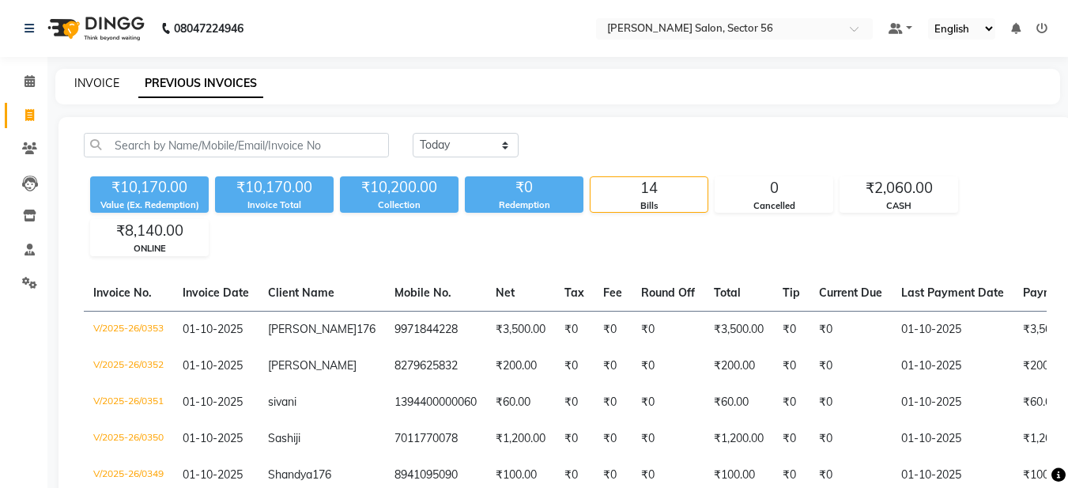
click at [111, 86] on link "INVOICE" at bounding box center [96, 83] width 45 height 14
select select "service"
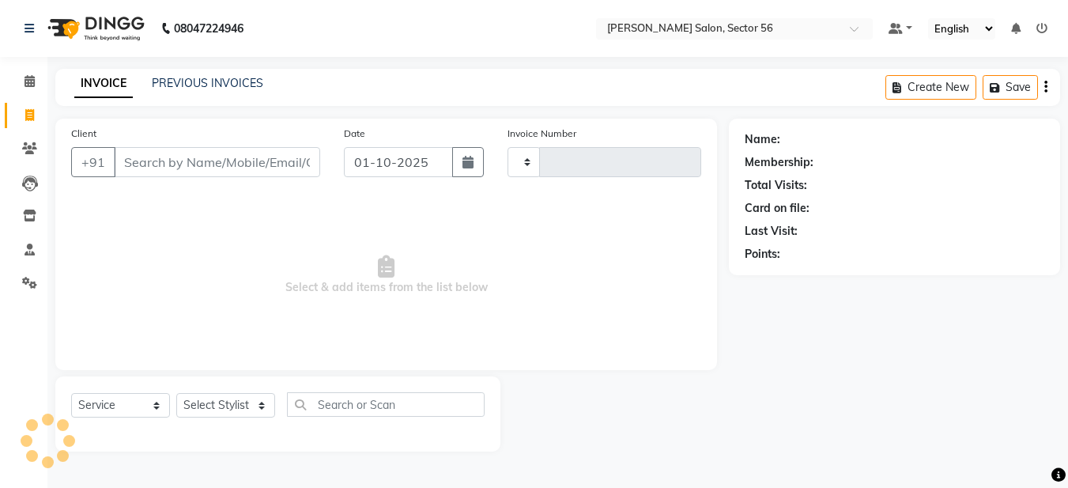
type input "0354"
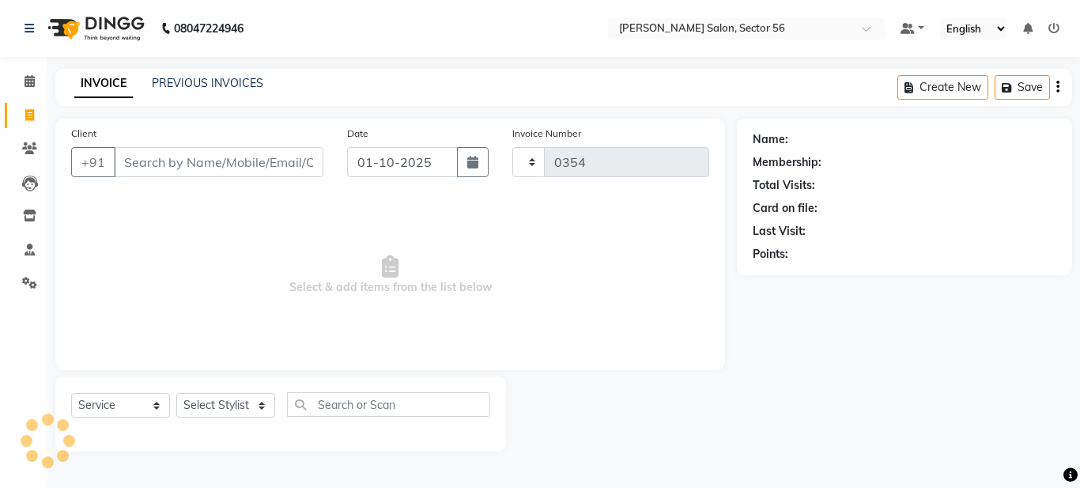
select select "9000"
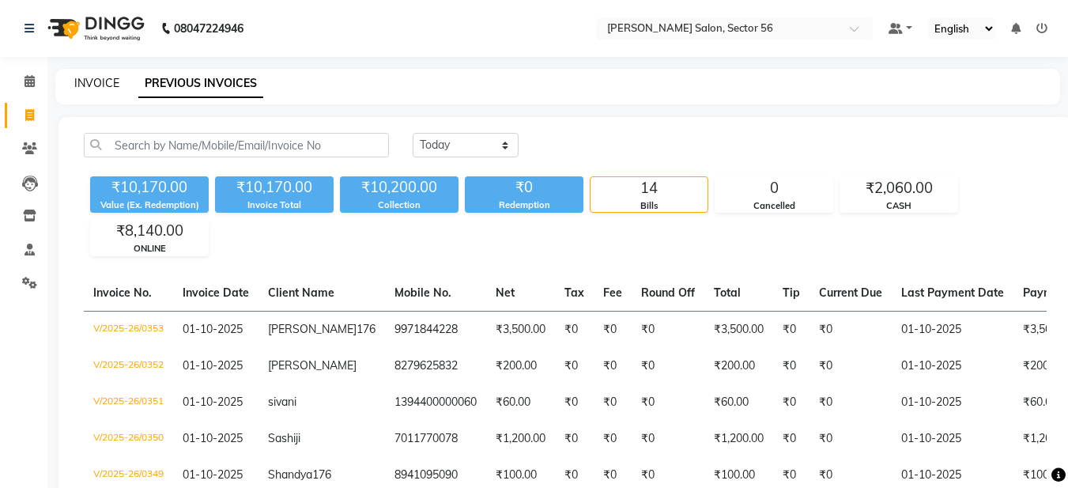
click at [100, 76] on link "INVOICE" at bounding box center [96, 83] width 45 height 14
select select "service"
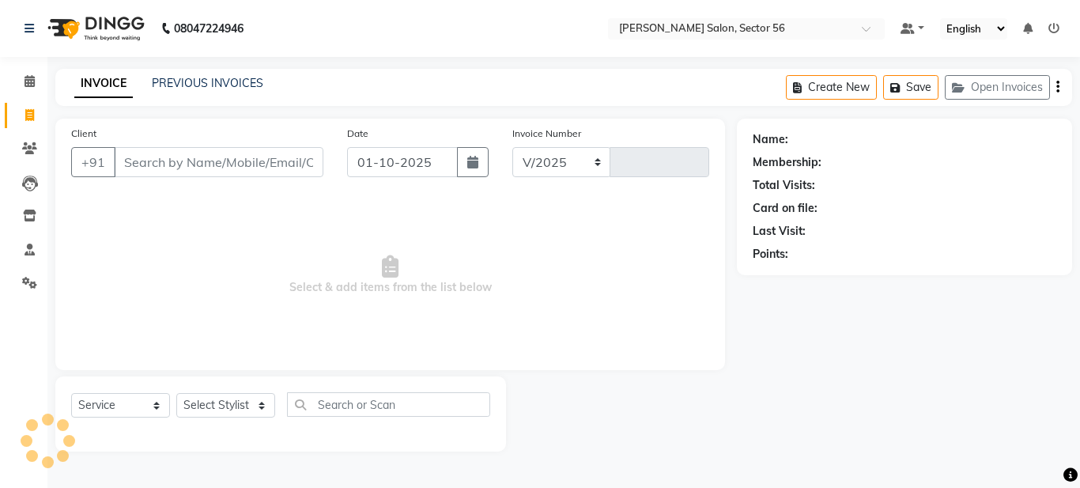
select select "9000"
type input "0354"
click at [147, 159] on input "Client" at bounding box center [219, 162] width 210 height 30
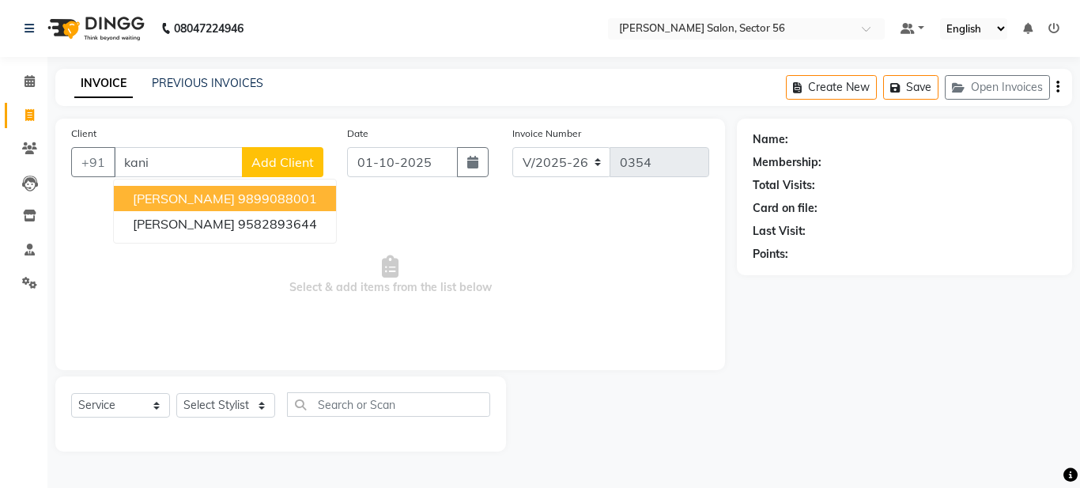
click at [238, 202] on ngb-highlight "9899088001" at bounding box center [277, 199] width 79 height 16
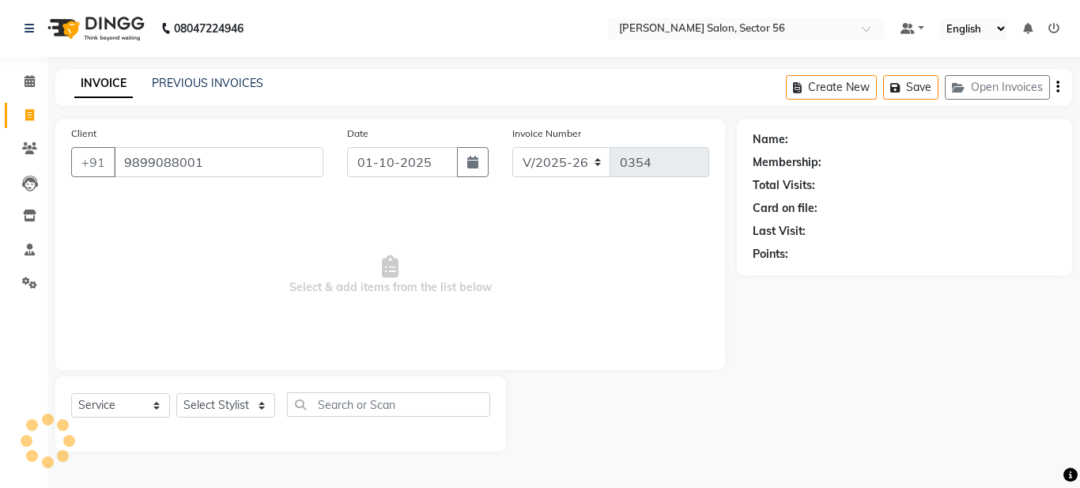
type input "9899088001"
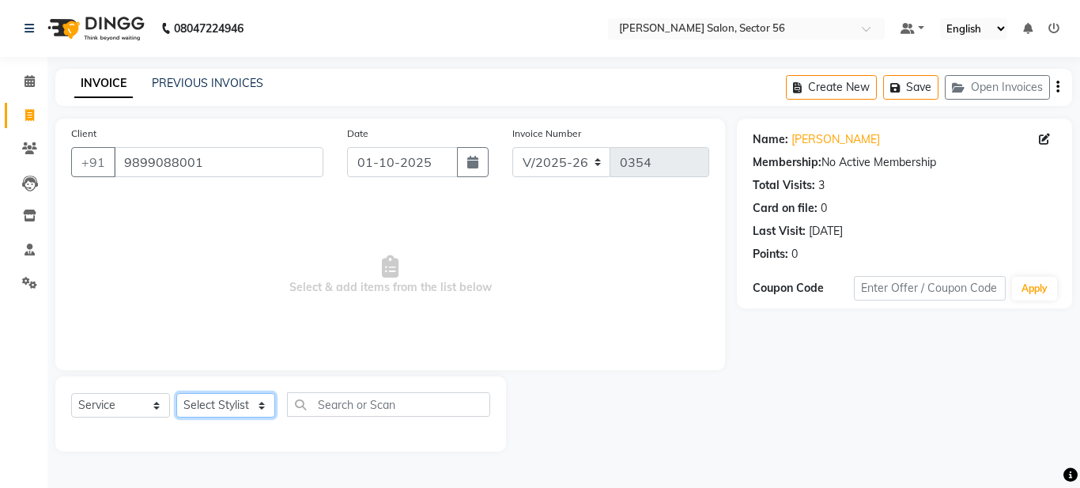
click at [256, 405] on select "Select Stylist [PERSON_NAME] [PERSON_NAME] [PERSON_NAME] [PERSON_NAME] [PERSON_…" at bounding box center [225, 405] width 99 height 25
select select "91305"
click at [176, 393] on select "Select Stylist [PERSON_NAME] [PERSON_NAME] [PERSON_NAME] [PERSON_NAME] [PERSON_…" at bounding box center [225, 405] width 99 height 25
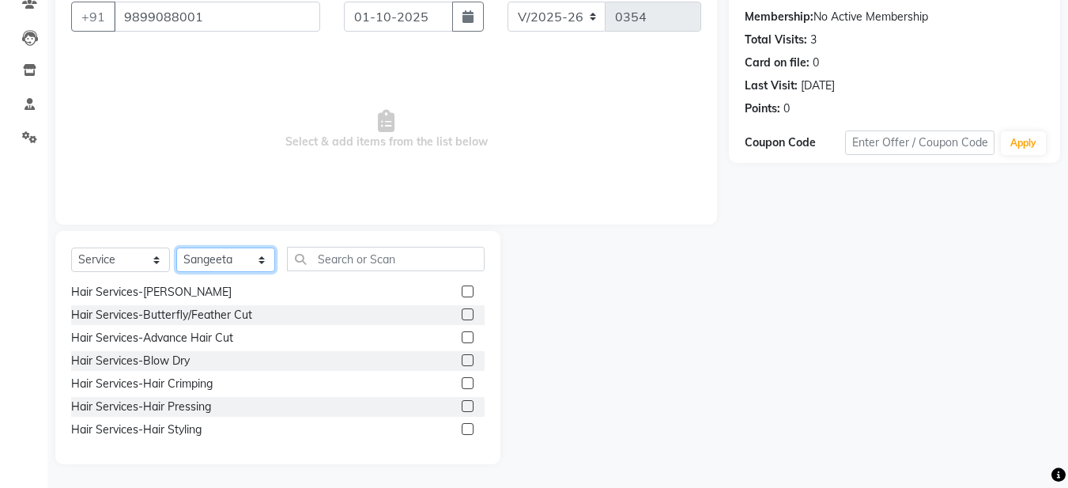
scroll to position [158, 0]
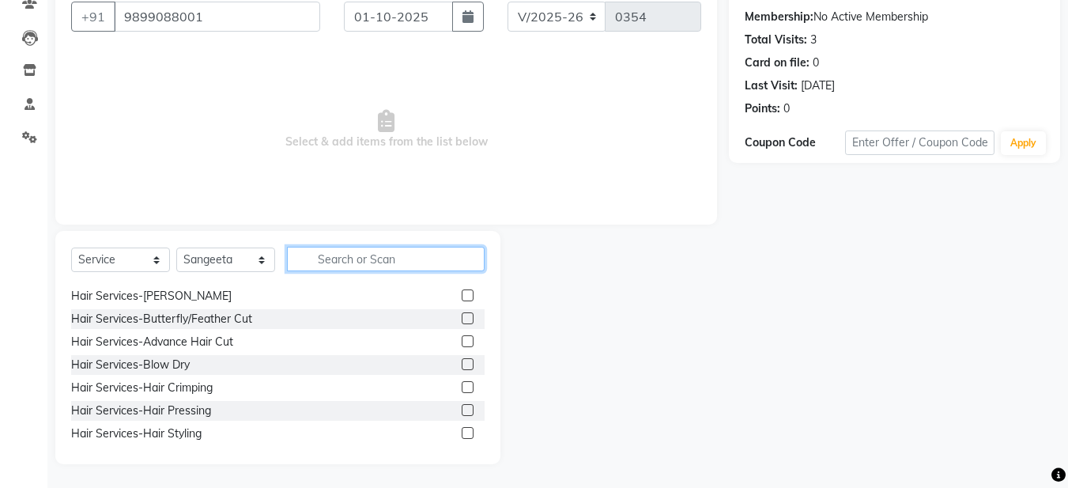
click at [334, 259] on input "text" at bounding box center [386, 259] width 198 height 25
click at [317, 264] on input "text" at bounding box center [386, 259] width 198 height 25
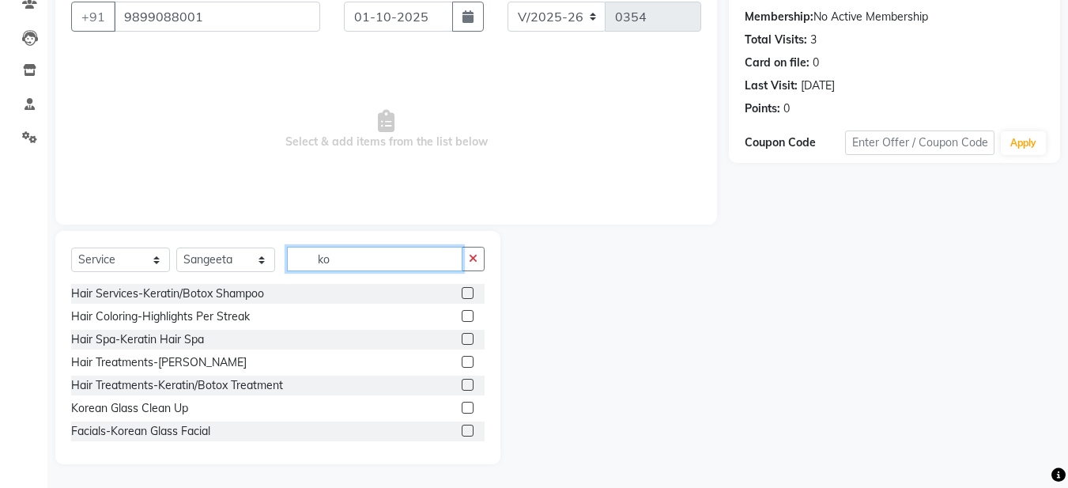
scroll to position [70, 0]
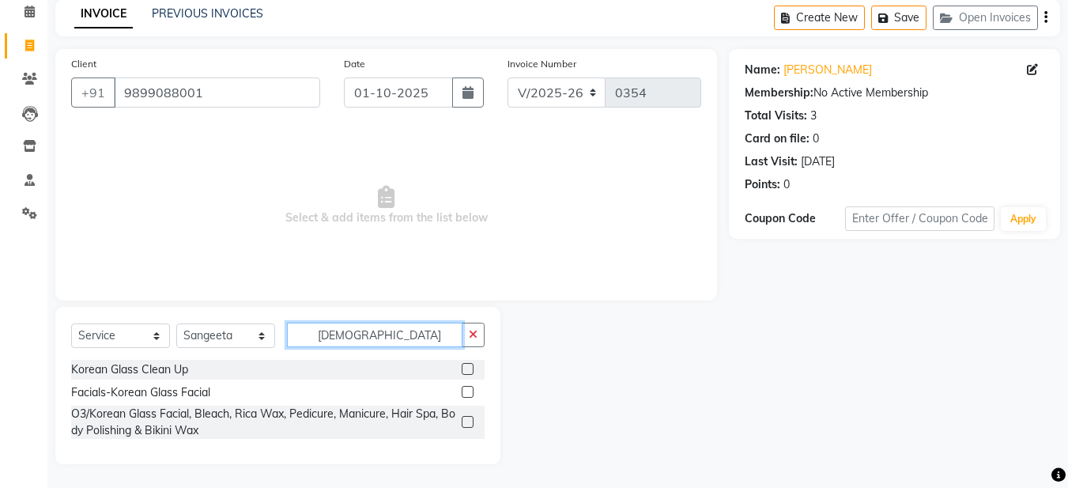
type input "korean"
click at [463, 392] on label at bounding box center [468, 392] width 12 height 12
click at [463, 392] on input "checkbox" at bounding box center [467, 392] width 10 height 10
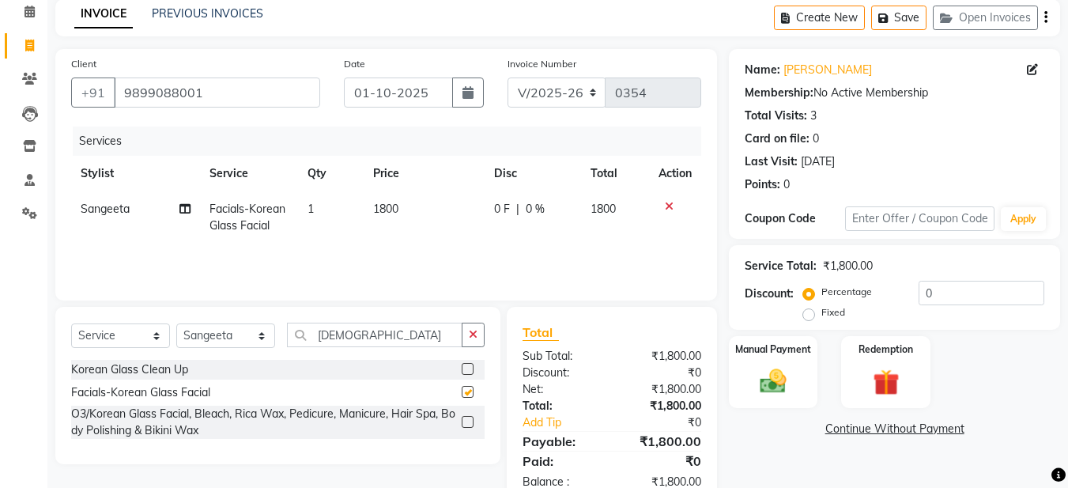
checkbox input "false"
click at [474, 337] on icon "button" at bounding box center [473, 334] width 9 height 11
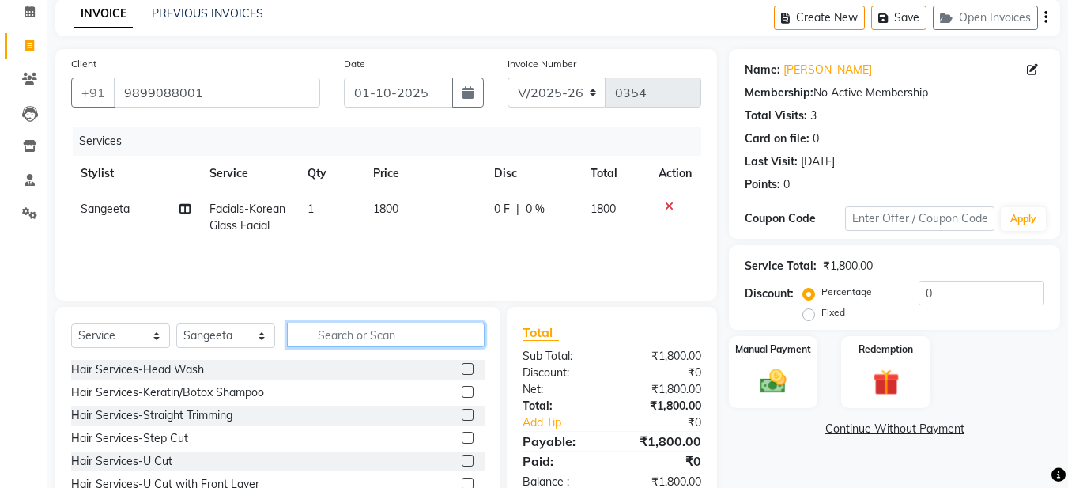
click at [334, 333] on input "text" at bounding box center [386, 335] width 198 height 25
click at [322, 334] on input "text" at bounding box center [386, 335] width 198 height 25
click at [316, 334] on input "text" at bounding box center [386, 335] width 198 height 25
click at [318, 334] on input "text" at bounding box center [386, 335] width 198 height 25
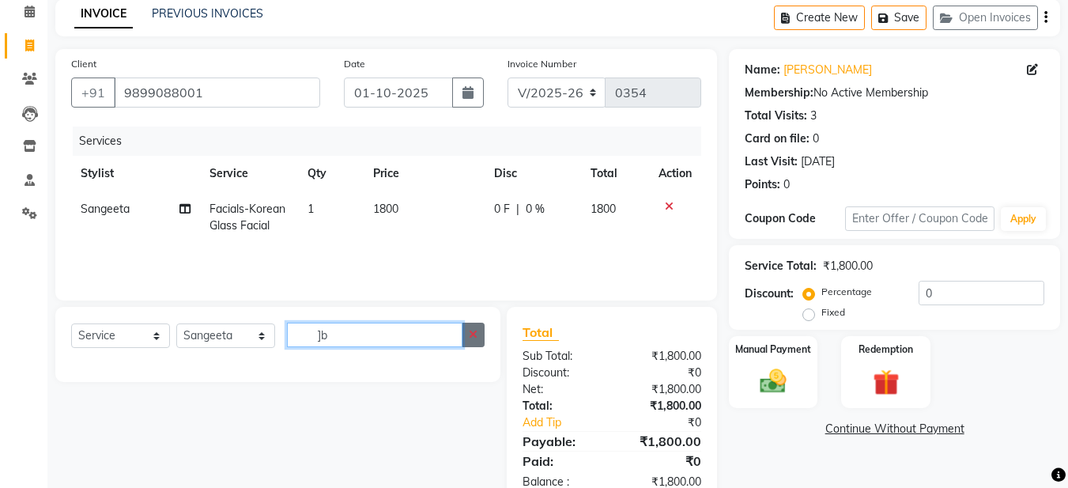
type input "]b"
click at [474, 336] on icon "button" at bounding box center [473, 334] width 9 height 11
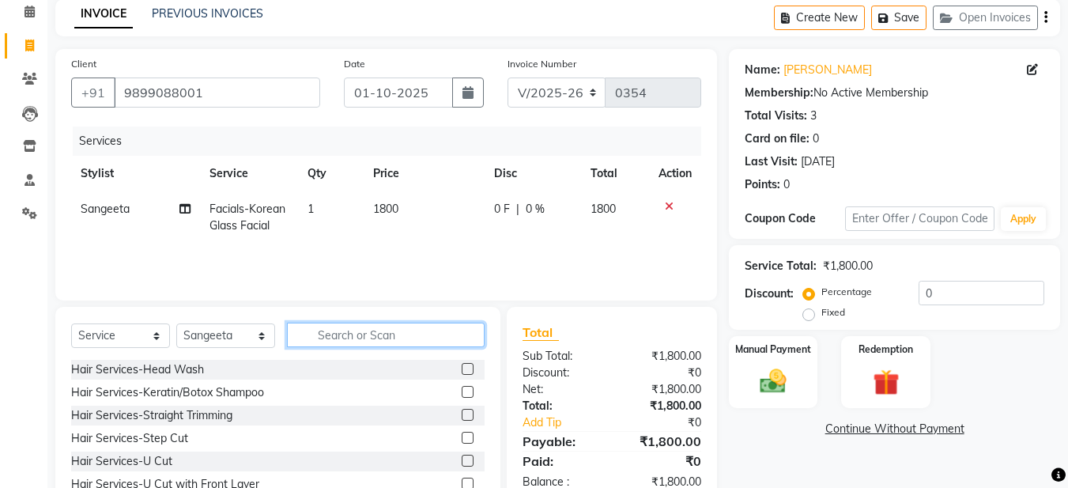
click at [321, 332] on input "text" at bounding box center [386, 335] width 198 height 25
click at [224, 342] on select "Select Stylist [PERSON_NAME] [PERSON_NAME] [PERSON_NAME] [PERSON_NAME] [PERSON_…" at bounding box center [225, 335] width 99 height 25
select select "91310"
click at [176, 323] on select "Select Stylist [PERSON_NAME] [PERSON_NAME] [PERSON_NAME] [PERSON_NAME] [PERSON_…" at bounding box center [225, 335] width 99 height 25
click at [317, 330] on input "text" at bounding box center [386, 335] width 198 height 25
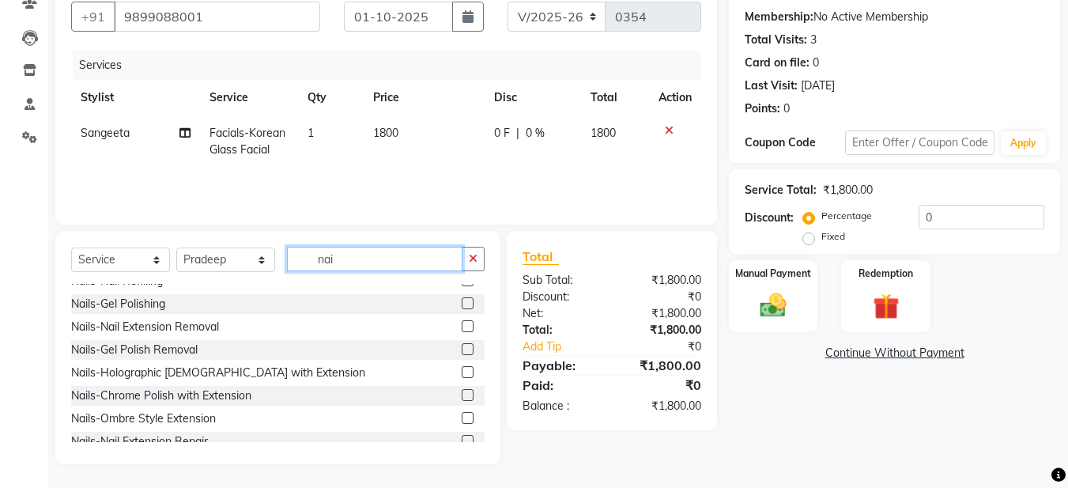
scroll to position [0, 0]
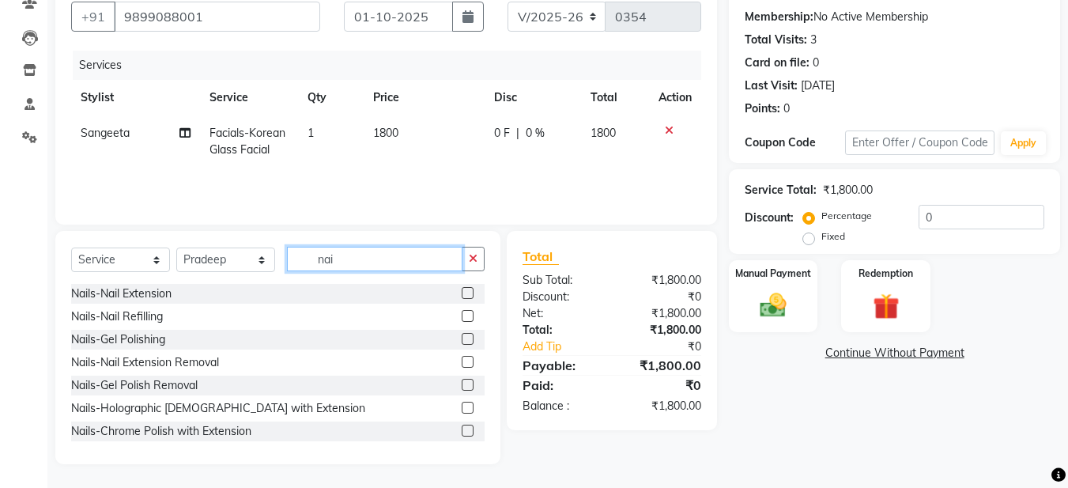
type input "nai"
click at [462, 337] on label at bounding box center [468, 339] width 12 height 12
click at [462, 337] on input "checkbox" at bounding box center [467, 339] width 10 height 10
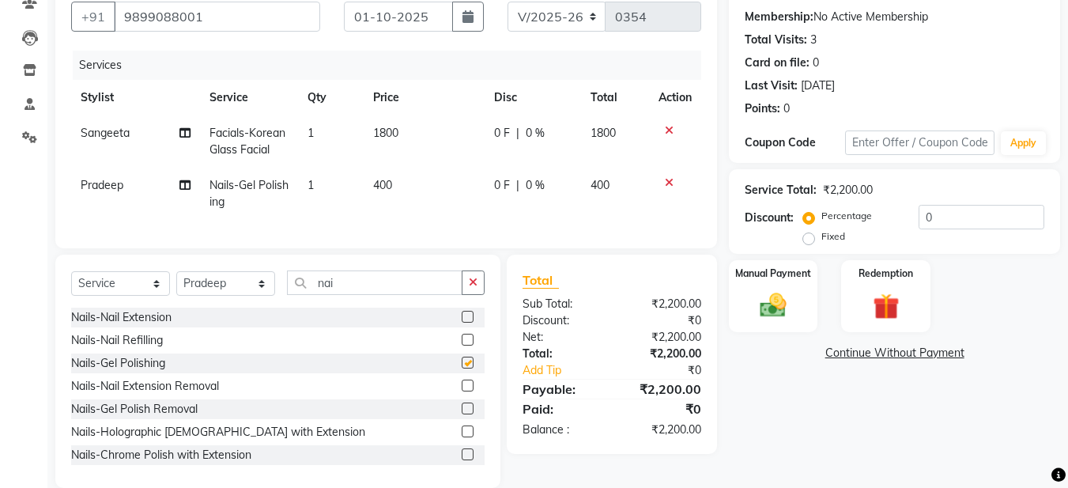
checkbox input "false"
click at [380, 177] on td "400" at bounding box center [424, 194] width 121 height 52
select select "91310"
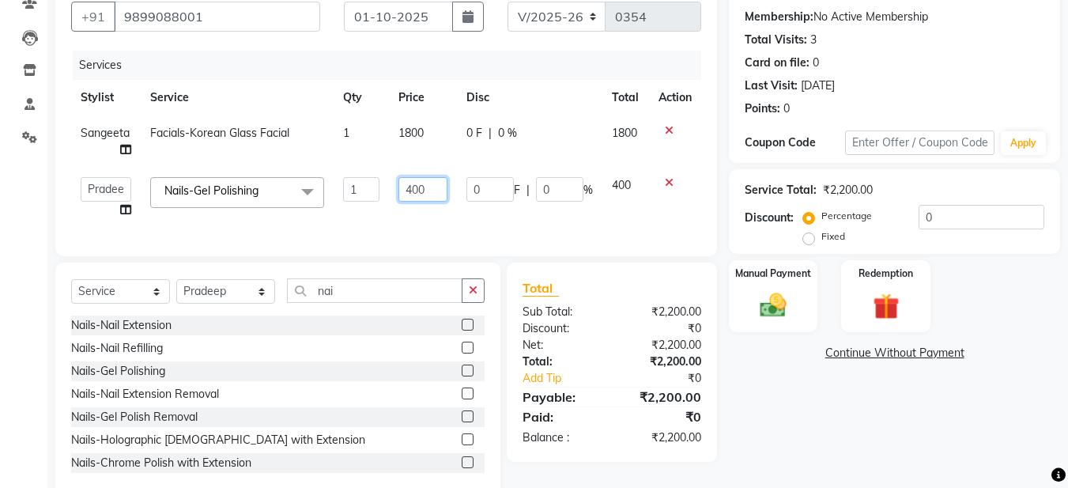
click at [414, 189] on input "400" at bounding box center [422, 189] width 49 height 25
click at [419, 188] on input "700" at bounding box center [422, 189] width 49 height 25
type input "760"
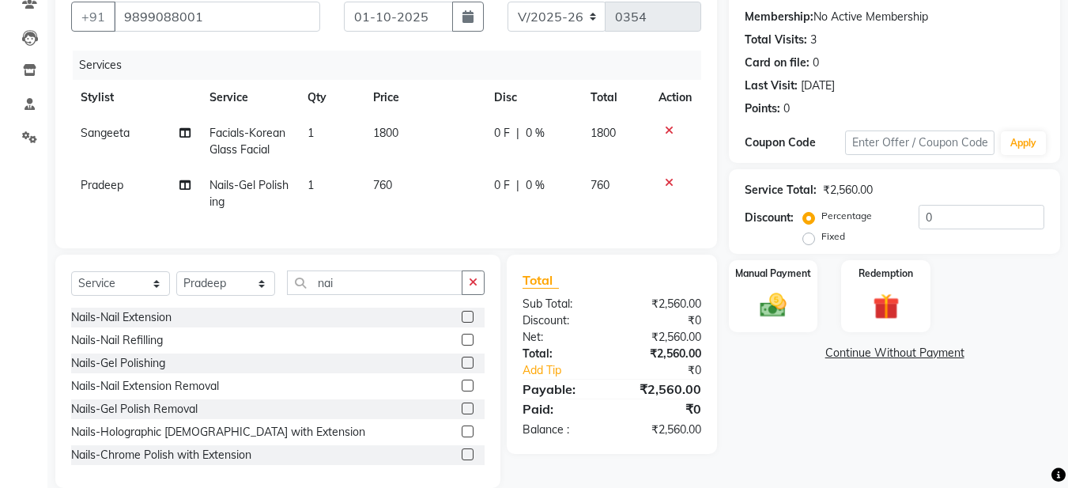
click at [500, 183] on span "0 F" at bounding box center [502, 185] width 16 height 17
select select "91310"
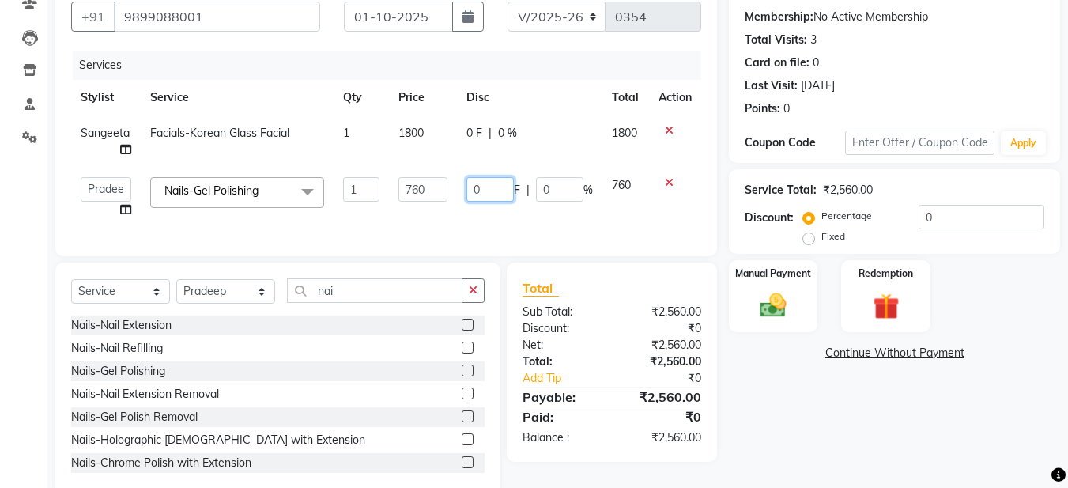
click at [493, 185] on input "0" at bounding box center [489, 189] width 47 height 25
type input "010"
click at [479, 126] on td "0 F | 0 %" at bounding box center [529, 141] width 145 height 52
select select "91305"
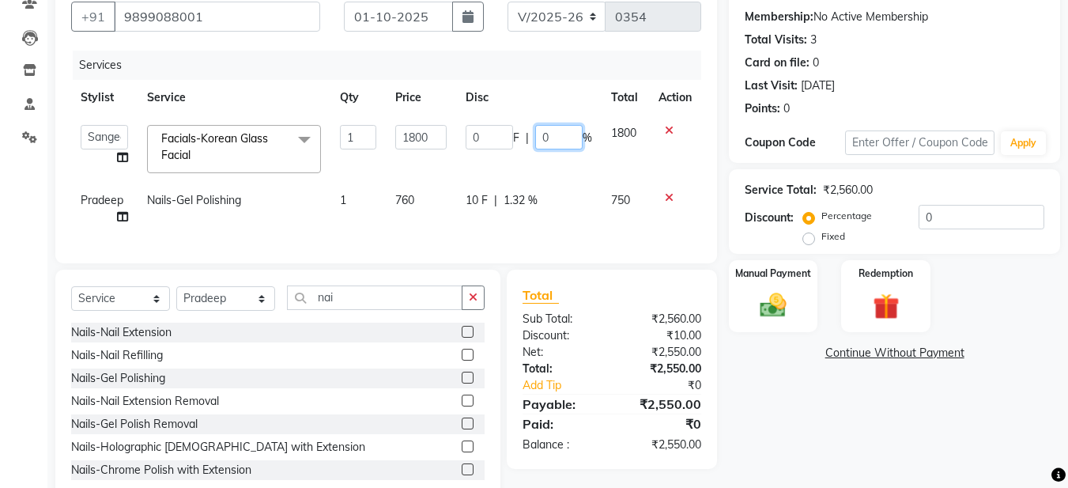
click at [560, 136] on input "0" at bounding box center [558, 137] width 47 height 25
type input "15"
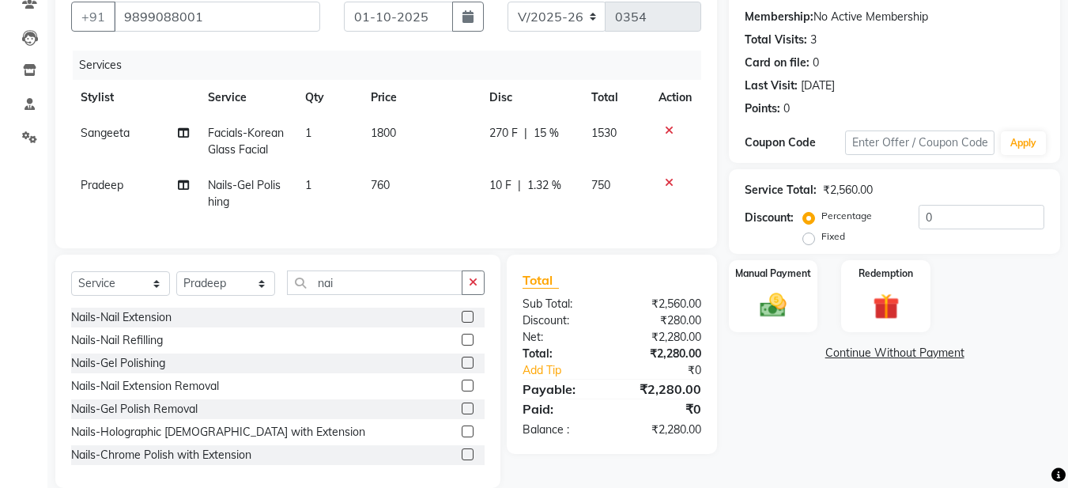
click at [559, 179] on tbody "Sangeeta Facials-Korean Glass Facial 1 1800 270 F | 15 % 1530 Pradeep Nails-Gel…" at bounding box center [386, 167] width 630 height 104
click at [479, 289] on button "button" at bounding box center [473, 282] width 23 height 25
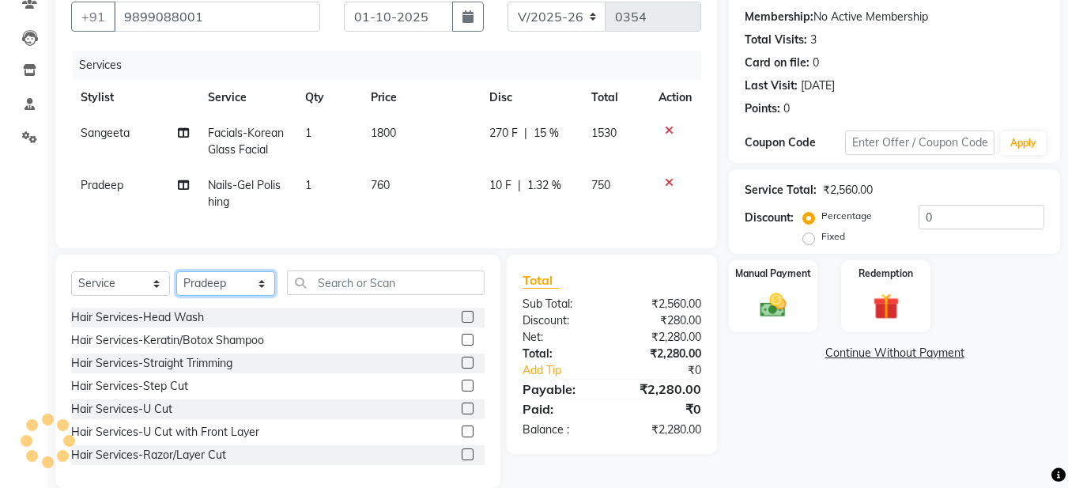
click at [232, 296] on select "Select Stylist [PERSON_NAME] [PERSON_NAME] [PERSON_NAME] [PERSON_NAME] [PERSON_…" at bounding box center [225, 283] width 99 height 25
select select "93435"
click at [176, 283] on select "Select Stylist [PERSON_NAME] [PERSON_NAME] [PERSON_NAME] [PERSON_NAME] [PERSON_…" at bounding box center [225, 283] width 99 height 25
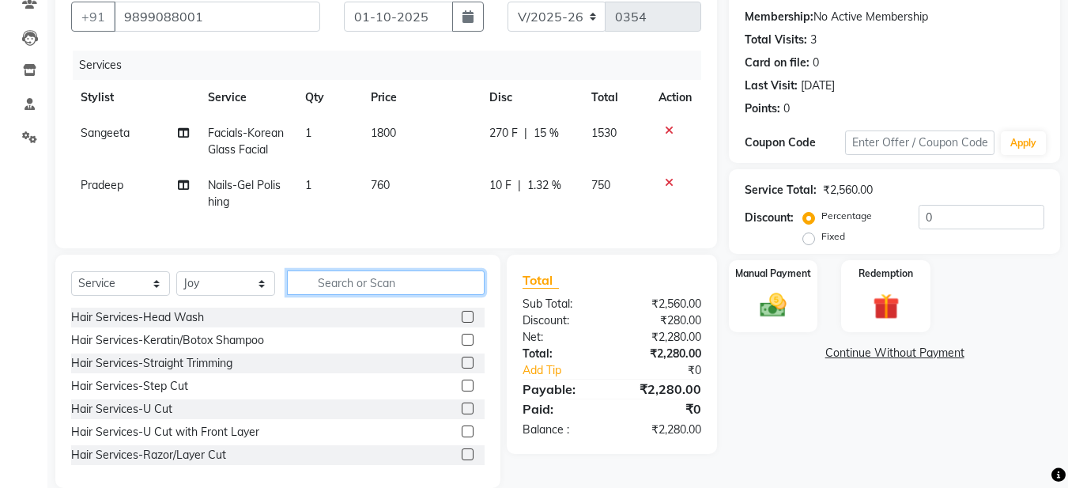
click at [332, 292] on input "text" at bounding box center [386, 282] width 198 height 25
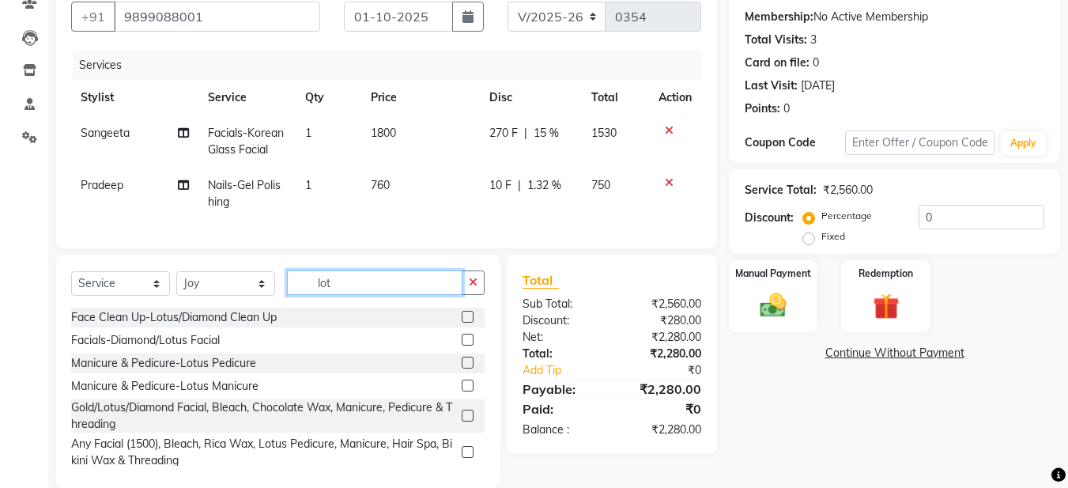
type input "lot"
click at [462, 368] on label at bounding box center [468, 363] width 12 height 12
click at [462, 368] on input "checkbox" at bounding box center [467, 363] width 10 height 10
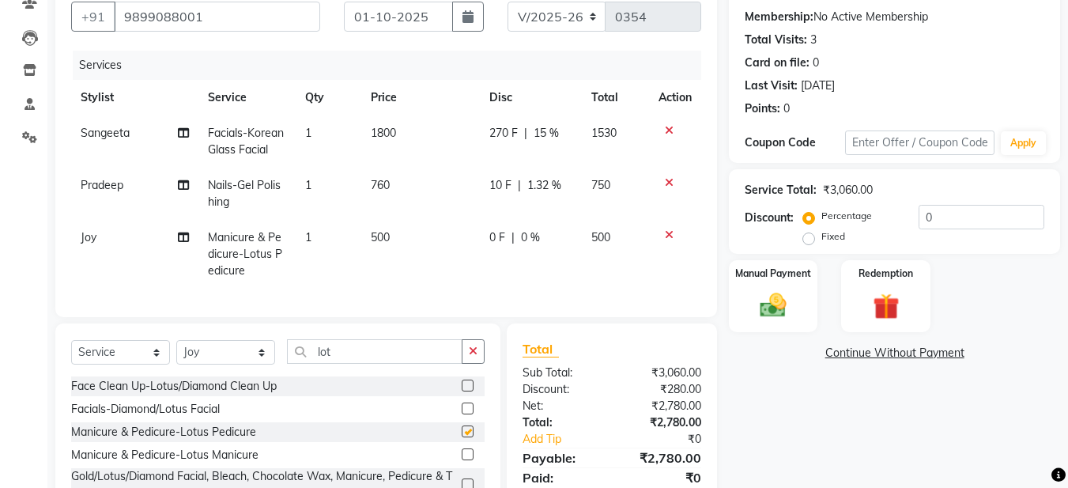
checkbox input "false"
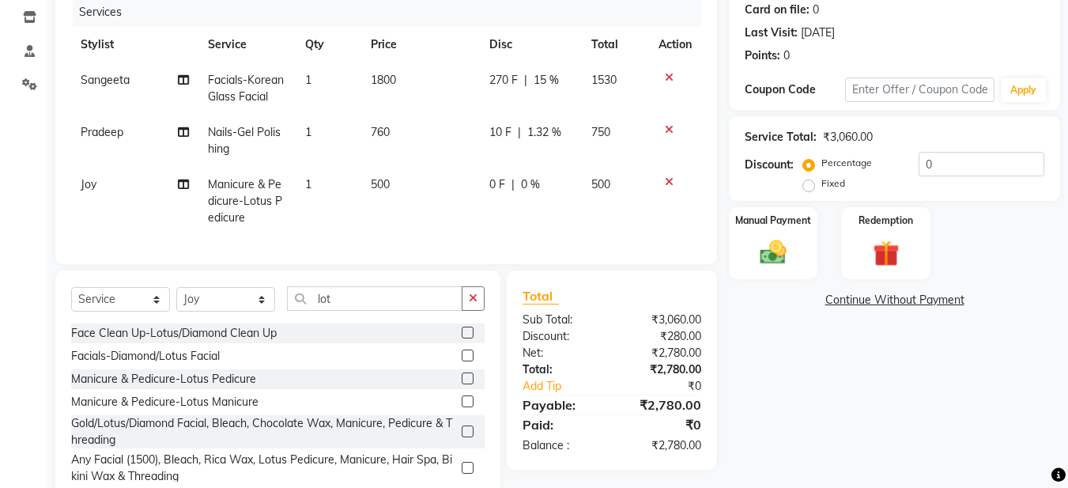
scroll to position [250, 0]
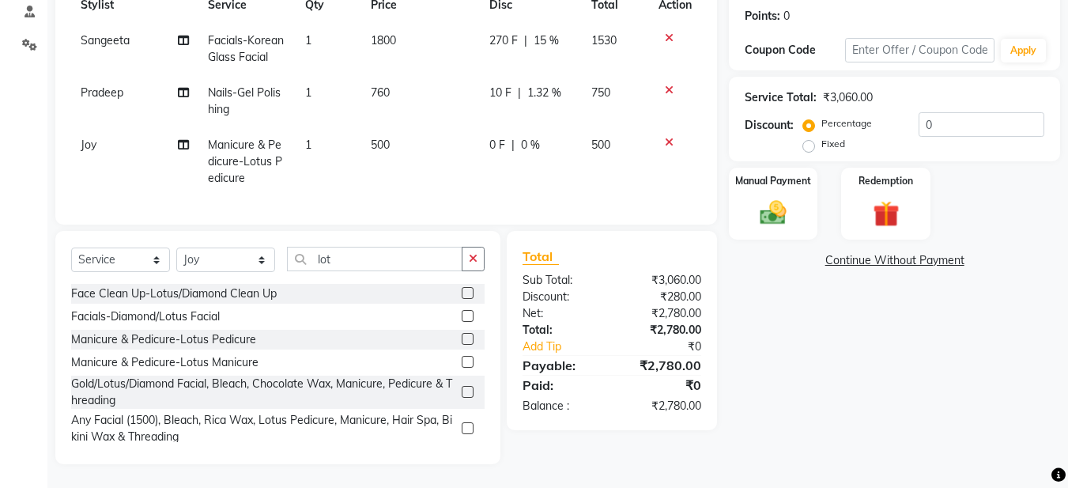
click at [511, 32] on span "270 F" at bounding box center [503, 40] width 28 height 17
select select "91305"
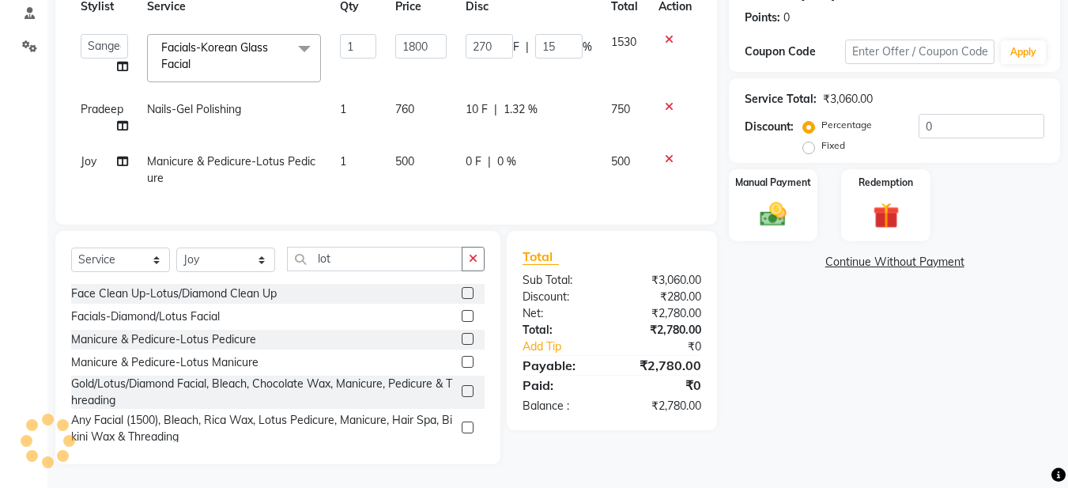
scroll to position [248, 0]
click at [483, 36] on input "270" at bounding box center [489, 46] width 47 height 25
click at [489, 36] on input "3000" at bounding box center [489, 46] width 47 height 25
type input "300"
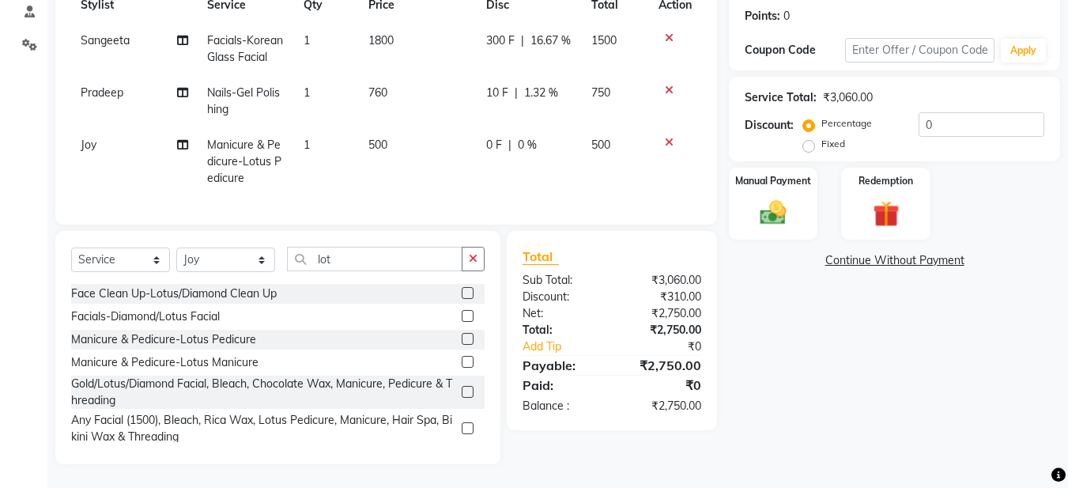
click at [555, 57] on td "300 F | 16.67 %" at bounding box center [529, 49] width 105 height 52
select select "91305"
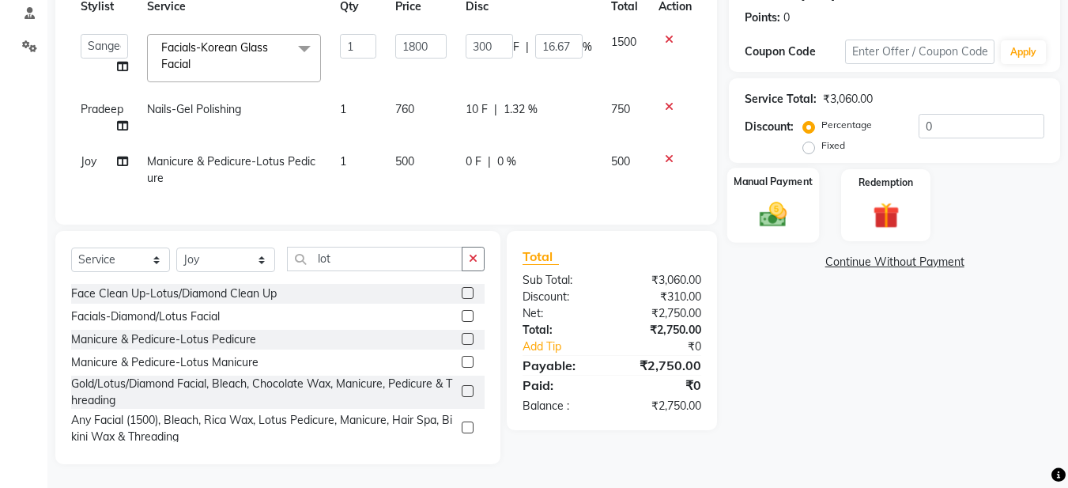
click at [781, 214] on img at bounding box center [773, 214] width 44 height 32
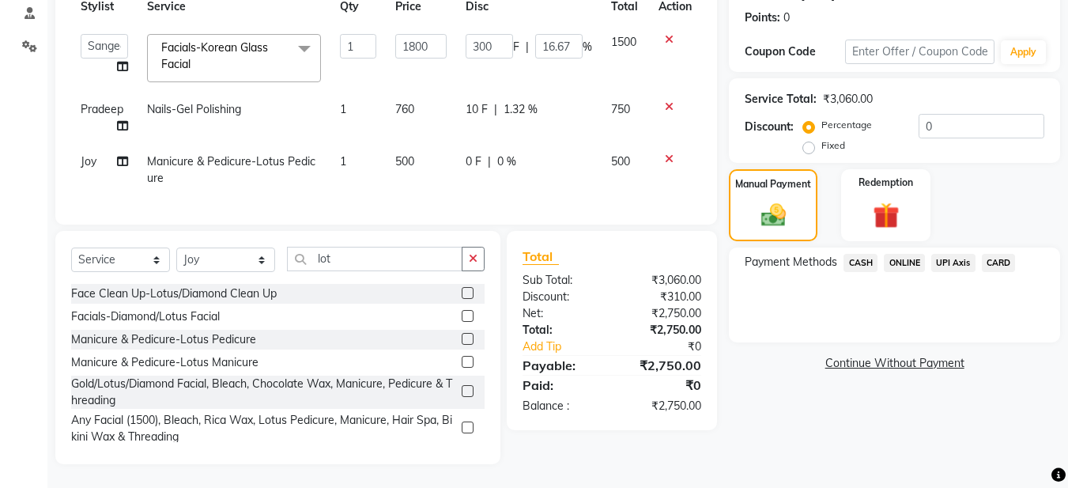
click at [904, 254] on span "ONLINE" at bounding box center [904, 263] width 41 height 18
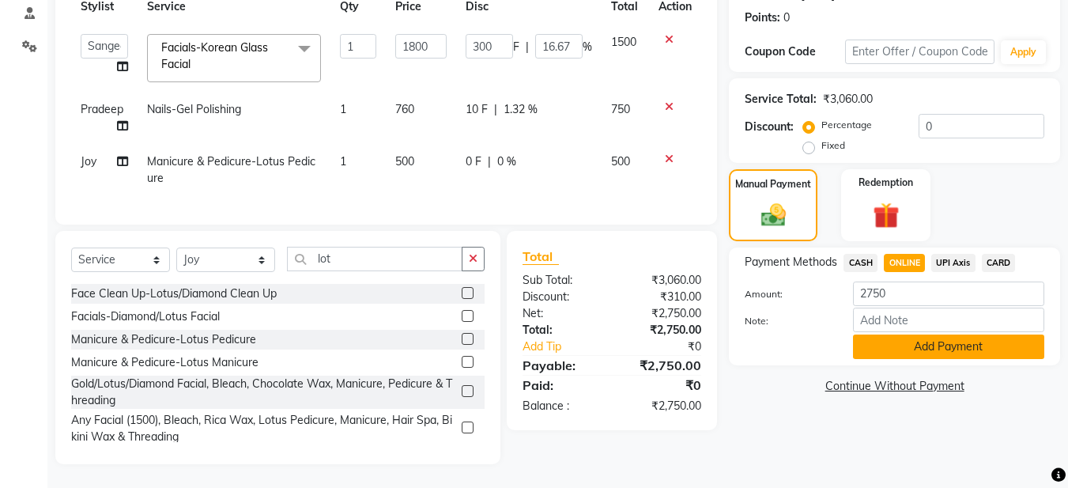
click at [893, 338] on button "Add Payment" at bounding box center [948, 346] width 191 height 25
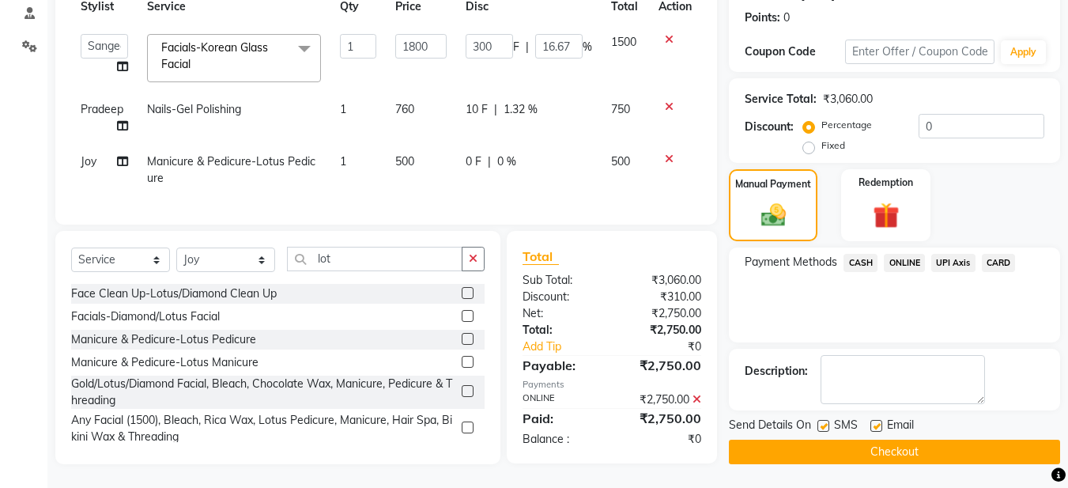
click at [881, 420] on label at bounding box center [877, 426] width 12 height 12
click at [881, 421] on input "checkbox" at bounding box center [876, 426] width 10 height 10
checkbox input "false"
click at [869, 440] on button "Checkout" at bounding box center [894, 452] width 331 height 25
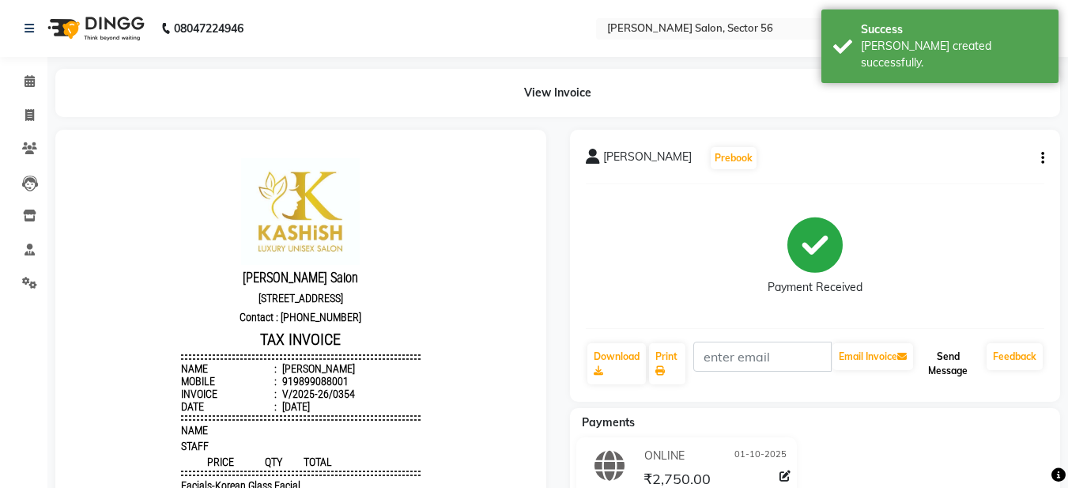
click at [937, 368] on button "Send Message" at bounding box center [948, 363] width 64 height 41
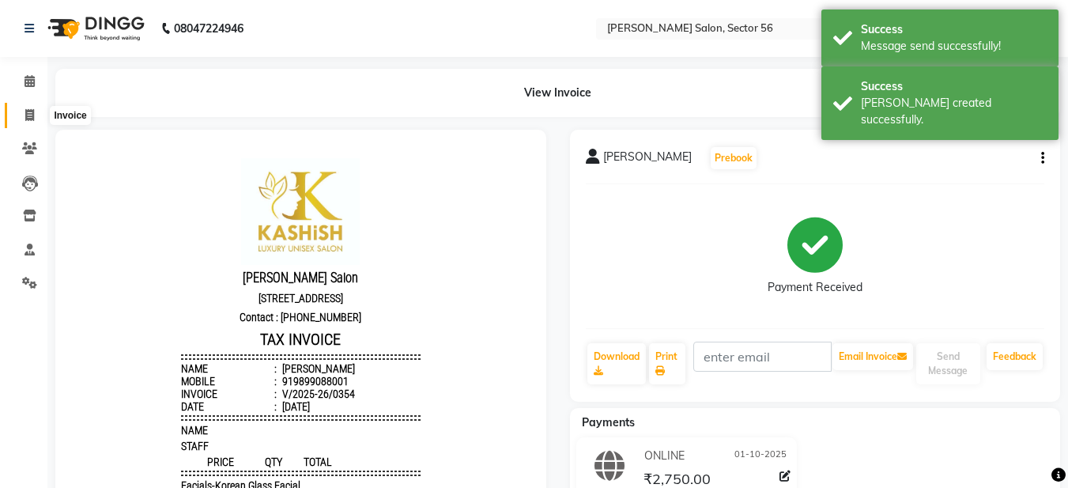
click at [27, 121] on span at bounding box center [30, 116] width 28 height 18
select select "service"
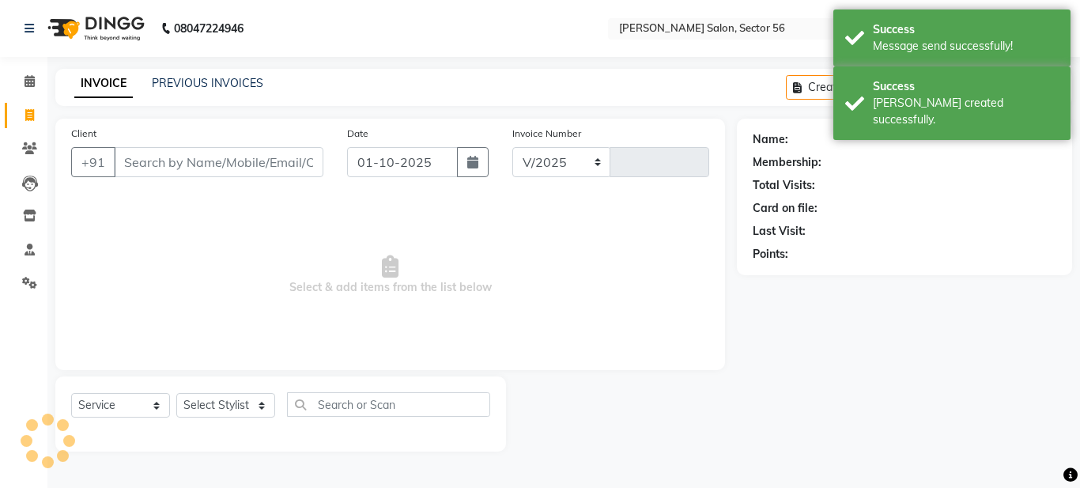
select select "9000"
type input "0355"
click at [181, 87] on link "PREVIOUS INVOICES" at bounding box center [207, 83] width 111 height 14
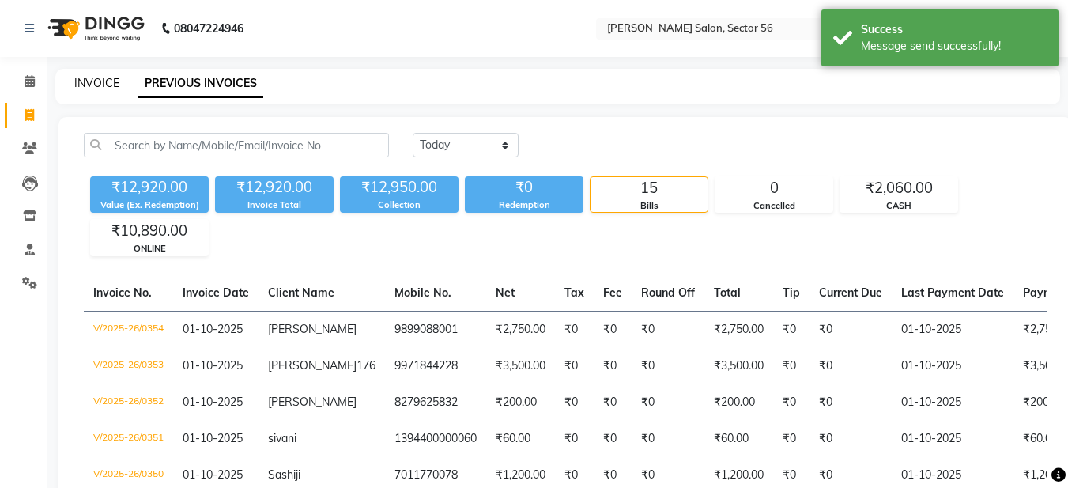
click at [104, 77] on link "INVOICE" at bounding box center [96, 83] width 45 height 14
select select "service"
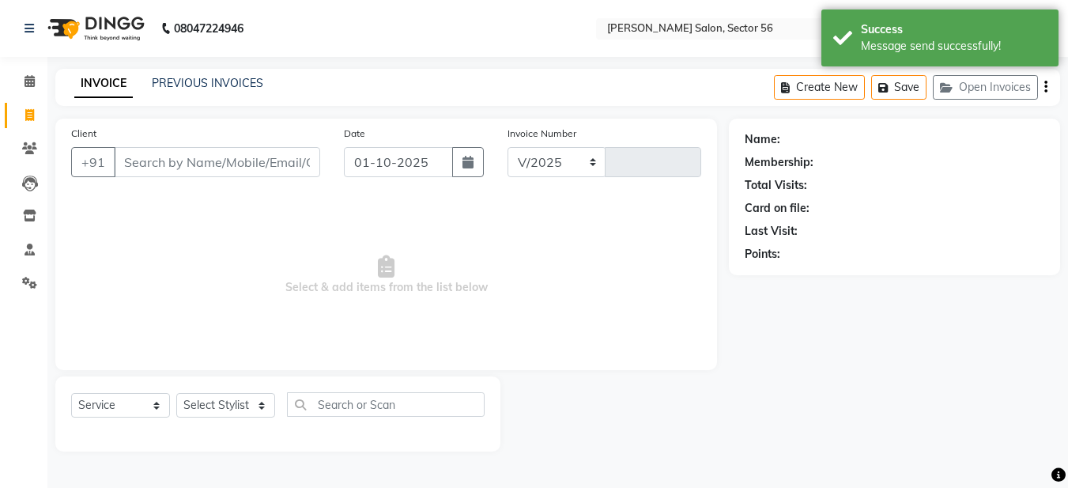
select select "9000"
type input "0355"
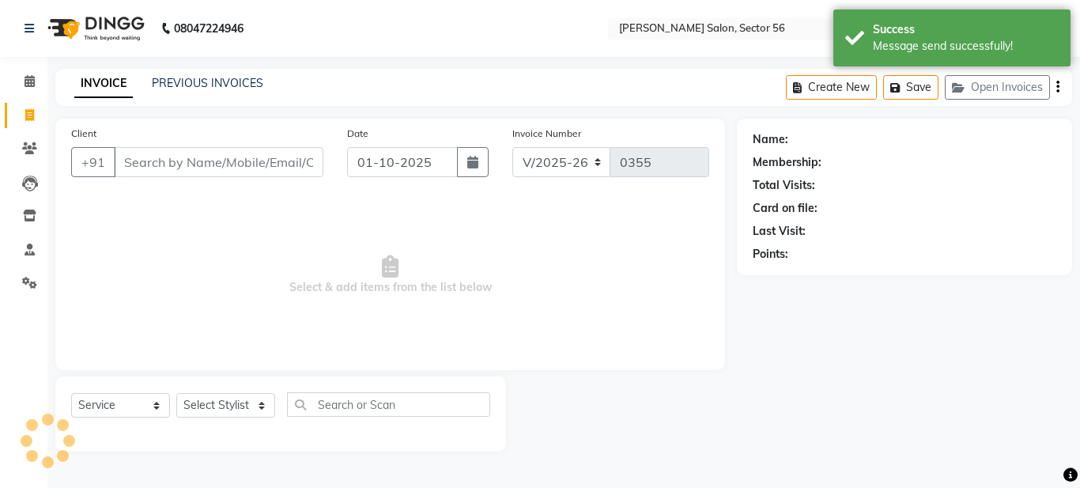
click at [142, 161] on input "Client" at bounding box center [219, 162] width 210 height 30
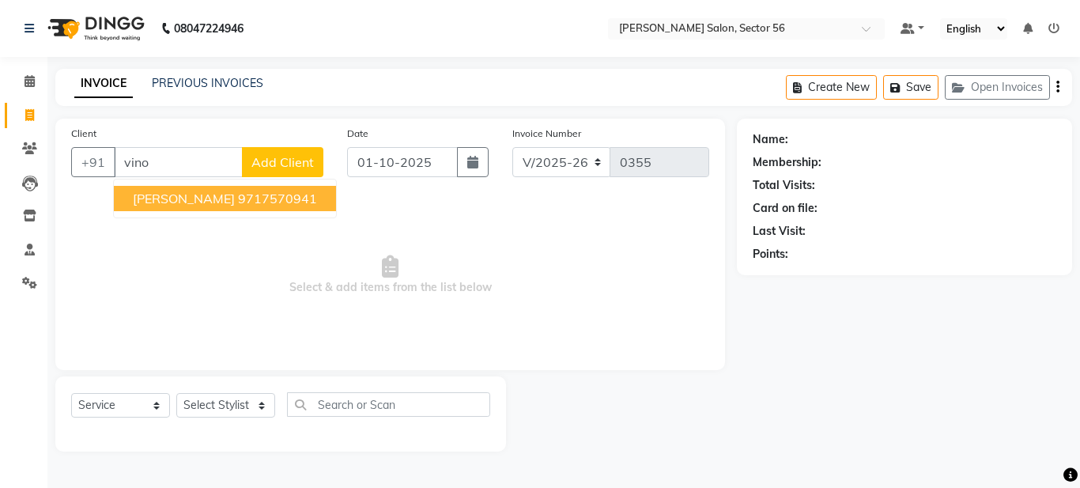
click at [145, 193] on span "vinode ji" at bounding box center [184, 199] width 102 height 16
type input "9717570941"
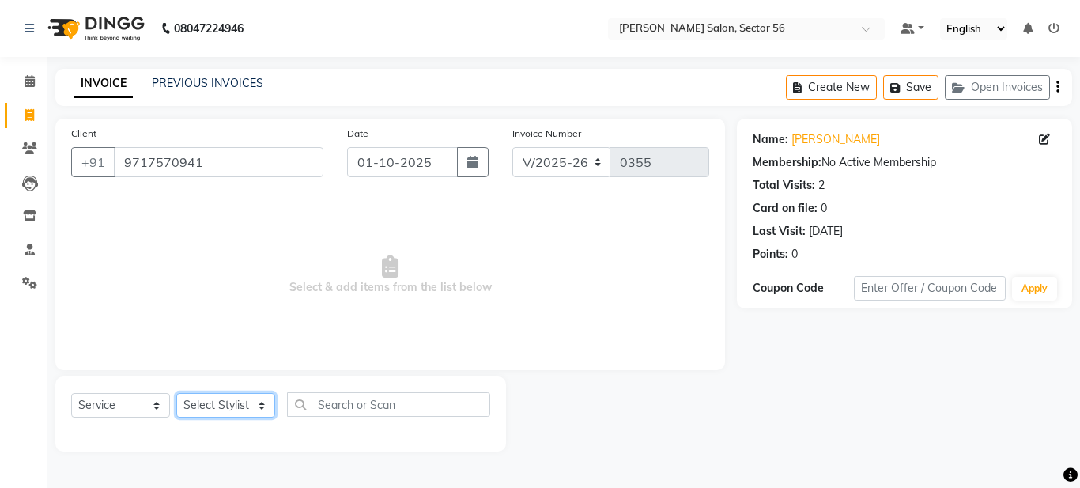
click at [222, 414] on select "Select Stylist [PERSON_NAME] [PERSON_NAME] [PERSON_NAME] [PERSON_NAME] [PERSON_…" at bounding box center [225, 405] width 99 height 25
select select "91304"
click at [176, 393] on select "Select Stylist [PERSON_NAME] [PERSON_NAME] [PERSON_NAME] [PERSON_NAME] [PERSON_…" at bounding box center [225, 405] width 99 height 25
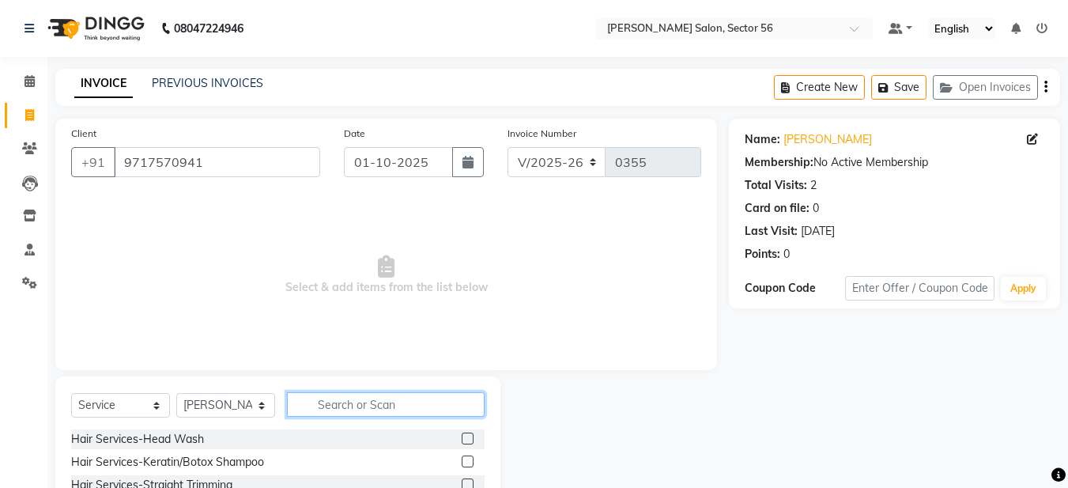
click at [302, 407] on input "text" at bounding box center [386, 404] width 198 height 25
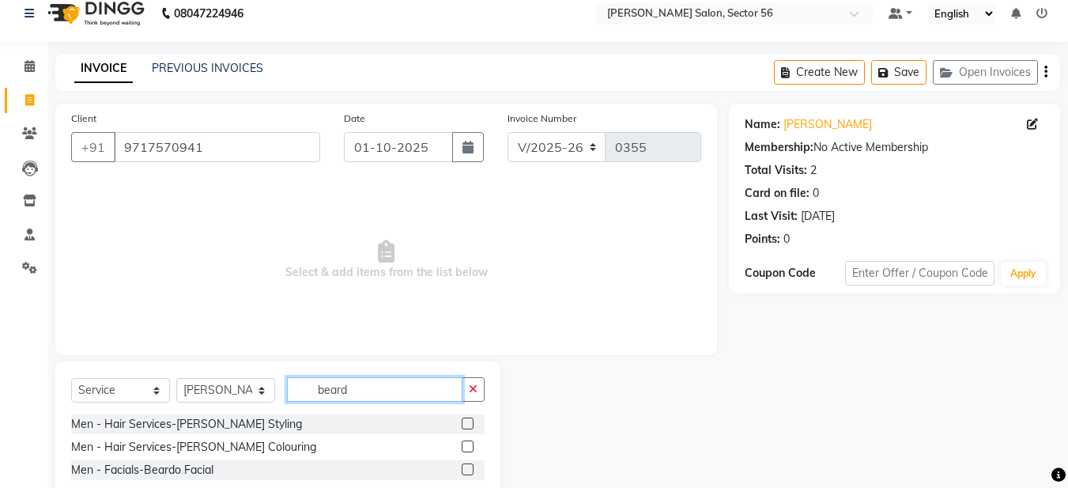
scroll to position [56, 0]
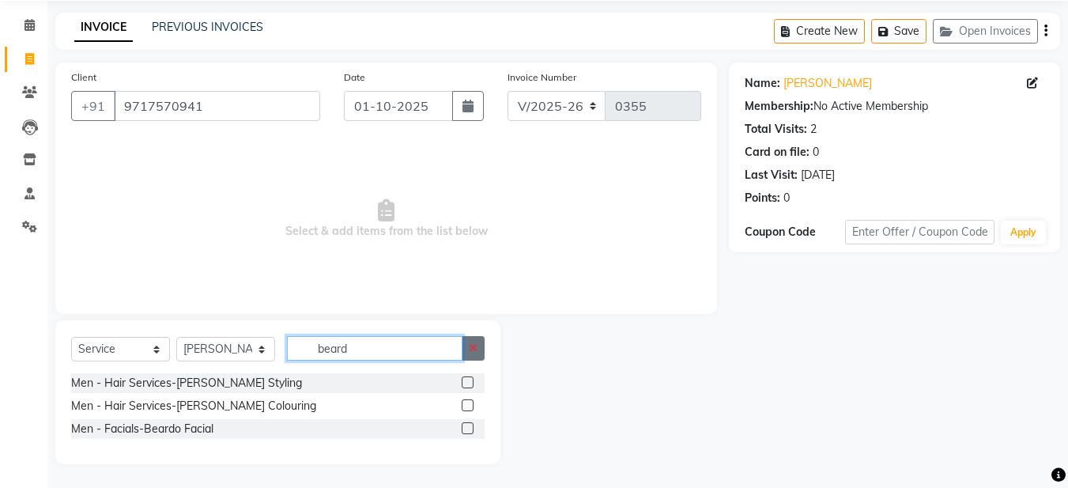
type input "beard"
drag, startPoint x: 479, startPoint y: 354, endPoint x: 401, endPoint y: 343, distance: 79.1
click at [477, 353] on button "button" at bounding box center [473, 348] width 23 height 25
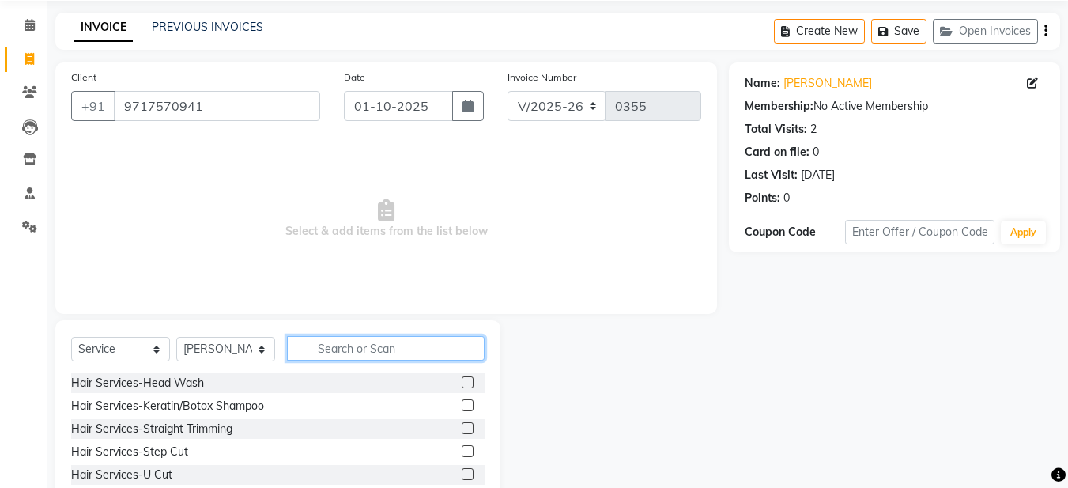
click at [358, 346] on input "text" at bounding box center [386, 348] width 198 height 25
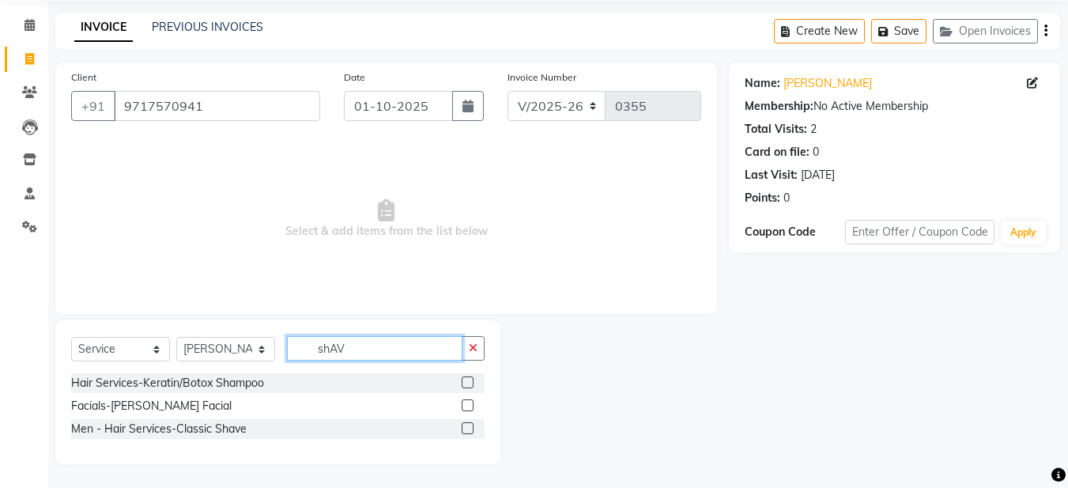
scroll to position [10, 0]
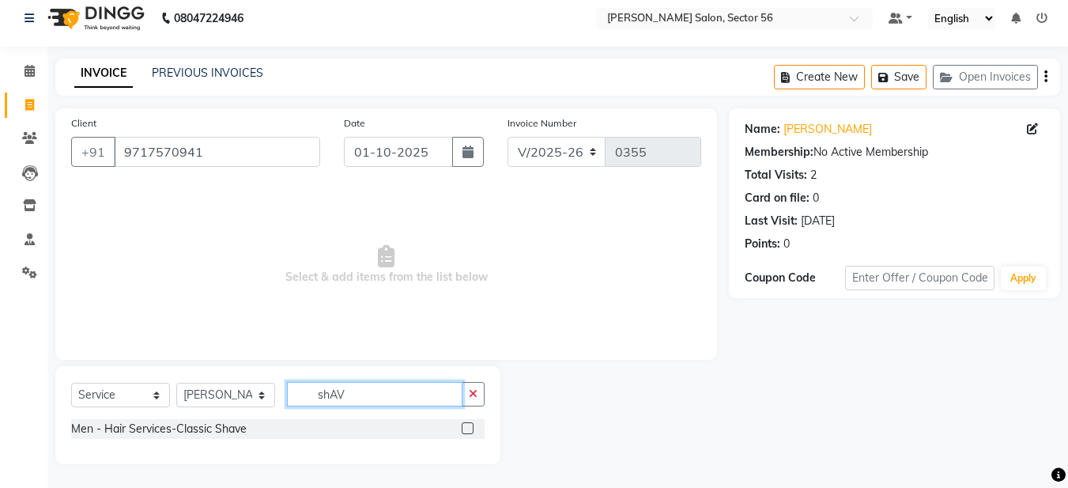
type input "shAV"
click at [468, 429] on label at bounding box center [468, 428] width 12 height 12
click at [468, 429] on input "checkbox" at bounding box center [467, 429] width 10 height 10
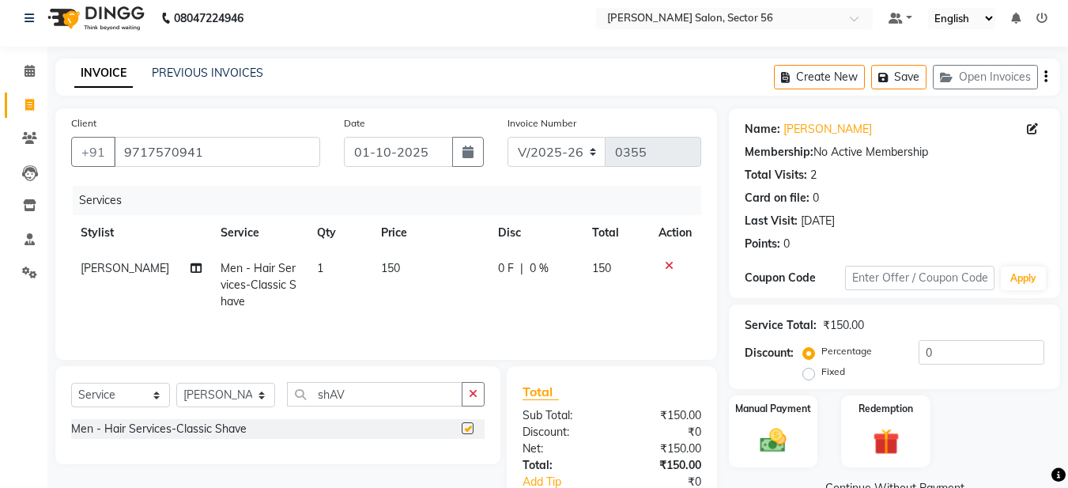
checkbox input "false"
click at [478, 398] on button "button" at bounding box center [473, 394] width 23 height 25
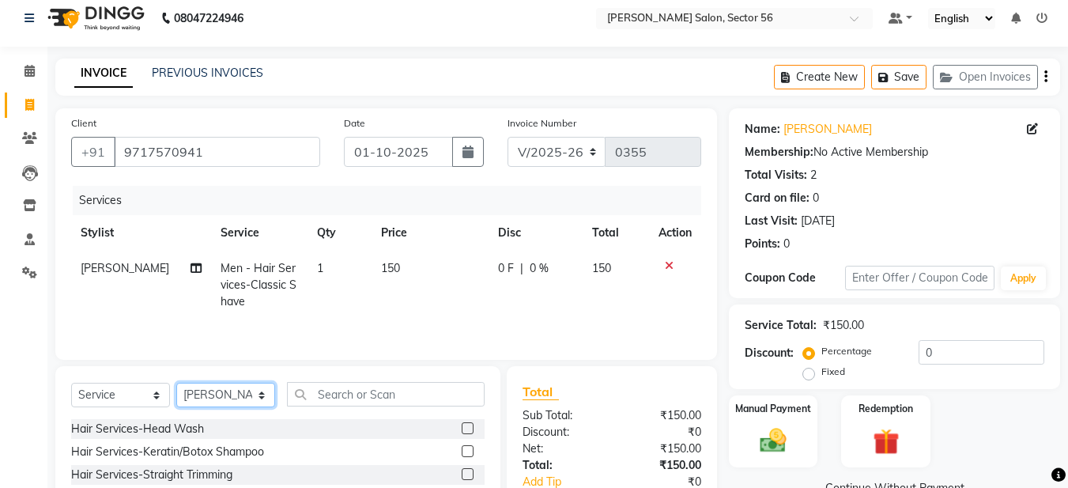
drag, startPoint x: 236, startPoint y: 396, endPoint x: 244, endPoint y: 395, distance: 7.9
click at [236, 396] on select "Select Stylist [PERSON_NAME] [PERSON_NAME] [PERSON_NAME] [PERSON_NAME] [PERSON_…" at bounding box center [225, 395] width 99 height 25
select select "91310"
click at [176, 383] on select "Select Stylist [PERSON_NAME] [PERSON_NAME] [PERSON_NAME] [PERSON_NAME] [PERSON_…" at bounding box center [225, 395] width 99 height 25
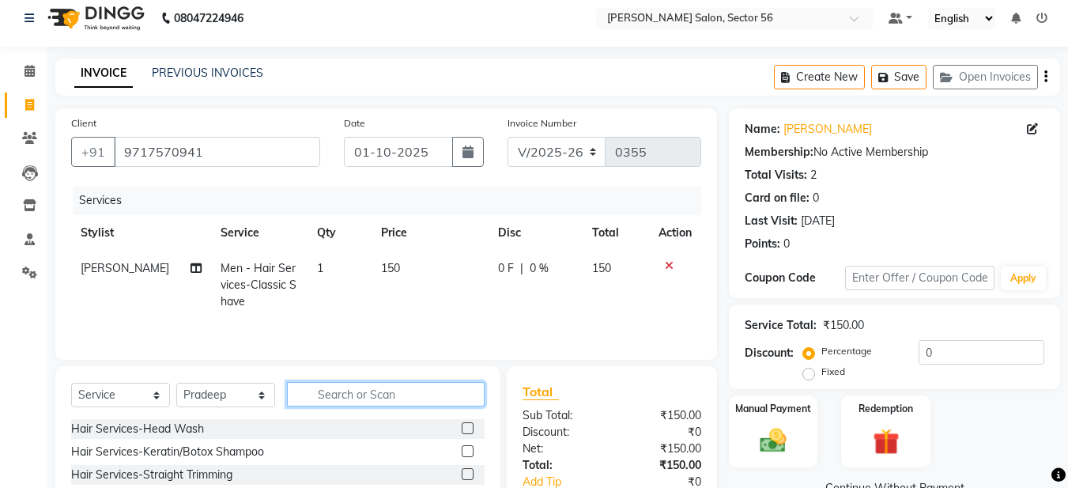
click at [361, 397] on input "text" at bounding box center [386, 394] width 198 height 25
click at [329, 398] on input "text" at bounding box center [386, 394] width 198 height 25
click at [323, 392] on input "text" at bounding box center [386, 394] width 198 height 25
click at [314, 391] on input "text" at bounding box center [386, 394] width 198 height 25
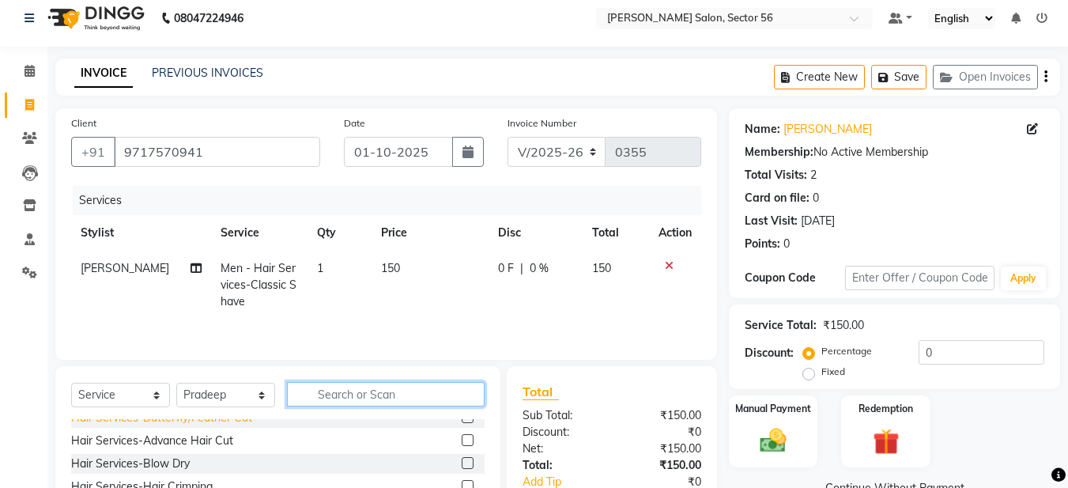
scroll to position [158, 0]
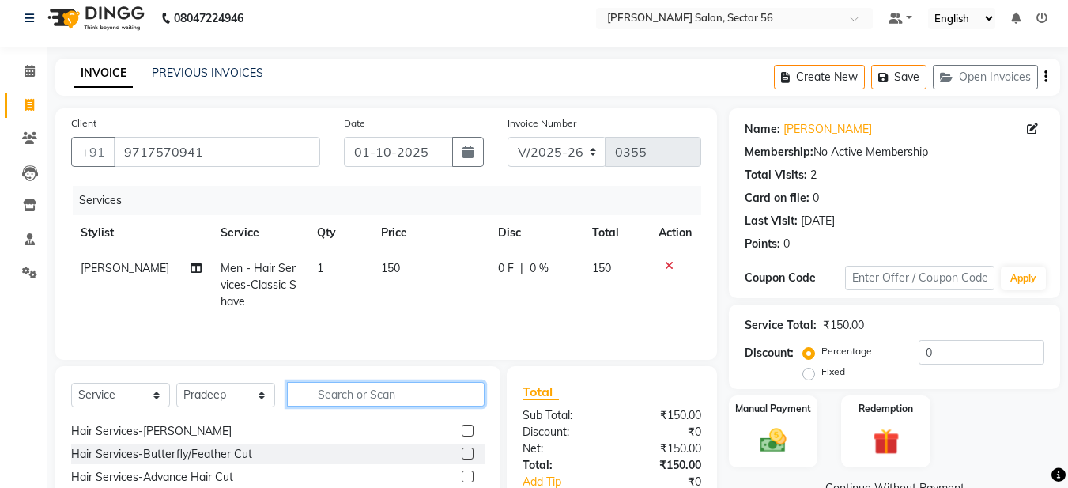
click at [330, 391] on input "text" at bounding box center [386, 394] width 198 height 25
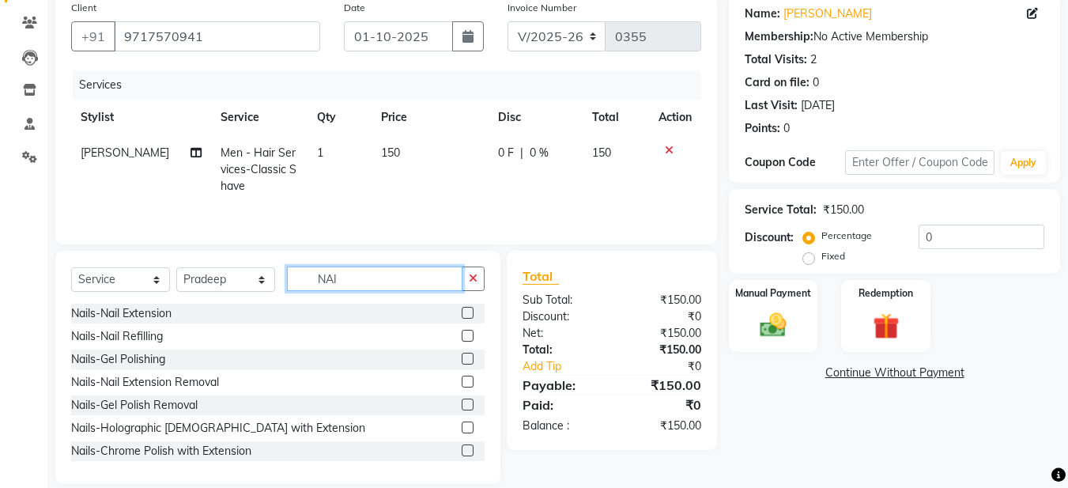
scroll to position [66, 0]
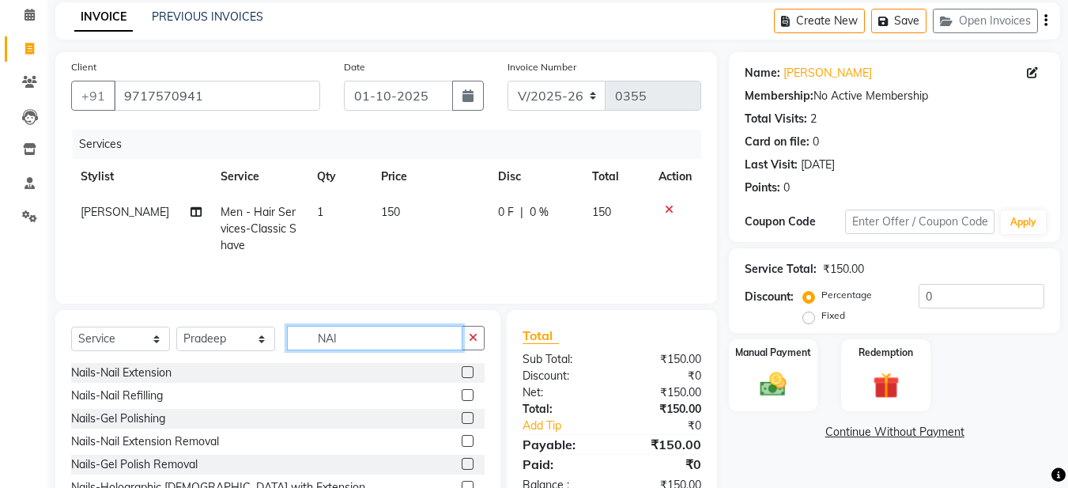
type input "NAI"
click at [462, 394] on label at bounding box center [468, 395] width 12 height 12
click at [462, 394] on input "checkbox" at bounding box center [467, 396] width 10 height 10
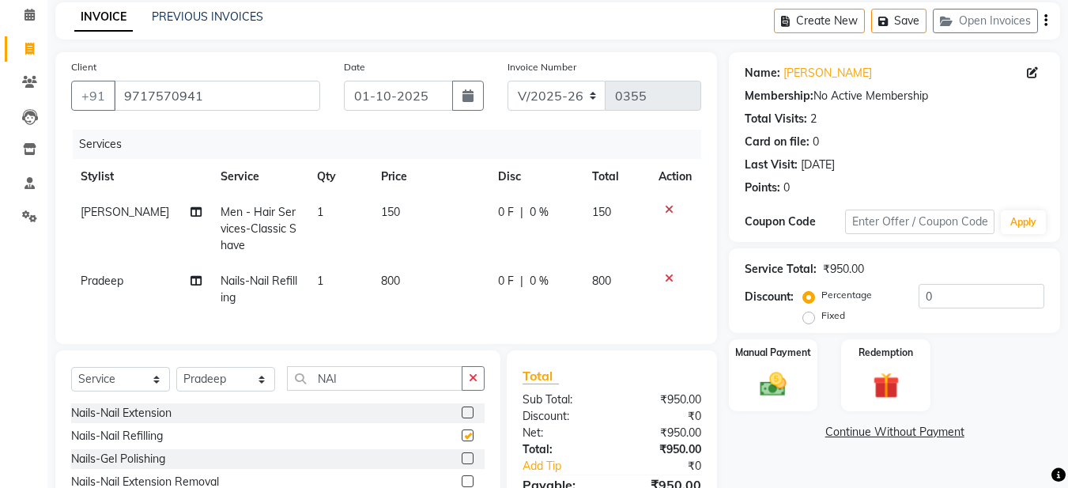
checkbox input "false"
click at [672, 276] on icon at bounding box center [669, 278] width 9 height 11
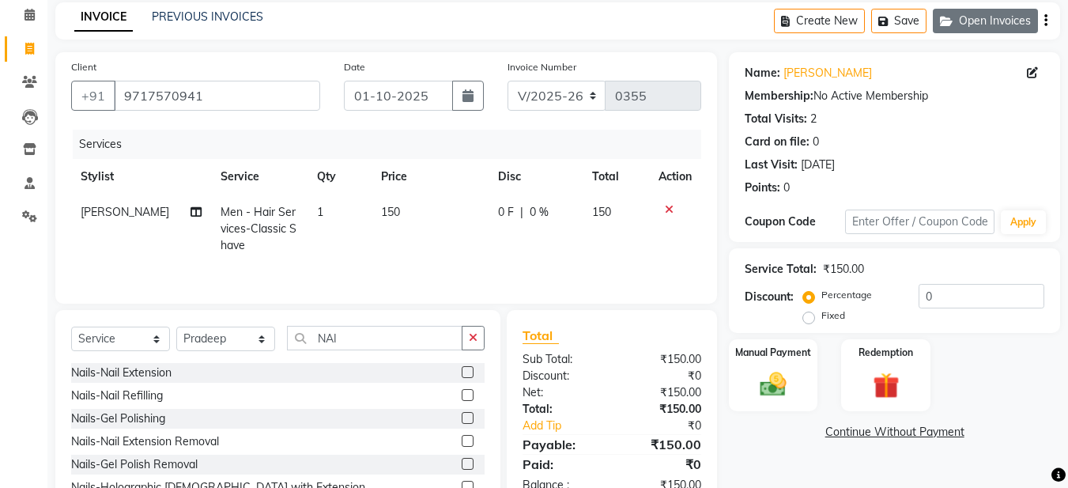
click at [961, 17] on button "Open Invoices" at bounding box center [985, 21] width 105 height 25
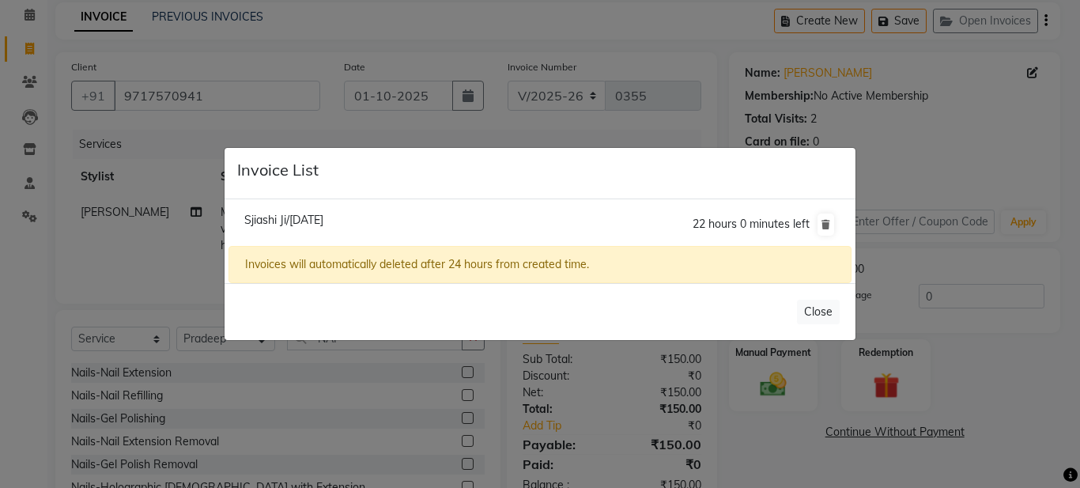
click at [916, 2] on ngb-modal-window "Invoice List Sjiashi Ji/01 October 2025 22 hours 0 minutes left Invoices will a…" at bounding box center [540, 244] width 1080 height 488
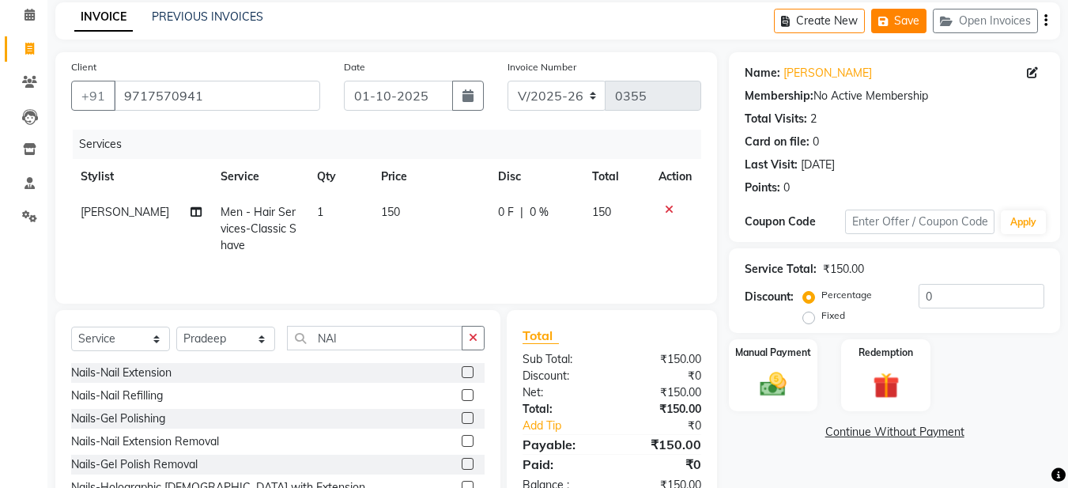
click at [916, 24] on button "Save" at bounding box center [898, 21] width 55 height 25
click at [31, 214] on icon at bounding box center [29, 216] width 15 height 12
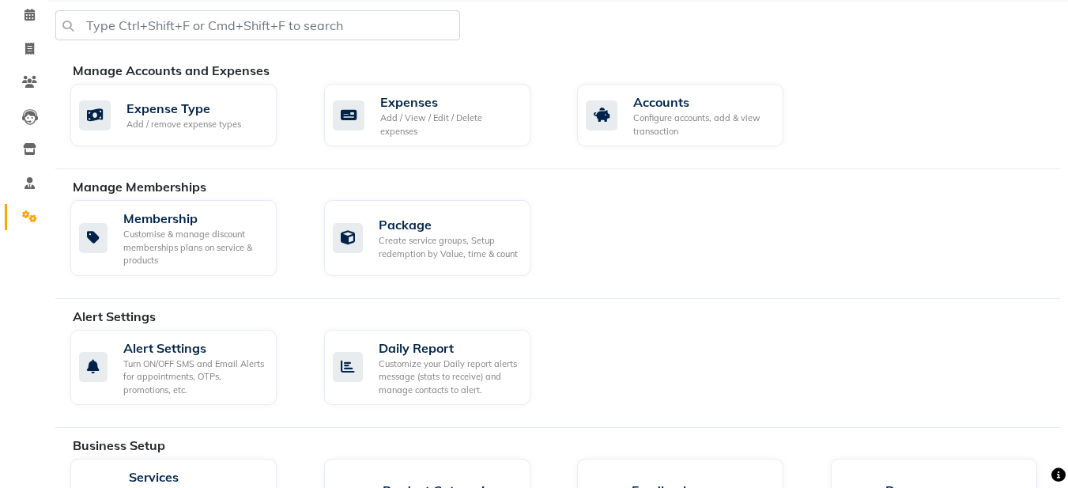
scroll to position [383, 0]
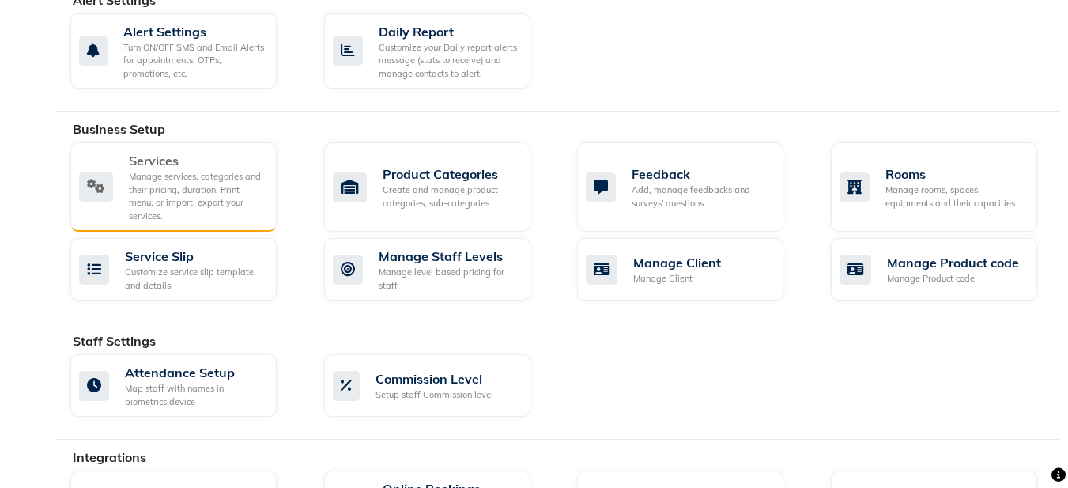
click at [172, 183] on div "Manage services, categories and their pricing, duration. Print menu, or import,…" at bounding box center [196, 196] width 135 height 52
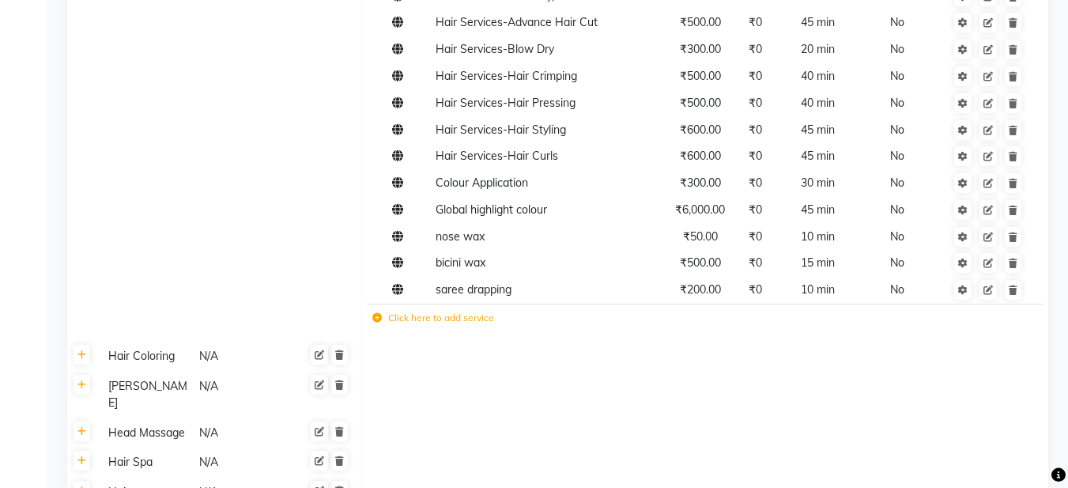
scroll to position [553, 0]
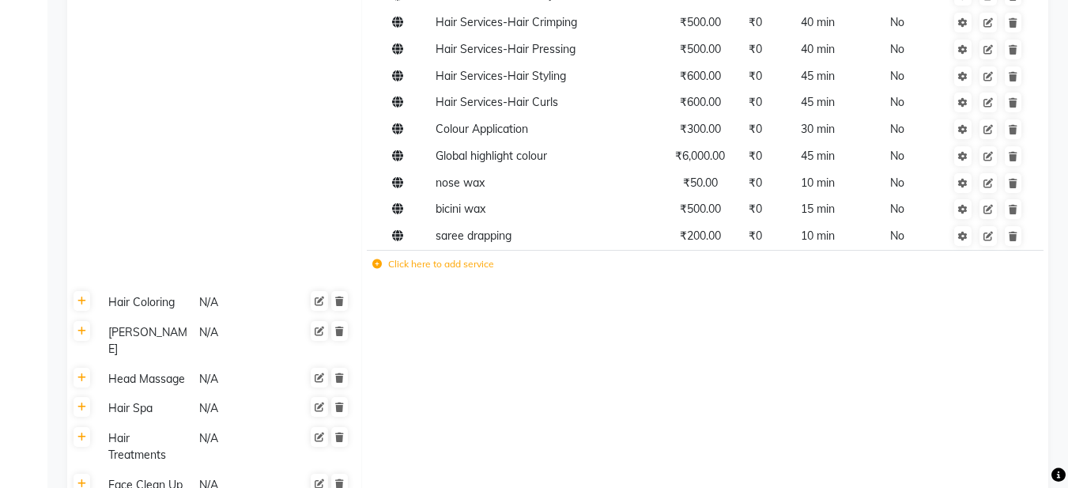
click at [432, 273] on td "Click here to add service" at bounding box center [572, 266] width 411 height 32
click at [435, 267] on label "Click here to add service" at bounding box center [433, 264] width 122 height 14
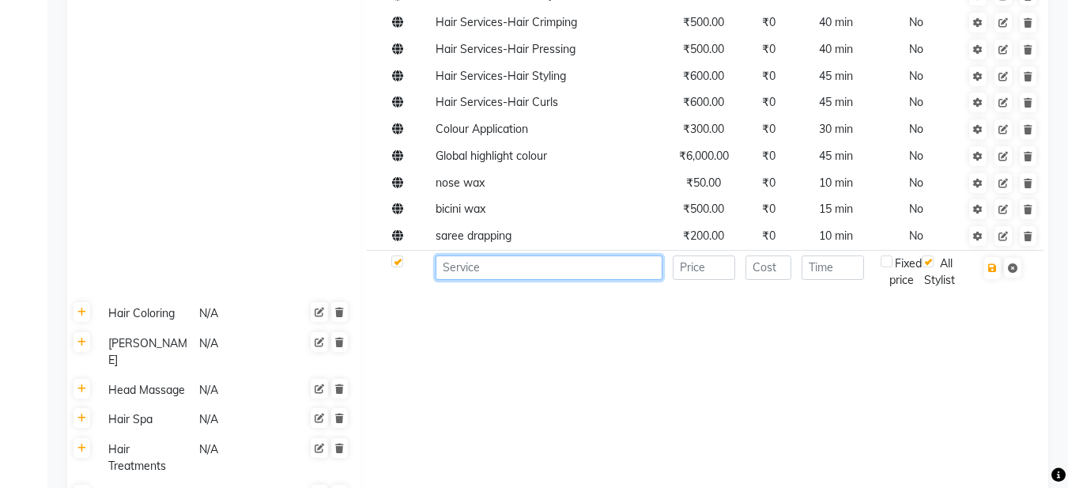
click at [448, 266] on input at bounding box center [549, 267] width 227 height 25
click at [482, 269] on input "NAILS" at bounding box center [549, 267] width 227 height 25
type input "NAILS CUT AND FILE"
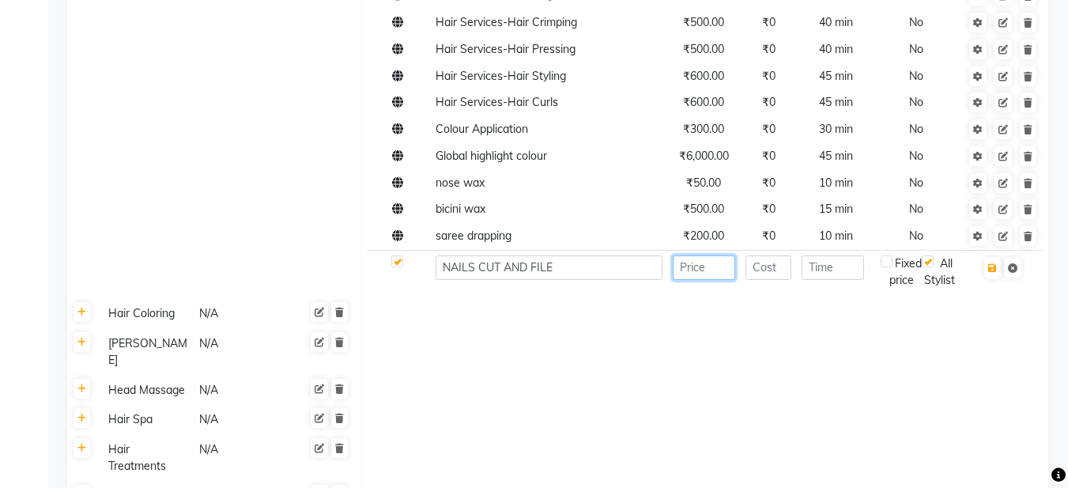
click at [701, 270] on input "number" at bounding box center [704, 267] width 62 height 25
type input "100"
click at [758, 267] on input "number" at bounding box center [769, 267] width 47 height 25
click at [771, 266] on input "10" at bounding box center [769, 267] width 47 height 25
type input "1"
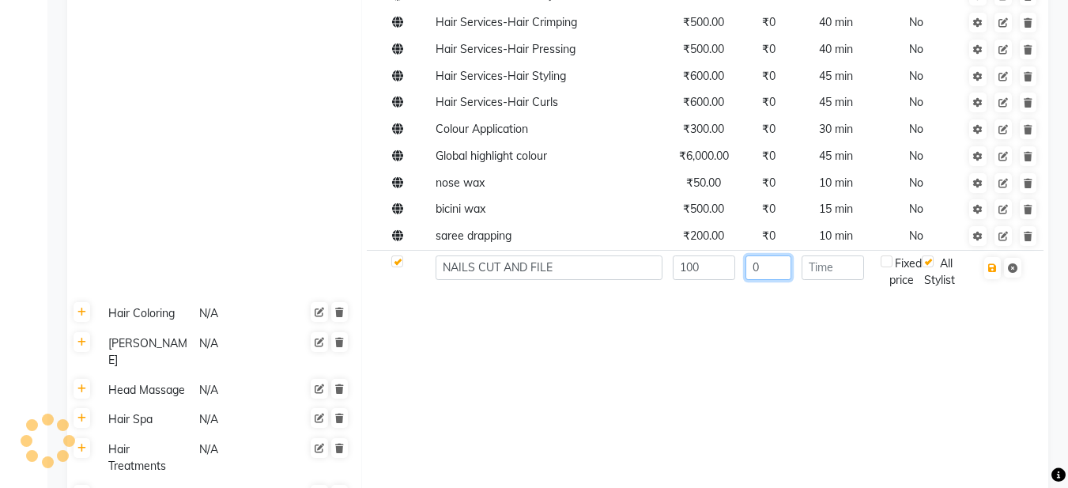
type input "0"
click at [818, 269] on input "number" at bounding box center [833, 267] width 62 height 25
type input "10"
click at [993, 269] on icon "button" at bounding box center [992, 267] width 9 height 9
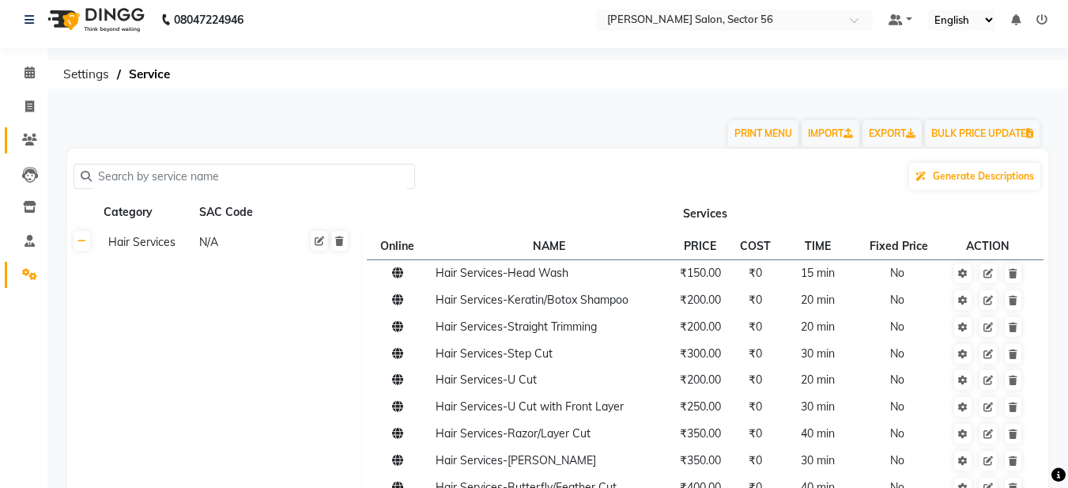
scroll to position [0, 0]
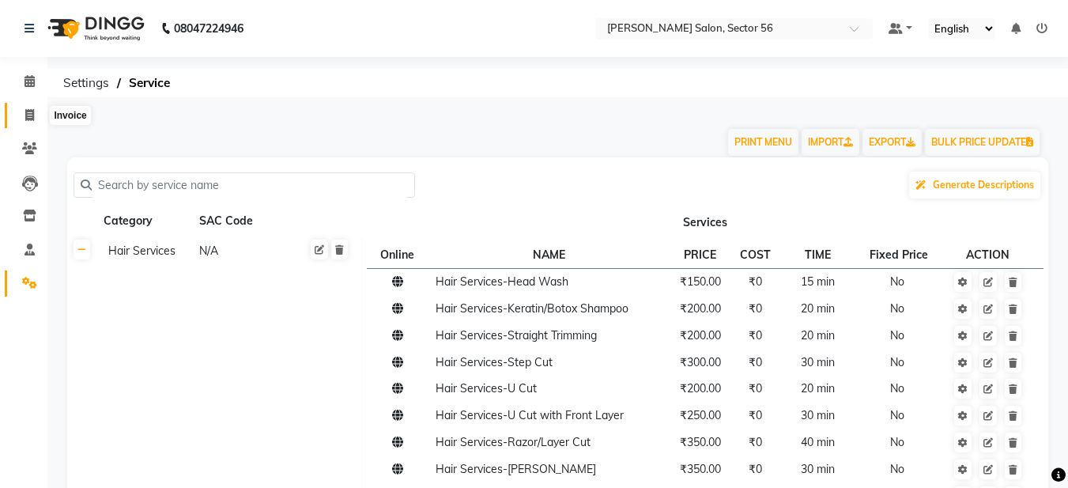
click at [28, 121] on span at bounding box center [30, 116] width 28 height 18
select select "service"
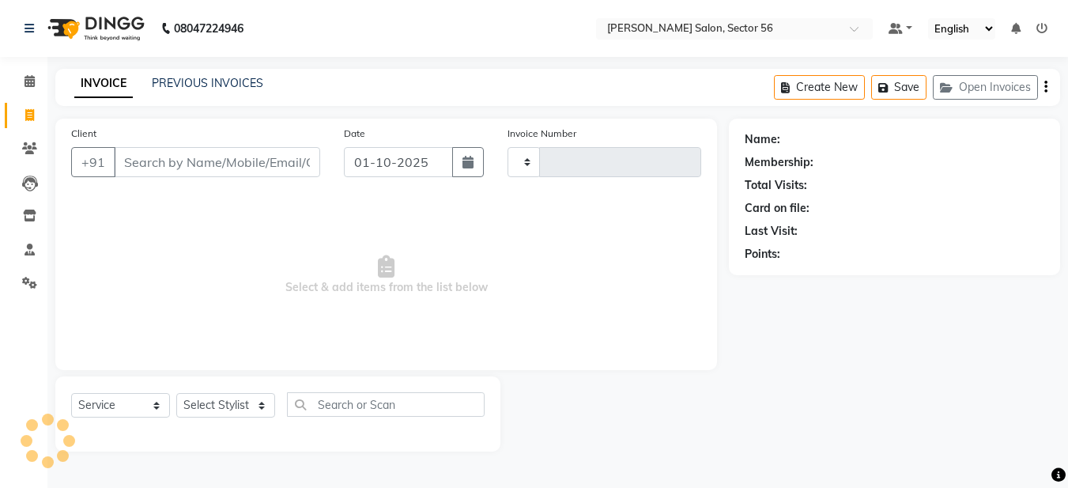
type input "0355"
select select "9000"
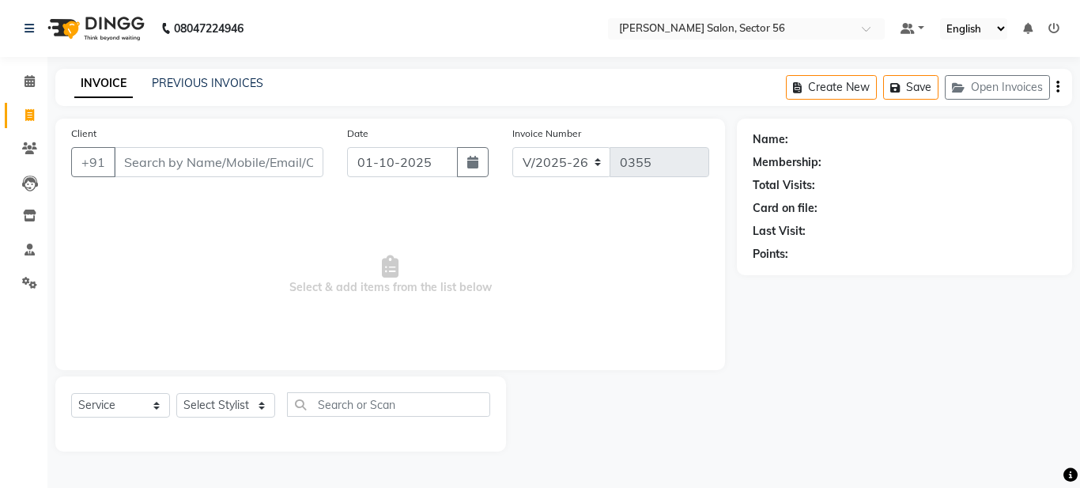
drag, startPoint x: 154, startPoint y: 160, endPoint x: 146, endPoint y: 153, distance: 10.6
click at [146, 153] on input "Client" at bounding box center [219, 162] width 210 height 30
click at [960, 74] on div "Create New Save Open Invoices" at bounding box center [929, 87] width 286 height 37
click at [973, 85] on button "Open Invoices" at bounding box center [997, 87] width 105 height 25
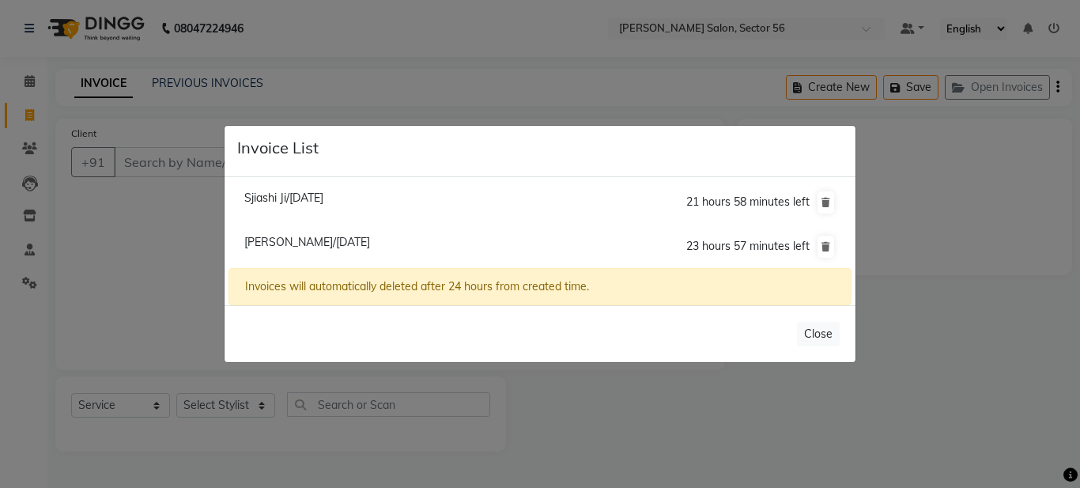
click at [291, 195] on span "Sjiashi Ji/01 October 2025" at bounding box center [283, 198] width 79 height 14
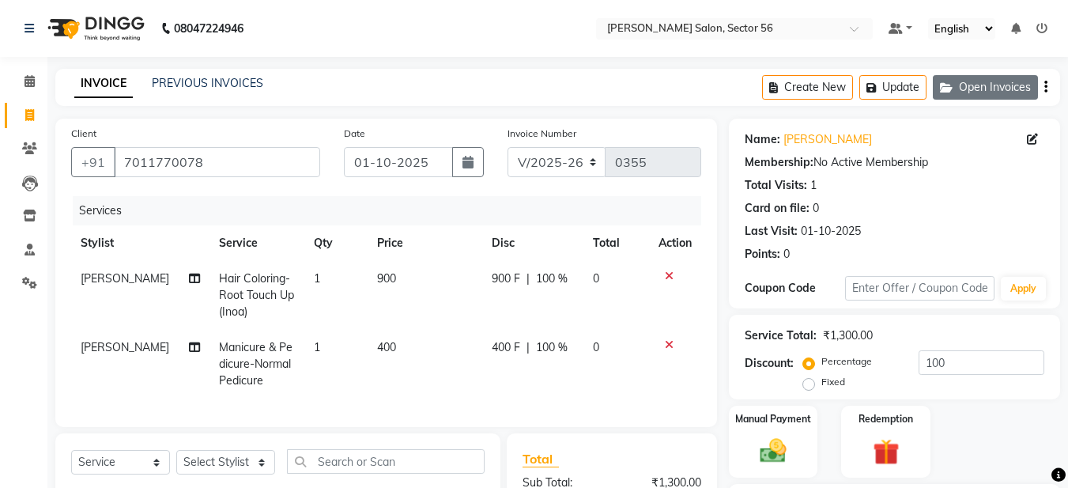
click at [952, 73] on div "Create New Update Open Invoices" at bounding box center [911, 87] width 298 height 37
click at [950, 79] on button "Open Invoices" at bounding box center [985, 87] width 105 height 25
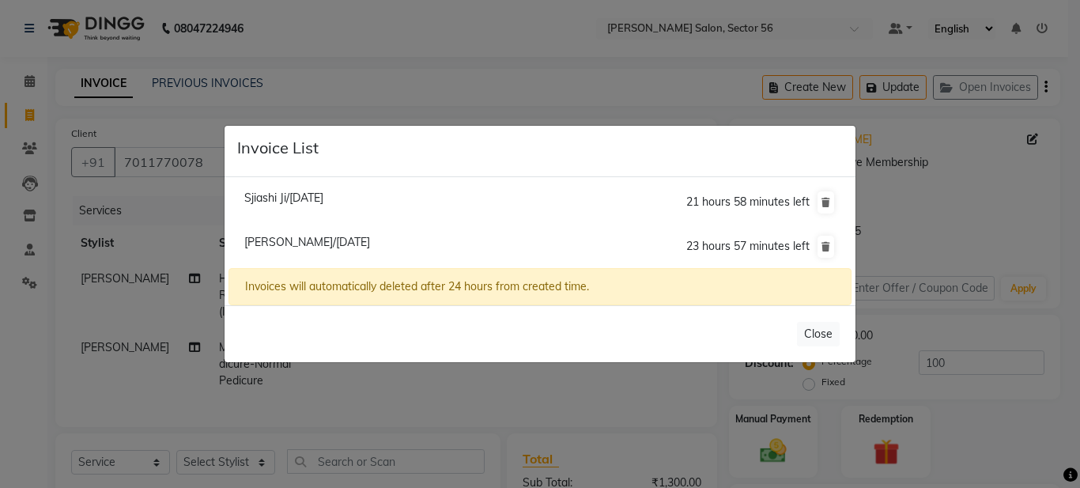
click at [355, 236] on span "Vinode Ji/01 October 2025" at bounding box center [307, 242] width 126 height 14
type input "9717570941"
type input "0"
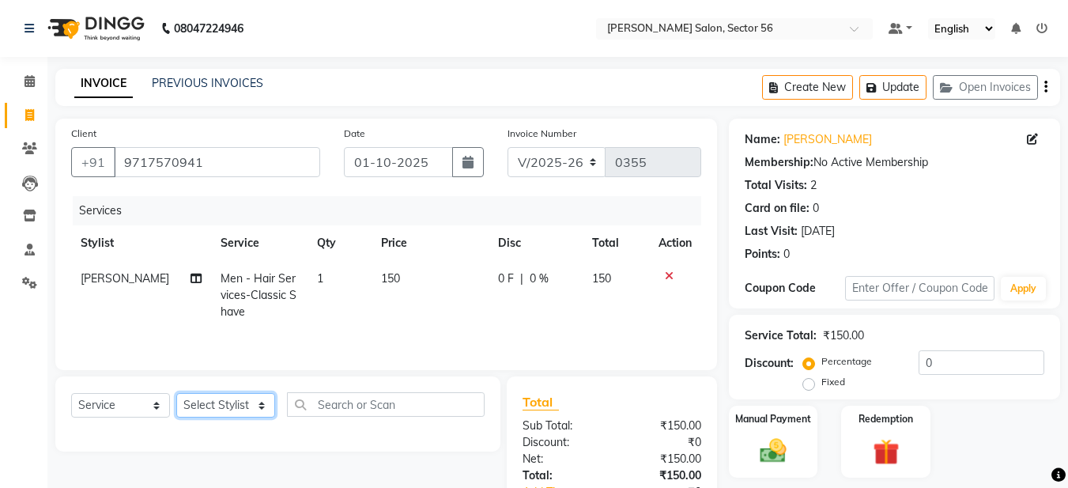
click at [255, 401] on select "Select Stylist [PERSON_NAME] [PERSON_NAME] [PERSON_NAME] [PERSON_NAME] [PERSON_…" at bounding box center [225, 405] width 99 height 25
select select "91310"
click at [176, 393] on select "Select Stylist [PERSON_NAME] [PERSON_NAME] [PERSON_NAME] [PERSON_NAME] [PERSON_…" at bounding box center [225, 405] width 99 height 25
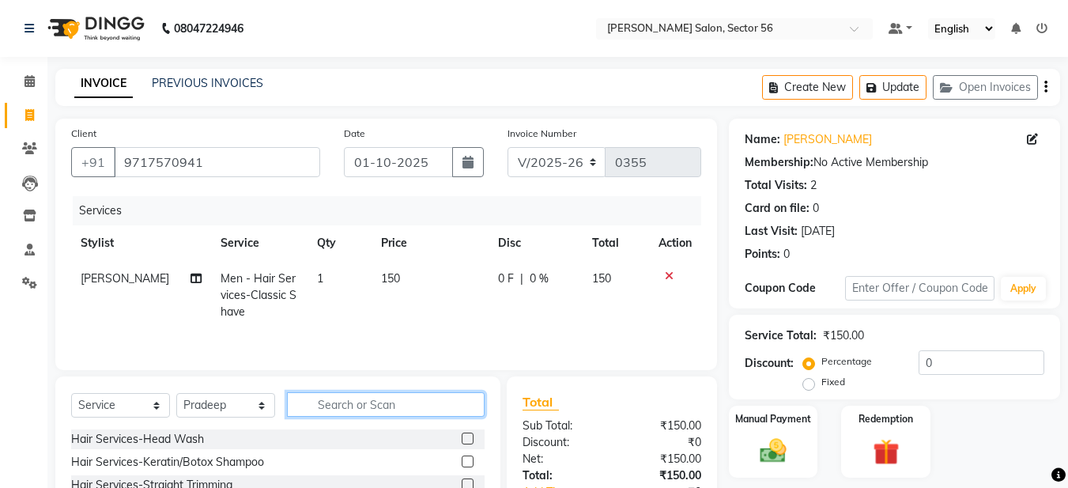
click at [302, 403] on input "text" at bounding box center [386, 404] width 198 height 25
type input "Nai"
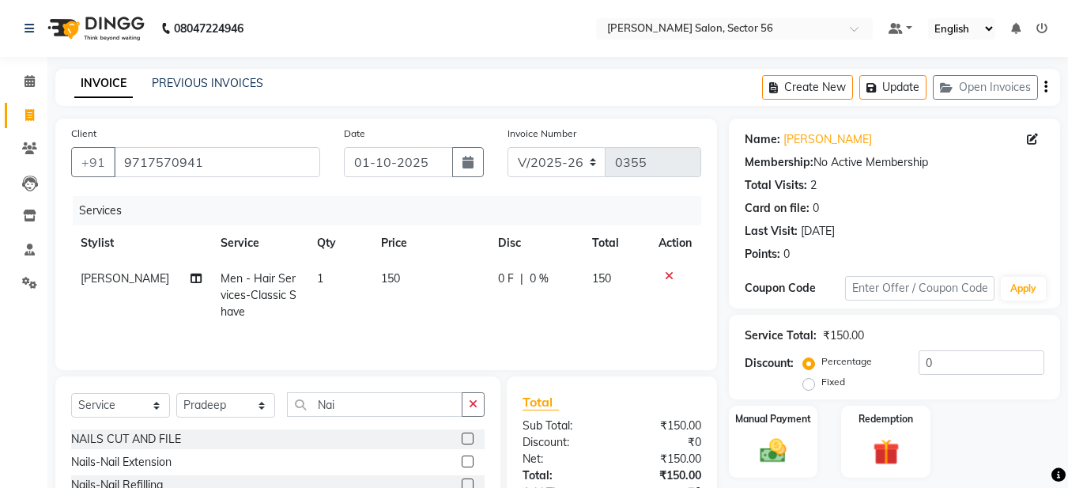
click at [462, 437] on label at bounding box center [468, 438] width 12 height 12
click at [462, 437] on input "checkbox" at bounding box center [467, 439] width 10 height 10
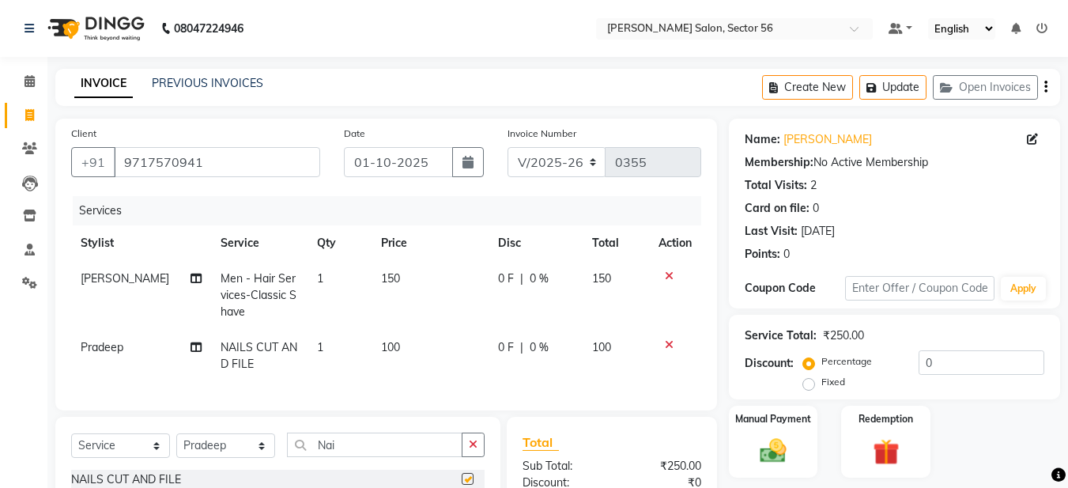
checkbox input "false"
click at [777, 452] on img at bounding box center [773, 451] width 44 height 32
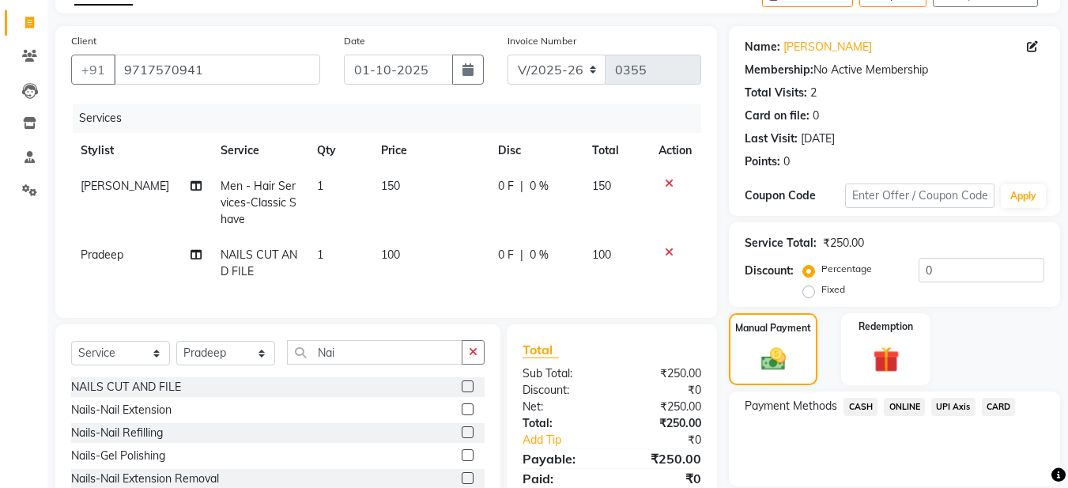
scroll to position [198, 0]
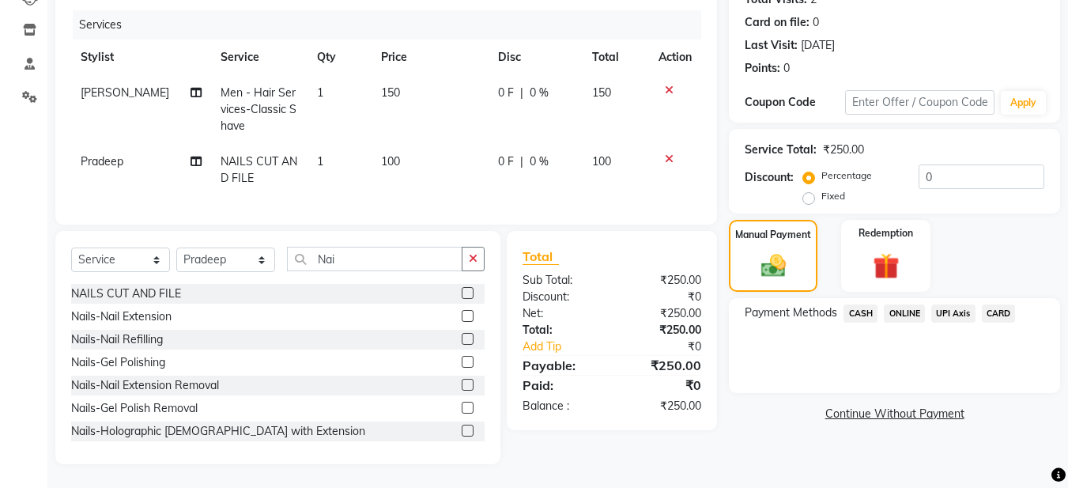
click at [863, 304] on span "CASH" at bounding box center [861, 313] width 34 height 18
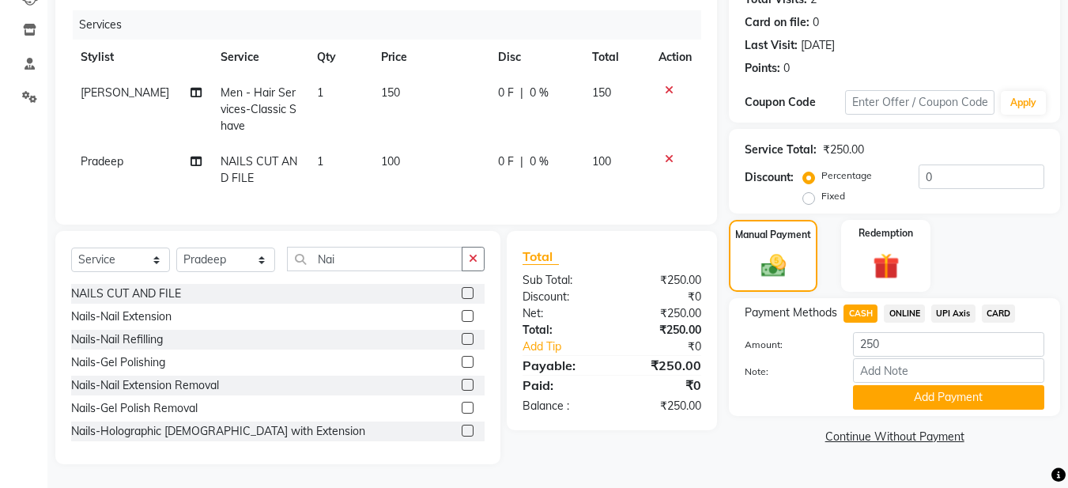
click at [918, 385] on button "Add Payment" at bounding box center [948, 397] width 191 height 25
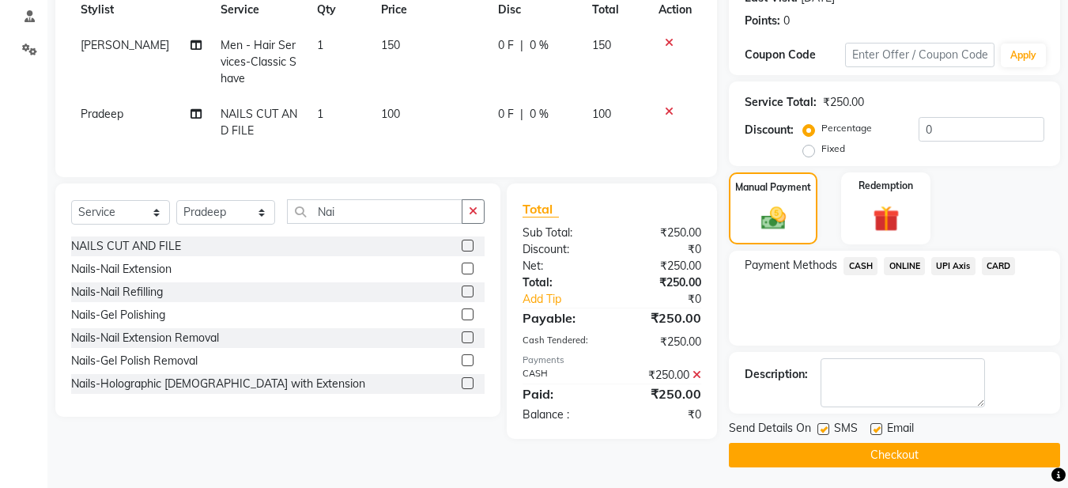
scroll to position [236, 0]
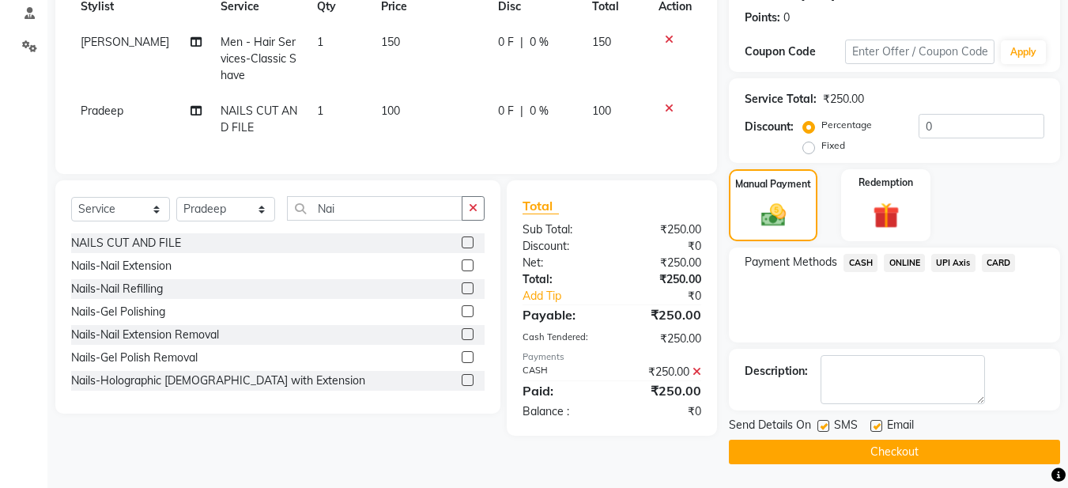
click at [878, 423] on label at bounding box center [877, 426] width 12 height 12
click at [878, 423] on input "checkbox" at bounding box center [876, 426] width 10 height 10
checkbox input "false"
click at [878, 448] on button "Checkout" at bounding box center [894, 452] width 331 height 25
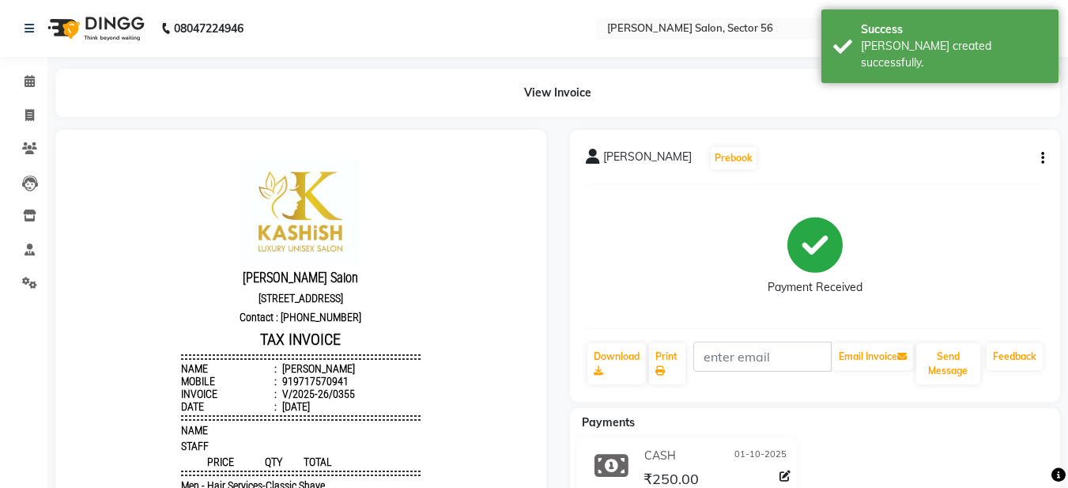
click at [627, 288] on div "Payment Received" at bounding box center [815, 256] width 459 height 119
click at [953, 357] on button "Send Message" at bounding box center [948, 363] width 64 height 41
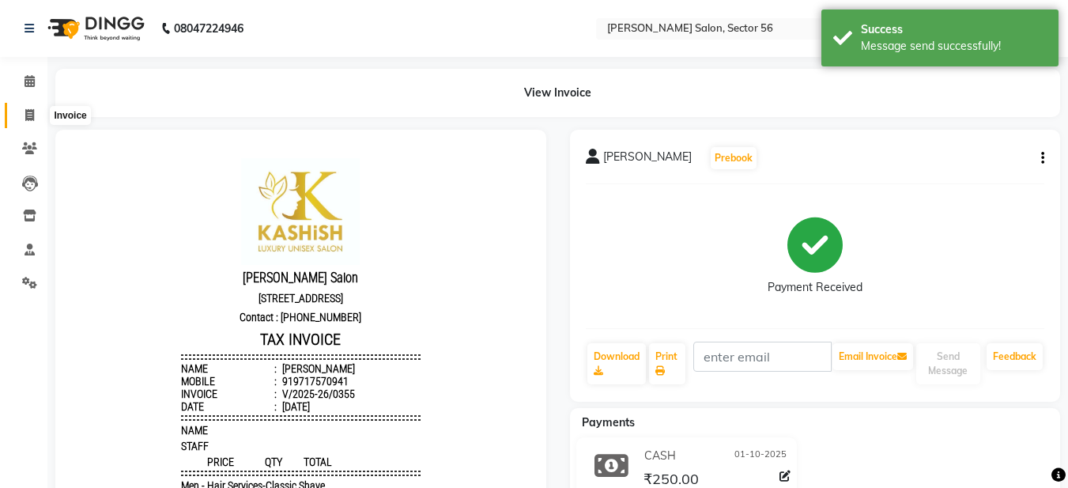
click at [28, 116] on icon at bounding box center [29, 115] width 9 height 12
select select "service"
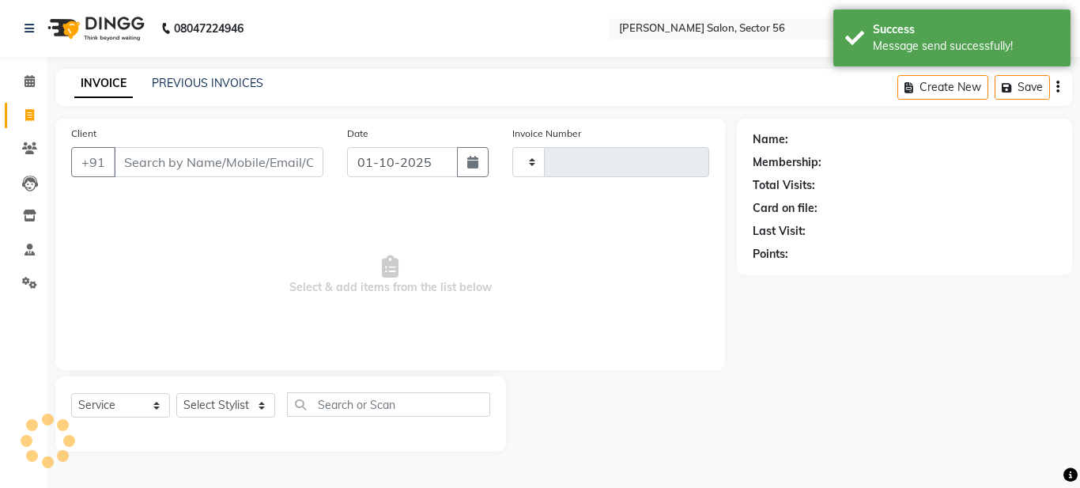
type input "0356"
select select "9000"
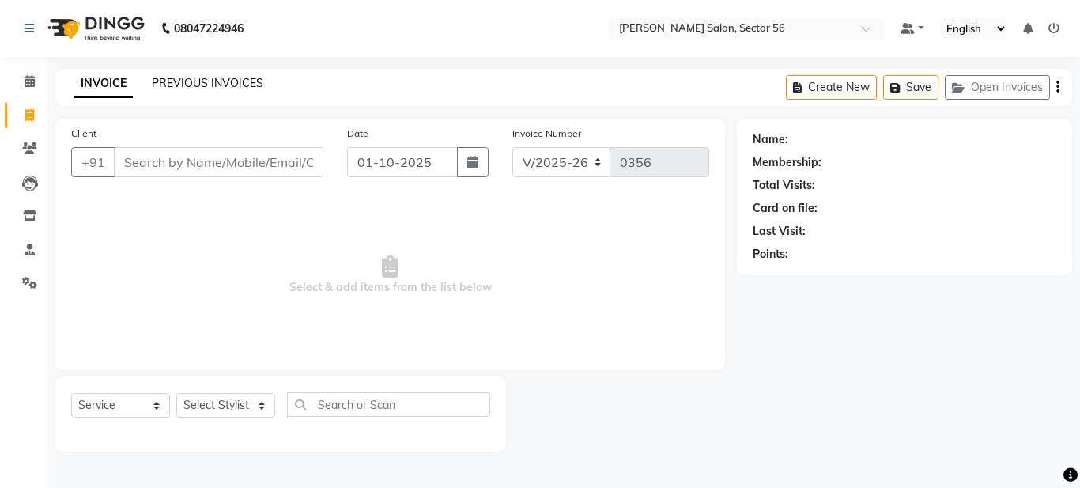
click at [211, 77] on link "PREVIOUS INVOICES" at bounding box center [207, 83] width 111 height 14
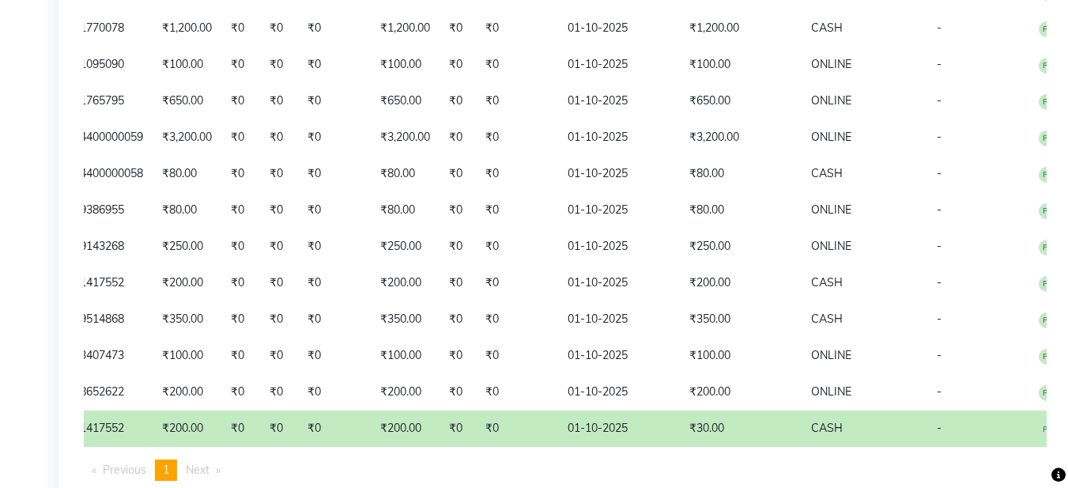
scroll to position [572, 0]
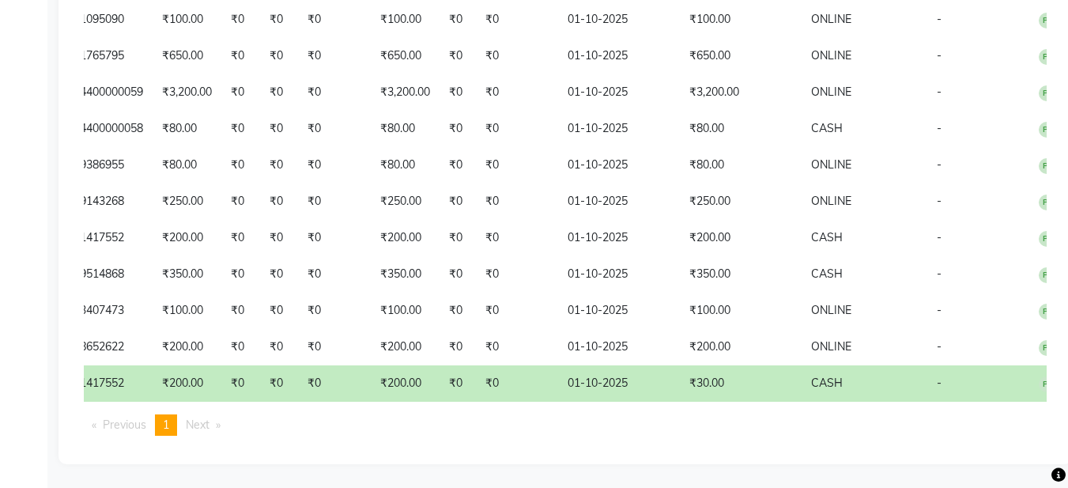
click at [330, 389] on td "₹0" at bounding box center [334, 383] width 73 height 36
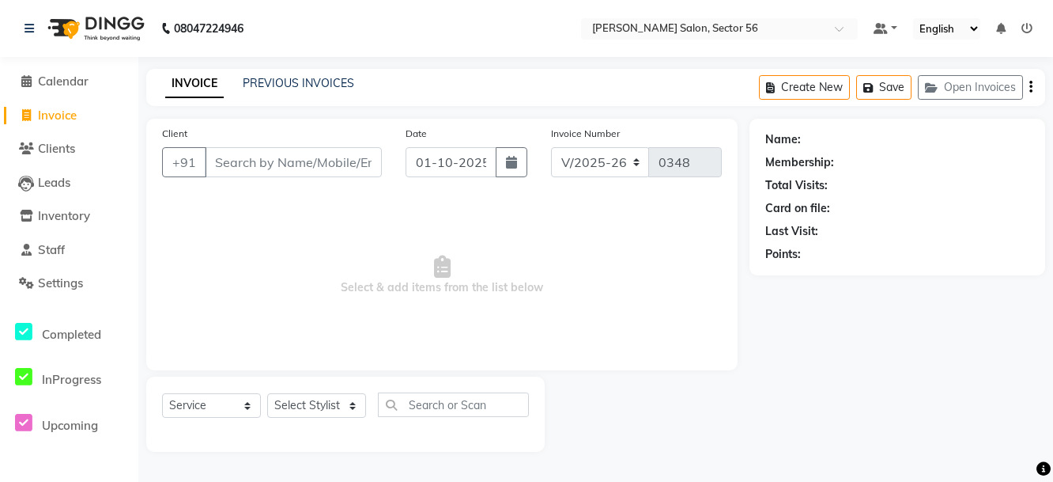
select select "9000"
select select "service"
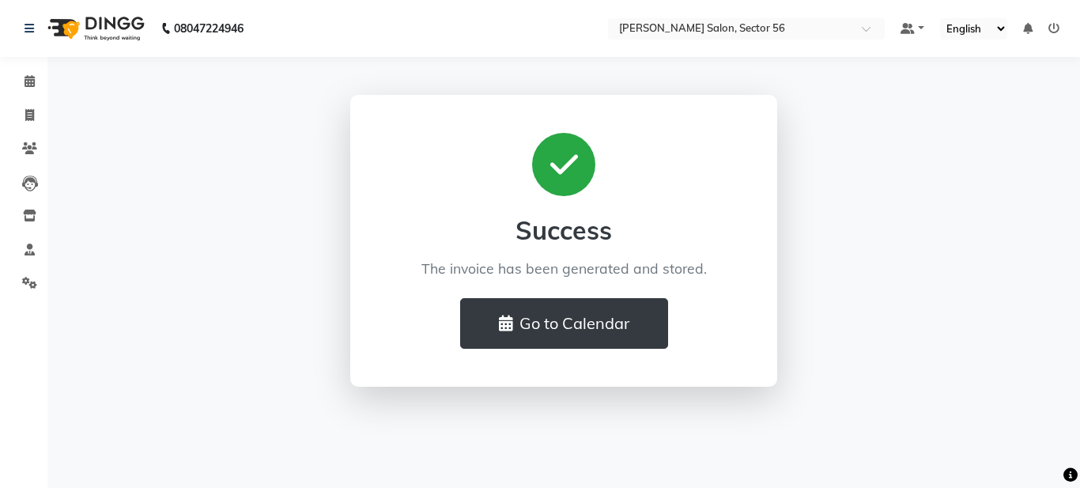
drag, startPoint x: 262, startPoint y: 240, endPoint x: 289, endPoint y: 228, distance: 28.3
click at [262, 240] on div "Success The invoice has been generated and stored. Go to Calendar" at bounding box center [563, 241] width 901 height 292
click at [23, 114] on span at bounding box center [30, 116] width 28 height 18
select select "service"
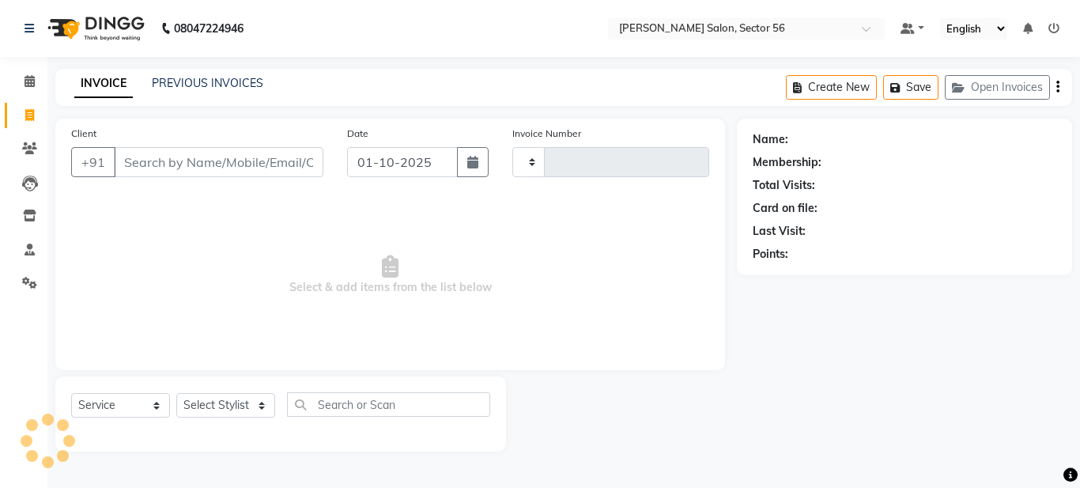
type input "0356"
select select "9000"
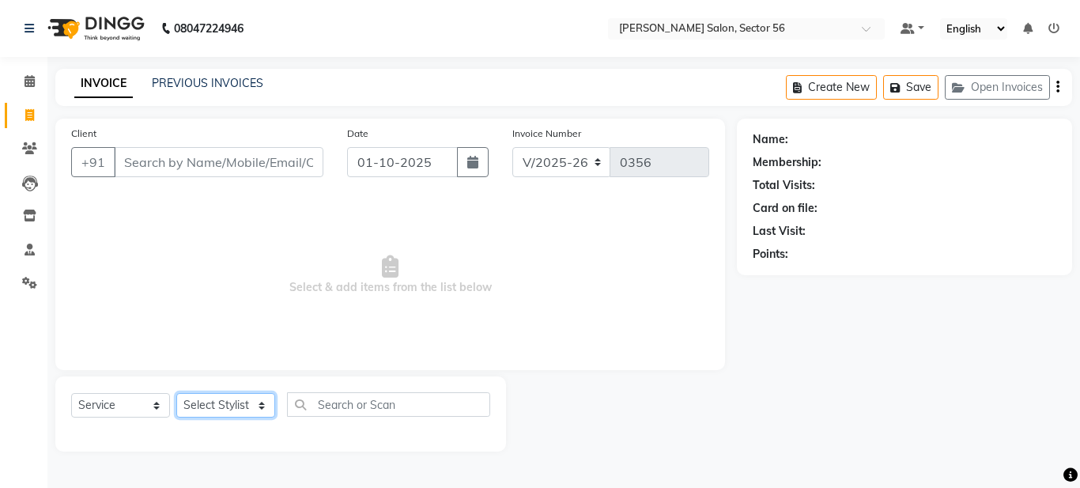
click at [209, 406] on select "Select Stylist [PERSON_NAME] [PERSON_NAME] [PERSON_NAME] [PERSON_NAME] [PERSON_…" at bounding box center [225, 405] width 99 height 25
drag, startPoint x: 301, startPoint y: 256, endPoint x: 299, endPoint y: 228, distance: 27.8
click at [301, 228] on span "Select & add items from the list below" at bounding box center [390, 275] width 638 height 158
click at [213, 81] on link "PREVIOUS INVOICES" at bounding box center [207, 83] width 111 height 14
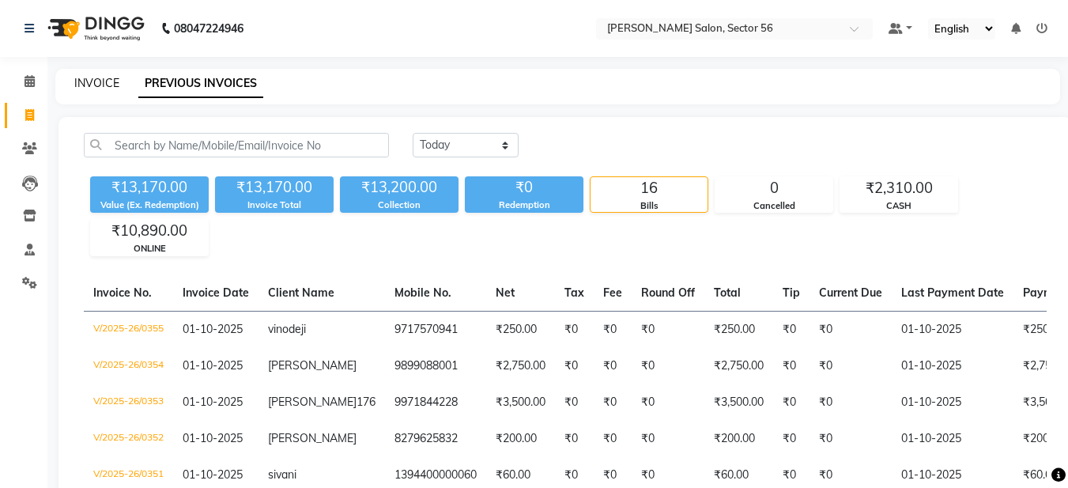
click at [108, 88] on link "INVOICE" at bounding box center [96, 83] width 45 height 14
select select "9000"
select select "service"
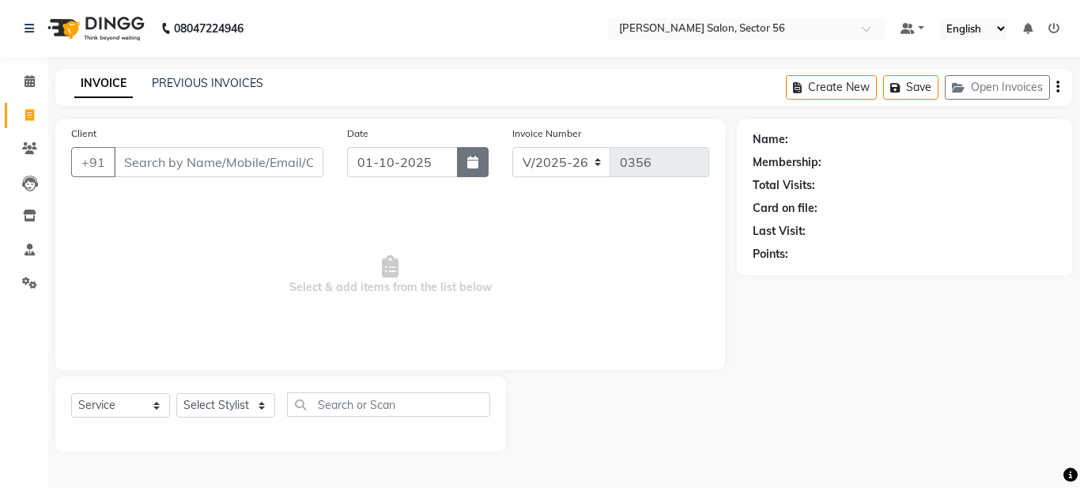
click at [477, 159] on icon "button" at bounding box center [472, 162] width 11 height 13
select select "10"
select select "2025"
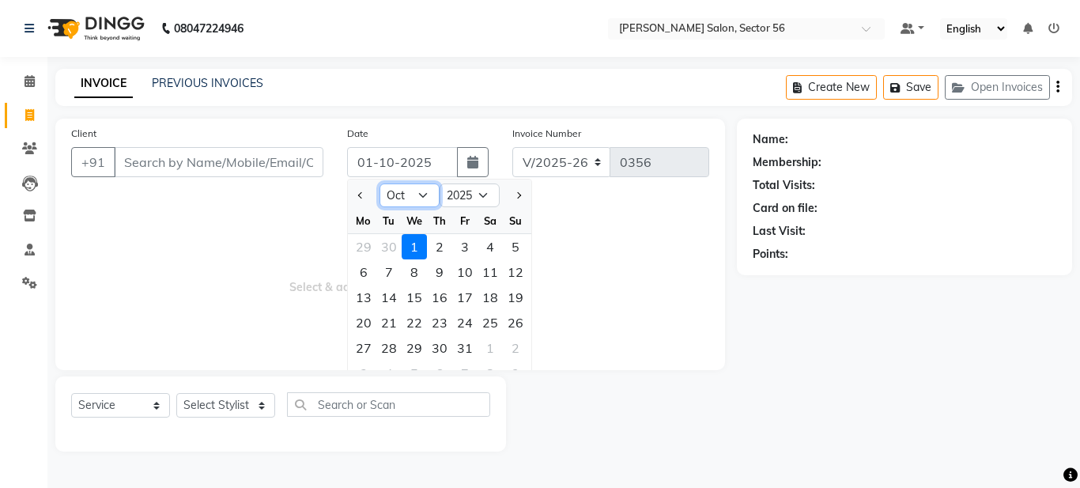
click at [422, 194] on select "Jan Feb Mar Apr May Jun [DATE] Aug Sep Oct Nov Dec" at bounding box center [410, 195] width 60 height 24
select select "9"
click at [380, 183] on select "Jan Feb Mar Apr May Jun [DATE] Aug Sep Oct Nov Dec" at bounding box center [410, 195] width 60 height 24
click at [359, 342] on div "29" at bounding box center [363, 347] width 25 height 25
type input "29-09-2025"
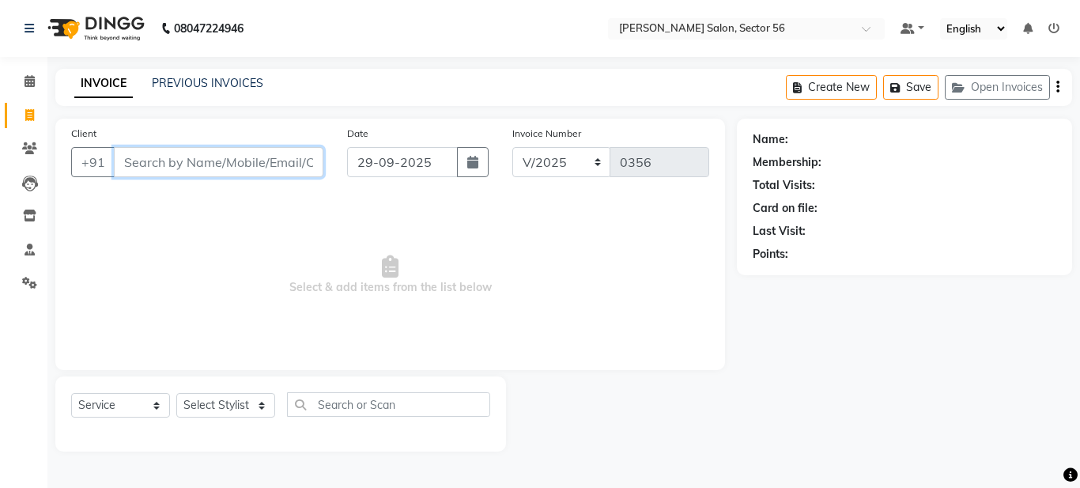
click at [157, 163] on input "Client" at bounding box center [219, 162] width 210 height 30
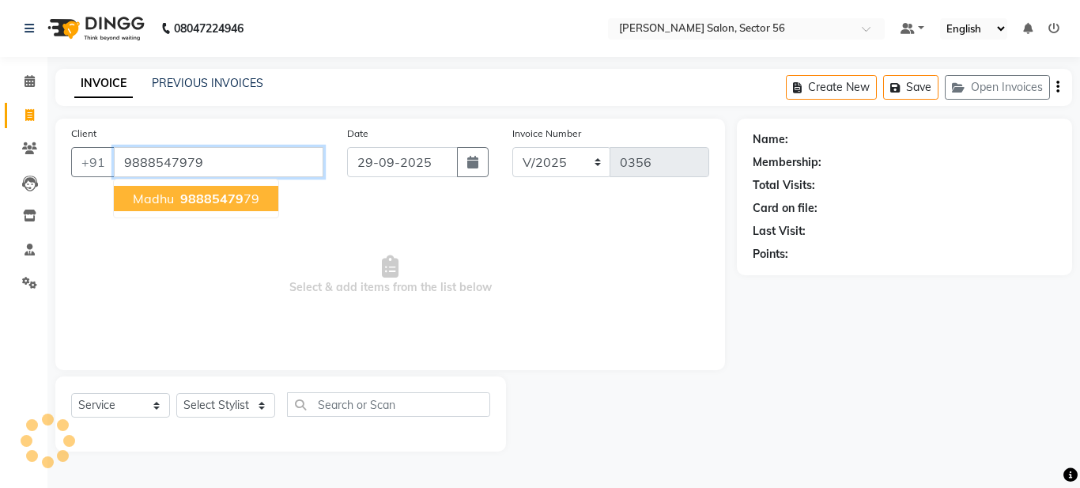
type input "9888547979"
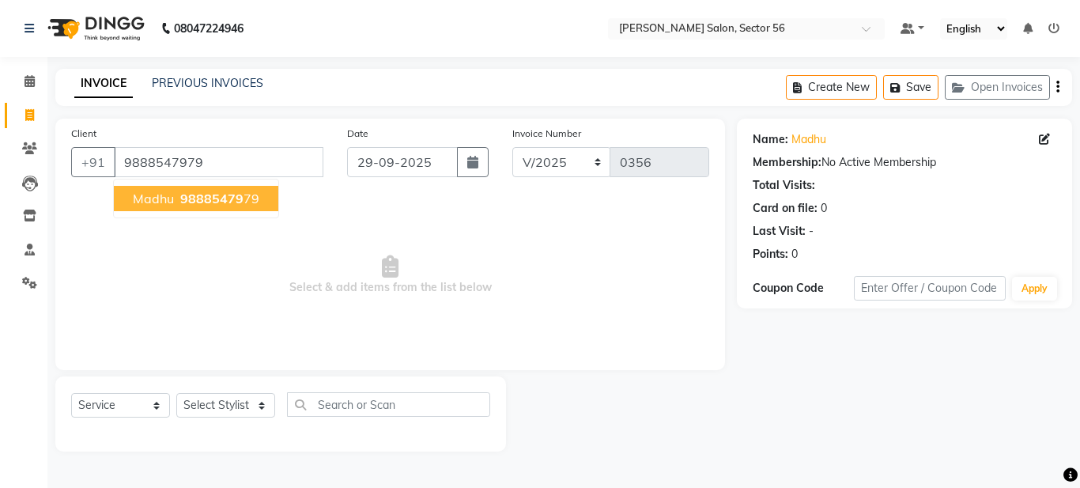
click at [192, 197] on span "98885479" at bounding box center [211, 199] width 63 height 16
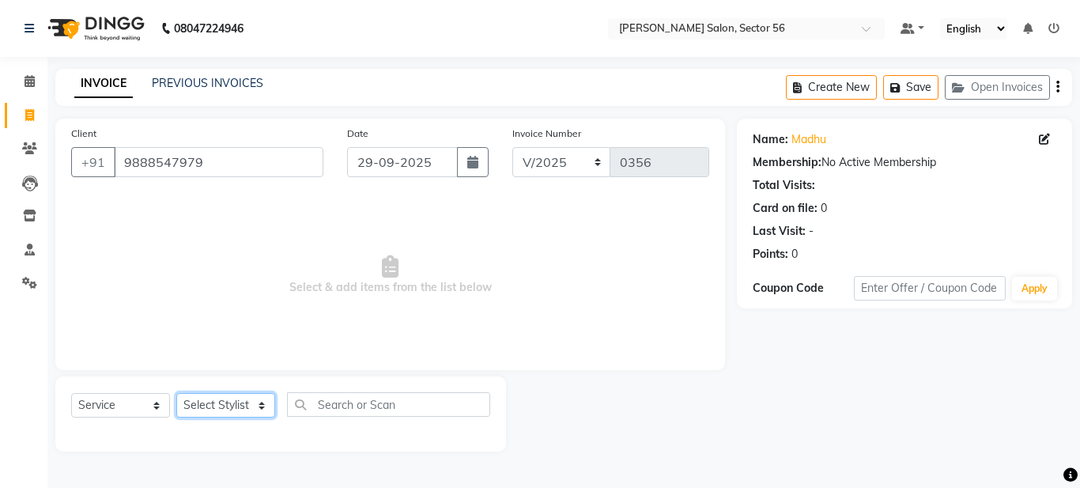
click at [254, 405] on select "Select Stylist [PERSON_NAME] [PERSON_NAME] [PERSON_NAME] [PERSON_NAME] [PERSON_…" at bounding box center [225, 405] width 99 height 25
select select "91305"
click at [176, 393] on select "Select Stylist [PERSON_NAME] [PERSON_NAME] [PERSON_NAME] [PERSON_NAME] [PERSON_…" at bounding box center [225, 405] width 99 height 25
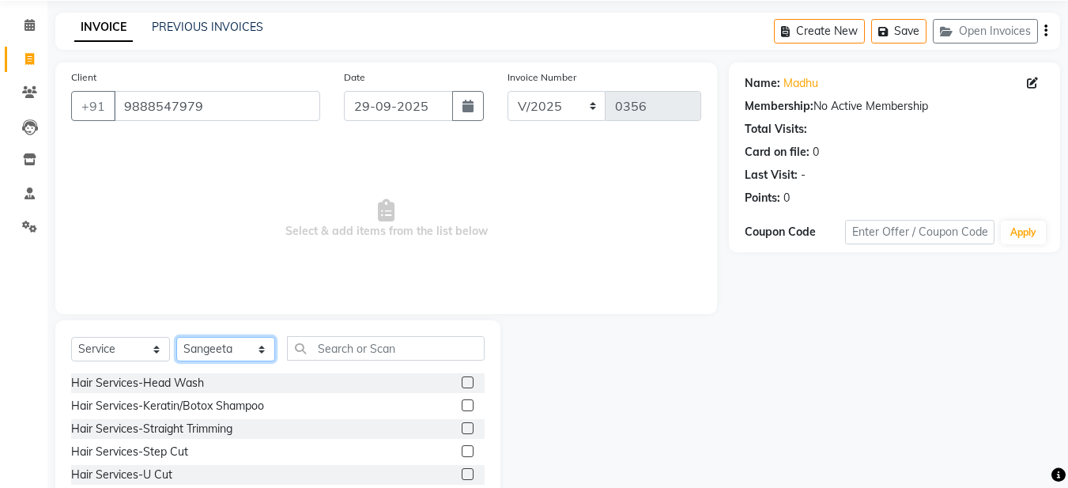
scroll to position [145, 0]
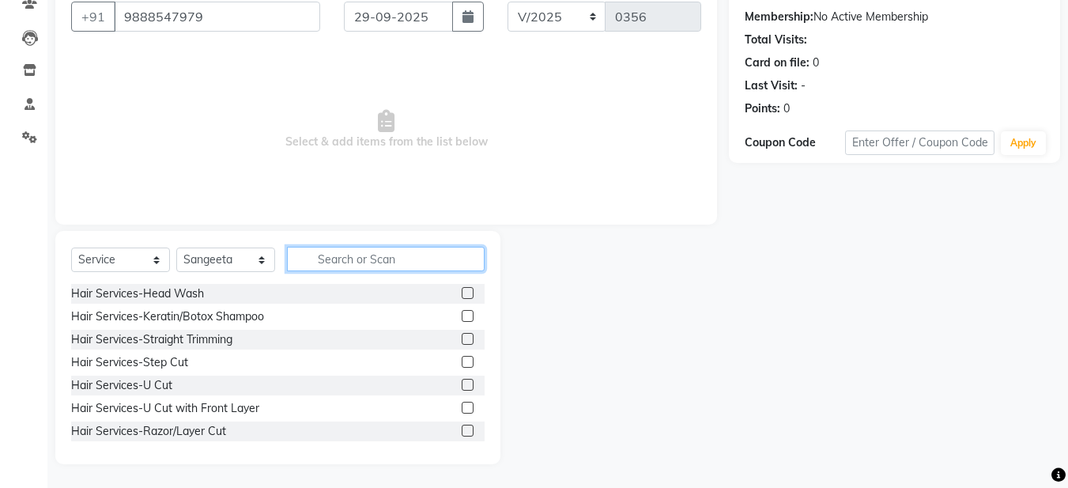
click at [308, 261] on input "text" at bounding box center [386, 259] width 198 height 25
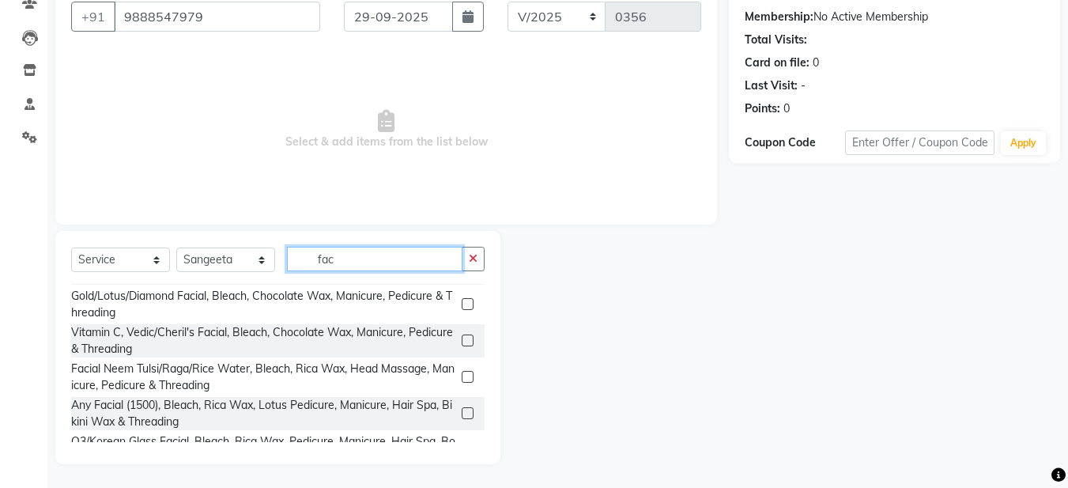
scroll to position [738, 0]
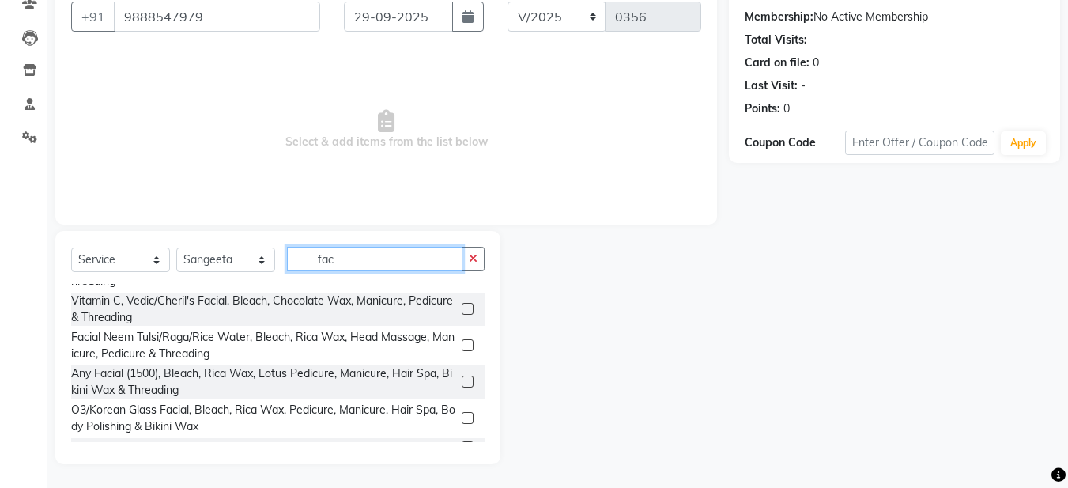
type input "fac"
click at [478, 293] on div "Face Clean Up-O3 Clean Up Face Clean Up-Lotus/Diamond Clean Up Face Clean Up-Wi…" at bounding box center [278, 363] width 414 height 158
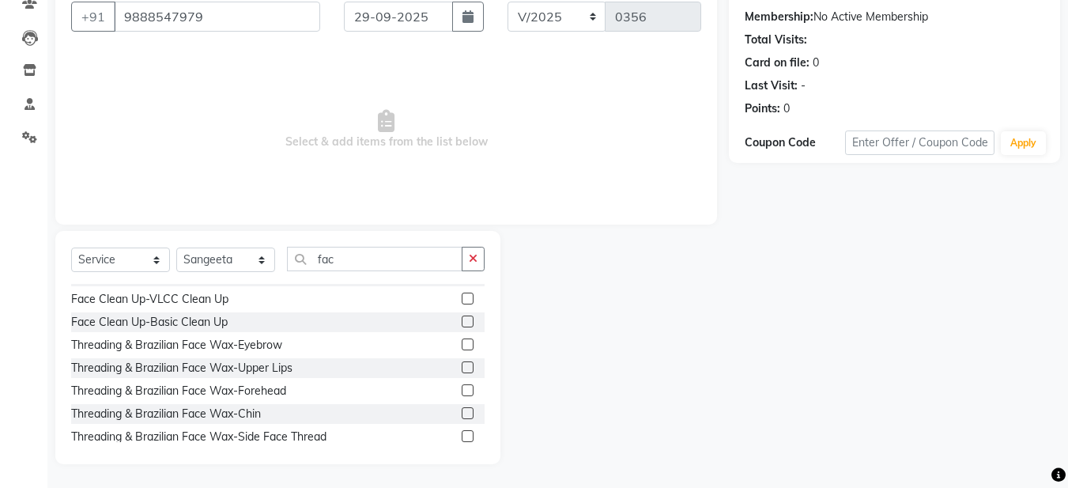
scroll to position [43, 0]
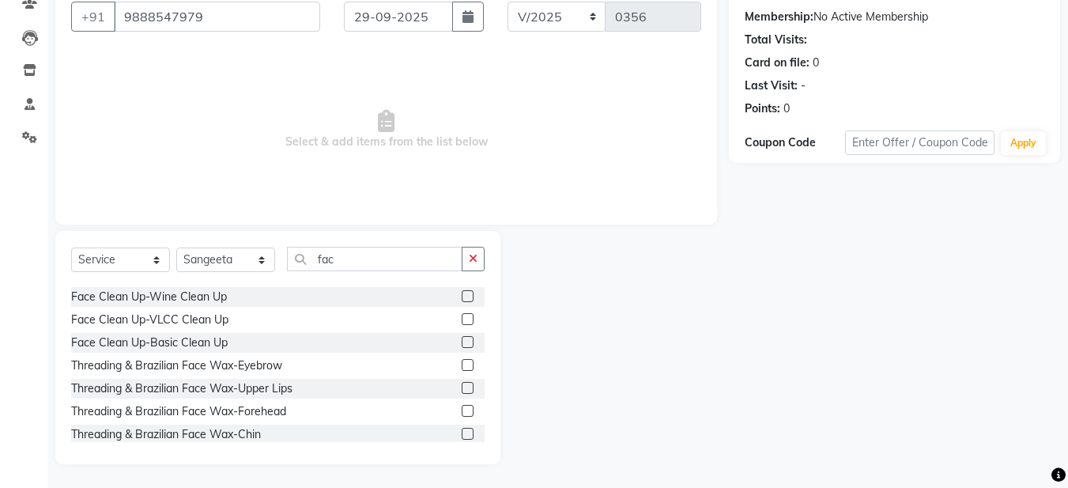
click at [462, 341] on label at bounding box center [468, 342] width 12 height 12
click at [462, 341] on input "checkbox" at bounding box center [467, 343] width 10 height 10
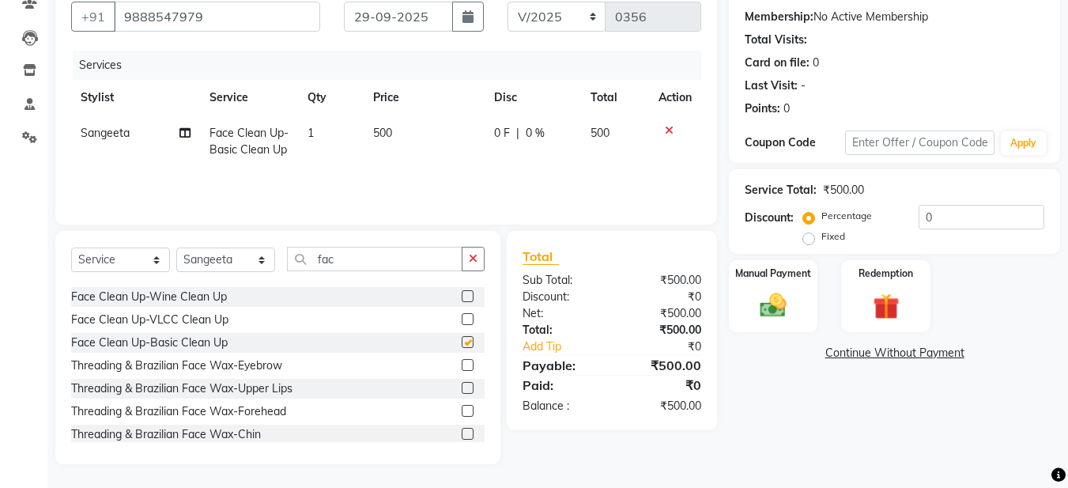
checkbox input "false"
click at [776, 310] on img at bounding box center [773, 305] width 44 height 32
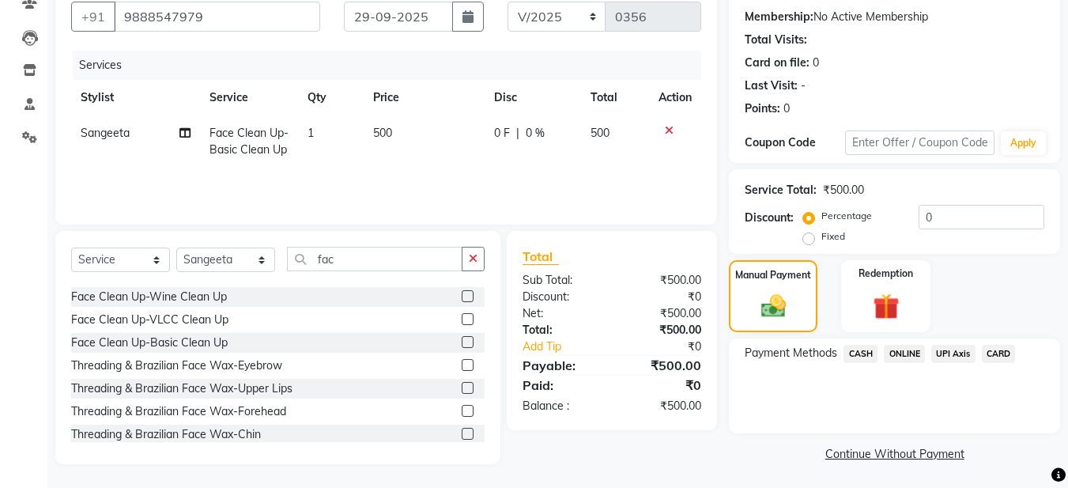
click at [867, 349] on span "CASH" at bounding box center [861, 354] width 34 height 18
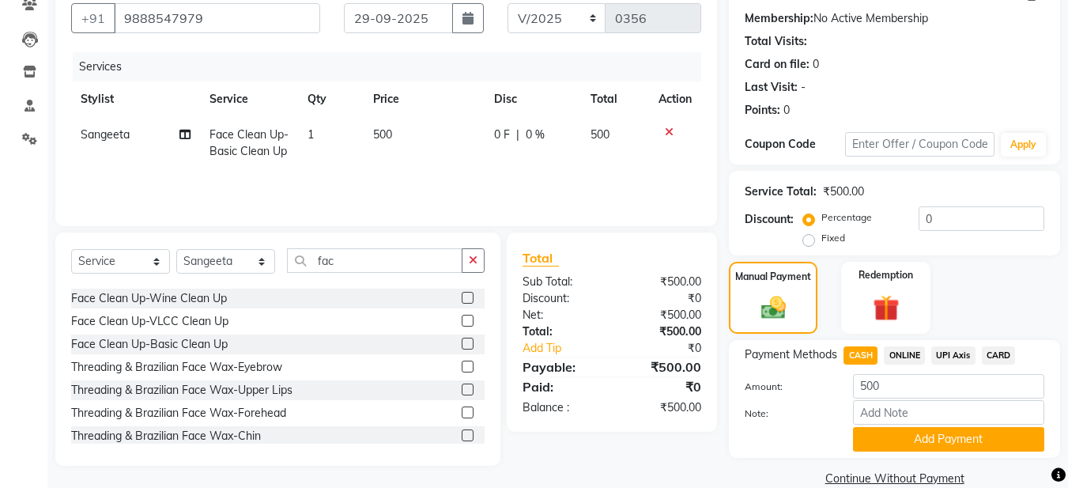
scroll to position [145, 0]
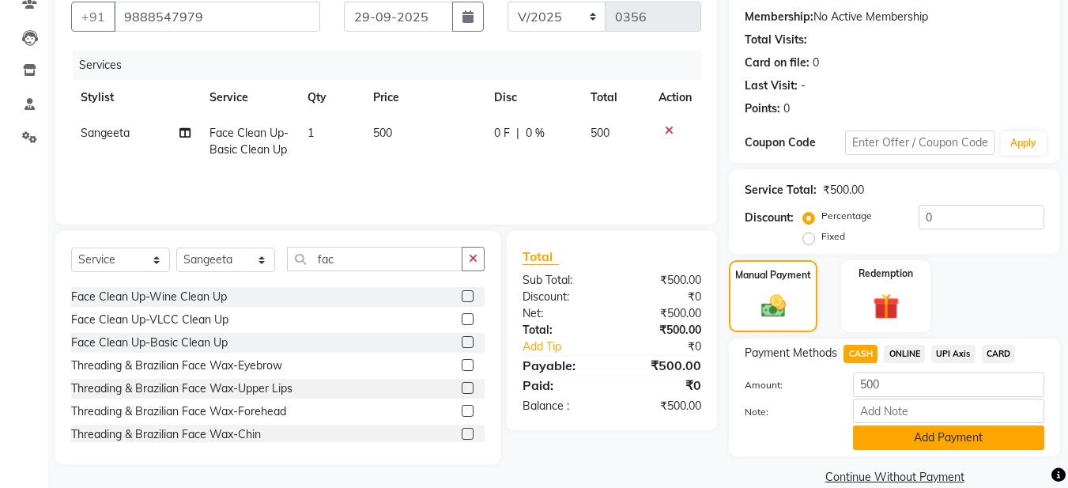
click at [973, 442] on button "Add Payment" at bounding box center [948, 437] width 191 height 25
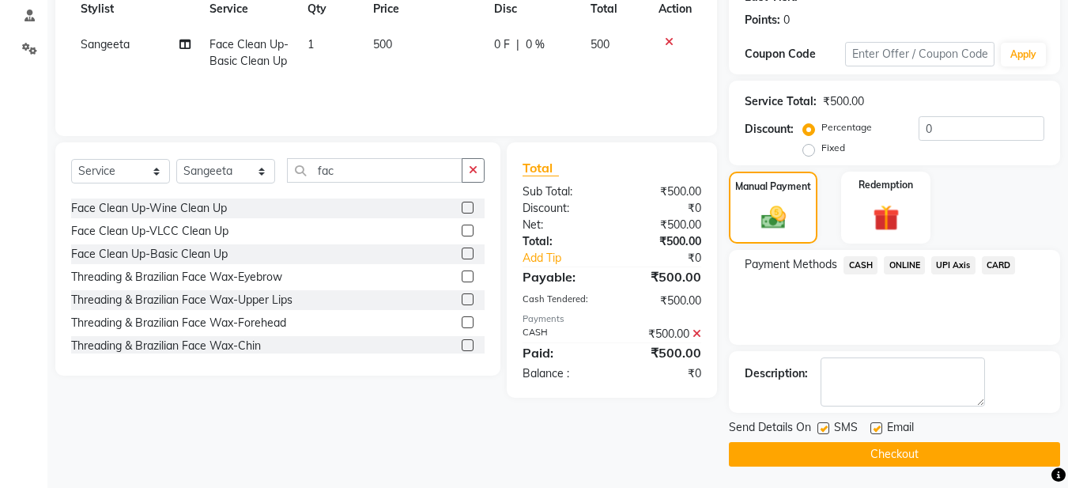
scroll to position [236, 0]
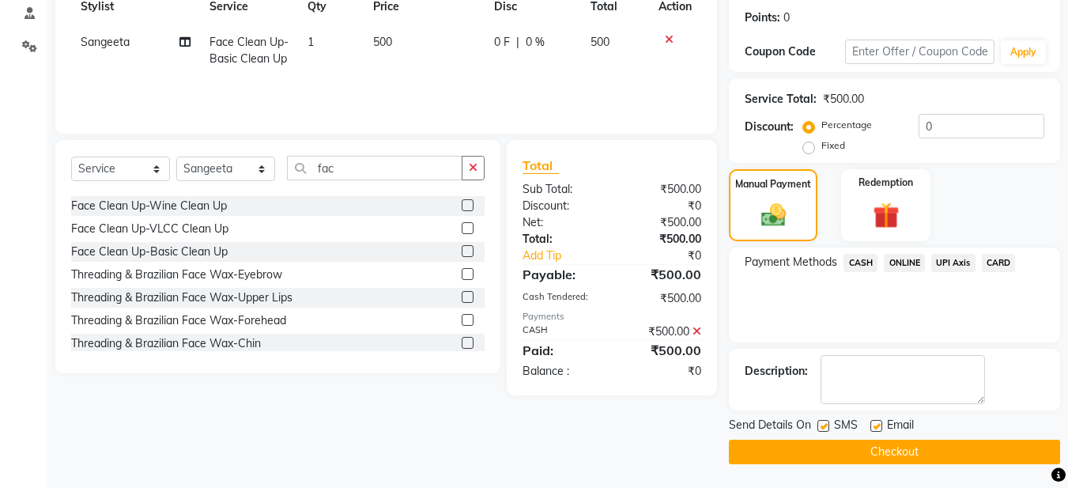
click at [874, 423] on label at bounding box center [877, 426] width 12 height 12
click at [874, 423] on input "checkbox" at bounding box center [876, 426] width 10 height 10
checkbox input "false"
click at [827, 422] on label at bounding box center [824, 426] width 12 height 12
click at [827, 422] on input "checkbox" at bounding box center [823, 426] width 10 height 10
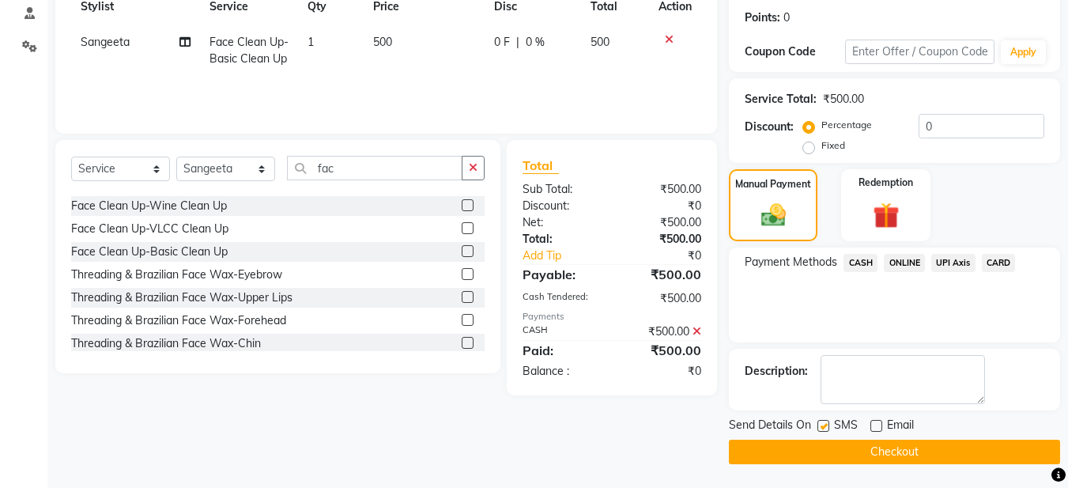
checkbox input "false"
click at [831, 451] on button "Checkout" at bounding box center [894, 452] width 331 height 25
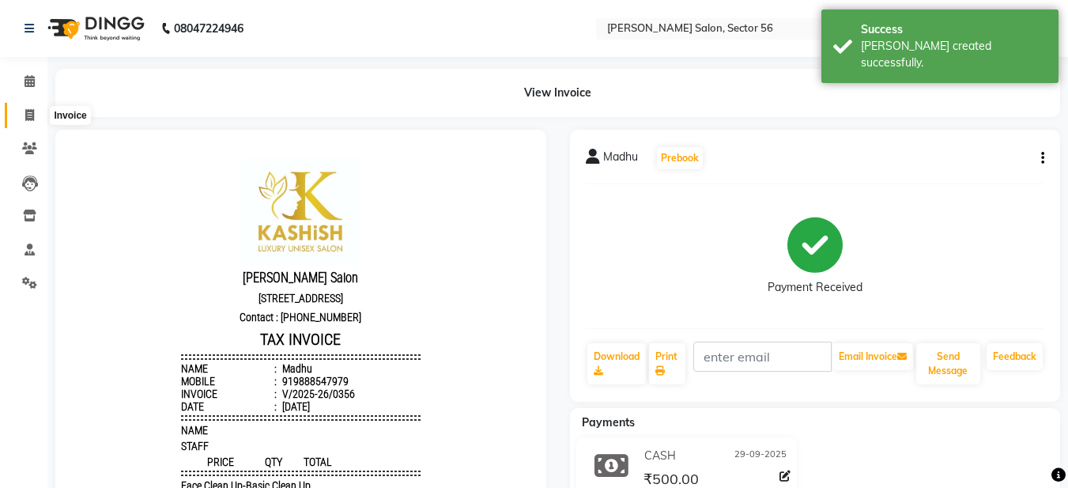
click at [27, 115] on icon at bounding box center [29, 115] width 9 height 12
select select "service"
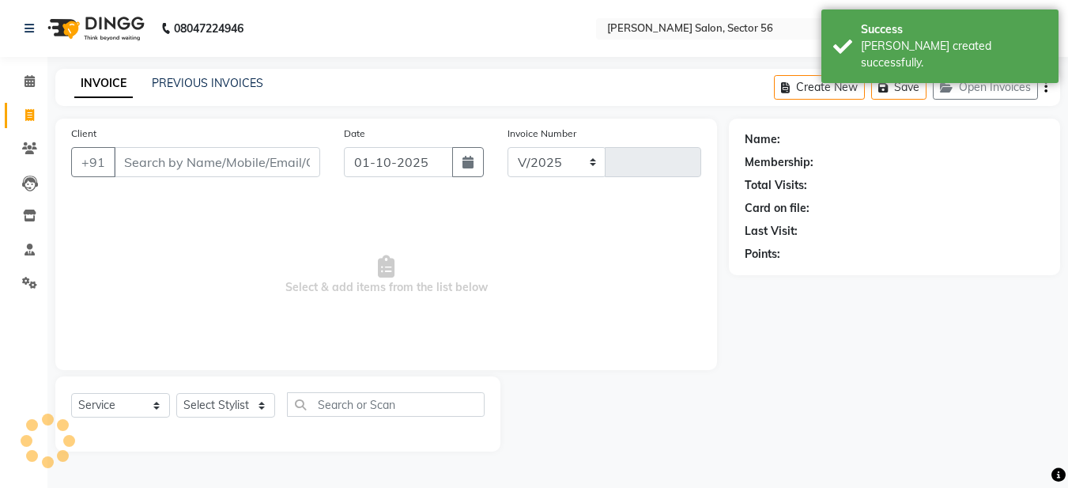
select select "9000"
type input "0357"
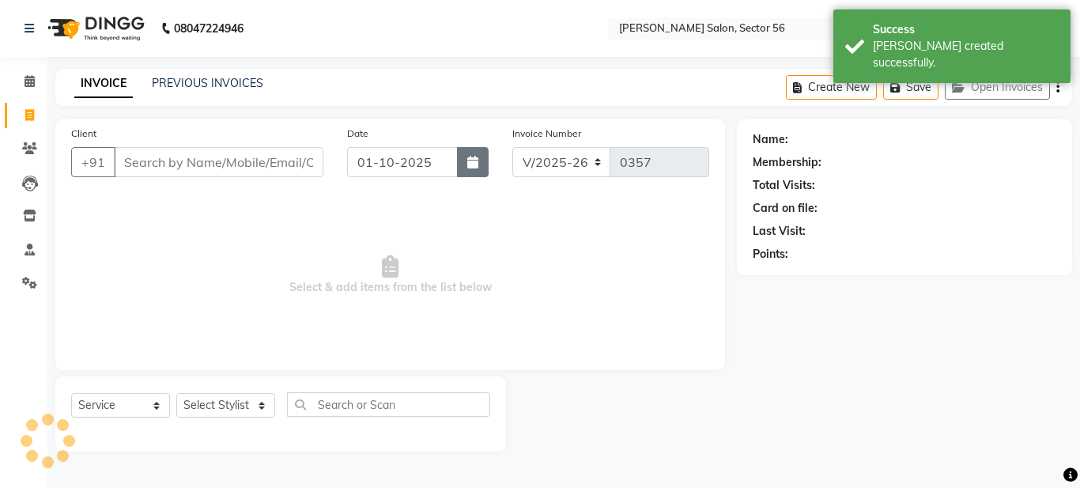
click at [463, 164] on button "button" at bounding box center [473, 162] width 32 height 30
select select "10"
select select "2025"
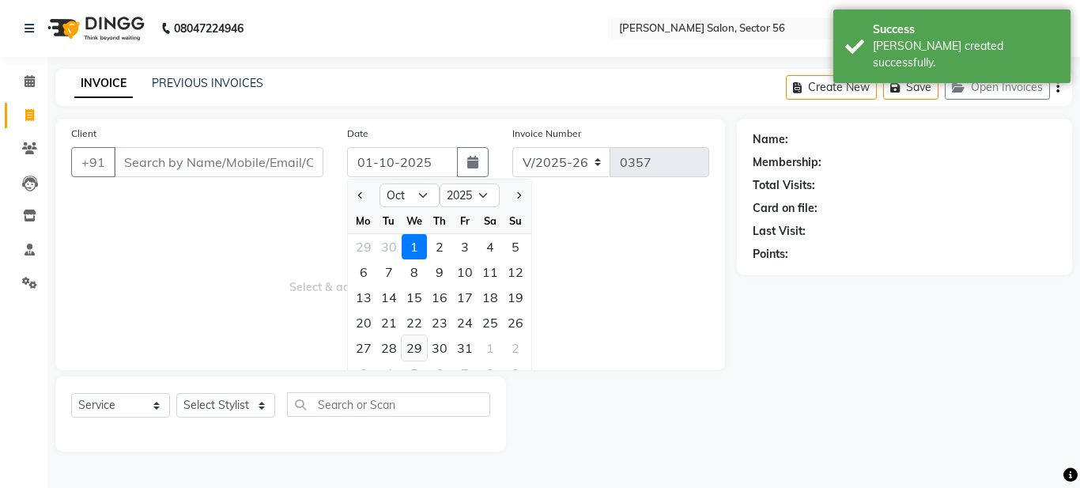
click at [414, 345] on div "29" at bounding box center [414, 347] width 25 height 25
type input "[DATE]"
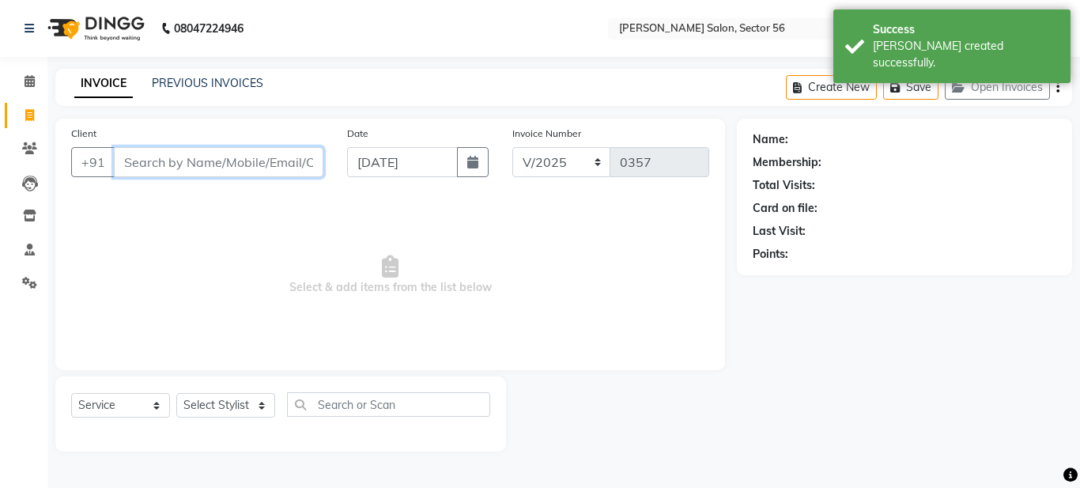
click at [232, 157] on input "Client" at bounding box center [219, 162] width 210 height 30
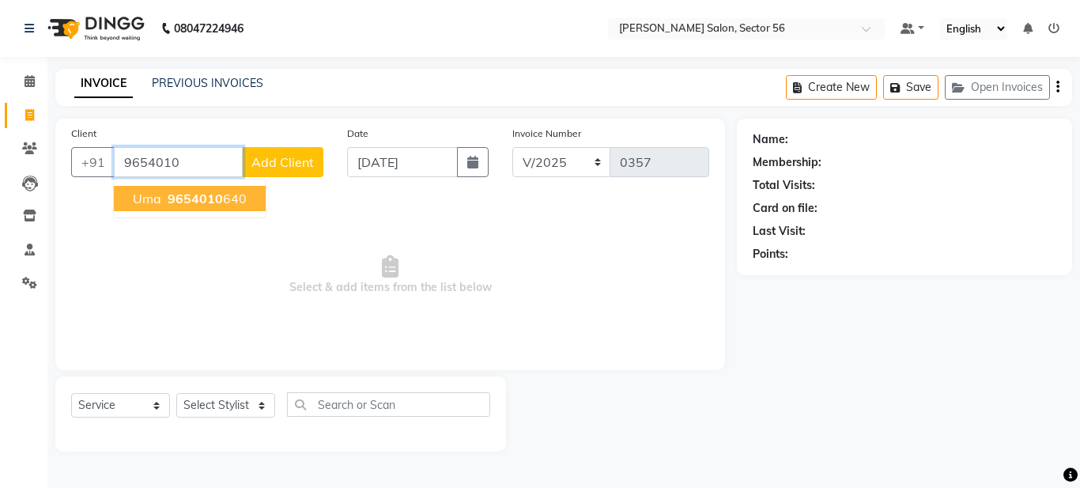
click at [224, 194] on ngb-highlight "9654010 640" at bounding box center [205, 199] width 82 height 16
type input "9654010640"
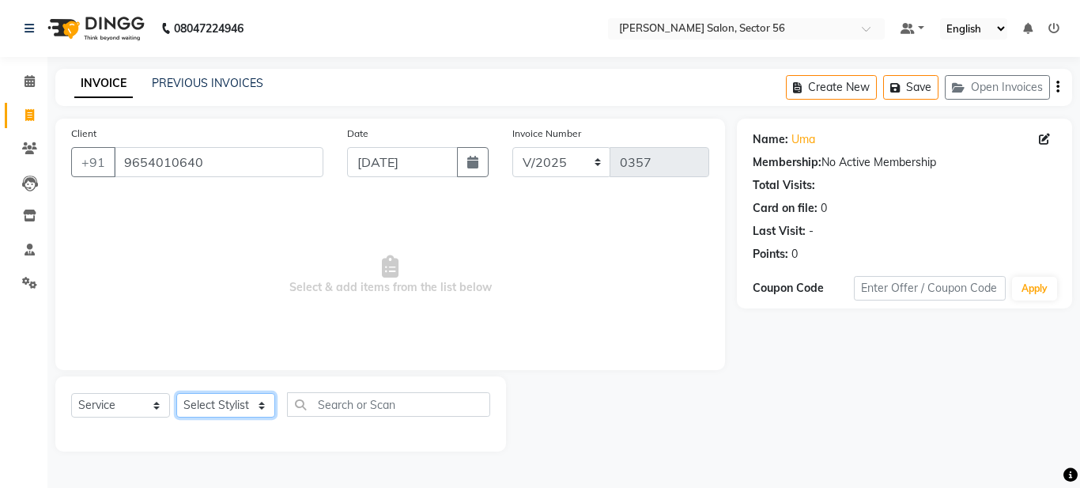
click at [230, 402] on select "Select Stylist [PERSON_NAME] [PERSON_NAME] [PERSON_NAME] [PERSON_NAME] [PERSON_…" at bounding box center [225, 405] width 99 height 25
drag, startPoint x: 370, startPoint y: 297, endPoint x: 373, endPoint y: 289, distance: 8.5
click at [375, 289] on span "Select & add items from the list below" at bounding box center [390, 275] width 638 height 158
click at [176, 73] on div "INVOICE PREVIOUS INVOICES Create New Save Open Invoices" at bounding box center [563, 87] width 1017 height 37
click at [191, 79] on link "PREVIOUS INVOICES" at bounding box center [207, 83] width 111 height 14
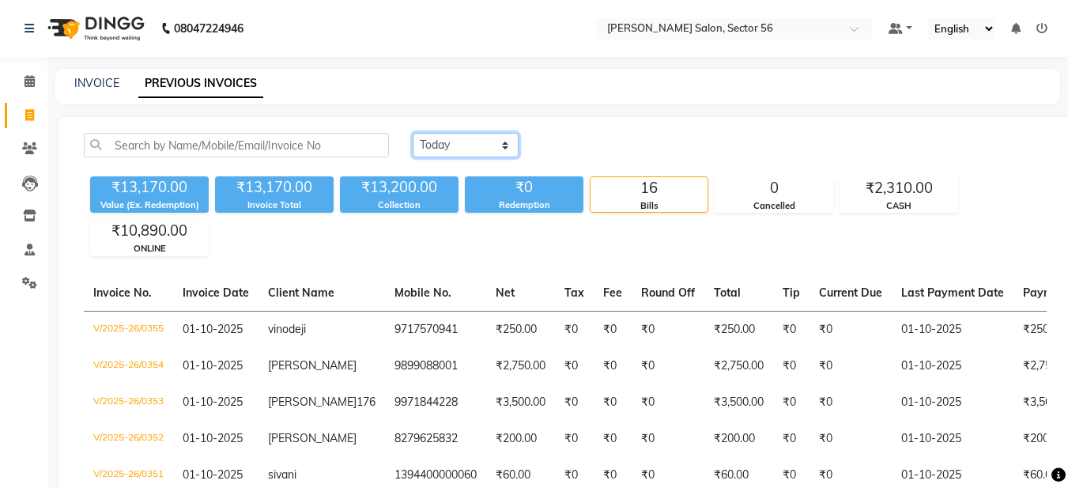
click at [462, 140] on select "[DATE] [DATE] Custom Range" at bounding box center [466, 145] width 106 height 25
select select "range"
click at [413, 133] on select "[DATE] [DATE] Custom Range" at bounding box center [466, 145] width 106 height 25
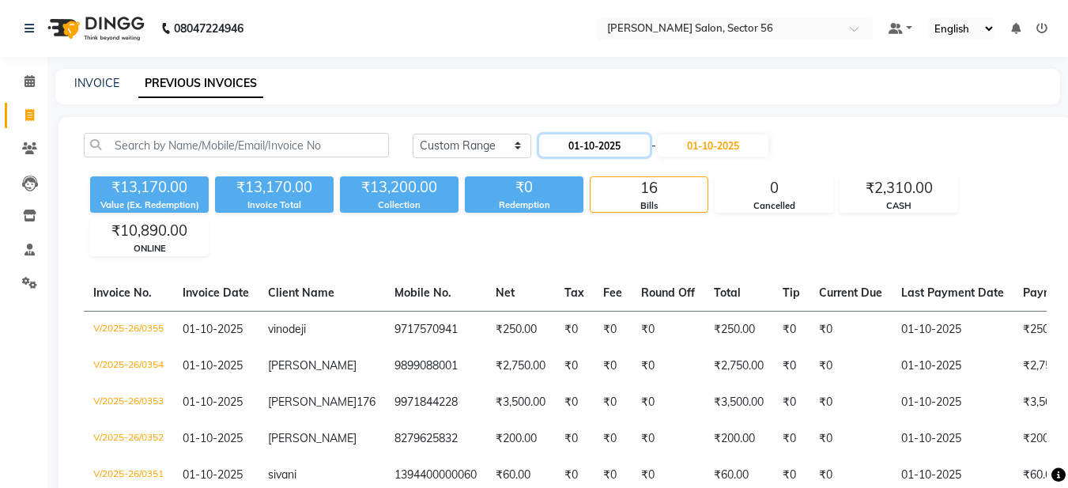
click at [611, 142] on input "01-10-2025" at bounding box center [594, 145] width 111 height 22
select select "10"
select select "2025"
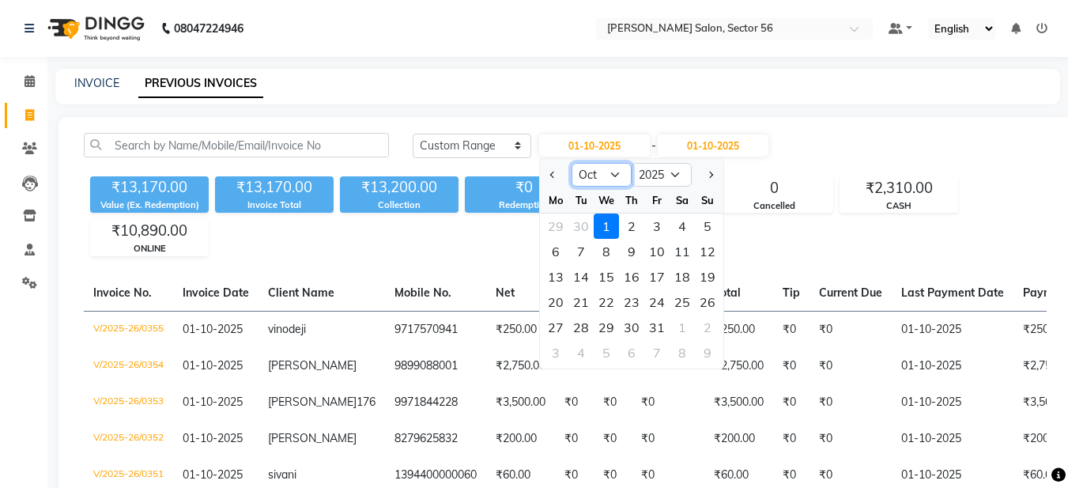
click at [603, 175] on select "Jan Feb Mar Apr May Jun [DATE] Aug Sep Oct Nov Dec" at bounding box center [602, 175] width 60 height 24
select select "9"
click at [572, 163] on select "Jan Feb Mar Apr May Jun [DATE] Aug Sep Oct Nov Dec" at bounding box center [602, 175] width 60 height 24
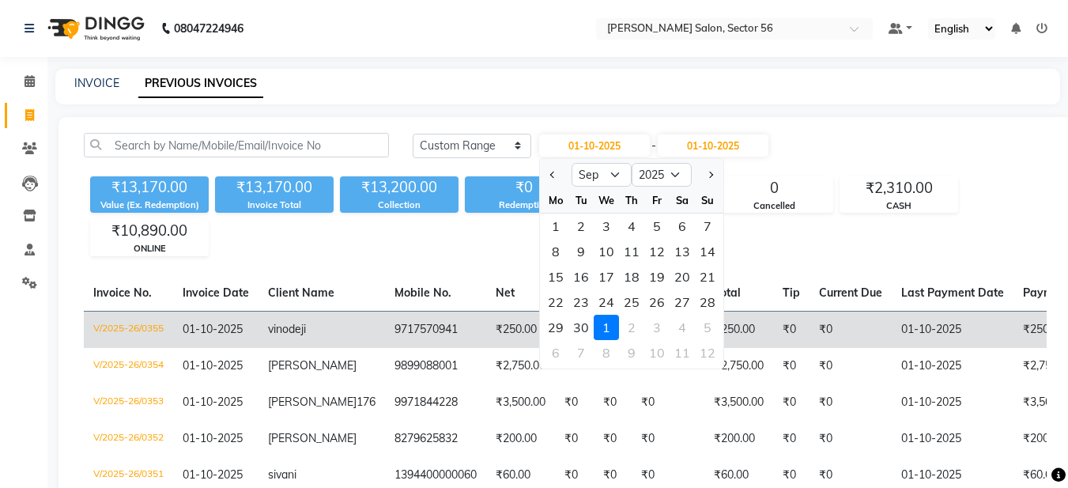
click at [574, 321] on div "30" at bounding box center [580, 327] width 25 height 25
type input "30-09-2025"
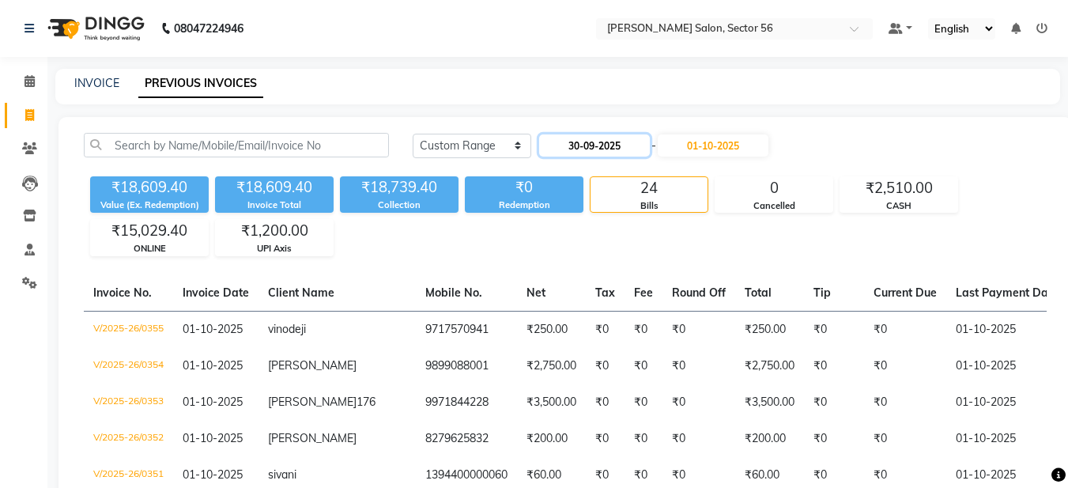
click at [599, 148] on input "30-09-2025" at bounding box center [594, 145] width 111 height 22
select select "9"
select select "2025"
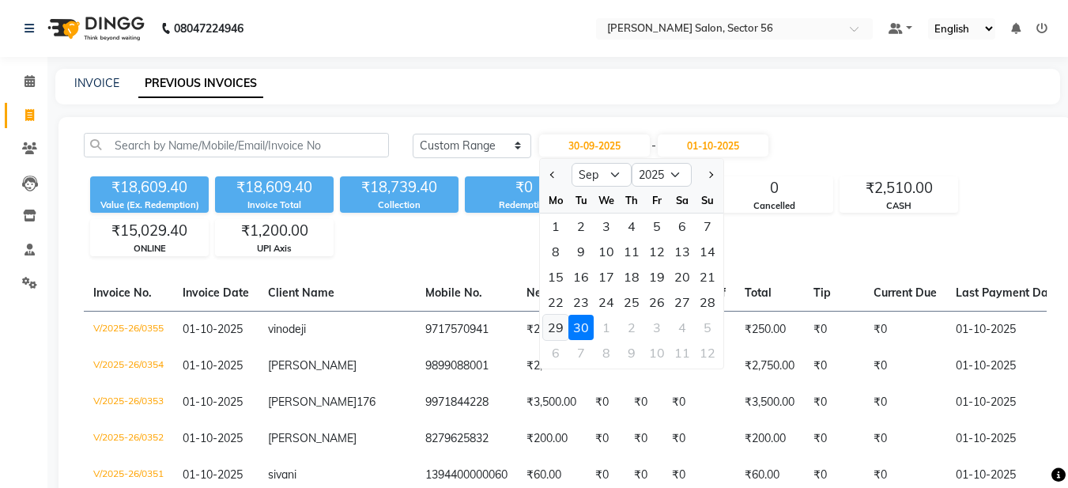
click at [561, 330] on div "29" at bounding box center [555, 327] width 25 height 25
type input "29-09-2025"
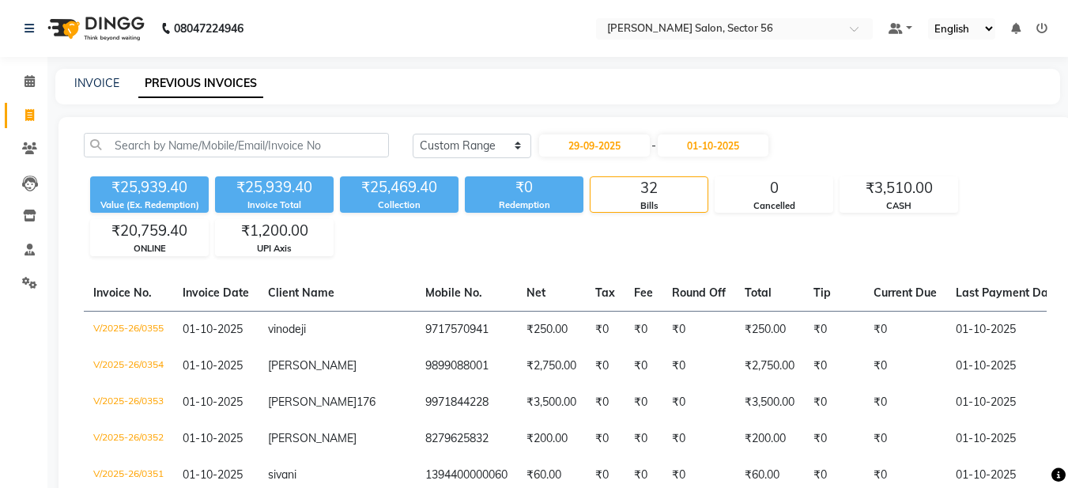
click at [113, 70] on div "INVOICE PREVIOUS INVOICES" at bounding box center [557, 87] width 1005 height 36
click at [103, 85] on link "INVOICE" at bounding box center [96, 83] width 45 height 14
select select "service"
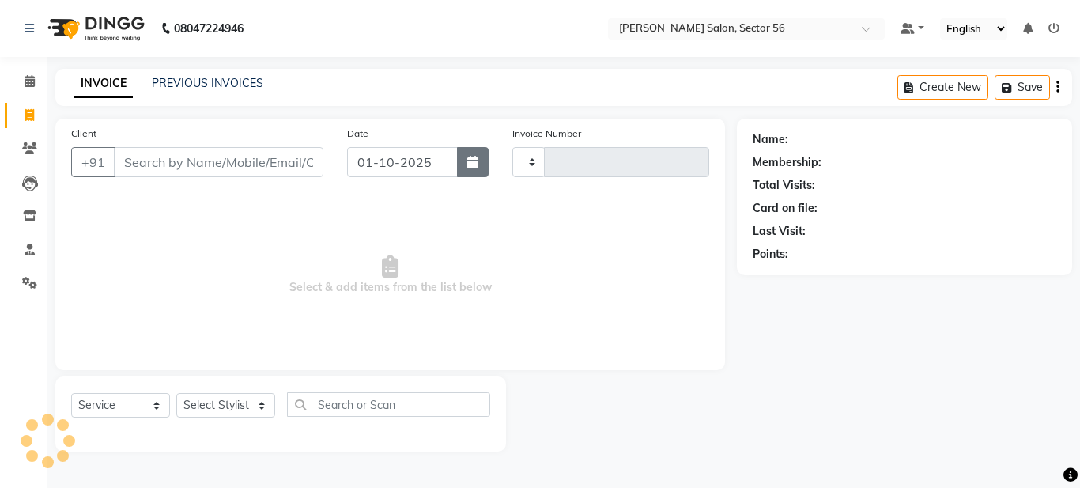
click at [468, 168] on icon "button" at bounding box center [472, 162] width 11 height 13
select select "10"
select select "2025"
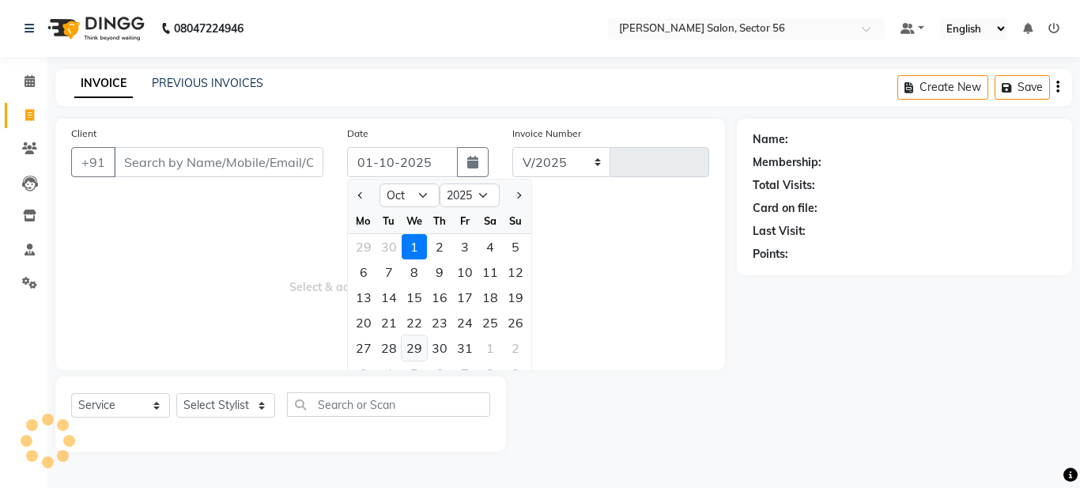
click at [422, 350] on div "29" at bounding box center [414, 347] width 25 height 25
type input "[DATE]"
select select "9000"
type input "0357"
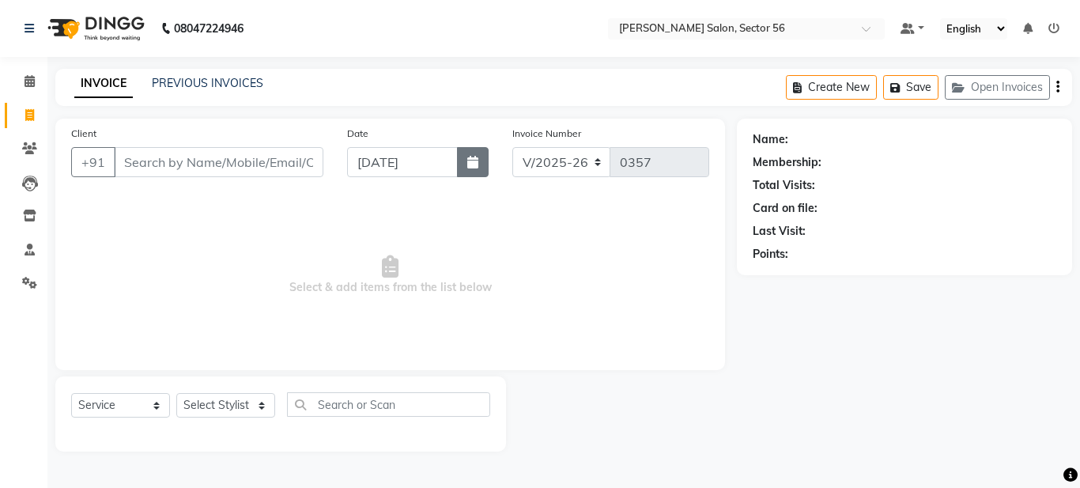
click at [470, 164] on icon "button" at bounding box center [472, 162] width 11 height 13
select select "10"
select select "2025"
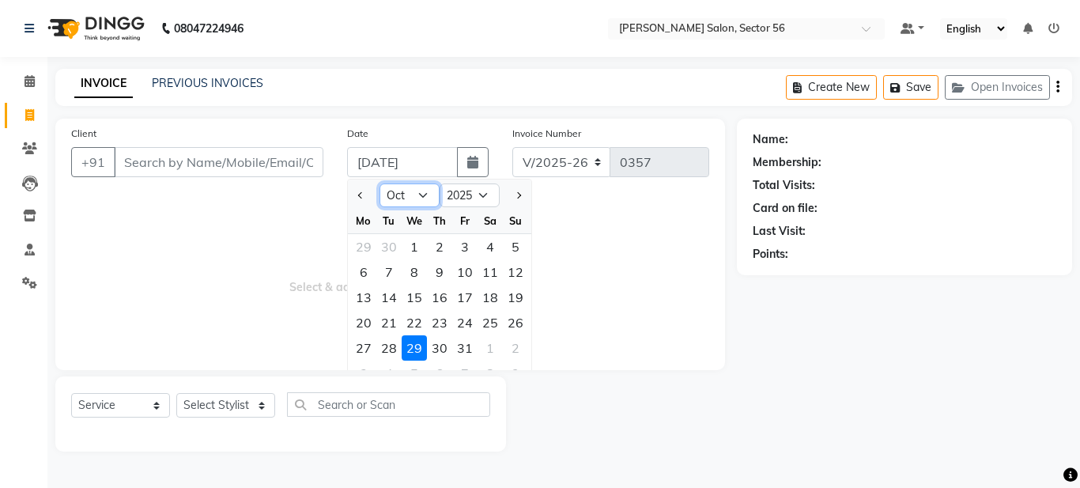
click at [418, 198] on select "Jan Feb Mar Apr May Jun [DATE] Aug Sep Oct Nov Dec" at bounding box center [410, 195] width 60 height 24
select select "9"
click at [380, 183] on select "Jan Feb Mar Apr May Jun [DATE] Aug Sep Oct Nov Dec" at bounding box center [410, 195] width 60 height 24
click at [424, 193] on select "Jan Feb Mar Apr May Jun [DATE] Aug Sep Oct Nov Dec" at bounding box center [410, 195] width 60 height 24
click at [380, 183] on select "Jan Feb Mar Apr May Jun [DATE] Aug Sep Oct Nov Dec" at bounding box center [410, 195] width 60 height 24
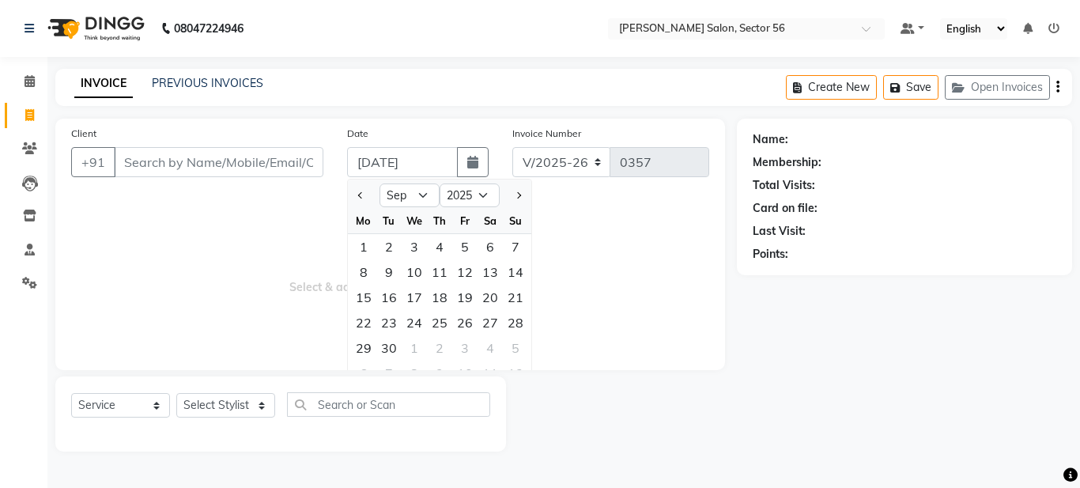
click at [232, 284] on span "Select & add items from the list below" at bounding box center [390, 275] width 638 height 158
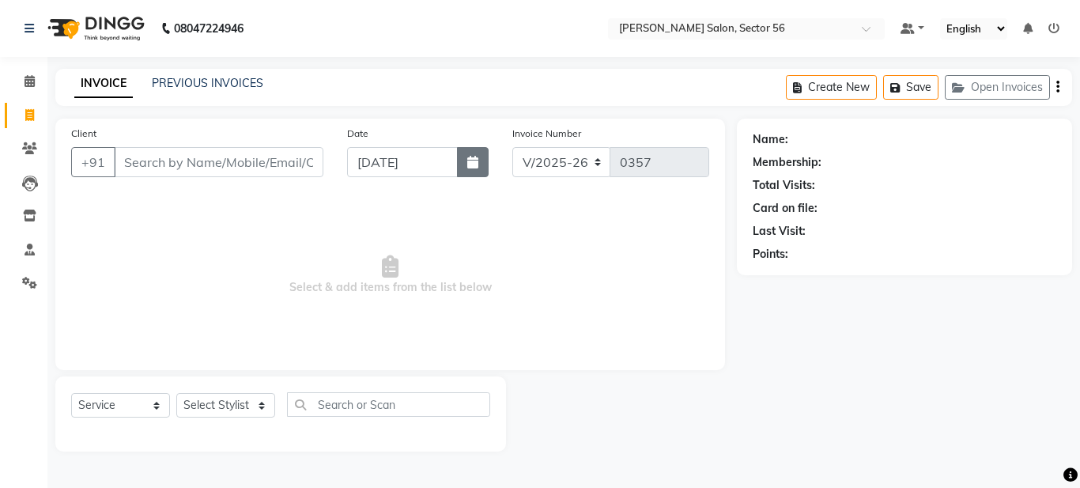
click at [460, 169] on button "button" at bounding box center [473, 162] width 32 height 30
select select "10"
select select "2025"
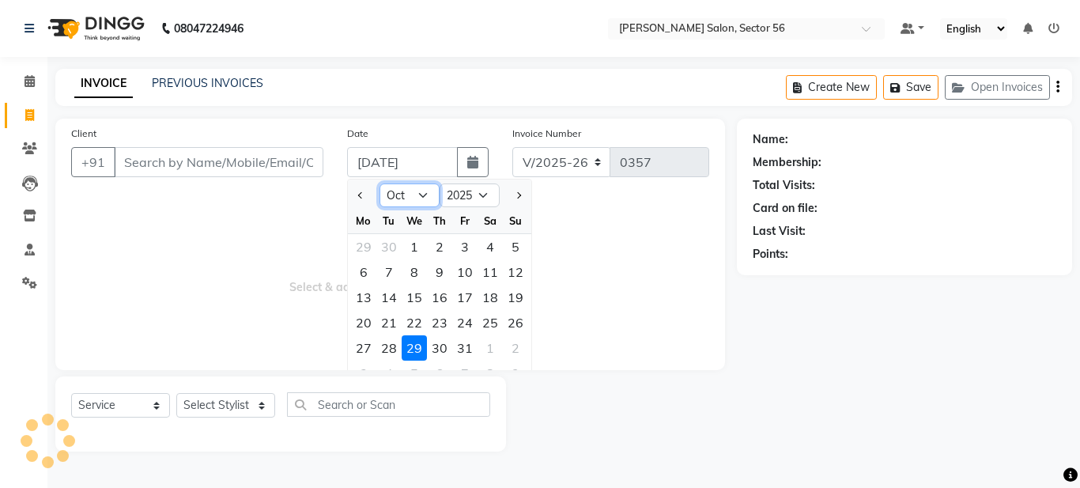
click at [403, 188] on select "Jan Feb Mar Apr May Jun [DATE] Aug Sep Oct Nov Dec" at bounding box center [410, 195] width 60 height 24
select select "9"
click at [380, 183] on select "Jan Feb Mar Apr May Jun [DATE] Aug Sep Oct Nov Dec" at bounding box center [410, 195] width 60 height 24
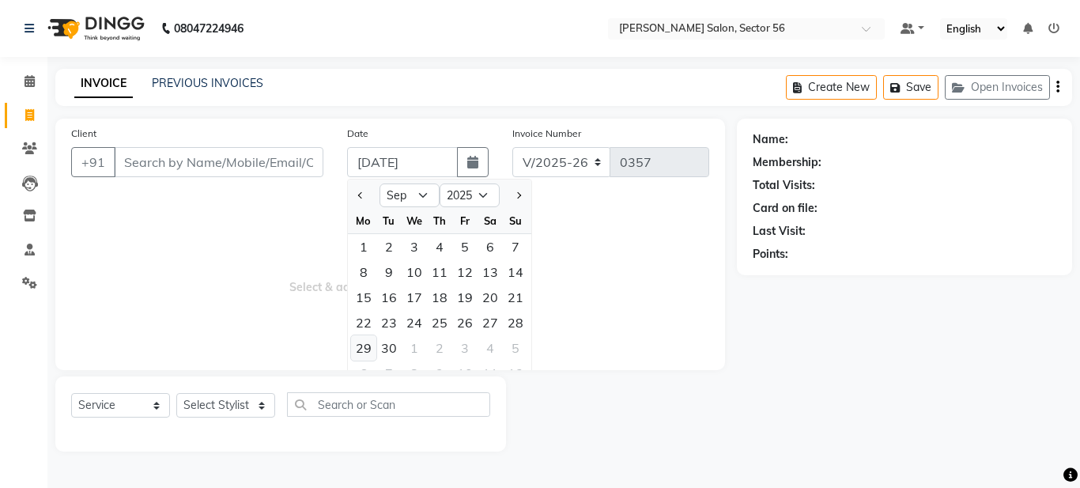
click at [366, 351] on div "29" at bounding box center [363, 347] width 25 height 25
type input "29-09-2025"
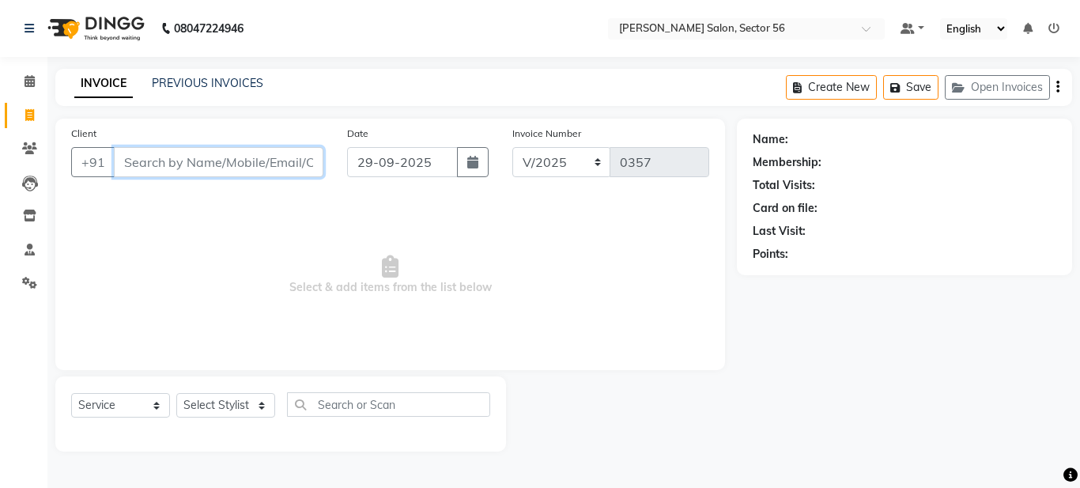
click at [213, 154] on input "Client" at bounding box center [219, 162] width 210 height 30
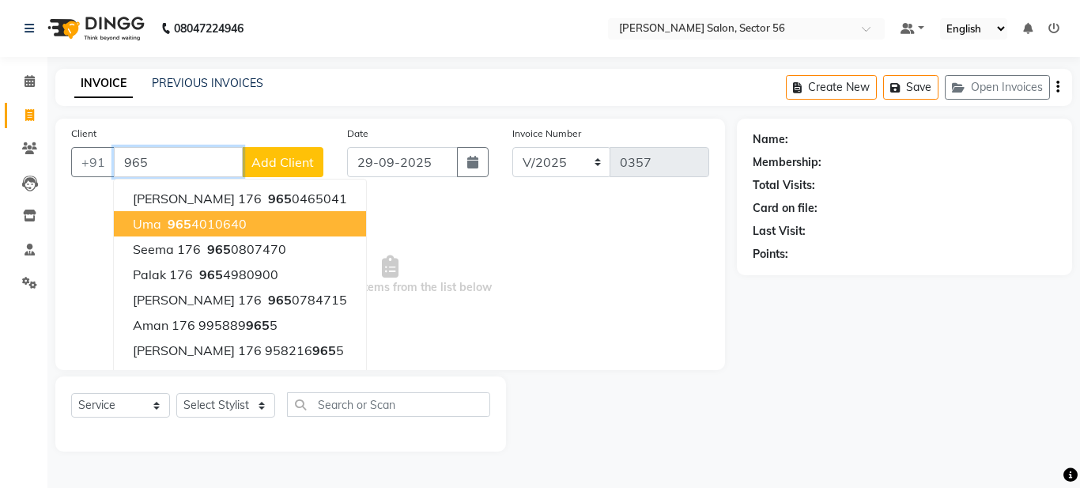
click at [204, 222] on ngb-highlight "[PHONE_NUMBER]" at bounding box center [205, 224] width 82 height 16
type input "9654010640"
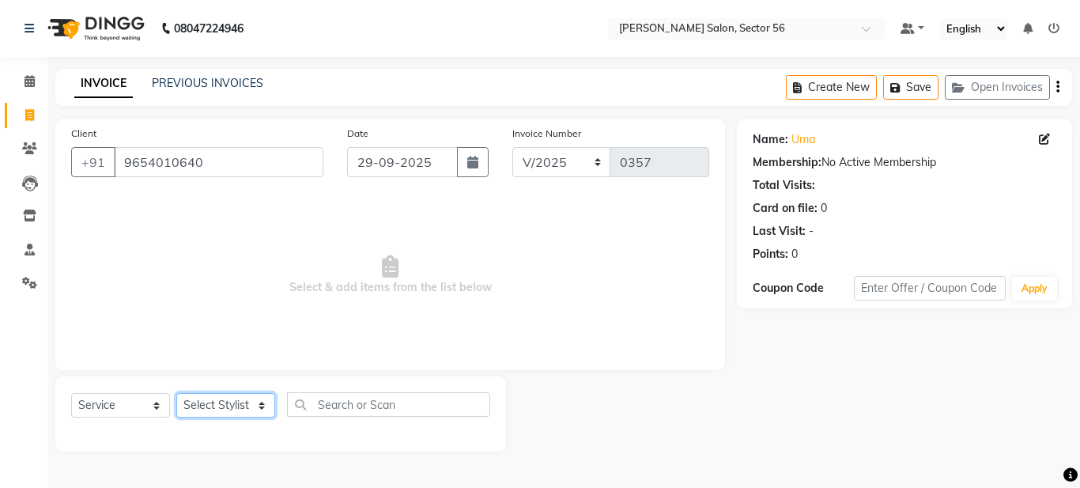
click at [233, 402] on select "Select Stylist [PERSON_NAME] [PERSON_NAME] [PERSON_NAME] [PERSON_NAME] [PERSON_…" at bounding box center [225, 405] width 99 height 25
click at [176, 393] on select "Select Stylist [PERSON_NAME] [PERSON_NAME] [PERSON_NAME] [PERSON_NAME] [PERSON_…" at bounding box center [225, 405] width 99 height 25
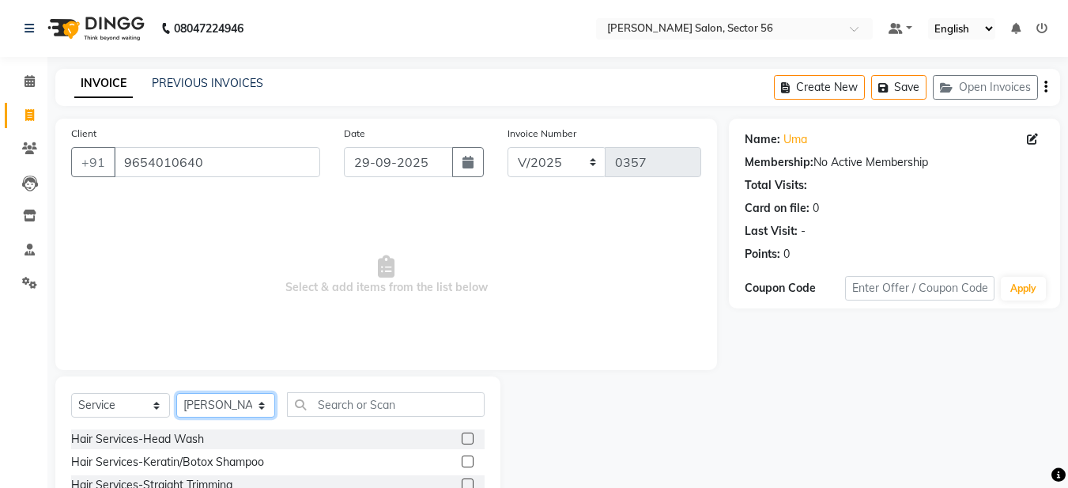
click at [246, 400] on select "Select Stylist [PERSON_NAME] [PERSON_NAME] [PERSON_NAME] [PERSON_NAME] [PERSON_…" at bounding box center [225, 405] width 99 height 25
select select "91305"
click at [176, 393] on select "Select Stylist [PERSON_NAME] [PERSON_NAME] [PERSON_NAME] [PERSON_NAME] [PERSON_…" at bounding box center [225, 405] width 99 height 25
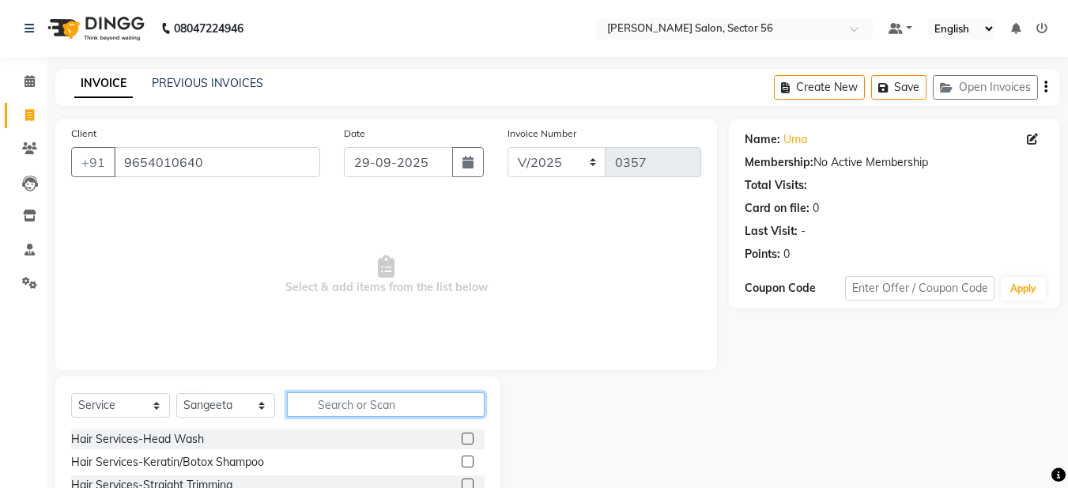
click at [312, 408] on input "text" at bounding box center [386, 404] width 198 height 25
click at [462, 461] on label at bounding box center [468, 461] width 12 height 12
click at [462, 461] on input "checkbox" at bounding box center [467, 462] width 10 height 10
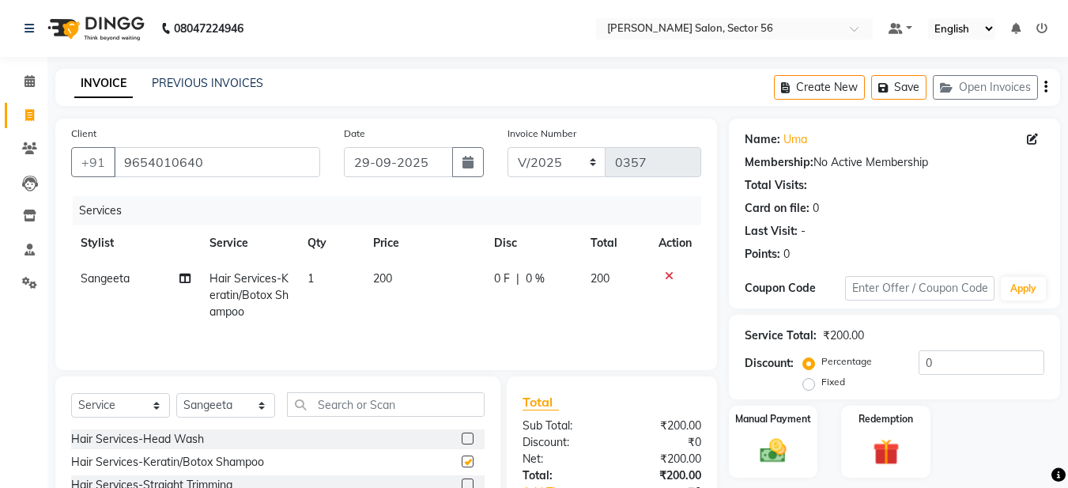
checkbox input "false"
click at [327, 406] on input "text" at bounding box center [386, 404] width 198 height 25
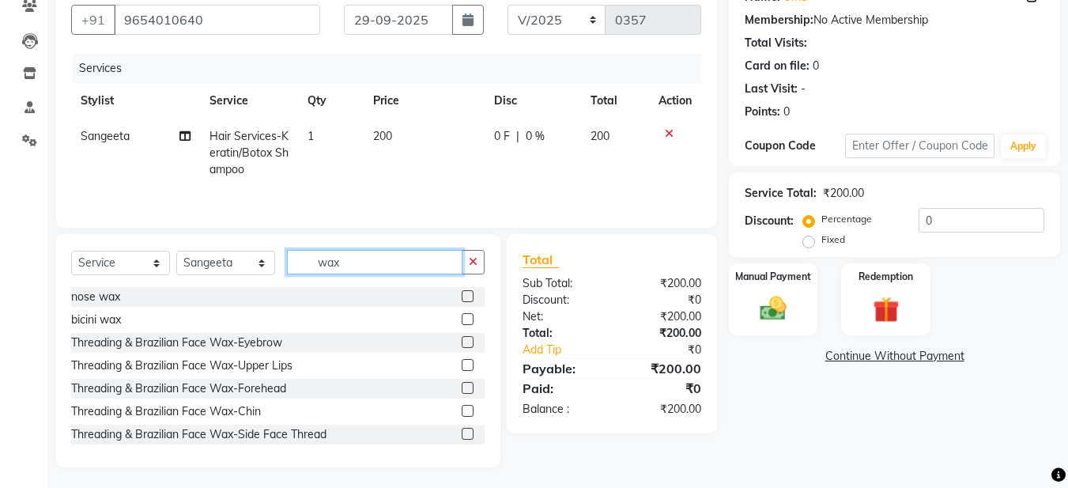
scroll to position [145, 0]
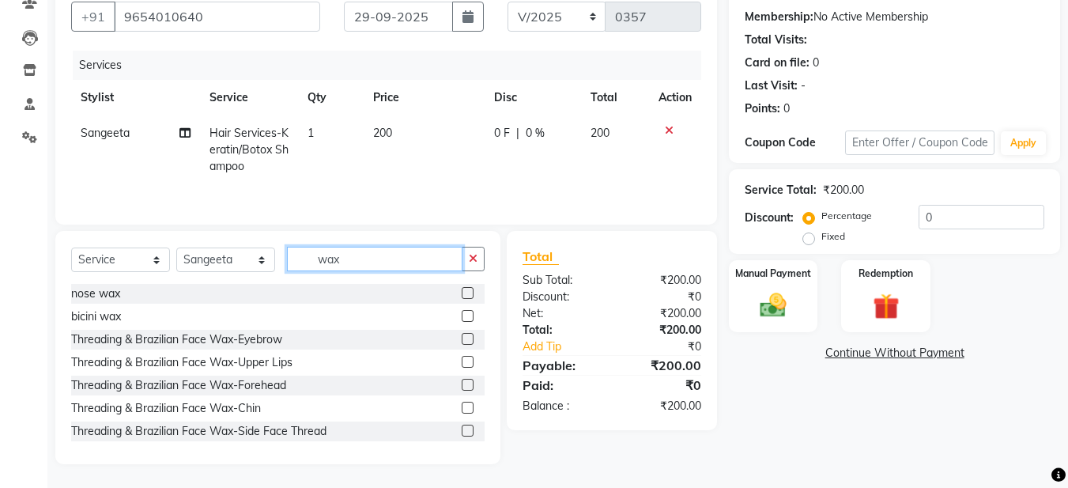
type input "wax"
click at [462, 334] on label at bounding box center [468, 339] width 12 height 12
click at [462, 334] on input "checkbox" at bounding box center [467, 339] width 10 height 10
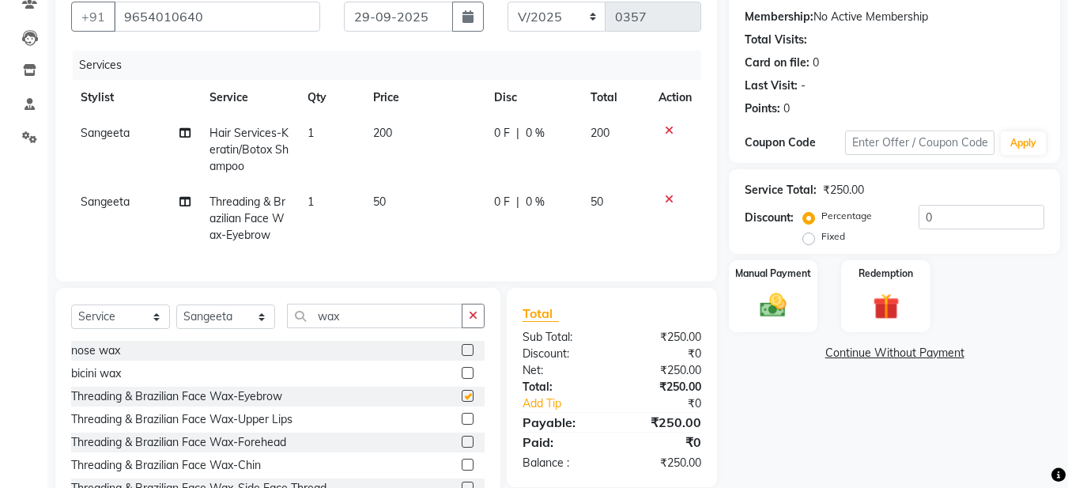
checkbox input "false"
click at [462, 425] on label at bounding box center [468, 419] width 12 height 12
click at [462, 425] on input "checkbox" at bounding box center [467, 419] width 10 height 10
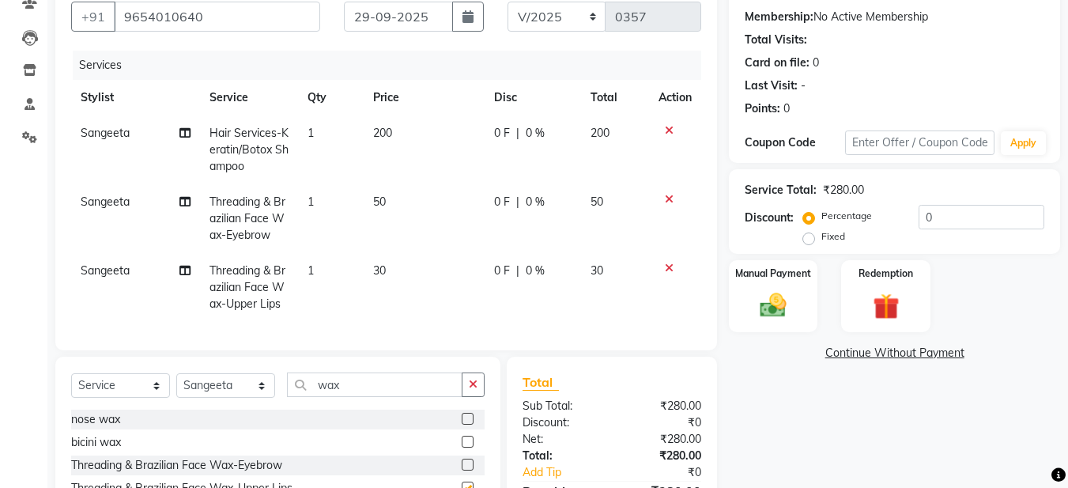
checkbox input "false"
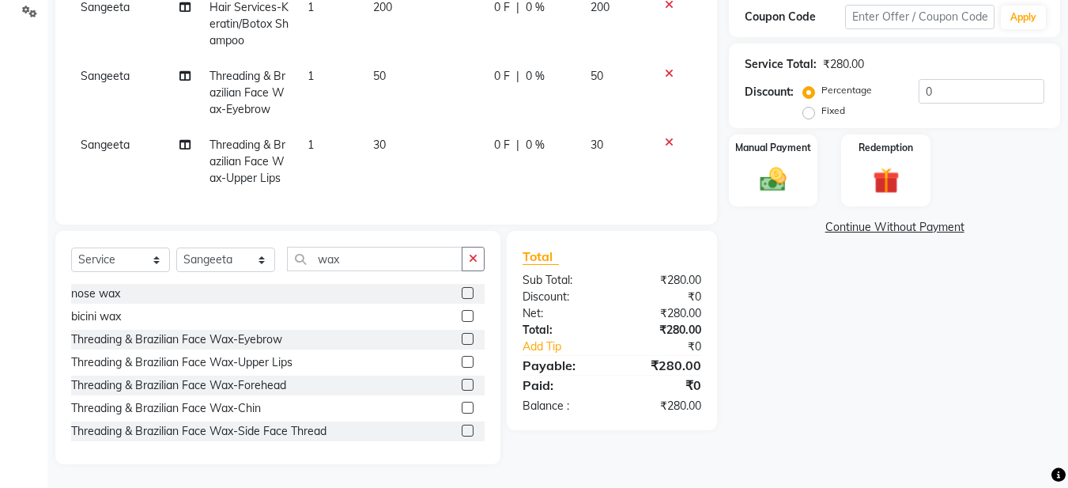
scroll to position [283, 0]
click at [462, 383] on label at bounding box center [468, 385] width 12 height 12
click at [462, 383] on input "checkbox" at bounding box center [467, 385] width 10 height 10
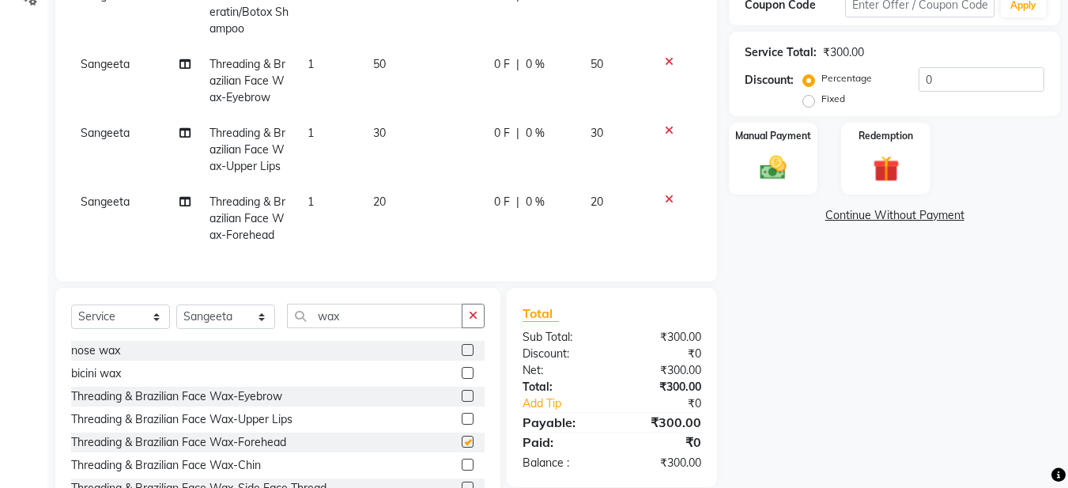
checkbox input "false"
click at [779, 176] on img at bounding box center [773, 168] width 44 height 32
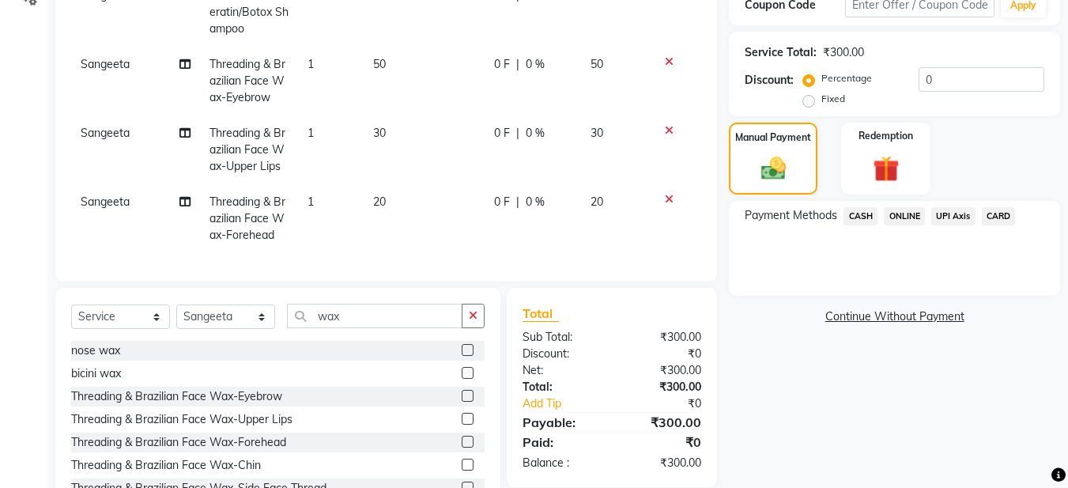
click at [868, 216] on span "CASH" at bounding box center [861, 216] width 34 height 18
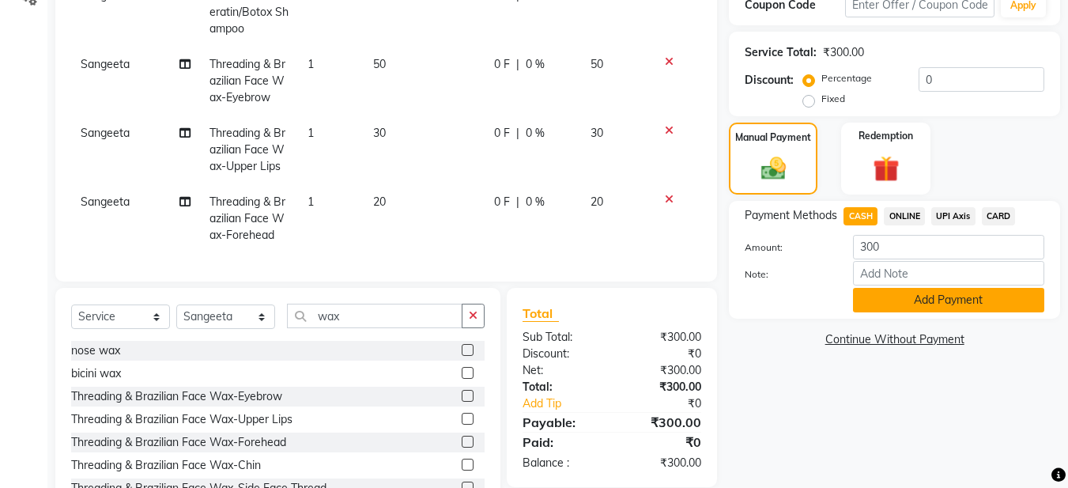
click at [897, 301] on button "Add Payment" at bounding box center [948, 300] width 191 height 25
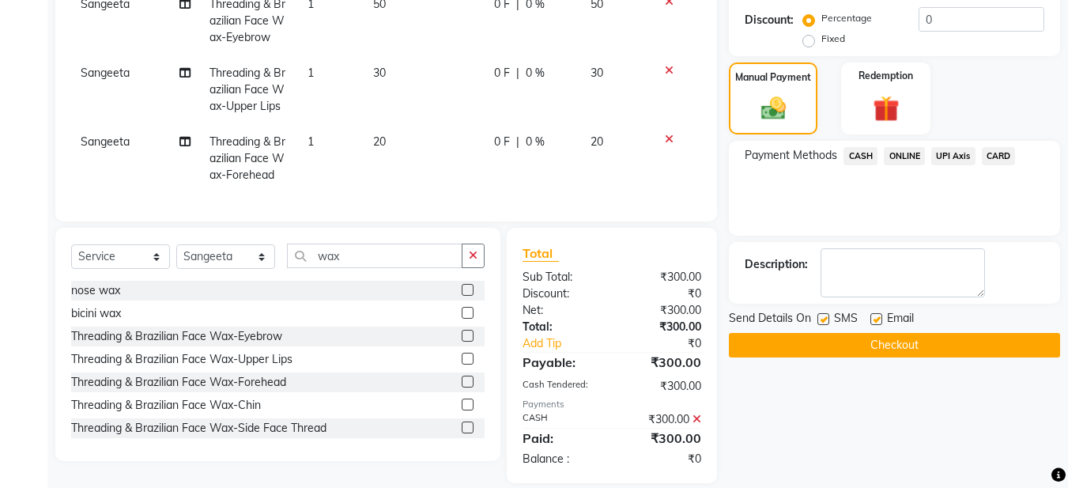
scroll to position [374, 0]
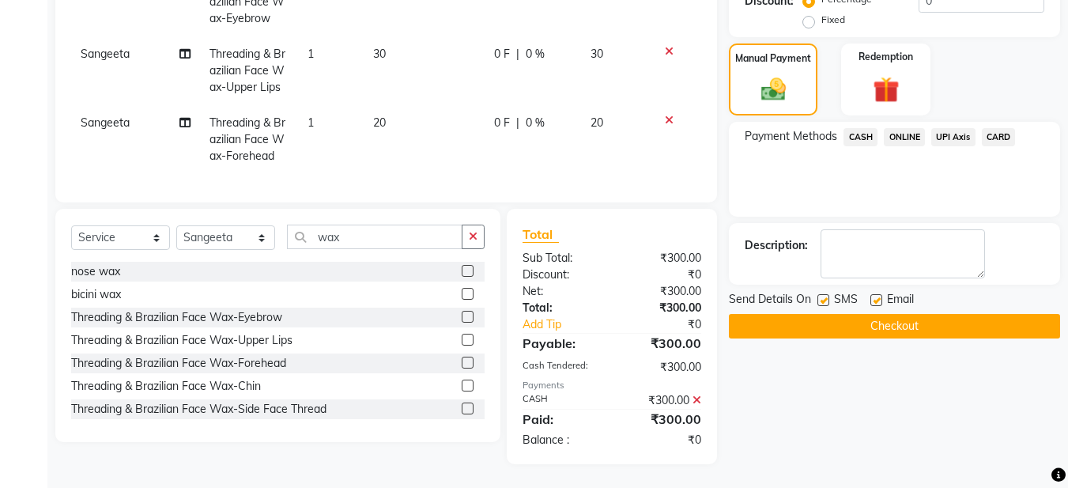
click at [877, 294] on label at bounding box center [877, 300] width 12 height 12
click at [877, 296] on input "checkbox" at bounding box center [876, 301] width 10 height 10
checkbox input "false"
click at [825, 294] on label at bounding box center [824, 300] width 12 height 12
click at [825, 296] on input "checkbox" at bounding box center [823, 301] width 10 height 10
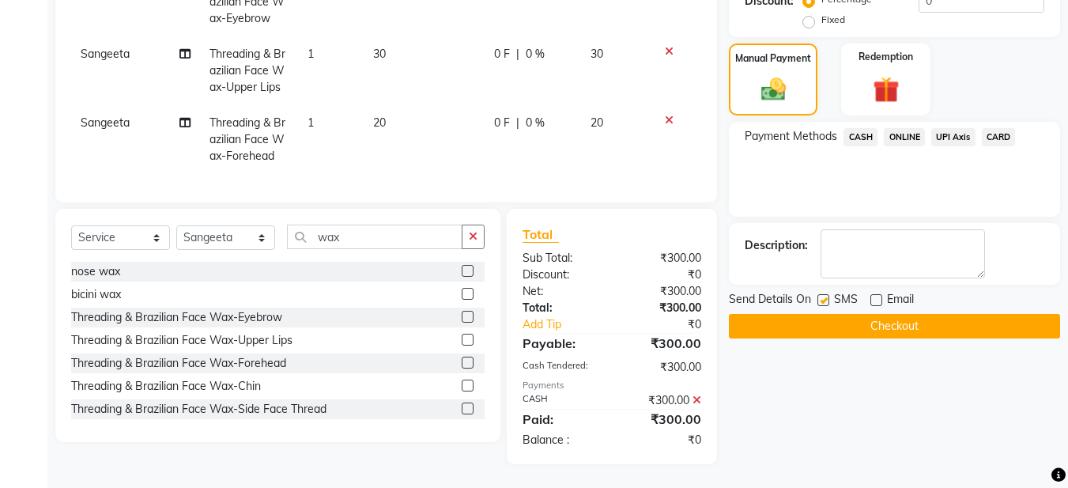
checkbox input "false"
click at [827, 314] on button "Checkout" at bounding box center [894, 326] width 331 height 25
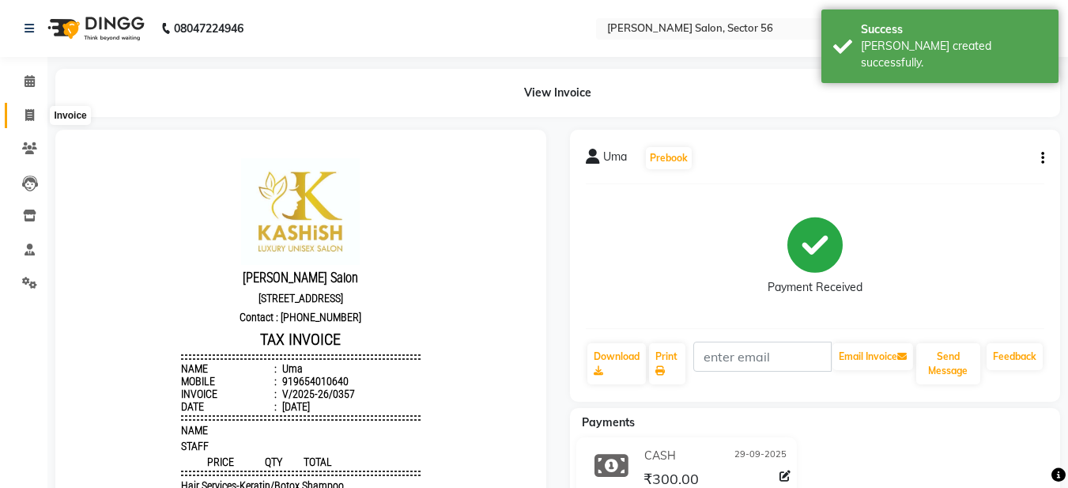
click at [33, 122] on span at bounding box center [30, 116] width 28 height 18
select select "service"
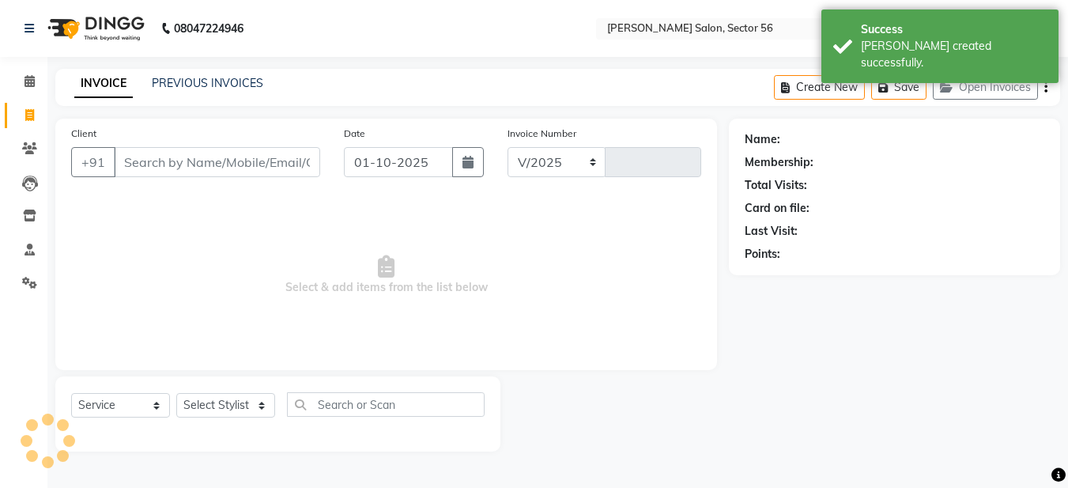
select select "9000"
type input "0358"
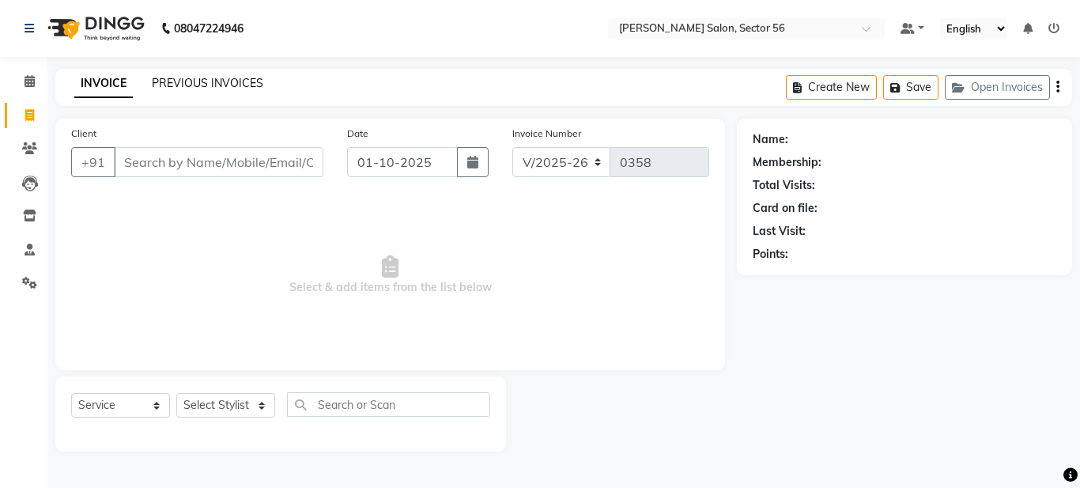
click at [197, 76] on div "INVOICE PREVIOUS INVOICES Create New Save Open Invoices" at bounding box center [563, 87] width 1017 height 37
click at [202, 83] on link "PREVIOUS INVOICES" at bounding box center [207, 83] width 111 height 14
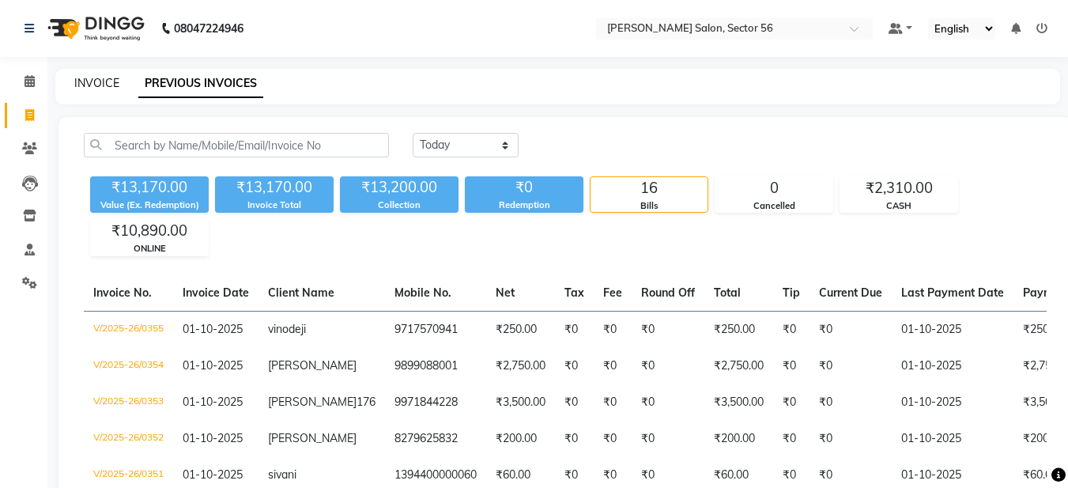
click at [96, 80] on link "INVOICE" at bounding box center [96, 83] width 45 height 14
select select "9000"
select select "service"
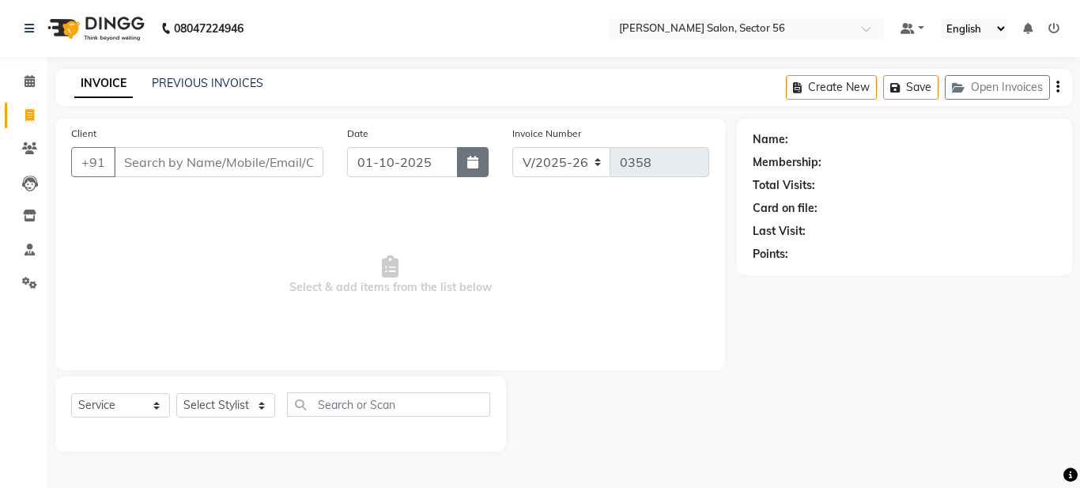
click at [472, 172] on button "button" at bounding box center [473, 162] width 32 height 30
select select "10"
select select "2025"
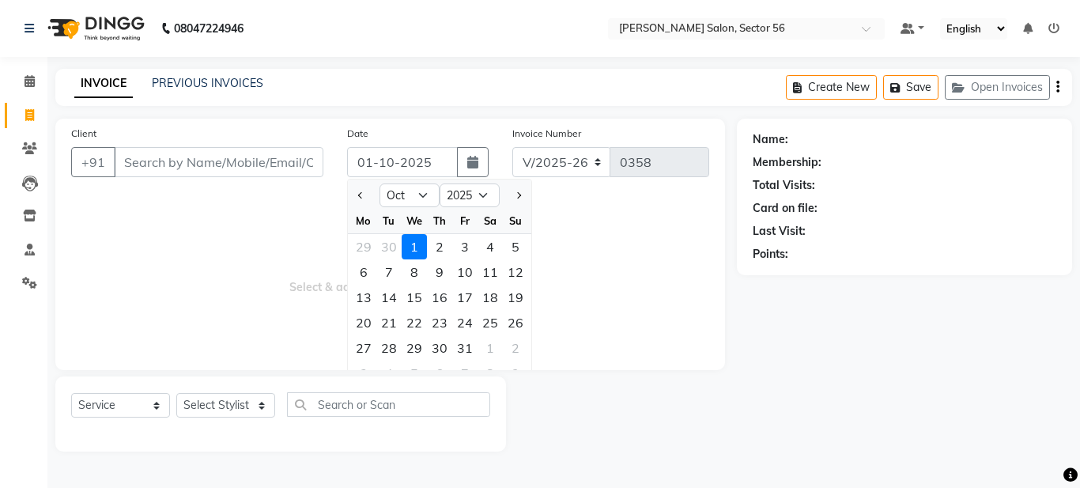
click at [390, 355] on div "28" at bounding box center [388, 347] width 25 height 25
type input "[DATE]"
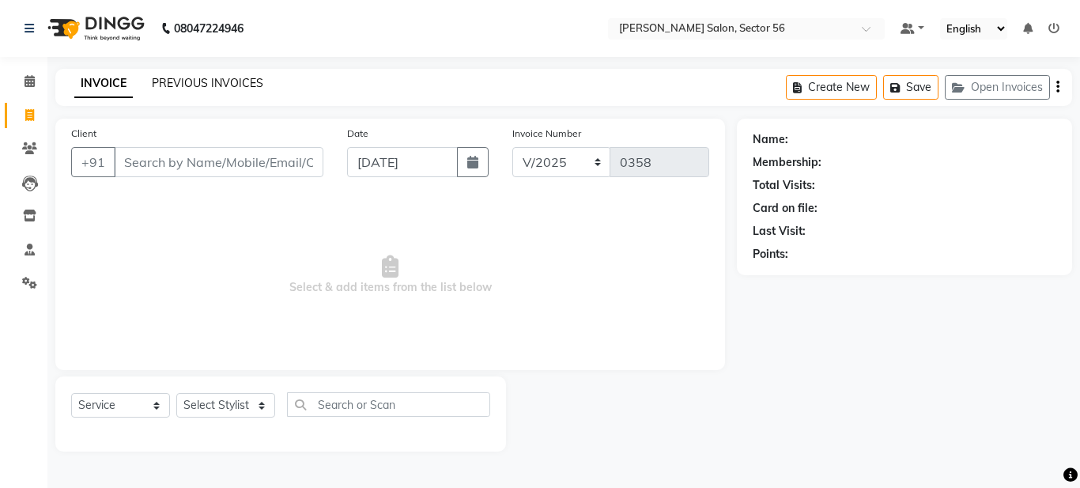
click at [196, 87] on link "PREVIOUS INVOICES" at bounding box center [207, 83] width 111 height 14
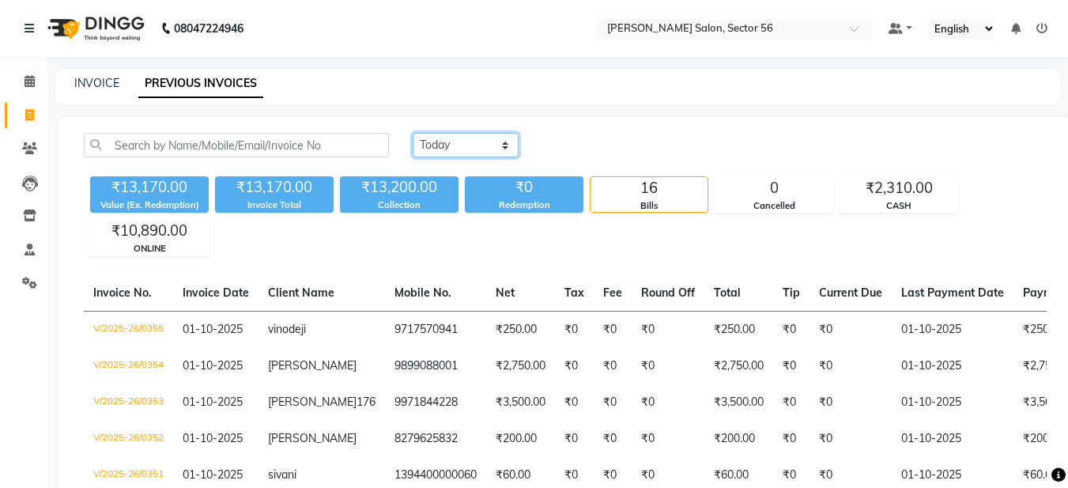
click at [505, 138] on select "[DATE] [DATE] Custom Range" at bounding box center [466, 145] width 106 height 25
select select "range"
click at [413, 133] on select "[DATE] [DATE] Custom Range" at bounding box center [466, 145] width 106 height 25
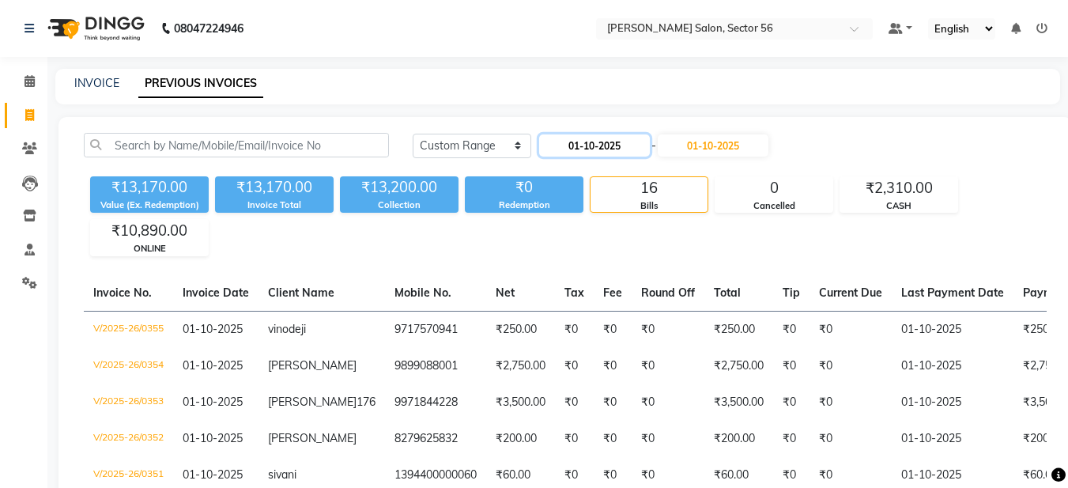
click at [616, 150] on input "01-10-2025" at bounding box center [594, 145] width 111 height 22
select select "10"
select select "2025"
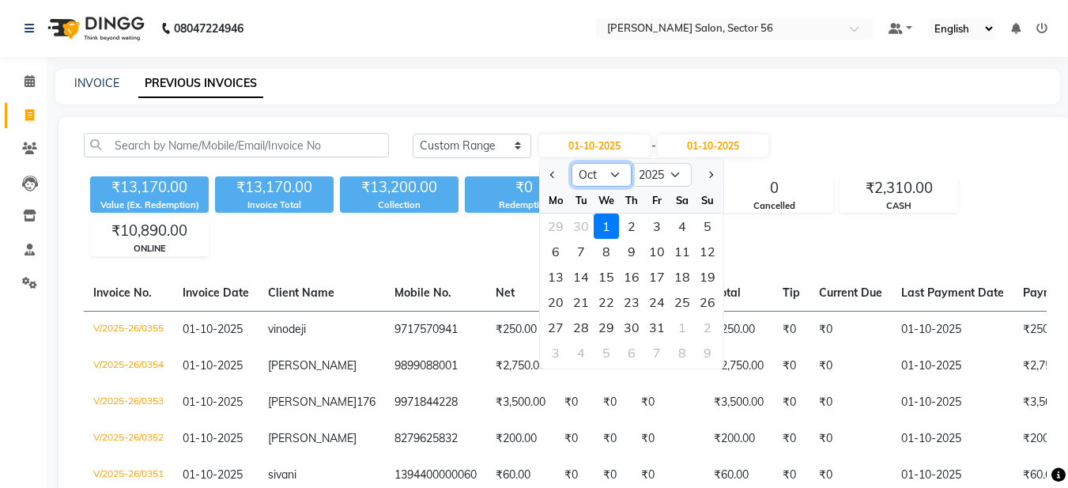
click at [596, 174] on select "Jan Feb Mar Apr May Jun [DATE] Aug Sep Oct Nov Dec" at bounding box center [602, 175] width 60 height 24
select select "9"
click at [572, 163] on select "Jan Feb Mar Apr May Jun [DATE] Aug Sep Oct Nov Dec" at bounding box center [602, 175] width 60 height 24
click at [655, 297] on div "26" at bounding box center [656, 301] width 25 height 25
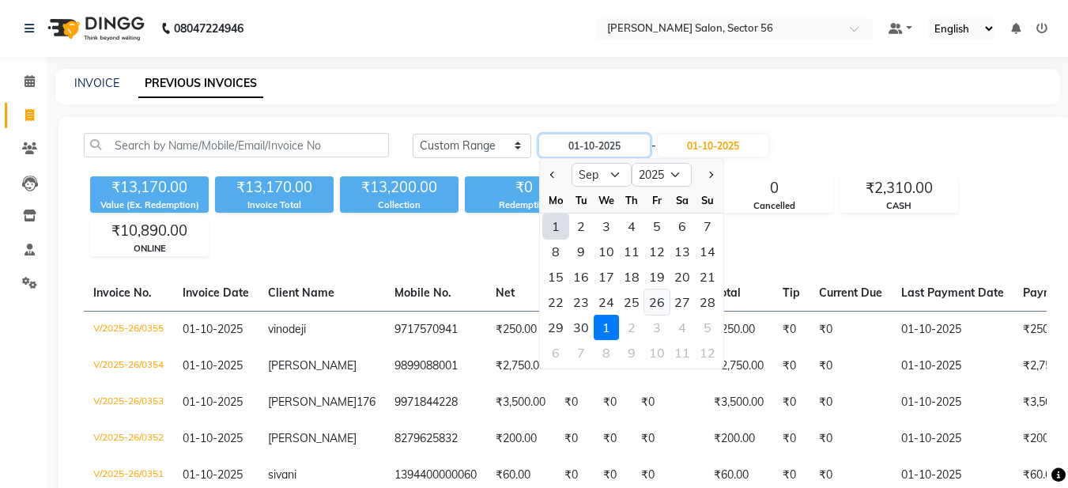
type input "26-09-2025"
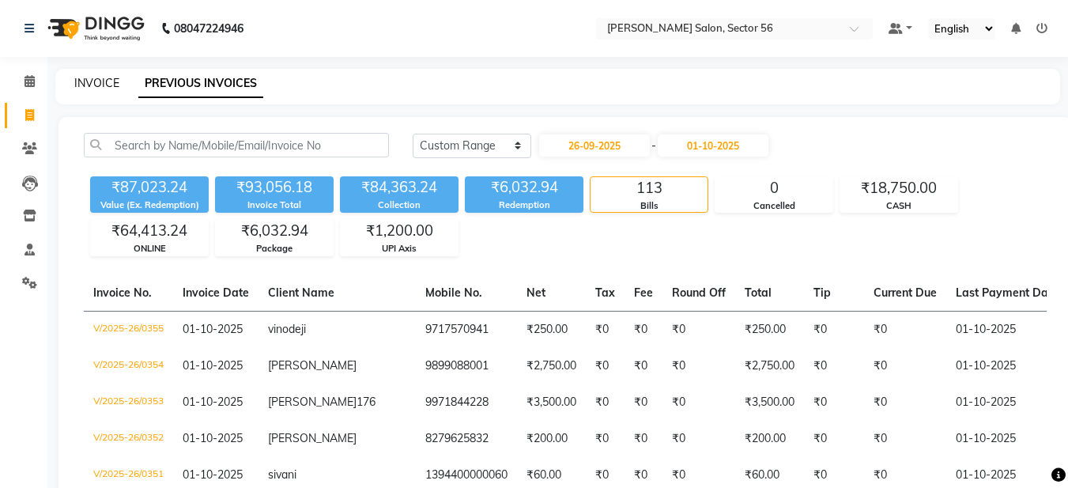
click at [97, 85] on link "INVOICE" at bounding box center [96, 83] width 45 height 14
select select "service"
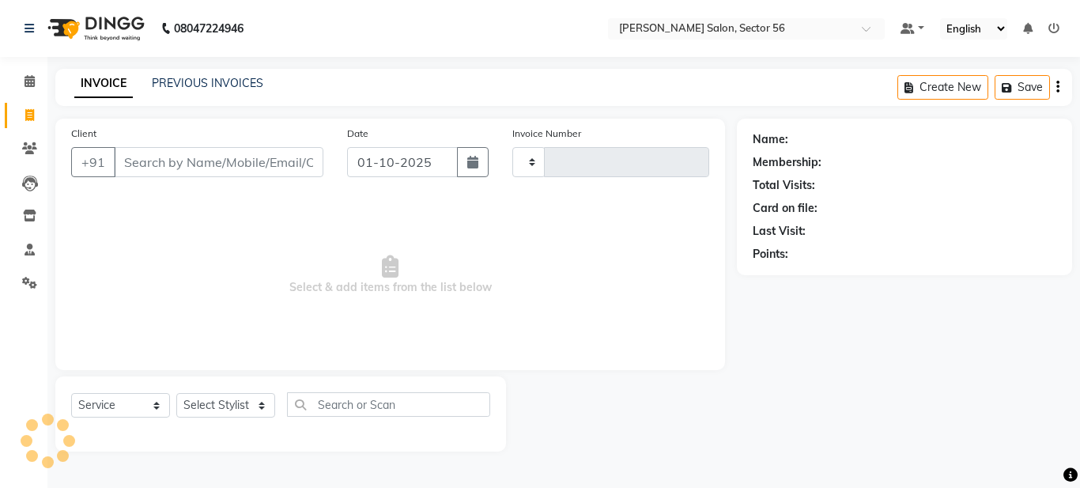
type input "0358"
select select "9000"
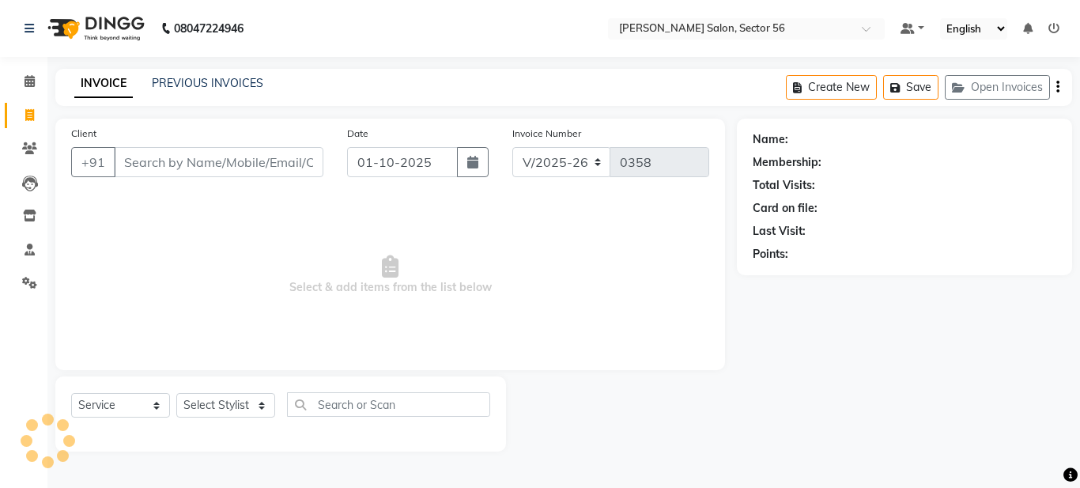
click at [166, 163] on input "Client" at bounding box center [219, 162] width 210 height 30
type input "e"
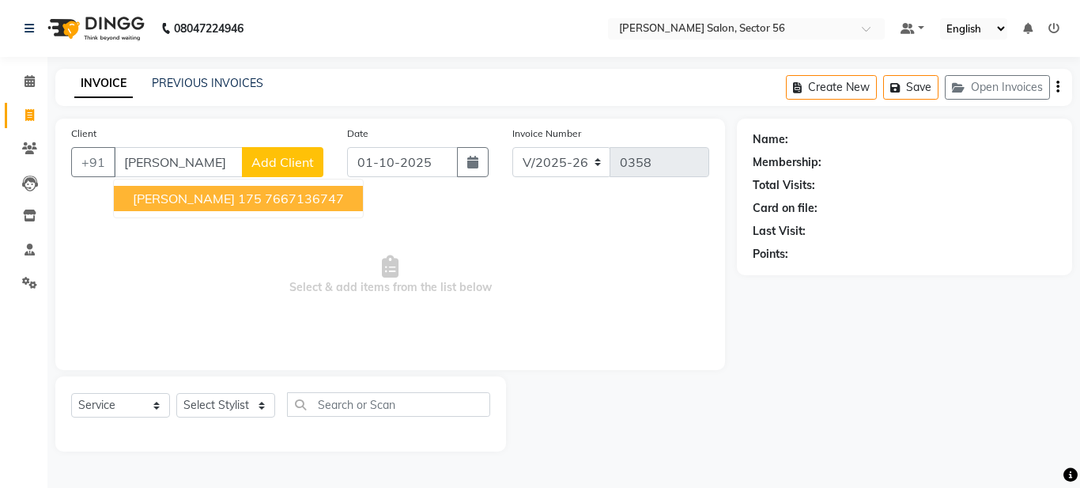
drag, startPoint x: 181, startPoint y: 203, endPoint x: 193, endPoint y: 198, distance: 13.1
click at [183, 203] on span "[PERSON_NAME] 175" at bounding box center [197, 199] width 129 height 16
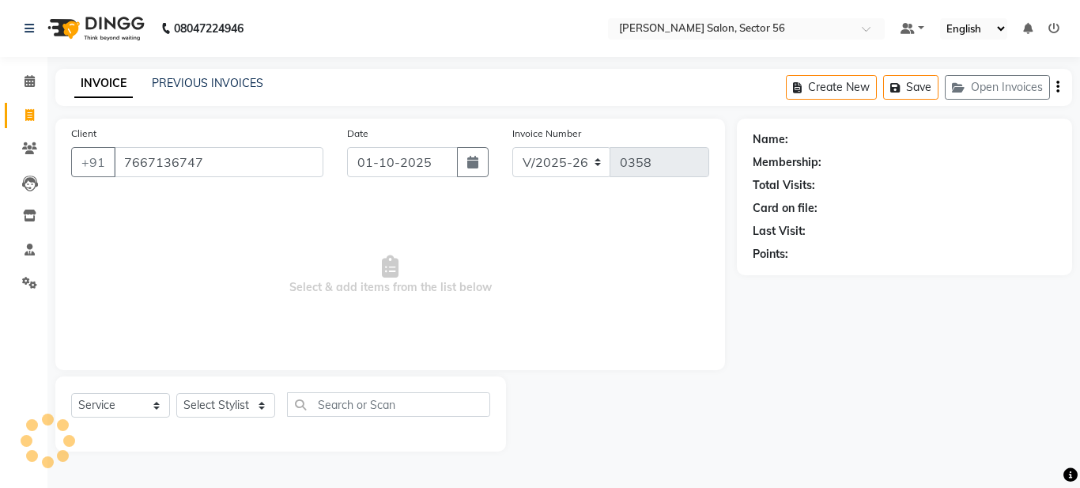
type input "7667136747"
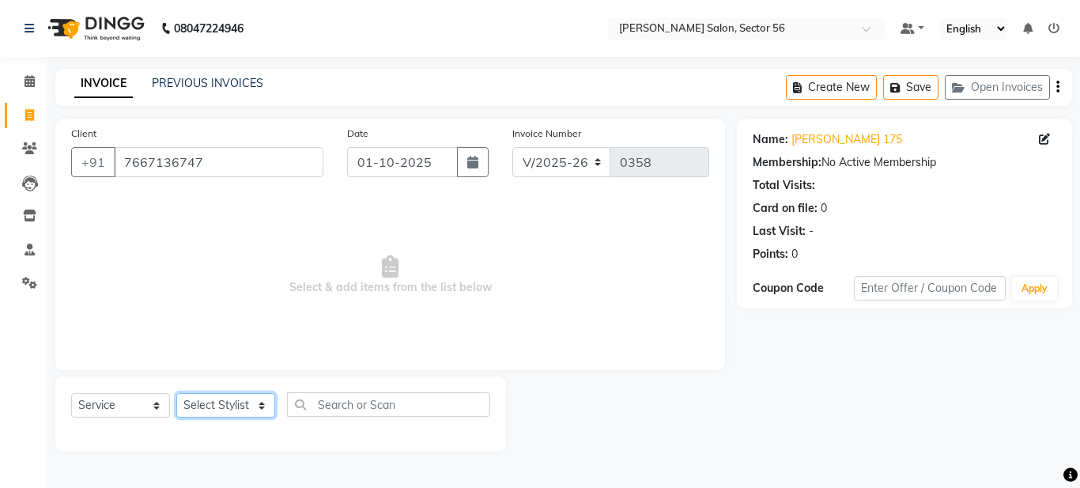
click at [263, 424] on div "Select Service Product Membership Package Voucher Prepaid Gift Card Select Styl…" at bounding box center [280, 410] width 419 height 37
select select "91305"
click at [176, 393] on select "Select Stylist [PERSON_NAME] [PERSON_NAME] [PERSON_NAME] [PERSON_NAME] [PERSON_…" at bounding box center [225, 405] width 99 height 25
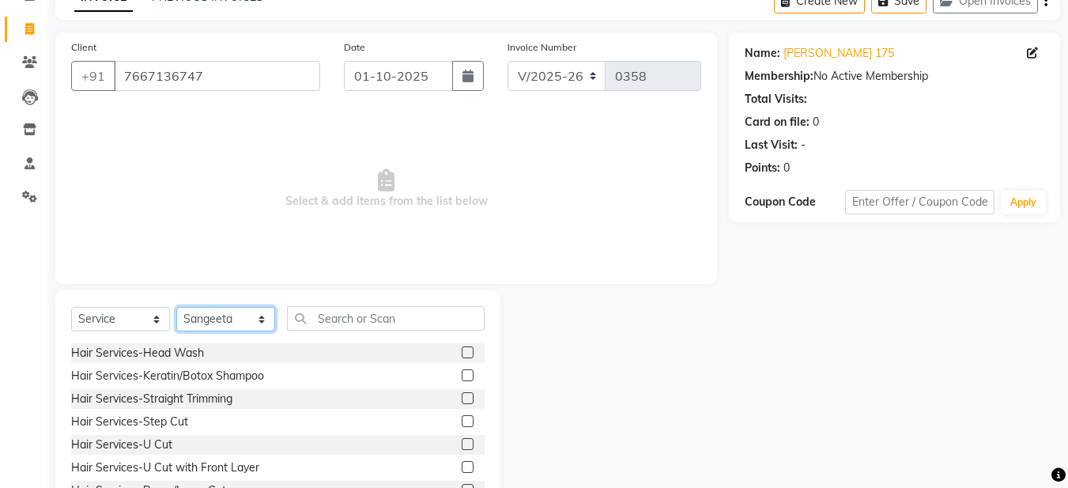
scroll to position [145, 0]
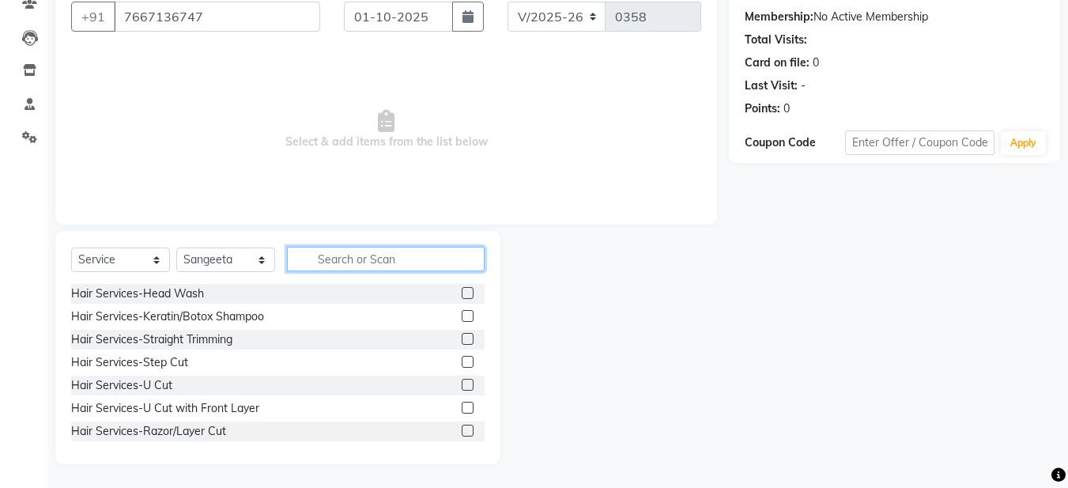
click at [317, 254] on input "text" at bounding box center [386, 259] width 198 height 25
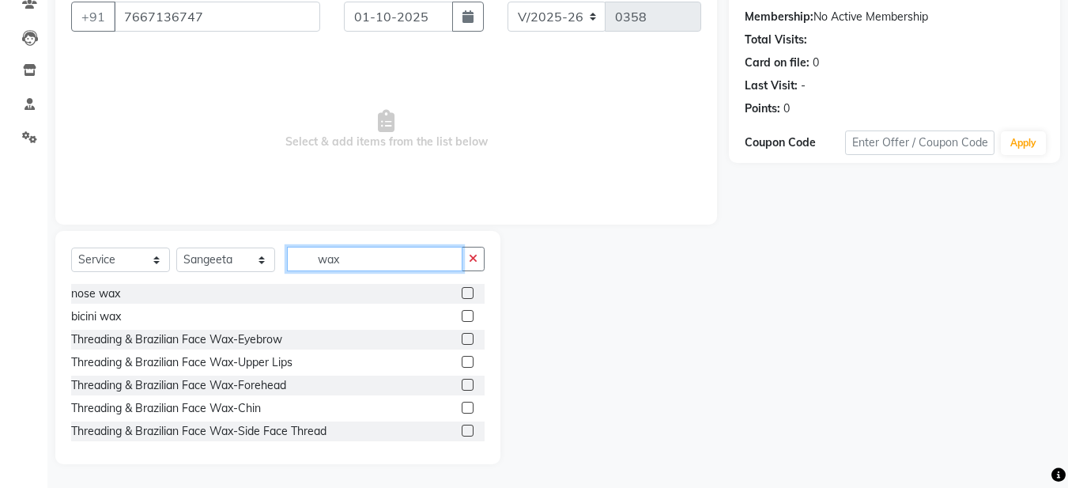
type input "wax"
click at [462, 336] on label at bounding box center [468, 339] width 12 height 12
click at [462, 336] on input "checkbox" at bounding box center [467, 339] width 10 height 10
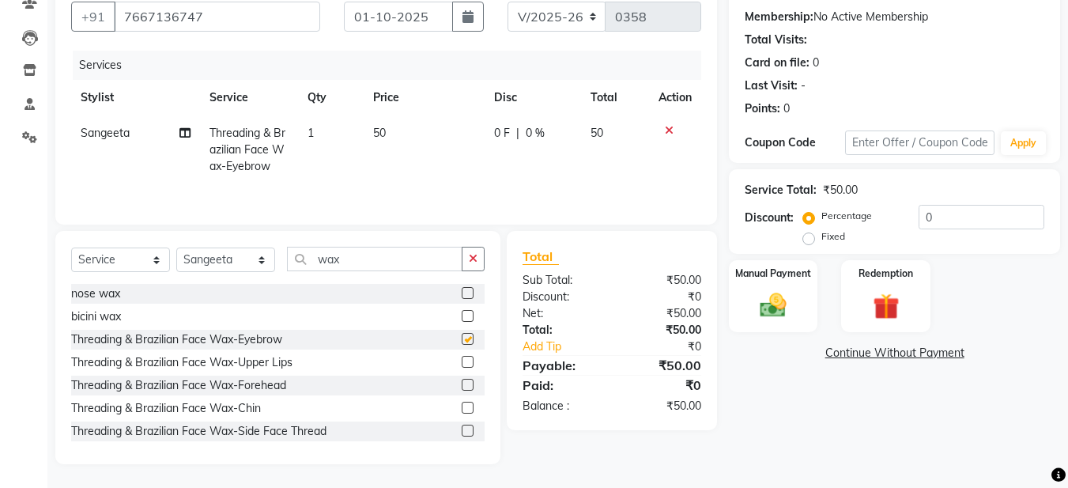
checkbox input "false"
click at [462, 362] on label at bounding box center [468, 362] width 12 height 12
click at [462, 362] on input "checkbox" at bounding box center [467, 362] width 10 height 10
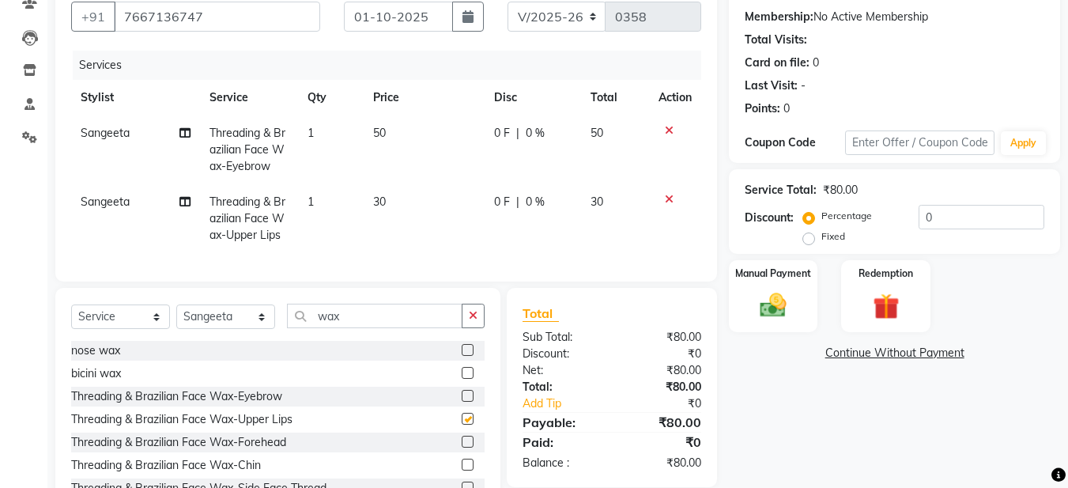
checkbox input "false"
click at [778, 315] on img at bounding box center [773, 305] width 44 height 32
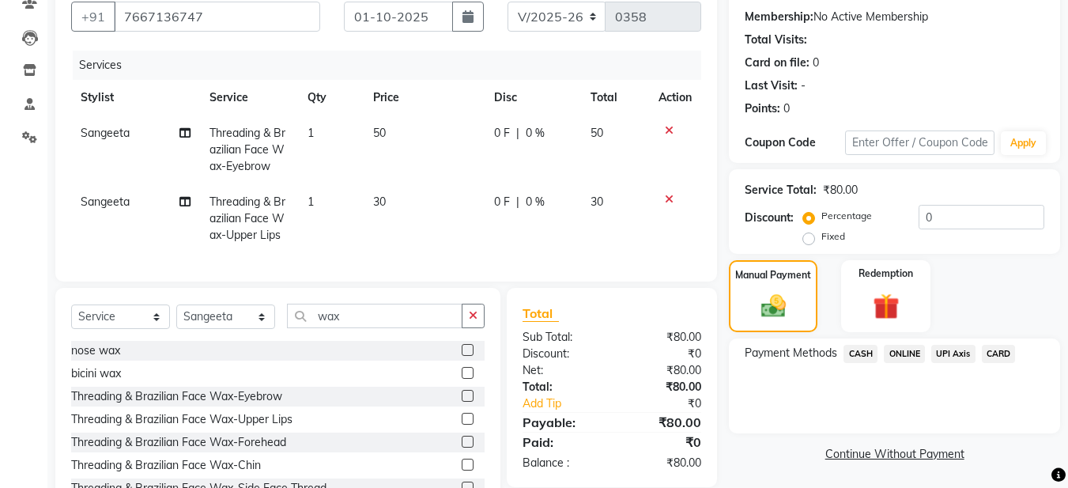
click at [897, 349] on span "ONLINE" at bounding box center [904, 354] width 41 height 18
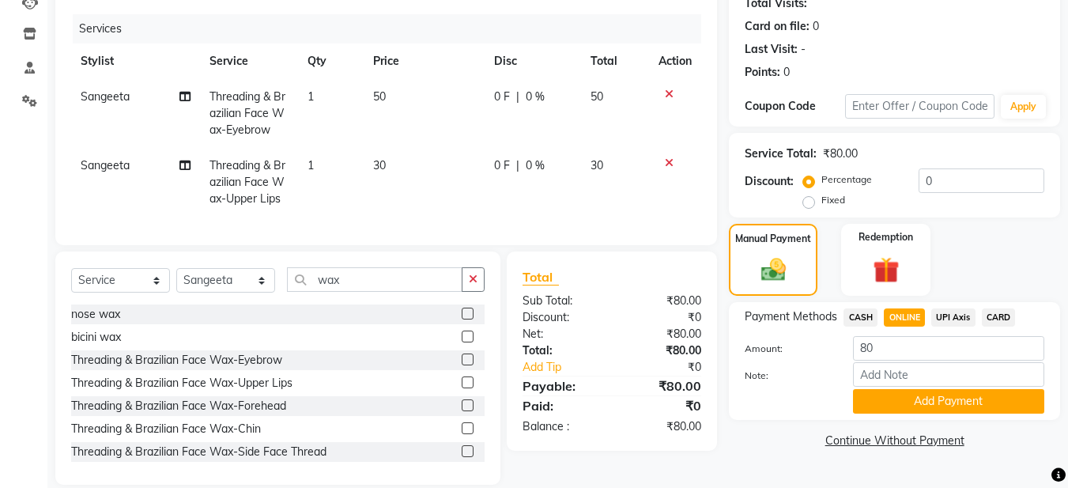
scroll to position [214, 0]
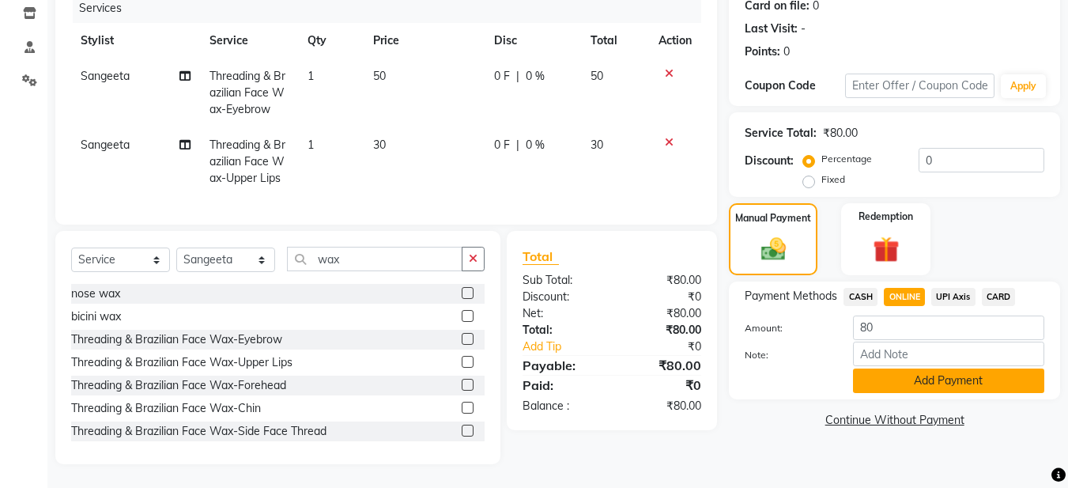
click at [910, 368] on button "Add Payment" at bounding box center [948, 380] width 191 height 25
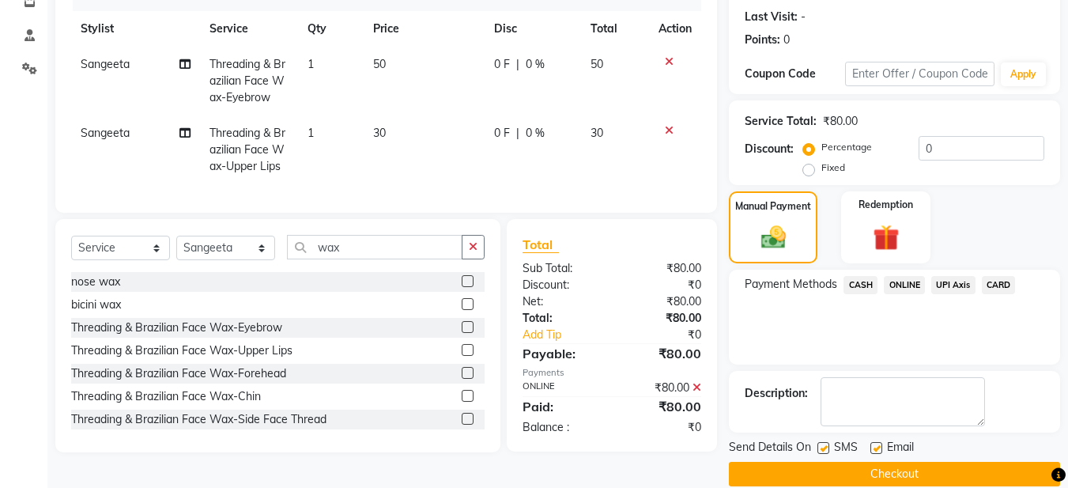
click at [878, 448] on label at bounding box center [877, 448] width 12 height 12
click at [878, 448] on input "checkbox" at bounding box center [876, 449] width 10 height 10
checkbox input "false"
click at [823, 449] on label at bounding box center [824, 448] width 12 height 12
click at [823, 449] on input "checkbox" at bounding box center [823, 449] width 10 height 10
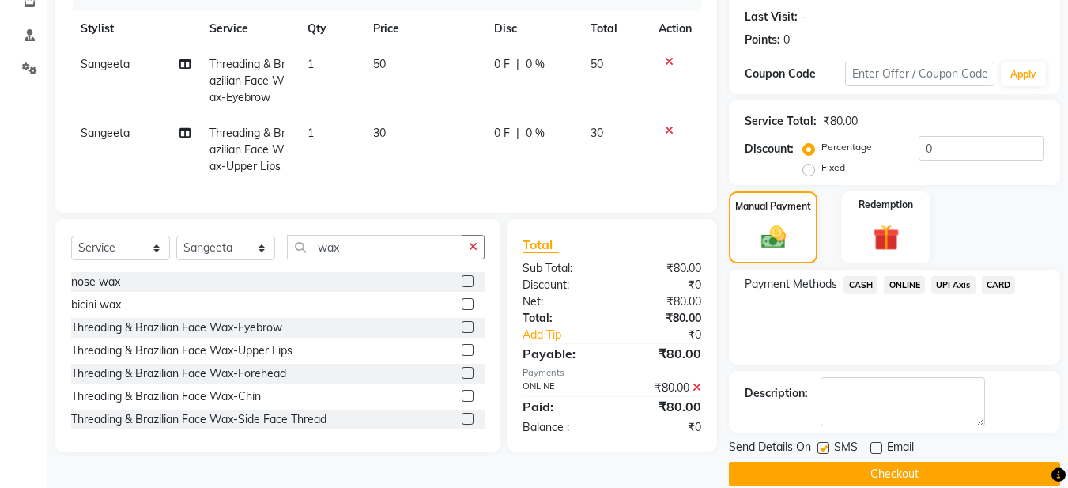
checkbox input "false"
drag, startPoint x: 889, startPoint y: 482, endPoint x: 885, endPoint y: 472, distance: 11.0
click at [886, 477] on button "Checkout" at bounding box center [894, 474] width 331 height 25
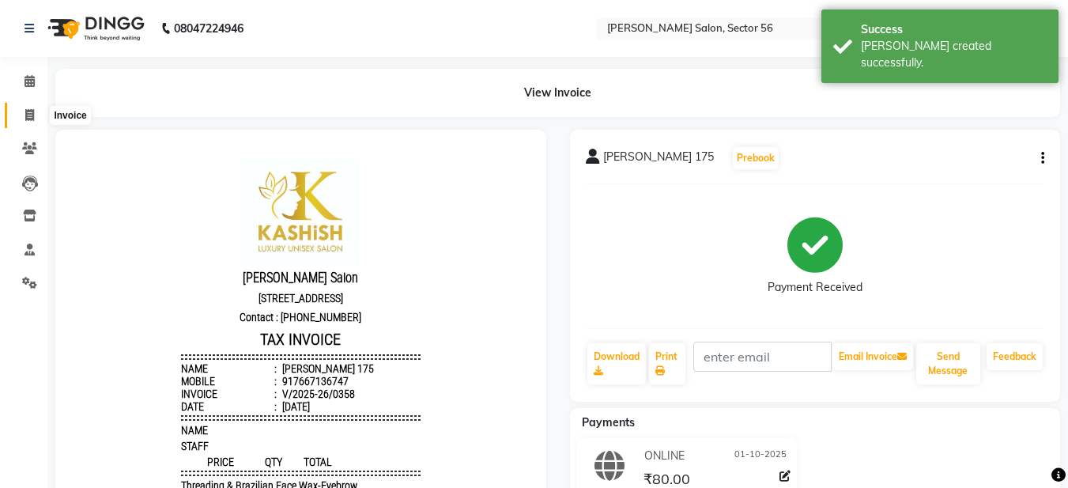
click at [30, 120] on icon at bounding box center [29, 115] width 9 height 12
select select "service"
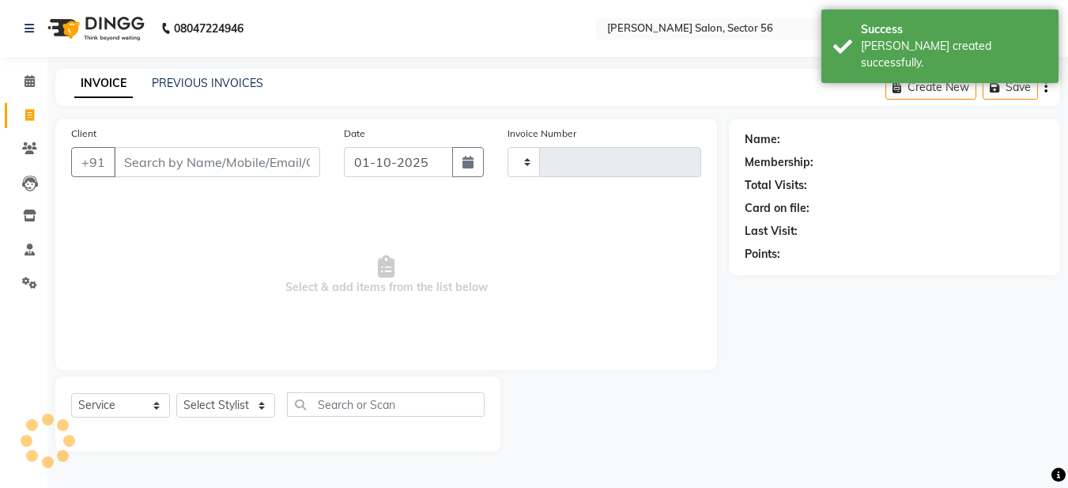
type input "0359"
select select "9000"
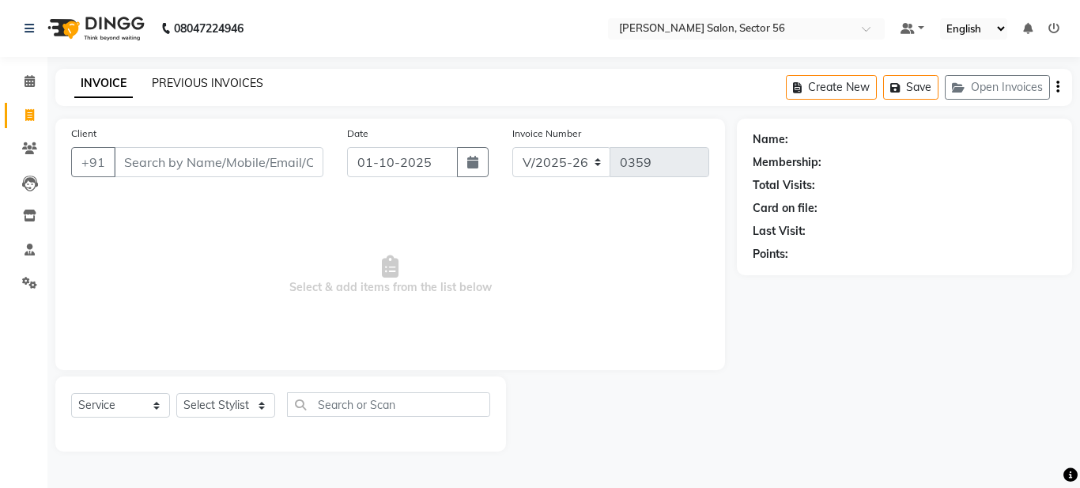
click at [194, 83] on link "PREVIOUS INVOICES" at bounding box center [207, 83] width 111 height 14
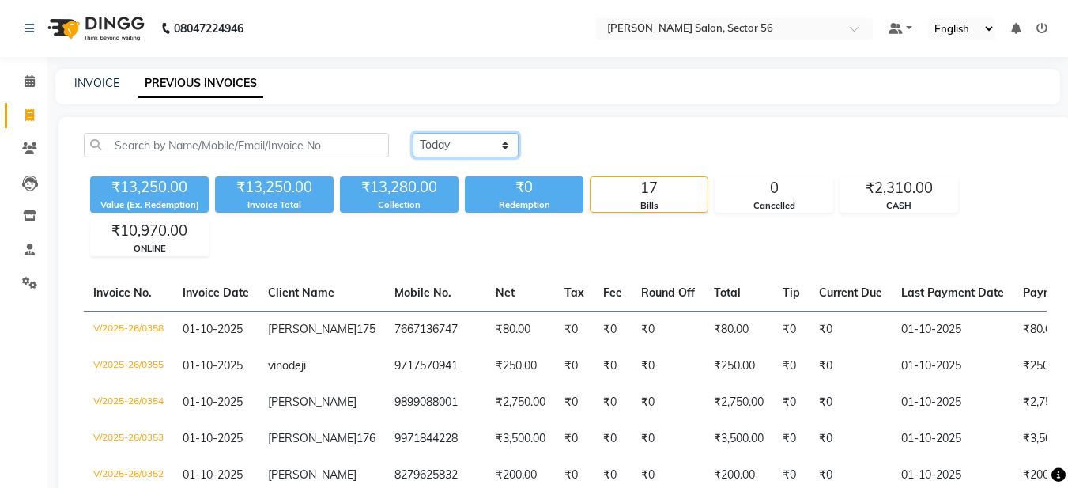
click at [446, 147] on select "[DATE] [DATE] Custom Range" at bounding box center [466, 145] width 106 height 25
select select "range"
click at [413, 133] on select "[DATE] [DATE] Custom Range" at bounding box center [466, 145] width 106 height 25
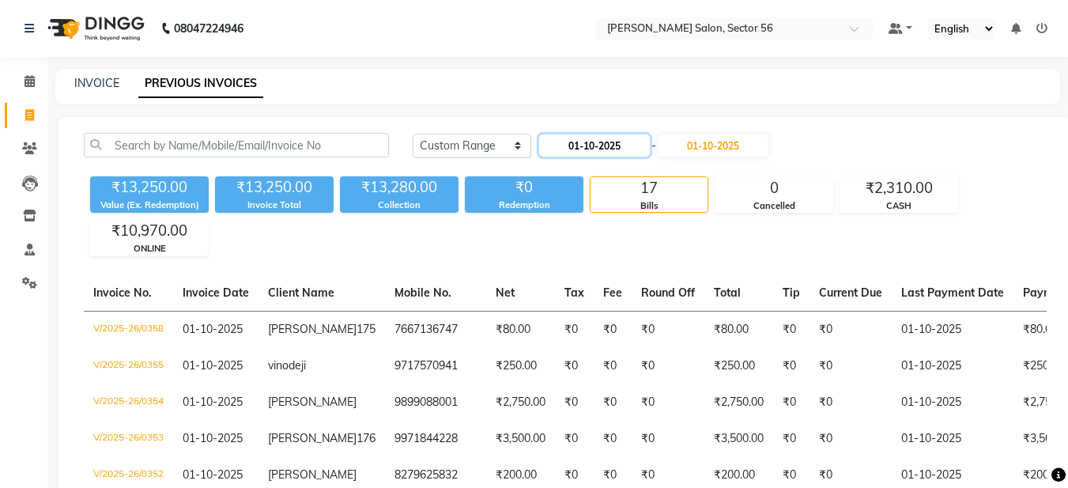
click at [614, 145] on input "01-10-2025" at bounding box center [594, 145] width 111 height 22
select select "10"
select select "2025"
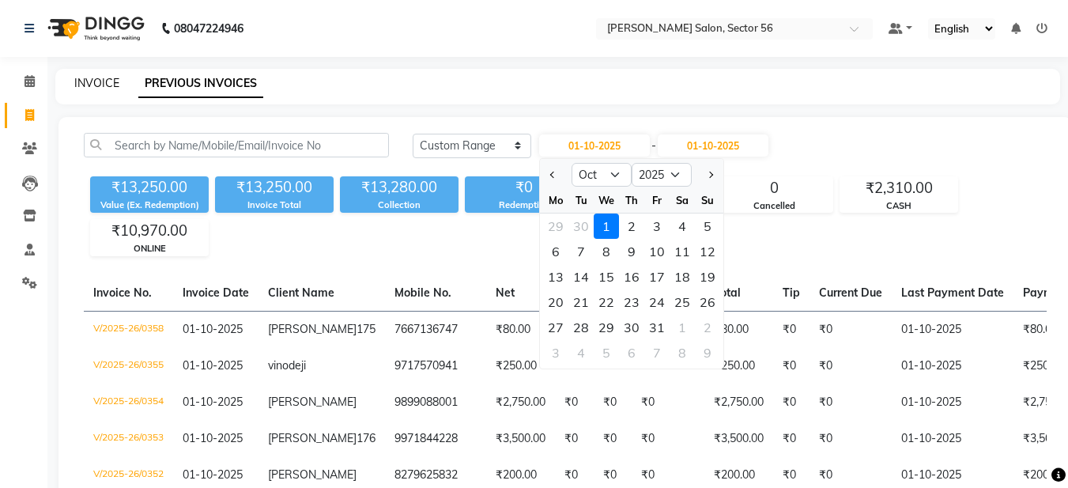
click at [100, 89] on link "INVOICE" at bounding box center [96, 83] width 45 height 14
select select "service"
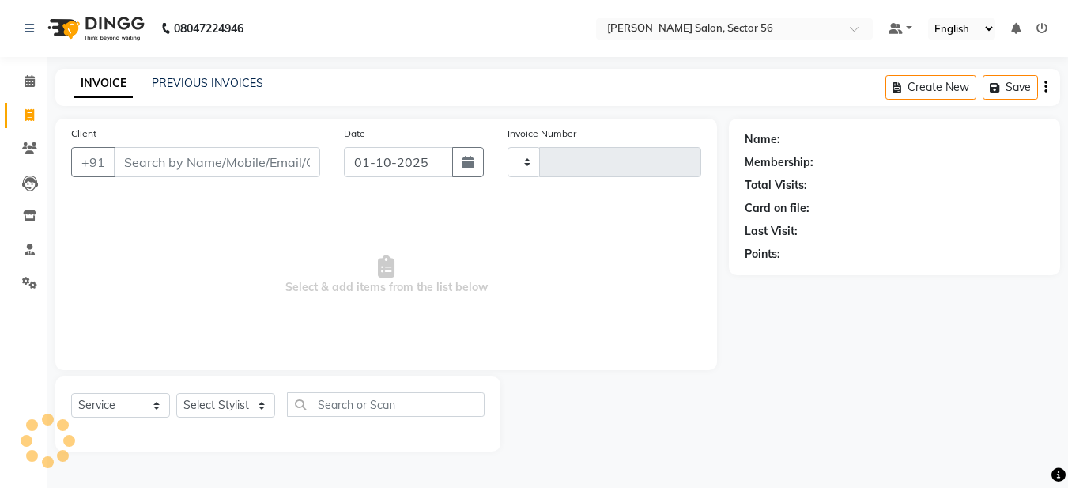
type input "0359"
select select "9000"
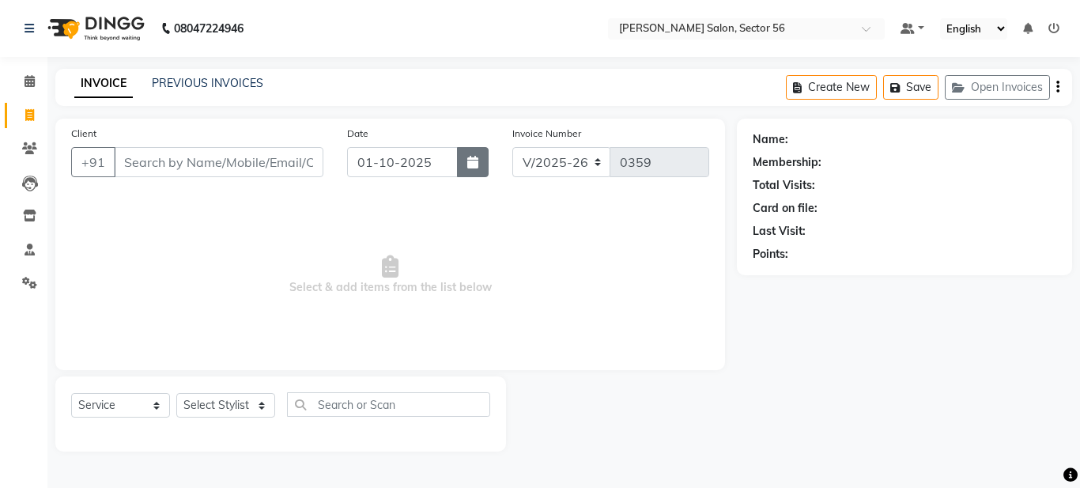
drag, startPoint x: 475, startPoint y: 169, endPoint x: 472, endPoint y: 160, distance: 10.0
click at [476, 166] on button "button" at bounding box center [473, 162] width 32 height 30
select select "10"
select select "2025"
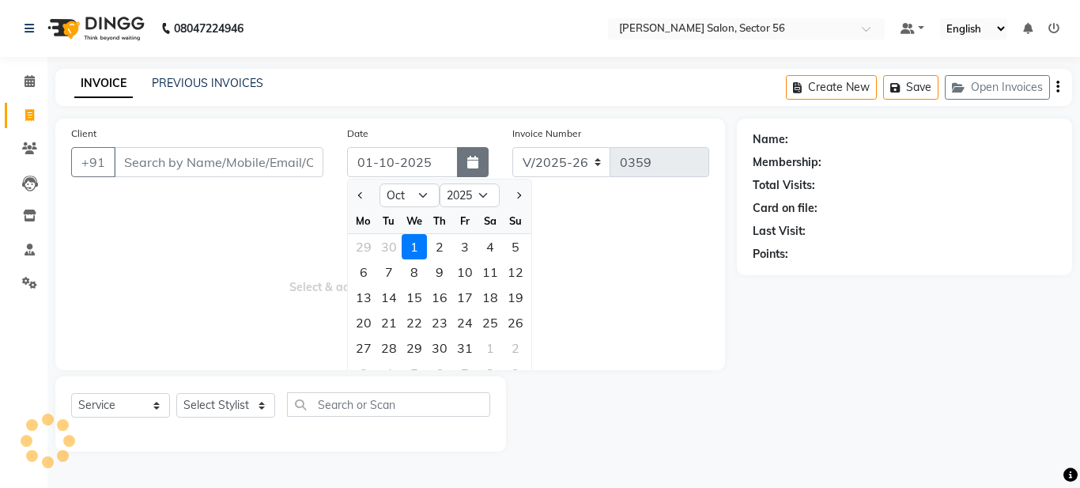
click at [464, 161] on button "button" at bounding box center [473, 162] width 32 height 30
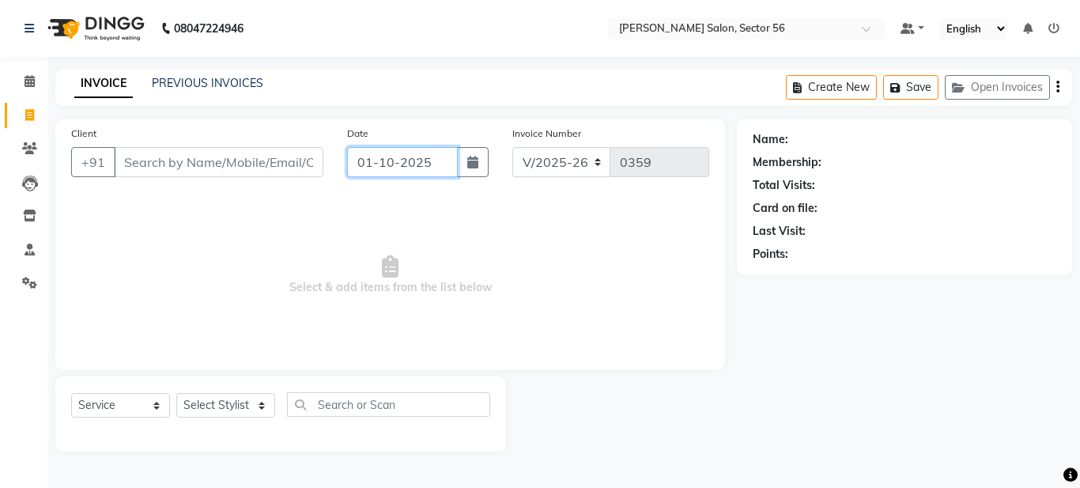
click at [388, 162] on input "01-10-2025" at bounding box center [402, 162] width 111 height 30
select select "10"
select select "2025"
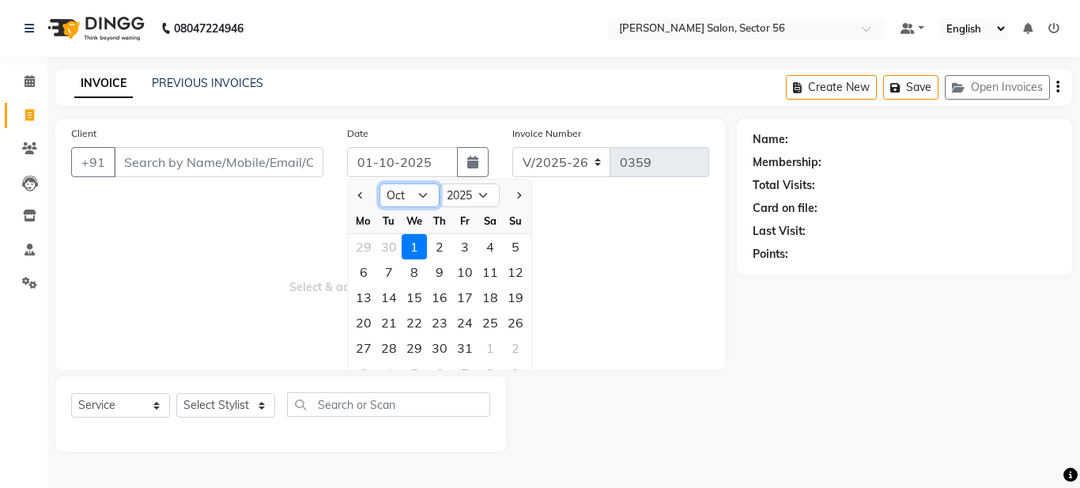
click at [403, 194] on select "Jan Feb Mar Apr May Jun [DATE] Aug Sep Oct Nov Dec" at bounding box center [410, 195] width 60 height 24
click at [380, 183] on select "Jan Feb Mar Apr May Jun [DATE] Aug Sep Oct Nov Dec" at bounding box center [410, 195] width 60 height 24
click at [414, 196] on select "Jan Feb Mar Apr May Jun [DATE] Aug Sep Oct Nov Dec" at bounding box center [410, 195] width 60 height 24
select select "9"
click at [380, 183] on select "Jan Feb Mar Apr May Jun [DATE] Aug Sep Oct Nov Dec" at bounding box center [410, 195] width 60 height 24
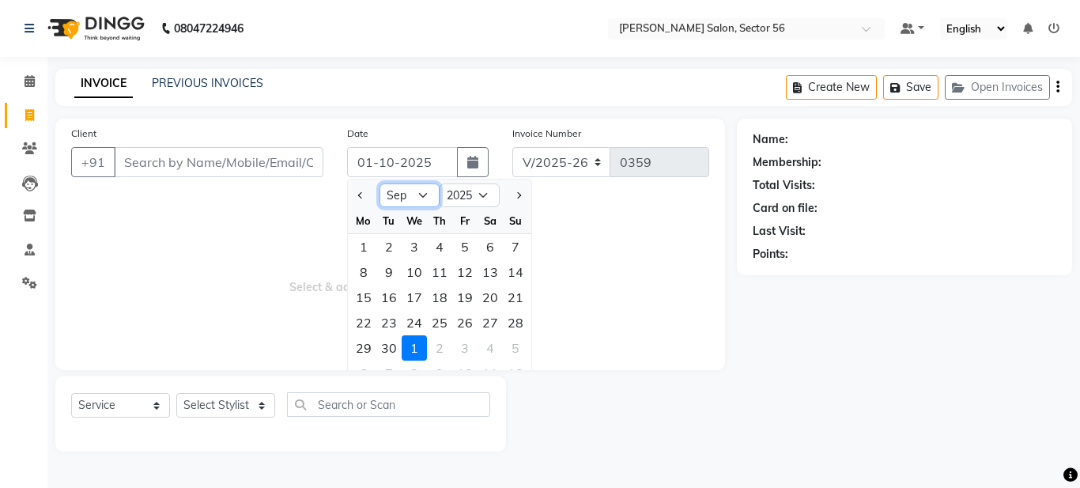
click at [417, 188] on select "Jan Feb Mar Apr May Jun [DATE] Aug Sep Oct Nov Dec" at bounding box center [410, 195] width 60 height 24
click at [380, 183] on select "Jan Feb Mar Apr May Jun [DATE] Aug Sep Oct Nov Dec" at bounding box center [410, 195] width 60 height 24
click at [406, 157] on input "01-10-2025" at bounding box center [402, 162] width 111 height 30
click at [390, 162] on input "01-10-2025" at bounding box center [402, 162] width 111 height 30
click at [423, 191] on select "Jan Feb Mar Apr May Jun [DATE] Aug Sep Oct Nov Dec" at bounding box center [410, 195] width 60 height 24
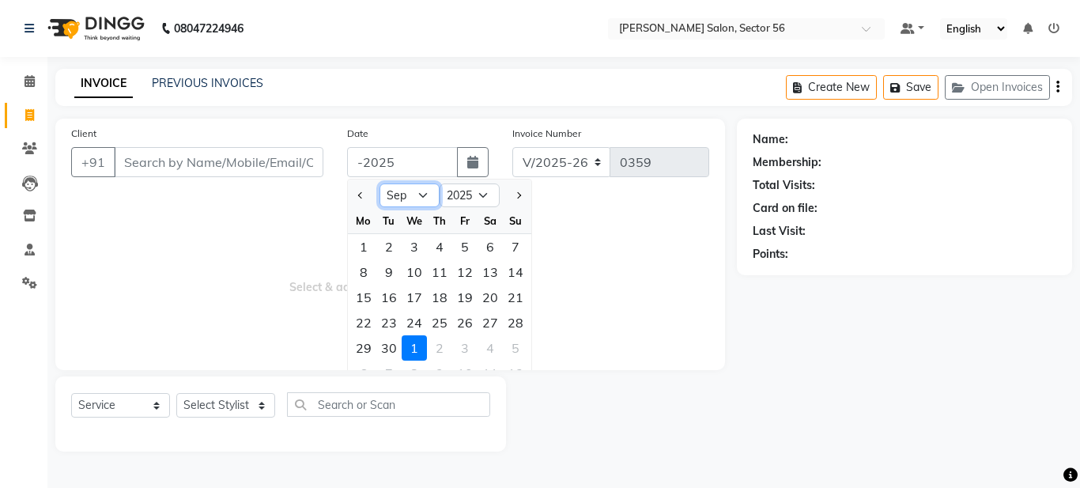
click at [380, 183] on select "Jan Feb Mar Apr May Jun [DATE] Aug Sep Oct Nov Dec" at bounding box center [410, 195] width 60 height 24
click at [516, 321] on div "28" at bounding box center [515, 322] width 25 height 25
type input "28-09-2025"
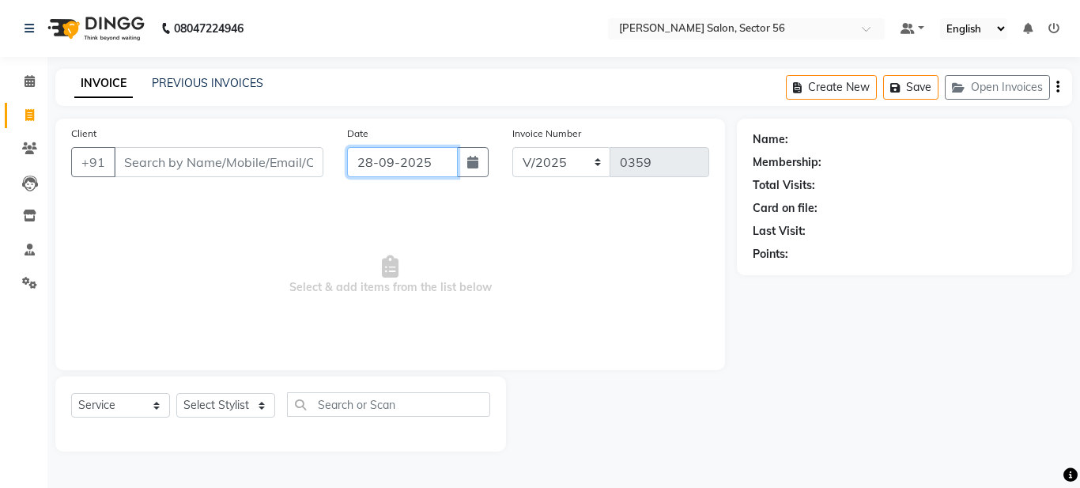
click at [369, 166] on input "28-09-2025" at bounding box center [402, 162] width 111 height 30
select select "9"
select select "2025"
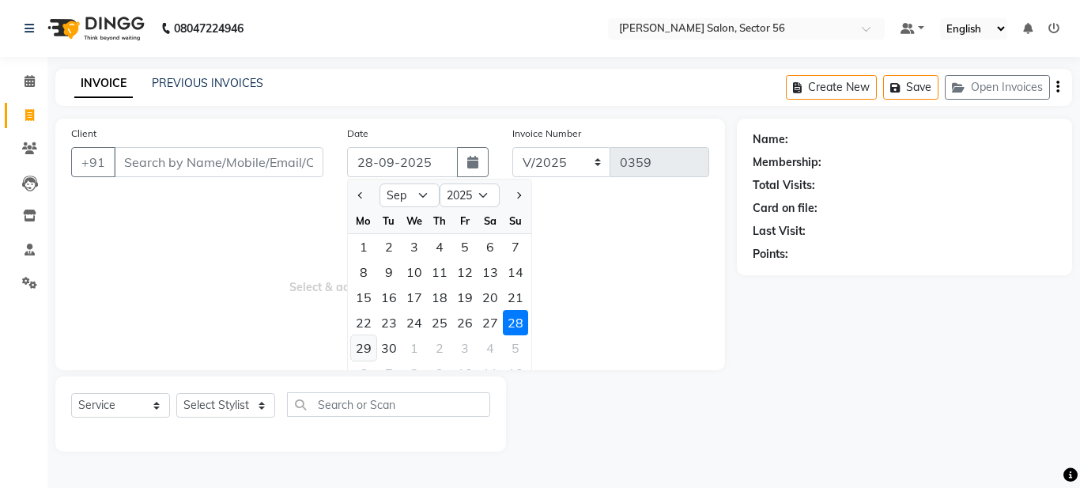
click at [370, 345] on div "29" at bounding box center [363, 347] width 25 height 25
type input "29-09-2025"
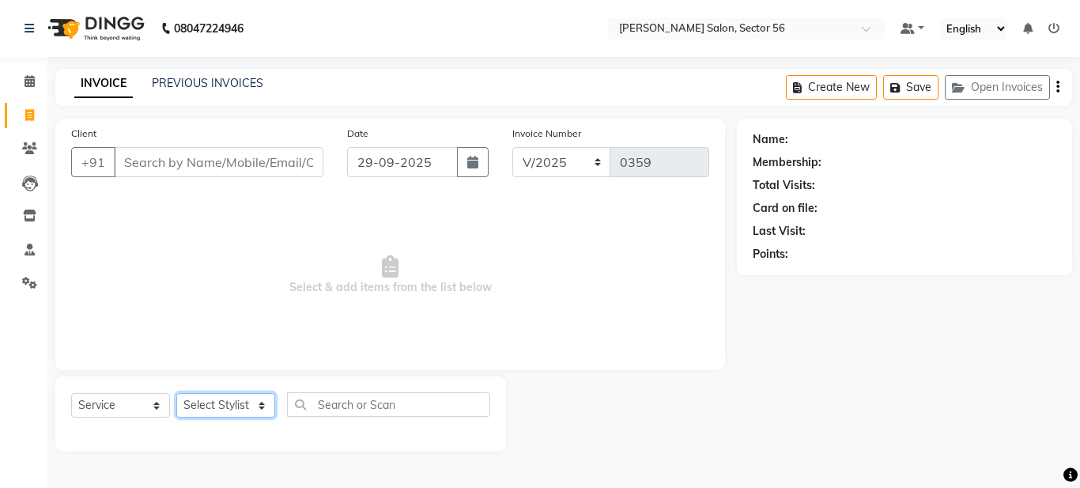
click at [237, 402] on select "Select Stylist [PERSON_NAME] [PERSON_NAME] [PERSON_NAME] [PERSON_NAME] [PERSON_…" at bounding box center [225, 405] width 99 height 25
click at [89, 236] on span "Select & add items from the list below" at bounding box center [390, 275] width 638 height 158
click at [228, 162] on input "Client" at bounding box center [219, 162] width 210 height 30
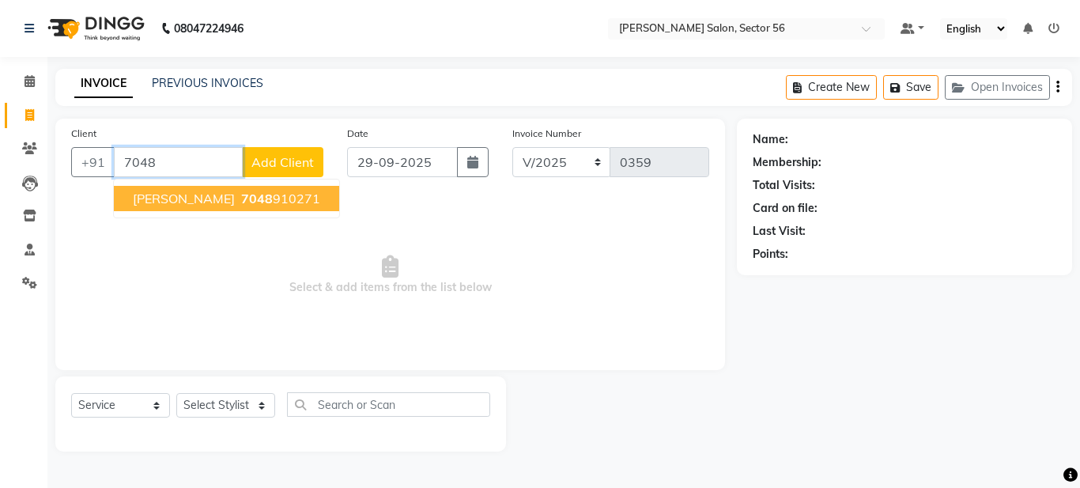
click at [241, 198] on span "7048" at bounding box center [257, 199] width 32 height 16
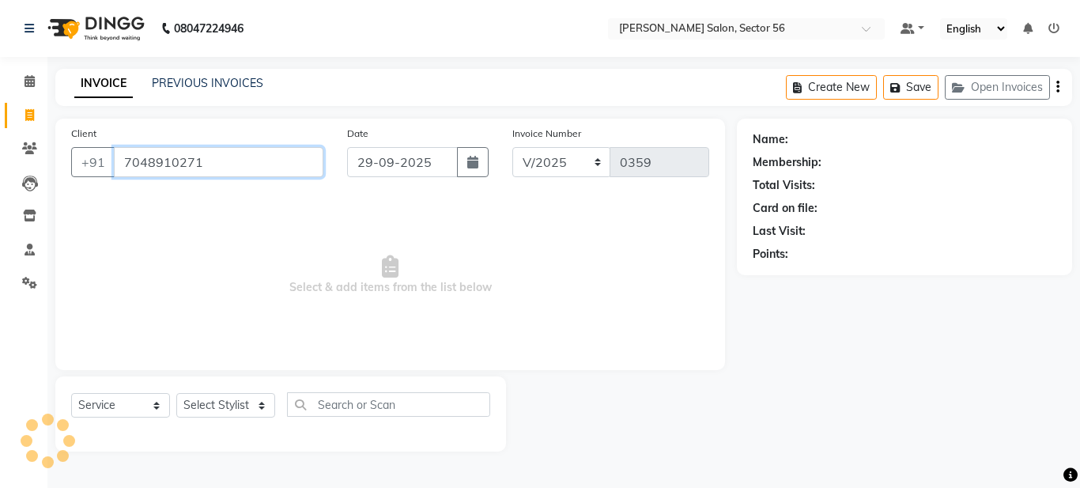
type input "7048910271"
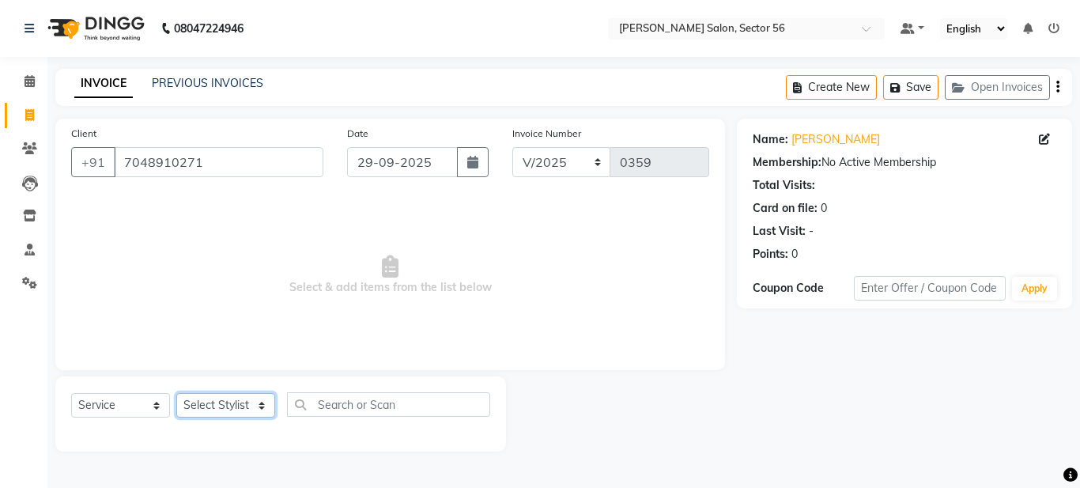
click at [236, 403] on select "Select Stylist [PERSON_NAME] [PERSON_NAME] [PERSON_NAME] [PERSON_NAME] [PERSON_…" at bounding box center [225, 405] width 99 height 25
select select "91305"
click at [176, 393] on select "Select Stylist [PERSON_NAME] [PERSON_NAME] [PERSON_NAME] [PERSON_NAME] [PERSON_…" at bounding box center [225, 405] width 99 height 25
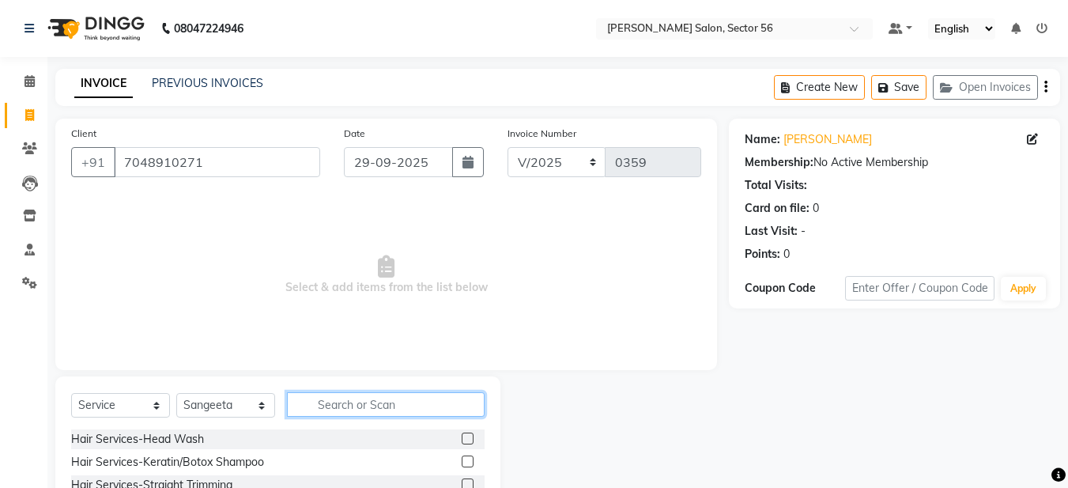
click at [334, 402] on input "text" at bounding box center [386, 404] width 198 height 25
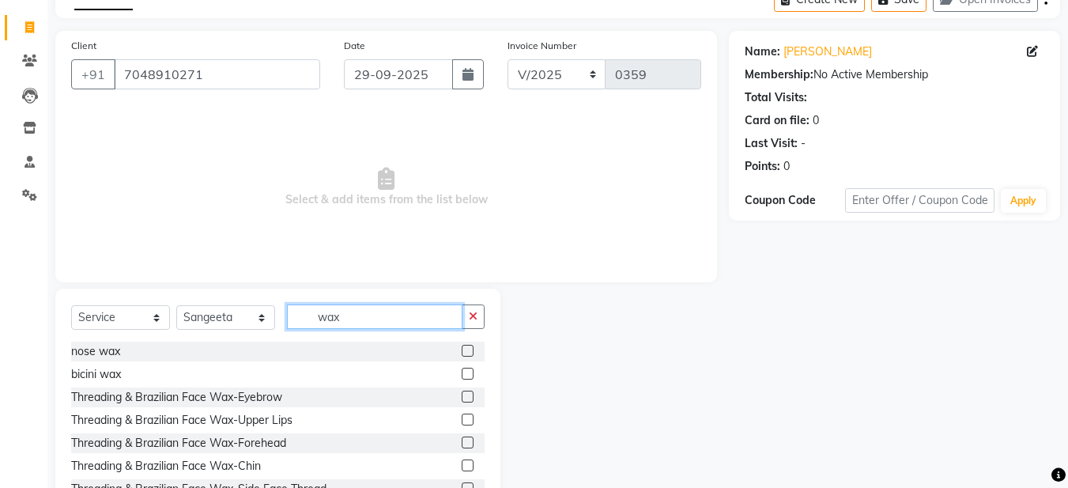
scroll to position [145, 0]
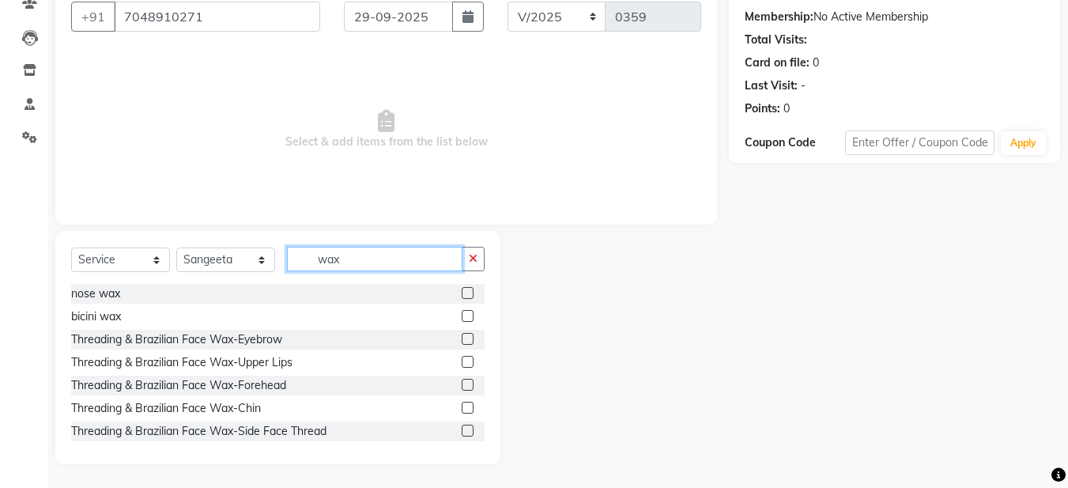
type input "wax"
click at [462, 334] on label at bounding box center [468, 339] width 12 height 12
click at [462, 334] on input "checkbox" at bounding box center [467, 339] width 10 height 10
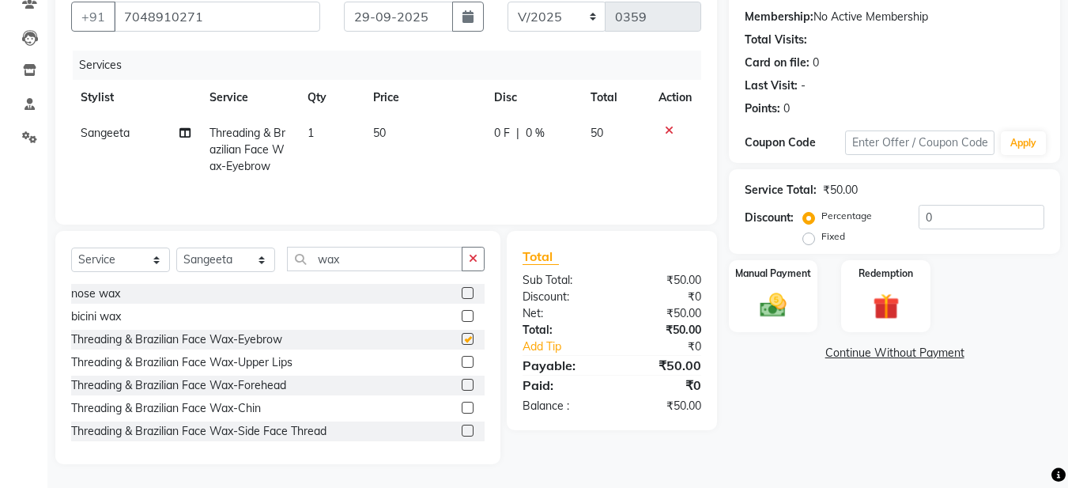
checkbox input "false"
click at [774, 296] on img at bounding box center [773, 305] width 44 height 32
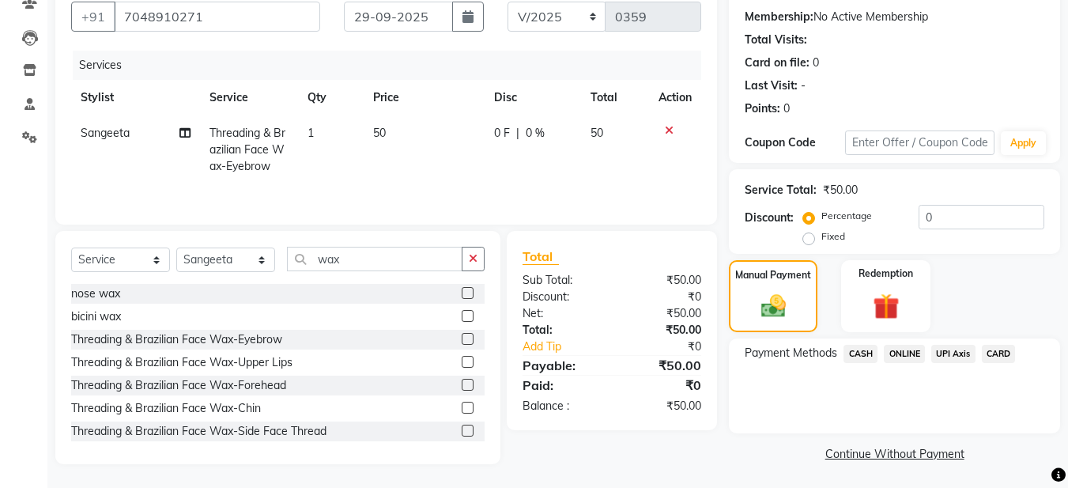
click at [903, 346] on span "ONLINE" at bounding box center [904, 354] width 41 height 18
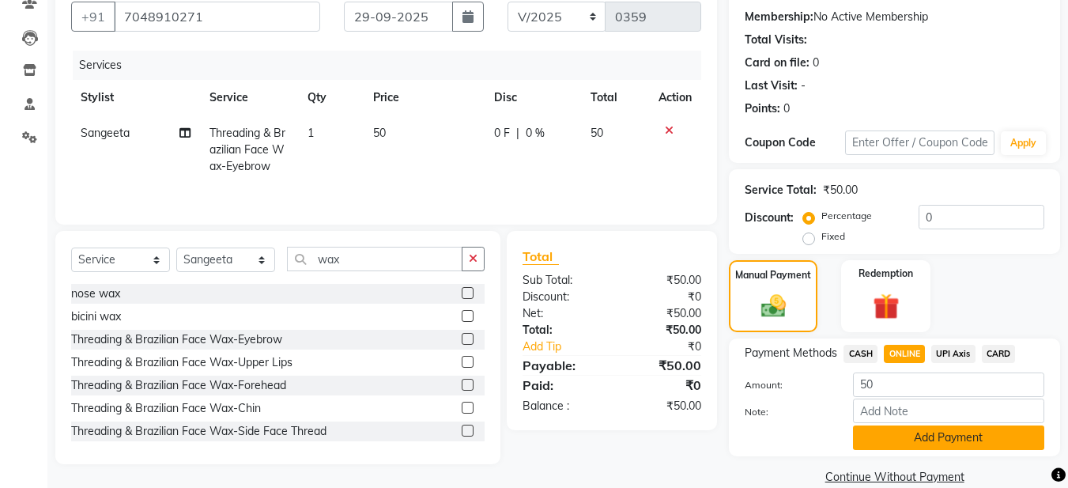
click at [898, 444] on button "Add Payment" at bounding box center [948, 437] width 191 height 25
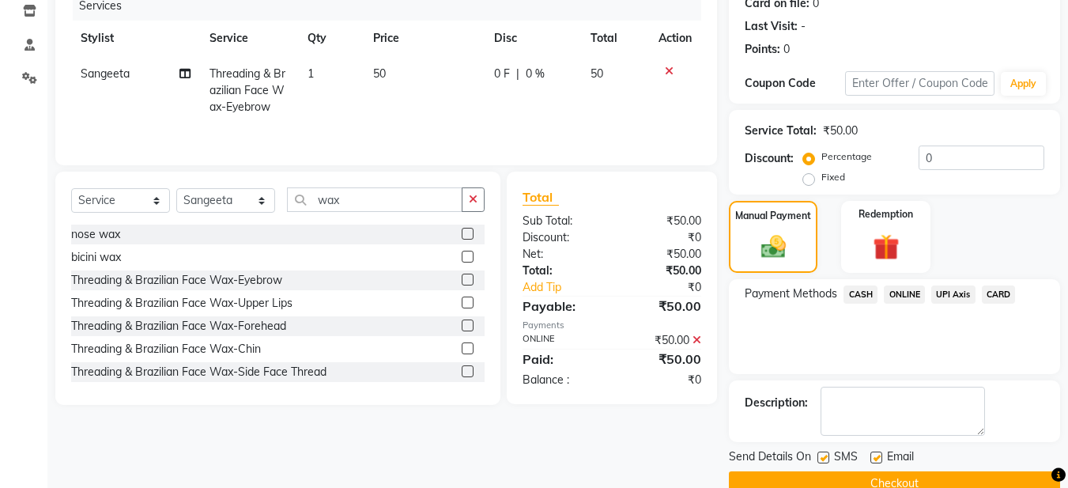
scroll to position [236, 0]
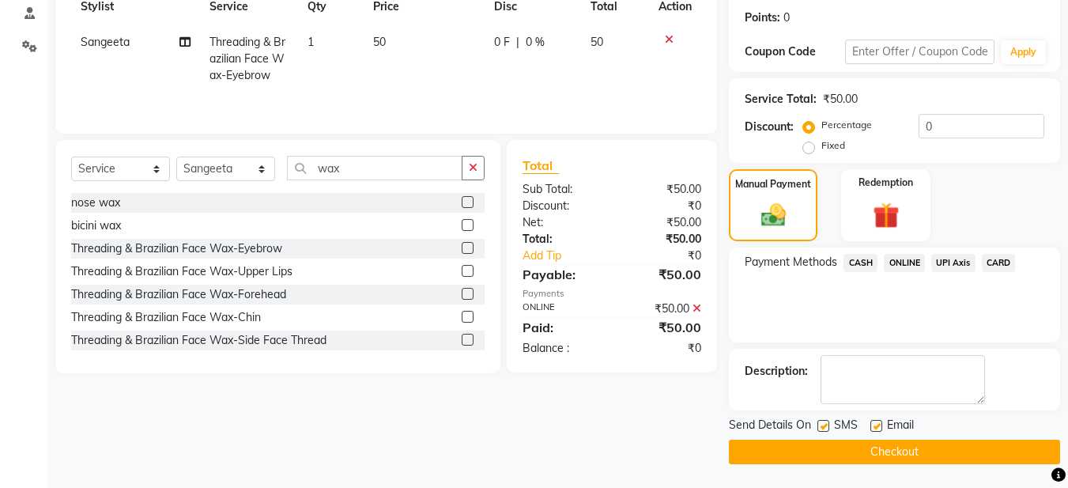
drag, startPoint x: 882, startPoint y: 420, endPoint x: 871, endPoint y: 425, distance: 11.3
click at [884, 422] on div "Email" at bounding box center [899, 427] width 56 height 20
click at [877, 425] on label at bounding box center [877, 426] width 12 height 12
click at [877, 425] on input "checkbox" at bounding box center [876, 426] width 10 height 10
checkbox input "false"
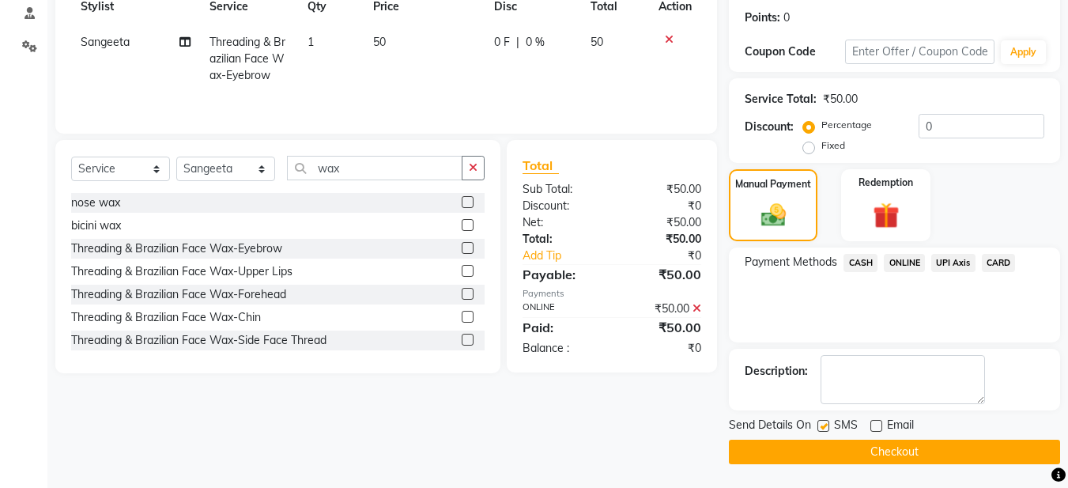
click at [823, 426] on label at bounding box center [824, 426] width 12 height 12
click at [823, 426] on input "checkbox" at bounding box center [823, 426] width 10 height 10
checkbox input "false"
click at [836, 448] on button "Checkout" at bounding box center [894, 452] width 331 height 25
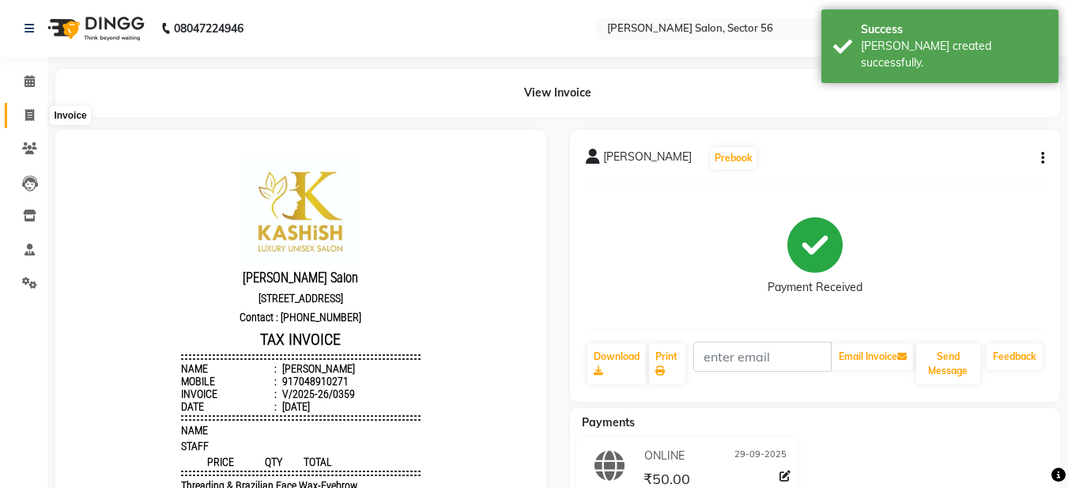
click at [30, 122] on span at bounding box center [30, 116] width 28 height 18
select select "service"
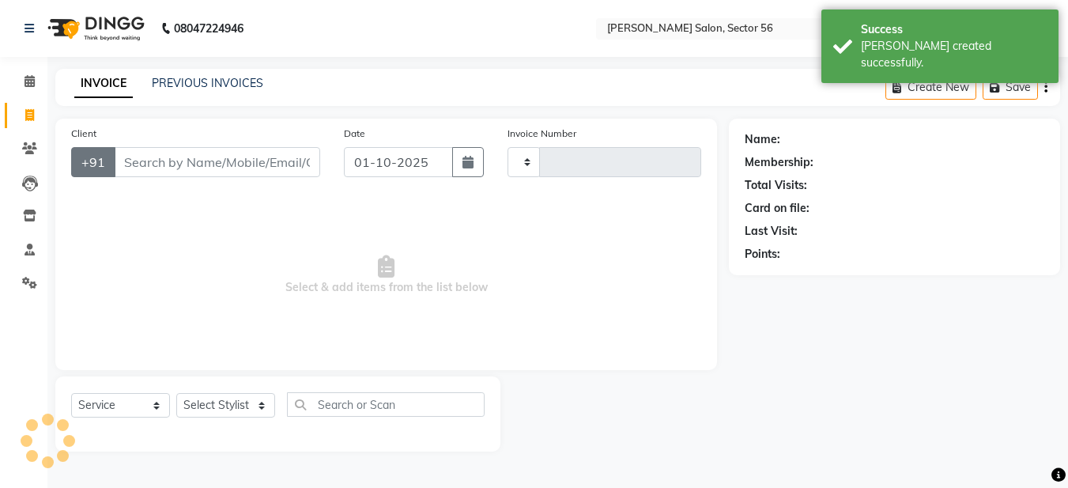
type input "0360"
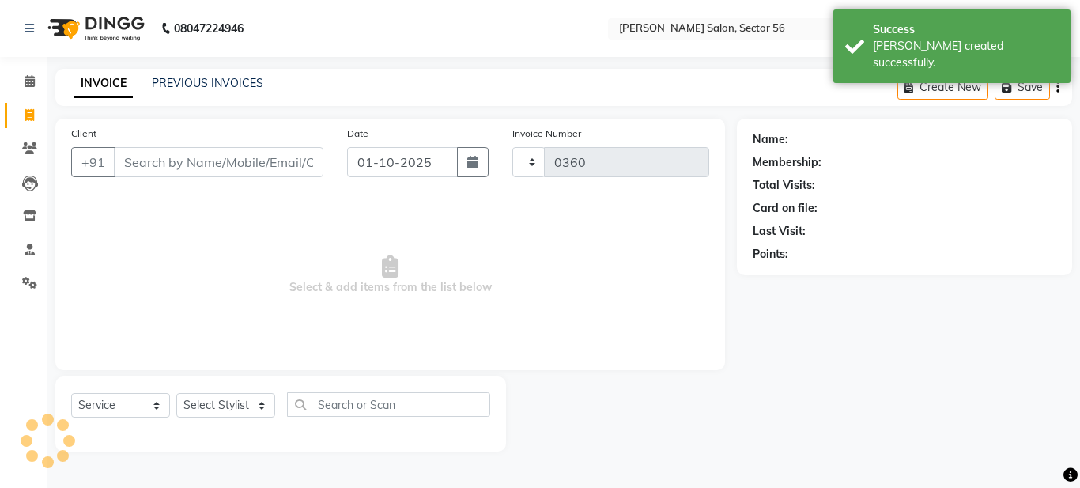
select select "9000"
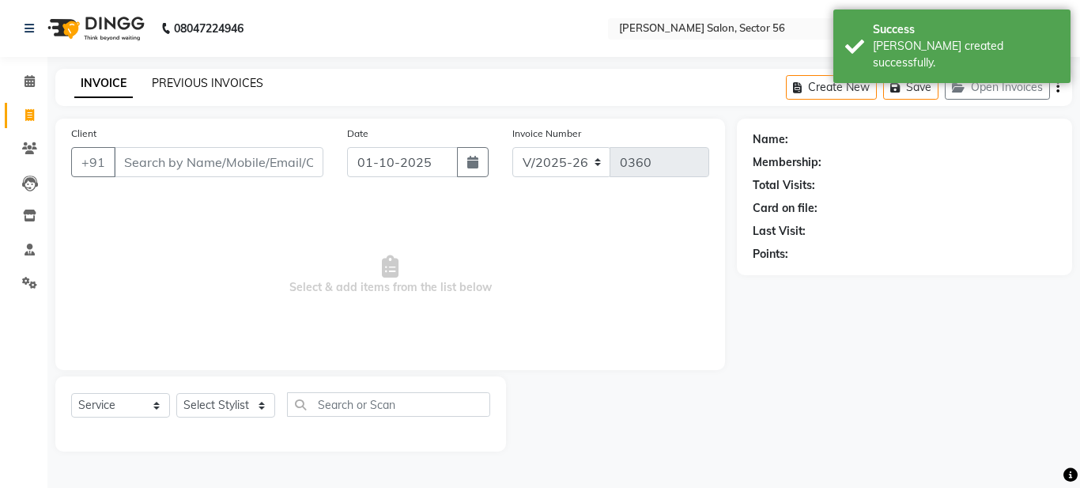
click at [193, 85] on link "PREVIOUS INVOICES" at bounding box center [207, 83] width 111 height 14
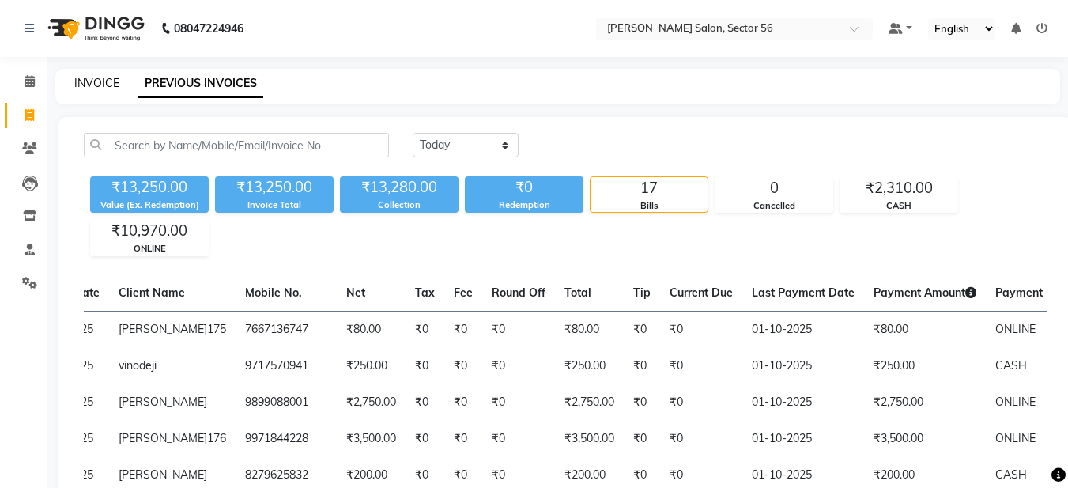
click at [96, 88] on link "INVOICE" at bounding box center [96, 83] width 45 height 14
select select "service"
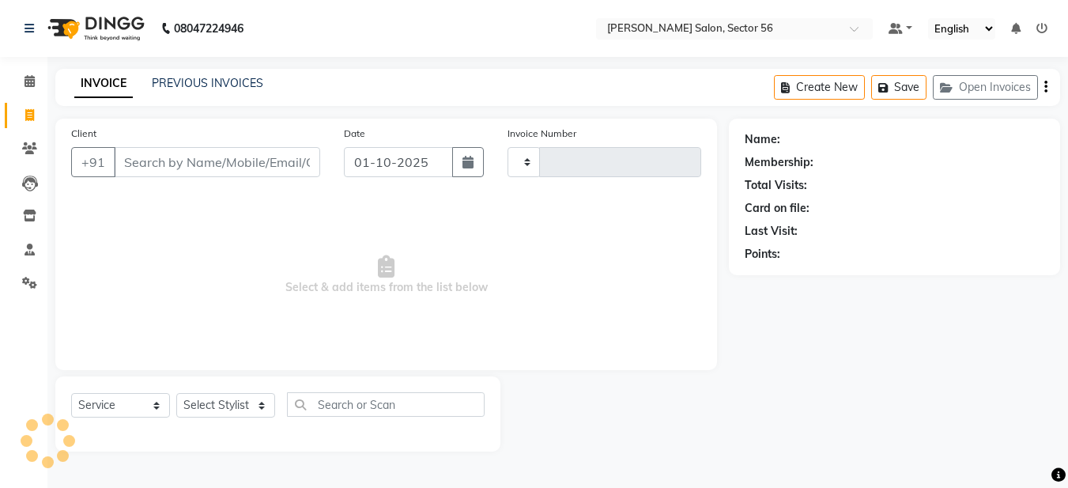
type input "0360"
select select "9000"
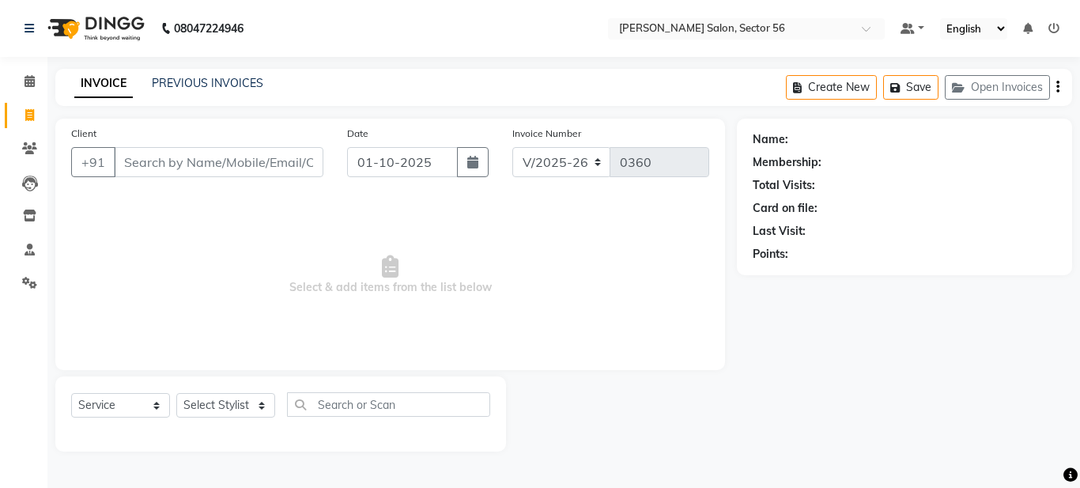
click at [140, 151] on input "Client" at bounding box center [219, 162] width 210 height 30
type input "9811214142"
click at [276, 167] on span "Add Client" at bounding box center [282, 162] width 62 height 16
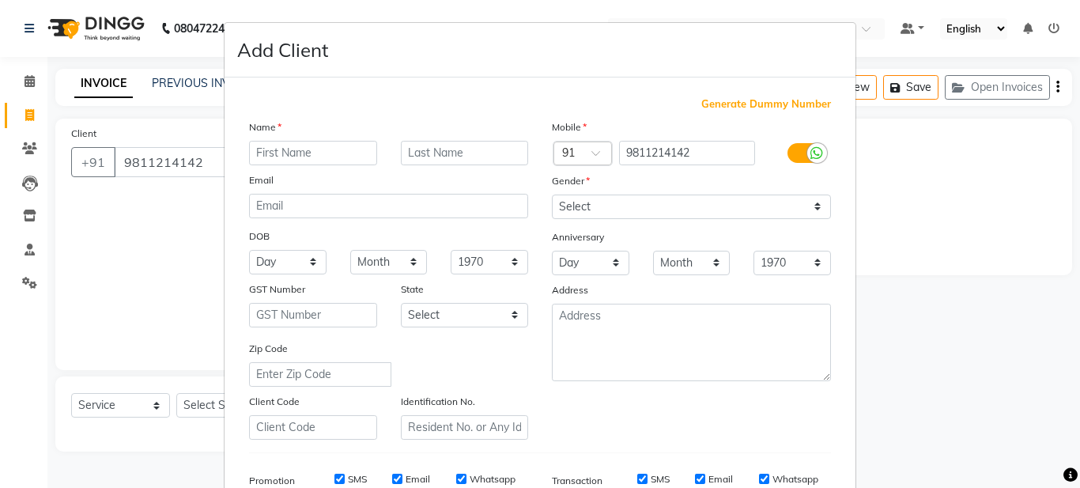
click at [258, 154] on input "text" at bounding box center [313, 153] width 128 height 25
click at [255, 152] on input "[PERSON_NAME]" at bounding box center [313, 153] width 128 height 25
type input "Priti"
click at [452, 159] on input "text" at bounding box center [465, 153] width 128 height 25
type input "ji"
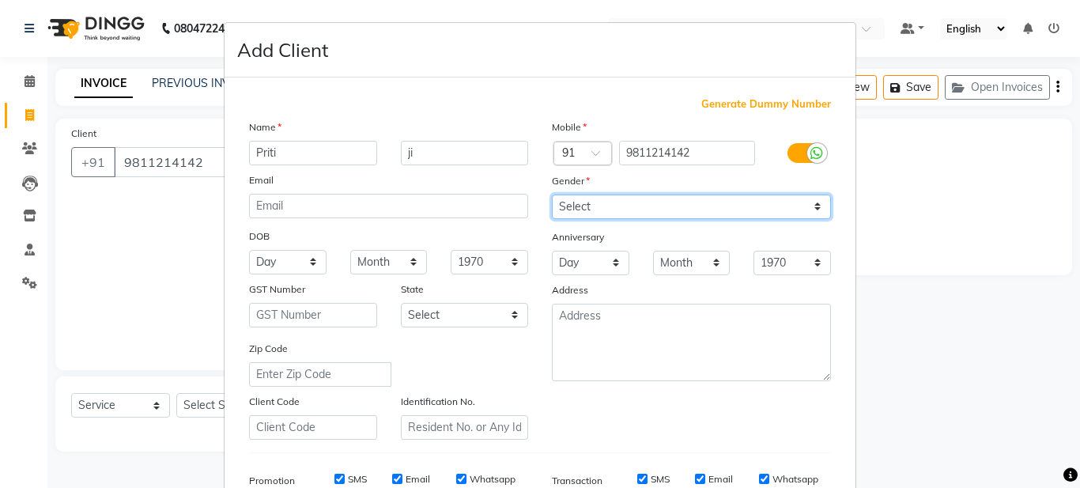
click at [602, 215] on select "Select [DEMOGRAPHIC_DATA] [DEMOGRAPHIC_DATA] Other Prefer Not To Say" at bounding box center [691, 207] width 279 height 25
select select "[DEMOGRAPHIC_DATA]"
click at [552, 195] on select "Select [DEMOGRAPHIC_DATA] [DEMOGRAPHIC_DATA] Other Prefer Not To Say" at bounding box center [691, 207] width 279 height 25
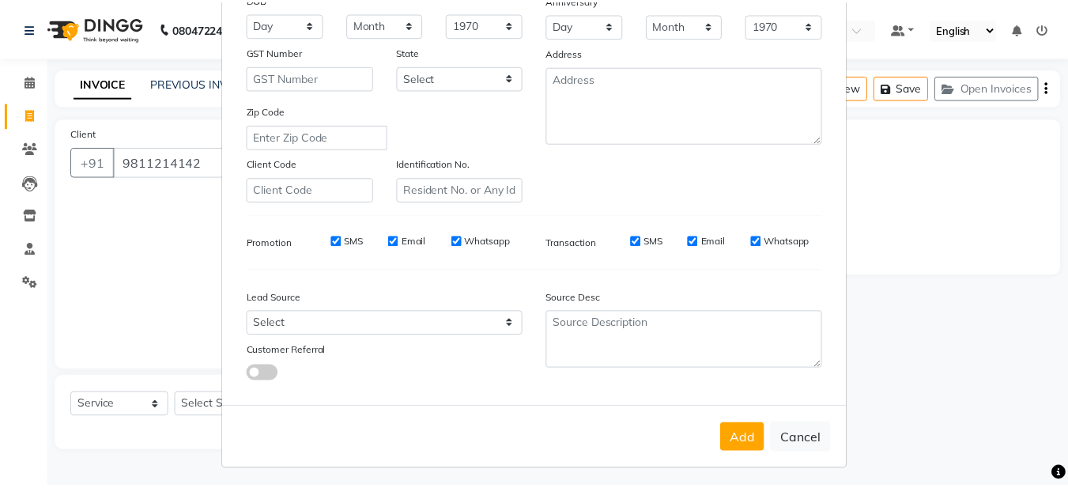
scroll to position [242, 0]
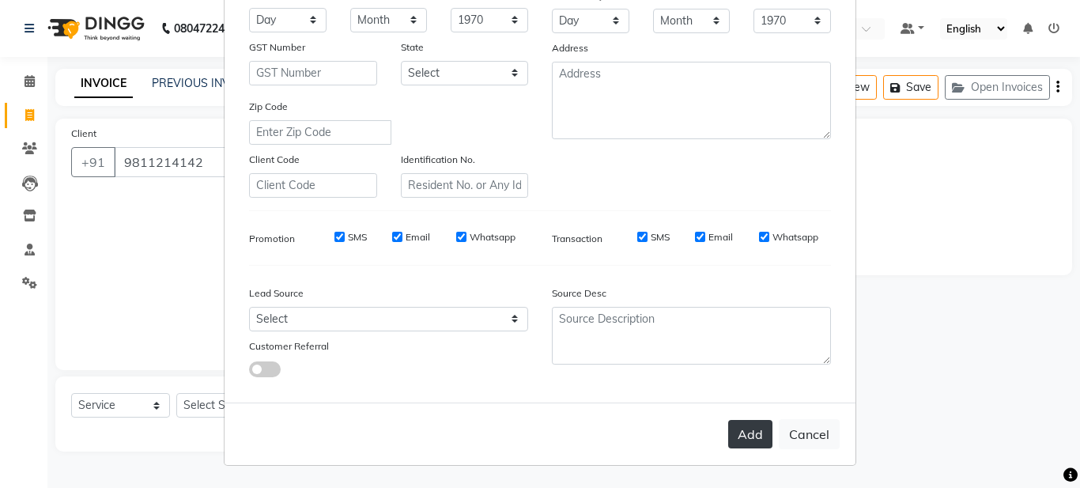
click at [730, 444] on button "Add" at bounding box center [750, 434] width 44 height 28
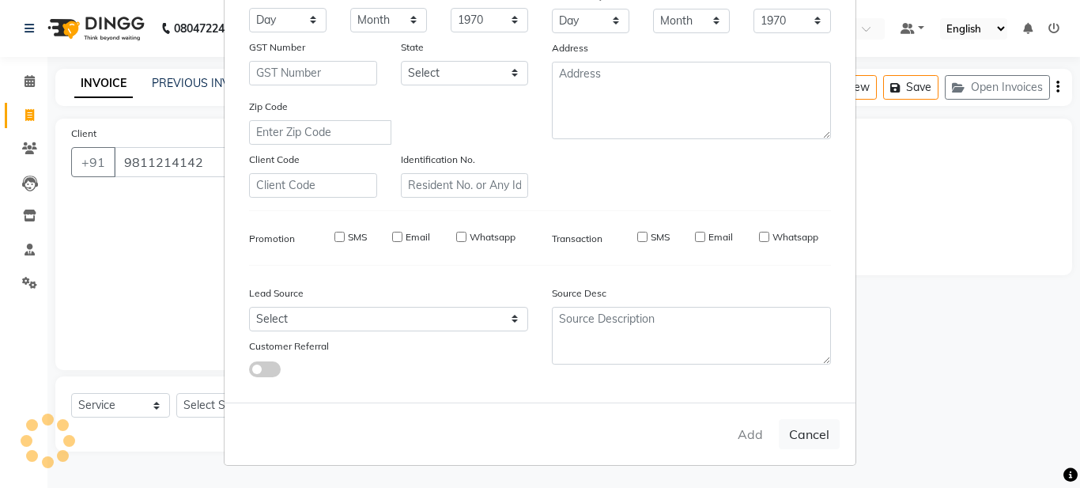
select select
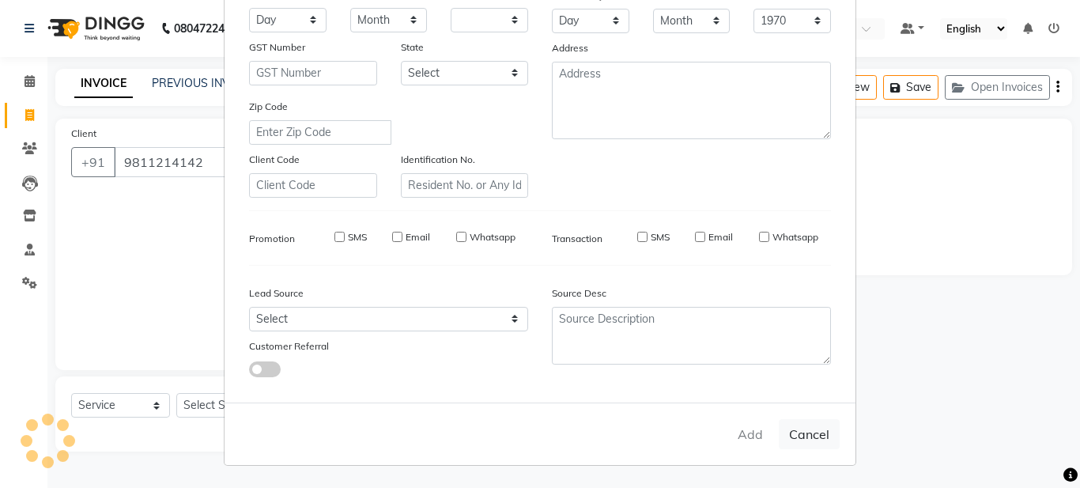
select select
checkbox input "false"
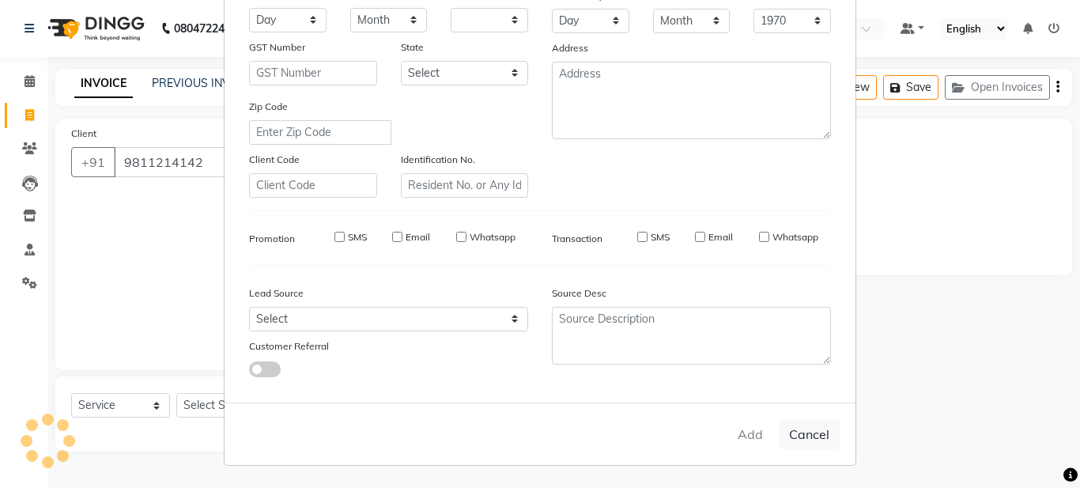
checkbox input "false"
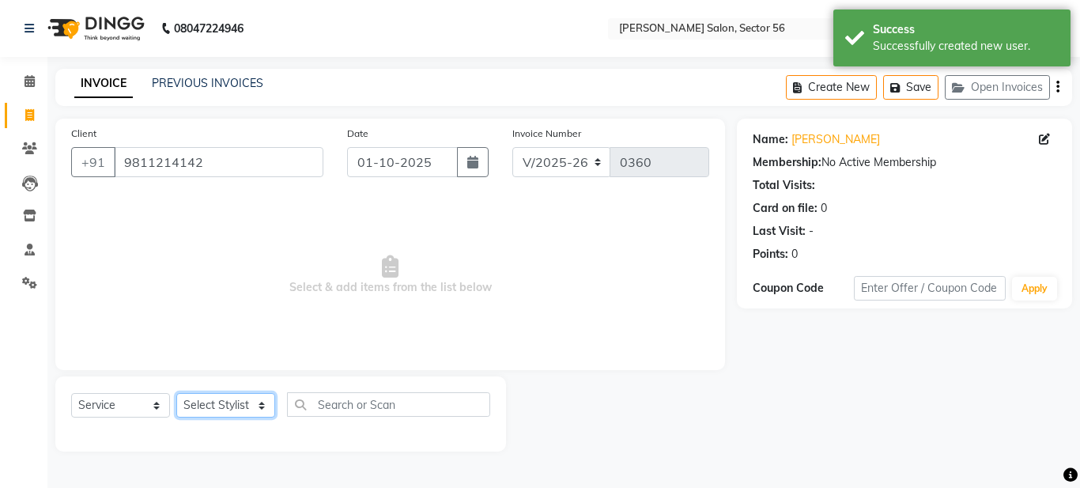
click at [238, 410] on select "Select Stylist [PERSON_NAME] [PERSON_NAME] [PERSON_NAME] [PERSON_NAME] [PERSON_…" at bounding box center [225, 405] width 99 height 25
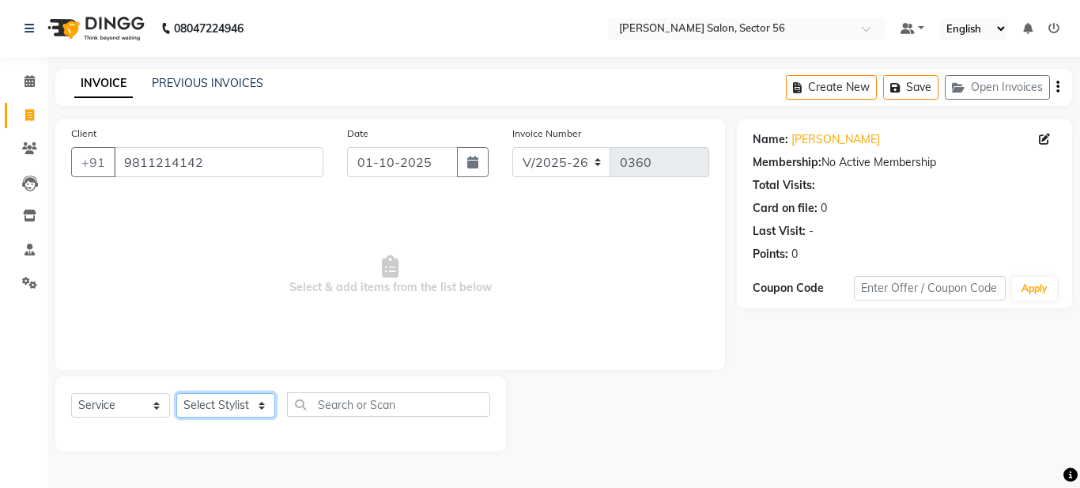
select select "93435"
click at [176, 393] on select "Select Stylist [PERSON_NAME] [PERSON_NAME] [PERSON_NAME] [PERSON_NAME] [PERSON_…" at bounding box center [225, 405] width 99 height 25
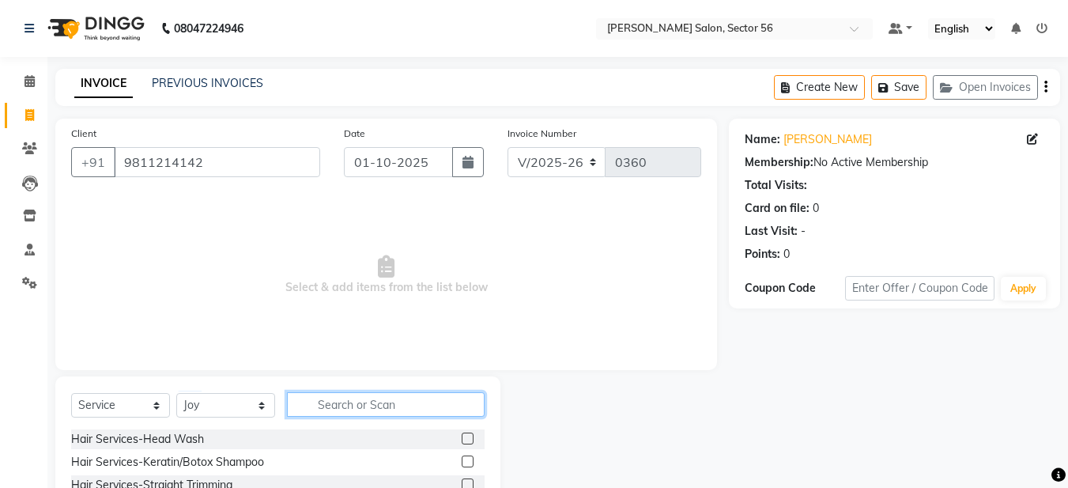
click at [311, 401] on input "text" at bounding box center [386, 404] width 198 height 25
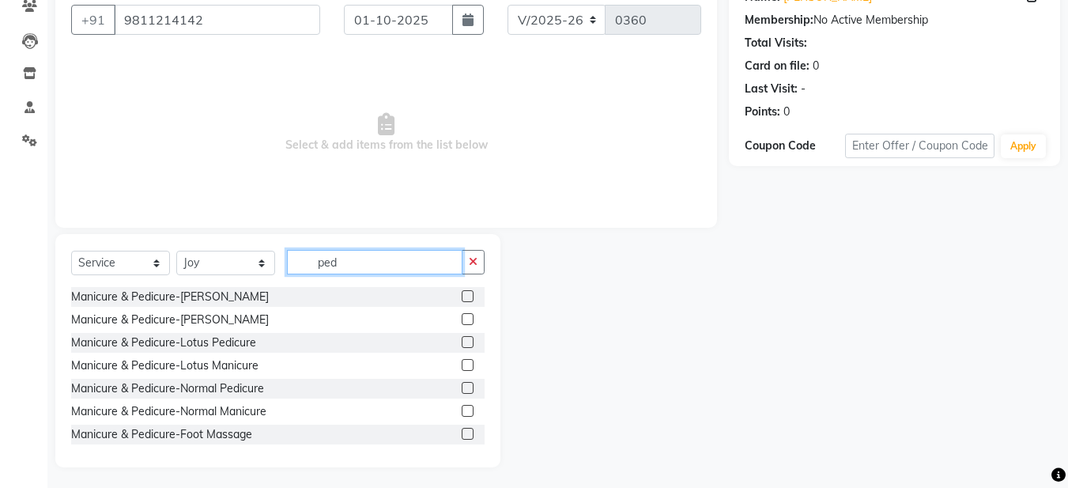
scroll to position [145, 0]
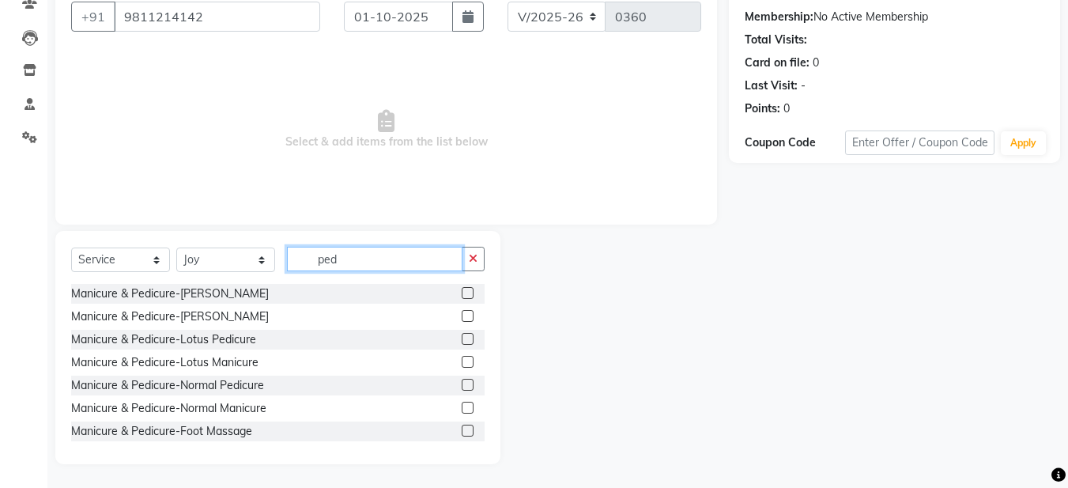
type input "ped"
click at [462, 383] on label at bounding box center [468, 385] width 12 height 12
click at [462, 383] on input "checkbox" at bounding box center [467, 385] width 10 height 10
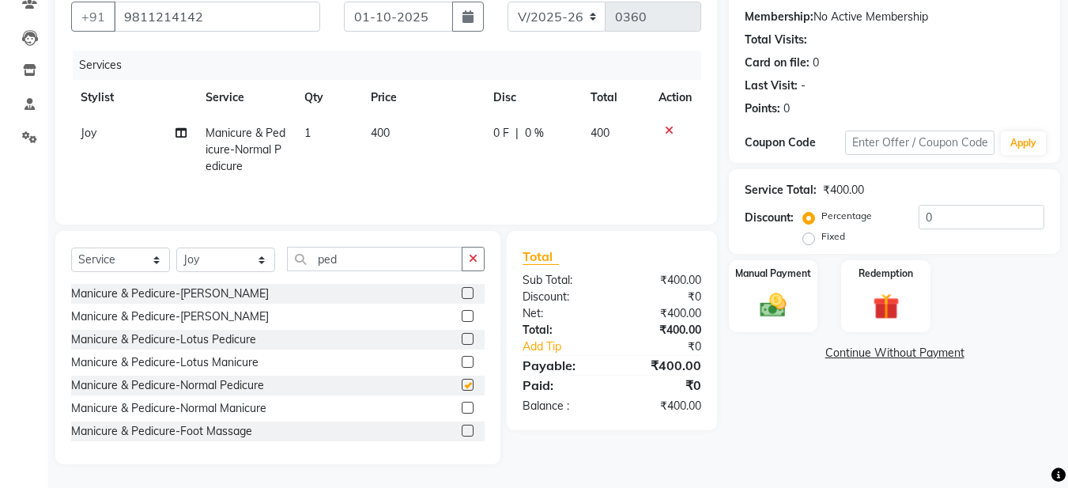
checkbox input "false"
drag, startPoint x: 470, startPoint y: 251, endPoint x: 404, endPoint y: 259, distance: 66.9
click at [468, 252] on button "button" at bounding box center [473, 259] width 23 height 25
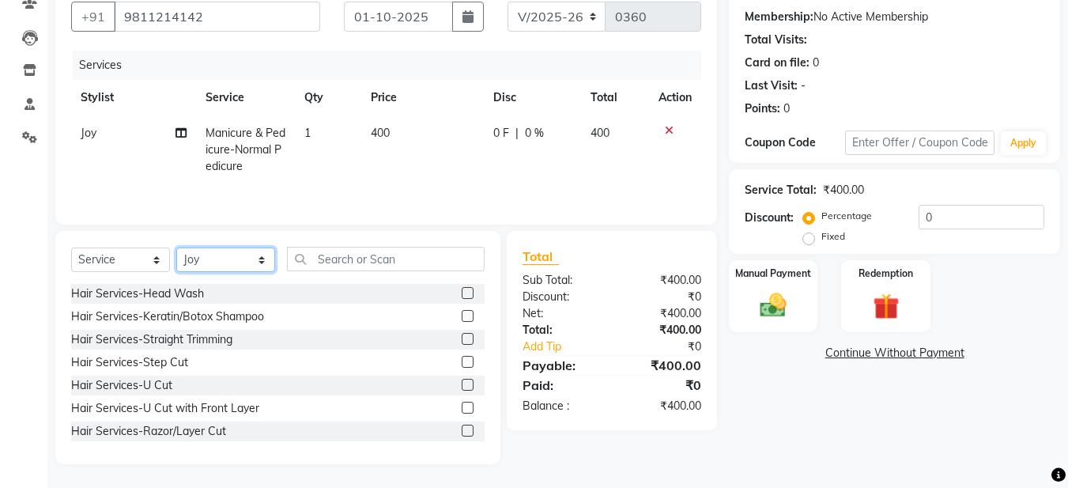
click at [255, 262] on select "Select Stylist [PERSON_NAME] [PERSON_NAME] [PERSON_NAME] [PERSON_NAME] [PERSON_…" at bounding box center [225, 259] width 99 height 25
select select "91305"
click at [176, 247] on select "Select Stylist [PERSON_NAME] [PERSON_NAME] [PERSON_NAME] [PERSON_NAME] [PERSON_…" at bounding box center [225, 259] width 99 height 25
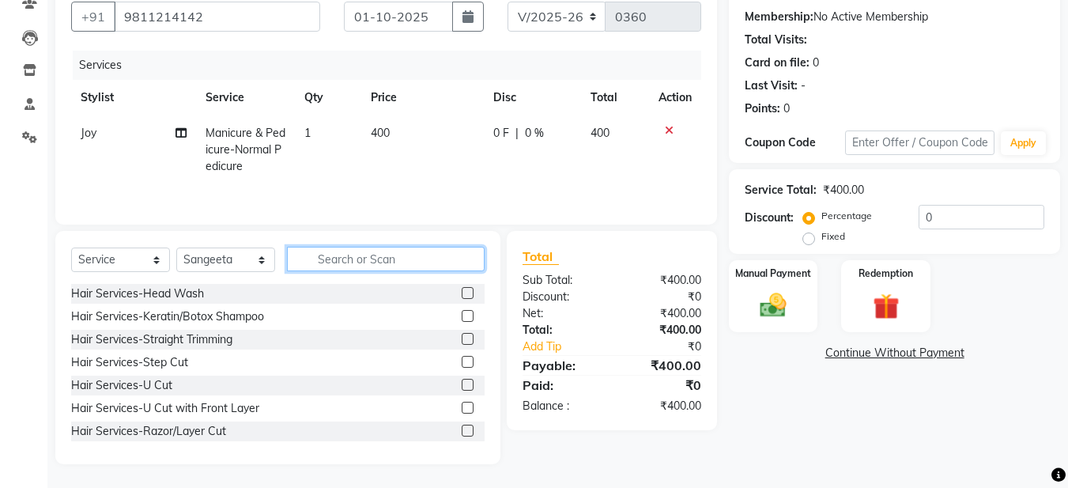
click at [339, 264] on input "text" at bounding box center [386, 259] width 198 height 25
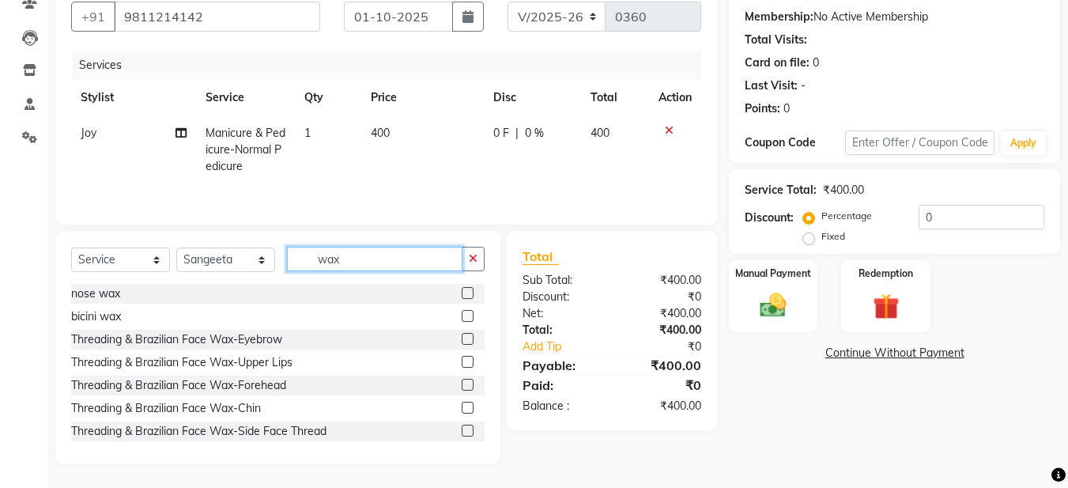
type input "wax"
click at [462, 341] on label at bounding box center [468, 339] width 12 height 12
click at [462, 341] on input "checkbox" at bounding box center [467, 339] width 10 height 10
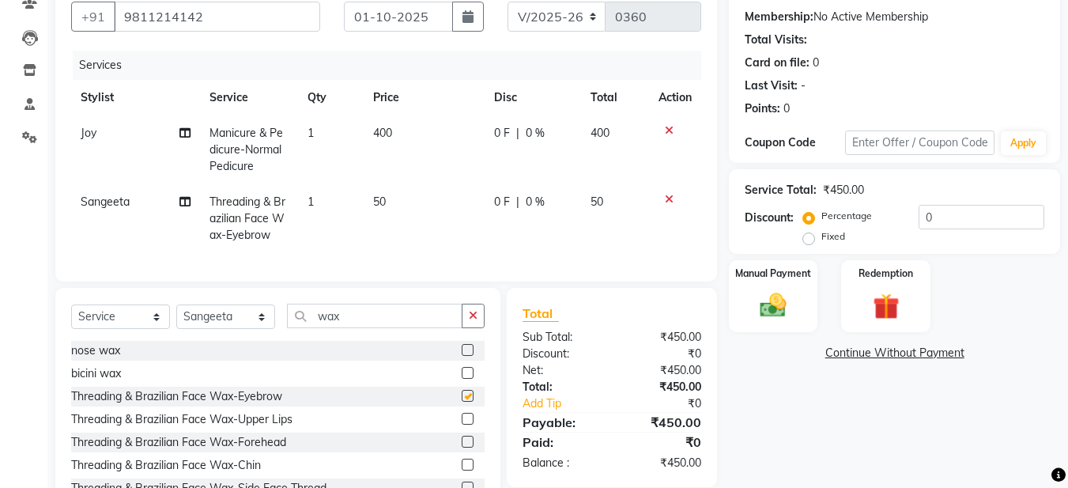
checkbox input "false"
click at [751, 303] on img at bounding box center [773, 305] width 44 height 32
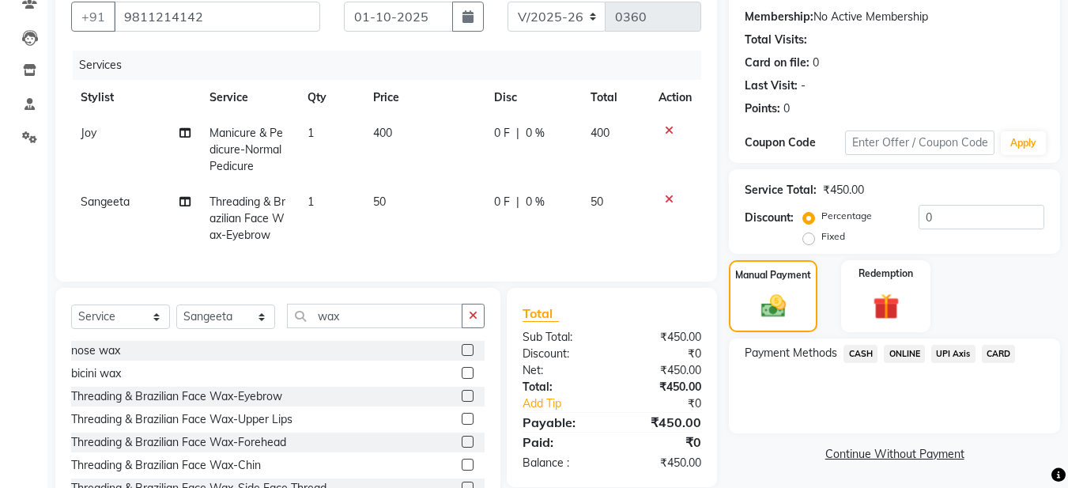
click at [903, 356] on span "ONLINE" at bounding box center [904, 354] width 41 height 18
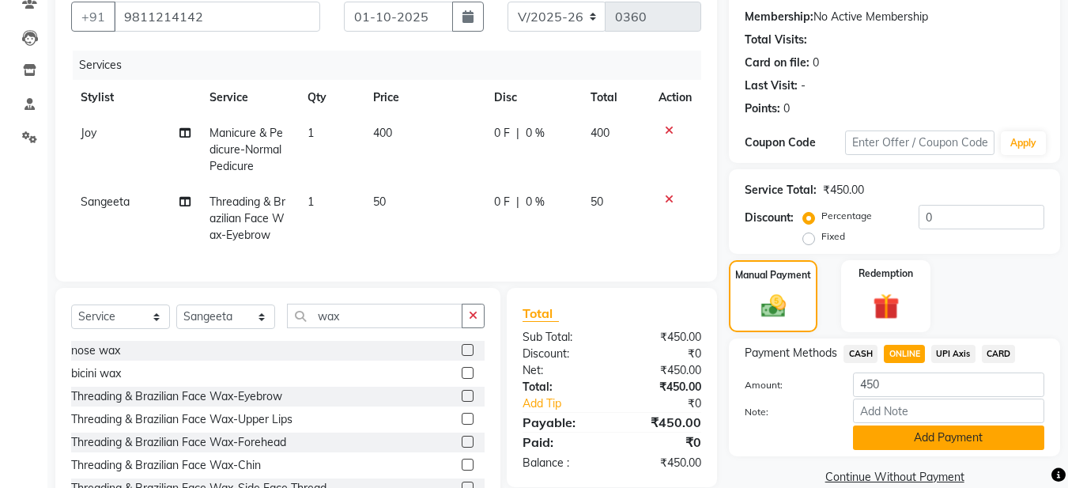
click at [928, 439] on button "Add Payment" at bounding box center [948, 437] width 191 height 25
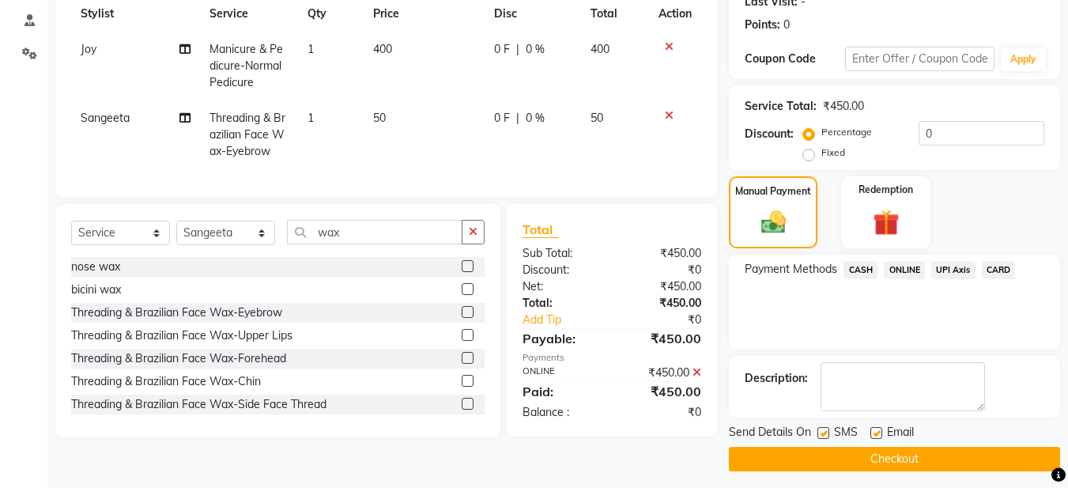
scroll to position [236, 0]
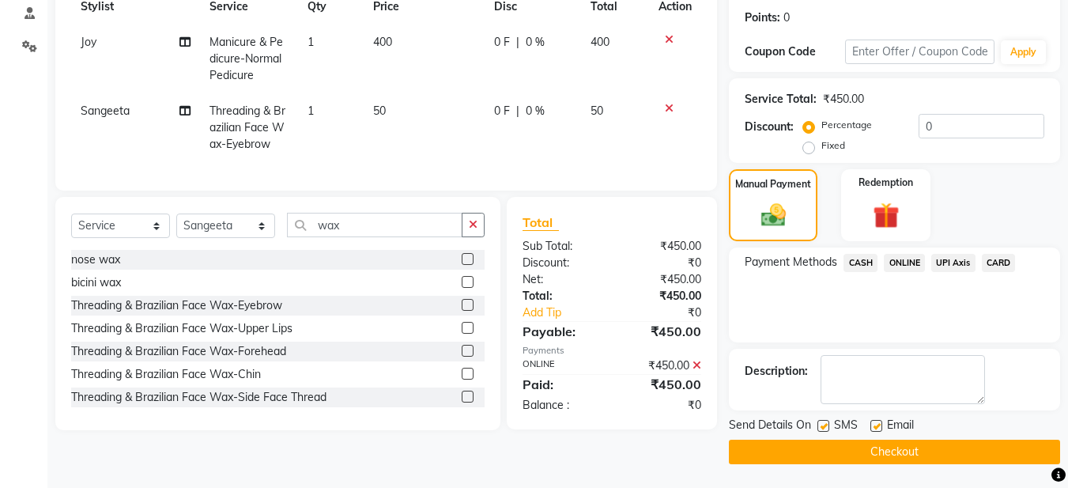
click at [879, 424] on label at bounding box center [877, 426] width 12 height 12
click at [879, 424] on input "checkbox" at bounding box center [876, 426] width 10 height 10
checkbox input "false"
click at [876, 448] on button "Checkout" at bounding box center [894, 452] width 331 height 25
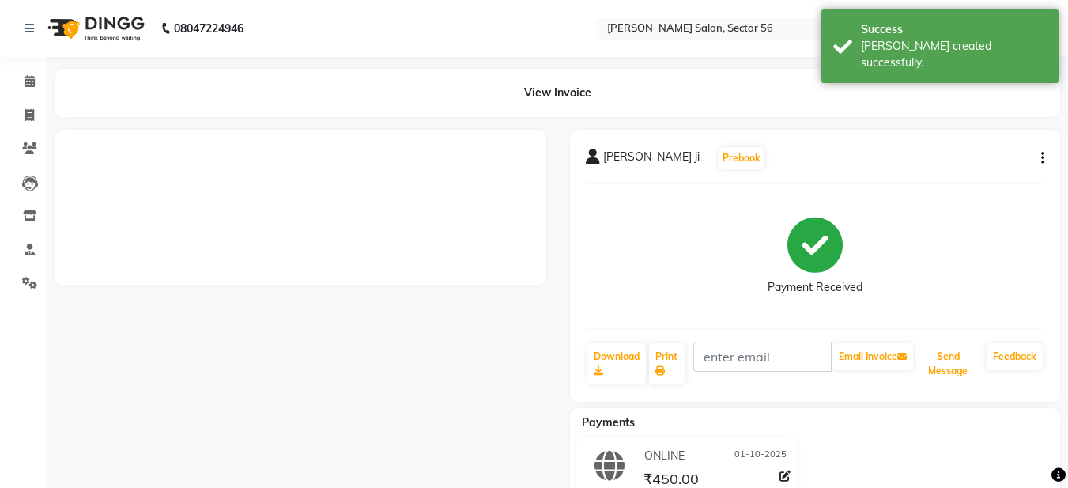
click at [944, 371] on button "Send Message" at bounding box center [948, 363] width 64 height 41
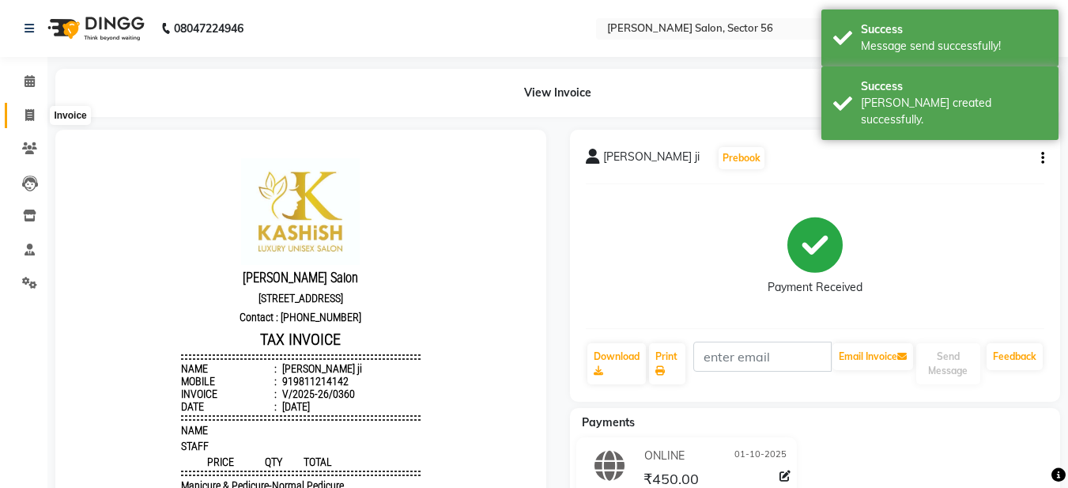
click at [29, 112] on icon at bounding box center [29, 115] width 9 height 12
select select "service"
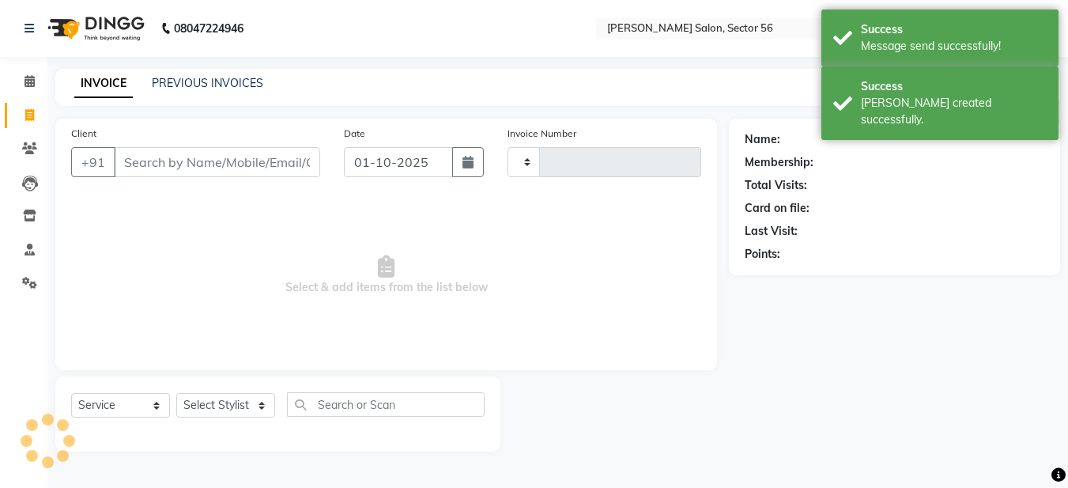
type input "0361"
select select "9000"
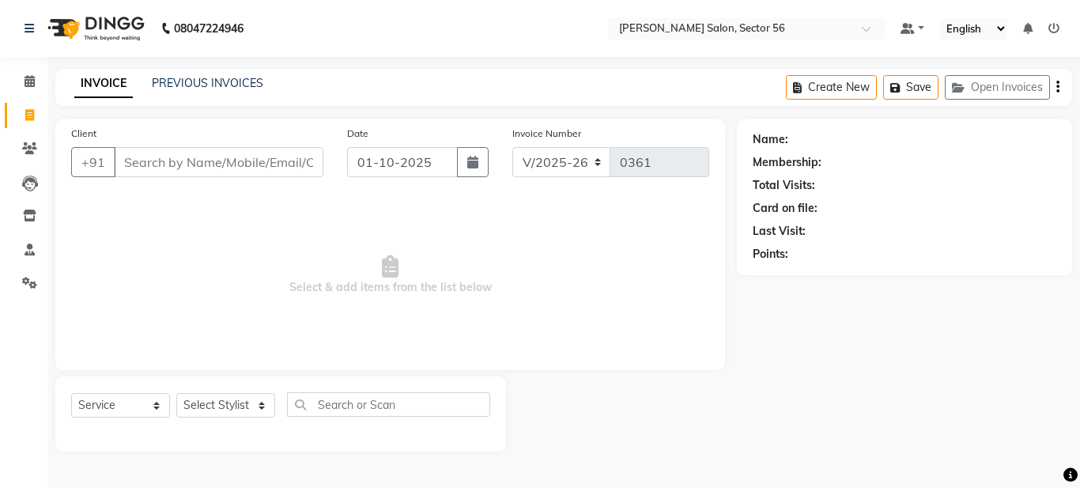
click at [179, 157] on input "Client" at bounding box center [219, 162] width 210 height 30
click at [164, 163] on input "Client" at bounding box center [219, 162] width 210 height 30
type input "7753813243"
click at [289, 161] on span "Add Client" at bounding box center [282, 162] width 62 height 16
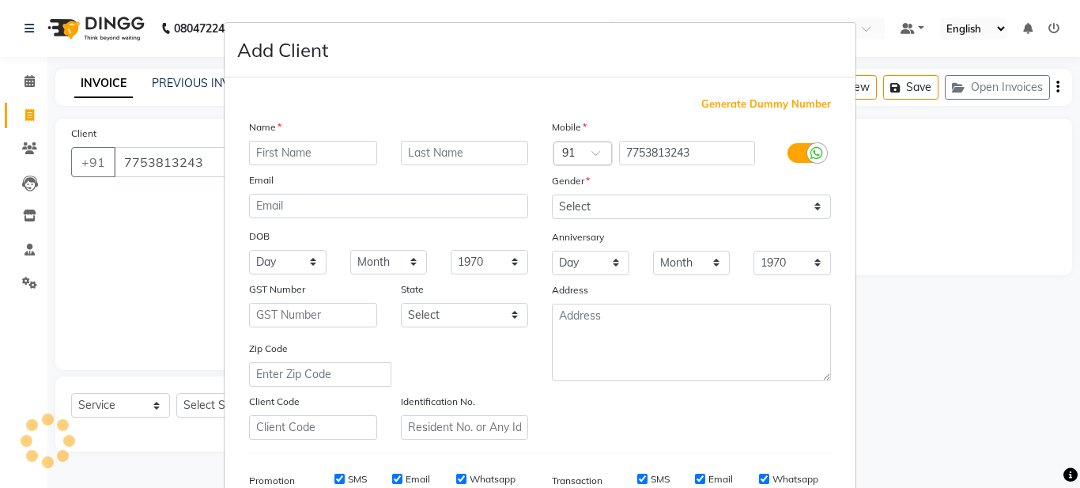
click at [270, 154] on input "text" at bounding box center [313, 153] width 128 height 25
type input "a"
type input "Aditi"
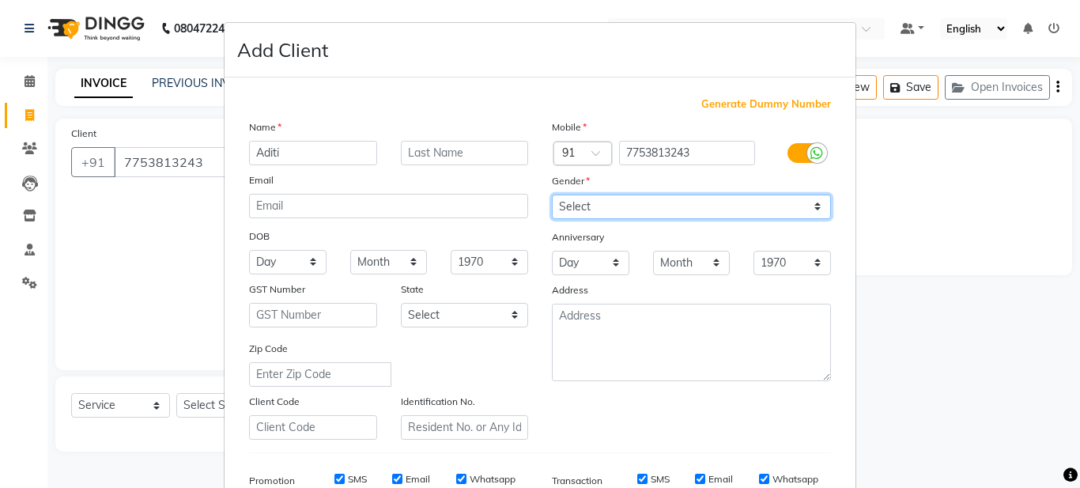
click at [625, 205] on select "Select [DEMOGRAPHIC_DATA] [DEMOGRAPHIC_DATA] Other Prefer Not To Say" at bounding box center [691, 207] width 279 height 25
select select "[DEMOGRAPHIC_DATA]"
click at [552, 195] on select "Select [DEMOGRAPHIC_DATA] [DEMOGRAPHIC_DATA] Other Prefer Not To Say" at bounding box center [691, 207] width 279 height 25
click at [622, 449] on div "Generate Dummy Number Name Aditi Email DOB Day 01 02 03 04 05 06 07 08 09 10 11…" at bounding box center [540, 363] width 606 height 535
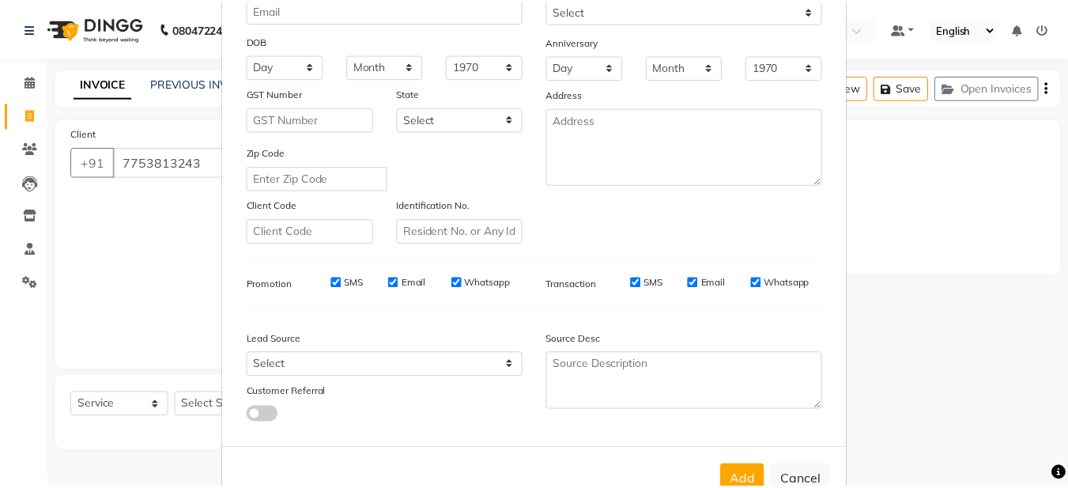
scroll to position [242, 0]
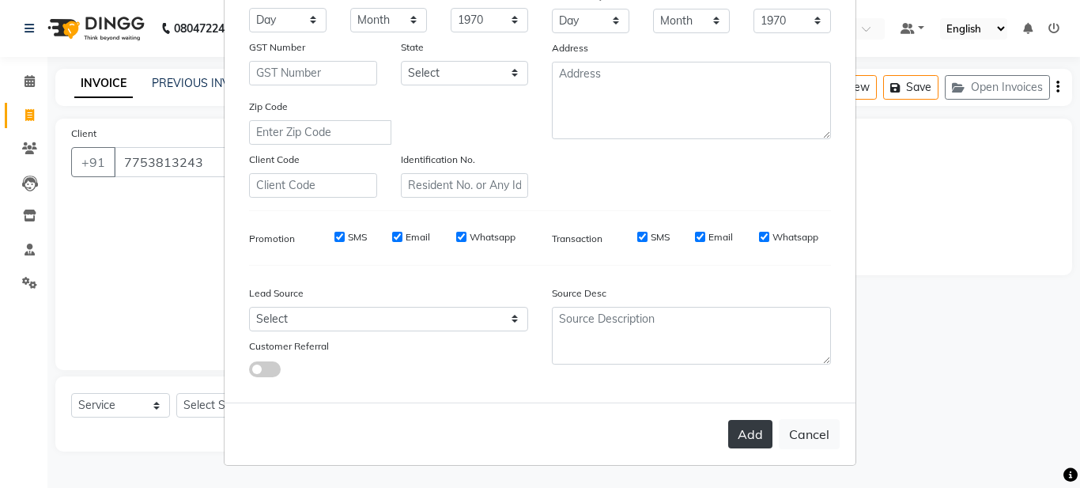
click at [746, 438] on button "Add" at bounding box center [750, 434] width 44 height 28
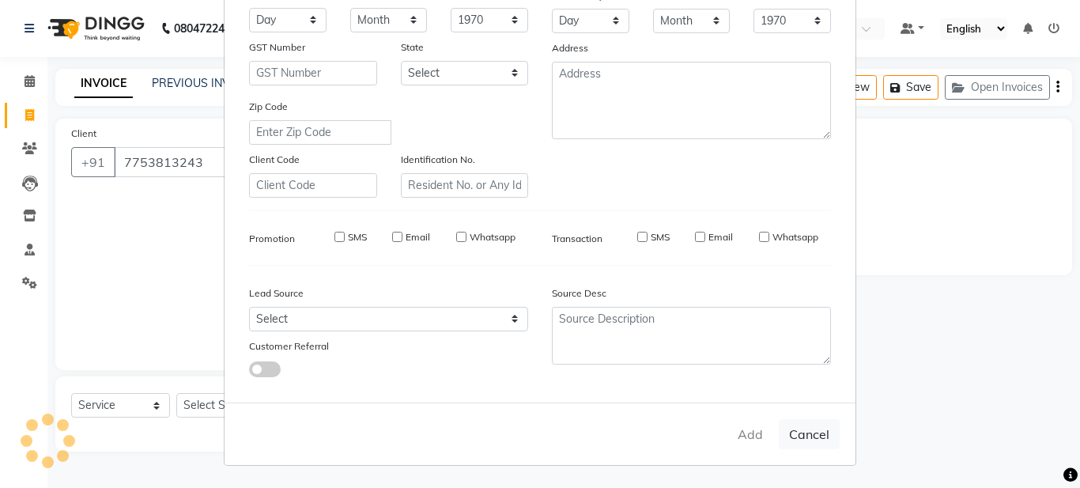
select select
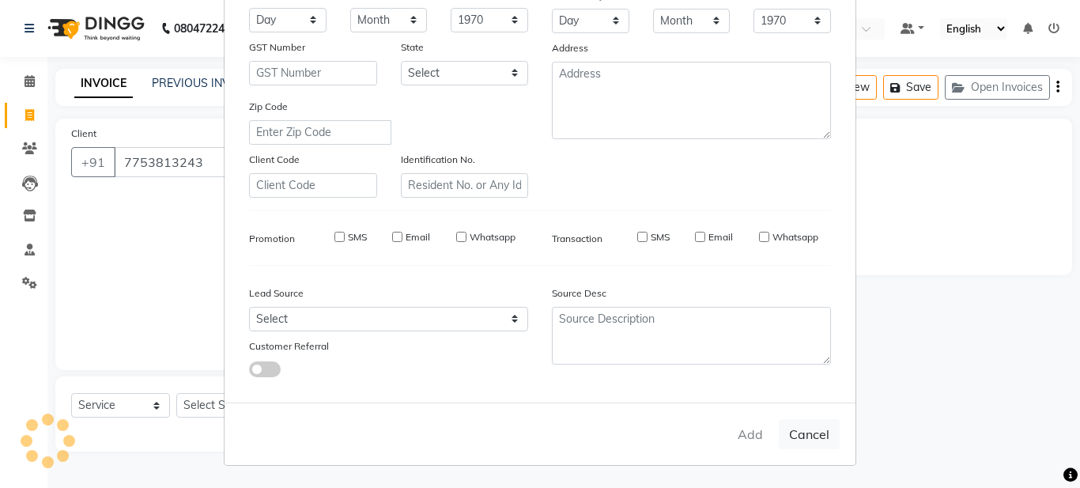
select select
checkbox input "false"
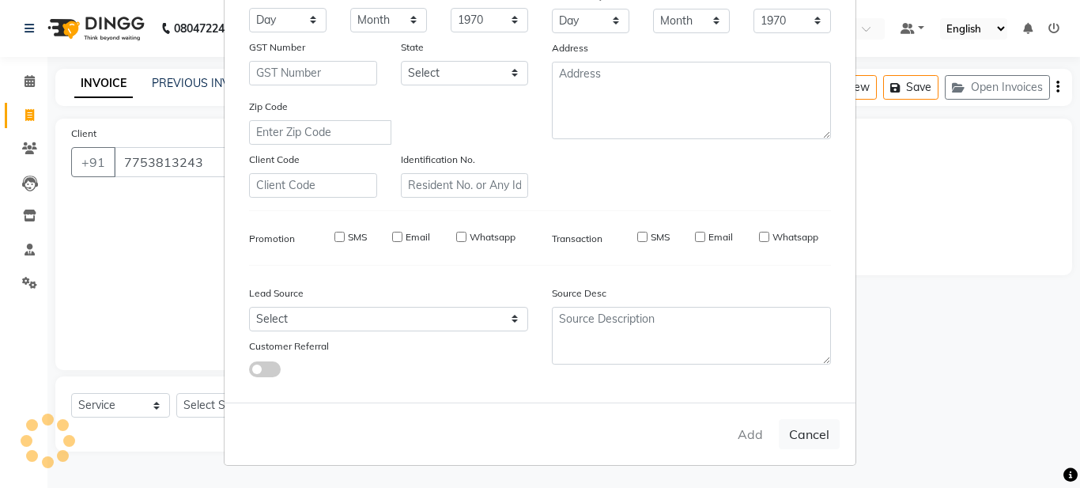
checkbox input "false"
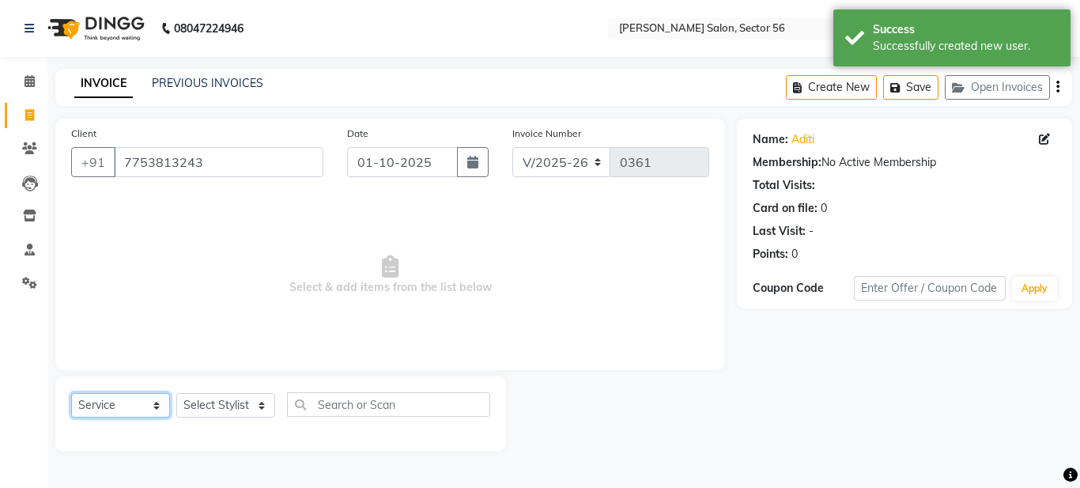
click at [145, 401] on select "Select Service Product Membership Package Voucher Prepaid Gift Card" at bounding box center [120, 405] width 99 height 25
click at [261, 400] on select "Select Stylist [PERSON_NAME] [PERSON_NAME] [PERSON_NAME] [PERSON_NAME] [PERSON_…" at bounding box center [225, 405] width 99 height 25
select select "91305"
click at [176, 393] on select "Select Stylist [PERSON_NAME] [PERSON_NAME] [PERSON_NAME] [PERSON_NAME] [PERSON_…" at bounding box center [225, 405] width 99 height 25
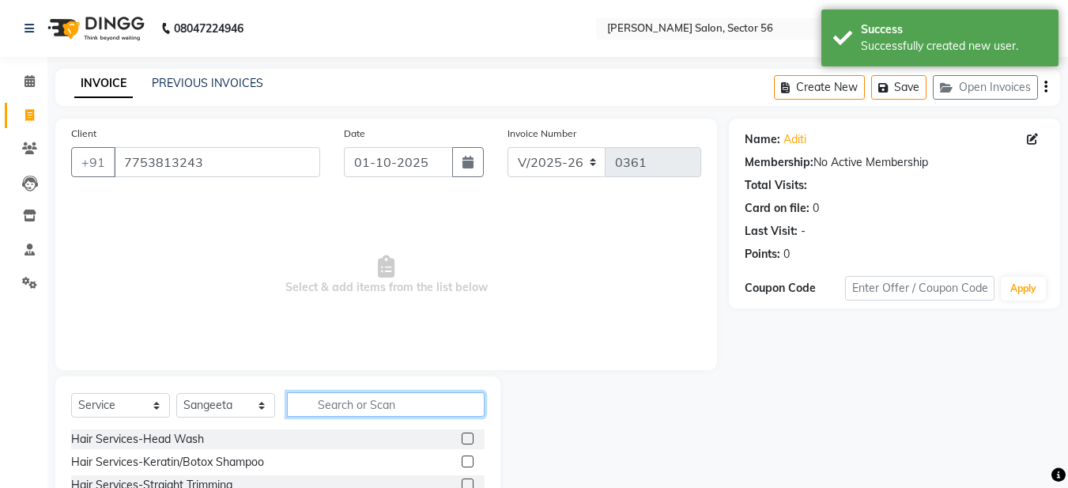
click at [343, 398] on input "text" at bounding box center [386, 404] width 198 height 25
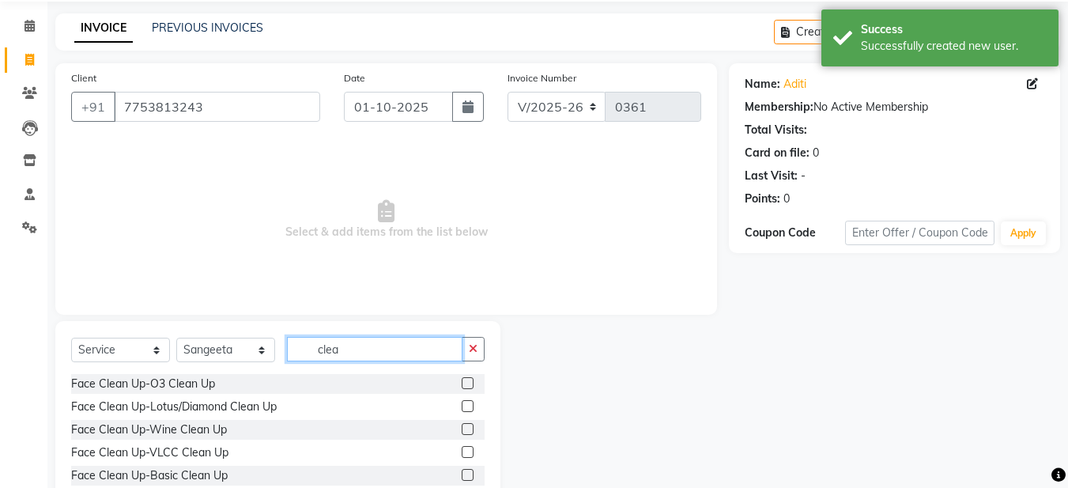
scroll to position [145, 0]
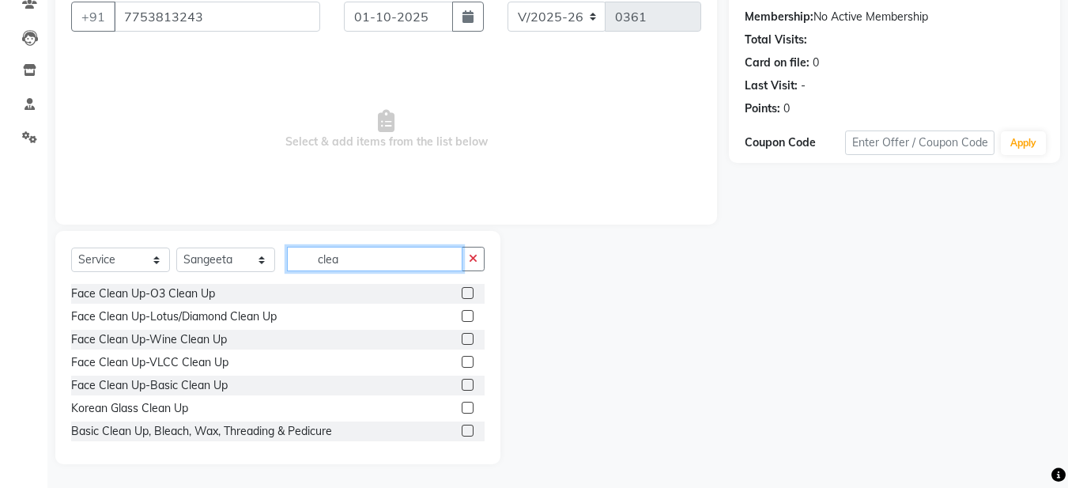
type input "clea"
click at [462, 337] on label at bounding box center [468, 339] width 12 height 12
click at [462, 337] on input "checkbox" at bounding box center [467, 339] width 10 height 10
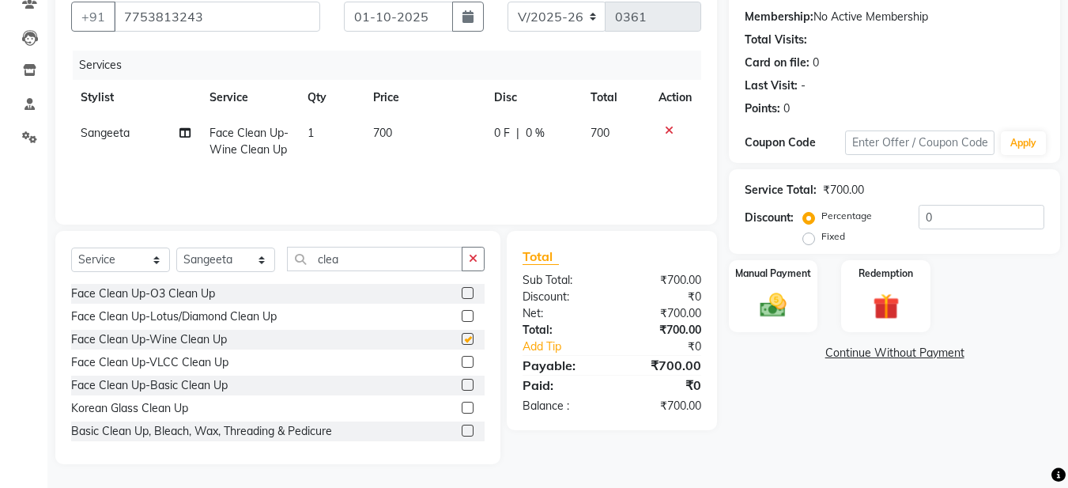
checkbox input "false"
click at [466, 266] on button "button" at bounding box center [473, 259] width 23 height 25
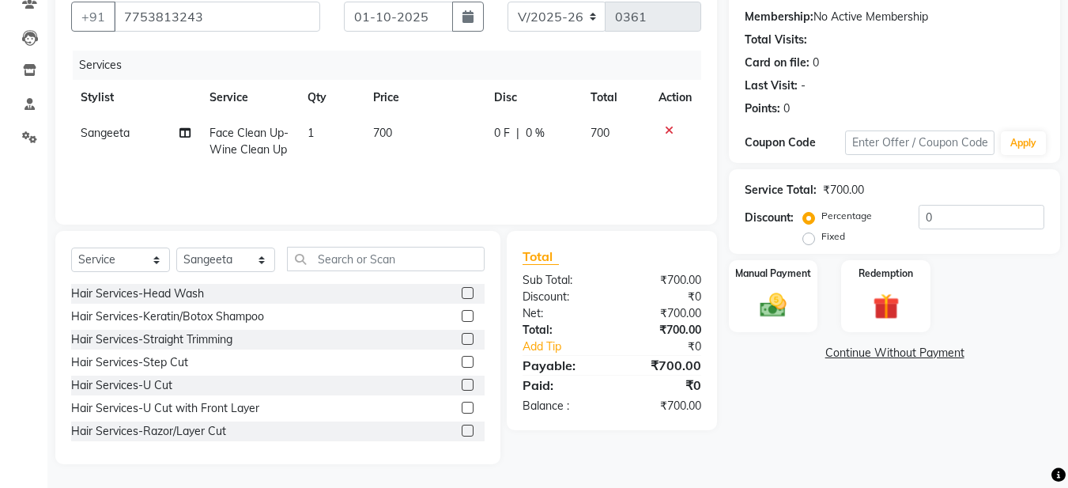
click at [126, 131] on span "Sangeeta" at bounding box center [105, 133] width 49 height 14
select select "91305"
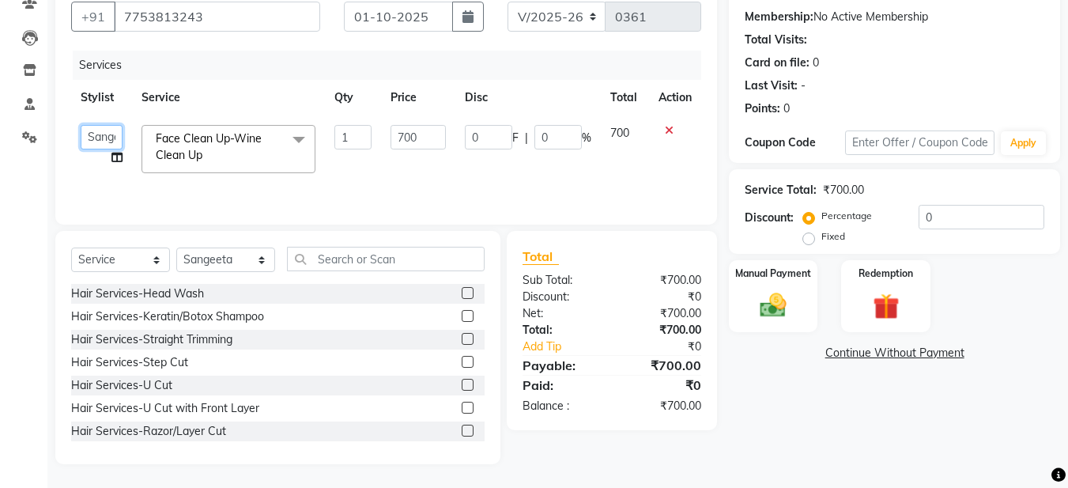
click at [93, 133] on select "[PERSON_NAME] [PERSON_NAME] [PERSON_NAME] [PERSON_NAME] [PERSON_NAME] [PERSON_N…" at bounding box center [102, 137] width 42 height 25
select select "92427"
click at [247, 260] on select "Select Stylist [PERSON_NAME] [PERSON_NAME] [PERSON_NAME] [PERSON_NAME] [PERSON_…" at bounding box center [225, 259] width 99 height 25
select select "92427"
click at [176, 247] on select "Select Stylist [PERSON_NAME] [PERSON_NAME] [PERSON_NAME] [PERSON_NAME] [PERSON_…" at bounding box center [225, 259] width 99 height 25
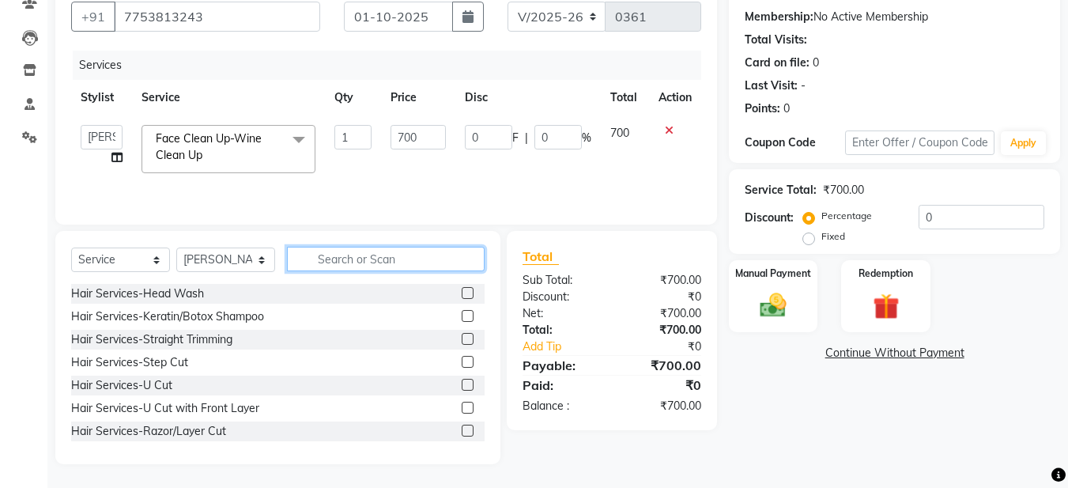
click at [339, 261] on input "text" at bounding box center [386, 259] width 198 height 25
click at [324, 261] on input "text" at bounding box center [386, 259] width 198 height 25
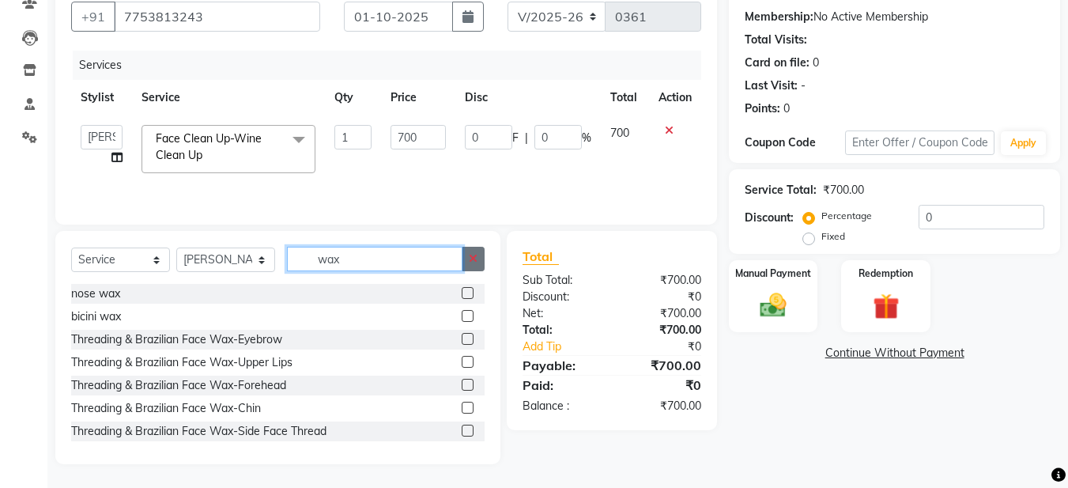
type input "wax"
drag, startPoint x: 475, startPoint y: 260, endPoint x: 365, endPoint y: 247, distance: 110.7
click at [472, 260] on icon "button" at bounding box center [473, 258] width 9 height 11
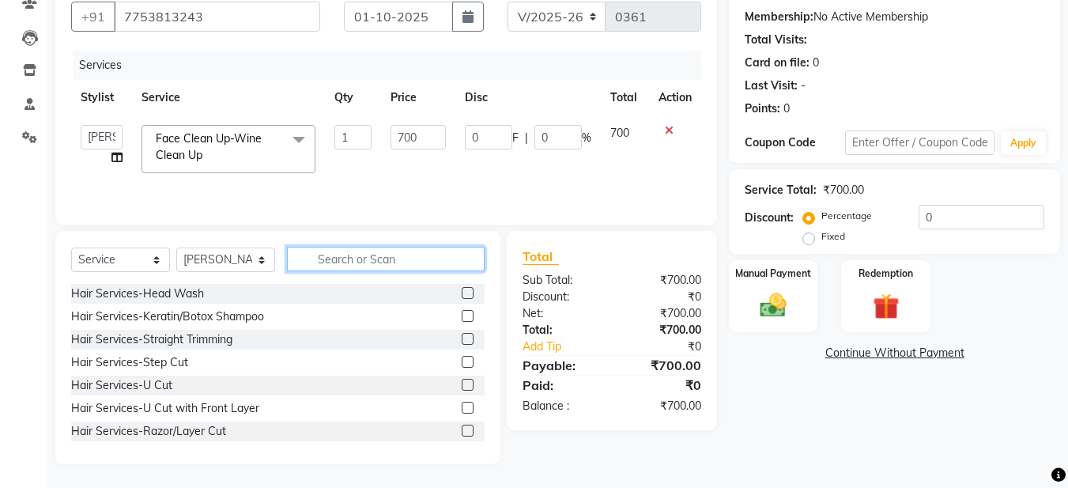
click at [332, 255] on input "text" at bounding box center [386, 259] width 198 height 25
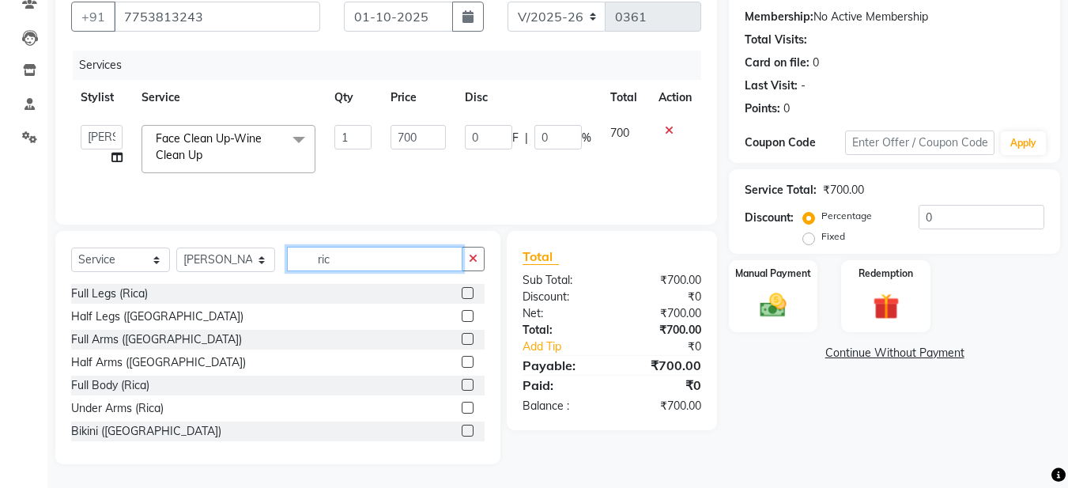
type input "ric"
click at [462, 359] on label at bounding box center [468, 362] width 12 height 12
click at [462, 359] on input "checkbox" at bounding box center [467, 362] width 10 height 10
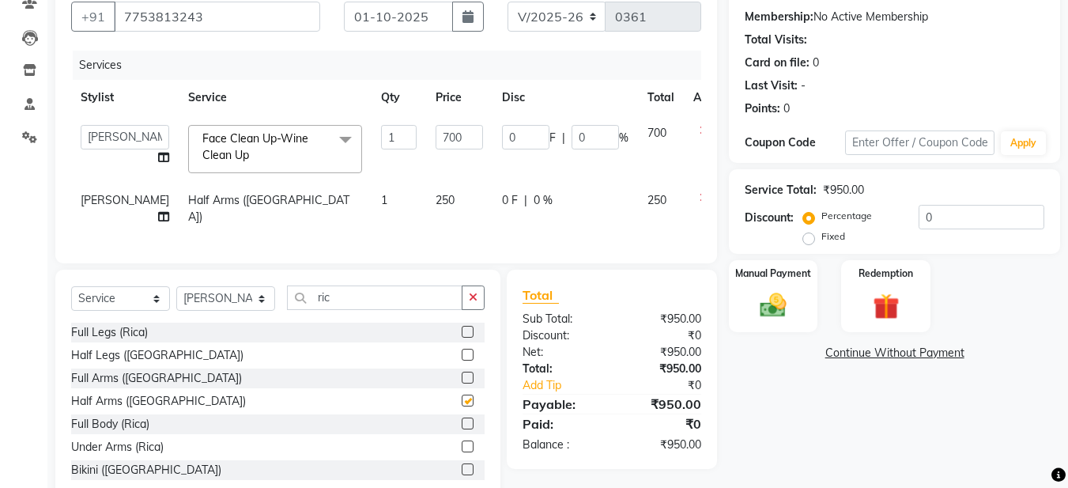
checkbox input "false"
click at [462, 373] on label at bounding box center [468, 378] width 12 height 12
click at [462, 373] on input "checkbox" at bounding box center [467, 378] width 10 height 10
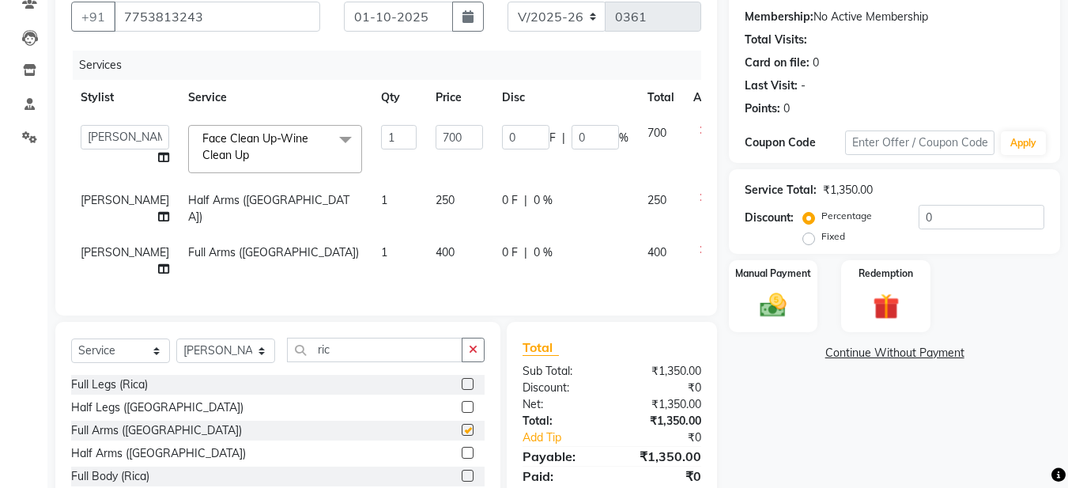
checkbox input "false"
click at [693, 192] on div at bounding box center [709, 197] width 33 height 11
click at [693, 195] on div at bounding box center [709, 197] width 33 height 11
click at [700, 195] on icon at bounding box center [704, 197] width 9 height 11
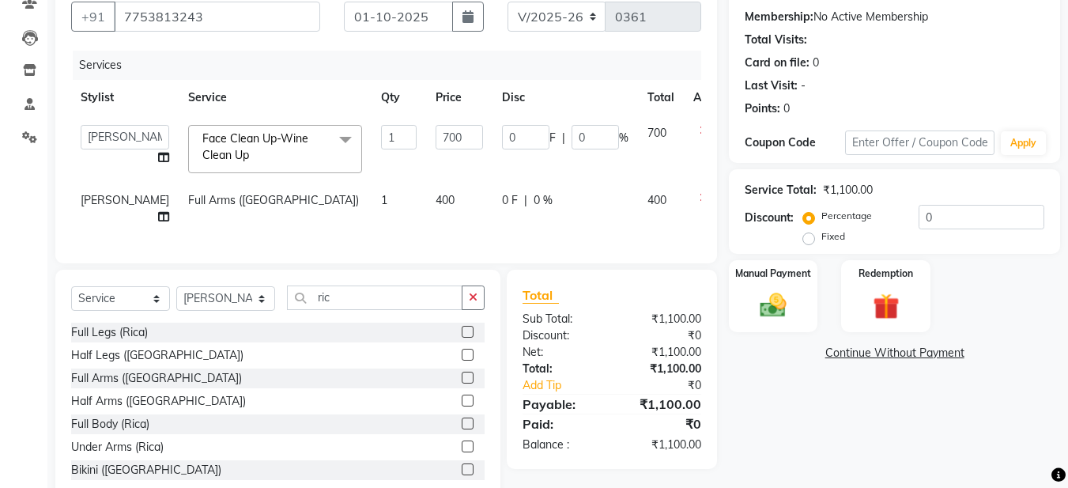
click at [436, 199] on span "400" at bounding box center [445, 200] width 19 height 14
select select "92427"
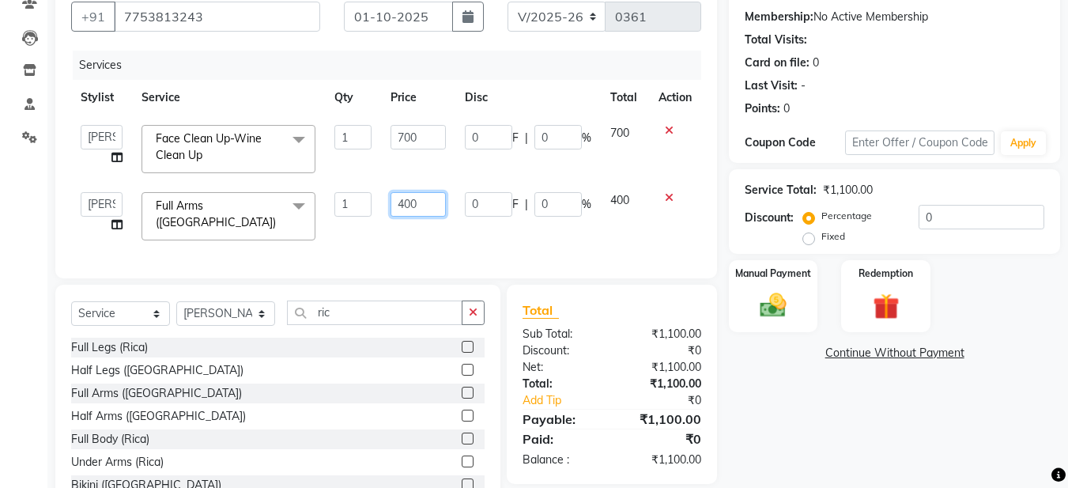
click at [405, 200] on input "400" at bounding box center [418, 204] width 55 height 25
type input "300"
click at [391, 226] on div "Services Stylist Service Qty Price Disc Total Action [PERSON_NAME] [PERSON_NAME…" at bounding box center [386, 157] width 630 height 212
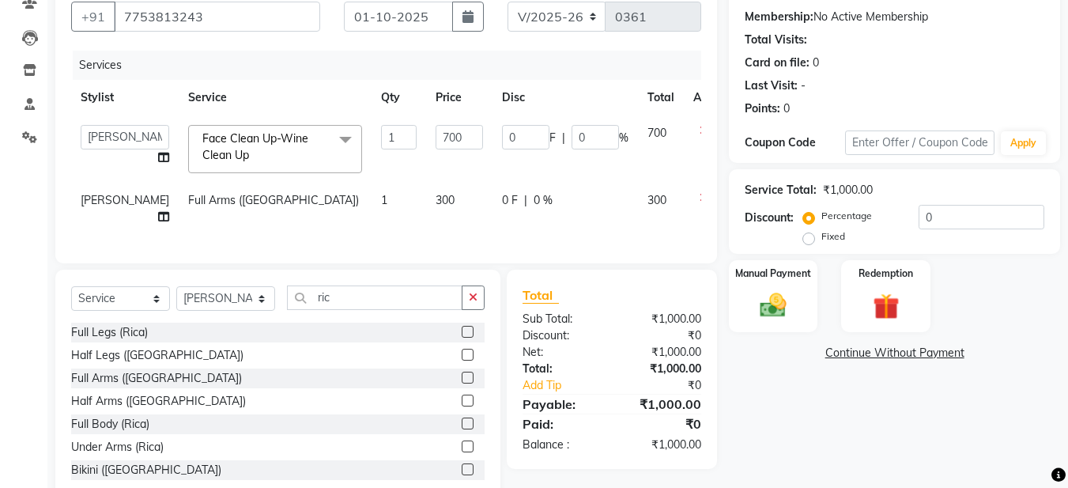
drag, startPoint x: 479, startPoint y: 300, endPoint x: 460, endPoint y: 296, distance: 19.2
click at [479, 299] on button "button" at bounding box center [473, 297] width 23 height 25
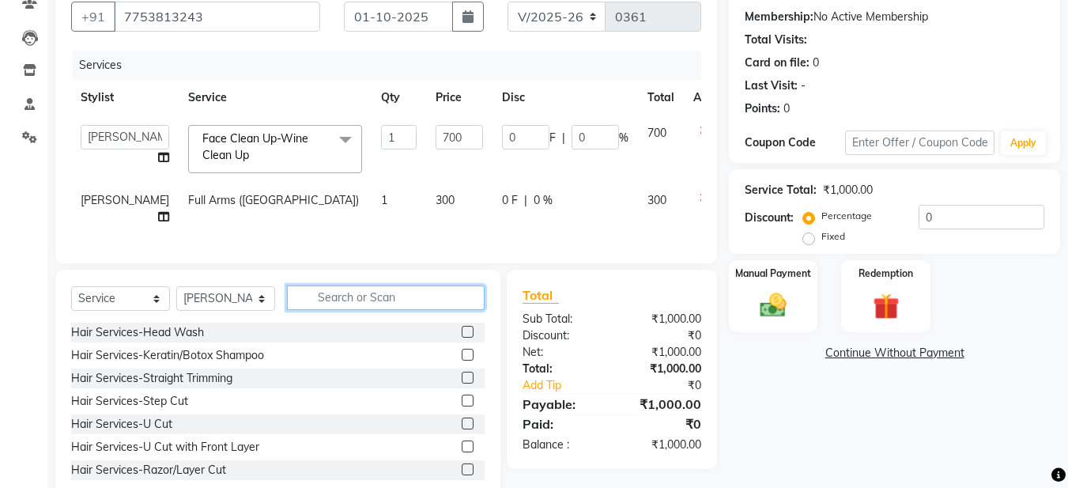
click at [363, 292] on input "text" at bounding box center [386, 297] width 198 height 25
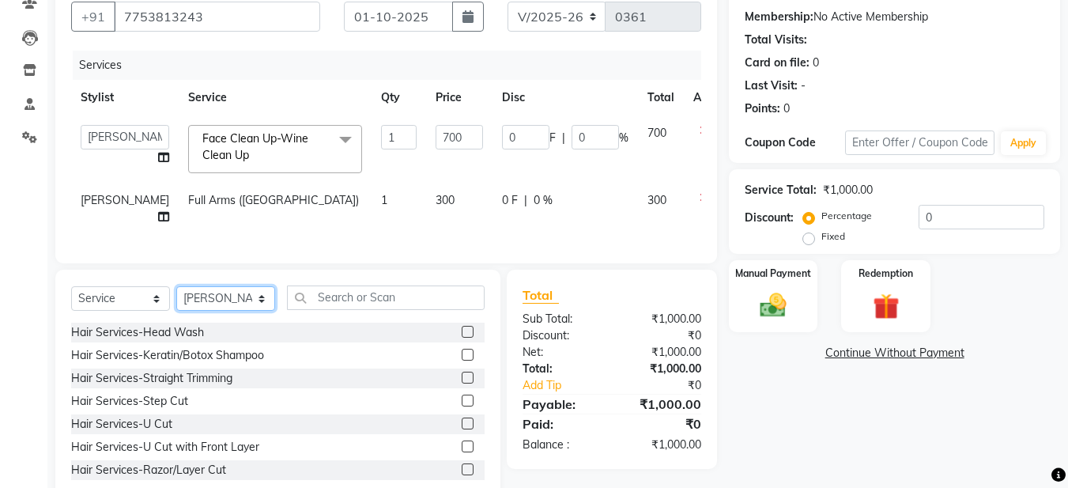
click at [211, 290] on select "Select Stylist [PERSON_NAME] [PERSON_NAME] [PERSON_NAME] [PERSON_NAME] [PERSON_…" at bounding box center [225, 298] width 99 height 25
select select "91308"
click at [176, 286] on select "Select Stylist [PERSON_NAME] [PERSON_NAME] [PERSON_NAME] [PERSON_NAME] [PERSON_…" at bounding box center [225, 298] width 99 height 25
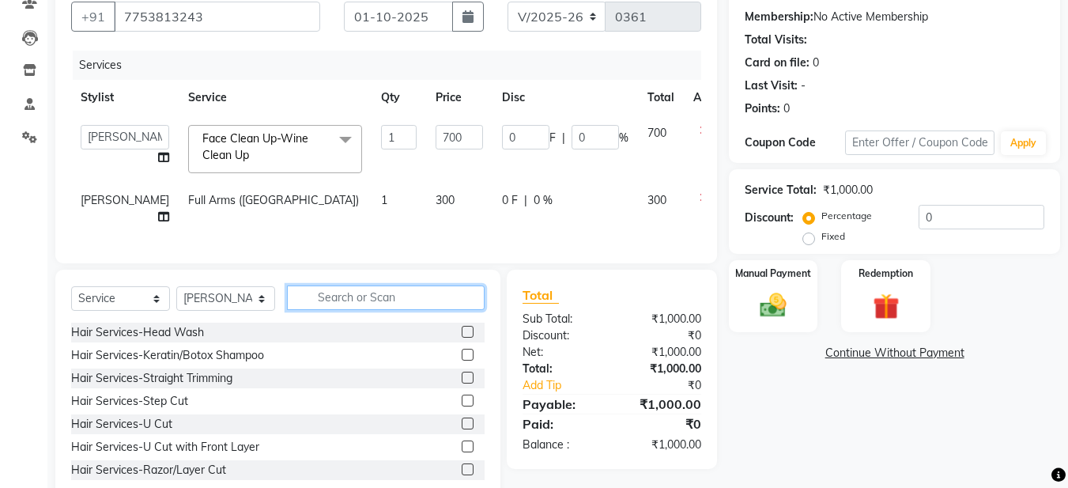
click at [334, 290] on input "text" at bounding box center [386, 297] width 198 height 25
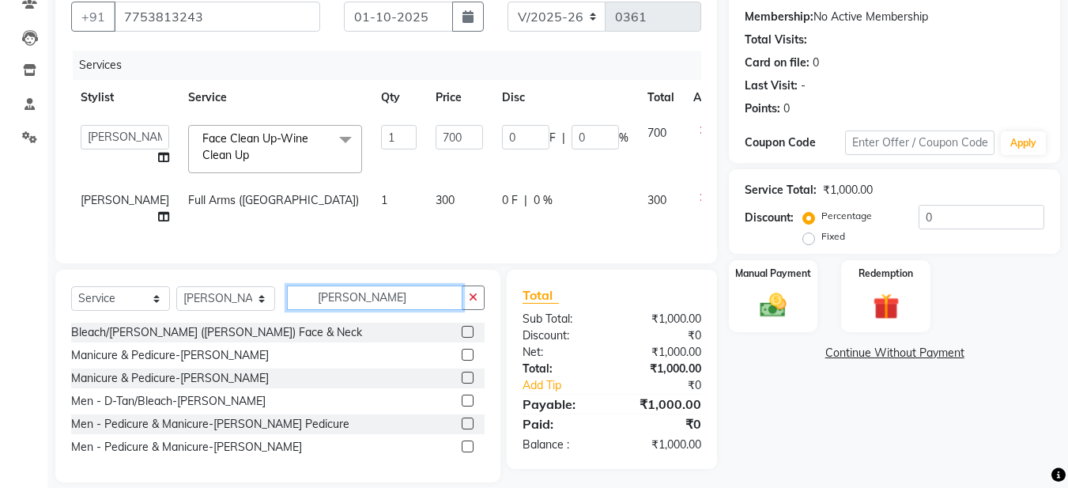
type input "[PERSON_NAME]"
click at [477, 346] on div at bounding box center [473, 356] width 23 height 20
drag, startPoint x: 467, startPoint y: 348, endPoint x: 477, endPoint y: 334, distance: 17.1
click at [477, 334] on div "Bleach/[PERSON_NAME] ([PERSON_NAME]) Face & Neck Manicure & Pedicure-[PERSON_NA…" at bounding box center [278, 392] width 414 height 138
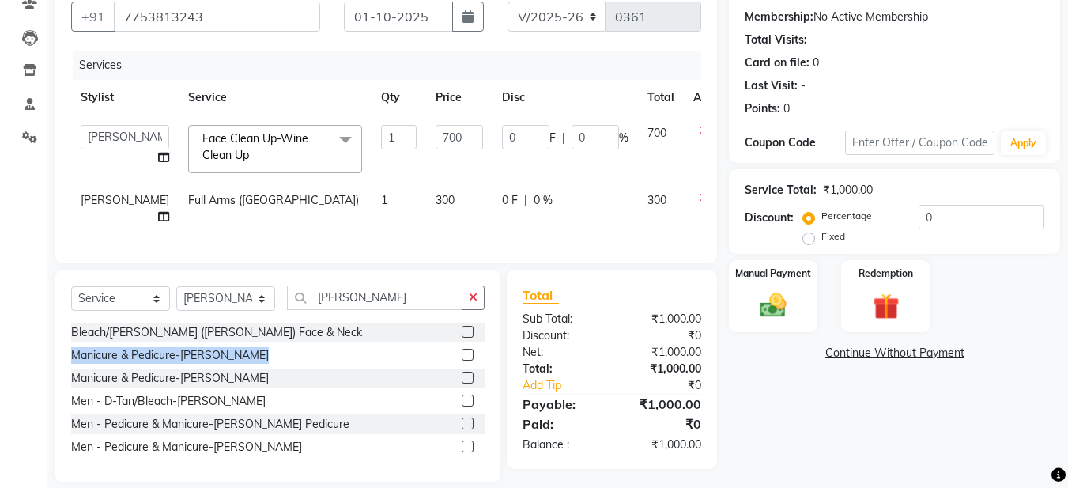
click at [470, 350] on label at bounding box center [468, 355] width 12 height 12
click at [470, 350] on input "checkbox" at bounding box center [467, 355] width 10 height 10
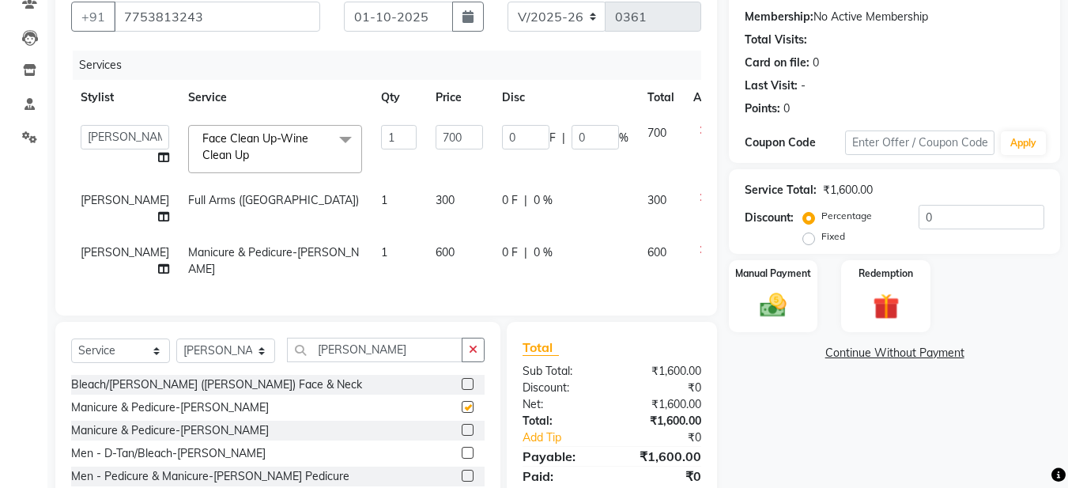
checkbox input "false"
click at [465, 346] on button "button" at bounding box center [473, 350] width 23 height 25
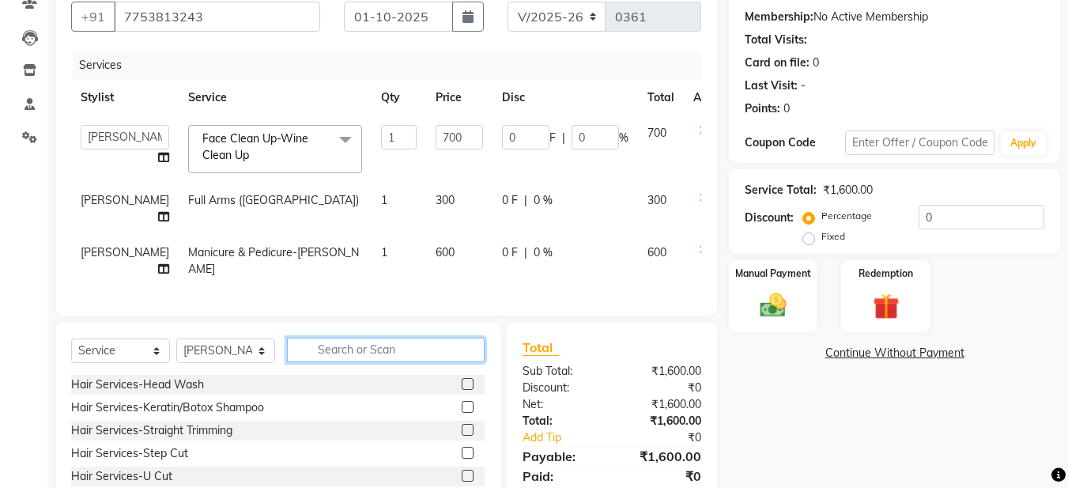
click at [332, 348] on input "text" at bounding box center [386, 350] width 198 height 25
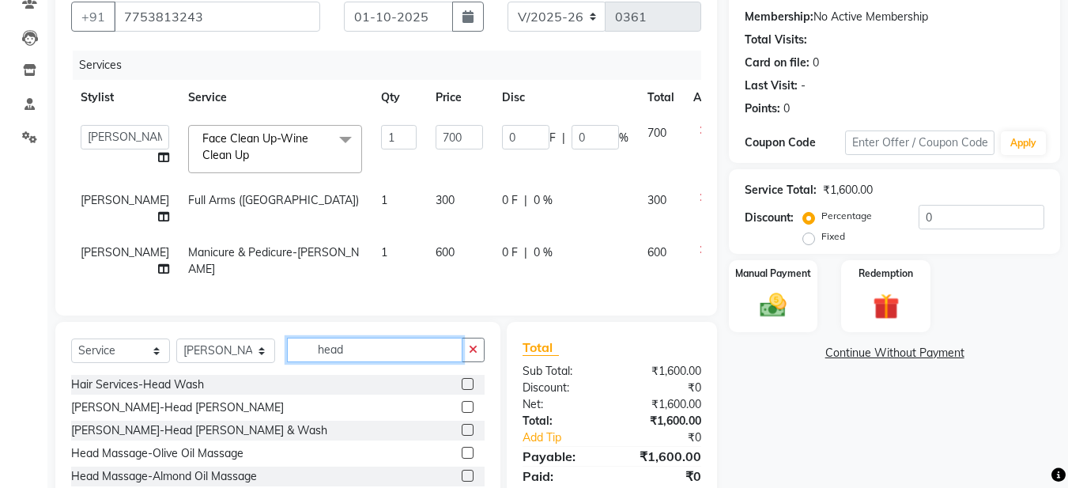
type input "head"
drag, startPoint x: 453, startPoint y: 447, endPoint x: 425, endPoint y: 432, distance: 32.2
click at [462, 447] on label at bounding box center [468, 453] width 12 height 12
click at [462, 448] on input "checkbox" at bounding box center [467, 453] width 10 height 10
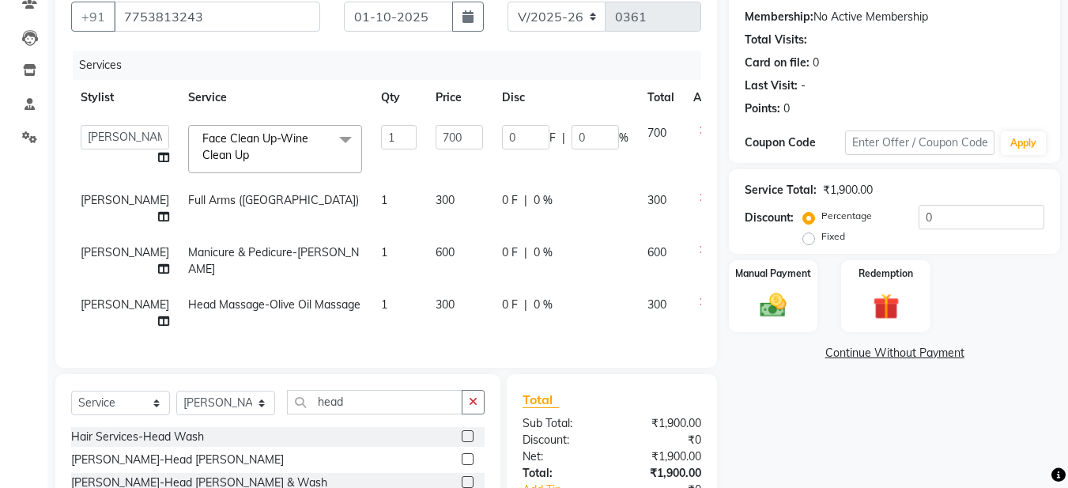
checkbox input "false"
click at [94, 297] on span "[PERSON_NAME]" at bounding box center [125, 304] width 89 height 14
select select "91308"
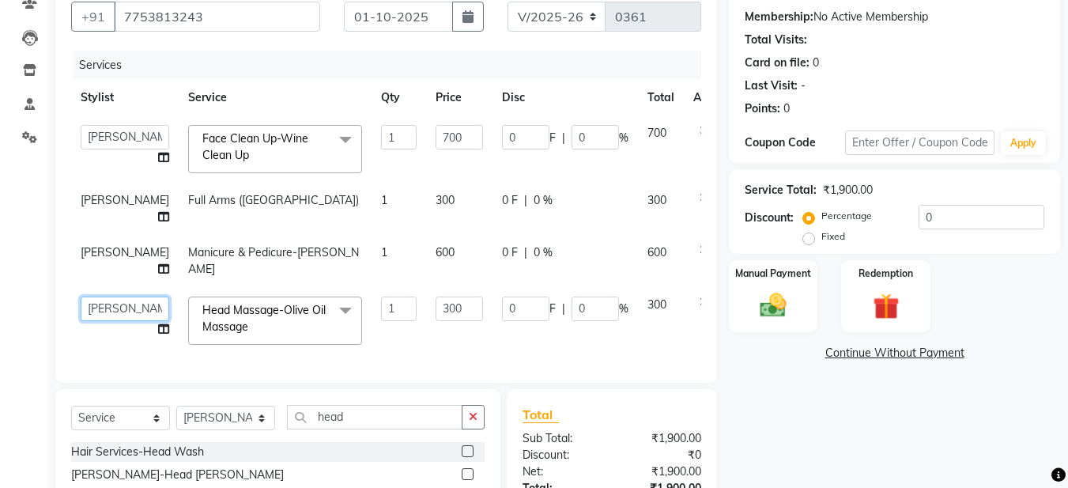
click at [94, 297] on select "[PERSON_NAME] [PERSON_NAME] [PERSON_NAME] [PERSON_NAME] [PERSON_NAME] [PERSON_N…" at bounding box center [125, 308] width 89 height 25
click at [940, 214] on input "0" at bounding box center [982, 217] width 126 height 25
type input "01"
type input "7"
type input "1"
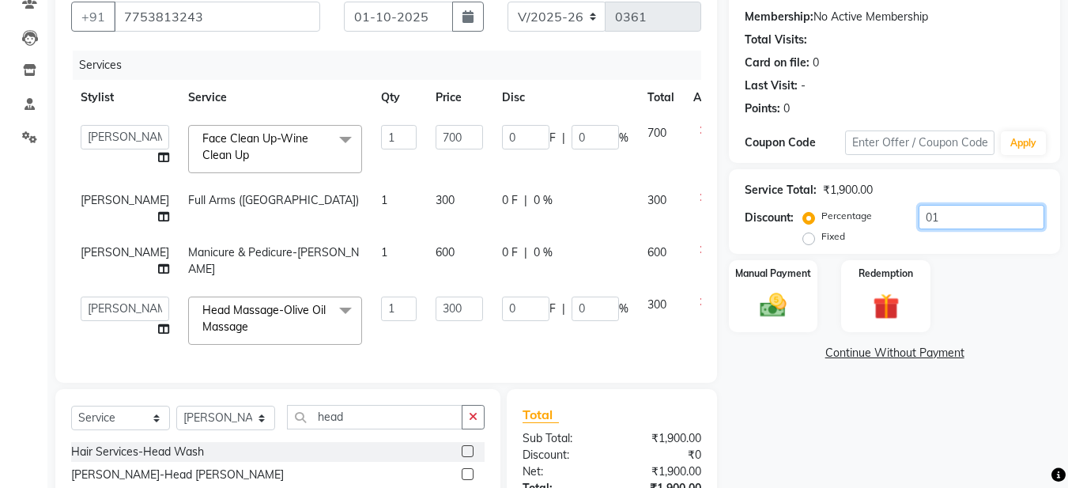
type input "3"
type input "1"
type input "010"
type input "70"
type input "10"
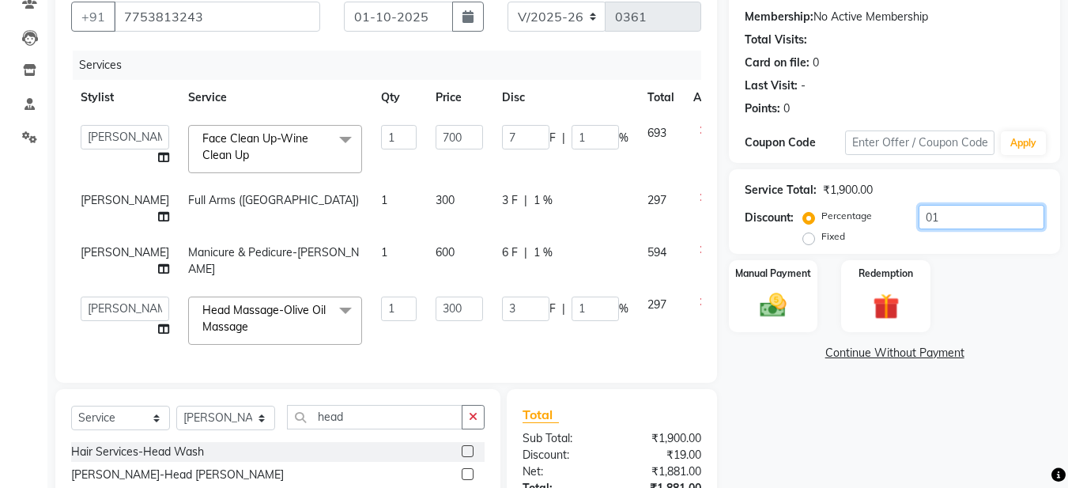
type input "30"
type input "10"
type input "010"
drag, startPoint x: 807, startPoint y: 397, endPoint x: 812, endPoint y: 383, distance: 14.3
click at [810, 396] on div "Name: Aditi Membership: No Active Membership Total Visits: Card on file: 0 Last…" at bounding box center [900, 297] width 343 height 649
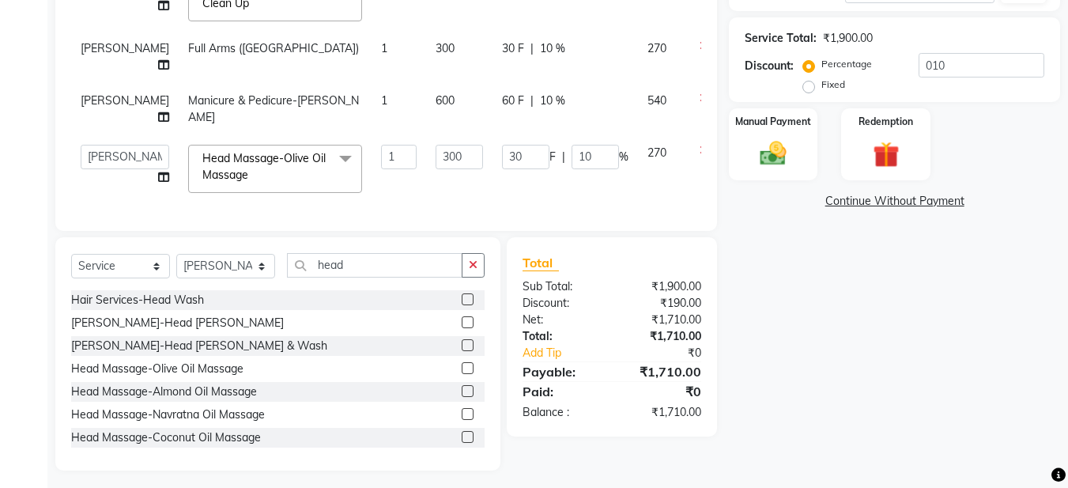
scroll to position [299, 0]
click at [502, 91] on span "60 F" at bounding box center [513, 99] width 22 height 17
select select "91308"
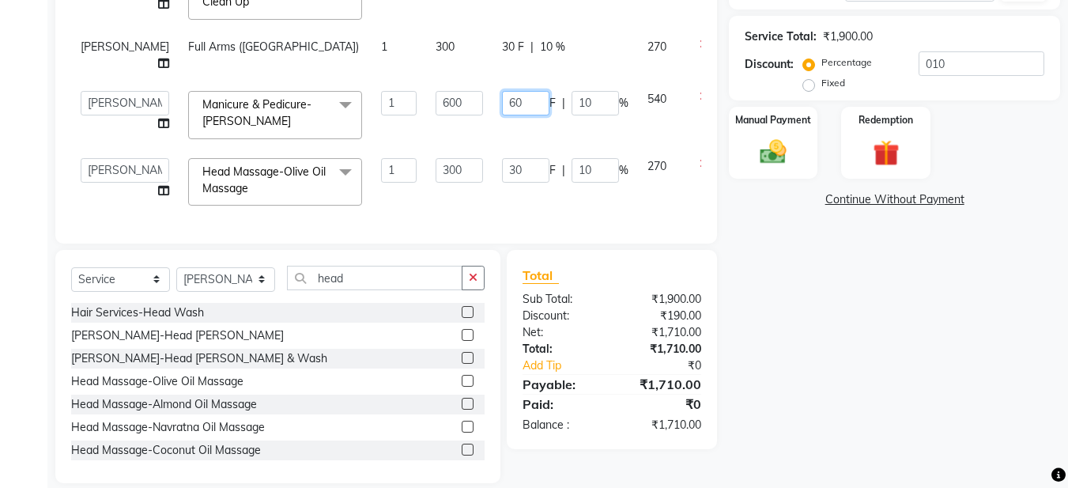
click at [502, 91] on input "60" at bounding box center [525, 103] width 47 height 25
type input "70"
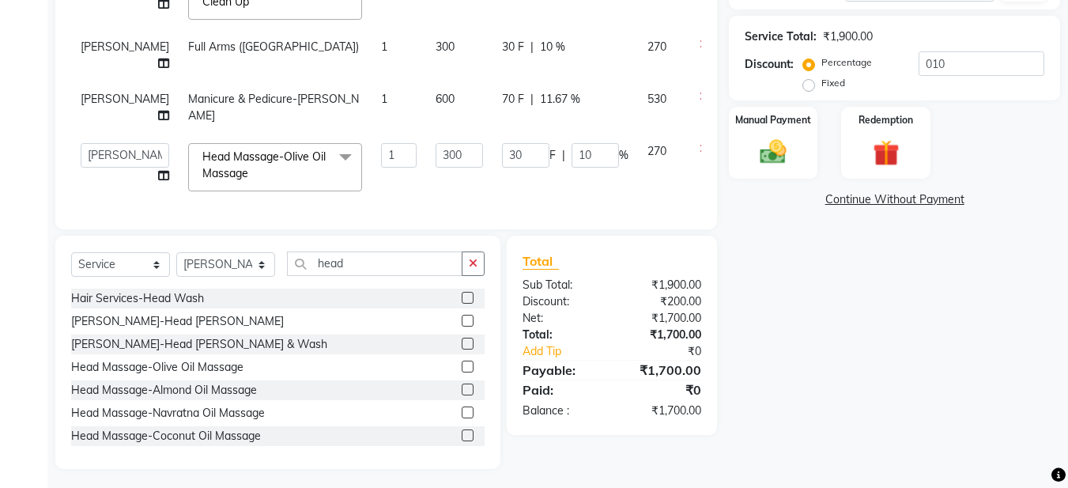
click at [493, 105] on td "70 F | 11.67 %" at bounding box center [565, 107] width 145 height 52
select select "91308"
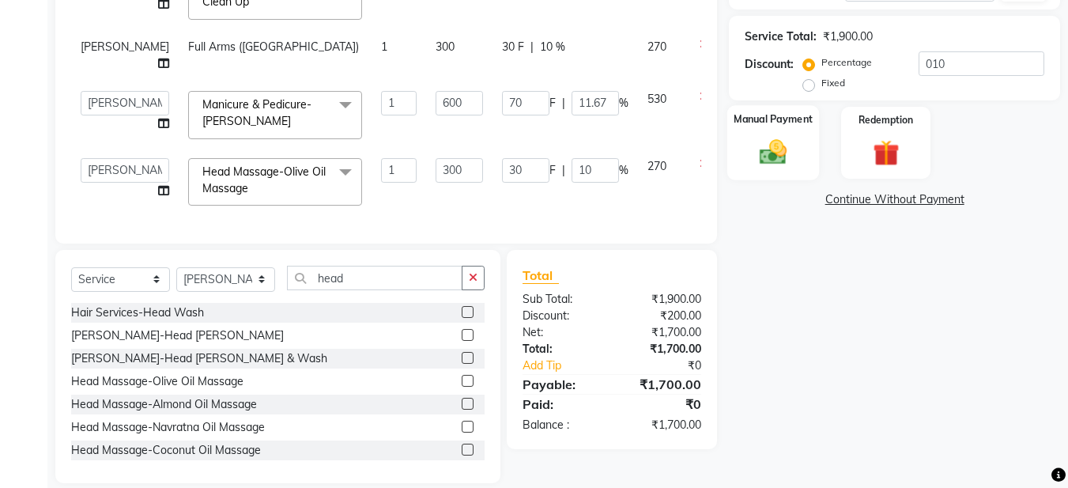
click at [776, 156] on img at bounding box center [773, 152] width 44 height 32
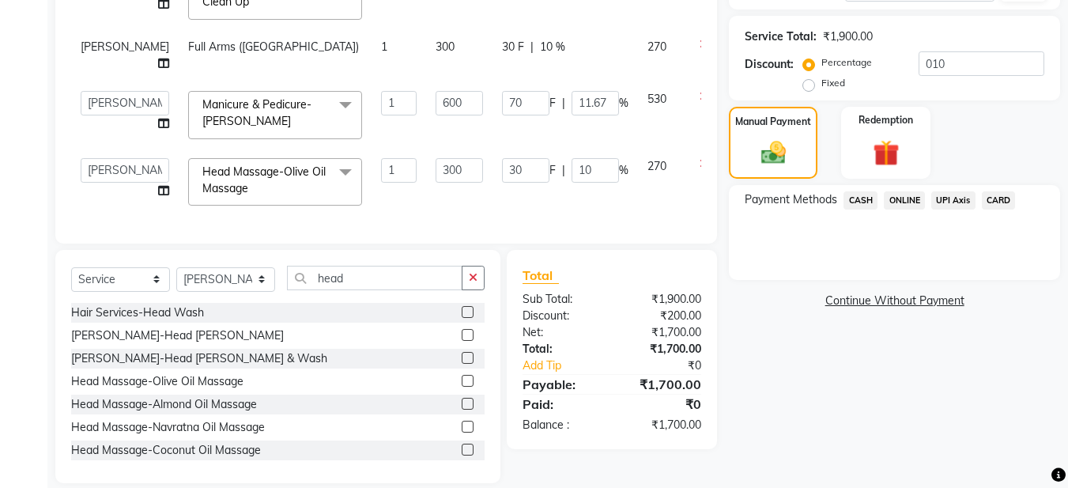
click at [905, 195] on span "ONLINE" at bounding box center [904, 200] width 41 height 18
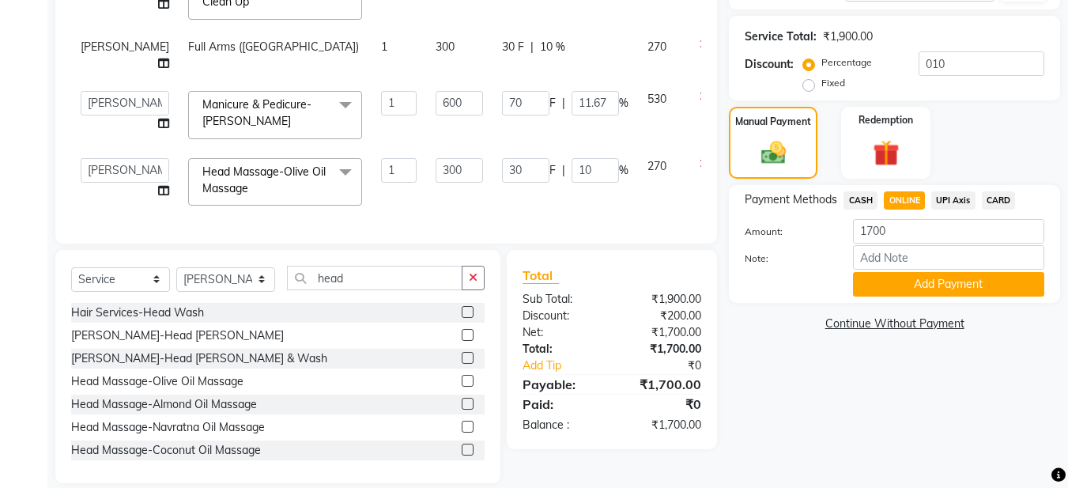
drag, startPoint x: 921, startPoint y: 275, endPoint x: 919, endPoint y: 256, distance: 19.1
click at [923, 275] on button "Add Payment" at bounding box center [948, 284] width 191 height 25
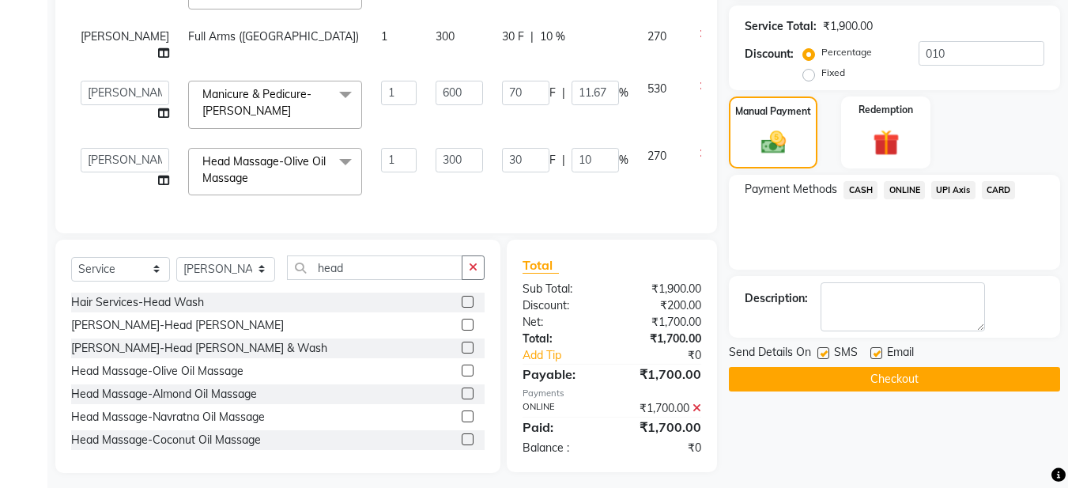
scroll to position [313, 0]
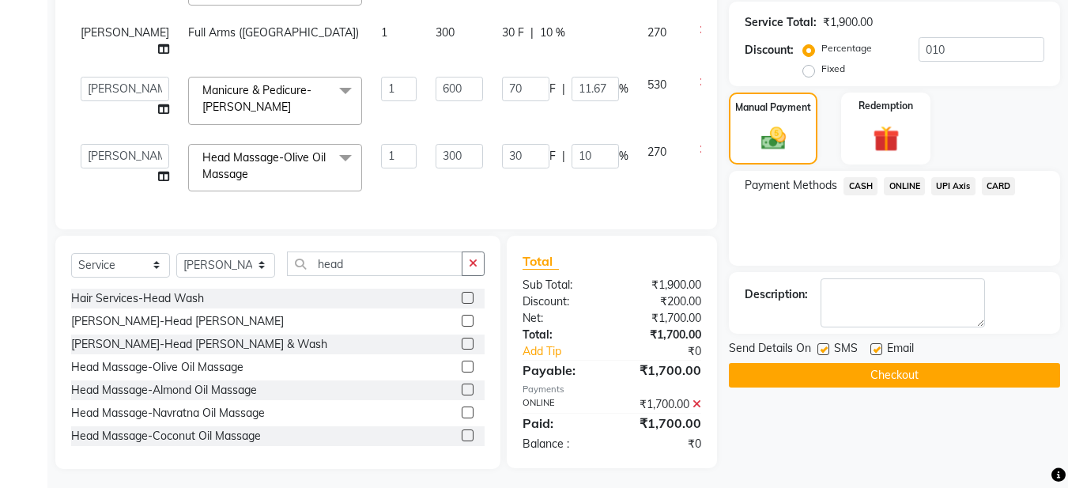
click at [875, 351] on label at bounding box center [877, 349] width 12 height 12
click at [875, 351] on input "checkbox" at bounding box center [876, 350] width 10 height 10
checkbox input "false"
click at [825, 347] on label at bounding box center [824, 349] width 12 height 12
click at [825, 347] on input "checkbox" at bounding box center [823, 350] width 10 height 10
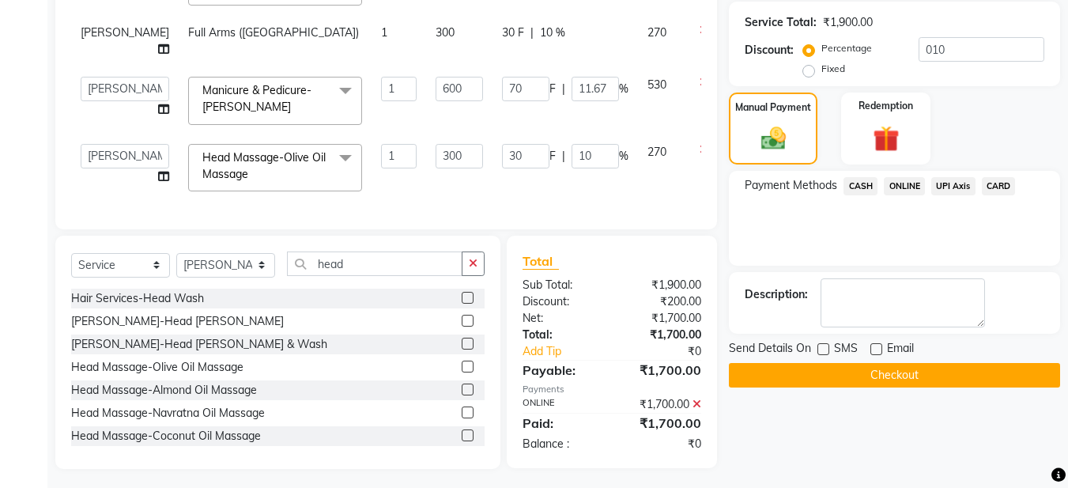
click at [825, 347] on label at bounding box center [824, 349] width 12 height 12
click at [825, 347] on input "checkbox" at bounding box center [823, 350] width 10 height 10
checkbox input "true"
click at [836, 372] on button "Checkout" at bounding box center [894, 375] width 331 height 25
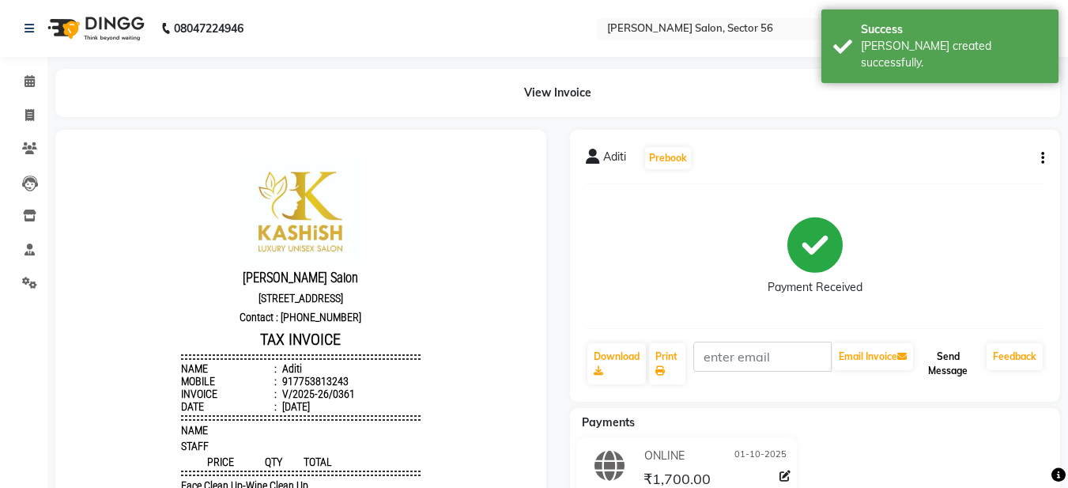
click at [945, 358] on button "Send Message" at bounding box center [948, 363] width 64 height 41
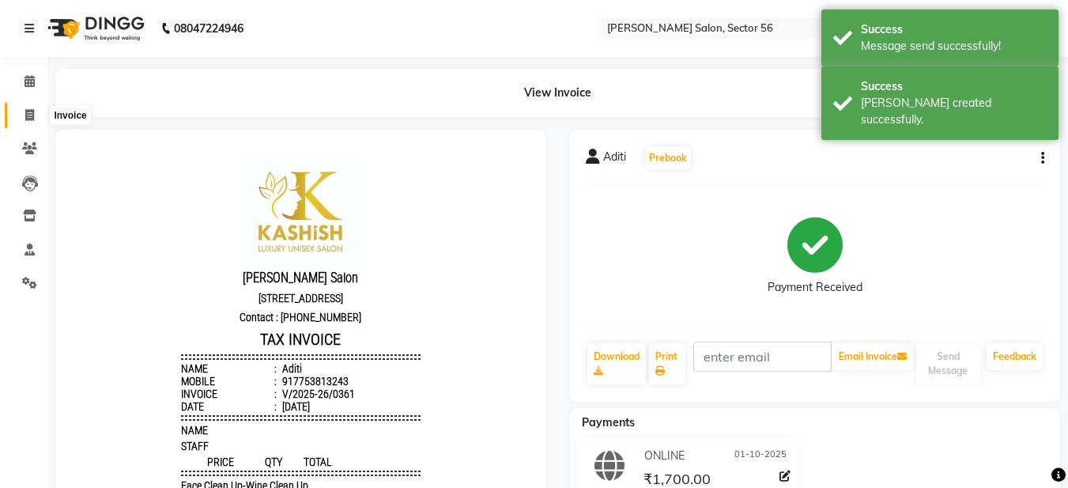
click at [28, 113] on icon at bounding box center [29, 115] width 9 height 12
select select "service"
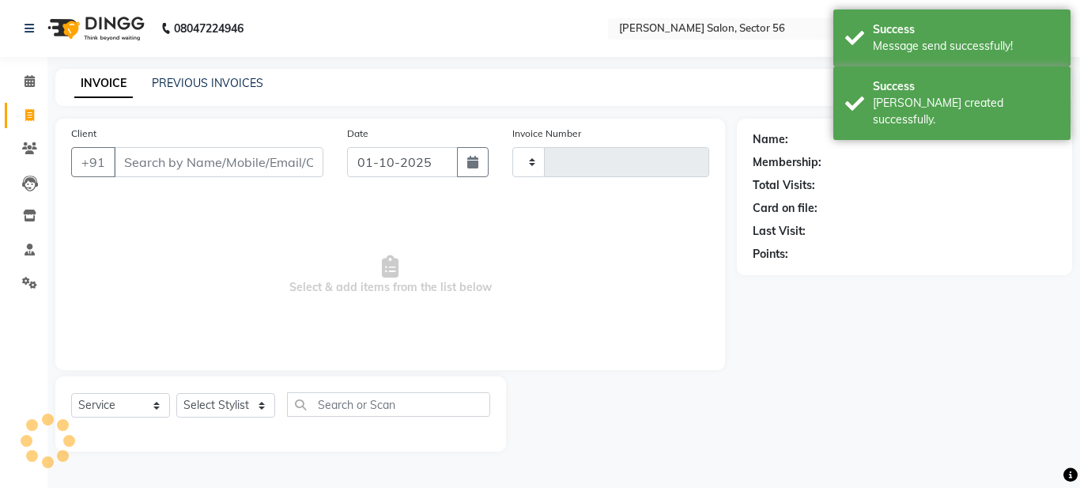
type input "0362"
select select "9000"
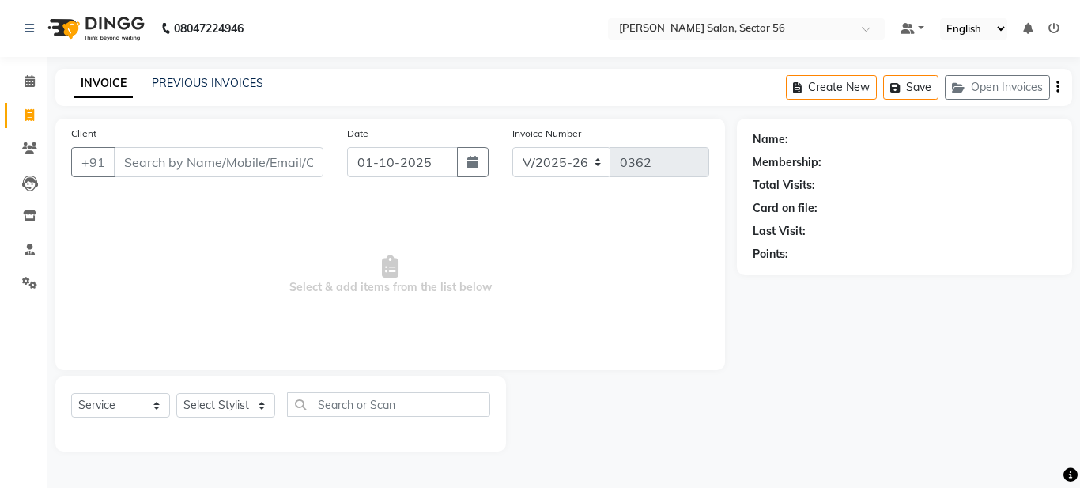
click at [153, 164] on input "Client" at bounding box center [219, 162] width 210 height 30
click at [21, 152] on span at bounding box center [30, 149] width 28 height 18
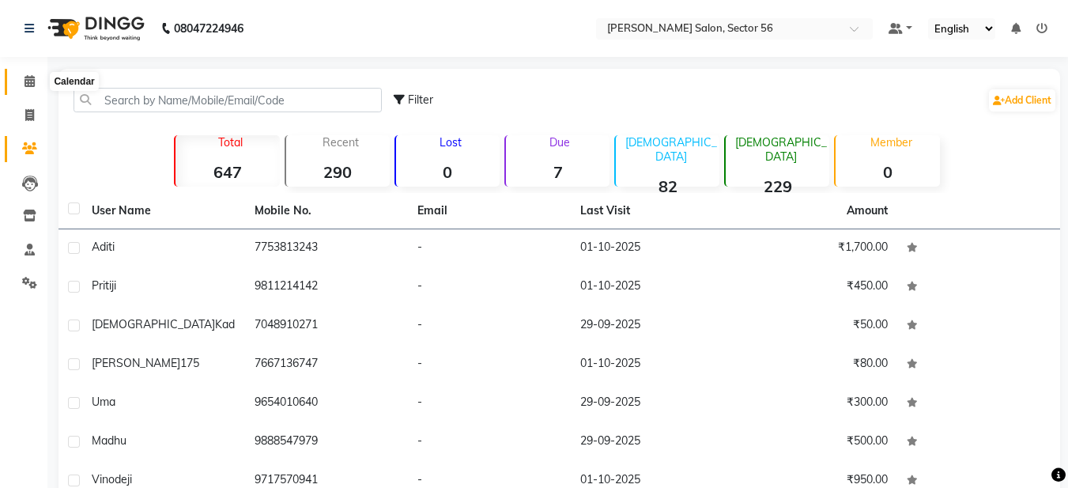
click at [31, 79] on icon at bounding box center [30, 81] width 10 height 12
click at [30, 113] on icon at bounding box center [29, 115] width 9 height 12
click at [27, 89] on span at bounding box center [30, 82] width 28 height 18
click at [27, 81] on icon at bounding box center [30, 81] width 10 height 12
click at [29, 112] on icon at bounding box center [29, 115] width 9 height 12
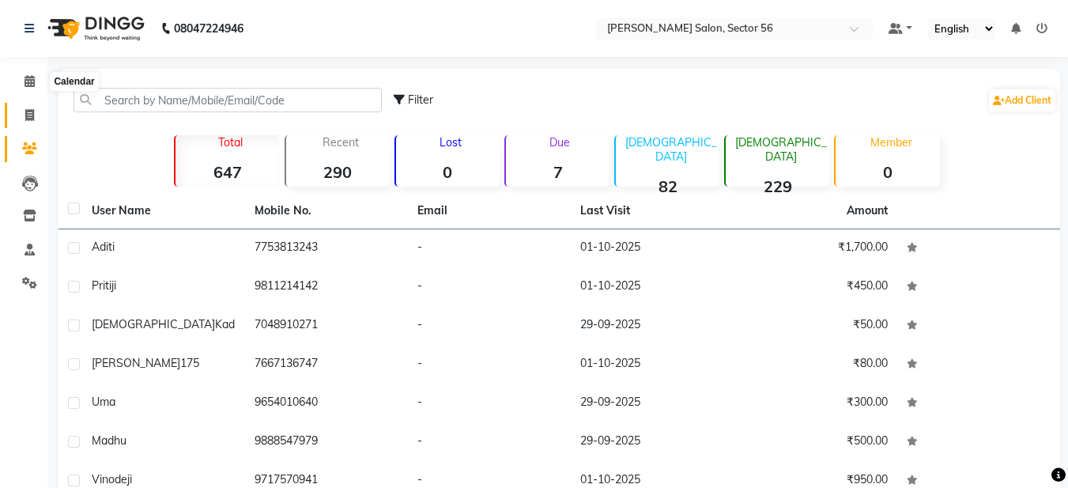
select select "service"
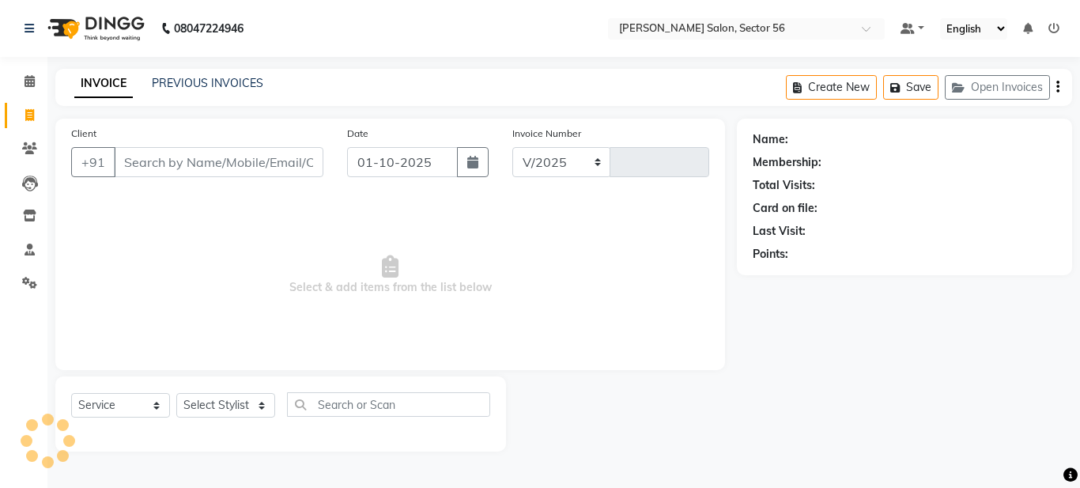
select select "9000"
type input "0362"
drag, startPoint x: 141, startPoint y: 161, endPoint x: 119, endPoint y: 164, distance: 21.6
click at [135, 162] on input "Client" at bounding box center [219, 162] width 210 height 30
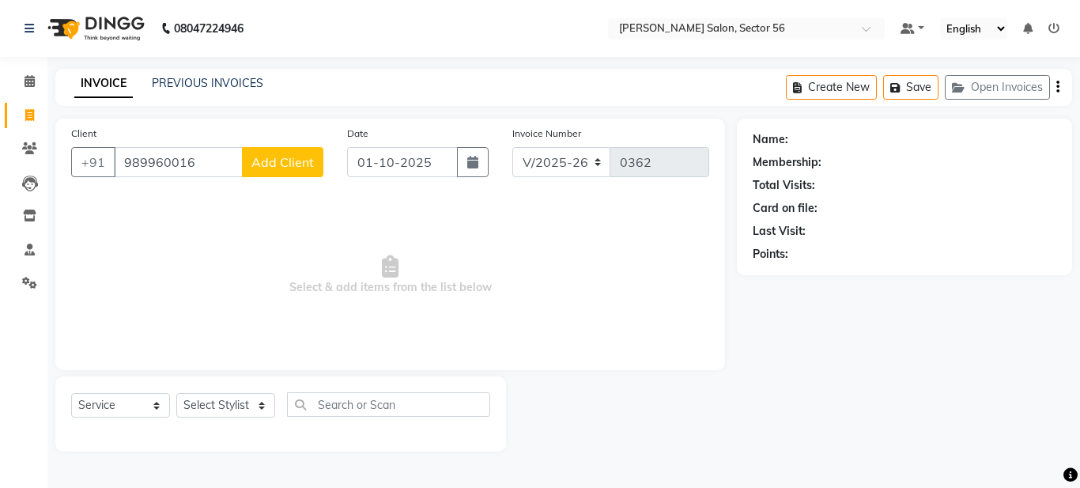
click at [174, 161] on input "989960016" at bounding box center [178, 162] width 129 height 30
type input "9899600016"
click at [259, 167] on span "Add Client" at bounding box center [282, 162] width 62 height 16
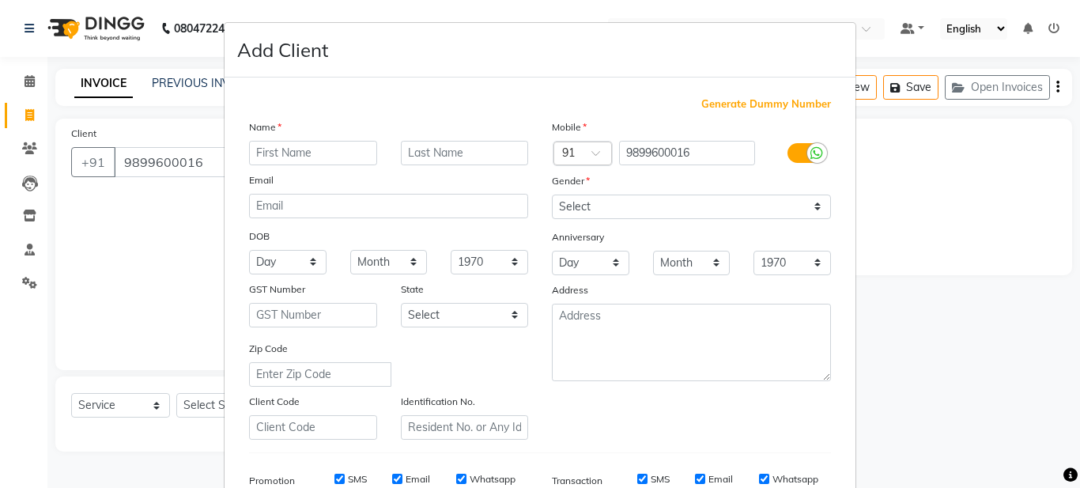
click at [266, 153] on input "text" at bounding box center [313, 153] width 128 height 25
click at [261, 153] on input "[PERSON_NAME]" at bounding box center [313, 153] width 128 height 25
type input "Monu"
click at [421, 150] on input "text" at bounding box center [465, 153] width 128 height 25
type input "ji"
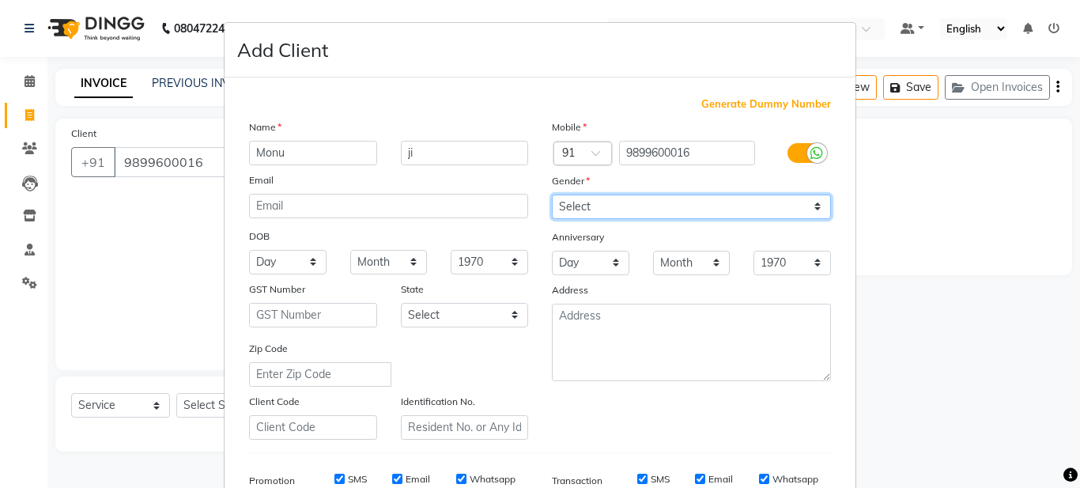
click at [604, 206] on select "Select [DEMOGRAPHIC_DATA] [DEMOGRAPHIC_DATA] Other Prefer Not To Say" at bounding box center [691, 207] width 279 height 25
click at [552, 195] on select "Select [DEMOGRAPHIC_DATA] [DEMOGRAPHIC_DATA] Other Prefer Not To Say" at bounding box center [691, 207] width 279 height 25
click at [592, 211] on select "Select [DEMOGRAPHIC_DATA] [DEMOGRAPHIC_DATA] Other Prefer Not To Say" at bounding box center [691, 207] width 279 height 25
select select "[DEMOGRAPHIC_DATA]"
click at [552, 195] on select "Select [DEMOGRAPHIC_DATA] [DEMOGRAPHIC_DATA] Other Prefer Not To Say" at bounding box center [691, 207] width 279 height 25
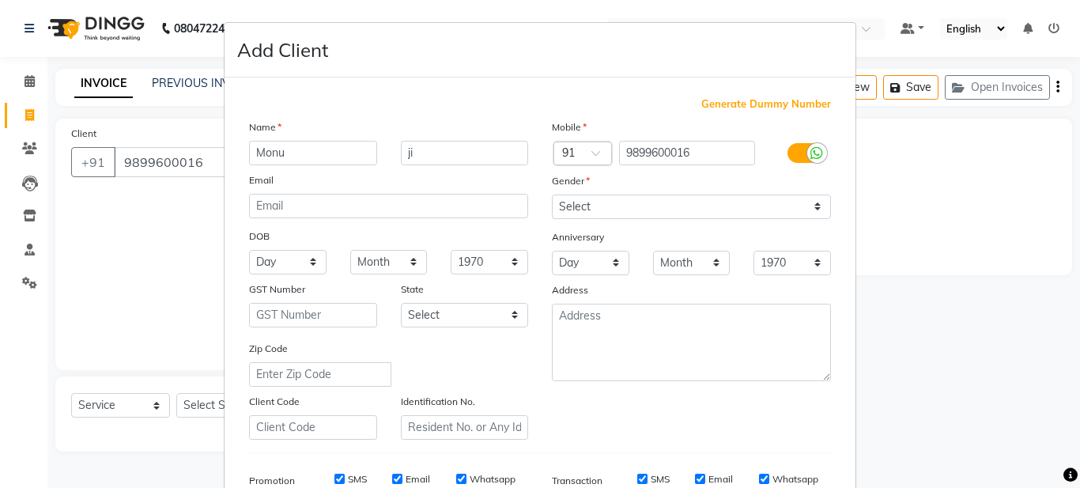
drag, startPoint x: 740, startPoint y: 401, endPoint x: 740, endPoint y: 392, distance: 8.7
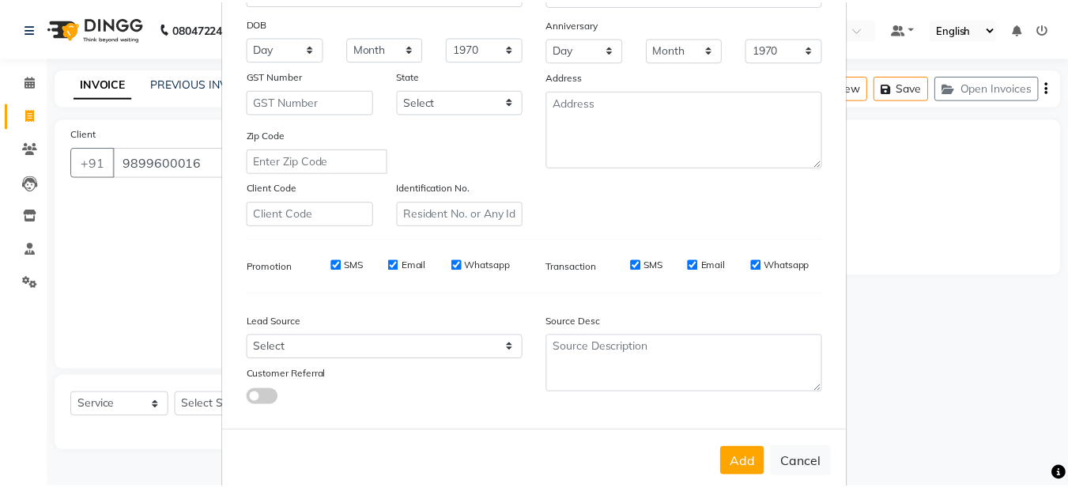
scroll to position [242, 0]
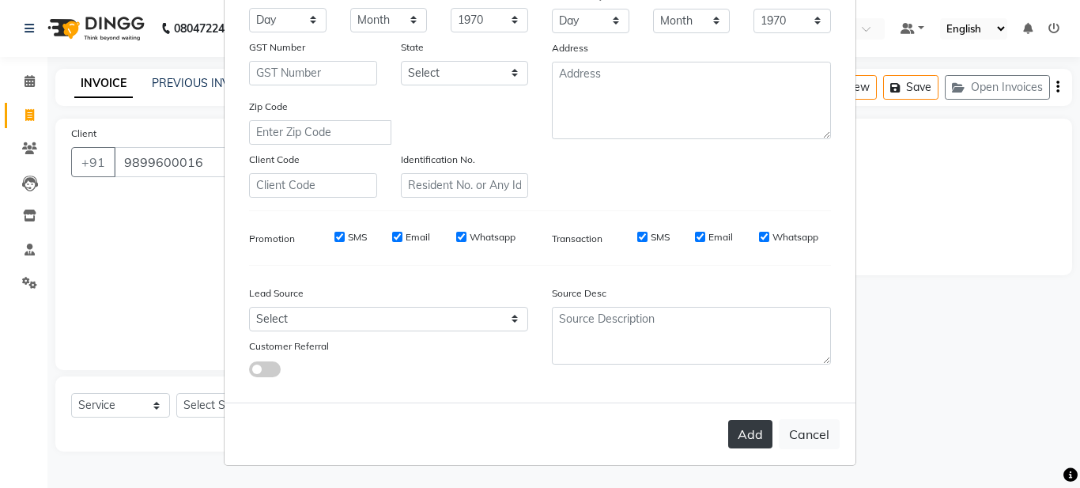
click at [729, 438] on button "Add" at bounding box center [750, 434] width 44 height 28
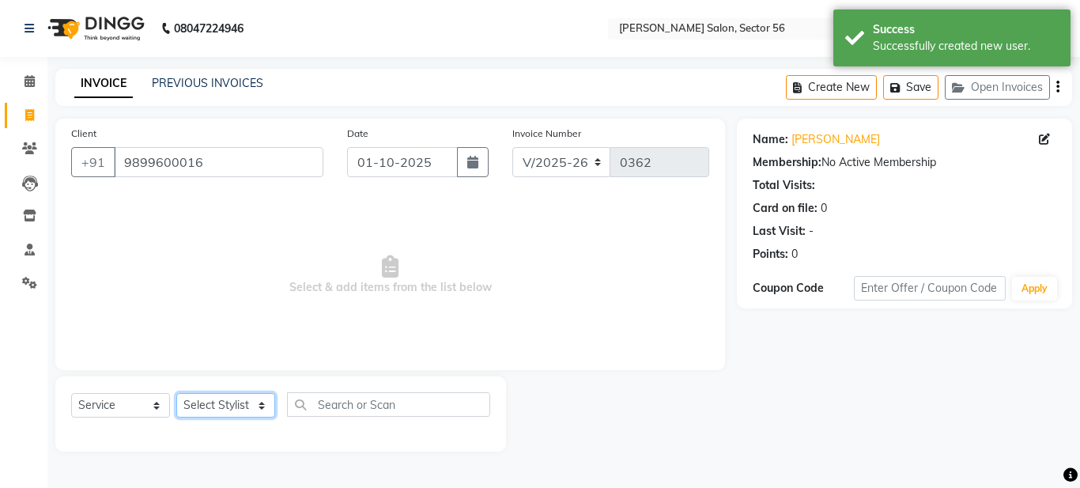
click at [217, 410] on select "Select Stylist [PERSON_NAME] [PERSON_NAME] [PERSON_NAME] [PERSON_NAME] [PERSON_…" at bounding box center [225, 405] width 99 height 25
select select "91302"
click at [176, 393] on select "Select Stylist [PERSON_NAME] [PERSON_NAME] [PERSON_NAME] [PERSON_NAME] [PERSON_…" at bounding box center [225, 405] width 99 height 25
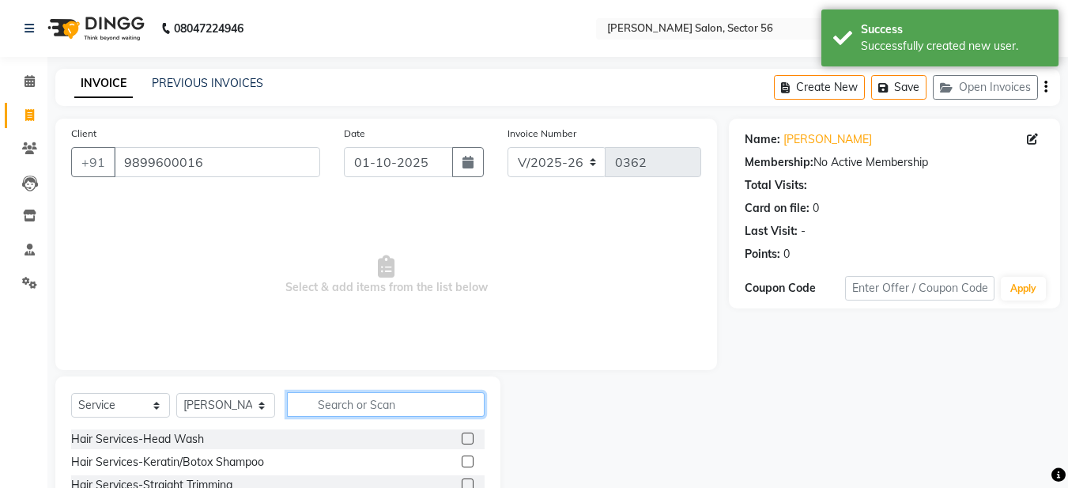
click at [319, 404] on input "text" at bounding box center [386, 404] width 198 height 25
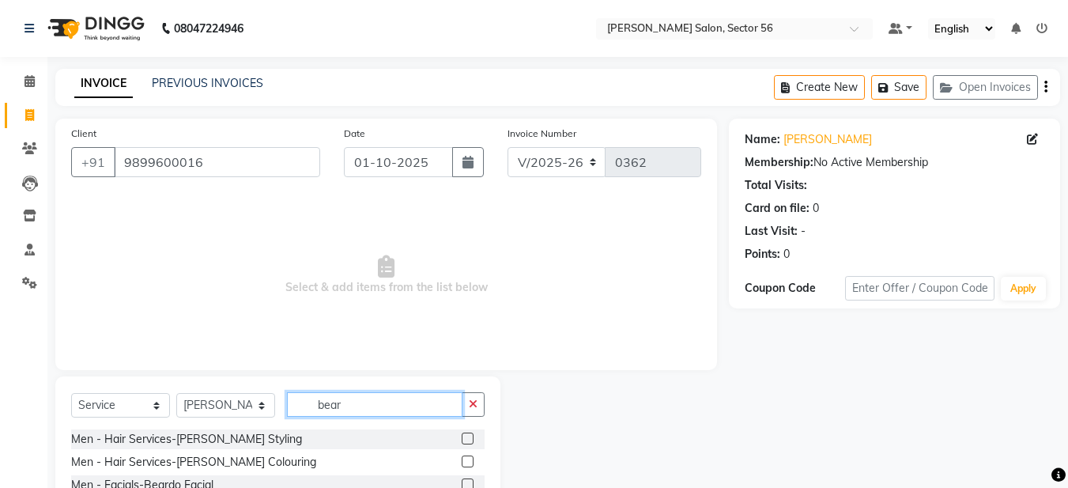
type input "bear"
click at [466, 435] on label at bounding box center [468, 438] width 12 height 12
click at [466, 435] on input "checkbox" at bounding box center [467, 439] width 10 height 10
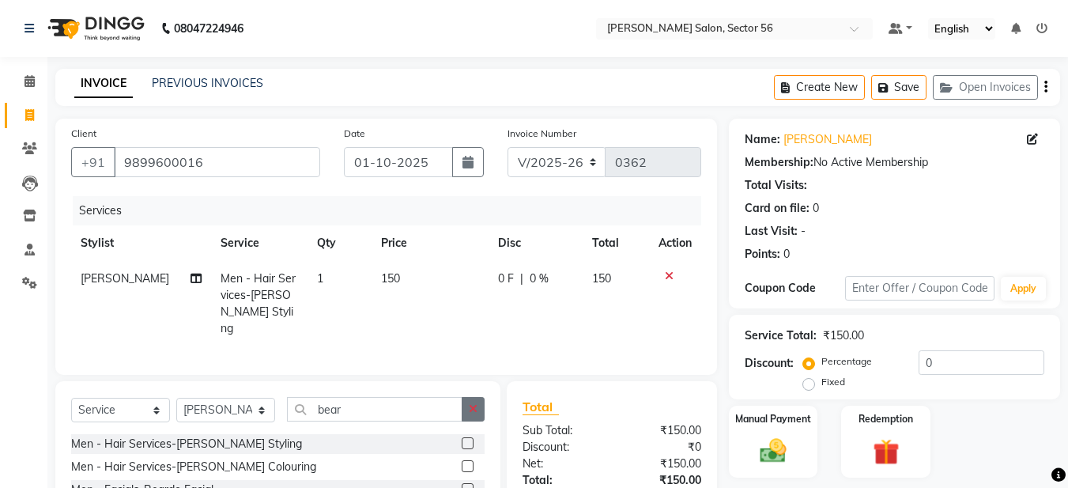
click at [470, 404] on icon "button" at bounding box center [473, 408] width 9 height 11
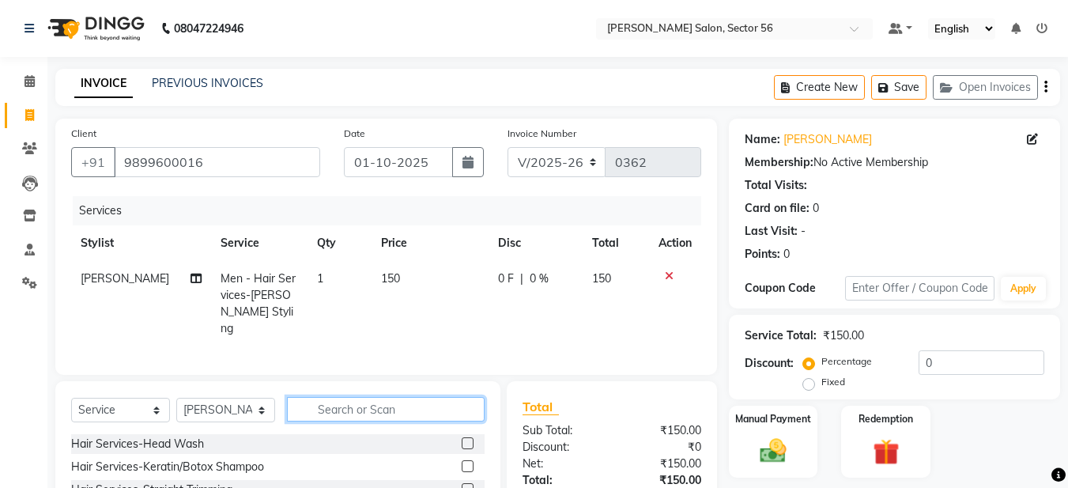
click at [373, 400] on input "text" at bounding box center [386, 409] width 198 height 25
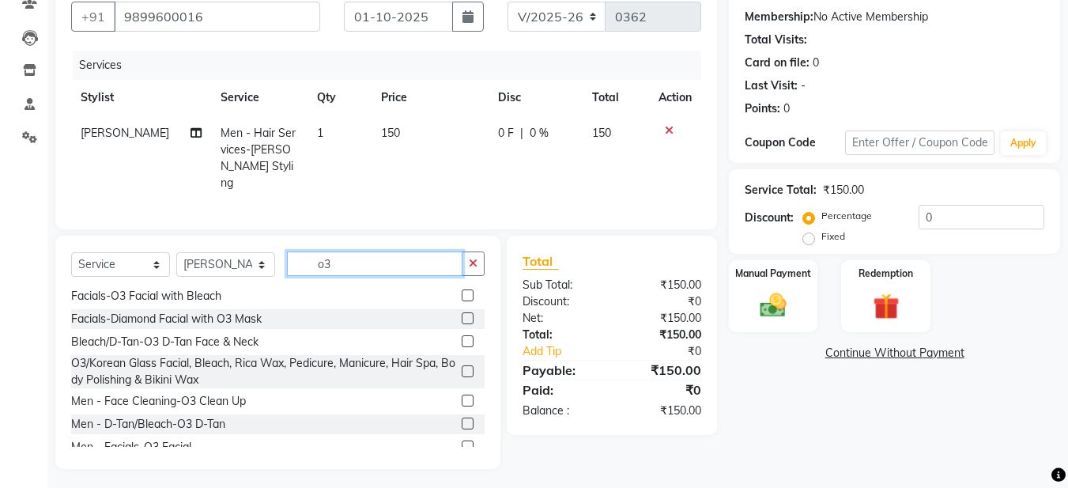
scroll to position [39, 0]
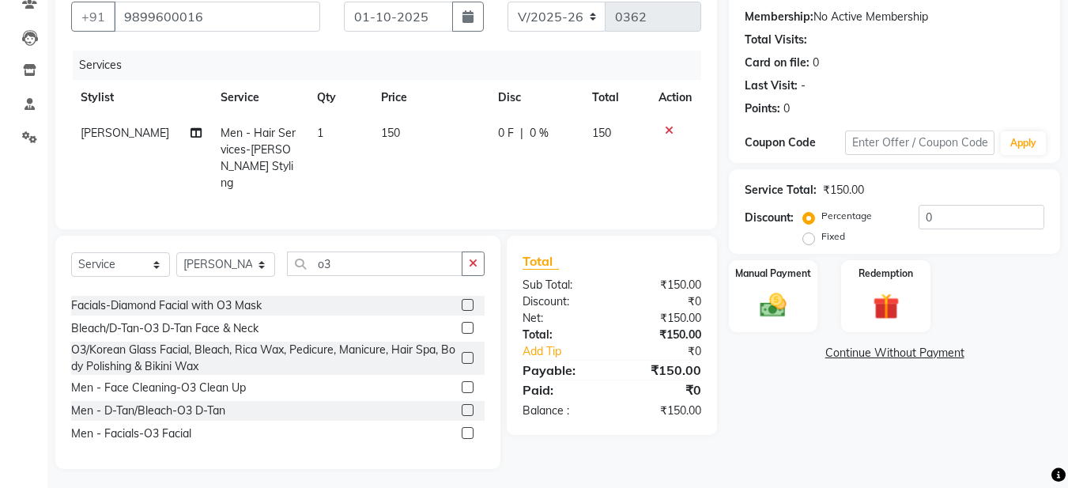
click at [462, 405] on label at bounding box center [468, 410] width 12 height 12
click at [462, 406] on input "checkbox" at bounding box center [467, 411] width 10 height 10
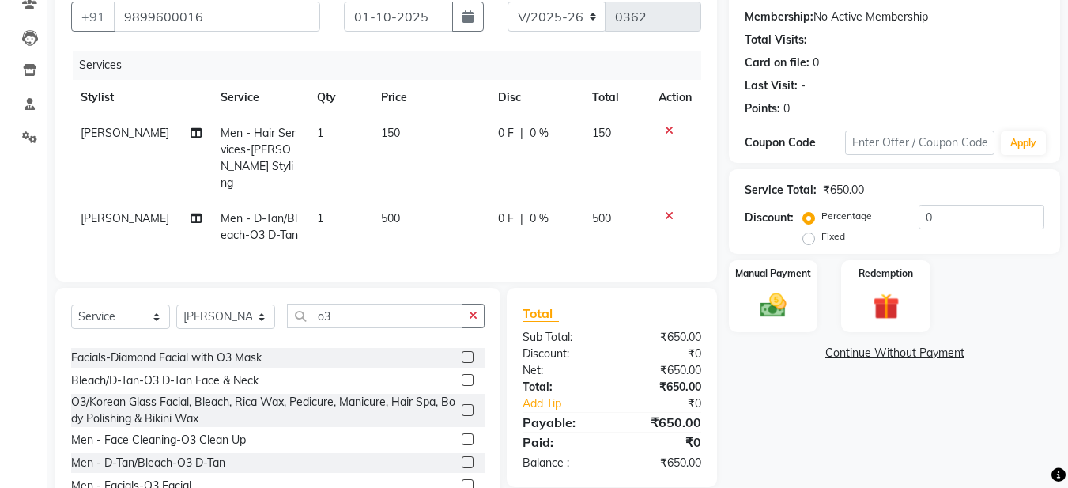
click at [821, 235] on label "Fixed" at bounding box center [833, 236] width 24 height 14
click at [814, 235] on input "Fixed" at bounding box center [811, 236] width 11 height 11
click at [934, 219] on input "0" at bounding box center [982, 217] width 126 height 25
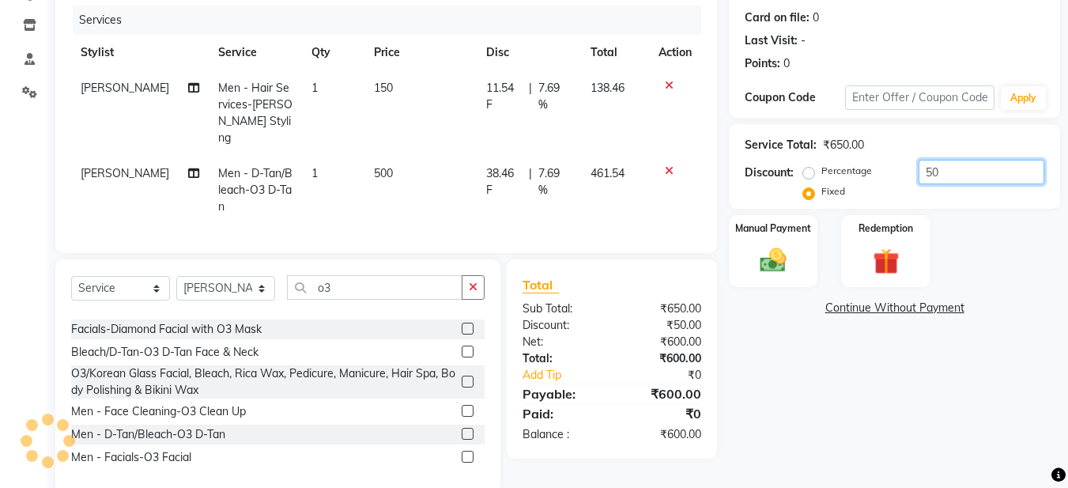
scroll to position [214, 0]
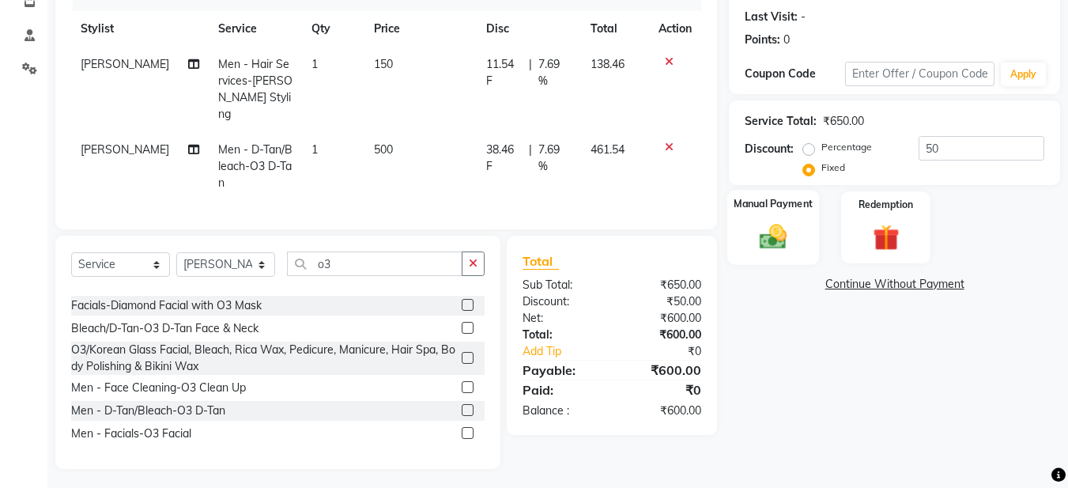
click at [772, 241] on img at bounding box center [773, 237] width 44 height 32
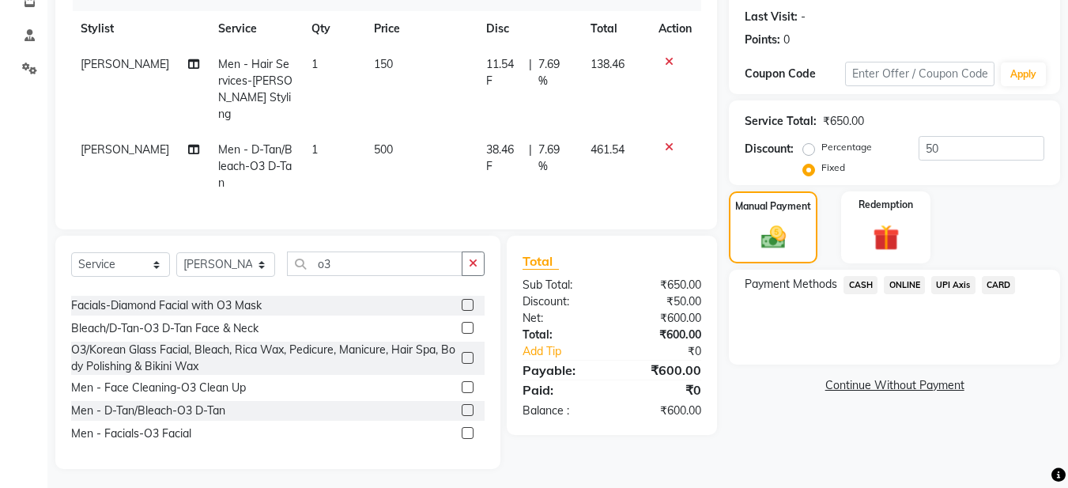
click at [852, 281] on span "CASH" at bounding box center [861, 285] width 34 height 18
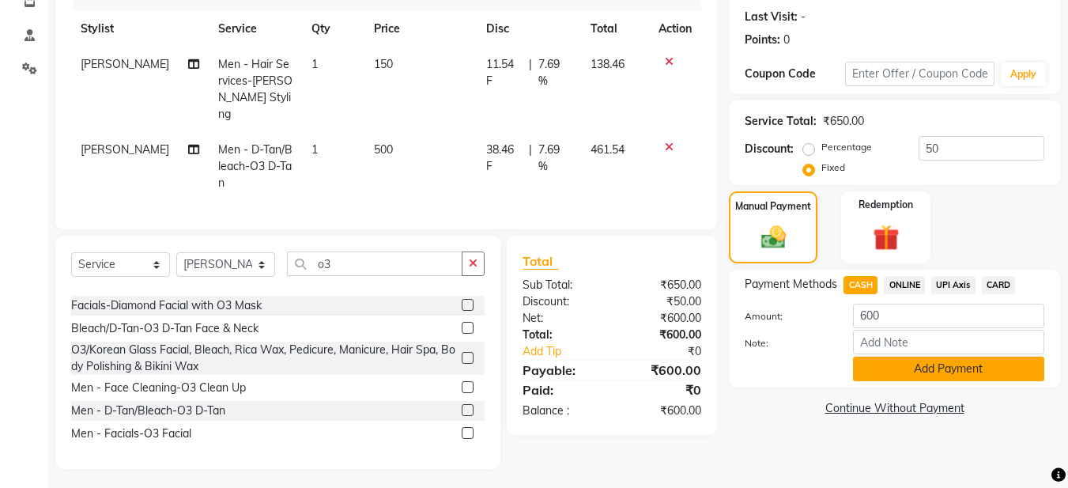
click at [895, 372] on button "Add Payment" at bounding box center [948, 369] width 191 height 25
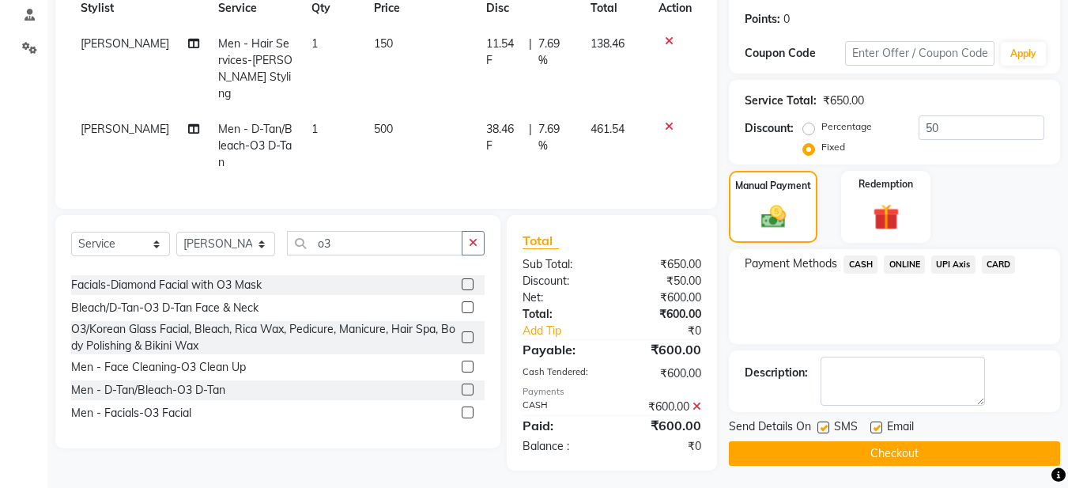
scroll to position [236, 0]
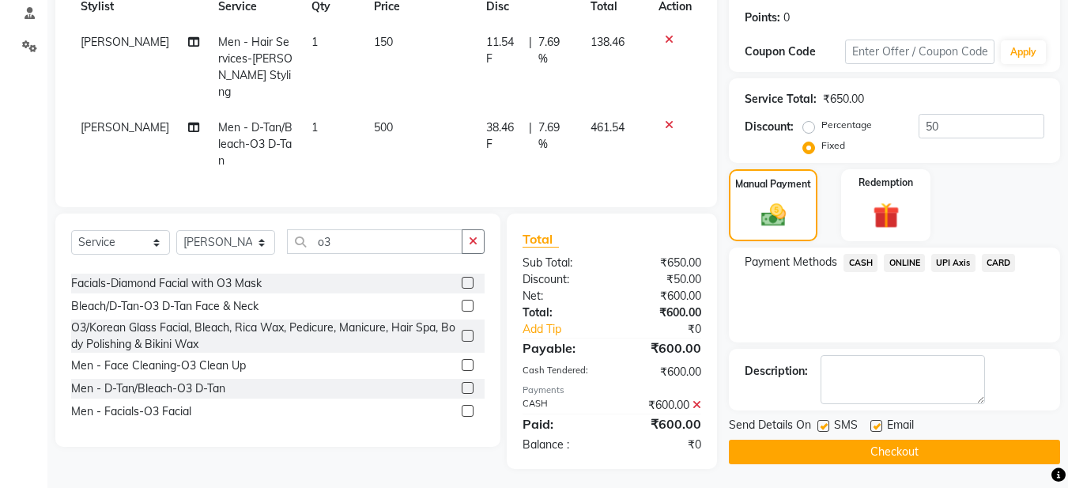
click at [879, 427] on label at bounding box center [877, 426] width 12 height 12
click at [879, 427] on input "checkbox" at bounding box center [876, 426] width 10 height 10
click at [825, 429] on label at bounding box center [824, 426] width 12 height 12
click at [825, 429] on input "checkbox" at bounding box center [823, 426] width 10 height 10
click at [807, 453] on button "Checkout" at bounding box center [894, 452] width 331 height 25
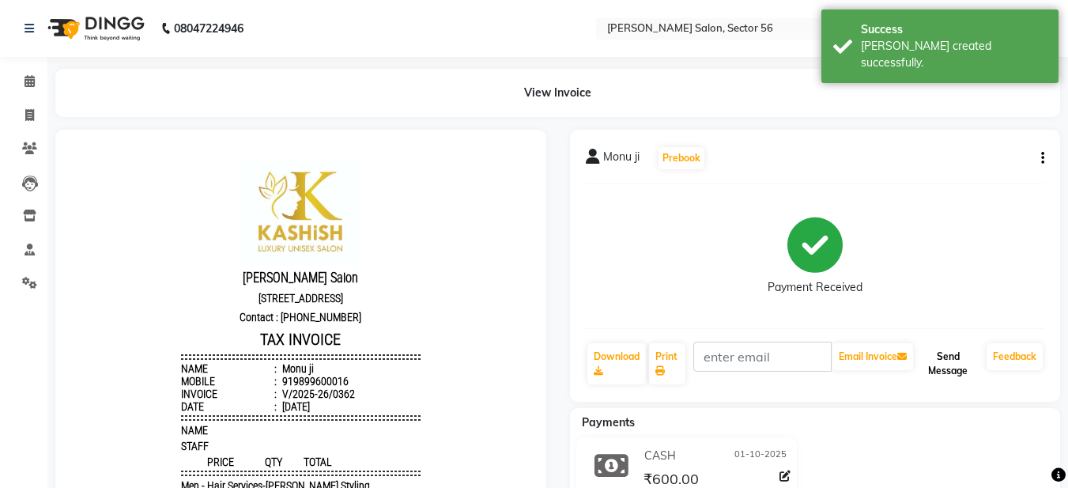
click at [927, 360] on button "Send Message" at bounding box center [948, 363] width 64 height 41
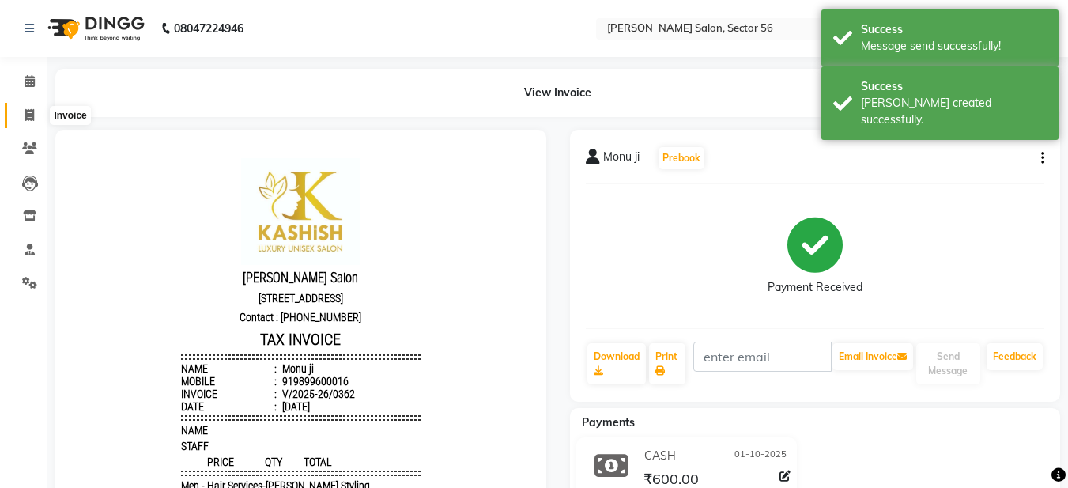
click at [30, 120] on icon at bounding box center [29, 115] width 9 height 12
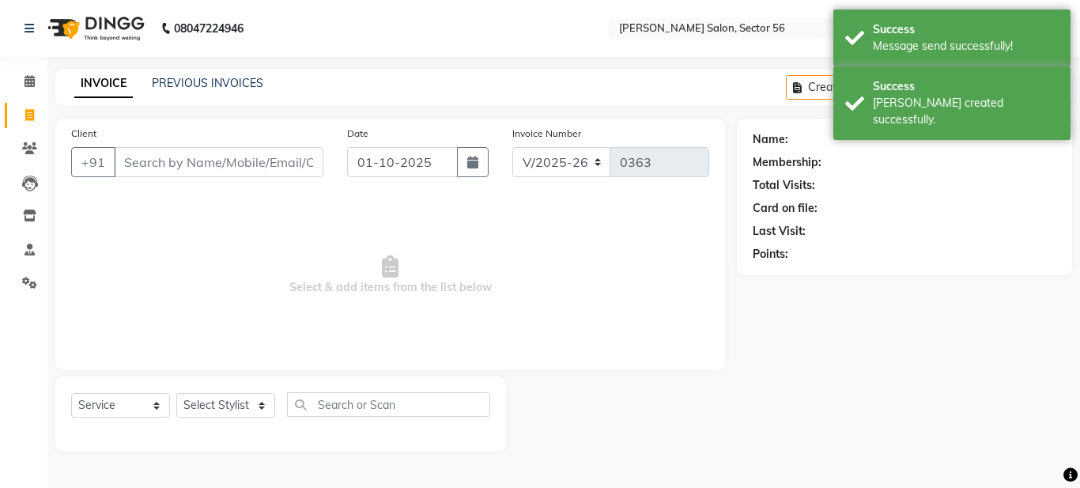
click at [172, 176] on input "Client" at bounding box center [219, 162] width 210 height 30
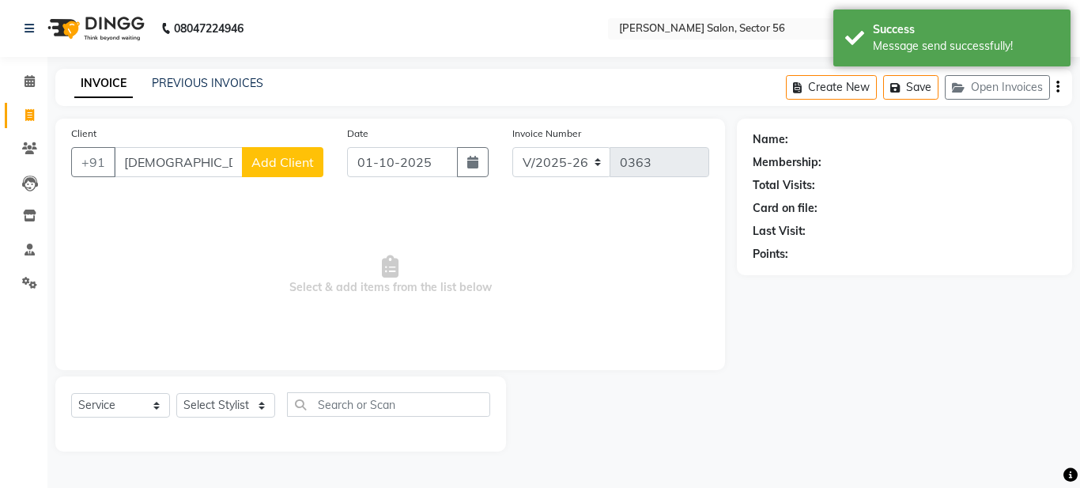
click at [132, 164] on input "[DEMOGRAPHIC_DATA]" at bounding box center [178, 162] width 129 height 30
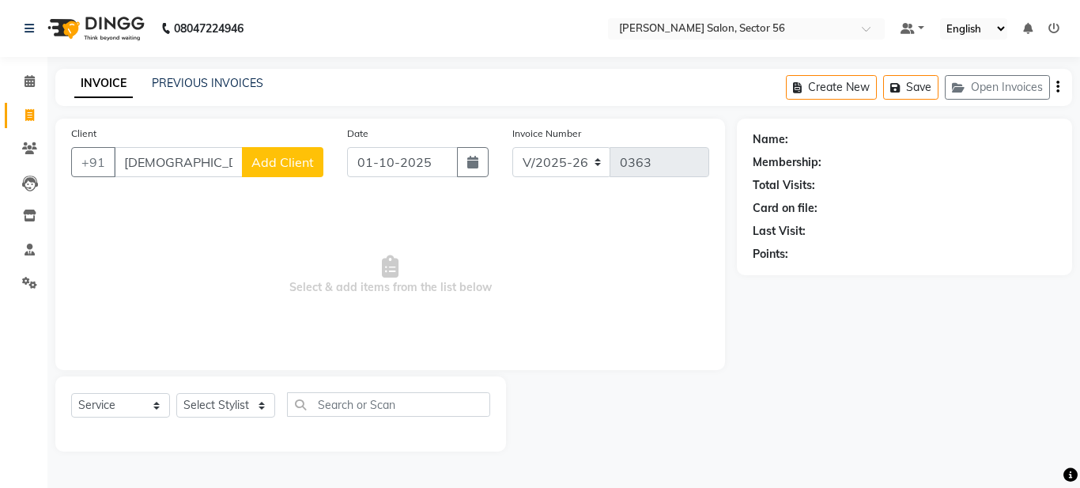
click at [282, 164] on span "Add Client" at bounding box center [282, 162] width 62 height 16
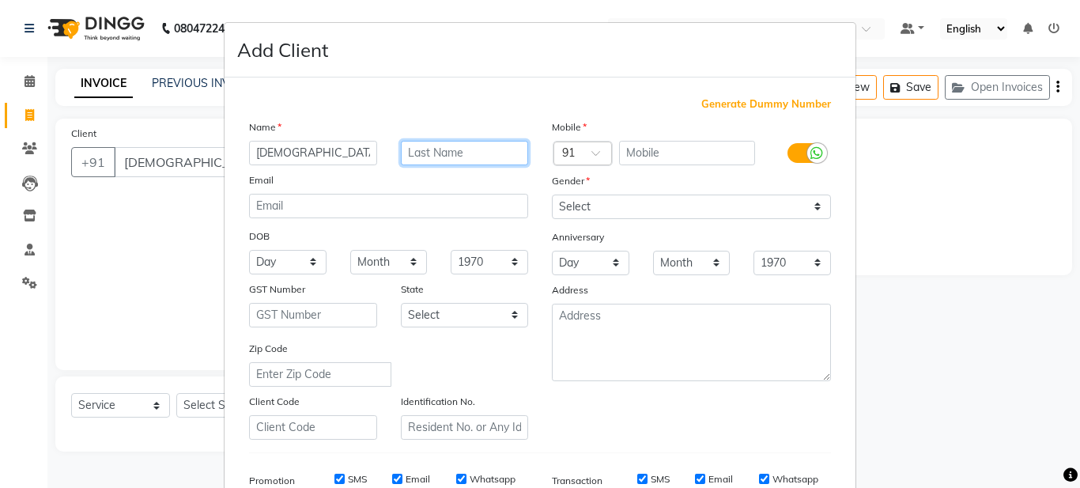
click at [440, 153] on input "text" at bounding box center [465, 153] width 128 height 25
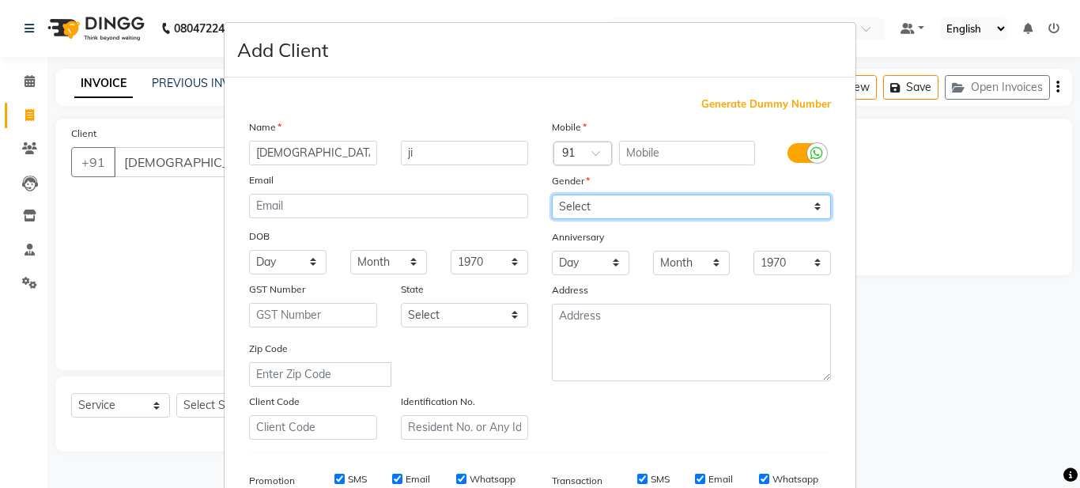
click at [590, 213] on select "Select [DEMOGRAPHIC_DATA] [DEMOGRAPHIC_DATA] Other Prefer Not To Say" at bounding box center [691, 207] width 279 height 25
click at [552, 195] on select "Select [DEMOGRAPHIC_DATA] [DEMOGRAPHIC_DATA] Other Prefer Not To Say" at bounding box center [691, 207] width 279 height 25
click at [595, 199] on select "Select [DEMOGRAPHIC_DATA] [DEMOGRAPHIC_DATA] Other Prefer Not To Say" at bounding box center [691, 207] width 279 height 25
click at [552, 195] on select "Select [DEMOGRAPHIC_DATA] [DEMOGRAPHIC_DATA] Other Prefer Not To Say" at bounding box center [691, 207] width 279 height 25
click at [643, 416] on div "Mobile Country Code × 91 Gender Select [DEMOGRAPHIC_DATA] [DEMOGRAPHIC_DATA] Ot…" at bounding box center [691, 279] width 303 height 321
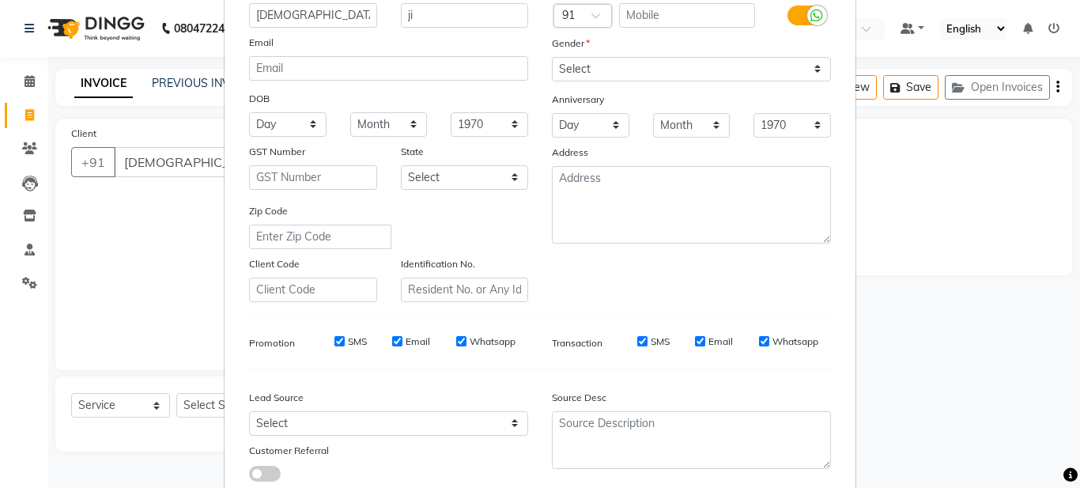
scroll to position [242, 0]
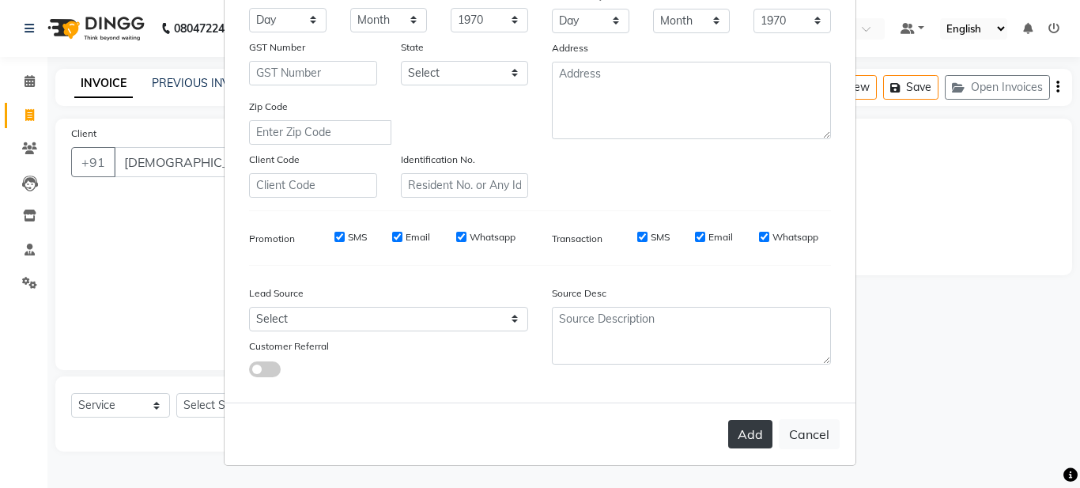
click at [758, 441] on button "Add" at bounding box center [750, 434] width 44 height 28
click at [746, 428] on button "Add" at bounding box center [750, 434] width 44 height 28
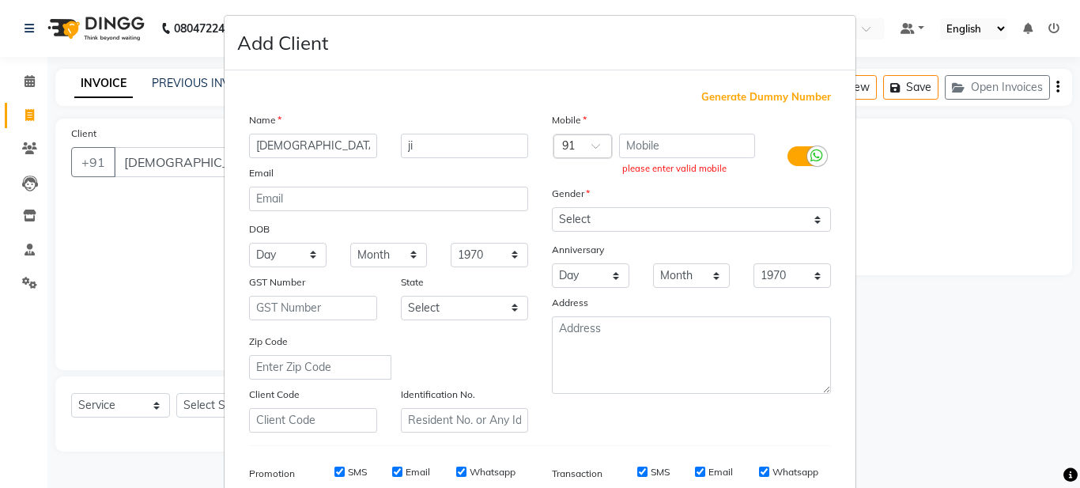
scroll to position [5, 0]
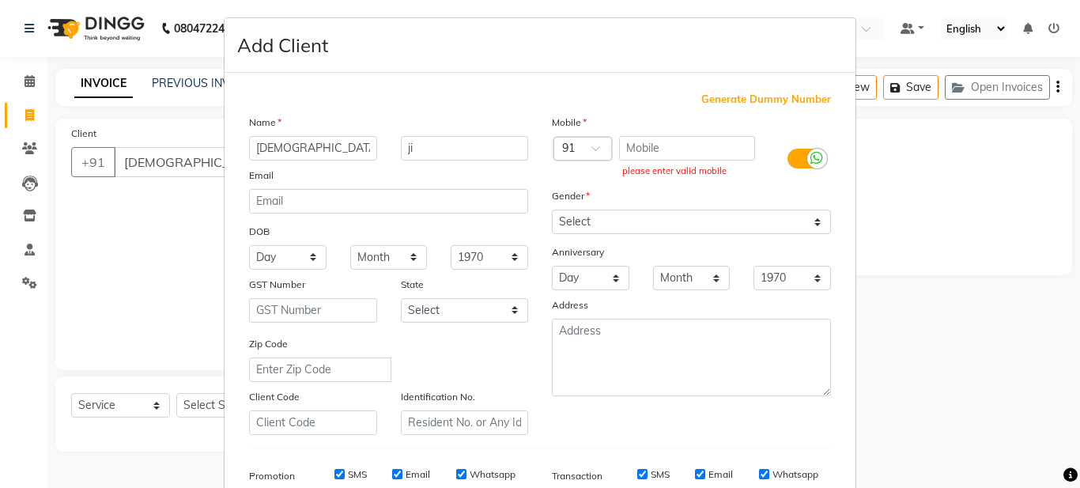
click at [750, 98] on span "Generate Dummy Number" at bounding box center [766, 100] width 130 height 16
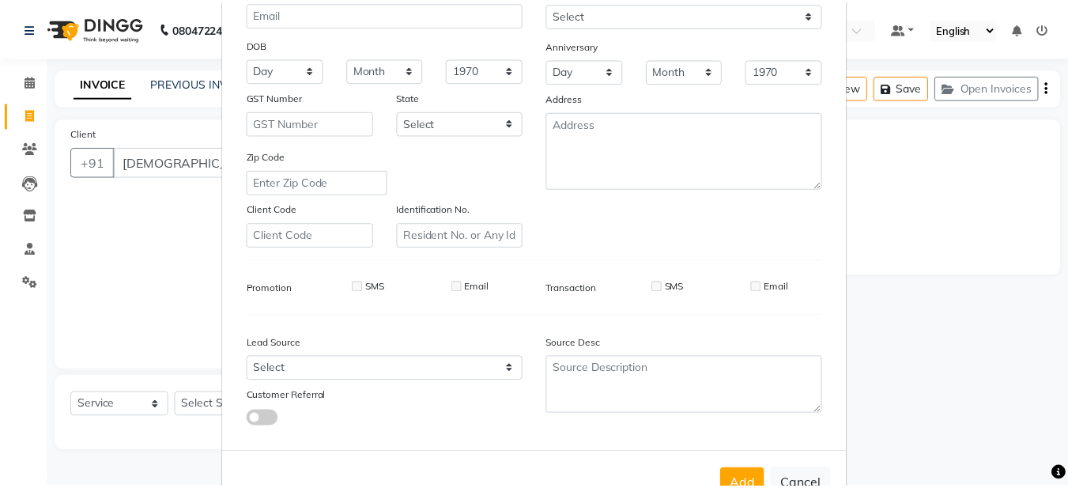
scroll to position [242, 0]
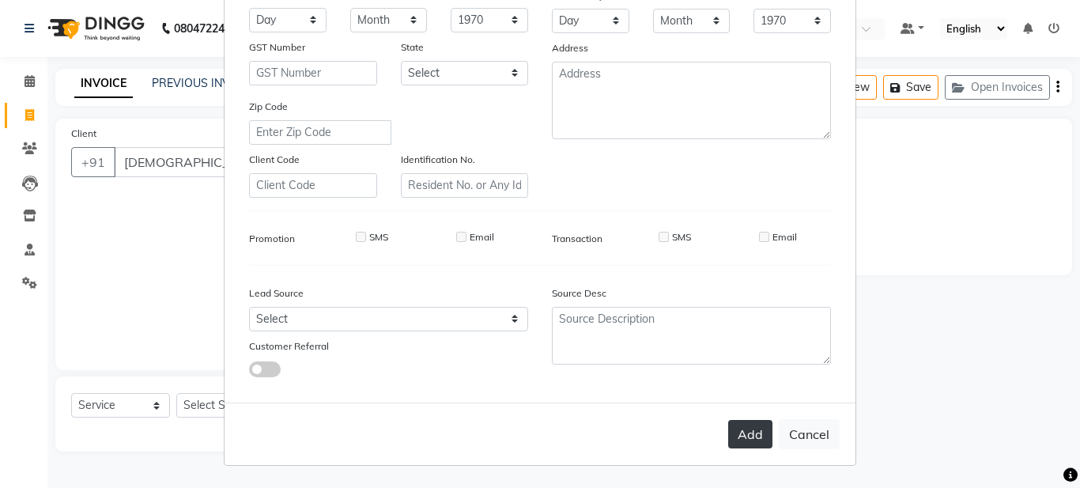
click at [731, 430] on button "Add" at bounding box center [750, 434] width 44 height 28
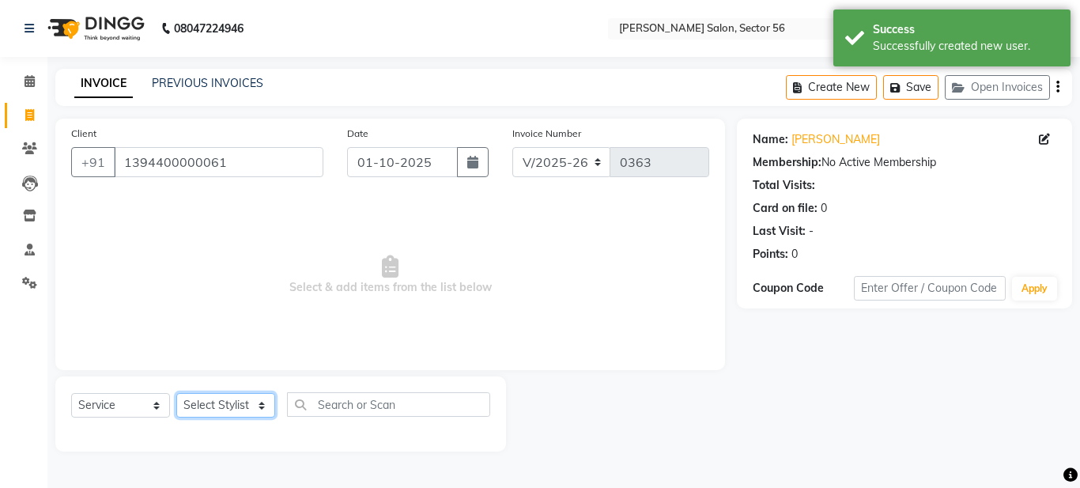
click at [244, 396] on select "Select Stylist [PERSON_NAME] [PERSON_NAME] [PERSON_NAME] [PERSON_NAME] [PERSON_…" at bounding box center [225, 405] width 99 height 25
click at [176, 393] on select "Select Stylist [PERSON_NAME] [PERSON_NAME] [PERSON_NAME] [PERSON_NAME] [PERSON_…" at bounding box center [225, 405] width 99 height 25
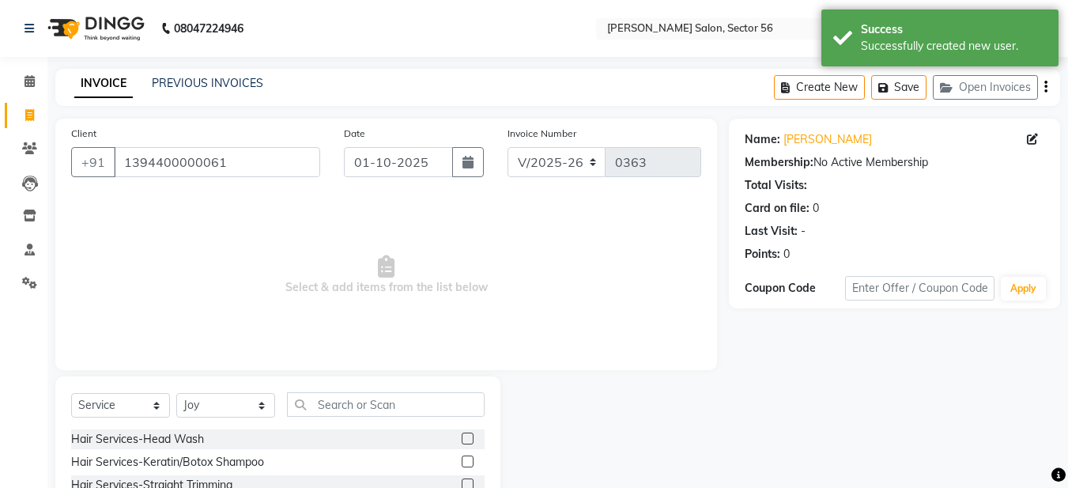
drag, startPoint x: 456, startPoint y: 460, endPoint x: 335, endPoint y: 413, distance: 129.9
click at [462, 459] on label at bounding box center [468, 461] width 12 height 12
click at [462, 459] on input "checkbox" at bounding box center [467, 462] width 10 height 10
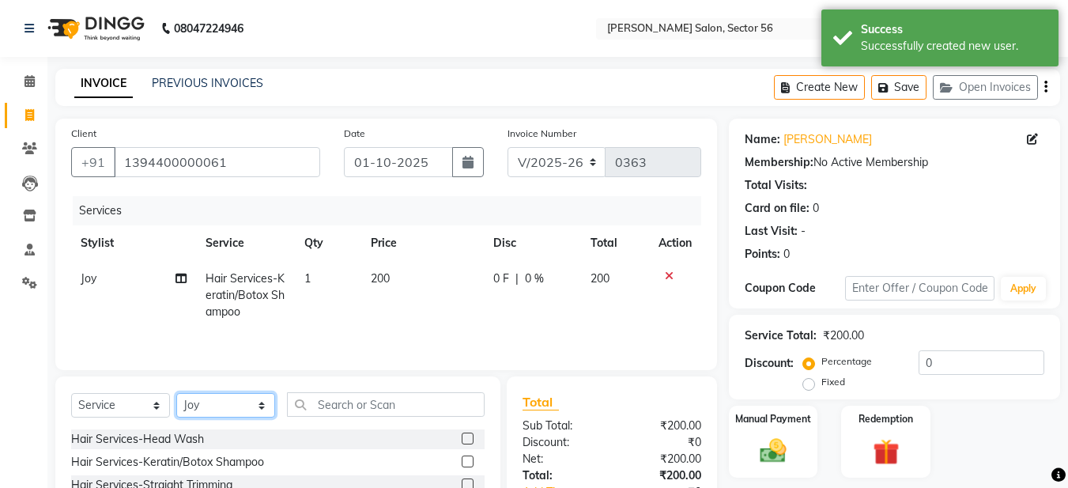
click at [234, 403] on select "Select Stylist [PERSON_NAME] [PERSON_NAME] [PERSON_NAME] [PERSON_NAME] [PERSON_…" at bounding box center [225, 405] width 99 height 25
click at [176, 393] on select "Select Stylist [PERSON_NAME] [PERSON_NAME] [PERSON_NAME] [PERSON_NAME] [PERSON_…" at bounding box center [225, 405] width 99 height 25
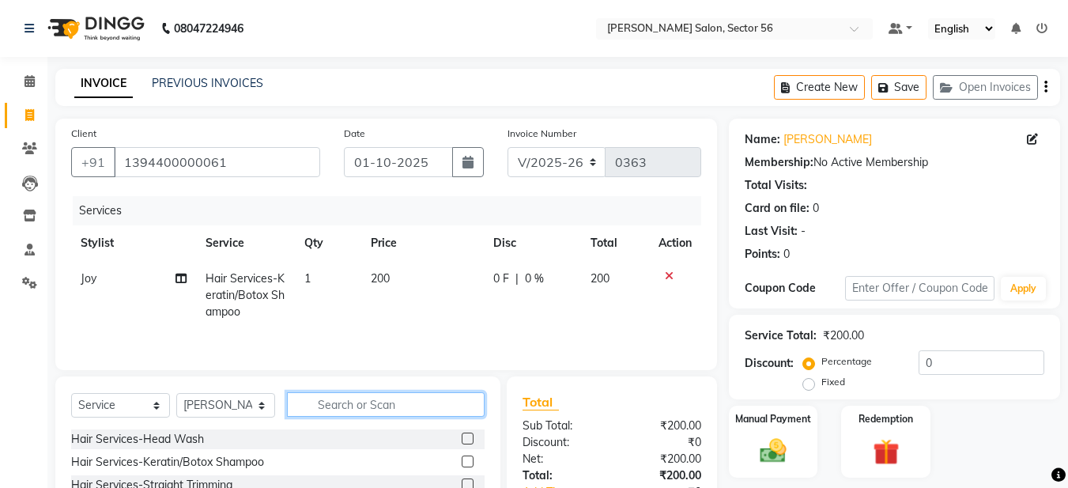
click at [358, 408] on input "text" at bounding box center [386, 404] width 198 height 25
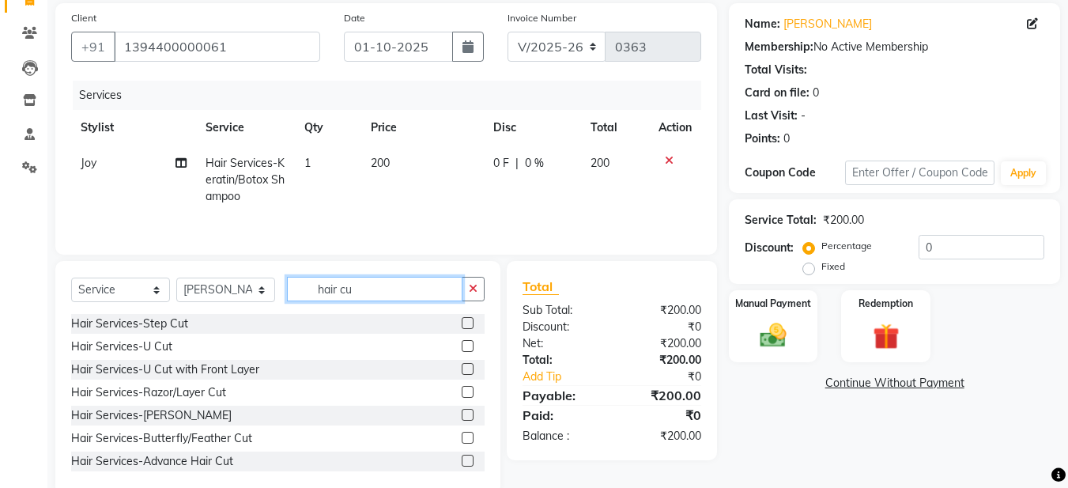
scroll to position [145, 0]
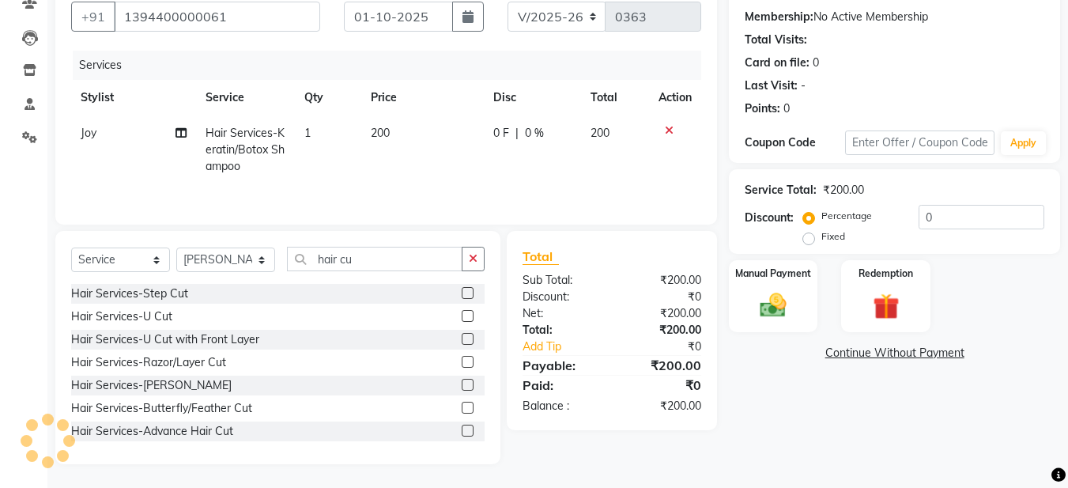
click at [462, 287] on label at bounding box center [468, 293] width 12 height 12
click at [462, 289] on input "checkbox" at bounding box center [467, 294] width 10 height 10
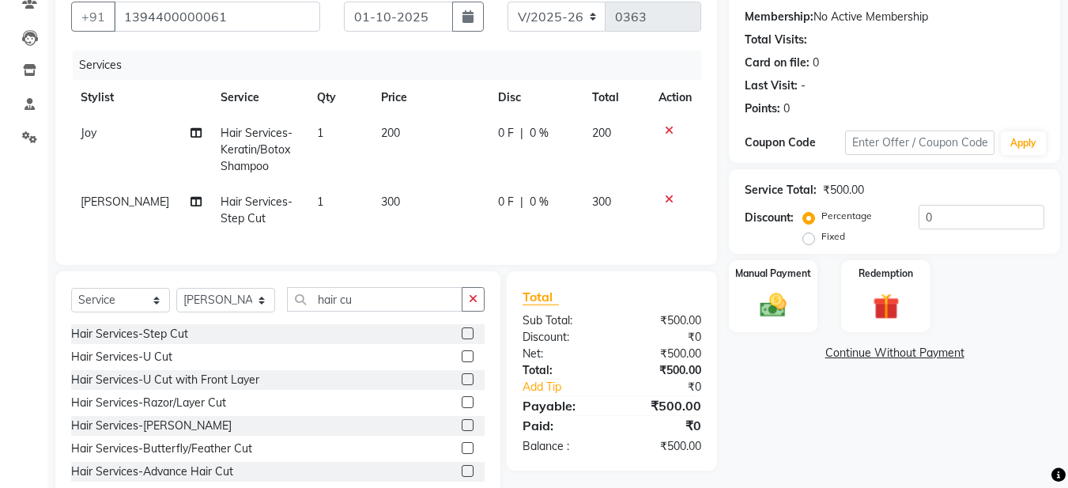
click at [462, 362] on label at bounding box center [468, 356] width 12 height 12
click at [462, 362] on input "checkbox" at bounding box center [467, 357] width 10 height 10
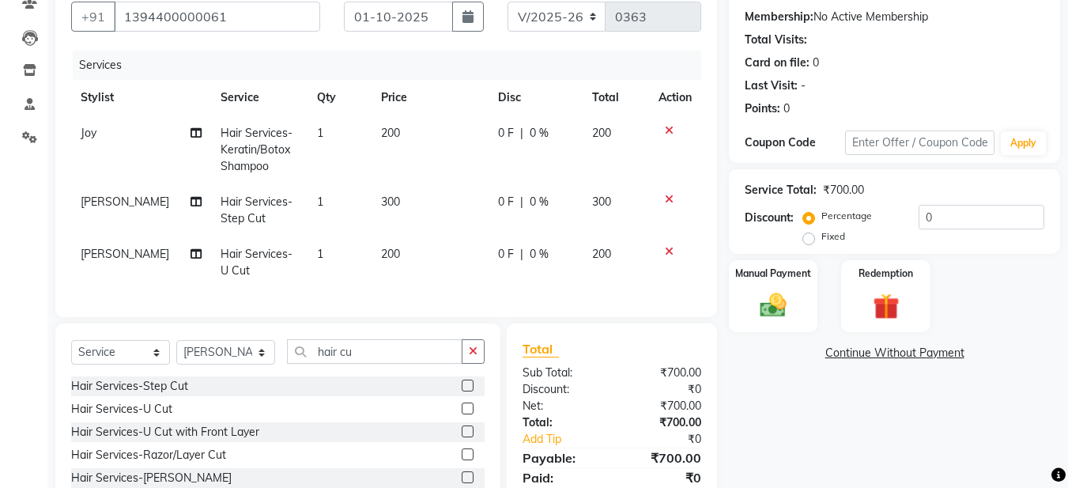
drag, startPoint x: 667, startPoint y: 247, endPoint x: 657, endPoint y: 255, distance: 12.9
click at [667, 249] on icon at bounding box center [669, 251] width 9 height 11
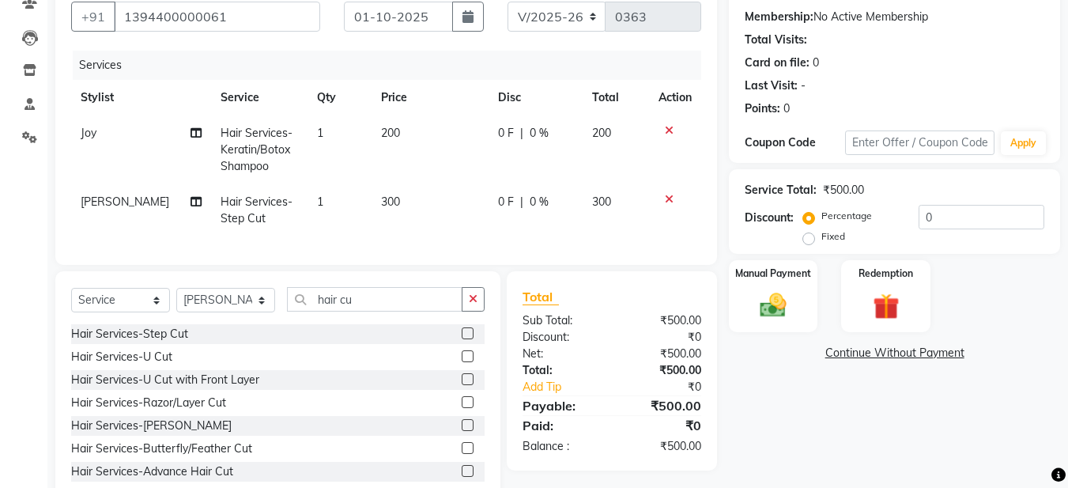
click at [462, 385] on label at bounding box center [468, 379] width 12 height 12
click at [462, 385] on input "checkbox" at bounding box center [467, 380] width 10 height 10
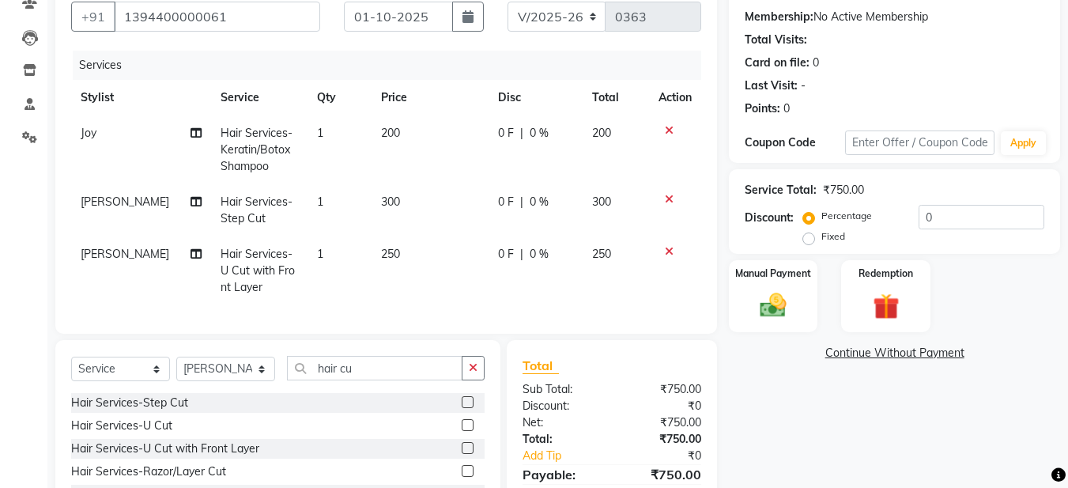
click at [667, 253] on icon at bounding box center [669, 251] width 9 height 11
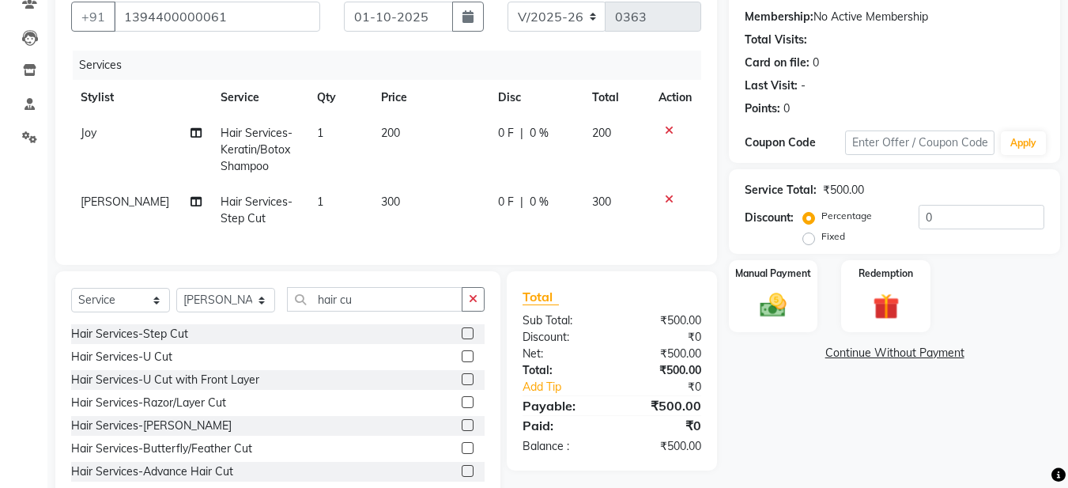
click at [462, 408] on label at bounding box center [468, 402] width 12 height 12
click at [462, 408] on input "checkbox" at bounding box center [467, 403] width 10 height 10
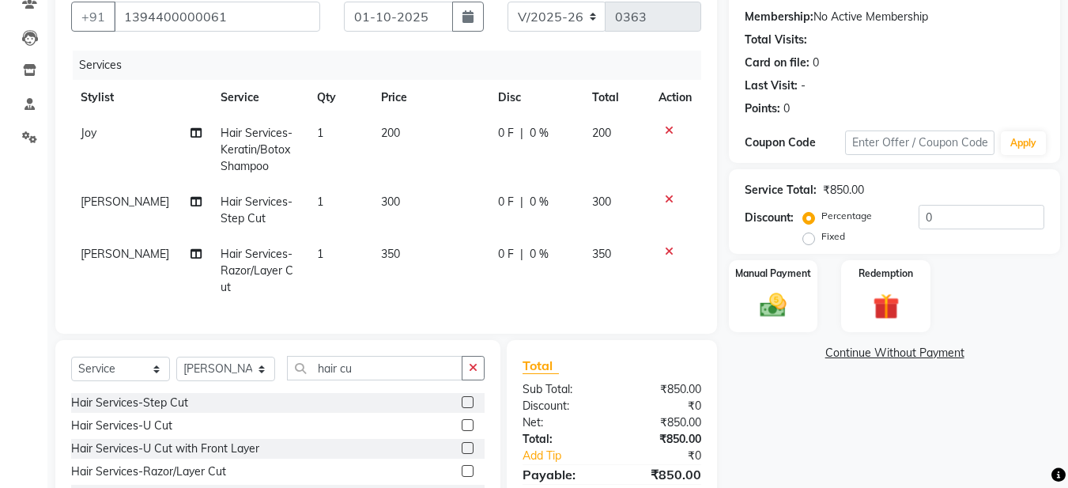
click at [671, 195] on icon at bounding box center [669, 199] width 9 height 11
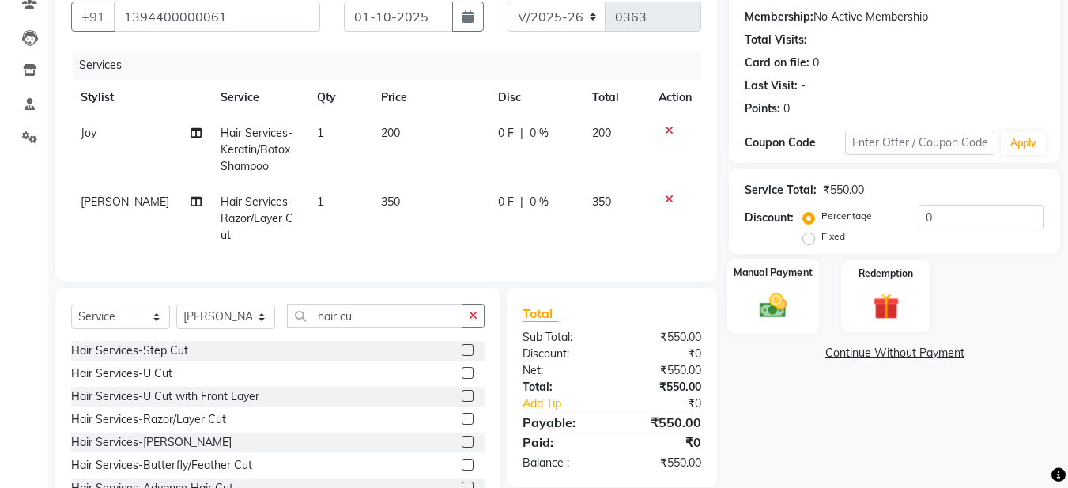
click at [762, 307] on img at bounding box center [773, 305] width 44 height 32
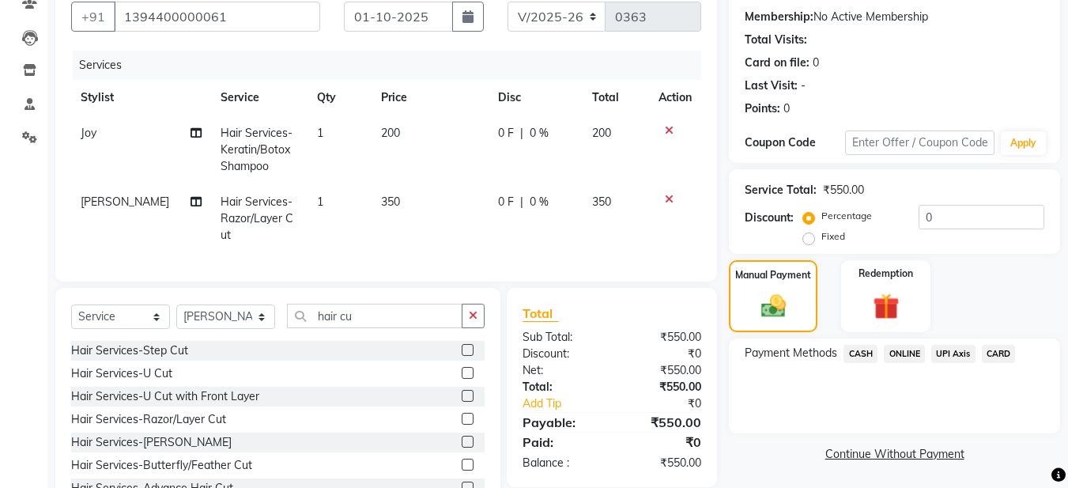
click at [901, 357] on span "ONLINE" at bounding box center [904, 354] width 41 height 18
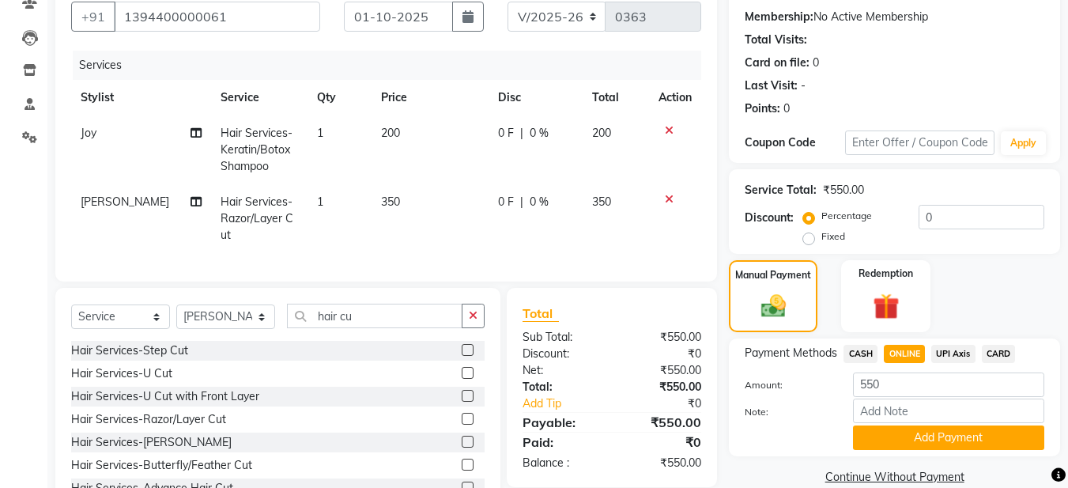
scroll to position [214, 0]
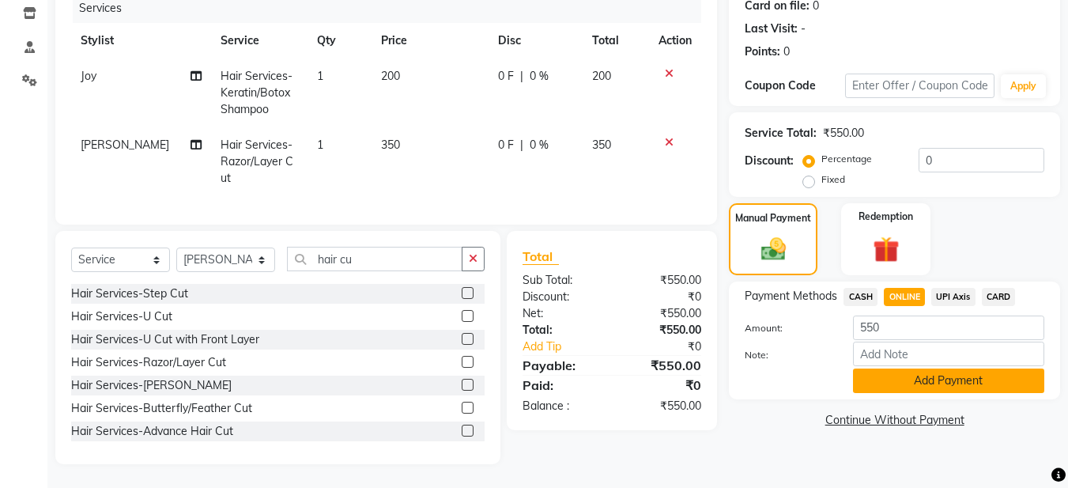
click at [916, 368] on button "Add Payment" at bounding box center [948, 380] width 191 height 25
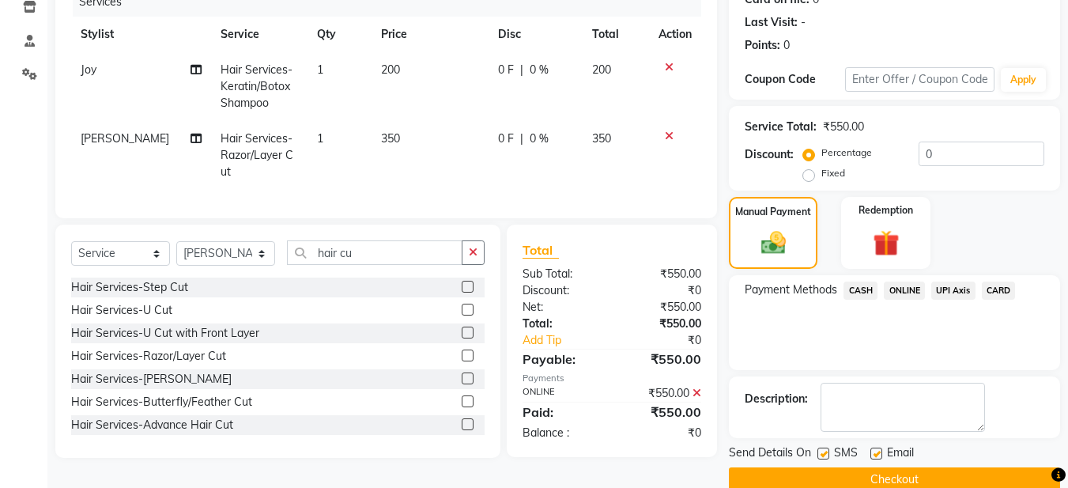
scroll to position [236, 0]
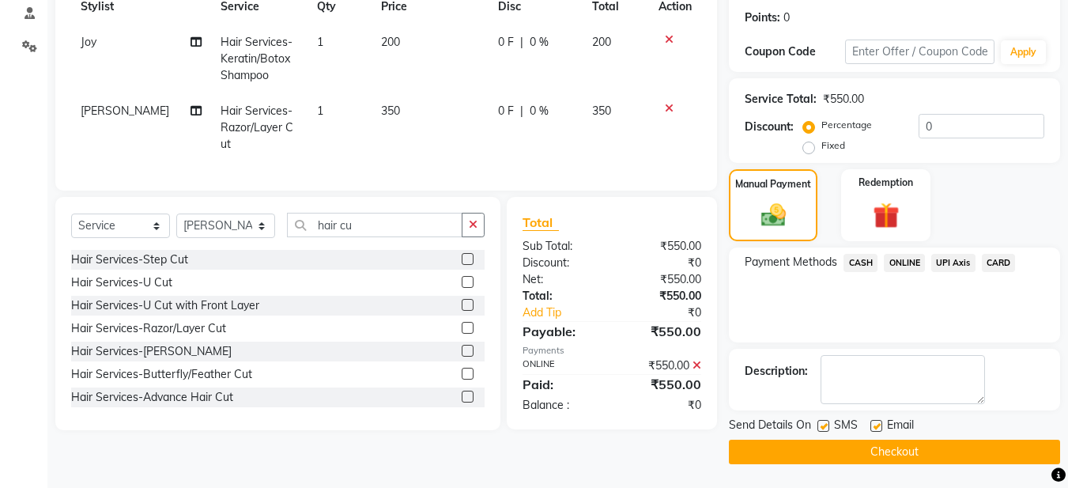
click at [878, 427] on label at bounding box center [877, 426] width 12 height 12
click at [878, 427] on input "checkbox" at bounding box center [876, 426] width 10 height 10
click at [881, 448] on button "Checkout" at bounding box center [894, 452] width 331 height 25
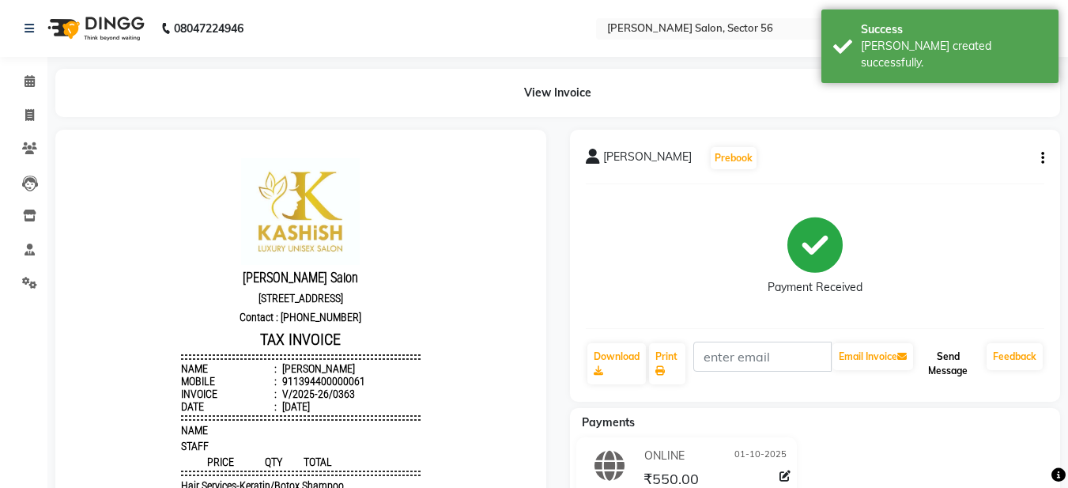
click at [935, 366] on button "Send Message" at bounding box center [948, 363] width 64 height 41
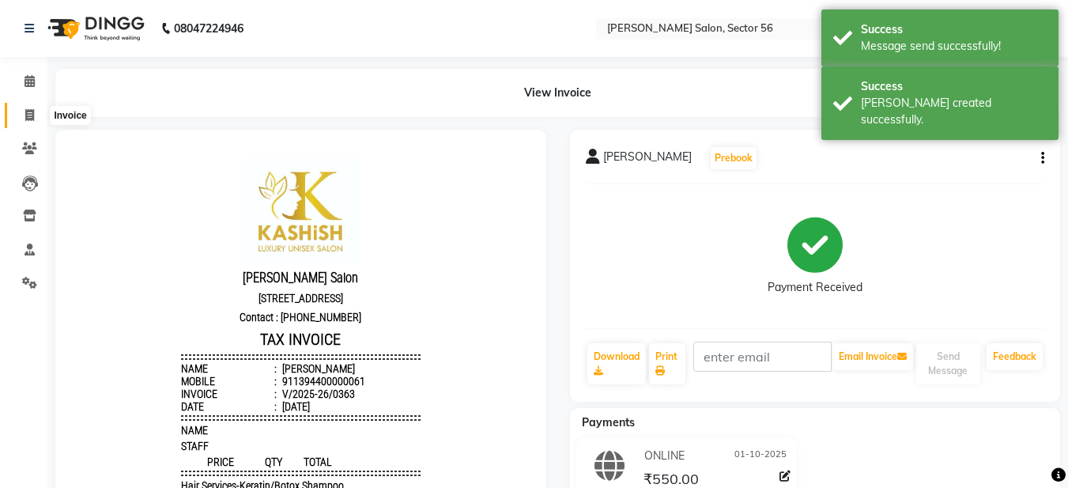
click at [27, 111] on icon at bounding box center [29, 115] width 9 height 12
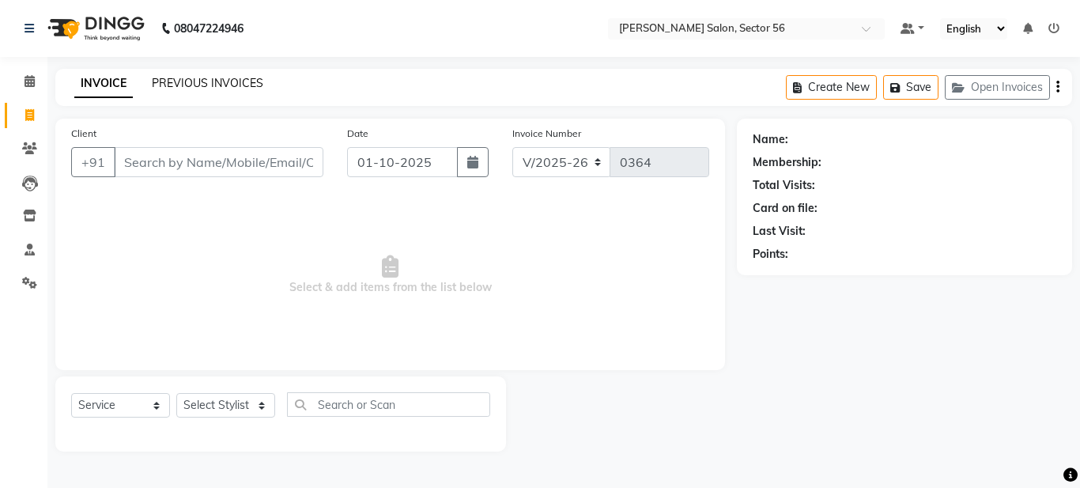
click at [176, 85] on link "PREVIOUS INVOICES" at bounding box center [207, 83] width 111 height 14
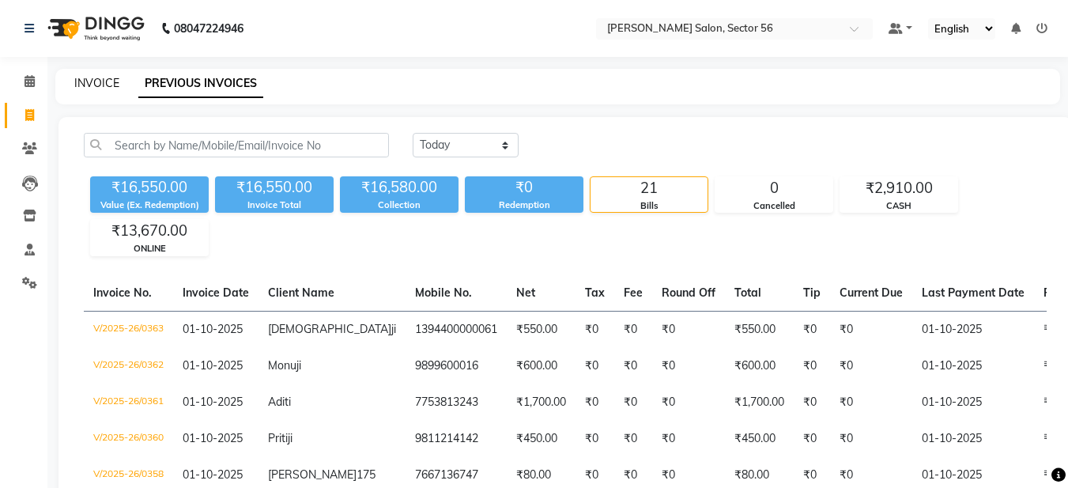
click at [94, 86] on link "INVOICE" at bounding box center [96, 83] width 45 height 14
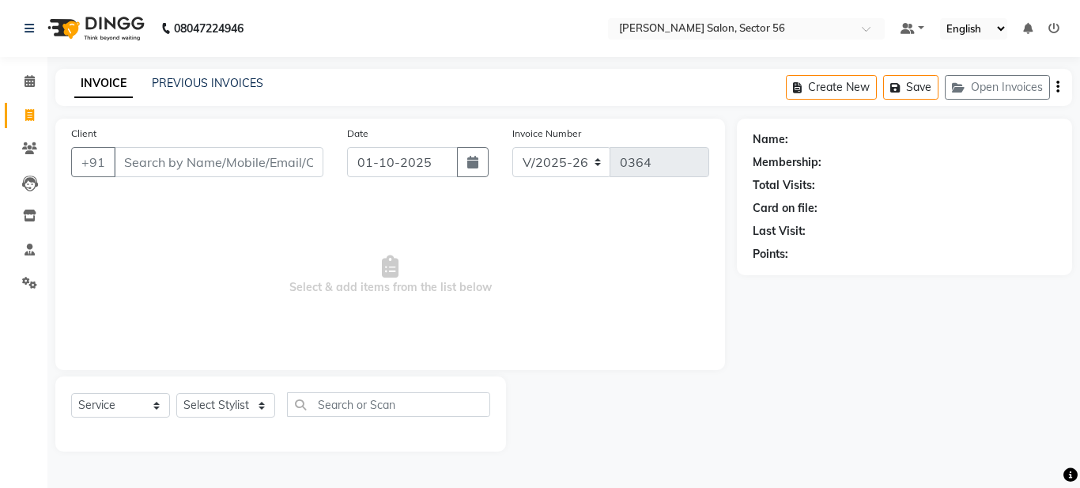
click at [149, 160] on input "Client" at bounding box center [219, 162] width 210 height 30
click at [146, 161] on input "Client" at bounding box center [219, 162] width 210 height 30
click at [135, 158] on input "Client" at bounding box center [219, 162] width 210 height 30
click at [259, 164] on span "Add Client" at bounding box center [282, 162] width 62 height 16
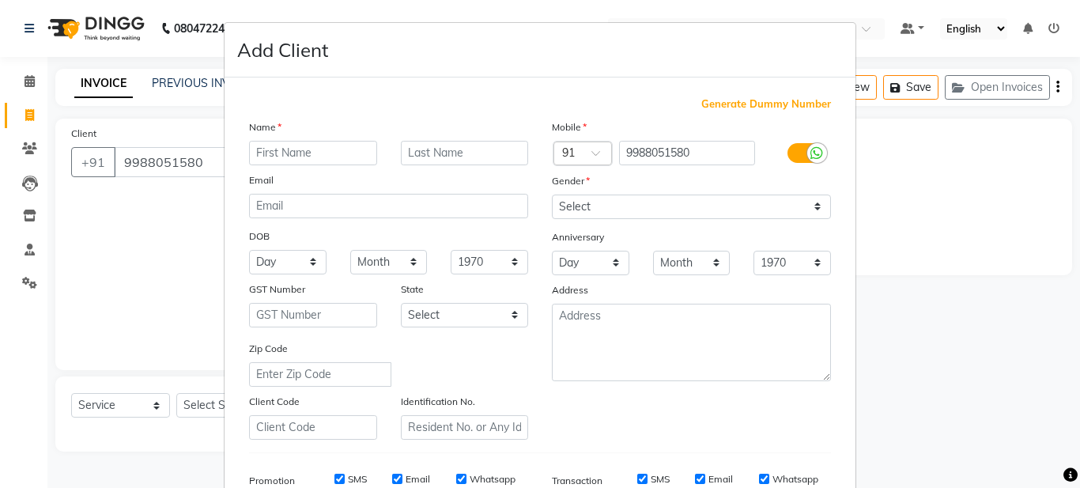
click at [283, 156] on input "text" at bounding box center [313, 153] width 128 height 25
click at [256, 153] on input "[PERSON_NAME]" at bounding box center [313, 153] width 128 height 25
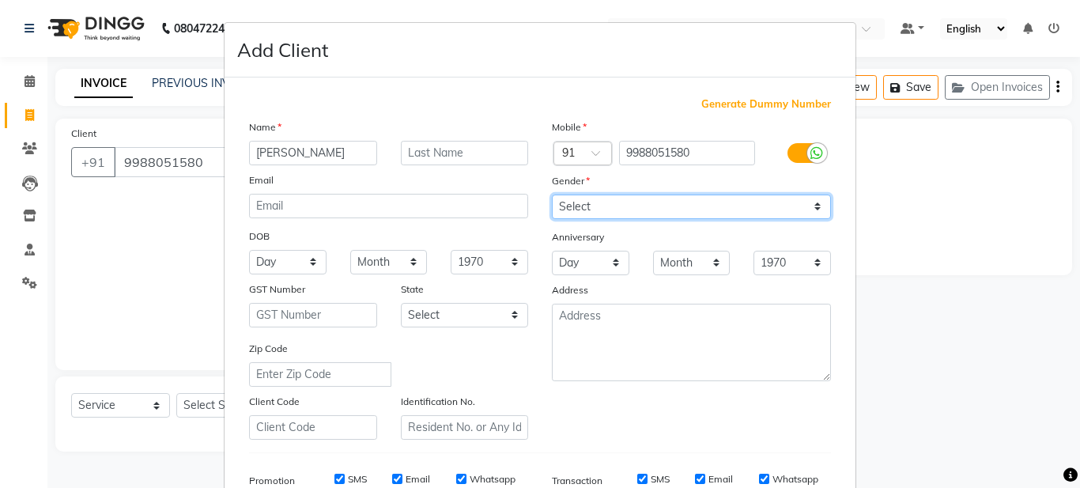
click at [605, 211] on select "Select [DEMOGRAPHIC_DATA] [DEMOGRAPHIC_DATA] Other Prefer Not To Say" at bounding box center [691, 207] width 279 height 25
click at [552, 195] on select "Select [DEMOGRAPHIC_DATA] [DEMOGRAPHIC_DATA] Other Prefer Not To Say" at bounding box center [691, 207] width 279 height 25
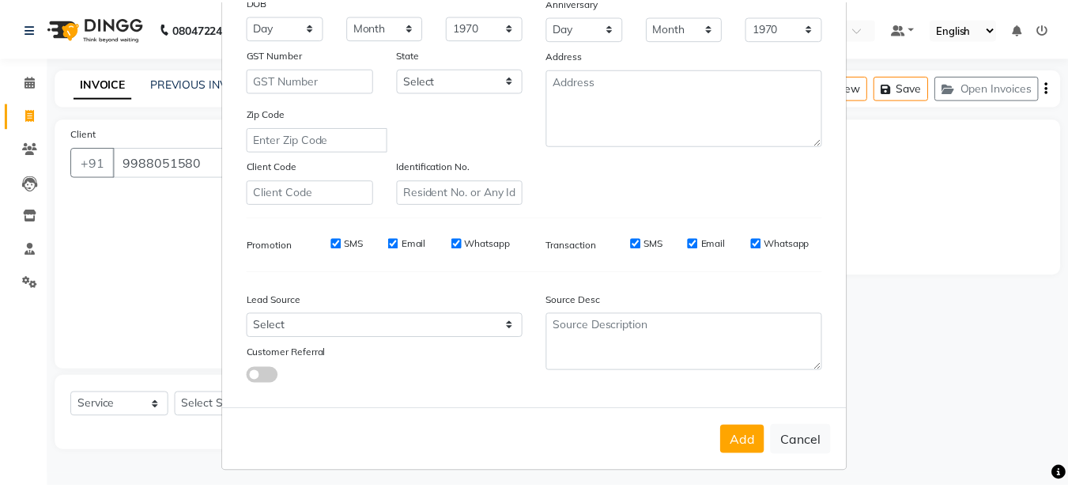
scroll to position [242, 0]
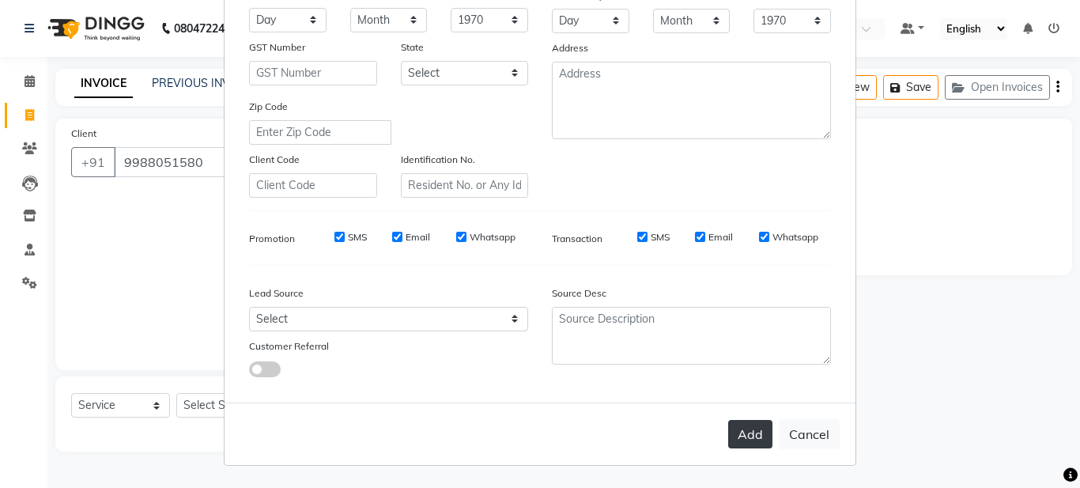
click at [739, 441] on button "Add" at bounding box center [750, 434] width 44 height 28
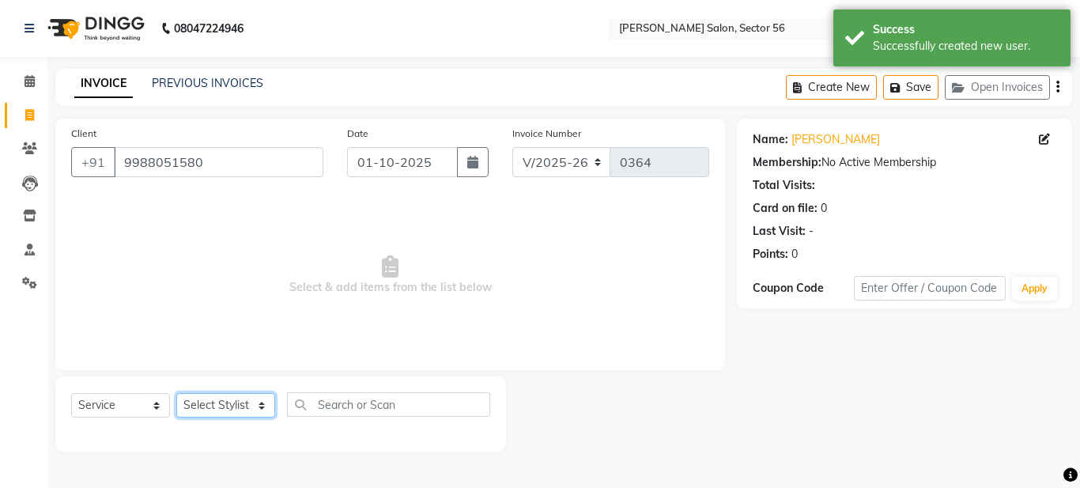
click at [216, 406] on select "Select Stylist [PERSON_NAME] [PERSON_NAME] [PERSON_NAME] [PERSON_NAME] [PERSON_…" at bounding box center [225, 405] width 99 height 25
click at [176, 393] on select "Select Stylist [PERSON_NAME] [PERSON_NAME] [PERSON_NAME] [PERSON_NAME] [PERSON_…" at bounding box center [225, 405] width 99 height 25
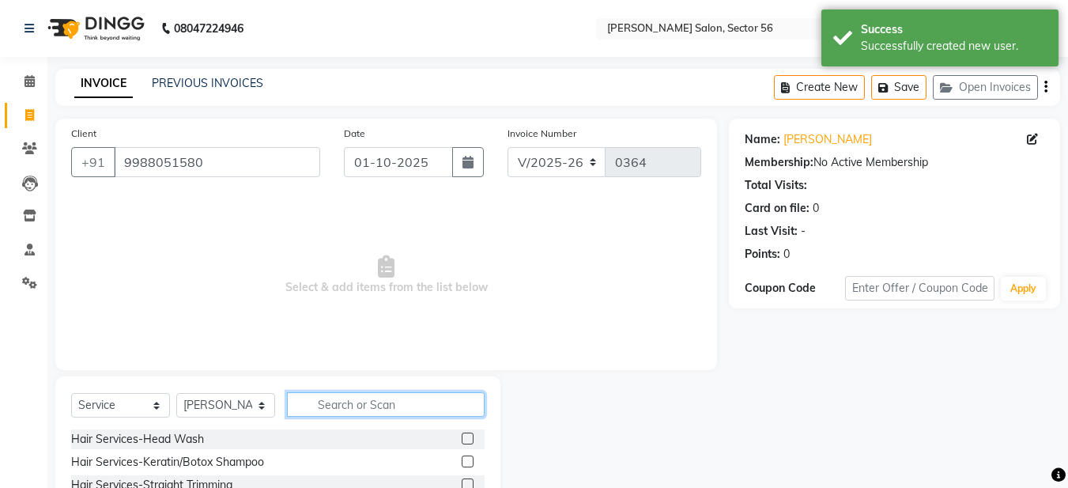
click at [347, 396] on input "text" at bounding box center [386, 404] width 198 height 25
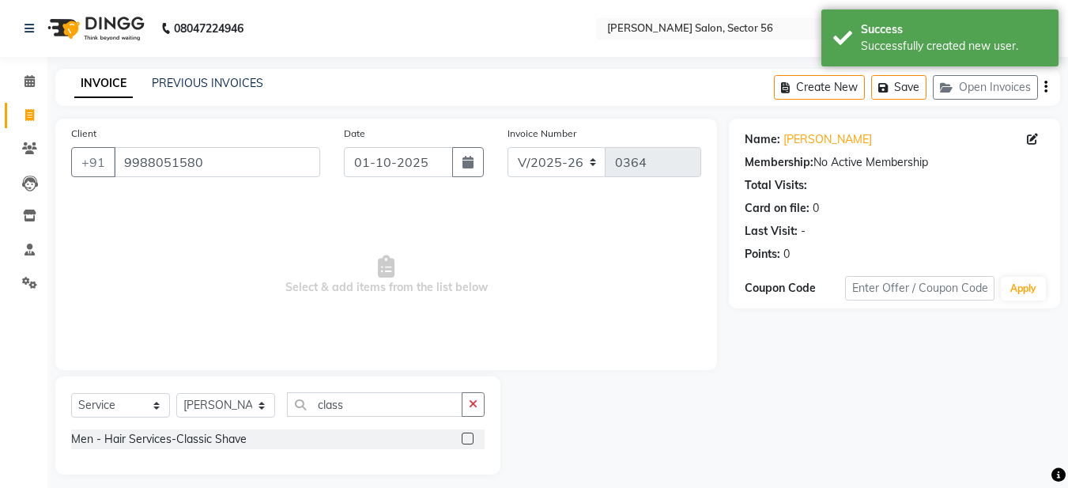
click at [463, 442] on label at bounding box center [468, 438] width 12 height 12
click at [463, 442] on input "checkbox" at bounding box center [467, 439] width 10 height 10
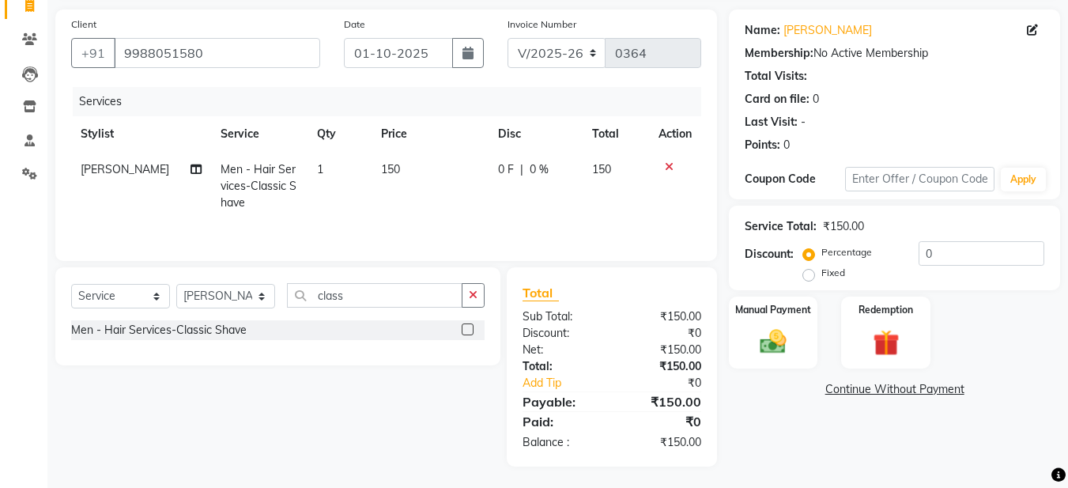
scroll to position [111, 0]
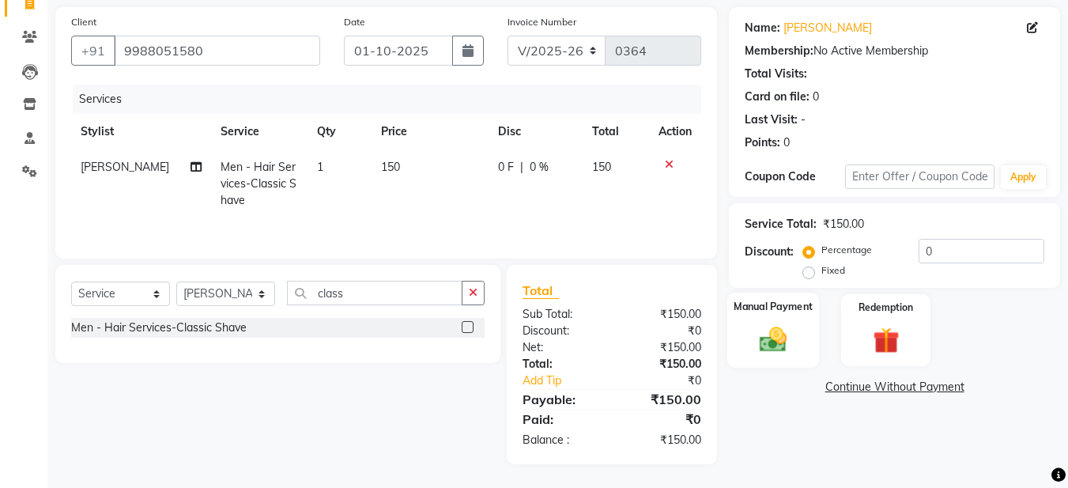
click at [774, 350] on img at bounding box center [773, 339] width 44 height 32
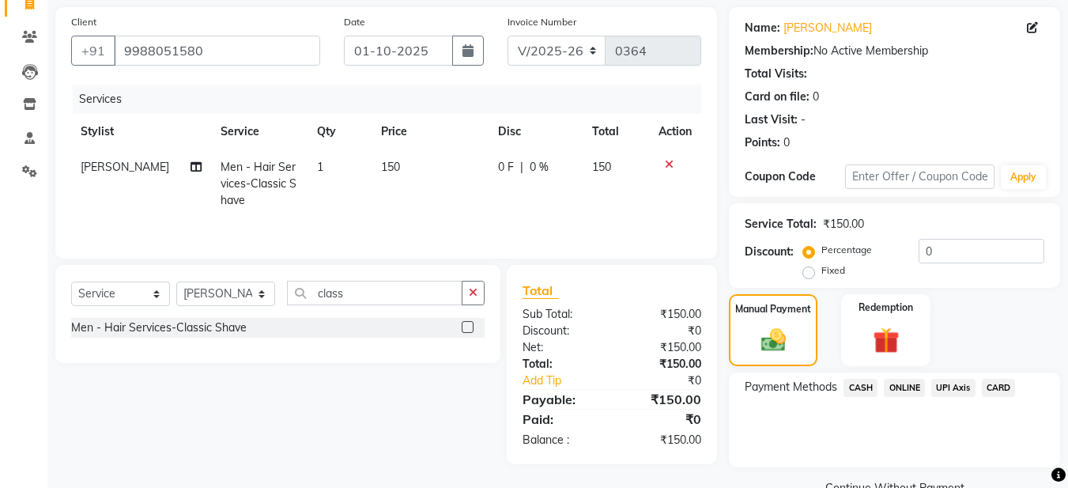
click at [897, 387] on span "ONLINE" at bounding box center [904, 388] width 41 height 18
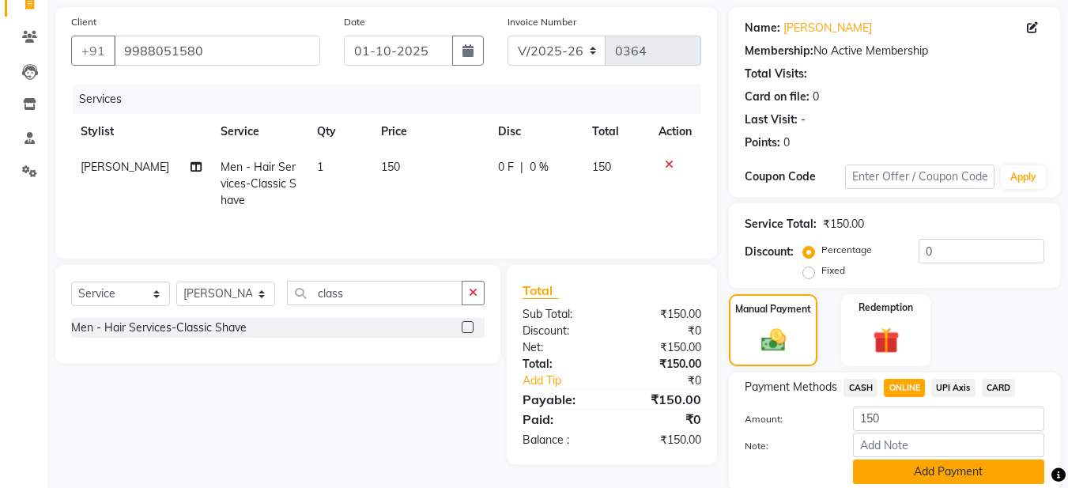
click at [920, 467] on button "Add Payment" at bounding box center [948, 471] width 191 height 25
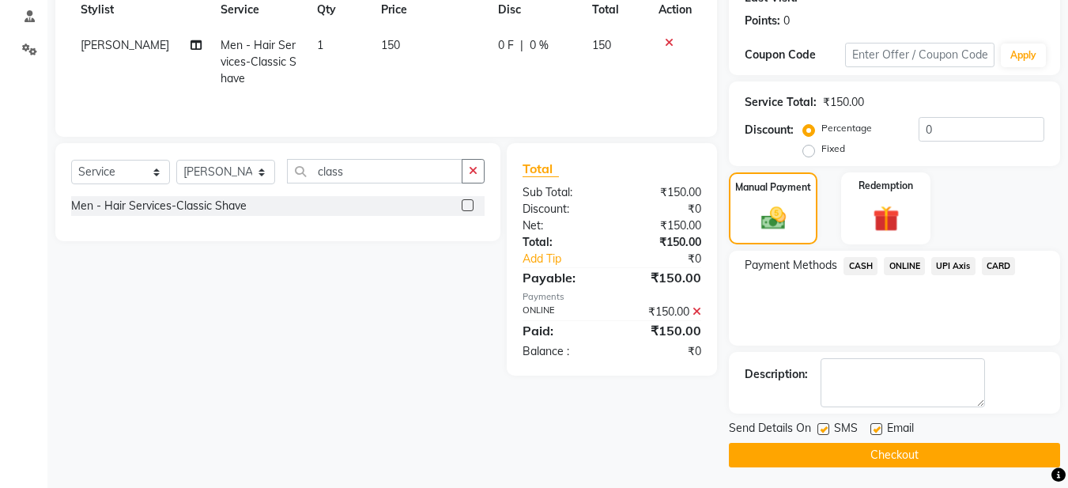
scroll to position [236, 0]
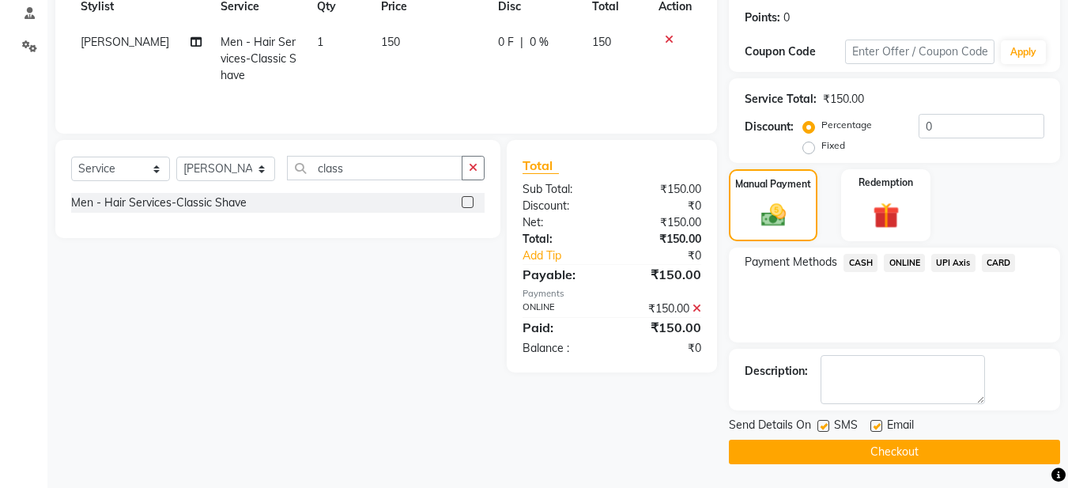
click at [879, 425] on label at bounding box center [877, 426] width 12 height 12
click at [879, 425] on input "checkbox" at bounding box center [876, 426] width 10 height 10
click at [893, 456] on button "Checkout" at bounding box center [894, 452] width 331 height 25
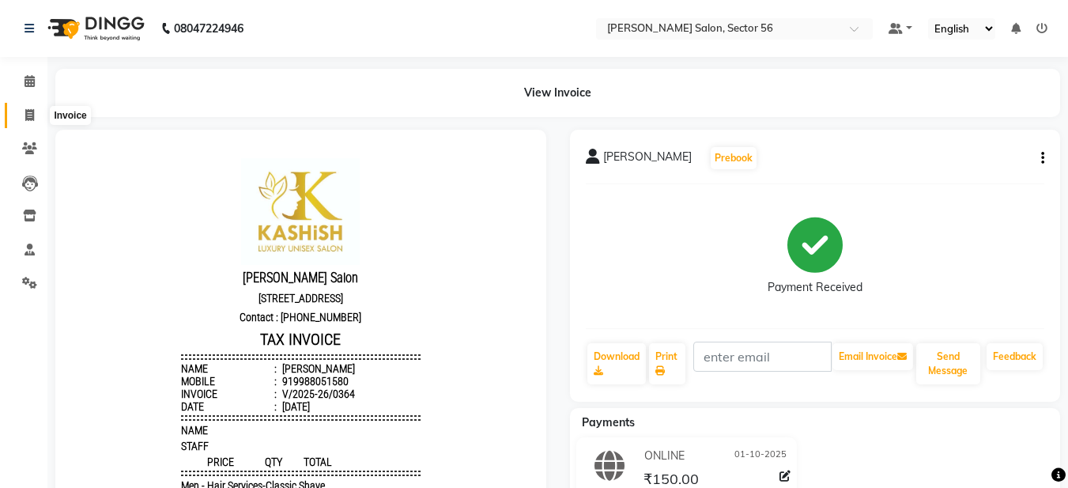
click at [26, 120] on icon at bounding box center [29, 115] width 9 height 12
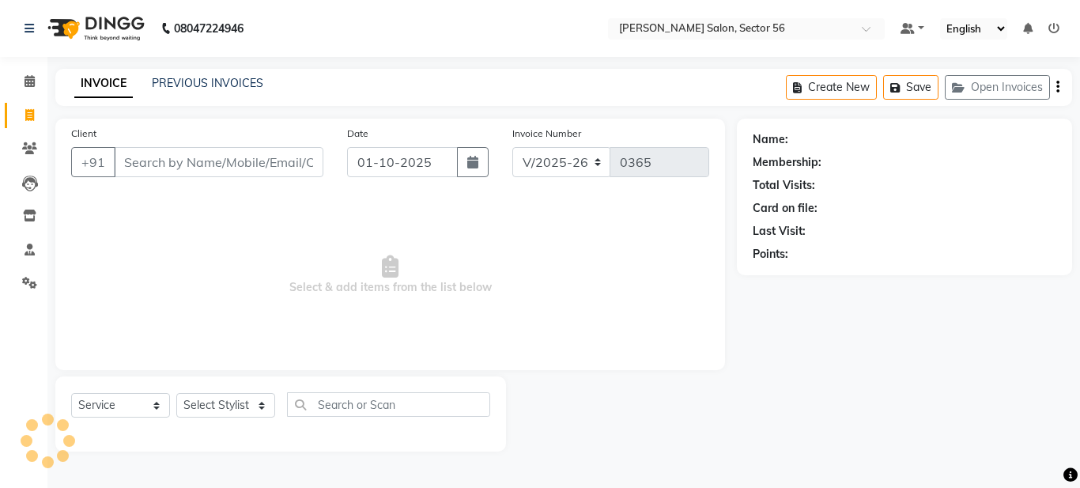
click at [187, 74] on div "INVOICE PREVIOUS INVOICES Create New Save Open Invoices" at bounding box center [563, 87] width 1017 height 37
click at [190, 83] on link "PREVIOUS INVOICES" at bounding box center [207, 83] width 111 height 14
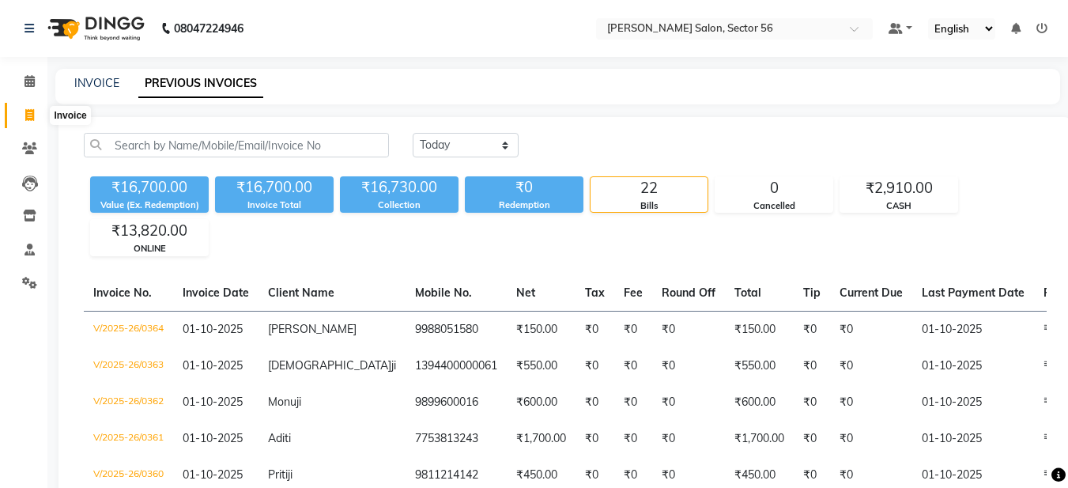
click at [37, 116] on span at bounding box center [30, 116] width 28 height 18
